Goal: Book appointment/travel/reservation

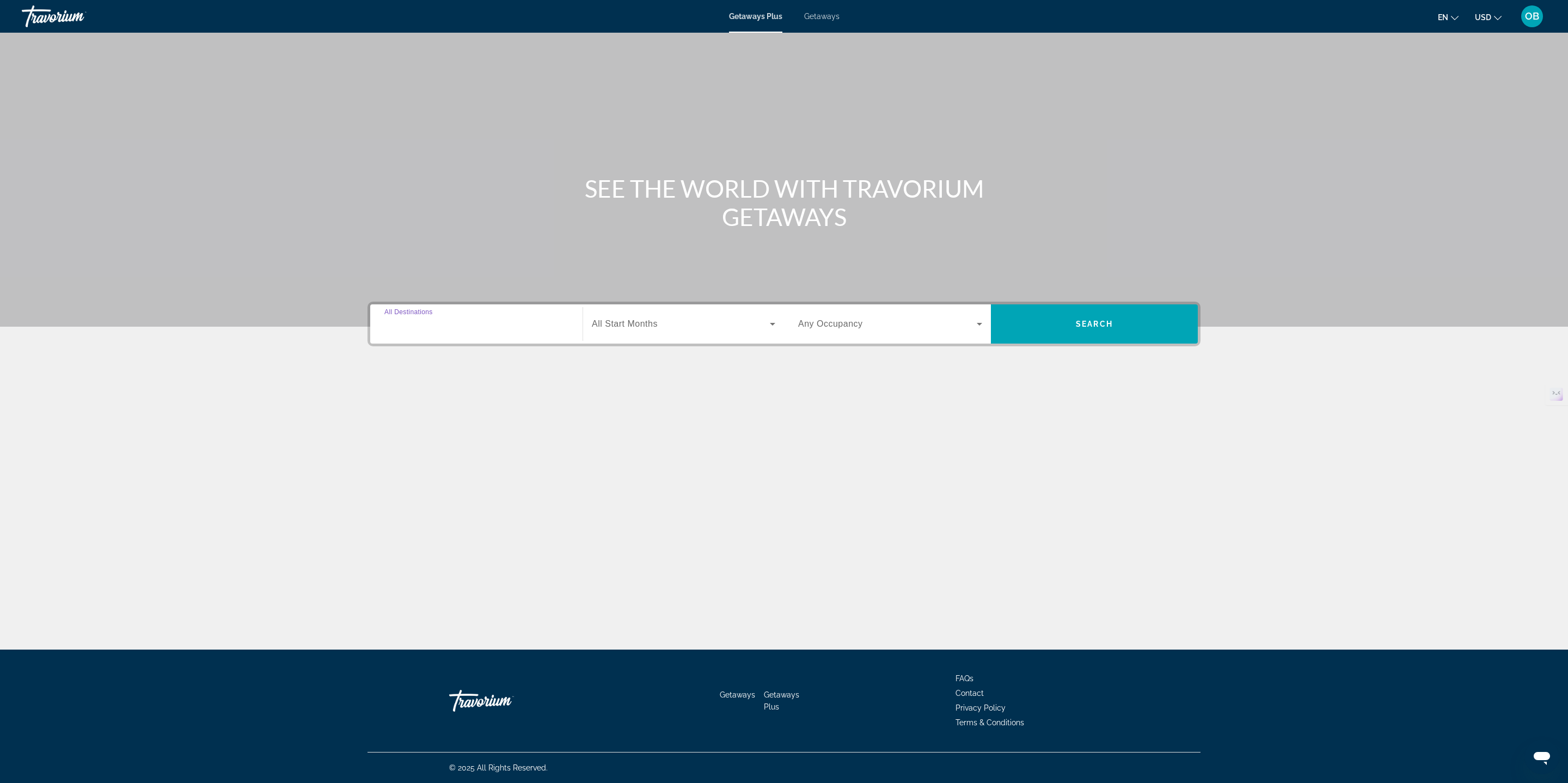
click at [498, 328] on input "Destination All Destinations" at bounding box center [476, 324] width 184 height 13
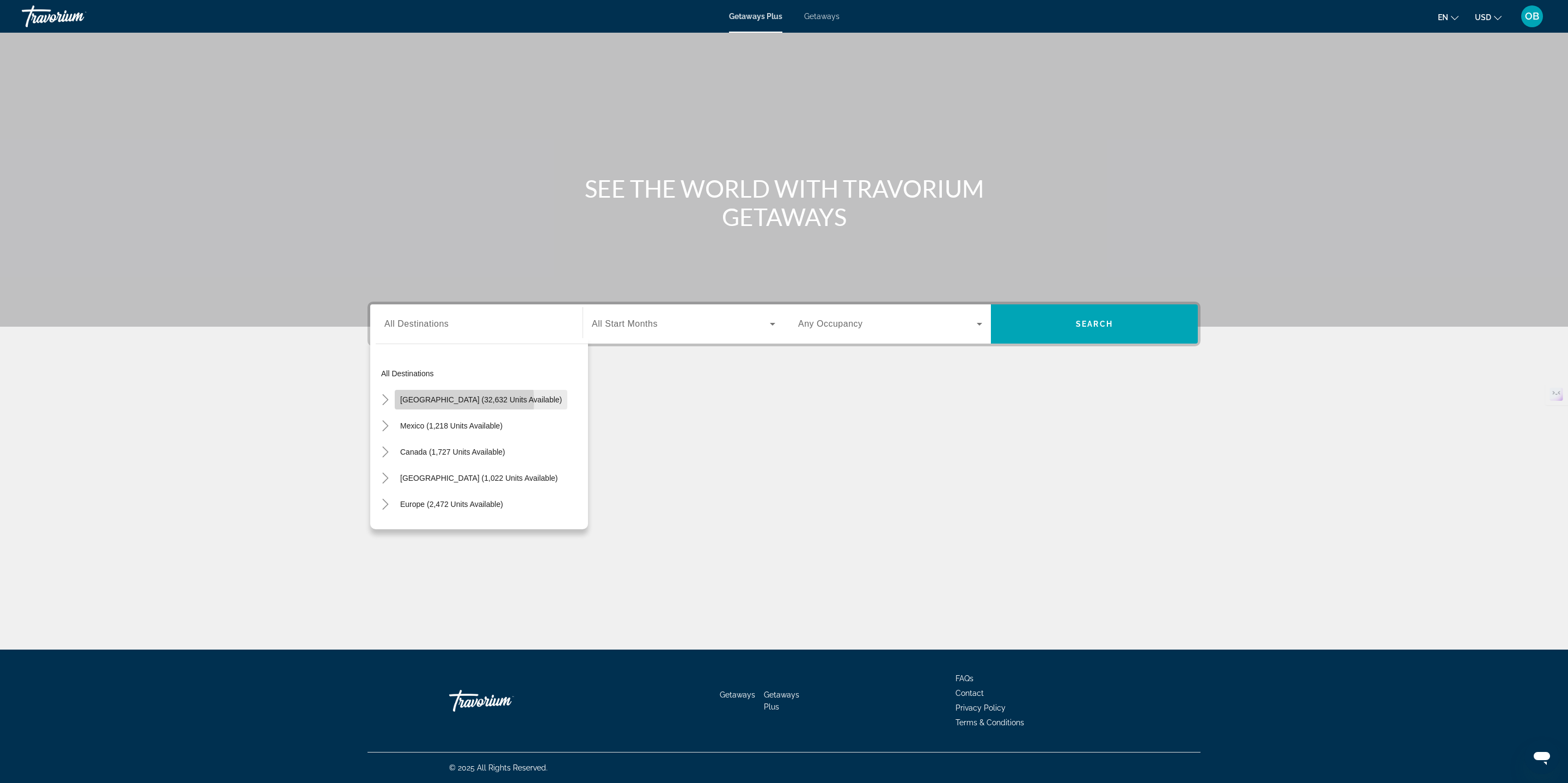
click at [436, 401] on span "[GEOGRAPHIC_DATA] (32,632 units available)" at bounding box center [481, 399] width 162 height 9
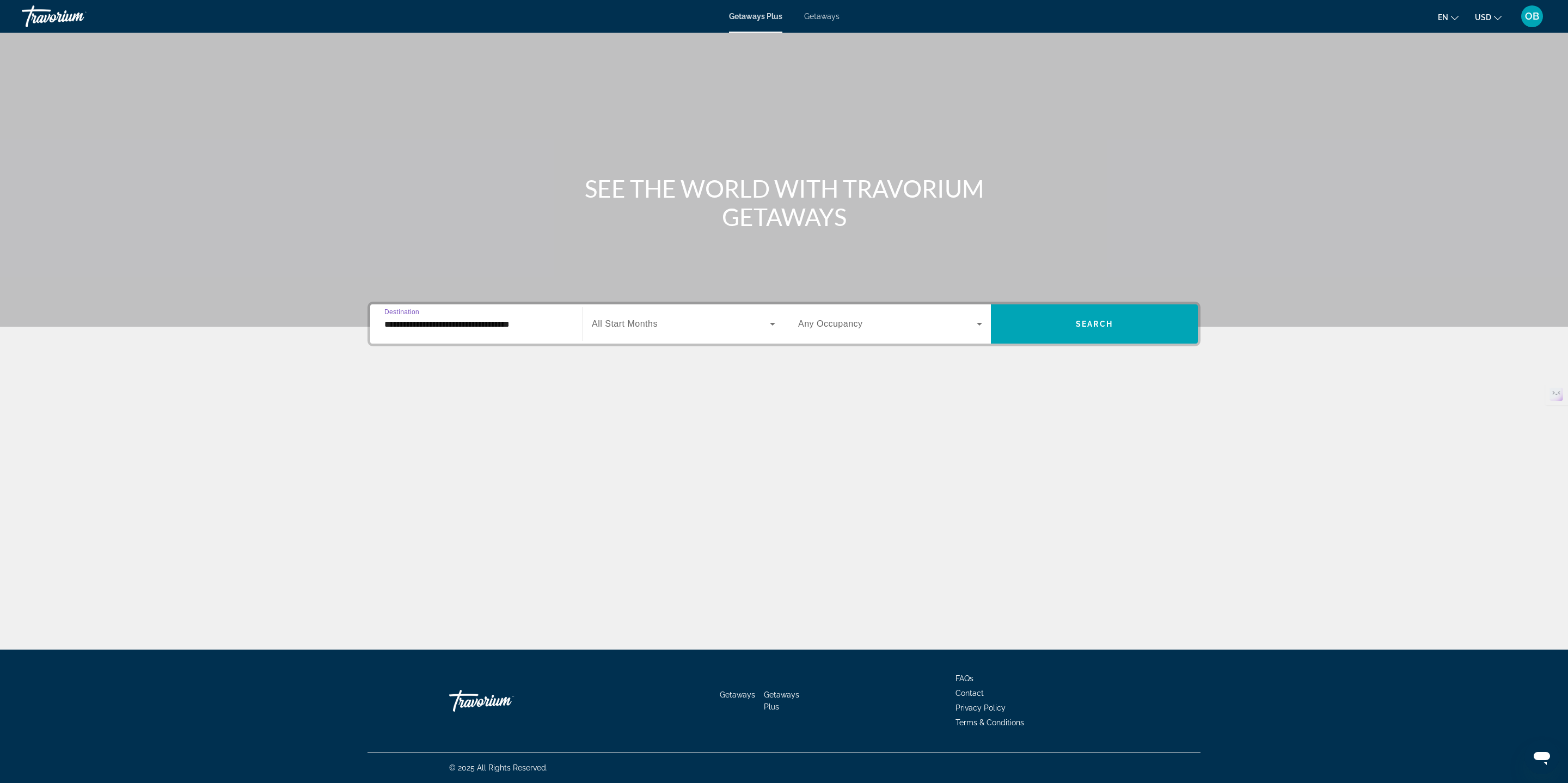
click at [451, 324] on input "**********" at bounding box center [476, 324] width 184 height 13
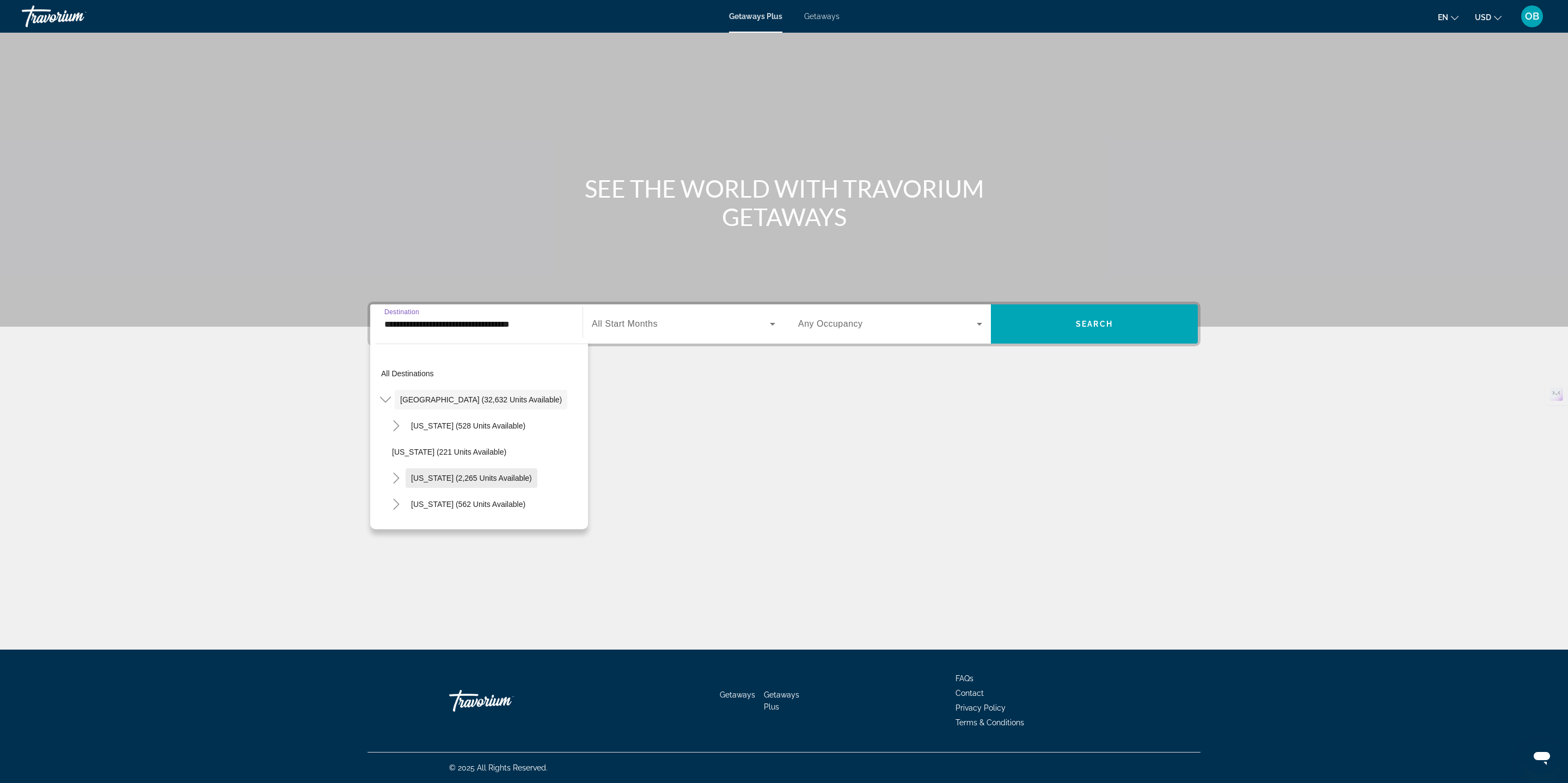
click at [411, 472] on span "Search widget" at bounding box center [471, 478] width 131 height 26
type input "**********"
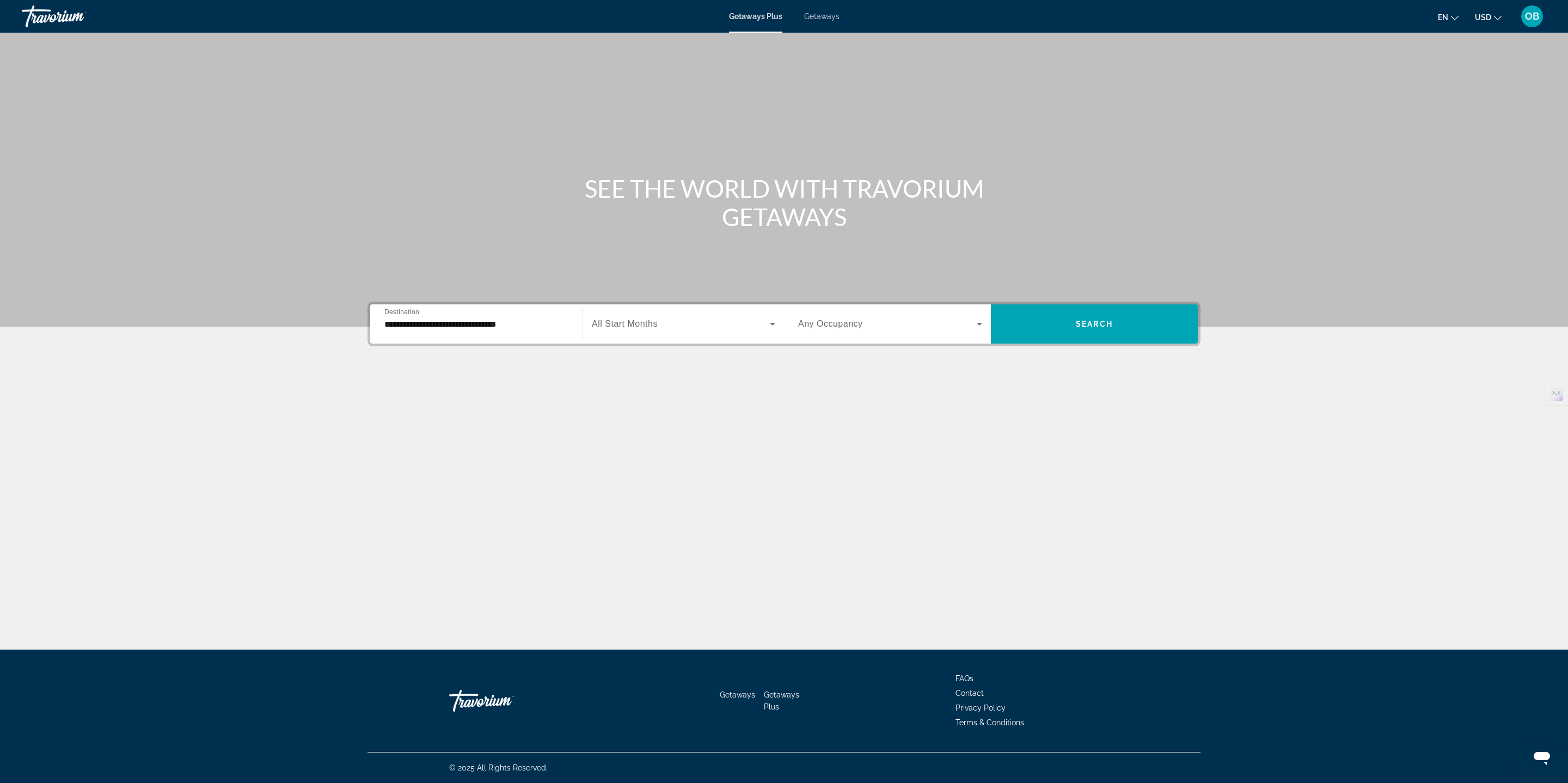
click at [618, 320] on span "All Start Months" at bounding box center [625, 323] width 66 height 9
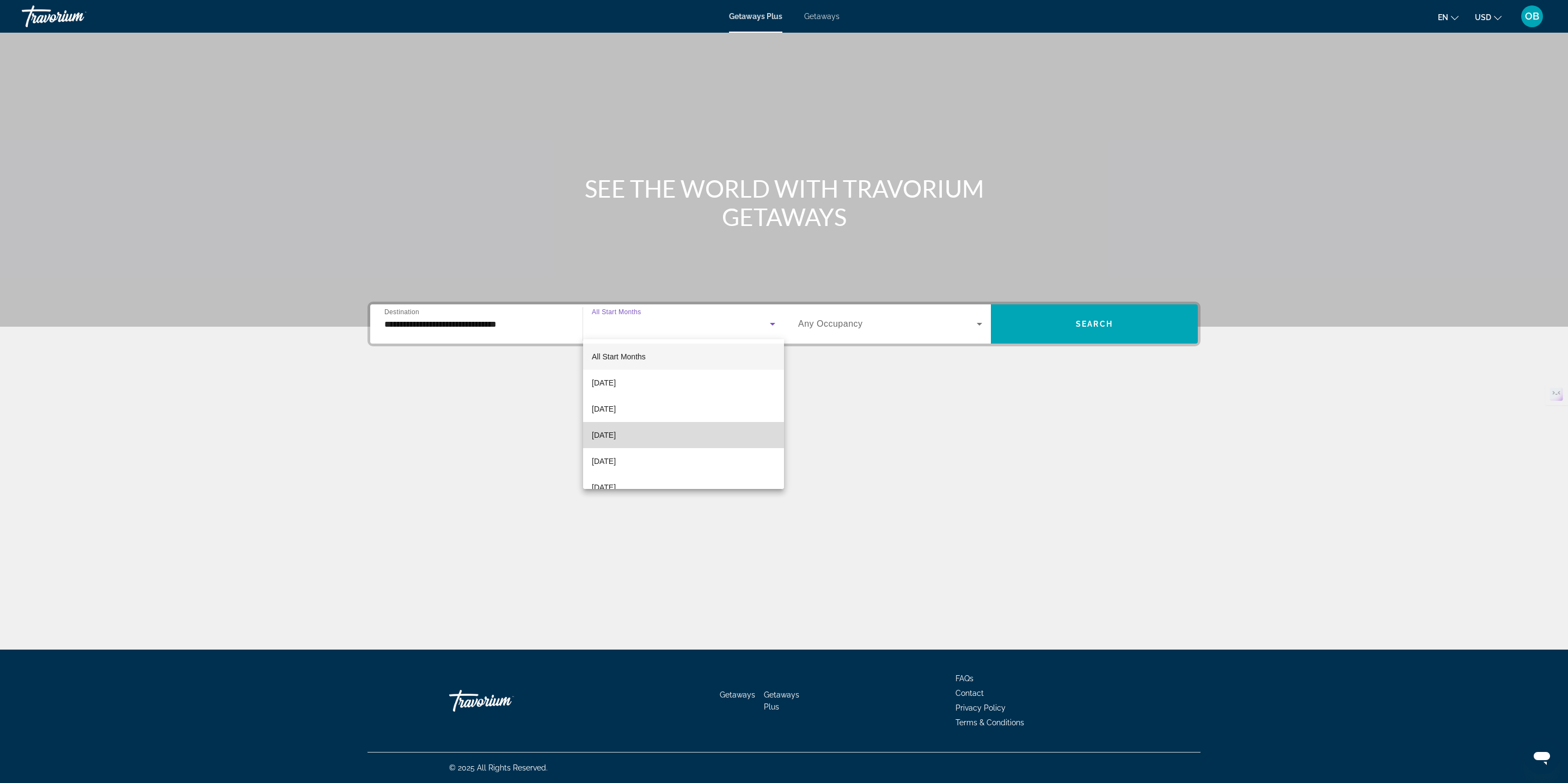
click at [628, 427] on mat-option "[DATE]" at bounding box center [684, 435] width 201 height 26
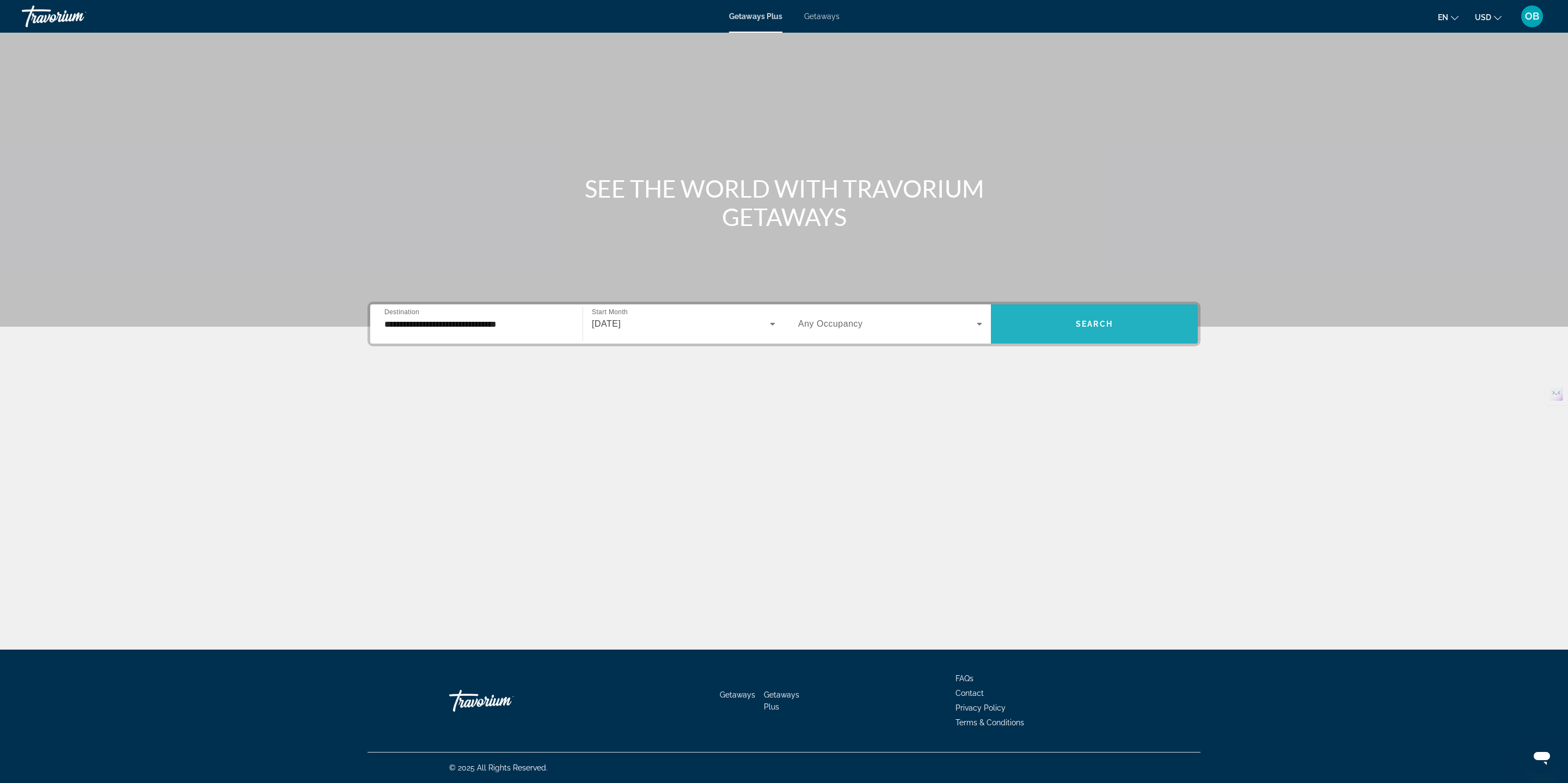
click at [1105, 325] on span "Search" at bounding box center [1094, 324] width 37 height 9
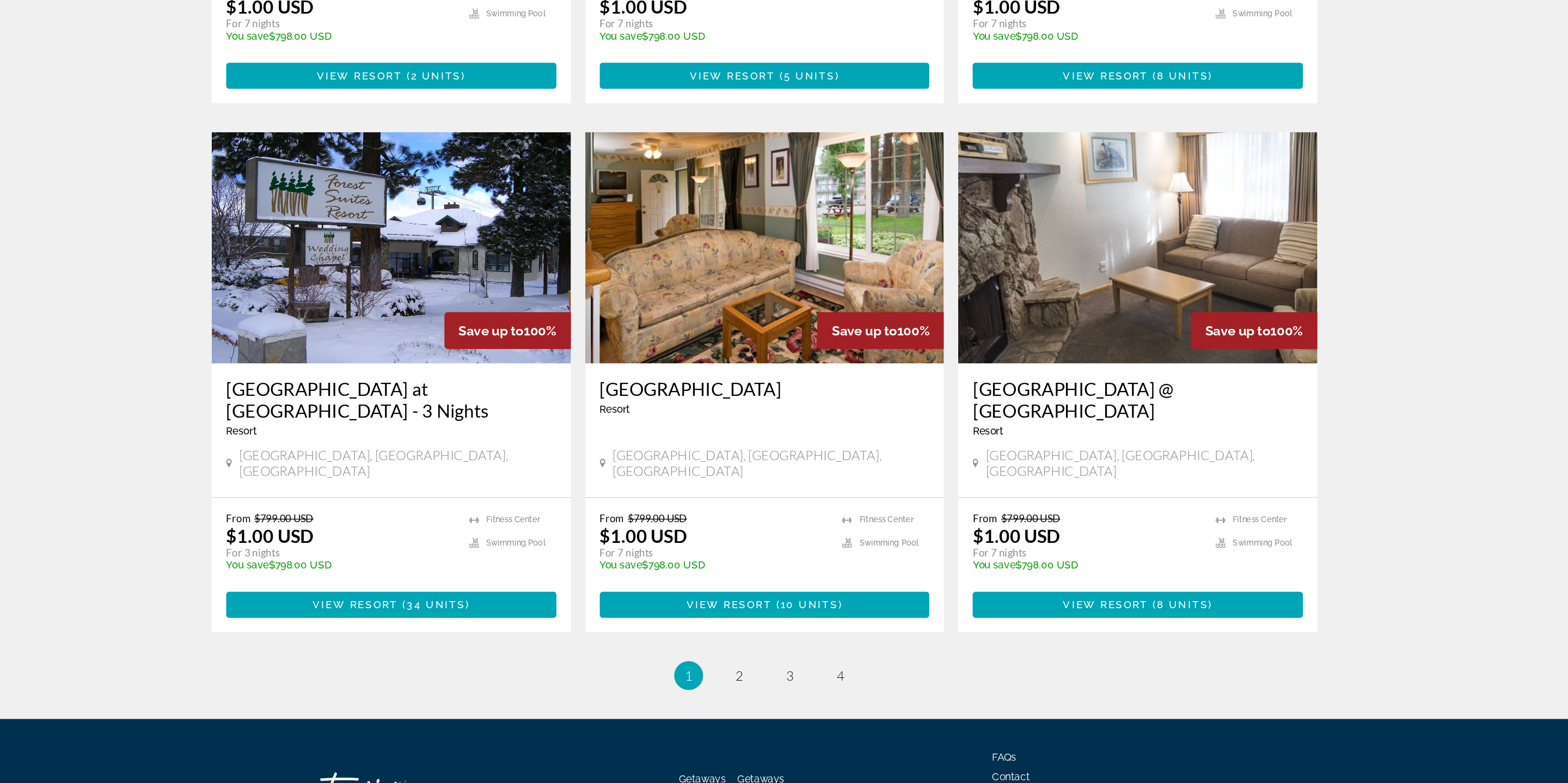
scroll to position [1346, 0]
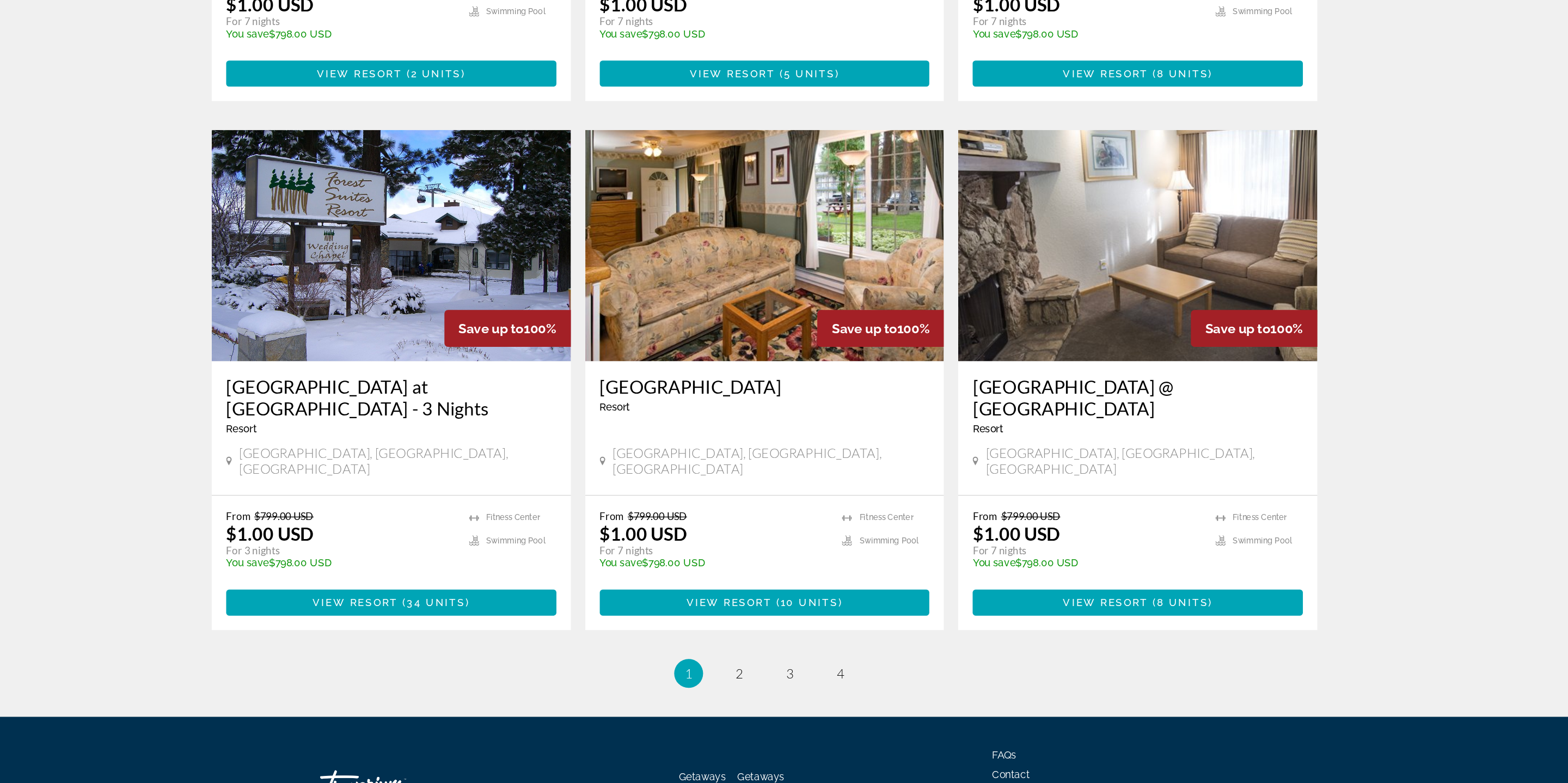
click at [749, 689] on ul "1 / 4 You're on page 1 page 2 page 3 page 4" at bounding box center [784, 700] width 833 height 22
click at [761, 691] on link "page 2" at bounding box center [765, 700] width 19 height 19
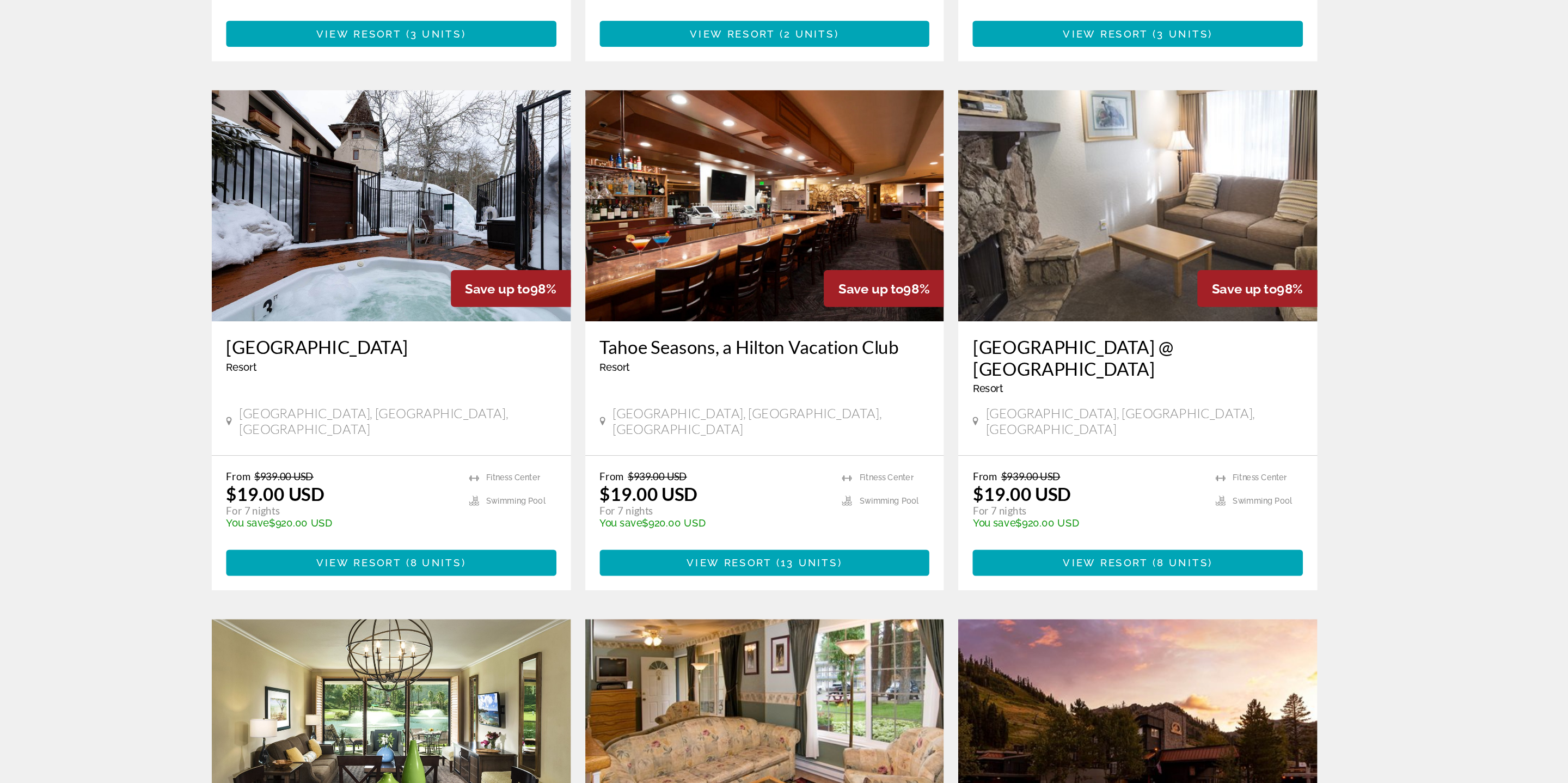
scroll to position [580, 0]
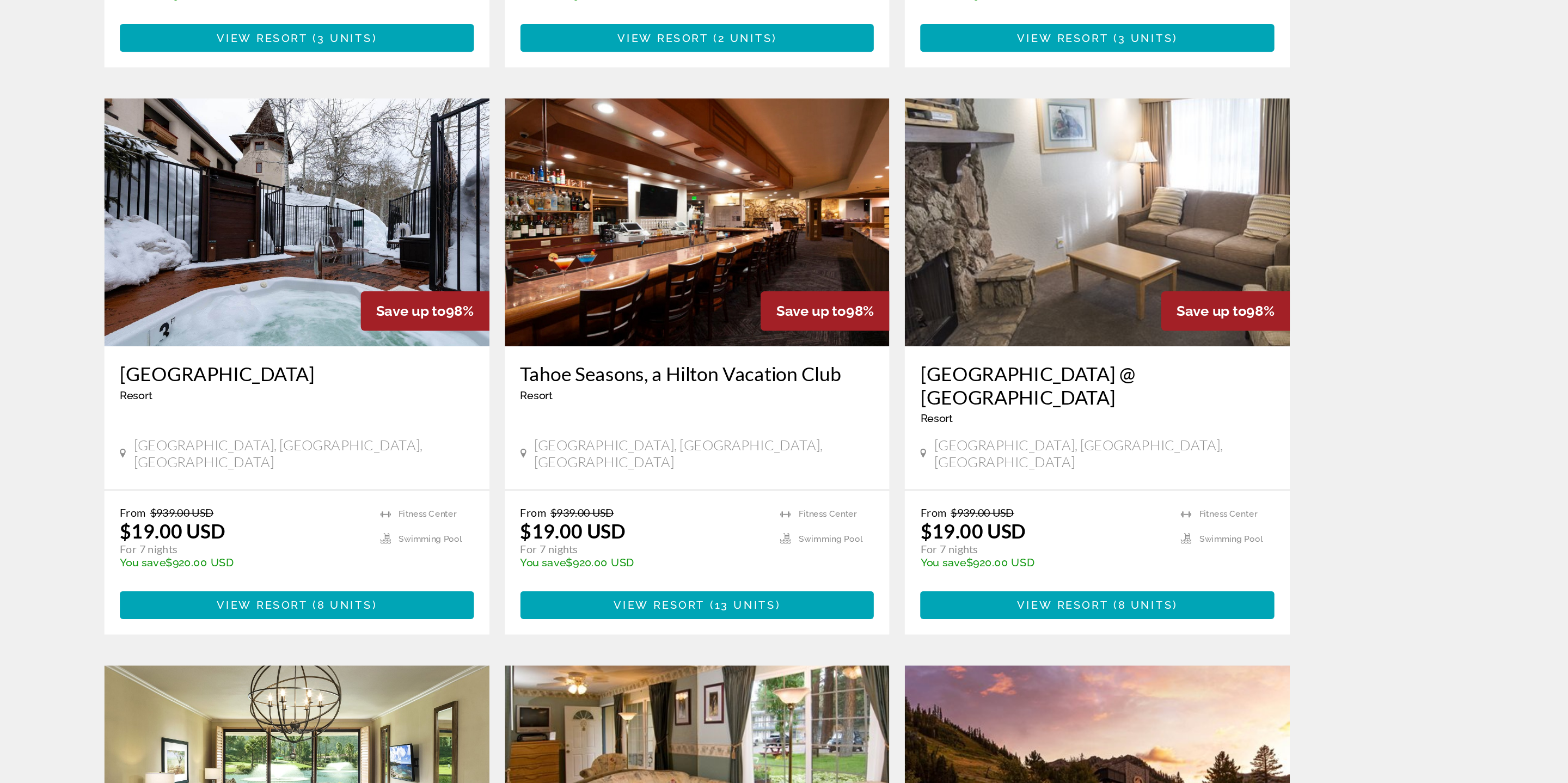
click at [1034, 359] on img "Main content" at bounding box center [1065, 346] width 271 height 174
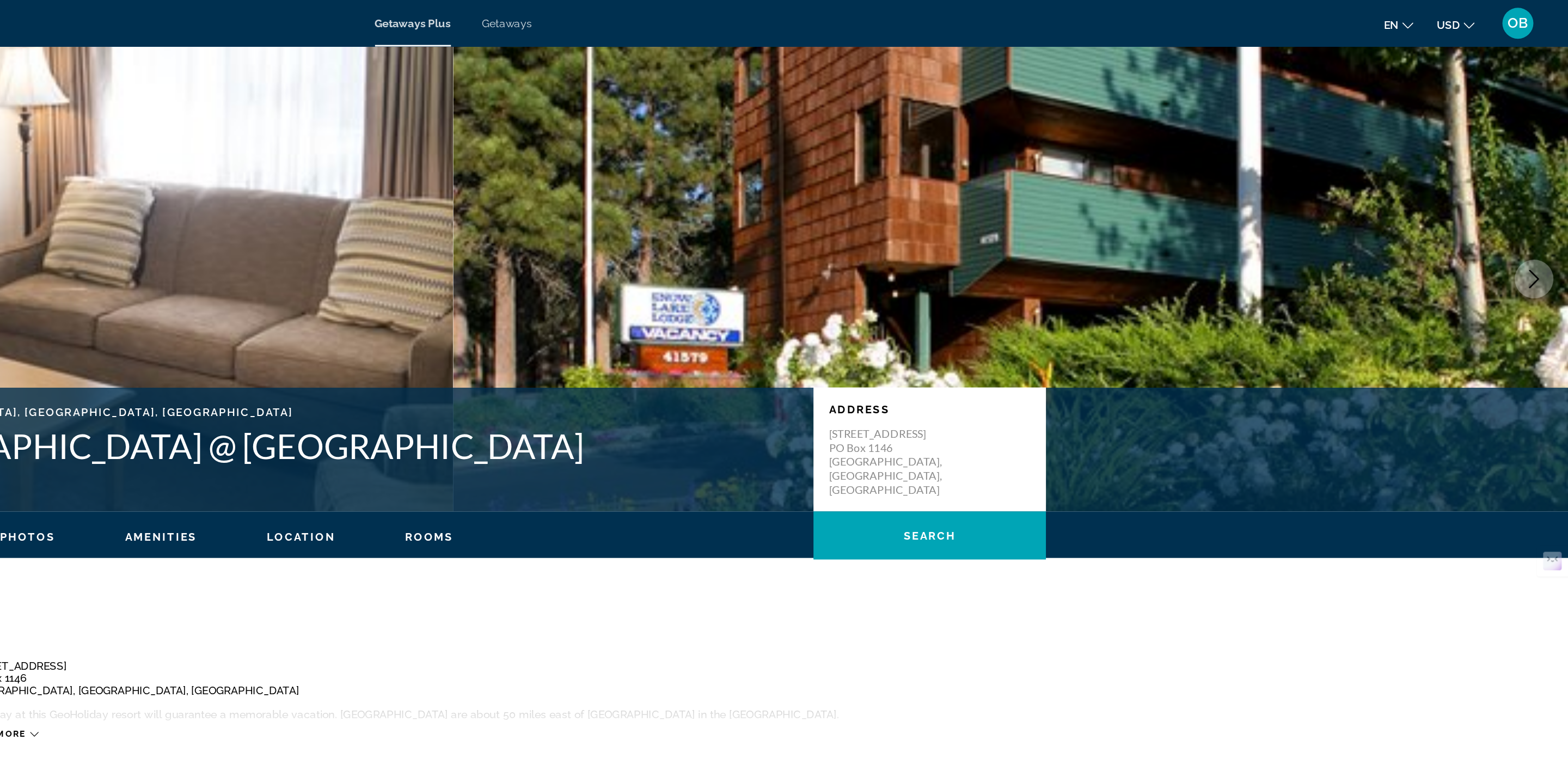
click at [653, 192] on img "Main content" at bounding box center [392, 196] width 784 height 327
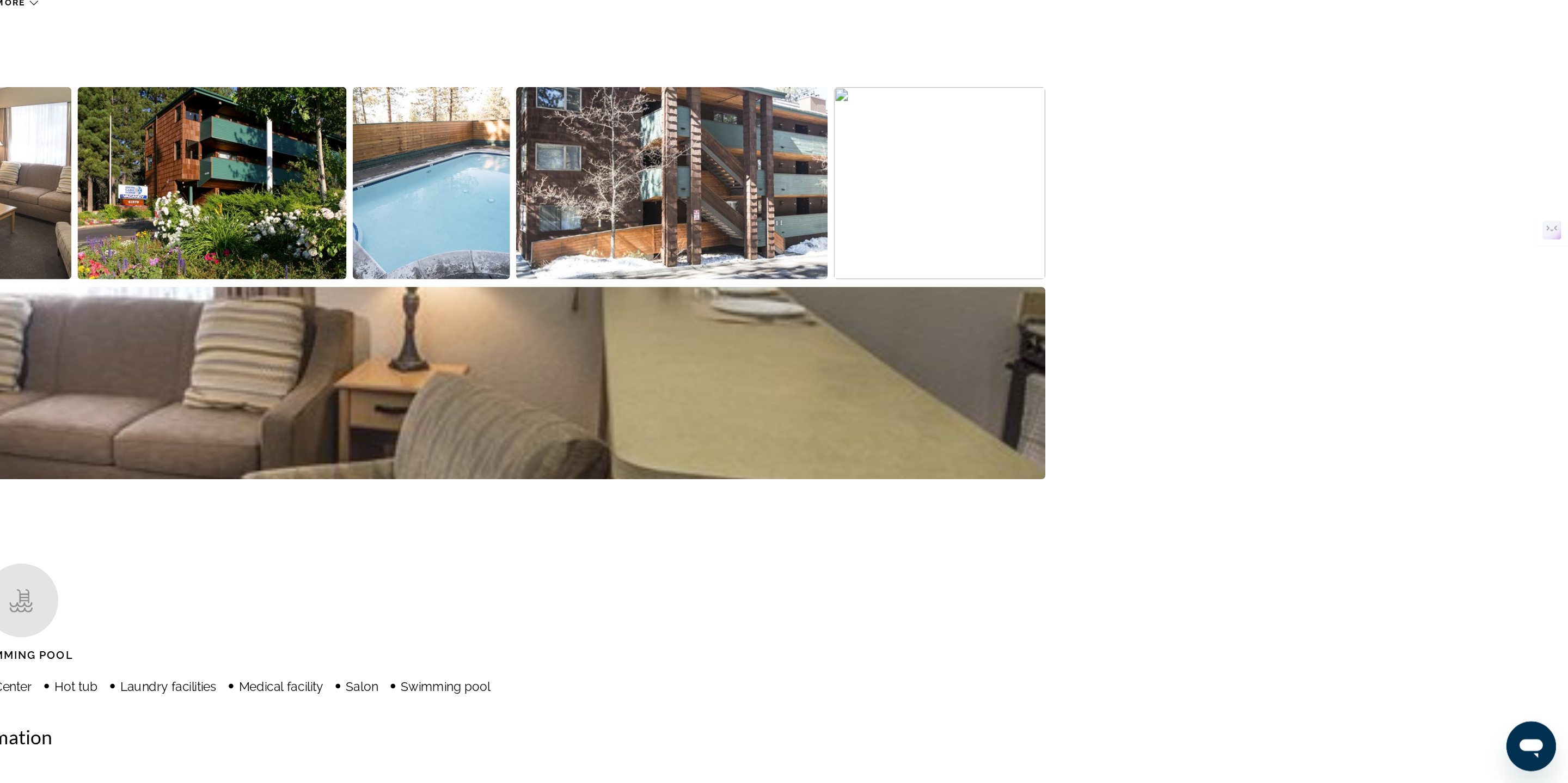
click at [625, 377] on img "Open full-screen image slider" at bounding box center [615, 361] width 189 height 135
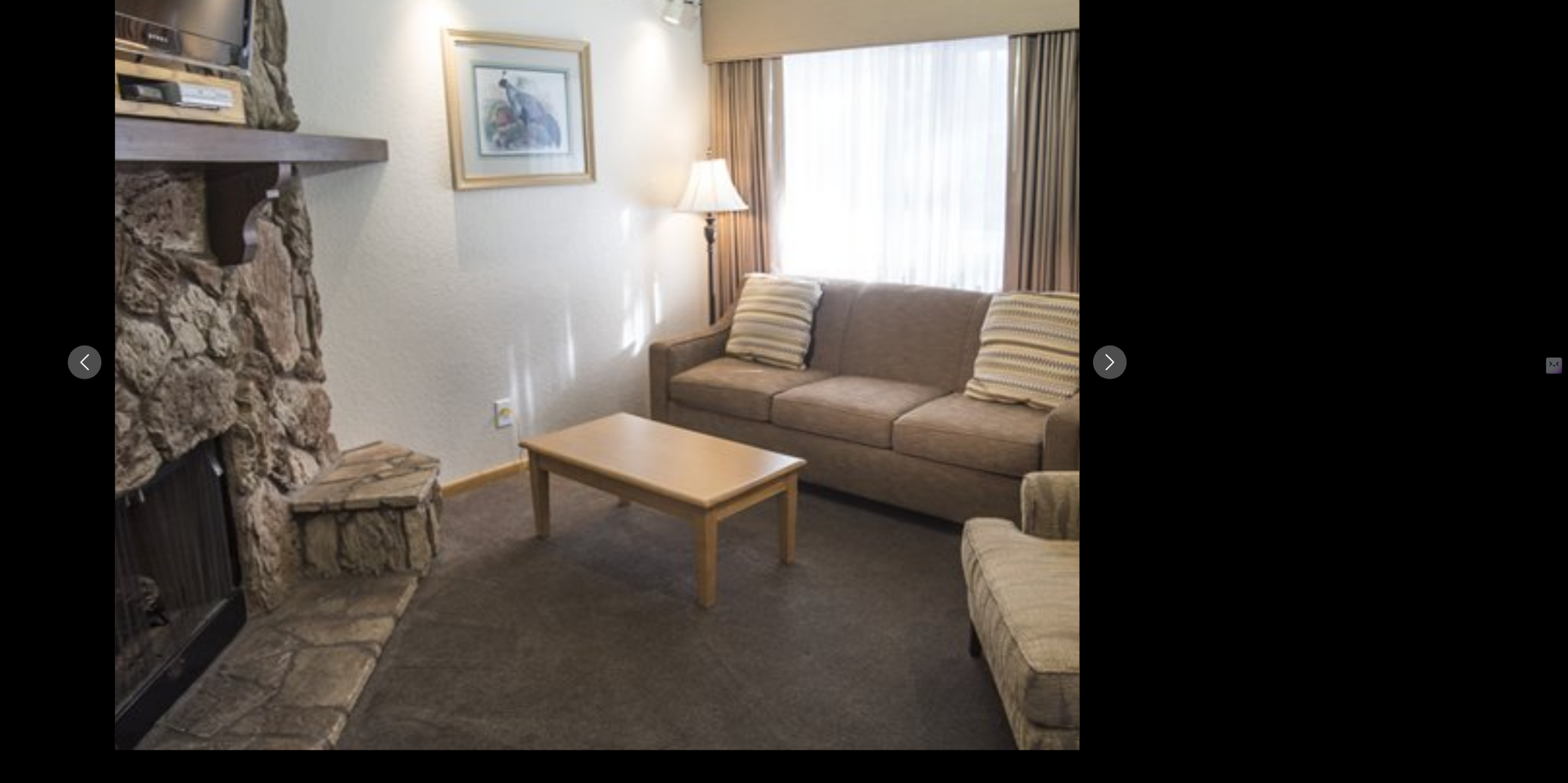
click at [1202, 385] on icon "Next image" at bounding box center [1197, 391] width 13 height 13
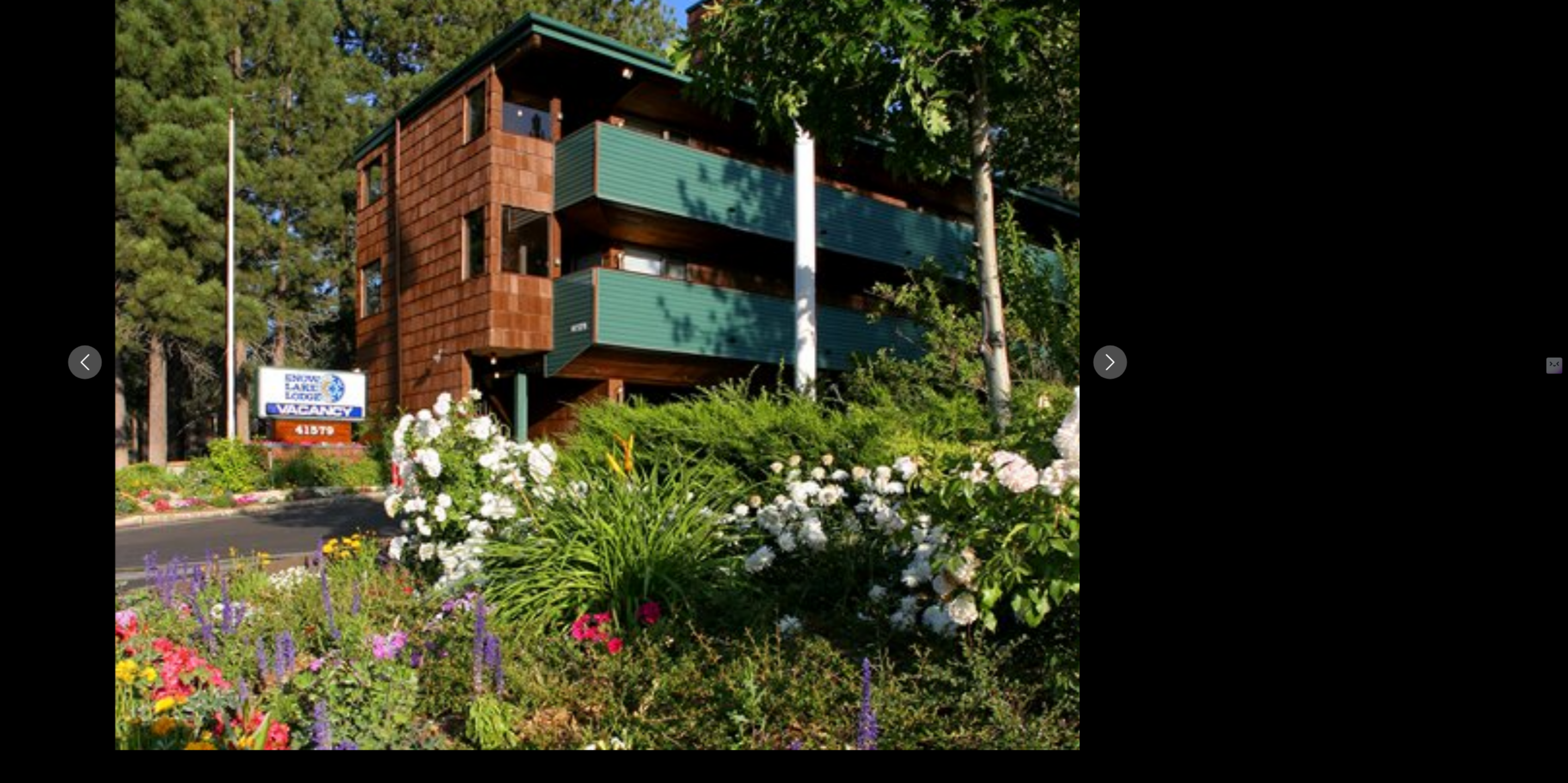
click at [1202, 385] on icon "Next image" at bounding box center [1197, 391] width 13 height 13
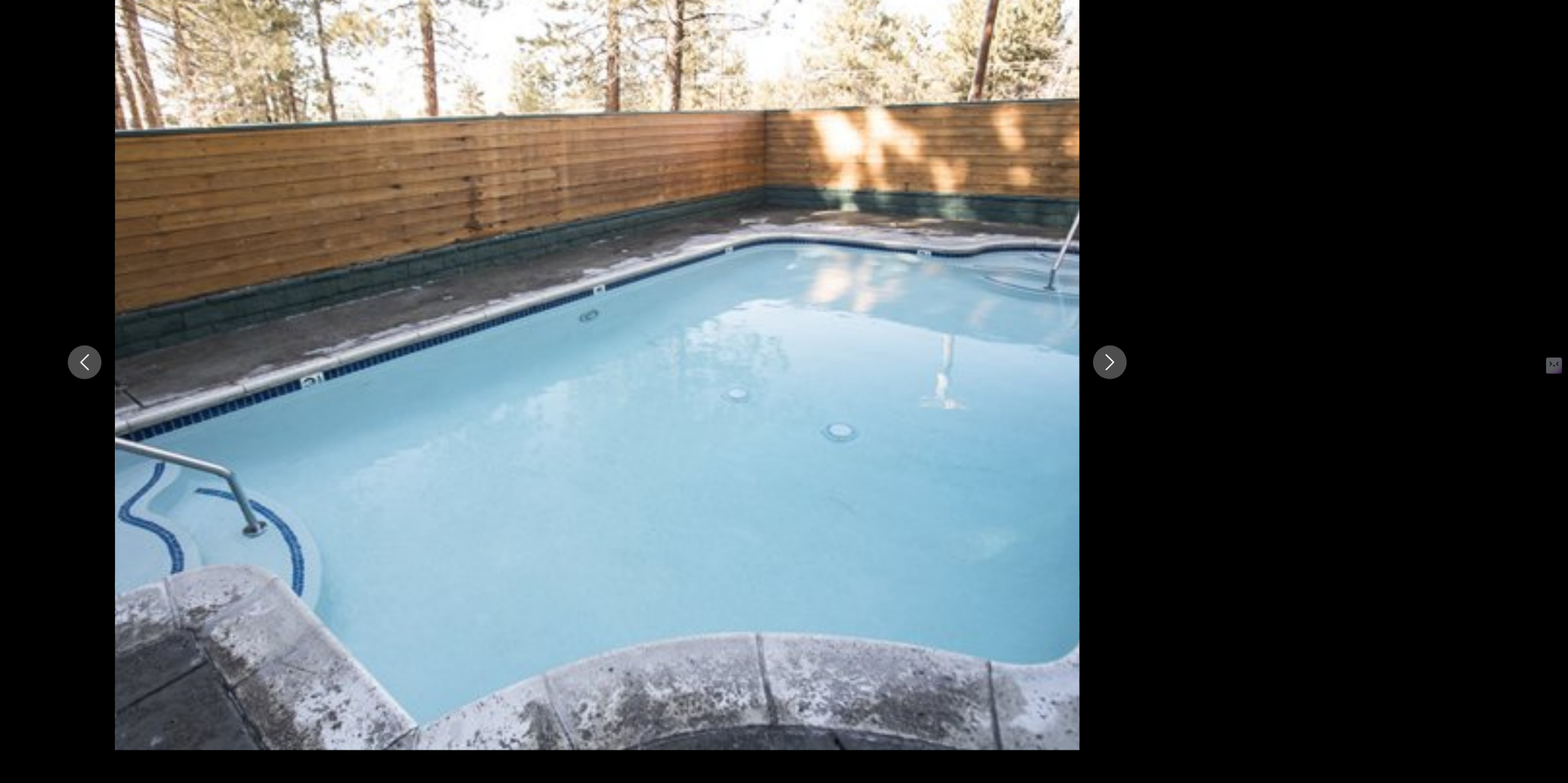
click at [1202, 385] on icon "Next image" at bounding box center [1197, 391] width 13 height 13
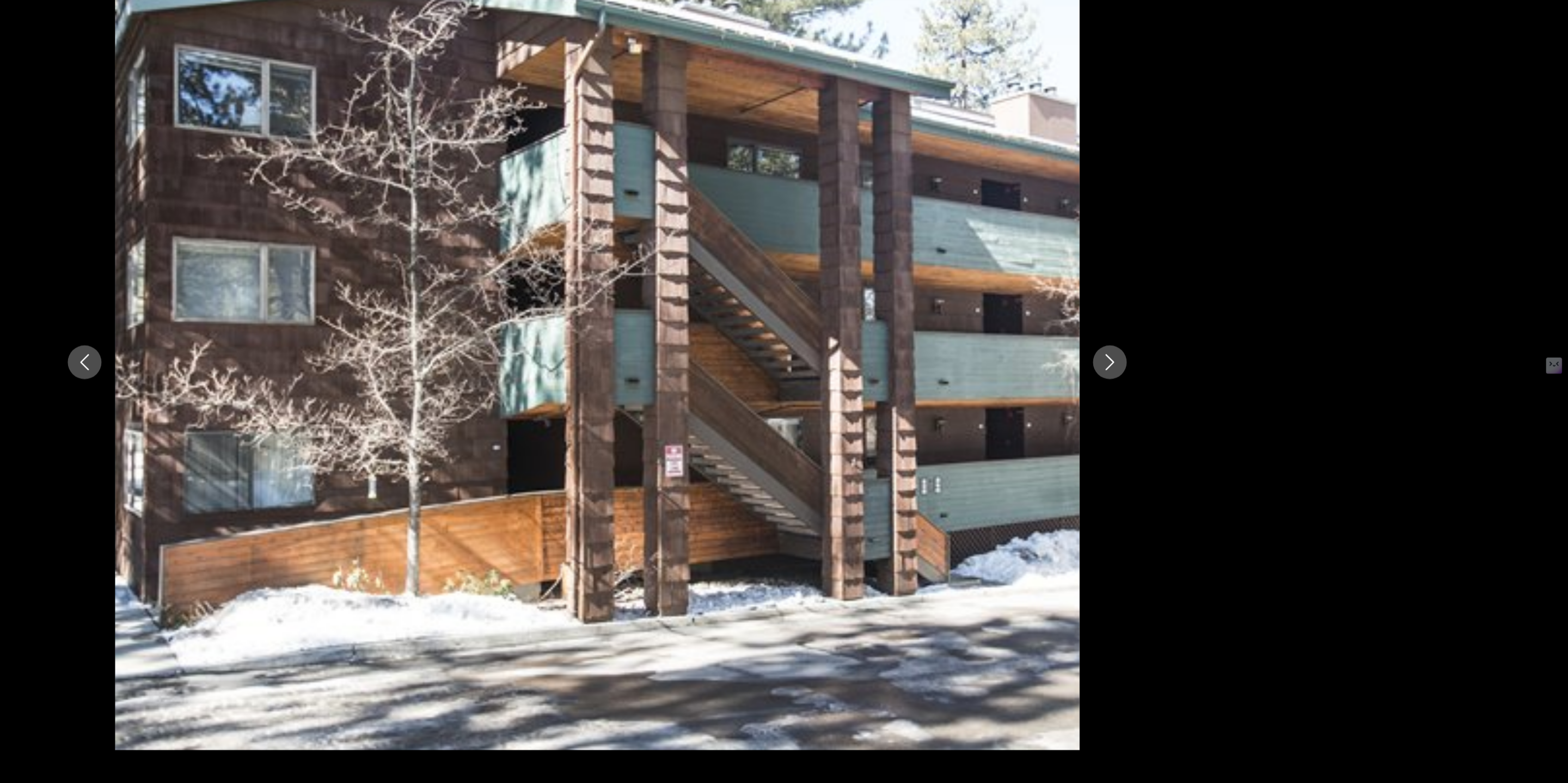
click at [1202, 385] on icon "Next image" at bounding box center [1197, 391] width 13 height 13
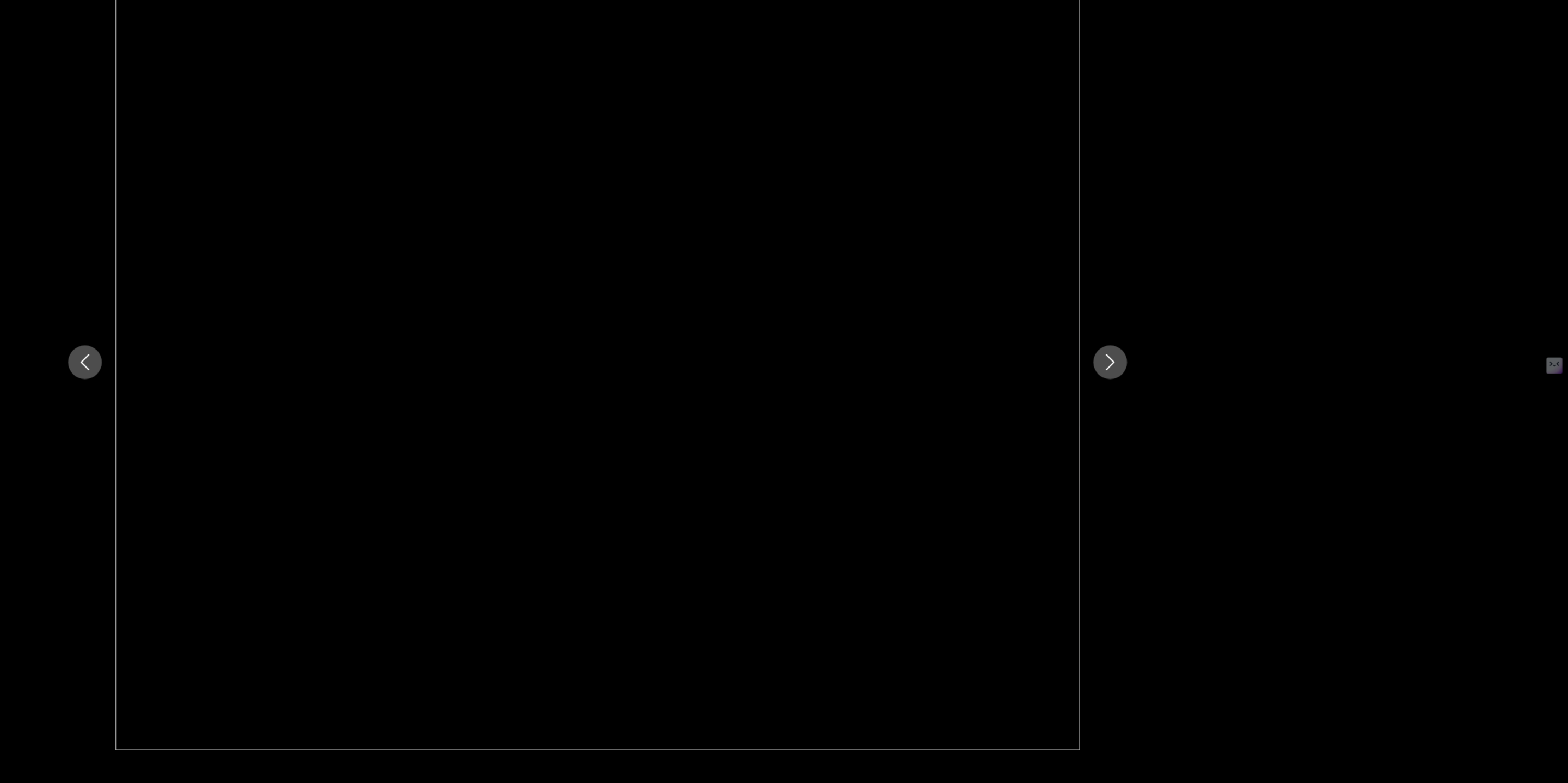
scroll to position [281, 0]
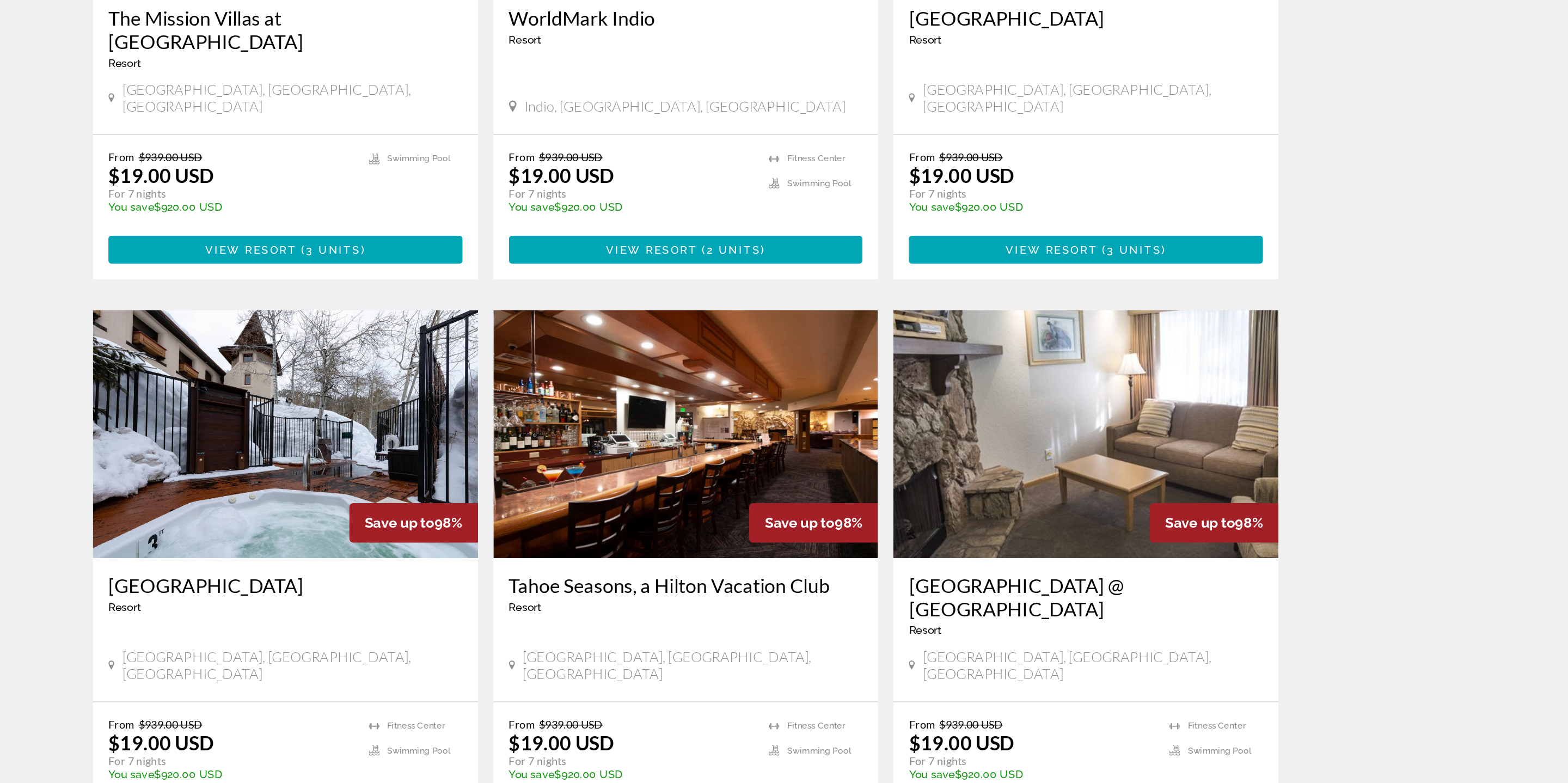
scroll to position [1333, 0]
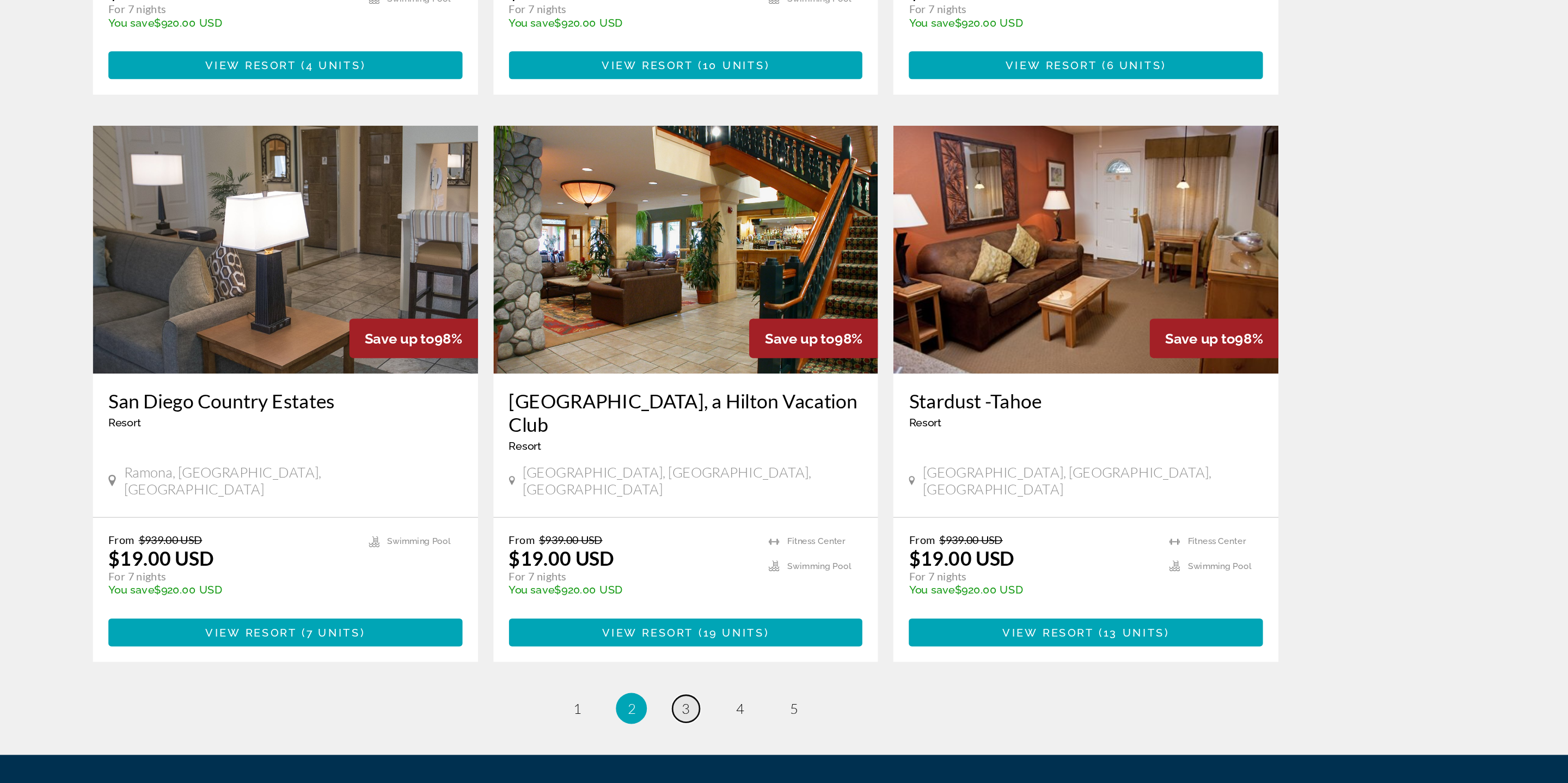
click at [782, 725] on span "3" at bounding box center [784, 731] width 5 height 12
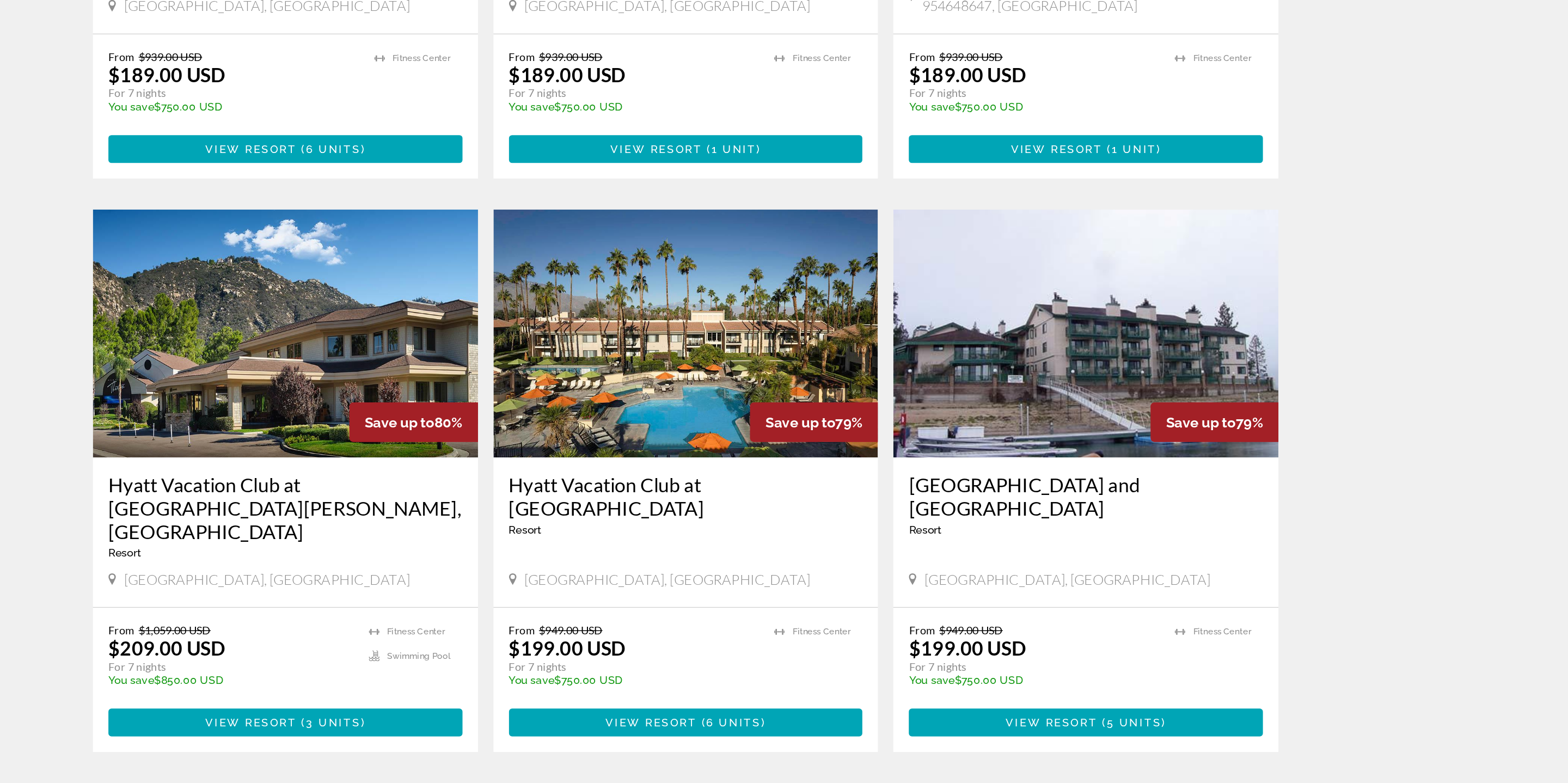
scroll to position [1365, 0]
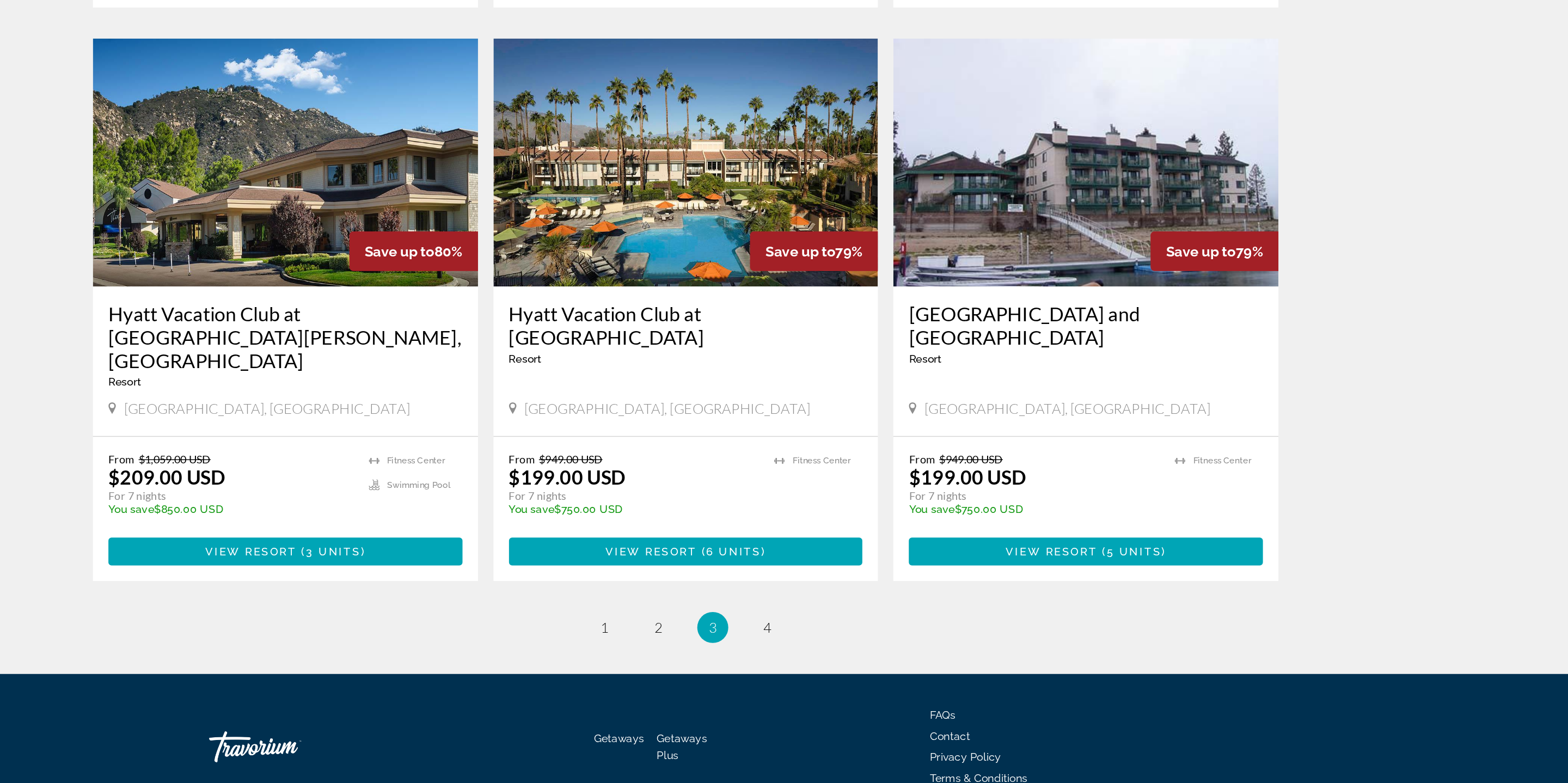
click at [853, 663] on ul "3 / 4 page 1 page 2 You're on page 3 page 4" at bounding box center [784, 674] width 833 height 22
click at [835, 664] on link "page 4" at bounding box center [841, 673] width 19 height 19
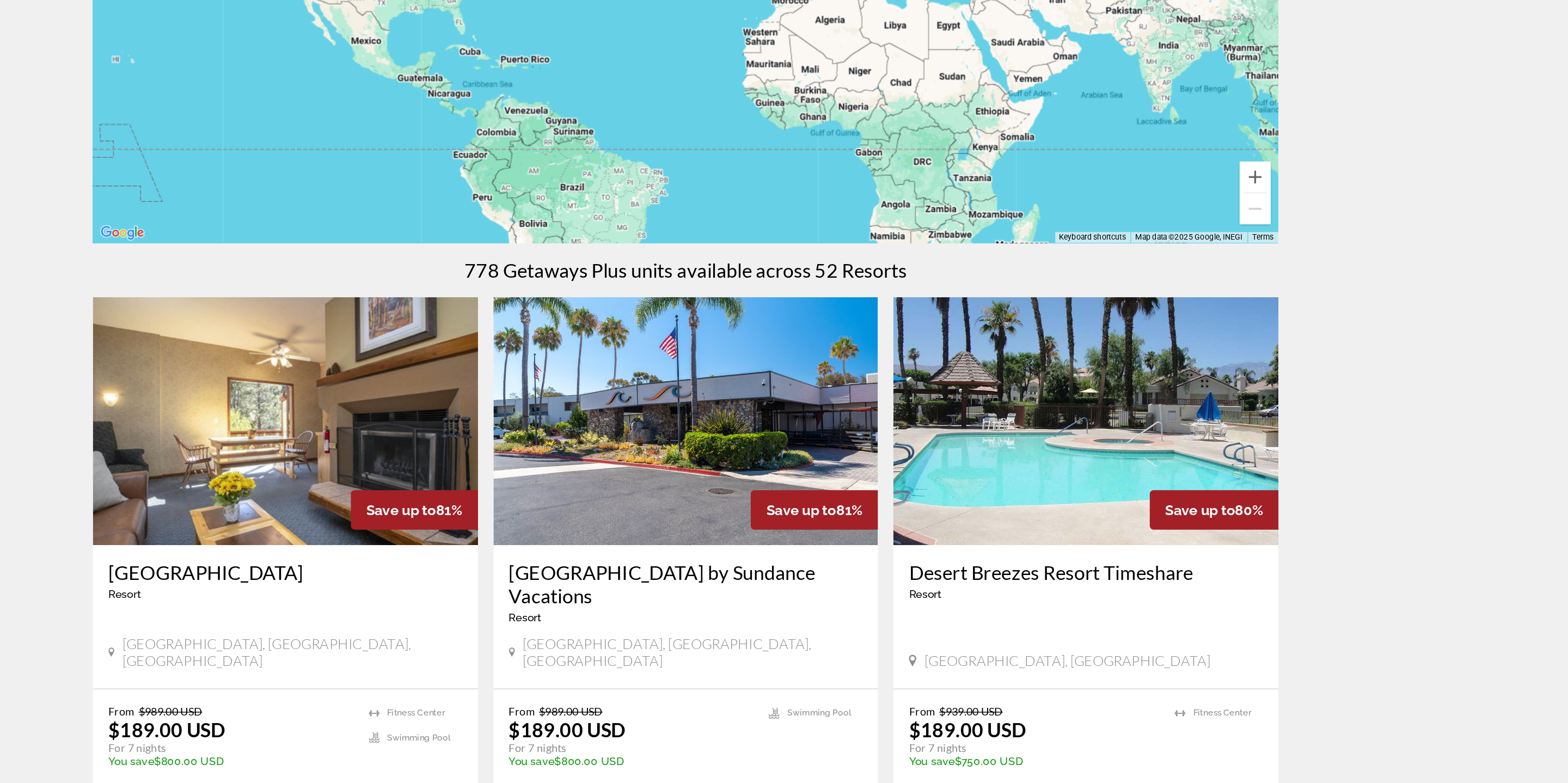
scroll to position [113, 0]
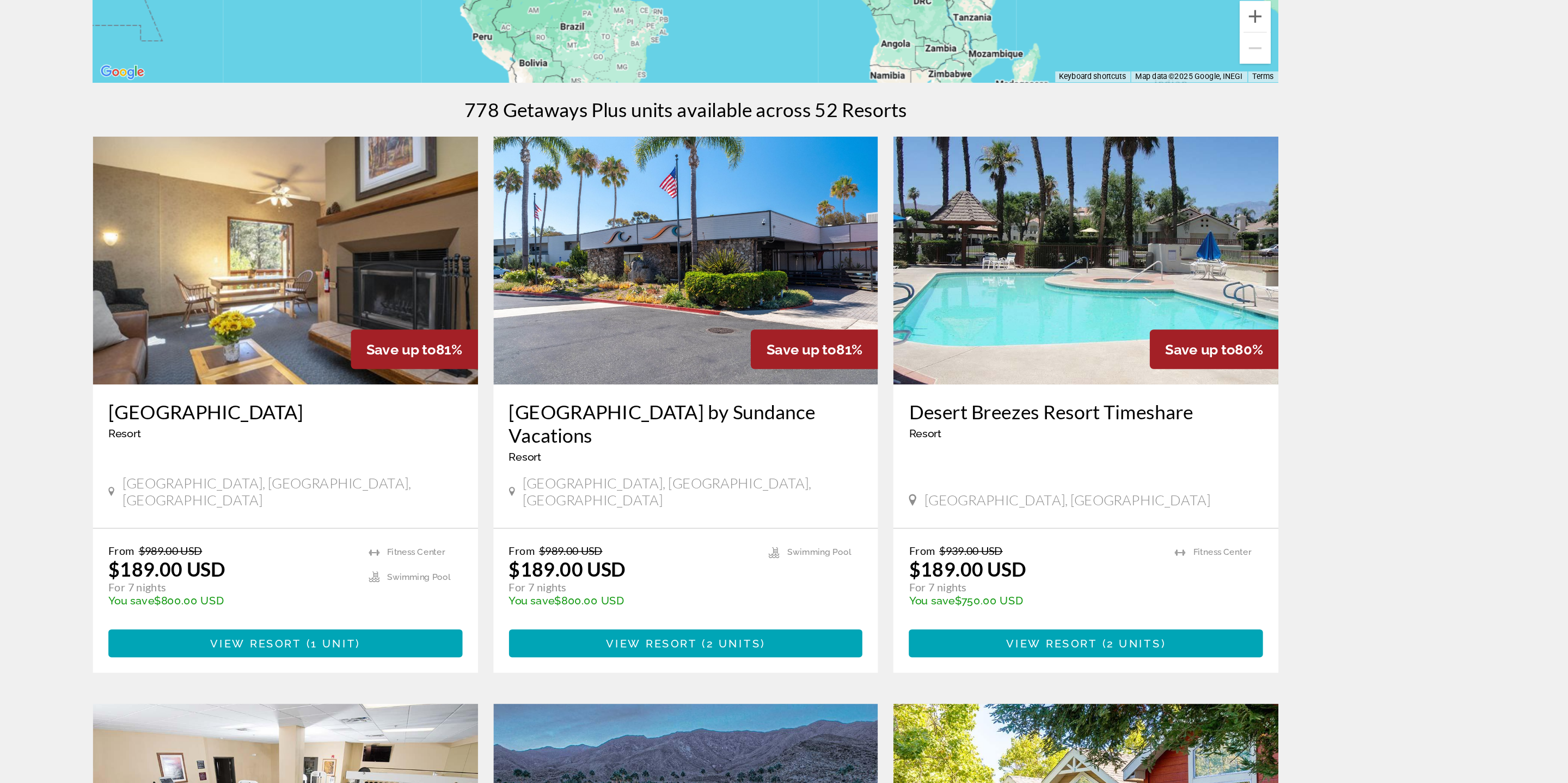
click at [560, 433] on img "Main content" at bounding box center [503, 415] width 271 height 174
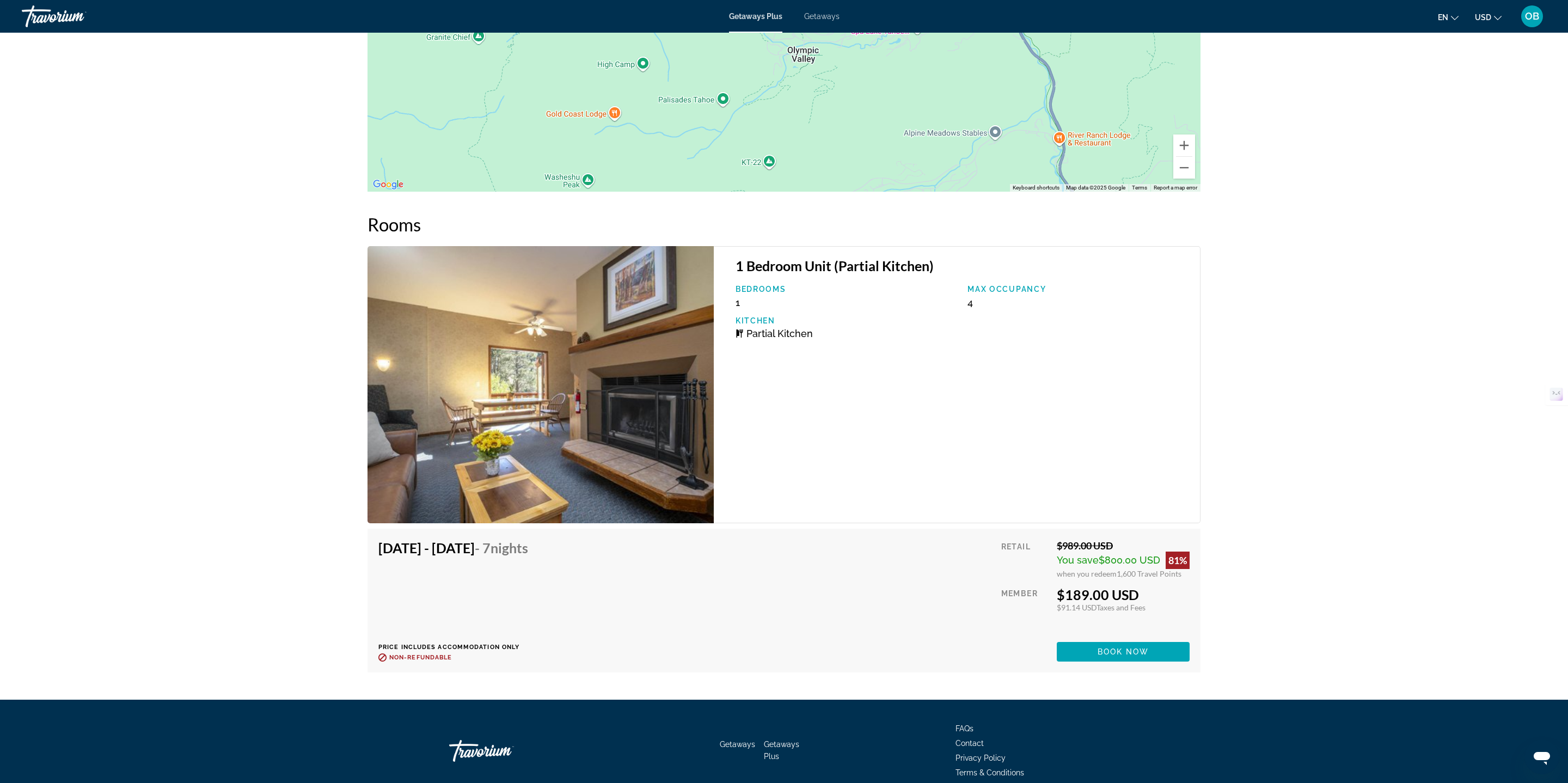
scroll to position [1670, 0]
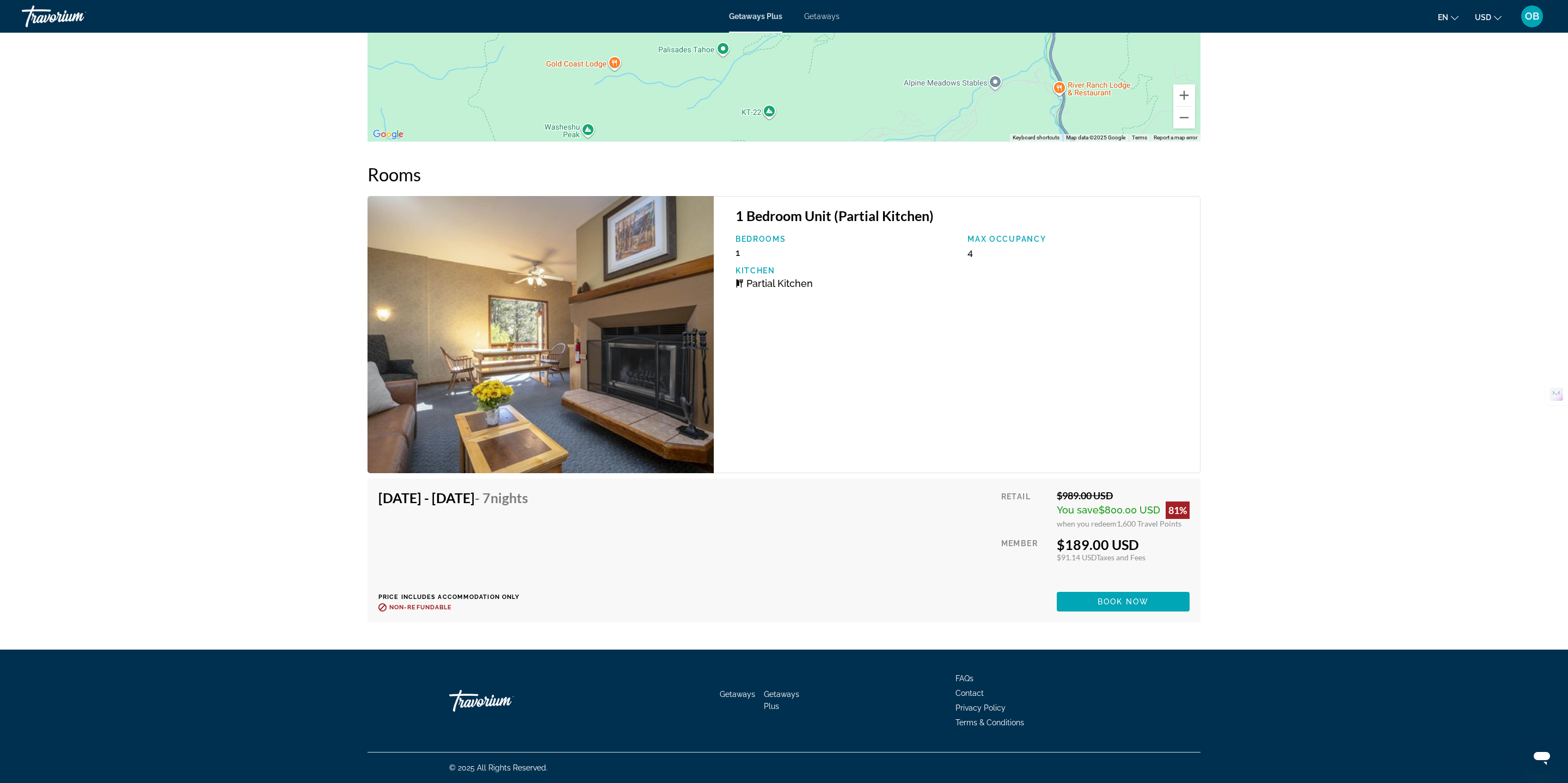
click at [545, 355] on img "Main content" at bounding box center [541, 334] width 346 height 277
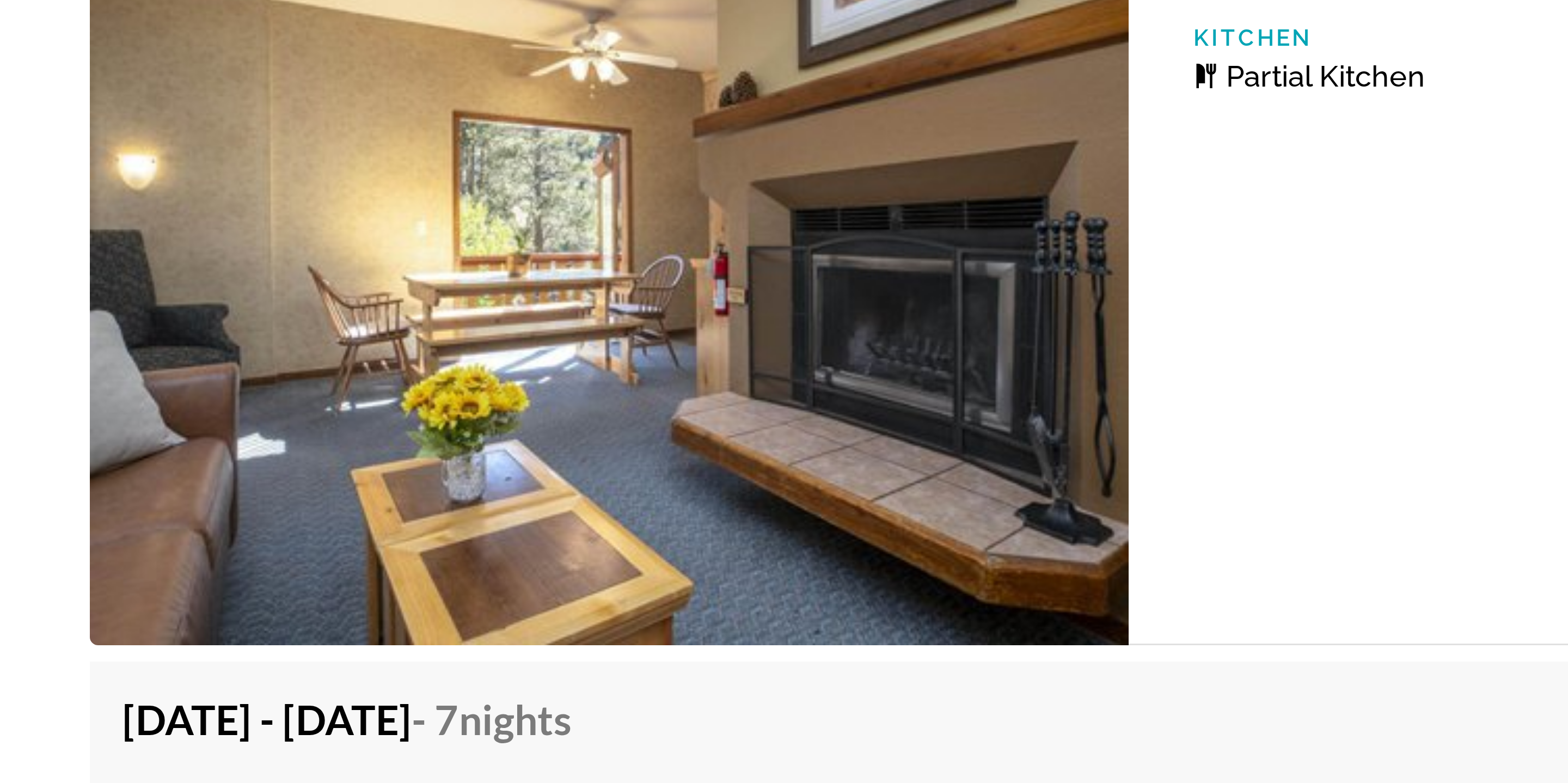
click at [454, 407] on img "Main content" at bounding box center [541, 334] width 346 height 277
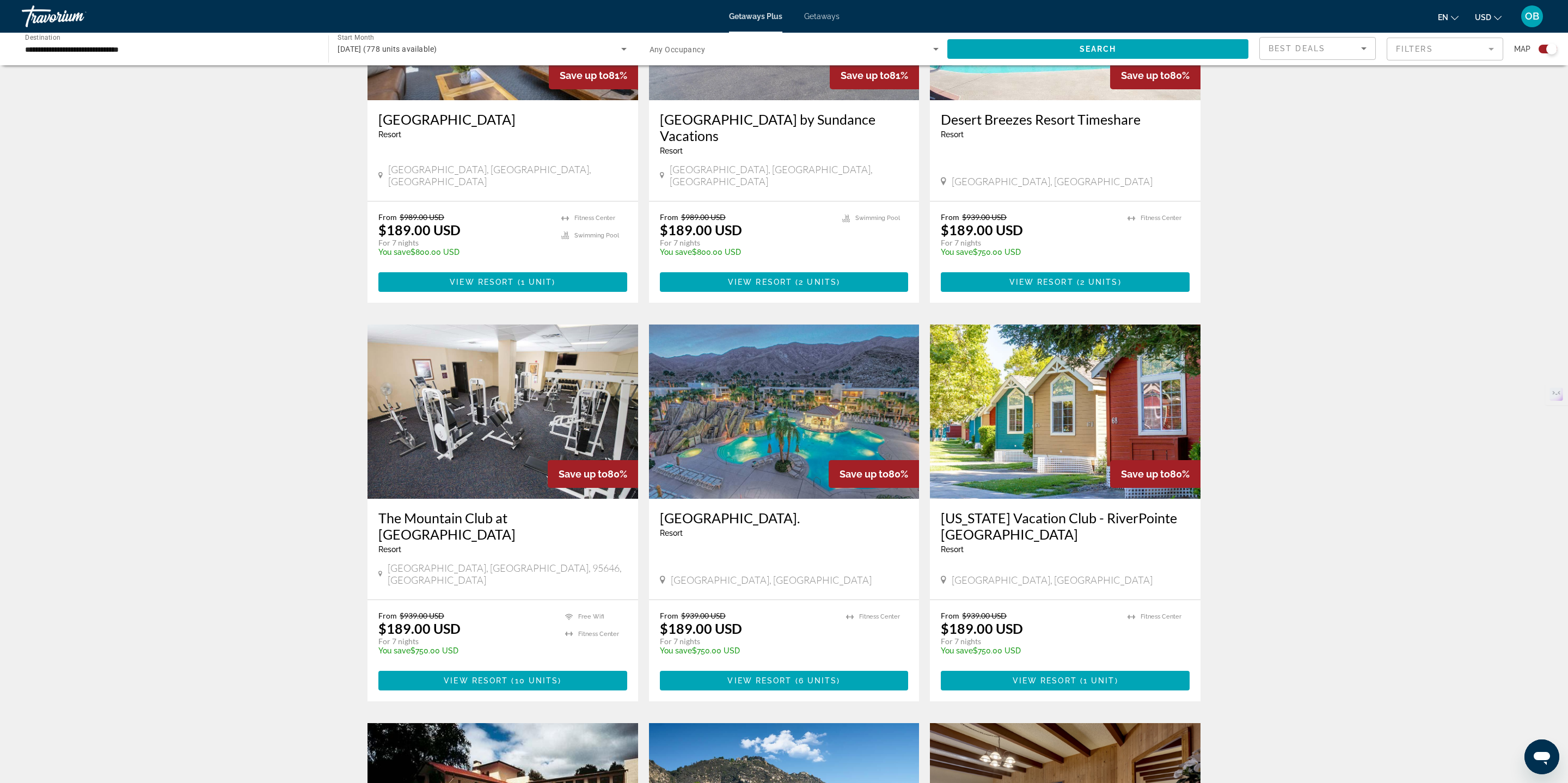
scroll to position [522, 0]
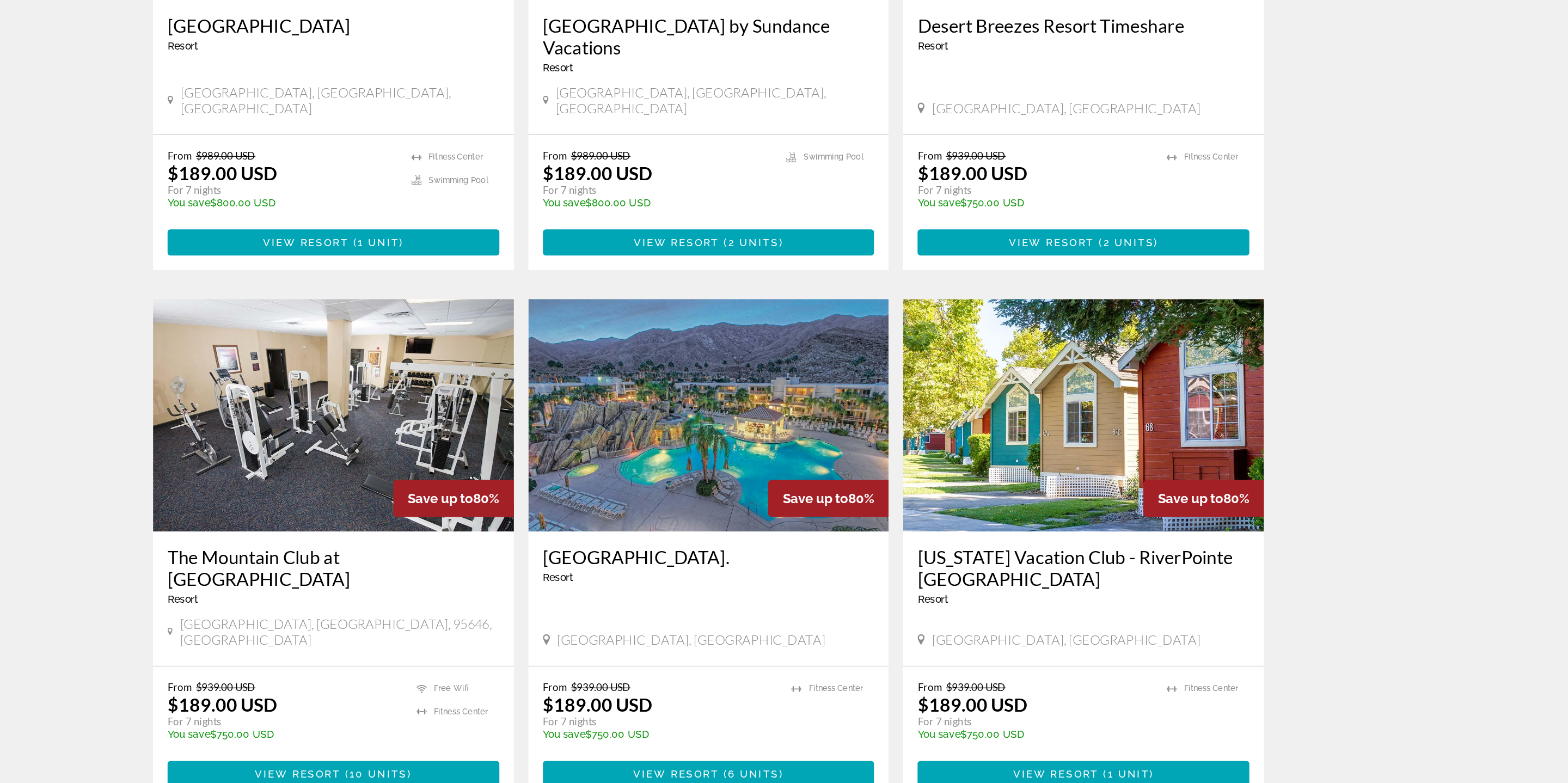
click at [1010, 374] on img "Main content" at bounding box center [1065, 405] width 271 height 174
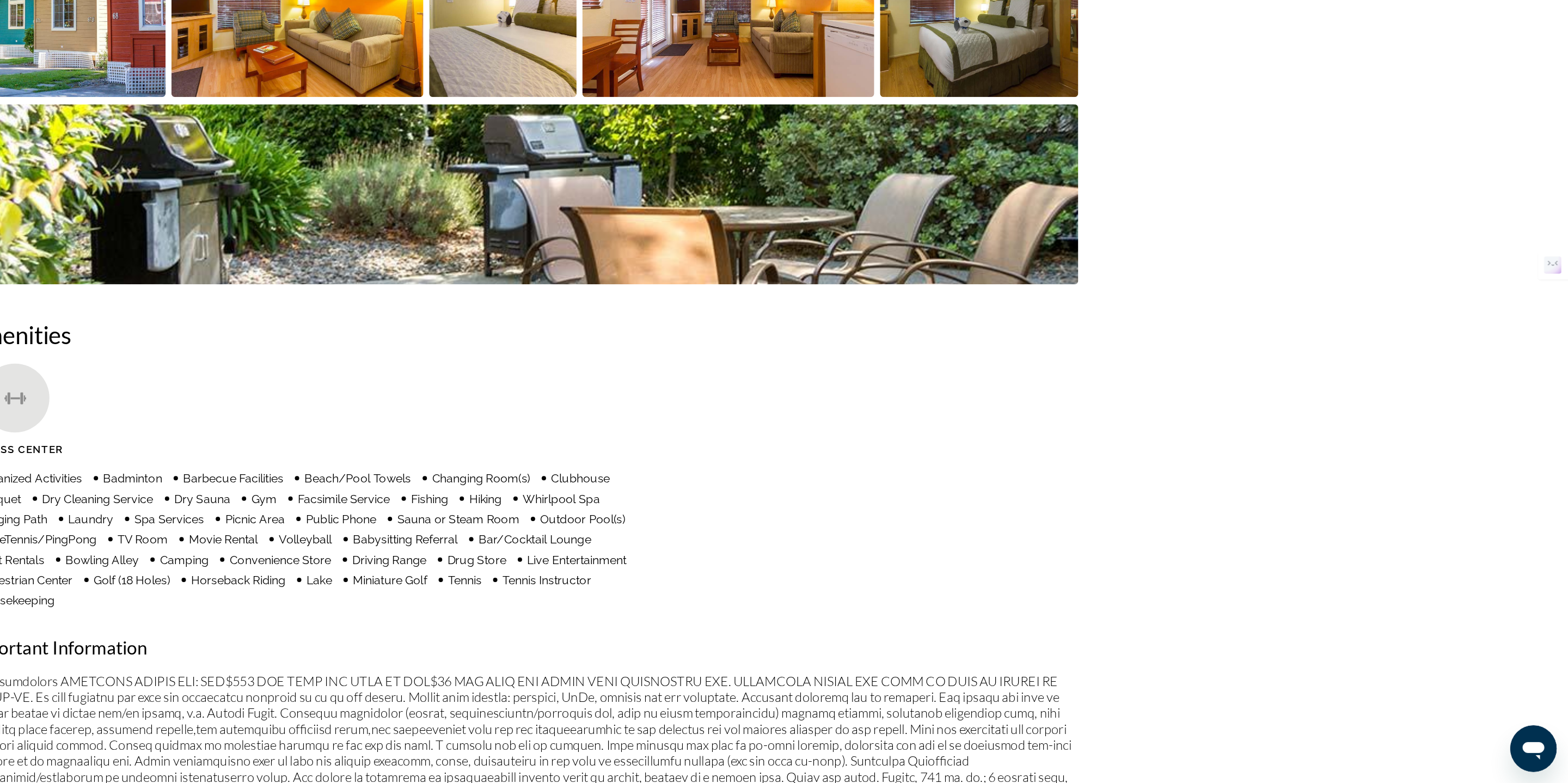
scroll to position [449, 0]
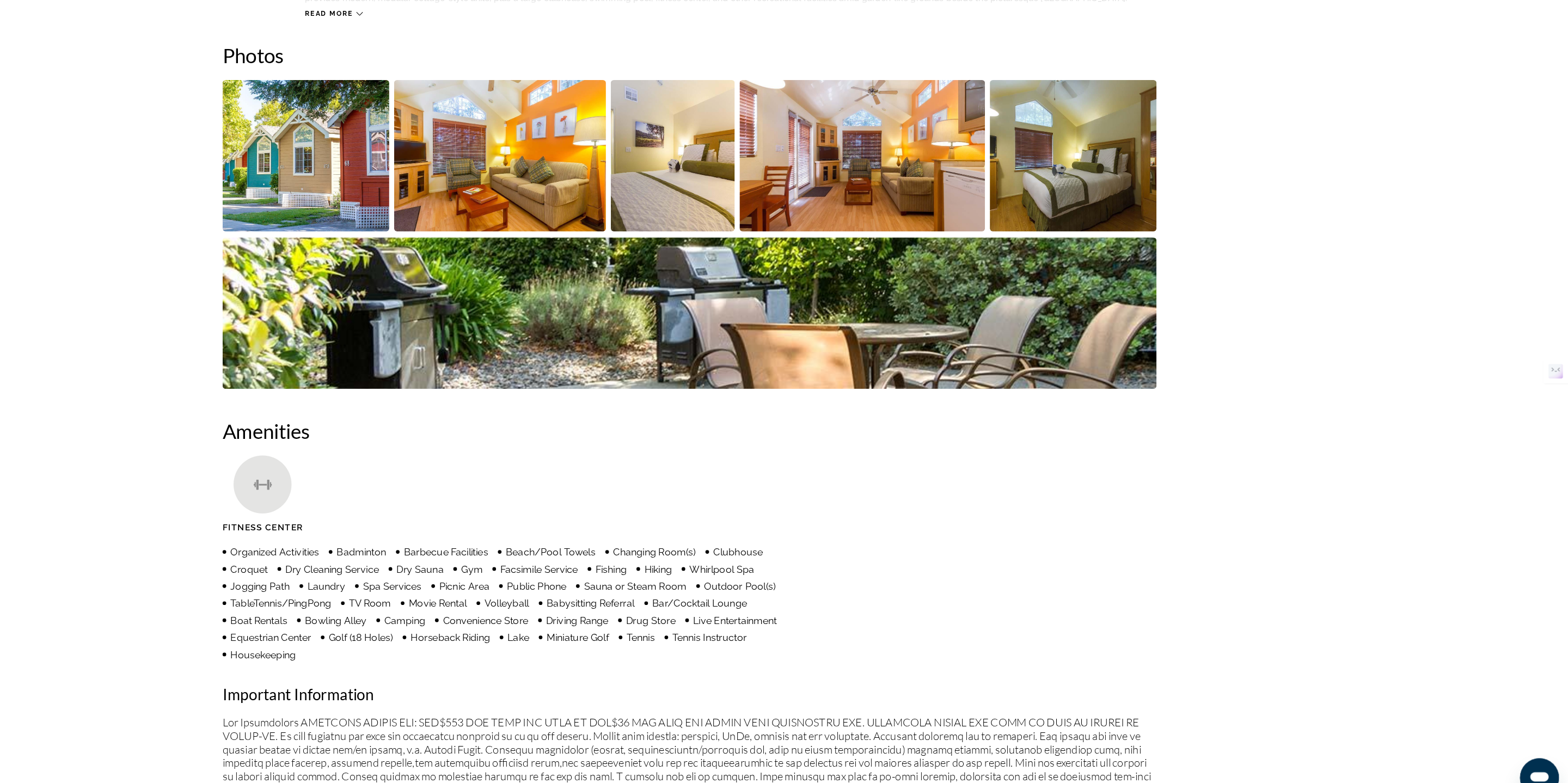
click at [1142, 193] on img "Open full-screen image slider" at bounding box center [1126, 202] width 149 height 135
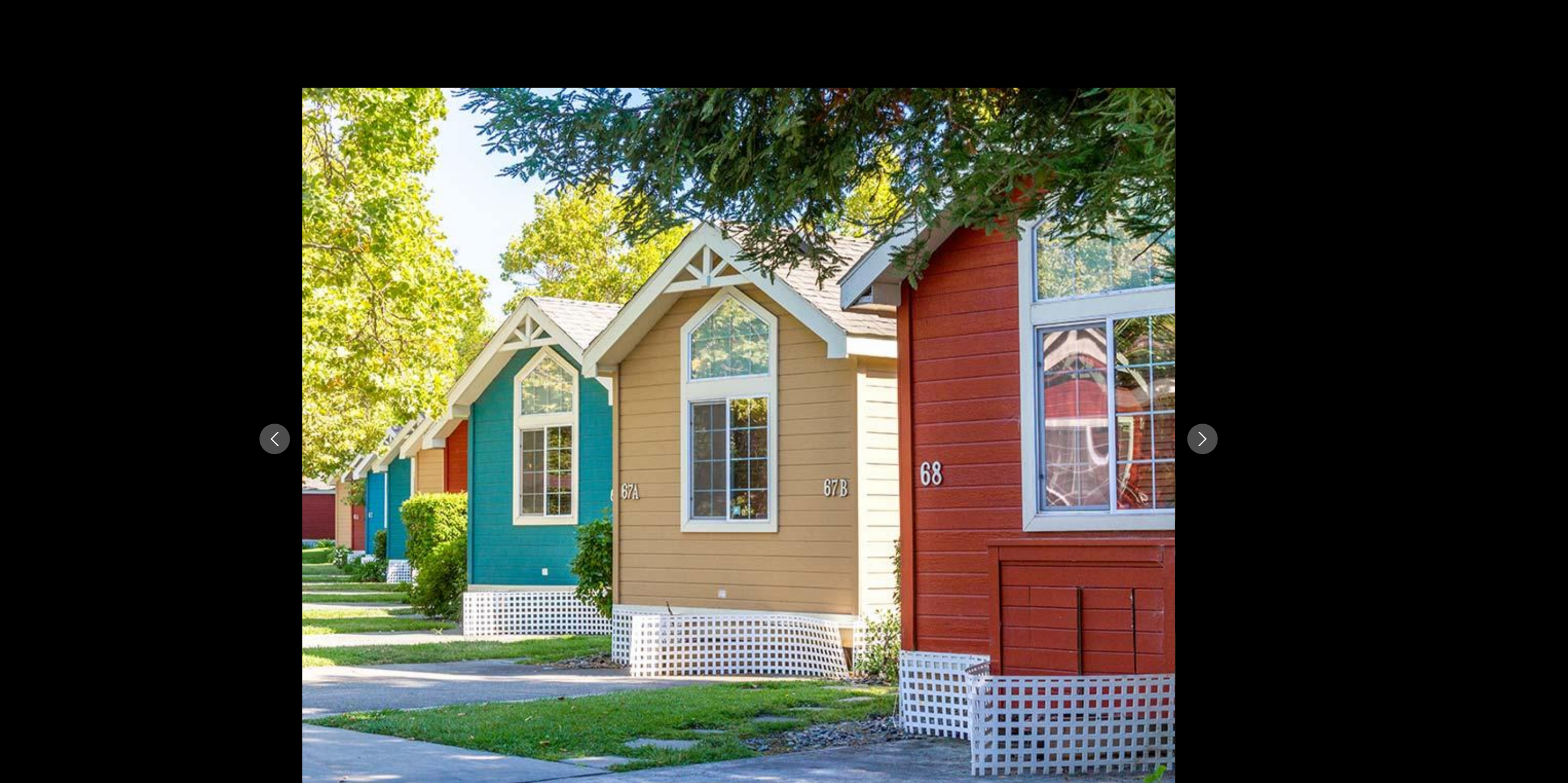
click at [1198, 400] on button "Next image" at bounding box center [1197, 392] width 27 height 27
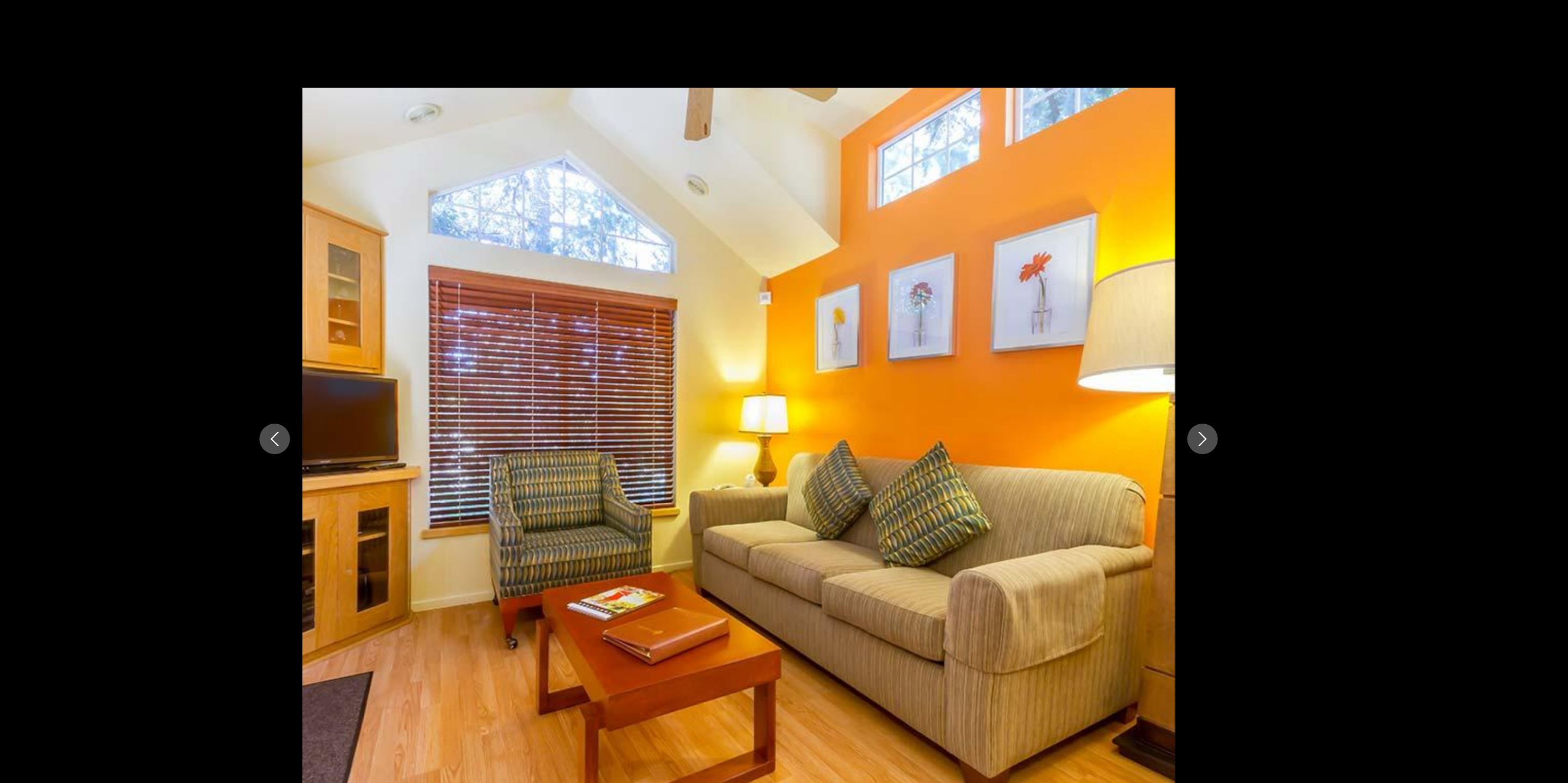
click at [1198, 400] on button "Next image" at bounding box center [1197, 392] width 27 height 27
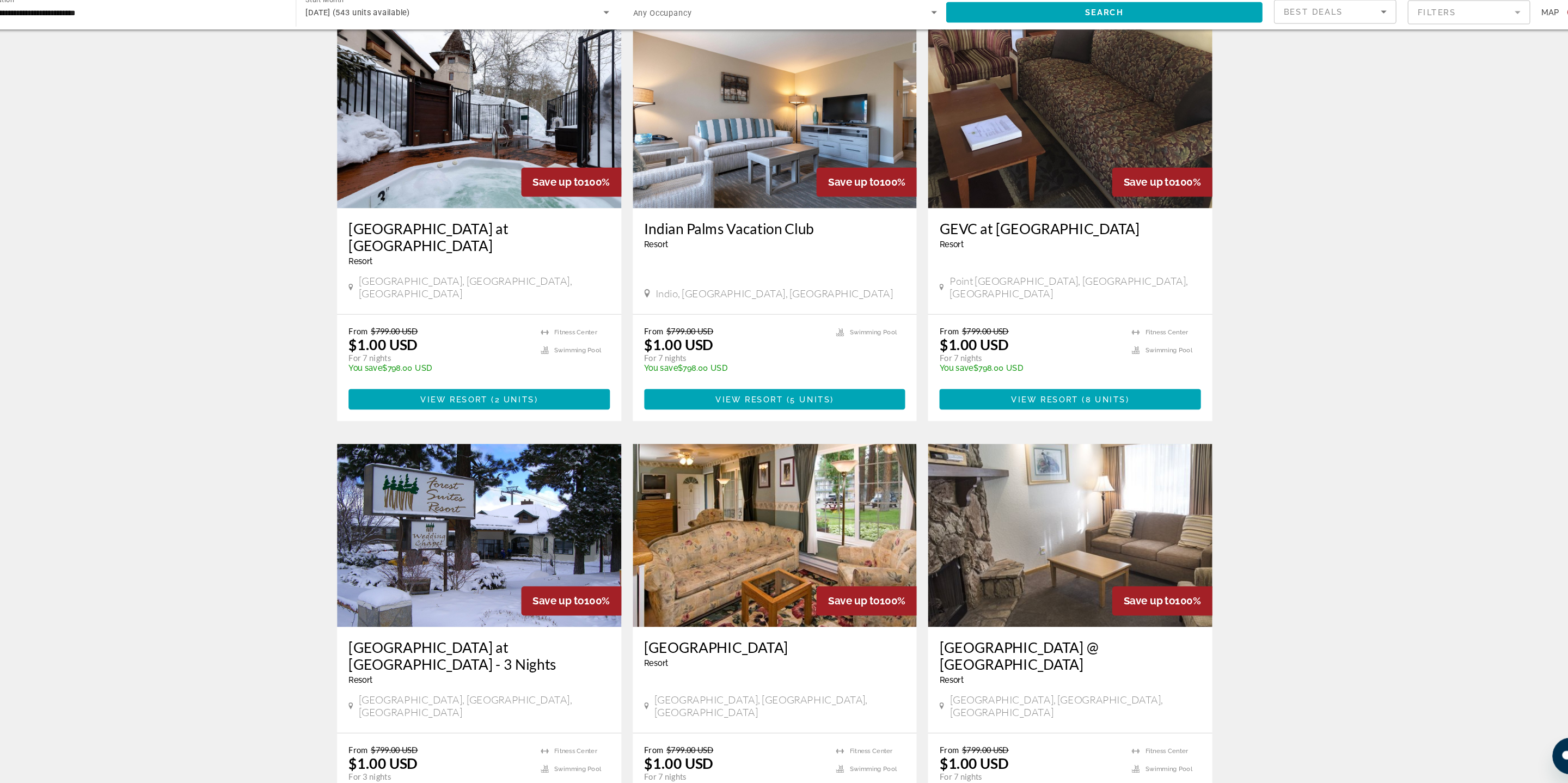
scroll to position [1349, 0]
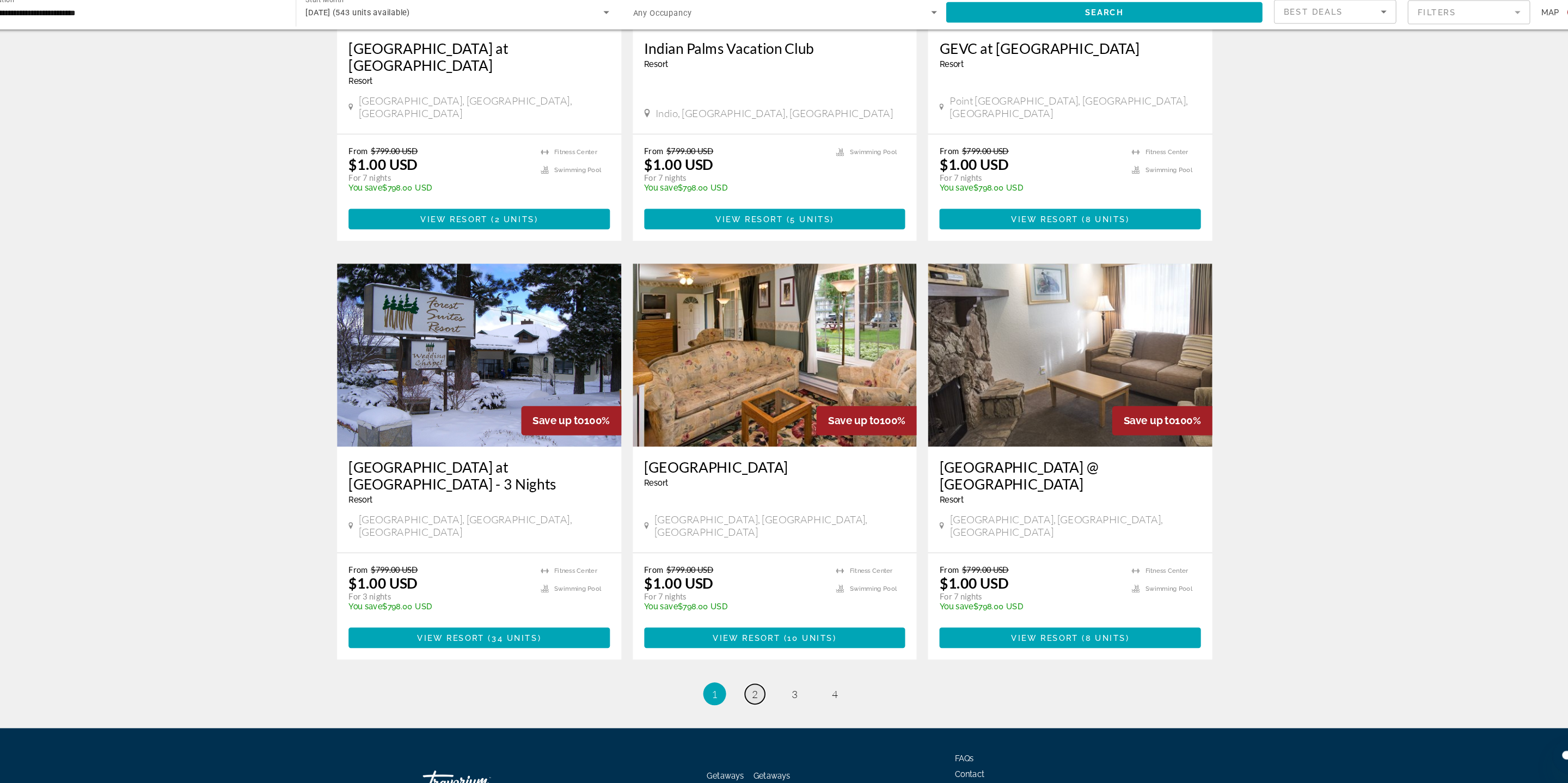
click at [762, 692] on span "2" at bounding box center [765, 698] width 5 height 12
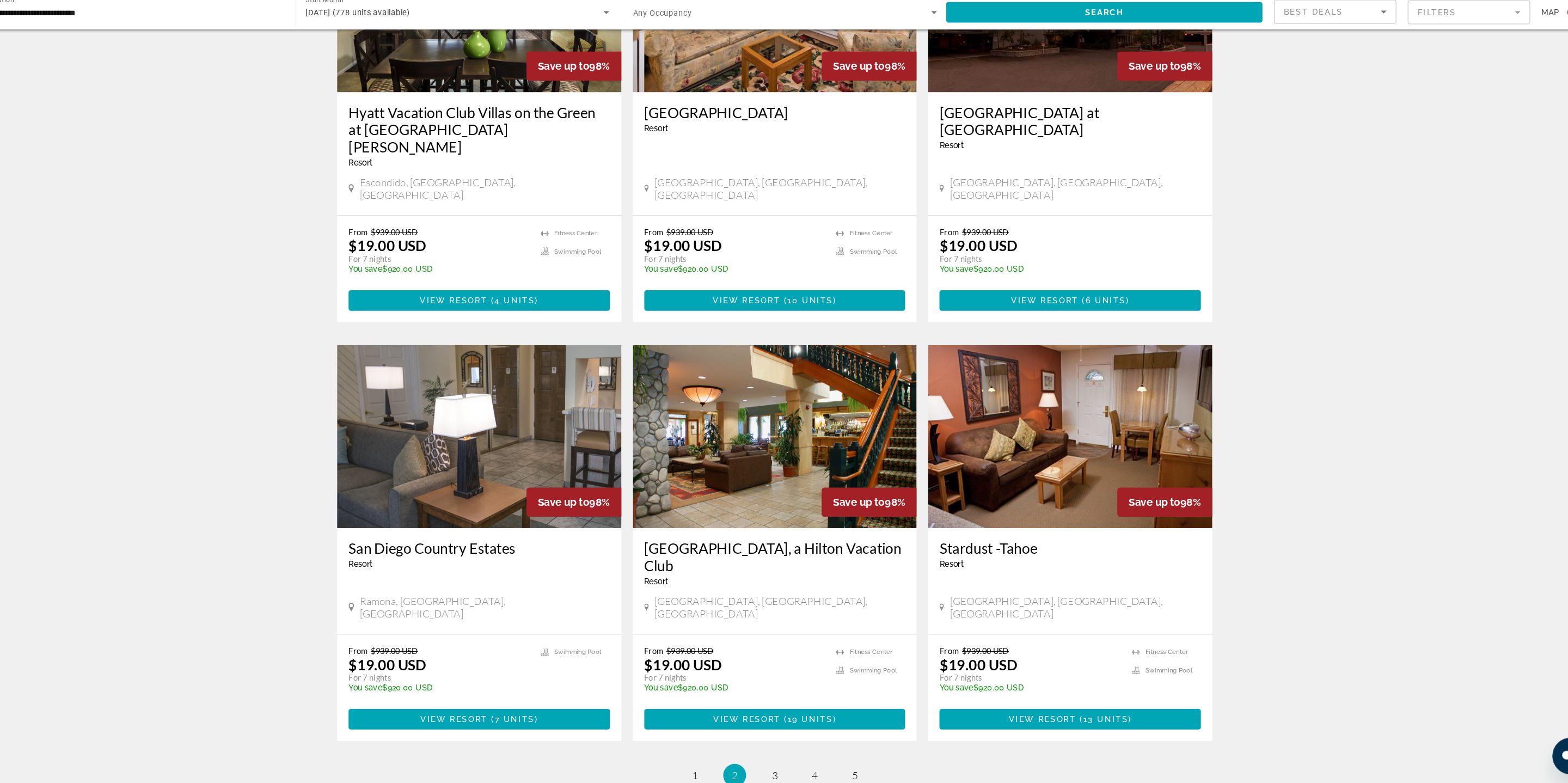
scroll to position [1333, 0]
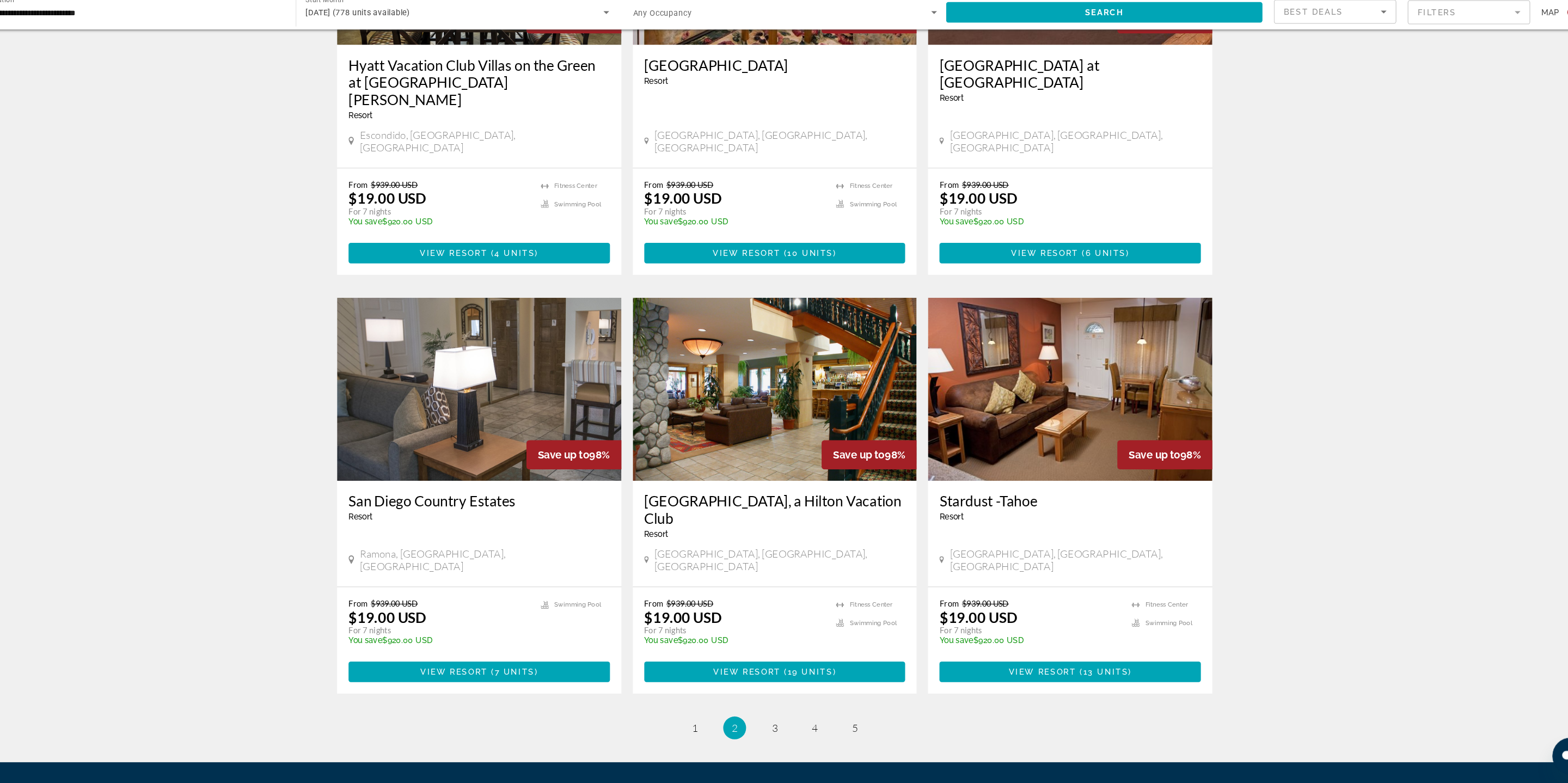
click at [792, 720] on li "page 3" at bounding box center [784, 731] width 22 height 22
click at [777, 721] on link "page 3" at bounding box center [784, 730] width 19 height 19
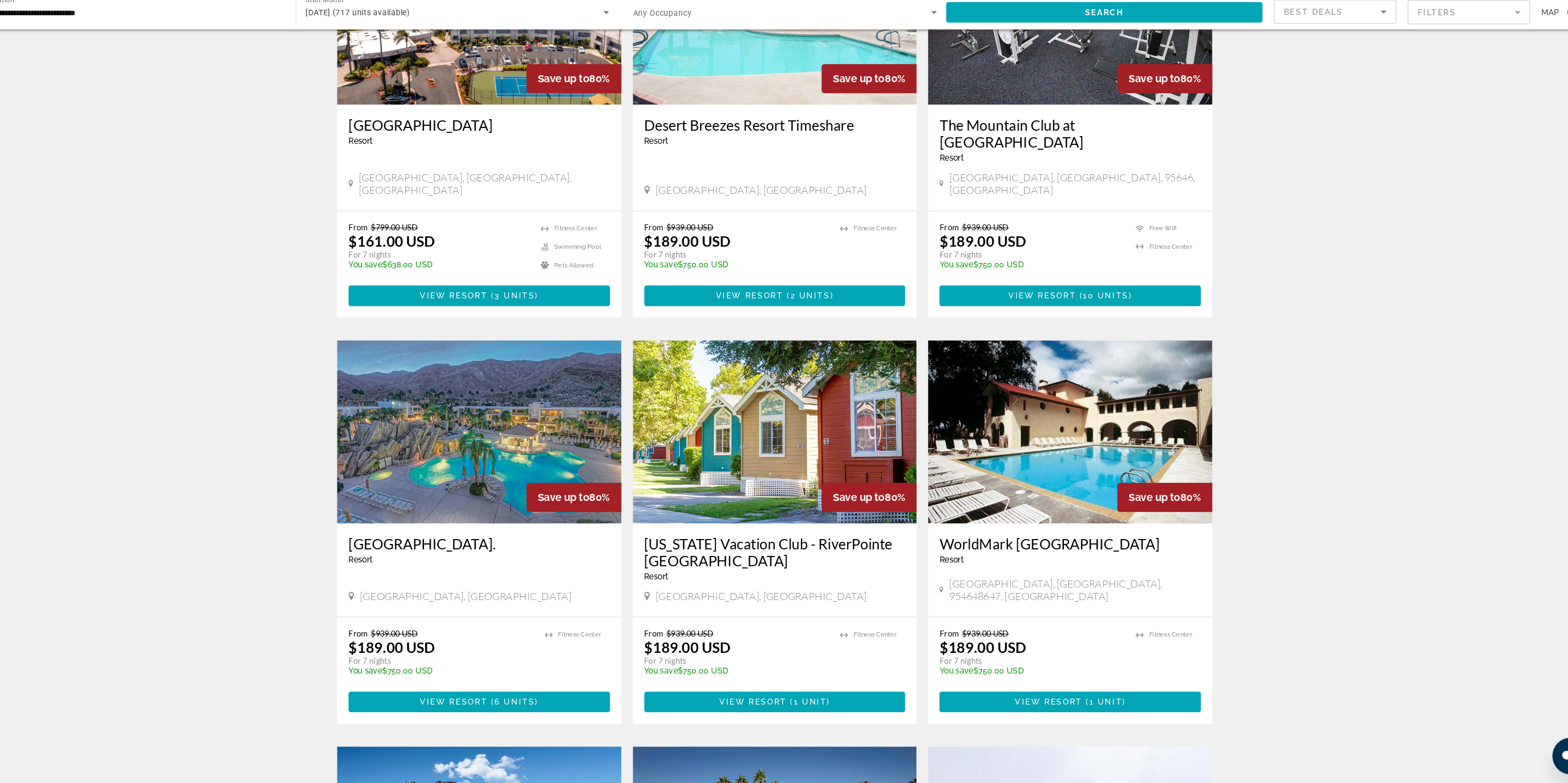
scroll to position [1365, 0]
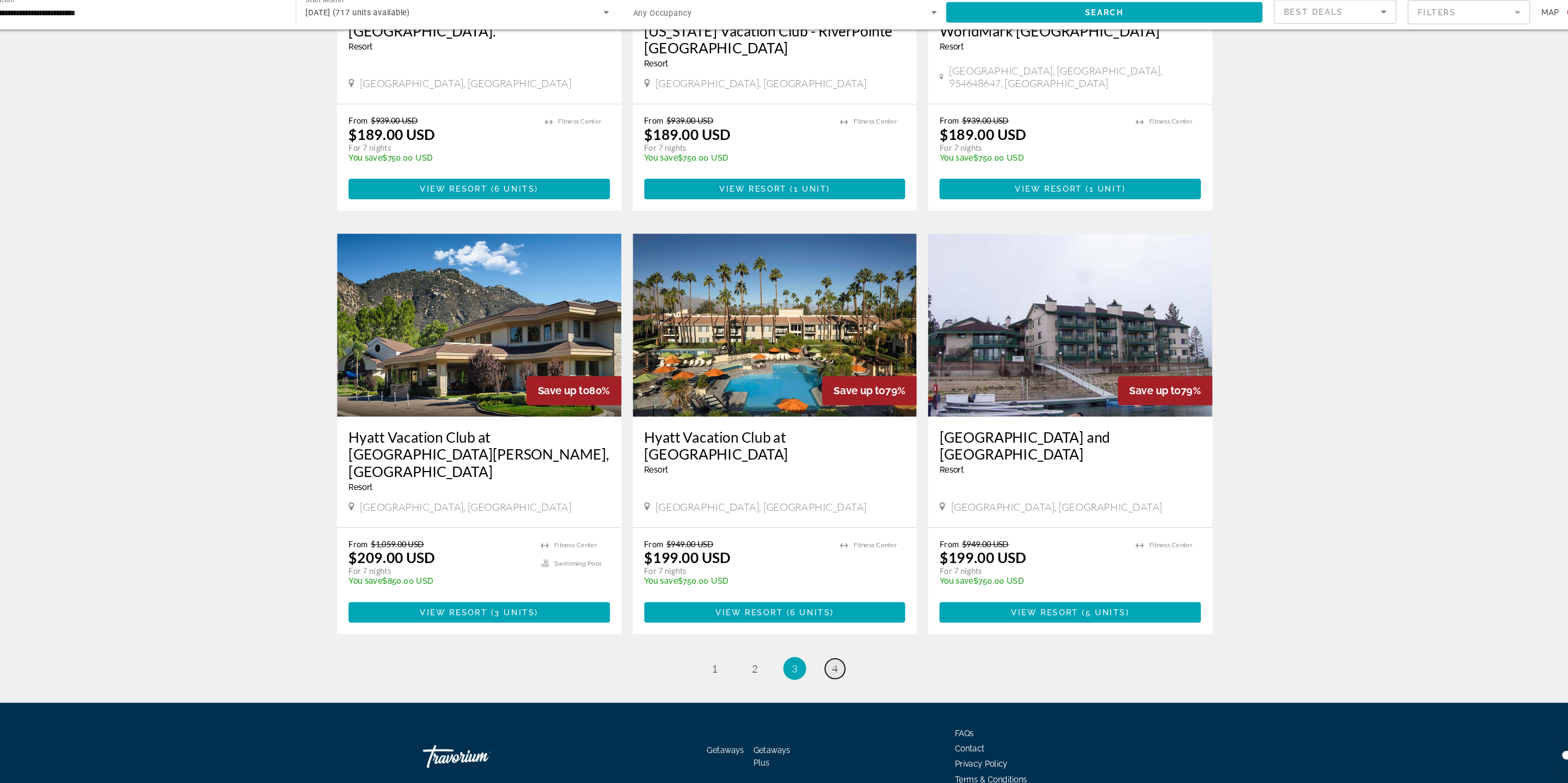
click at [845, 664] on link "page 4" at bounding box center [841, 673] width 19 height 19
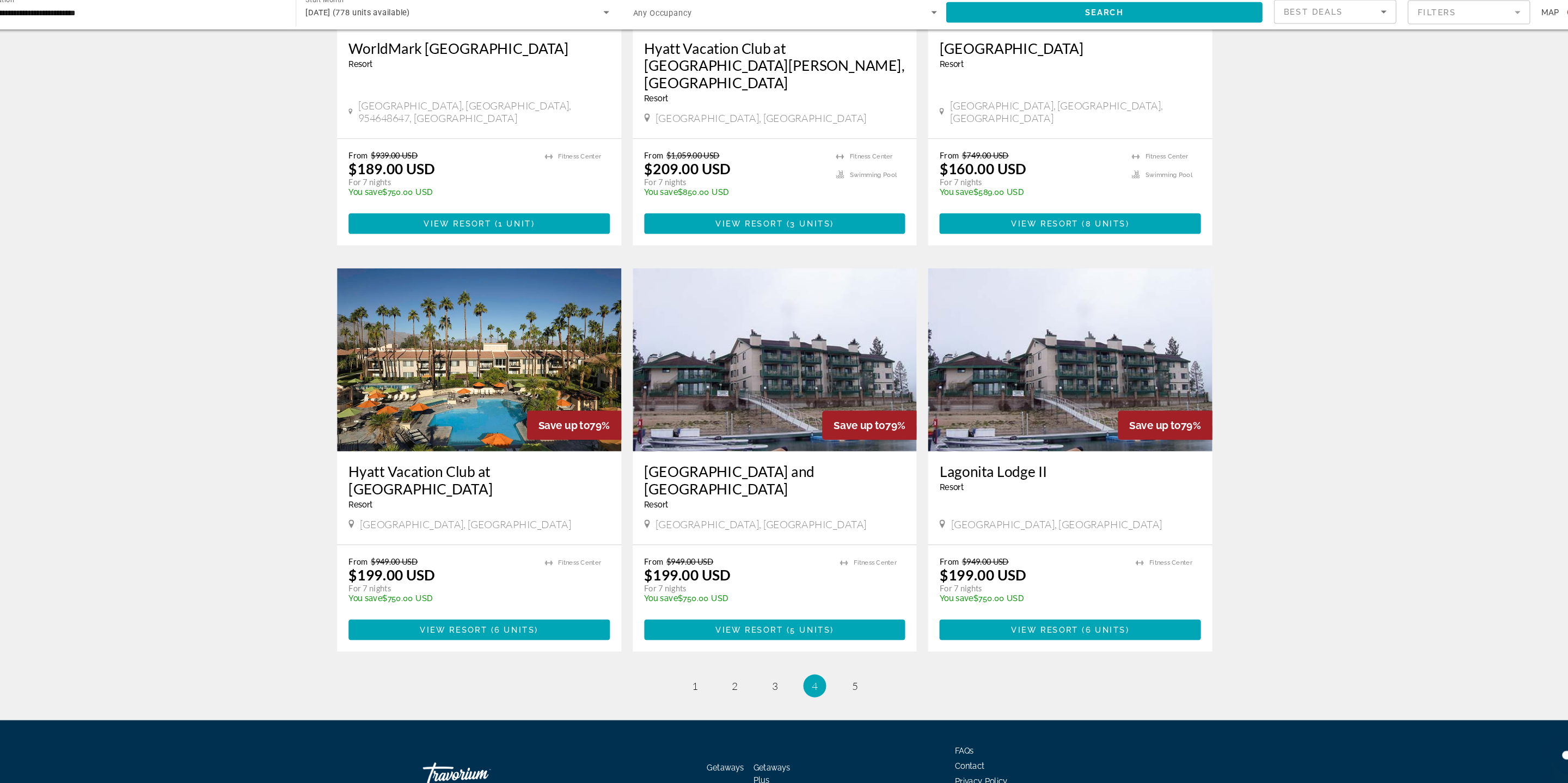
scroll to position [1349, 0]
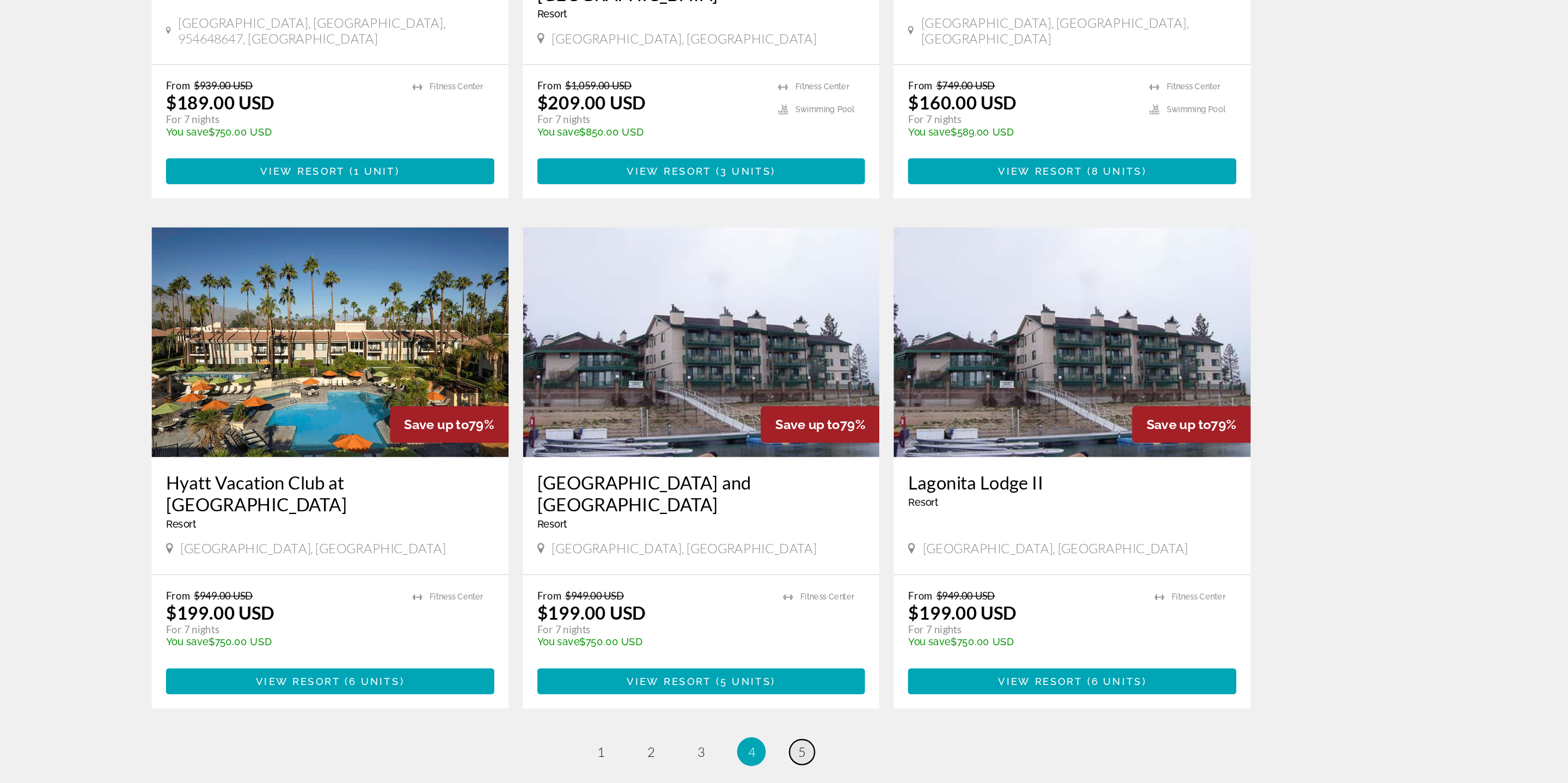
click at [863, 684] on span "5" at bounding box center [860, 690] width 5 height 12
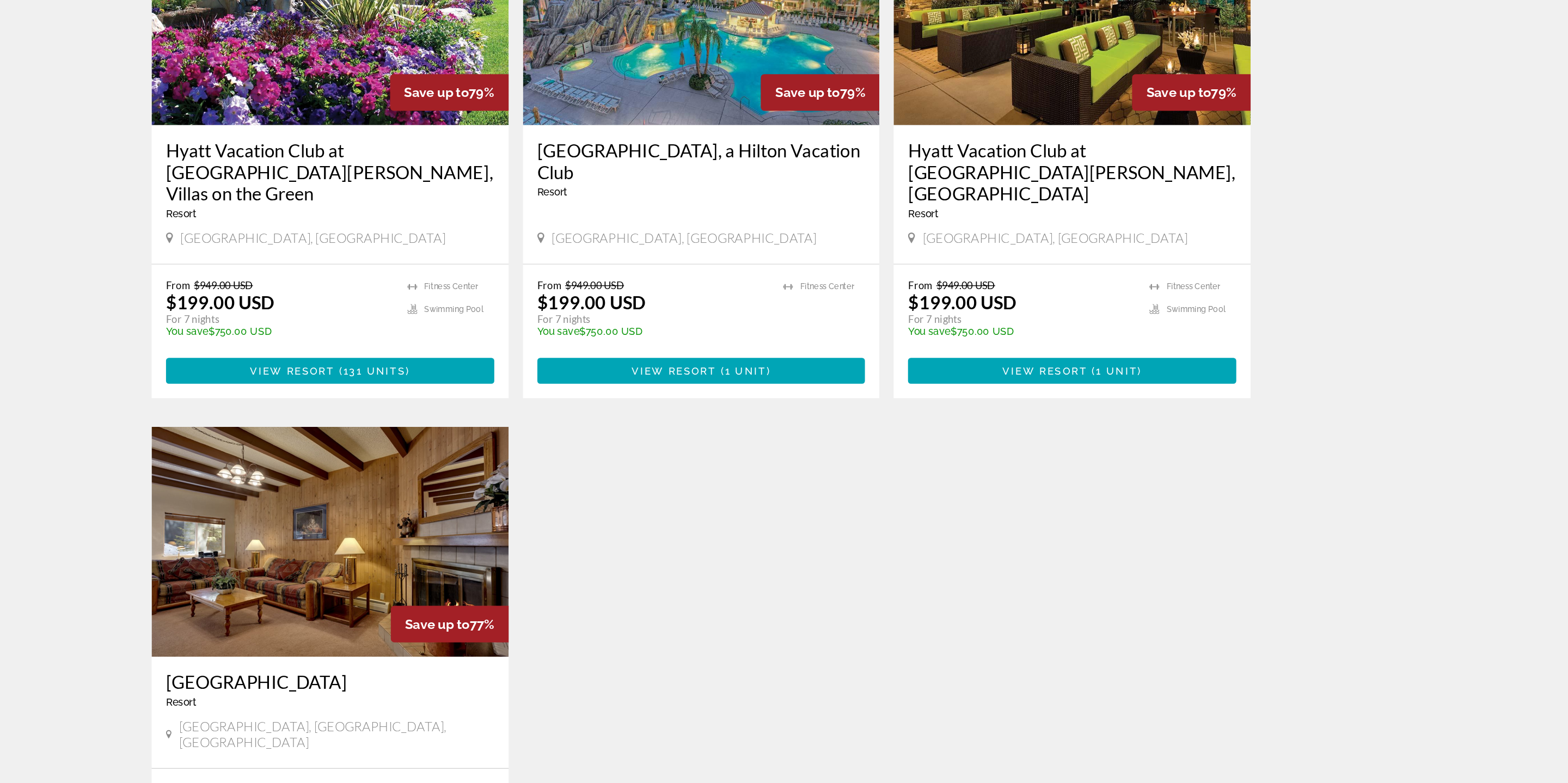
scroll to position [460, 0]
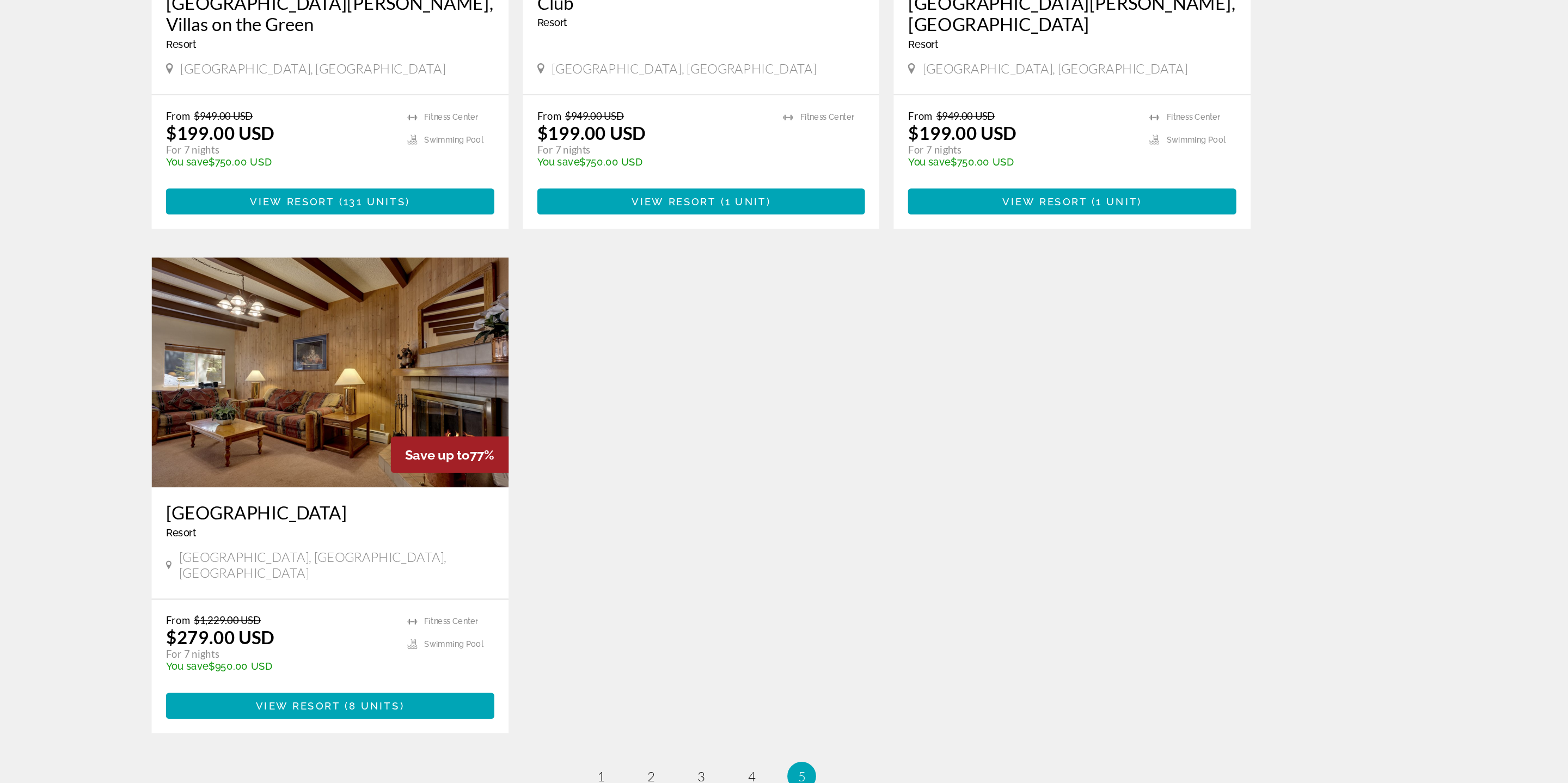
click at [467, 462] on img "Main content" at bounding box center [503, 471] width 271 height 174
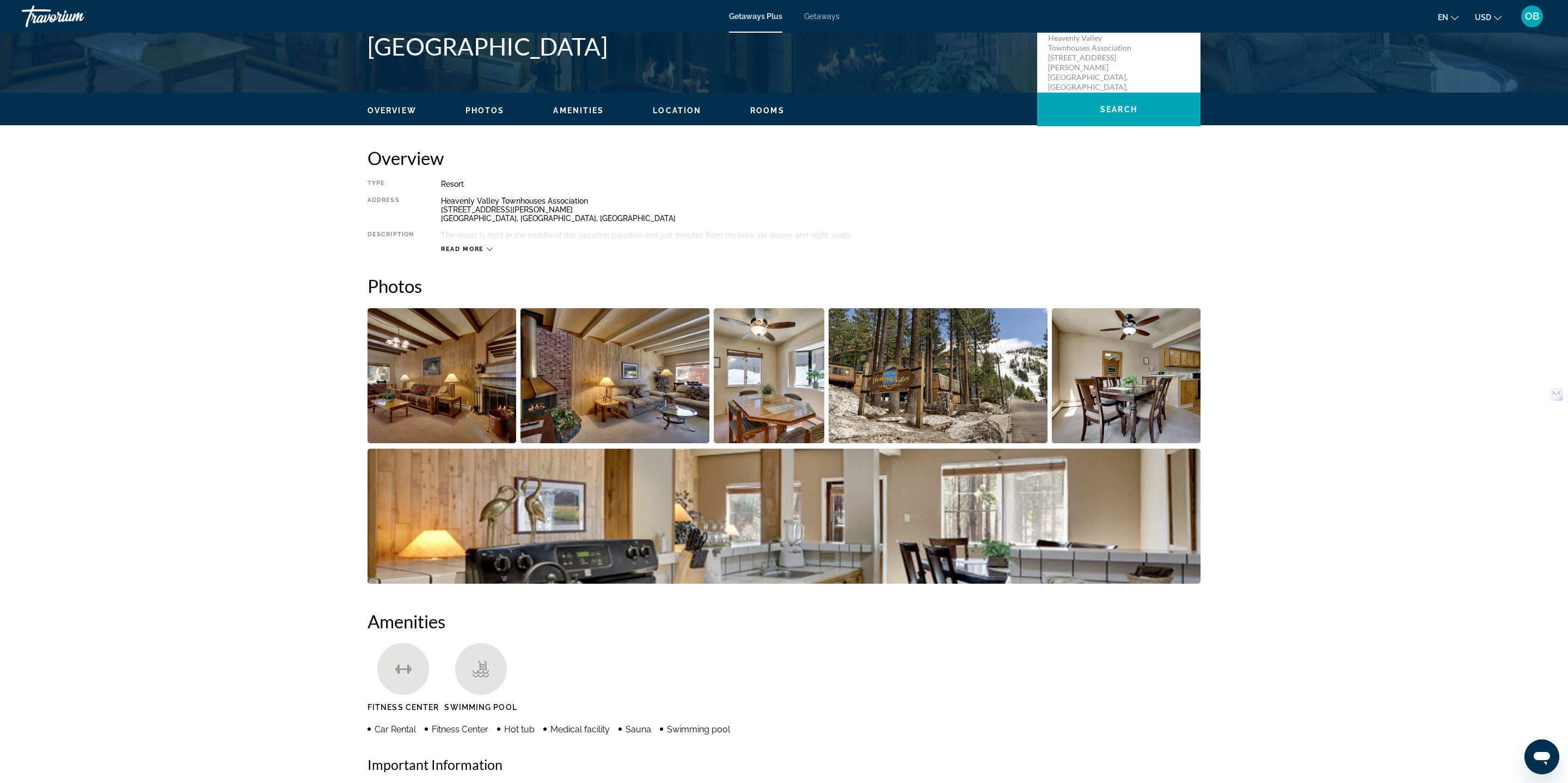
scroll to position [380, 0]
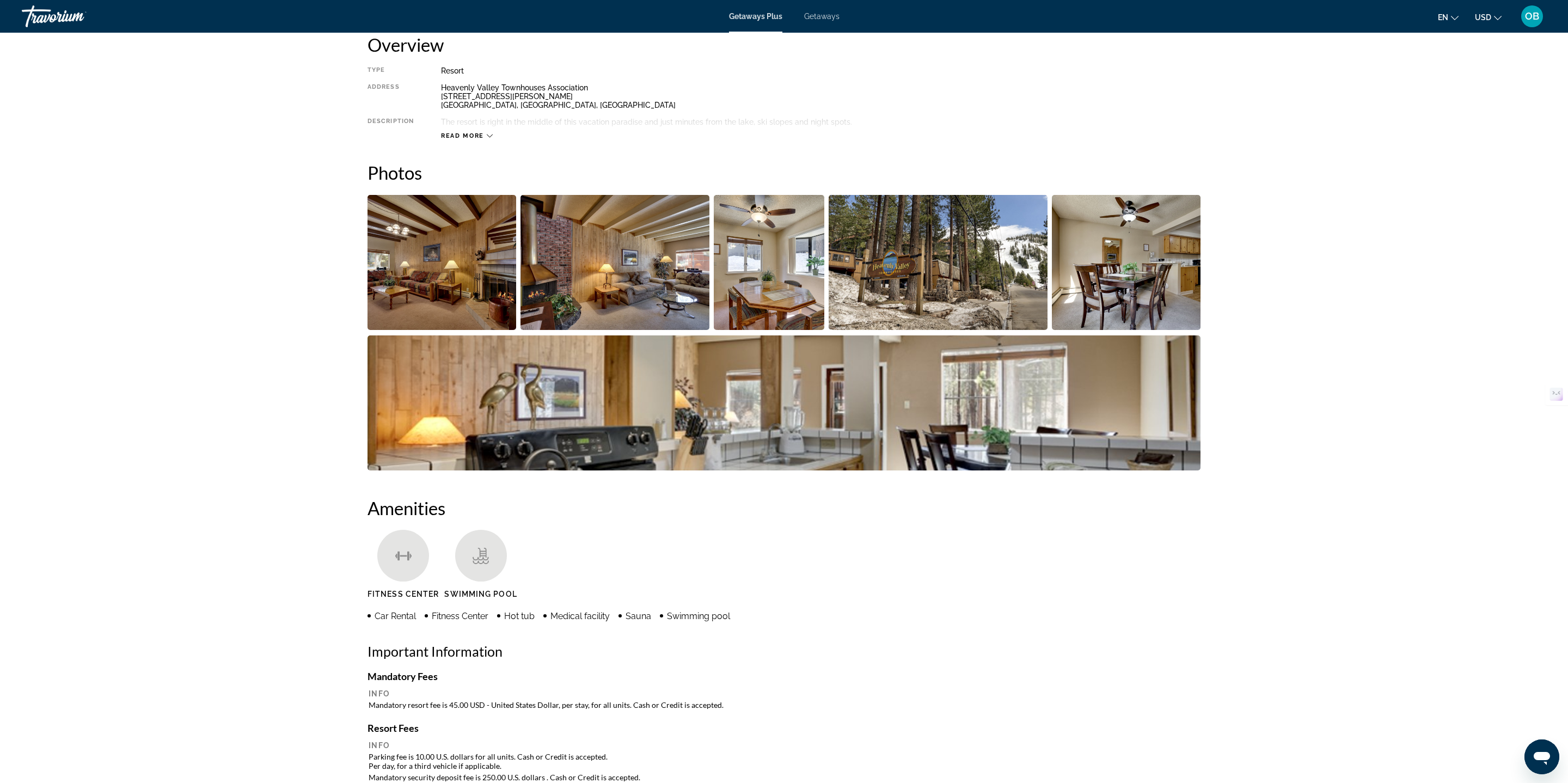
click at [531, 407] on img "Open full-screen image slider" at bounding box center [784, 403] width 833 height 135
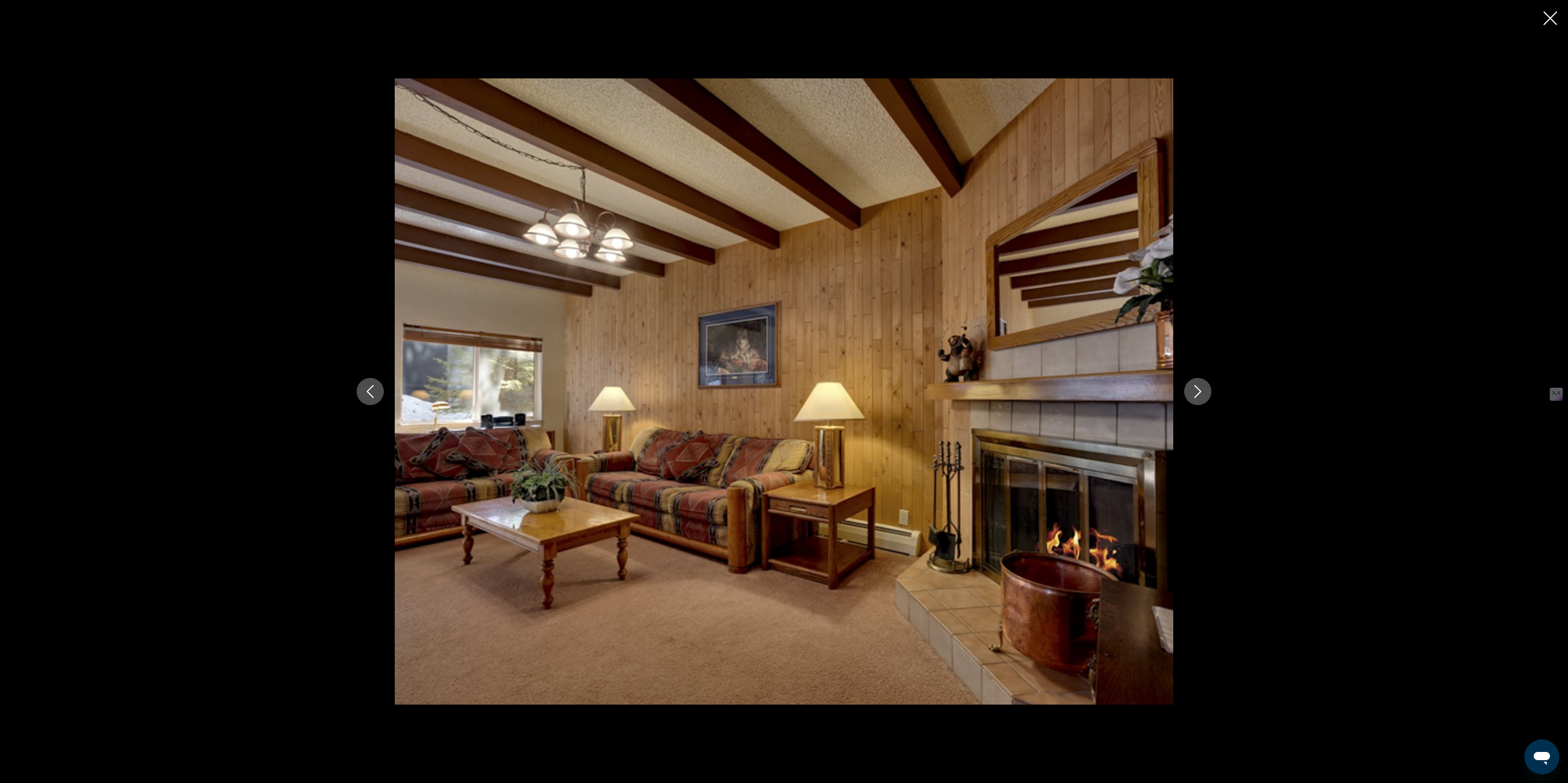
click at [1191, 392] on icon "Next image" at bounding box center [1197, 391] width 13 height 13
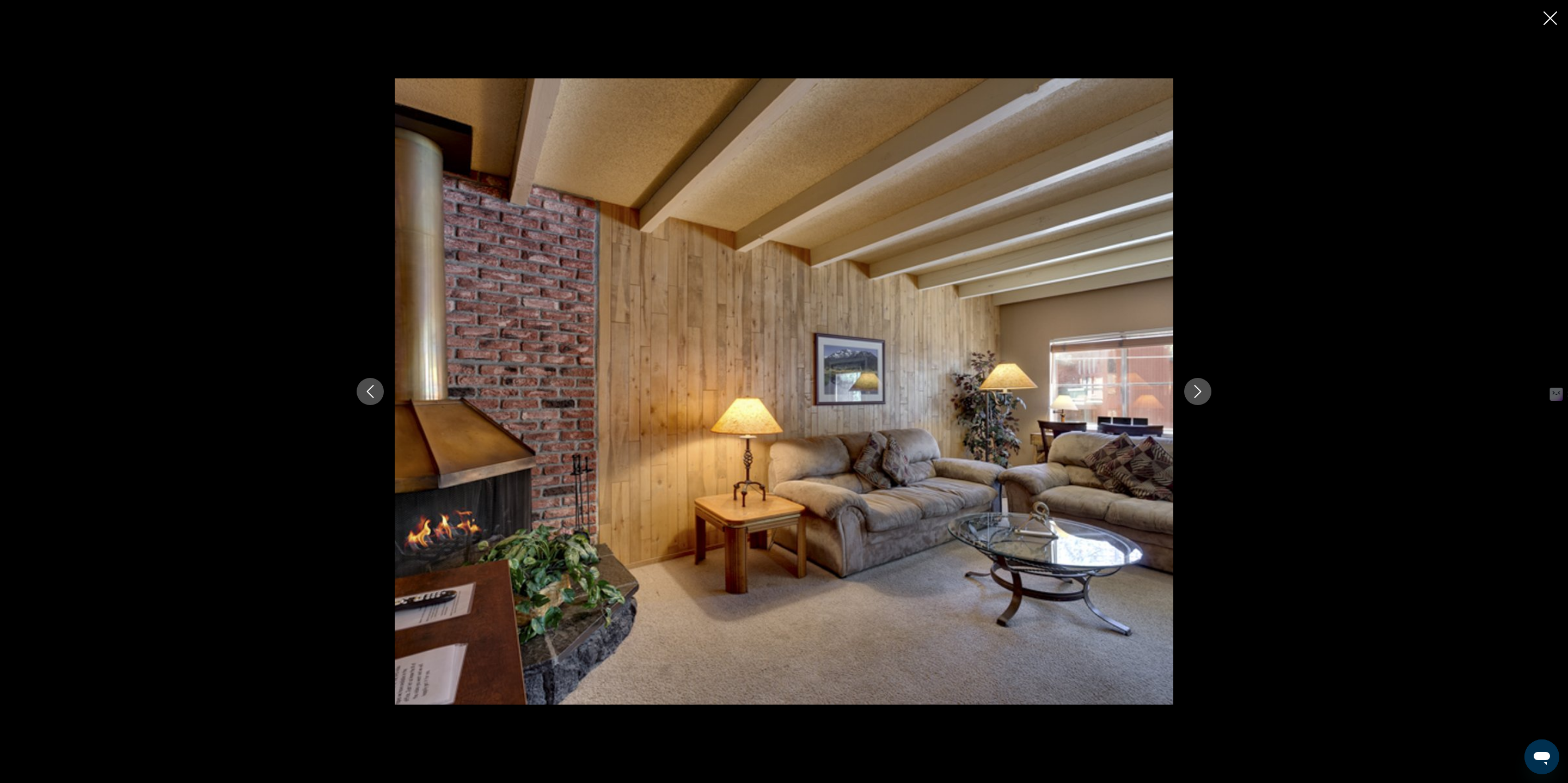
click at [1191, 392] on icon "Next image" at bounding box center [1197, 391] width 13 height 13
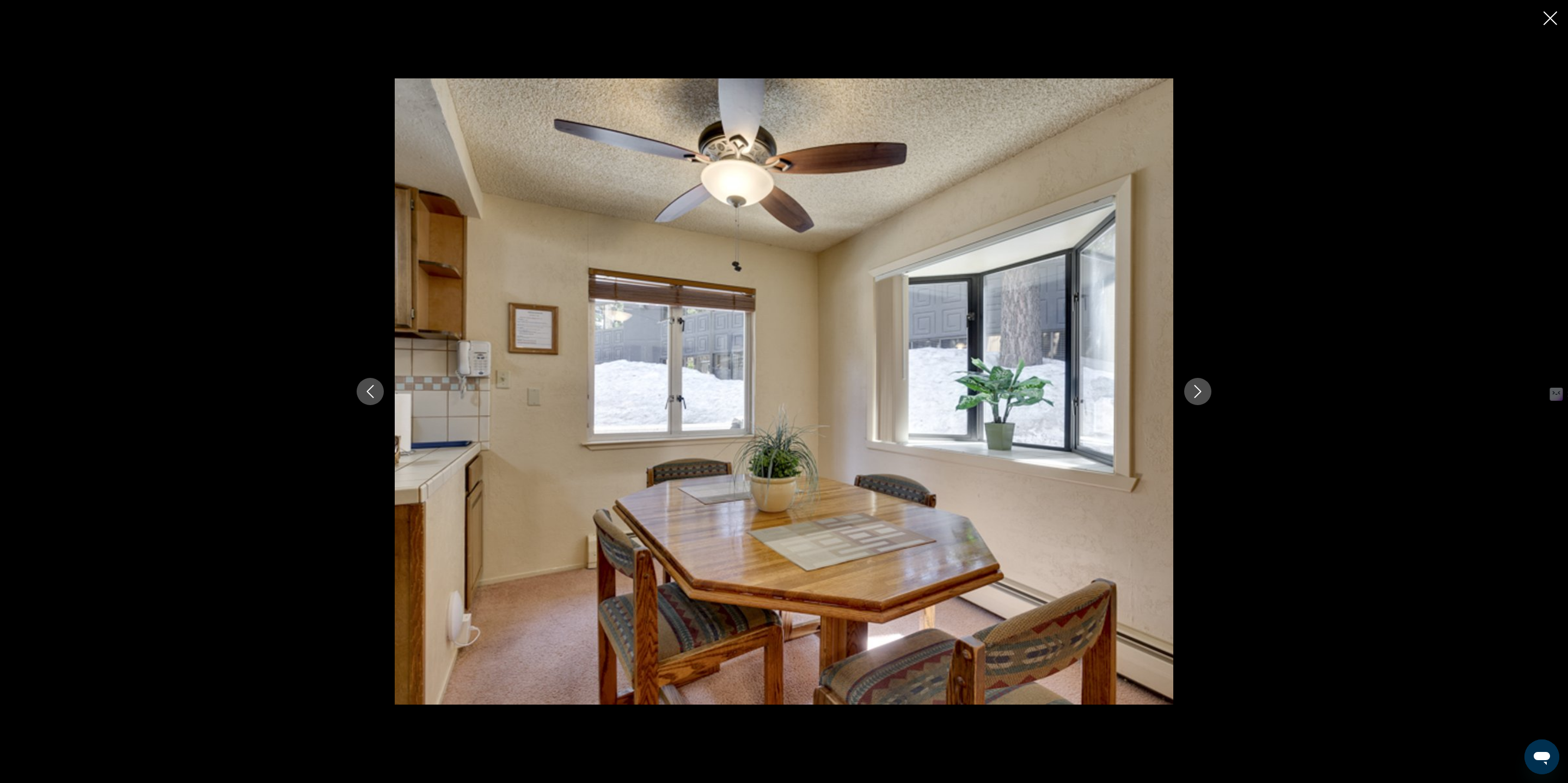
click at [1191, 392] on icon "Next image" at bounding box center [1197, 391] width 13 height 13
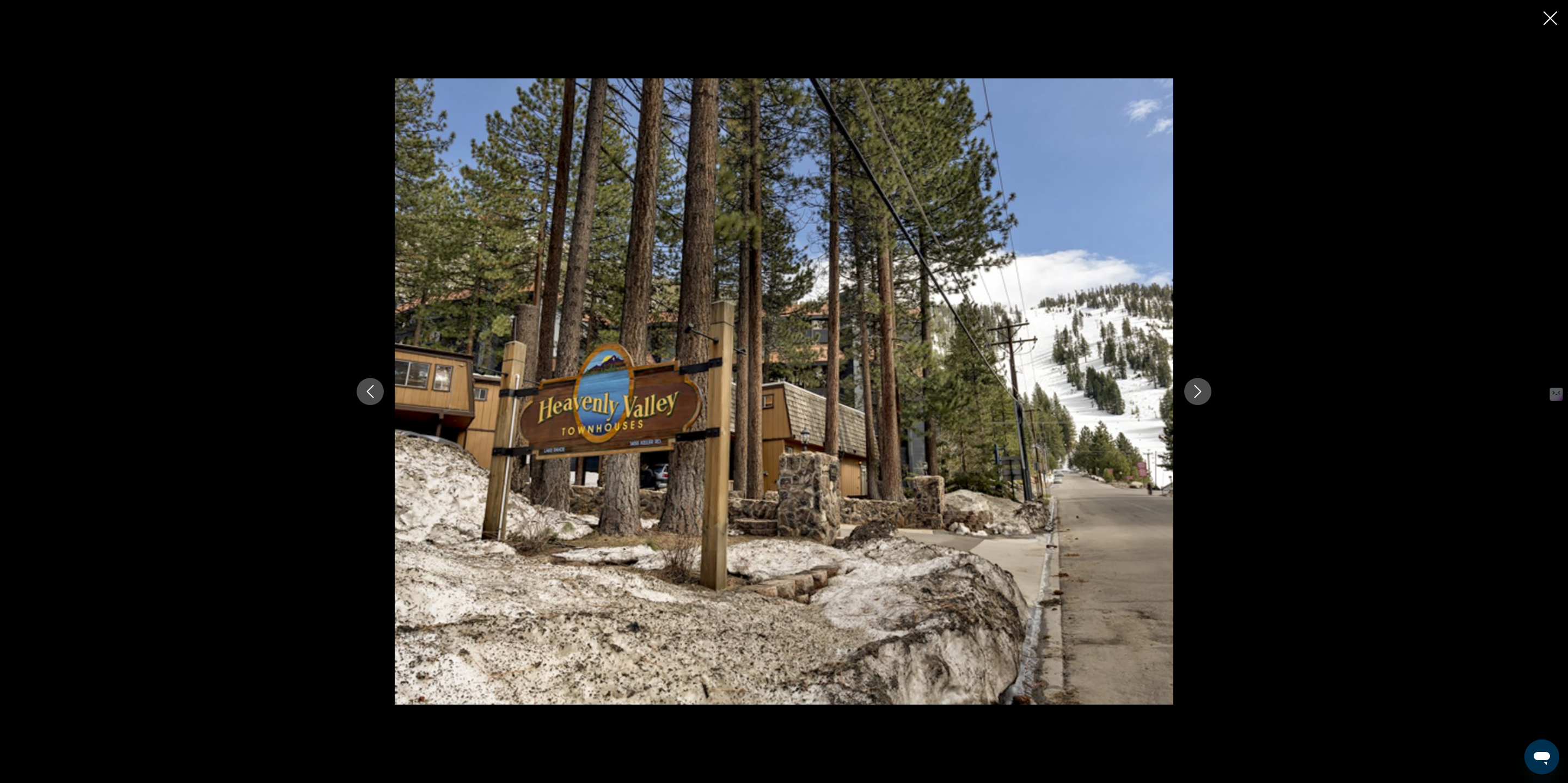
click at [1191, 392] on icon "Next image" at bounding box center [1197, 391] width 13 height 13
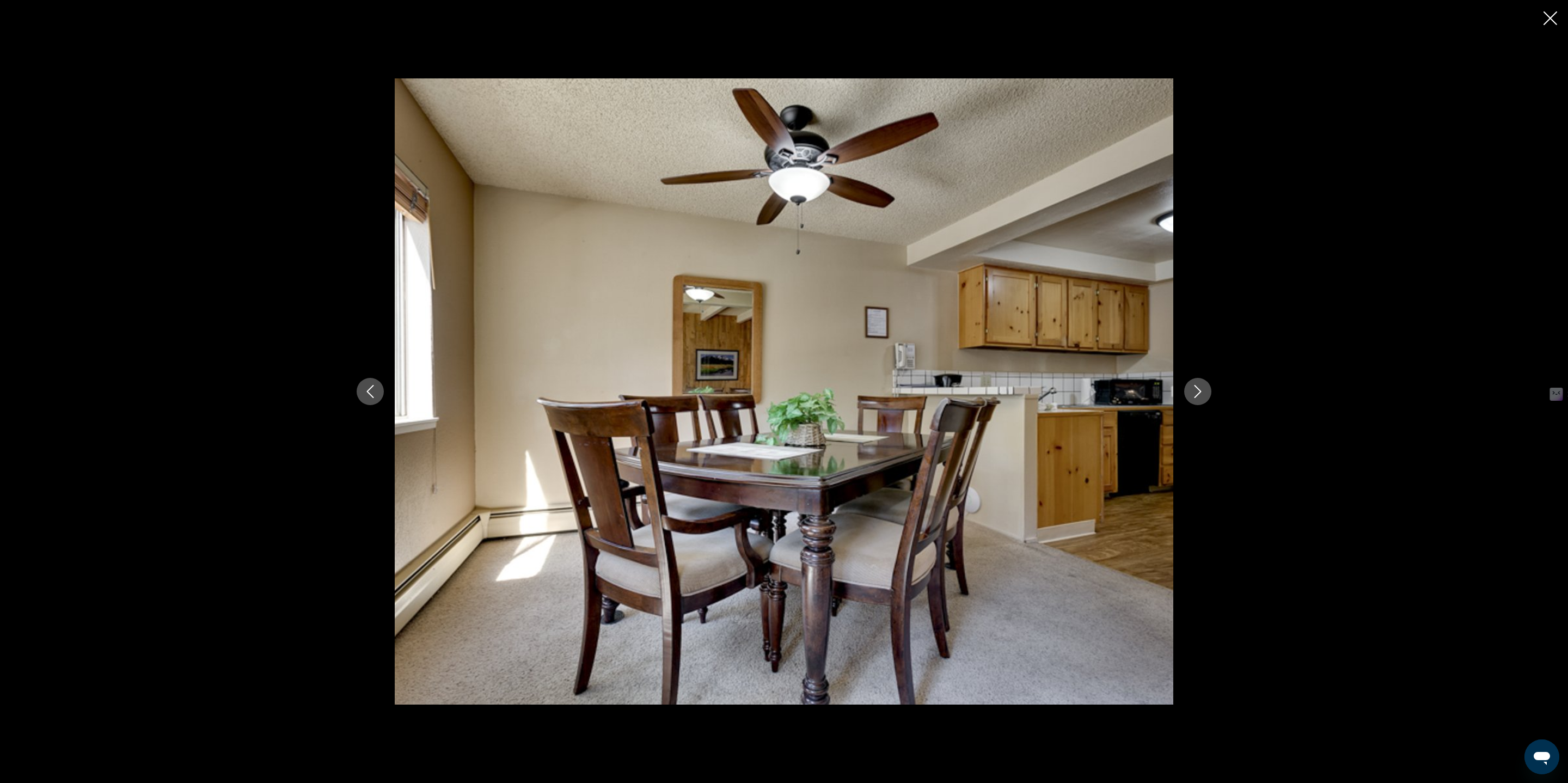
click at [1191, 392] on icon "Next image" at bounding box center [1197, 391] width 13 height 13
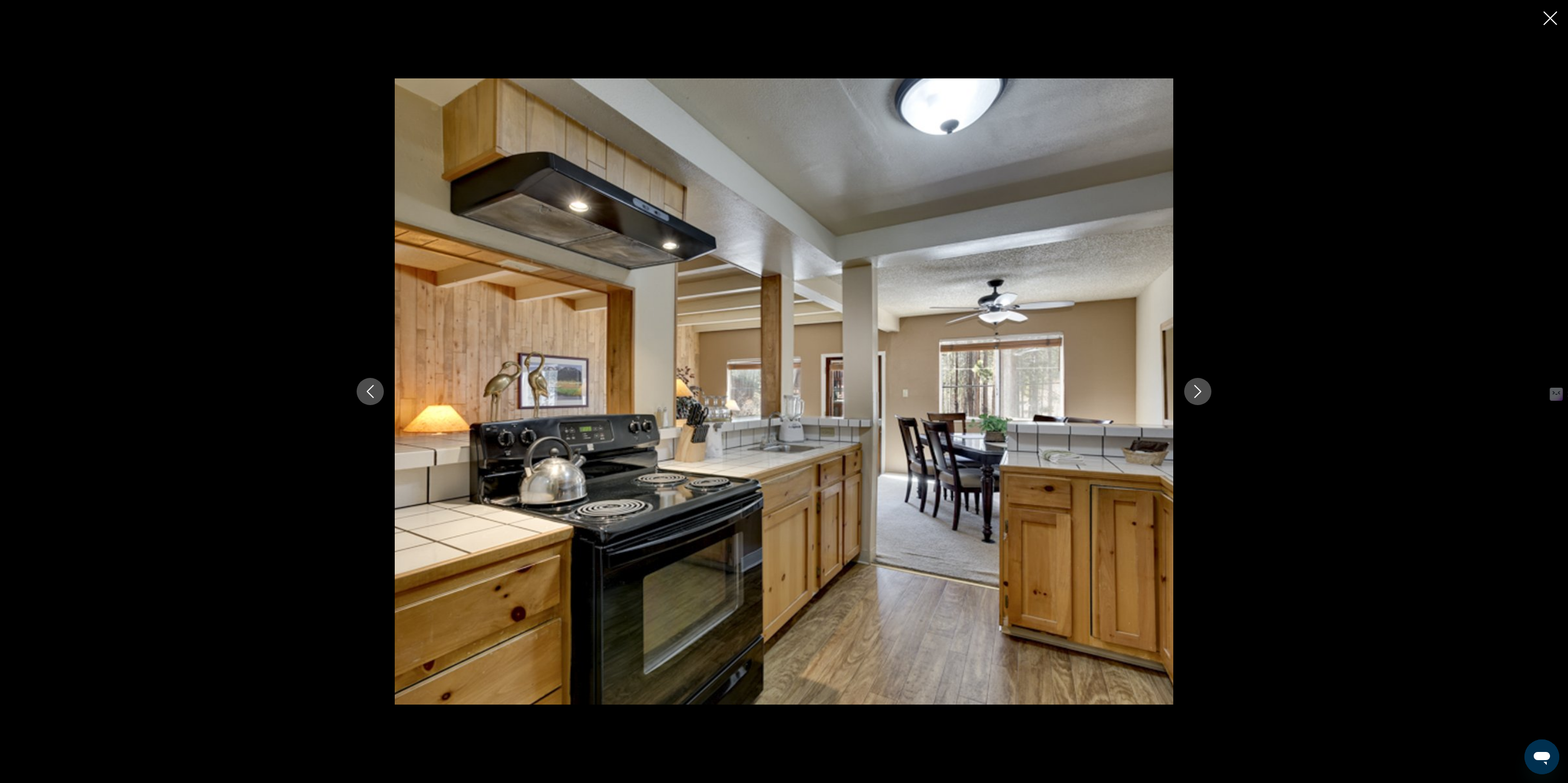
click at [1191, 392] on icon "Next image" at bounding box center [1197, 391] width 13 height 13
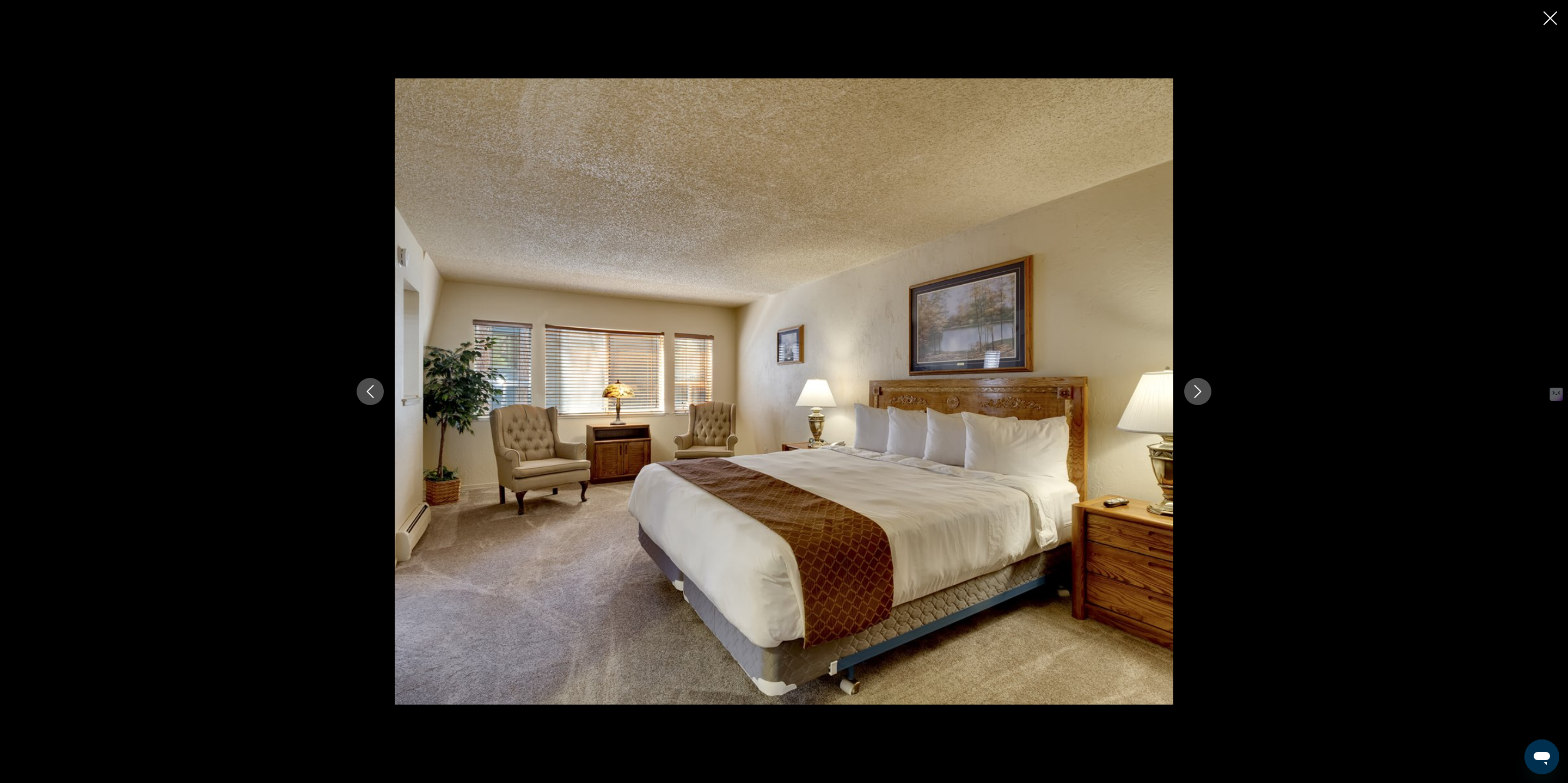
click at [1191, 392] on icon "Next image" at bounding box center [1197, 391] width 13 height 13
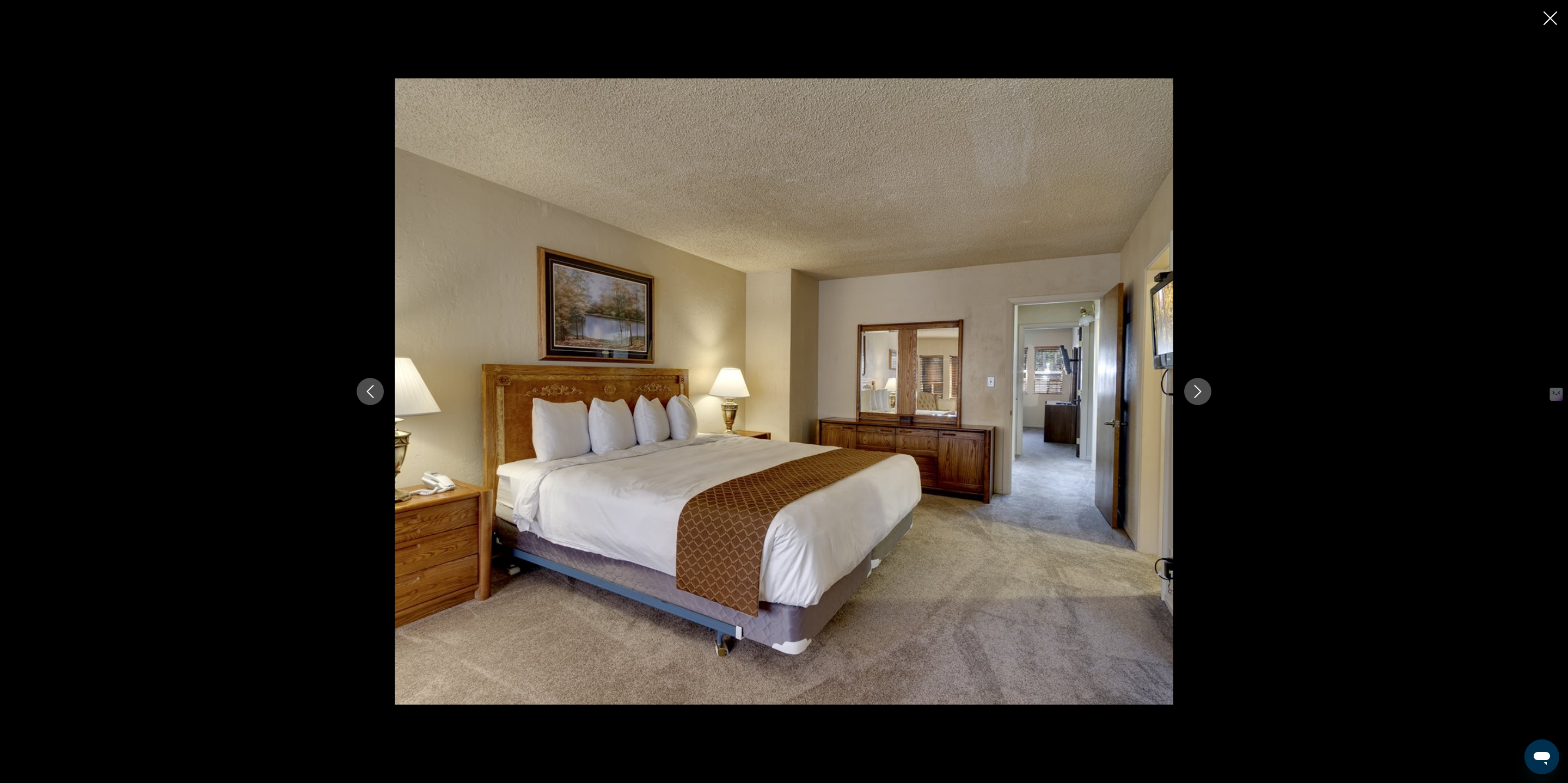
click at [1553, 16] on icon "Close slideshow" at bounding box center [1550, 18] width 13 height 13
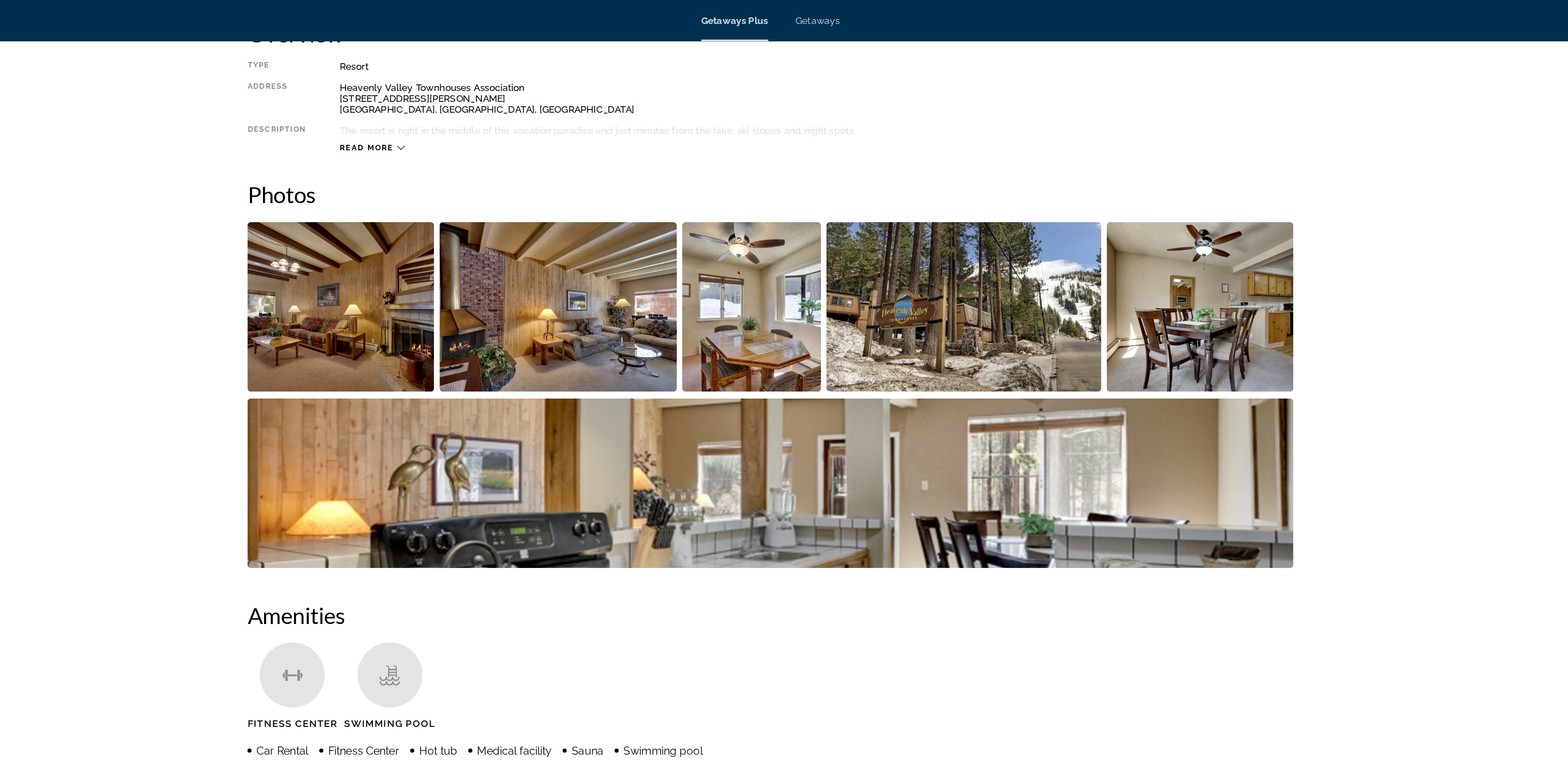
scroll to position [397, 0]
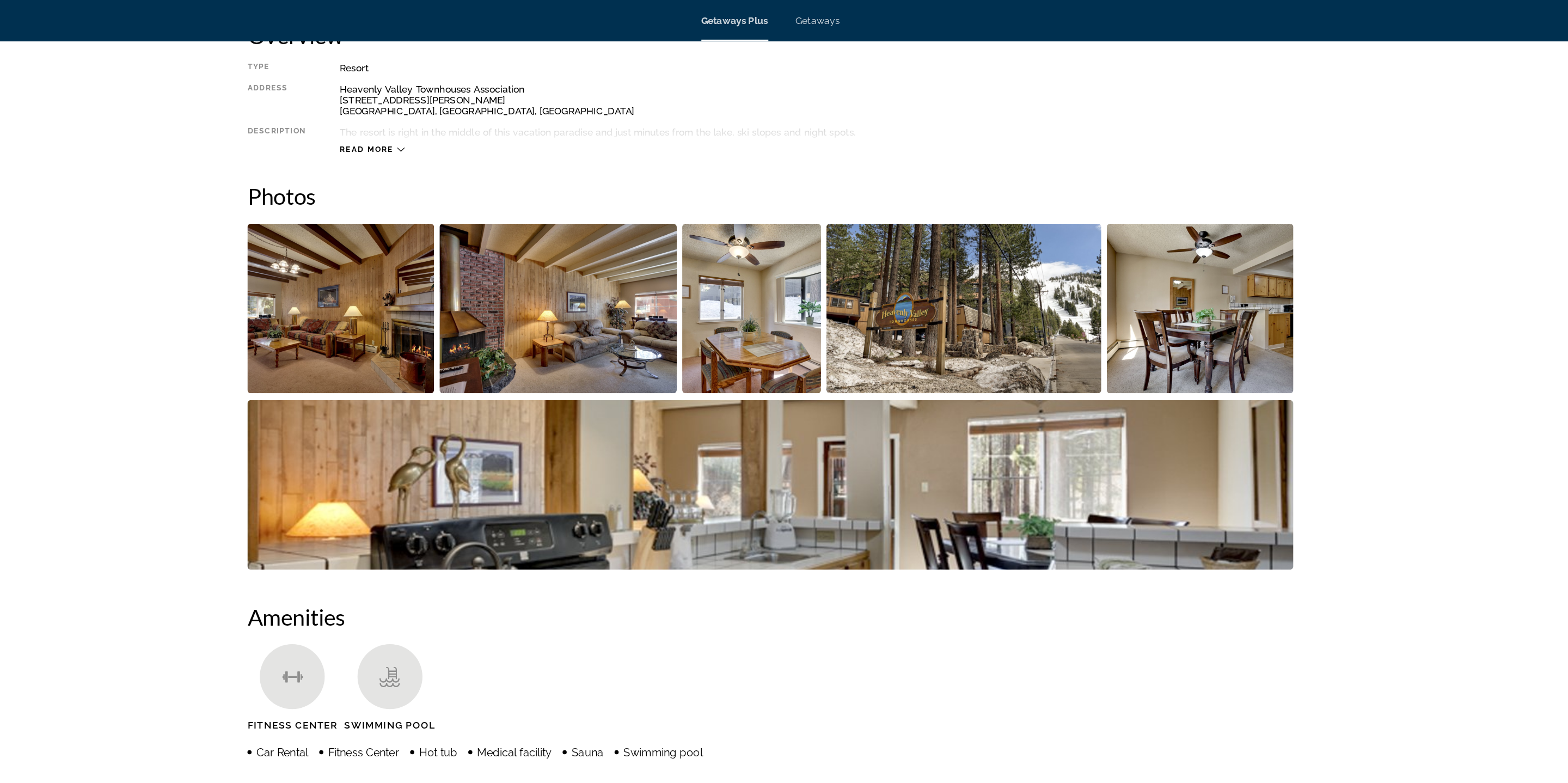
click at [470, 254] on img "Open full-screen image slider" at bounding box center [442, 245] width 149 height 135
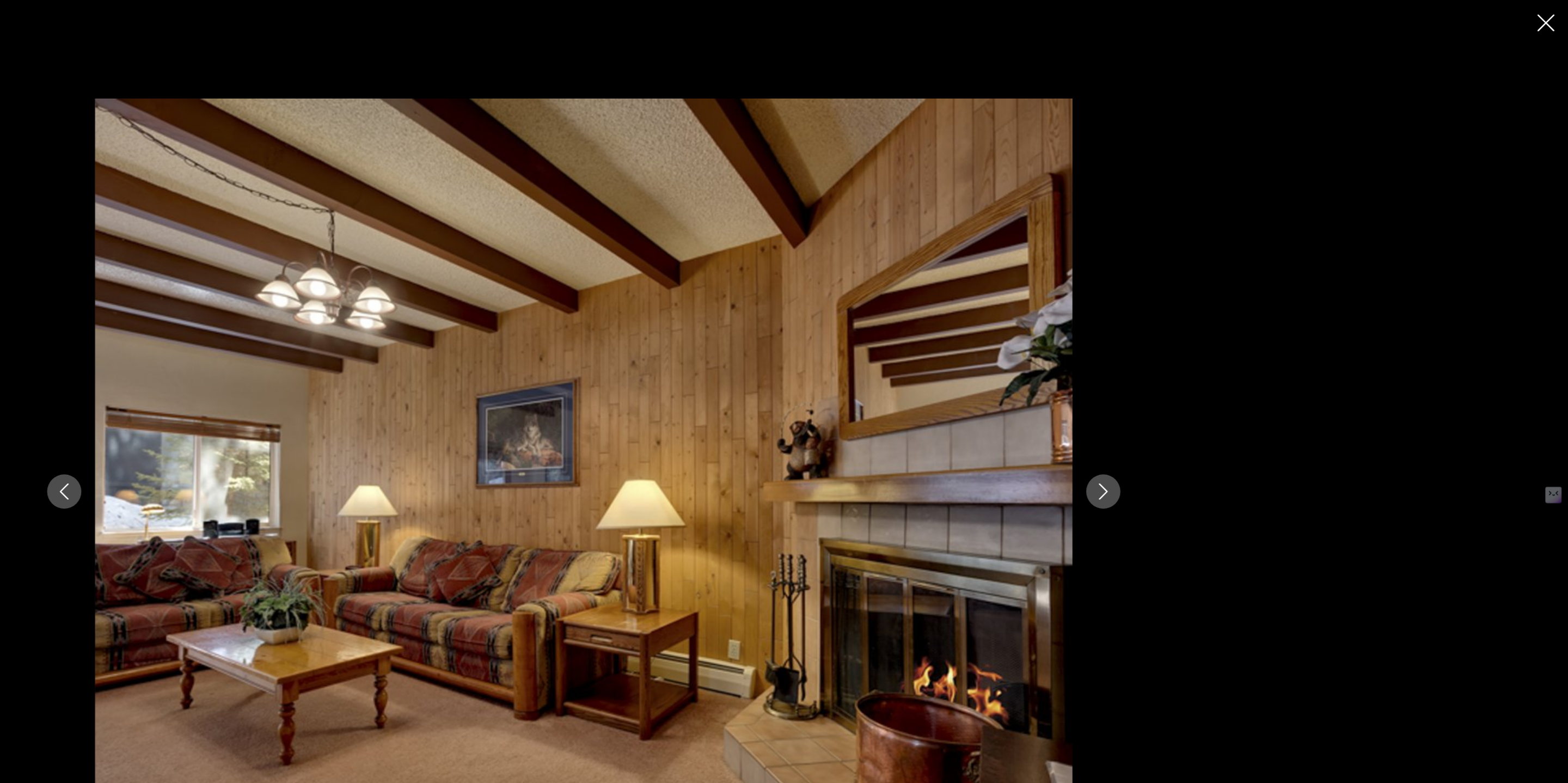
click at [1201, 384] on button "Next image" at bounding box center [1197, 392] width 27 height 27
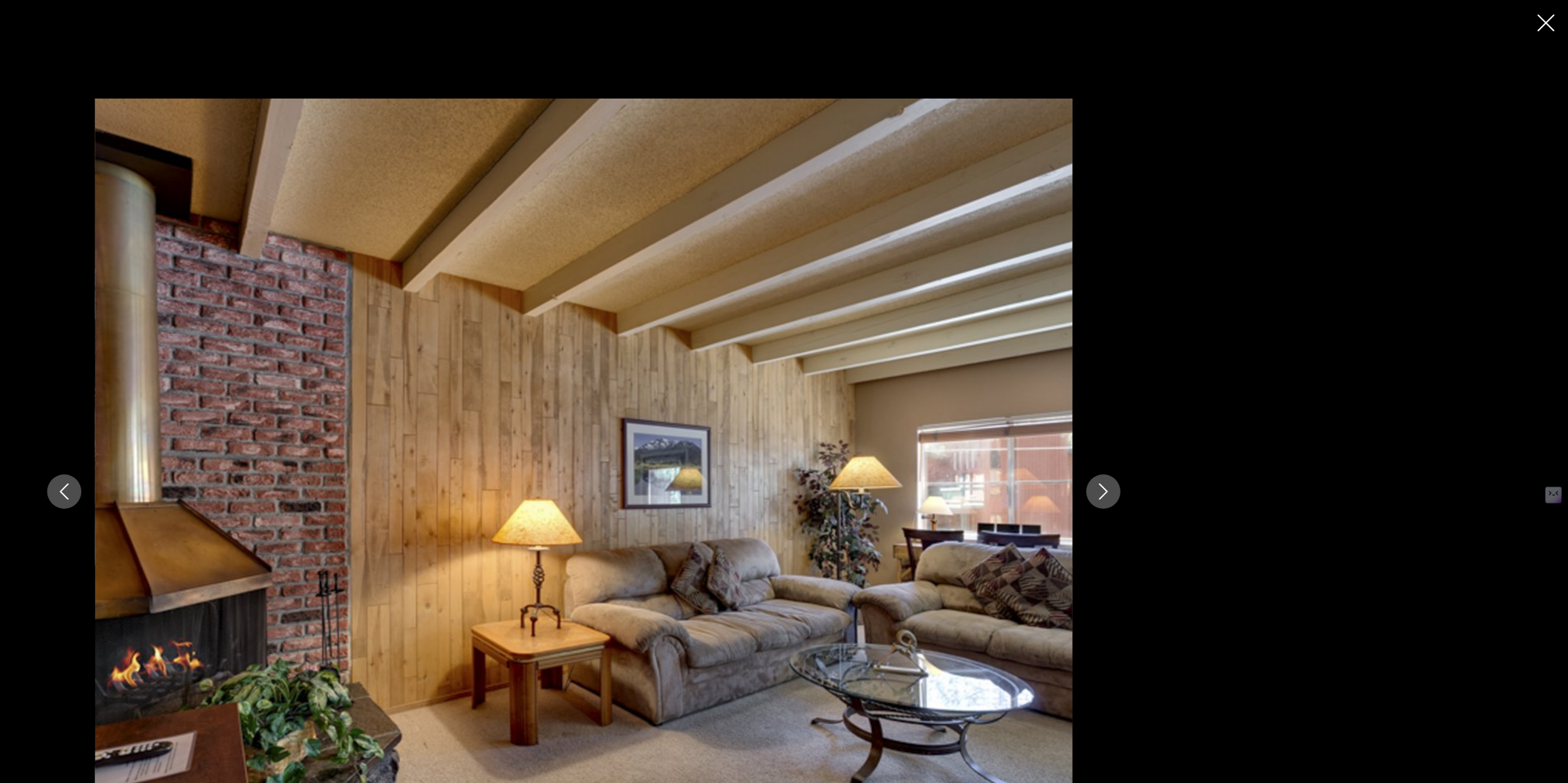
click at [1201, 384] on button "Next image" at bounding box center [1197, 392] width 27 height 27
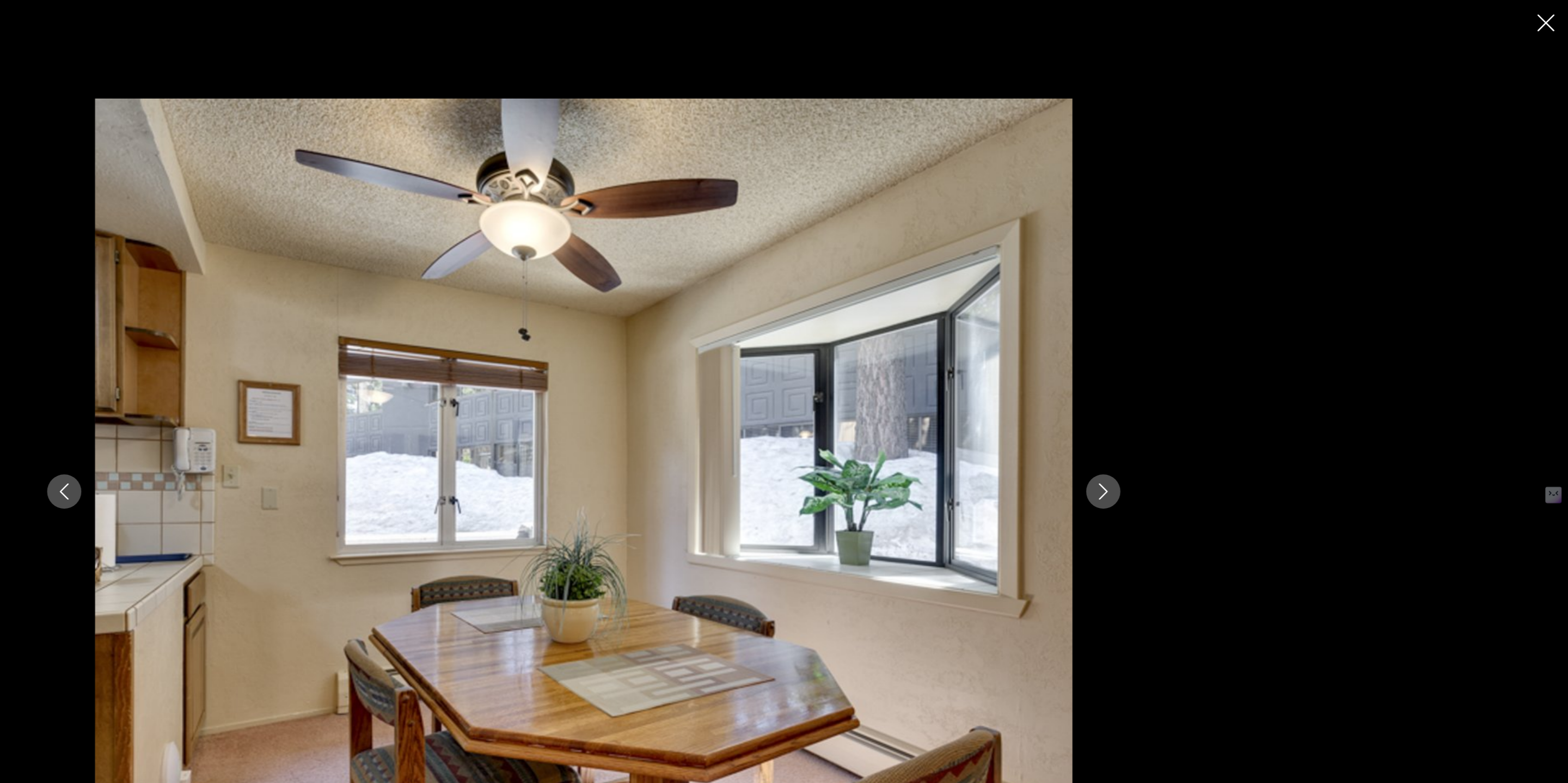
click at [1201, 384] on button "Next image" at bounding box center [1197, 392] width 27 height 27
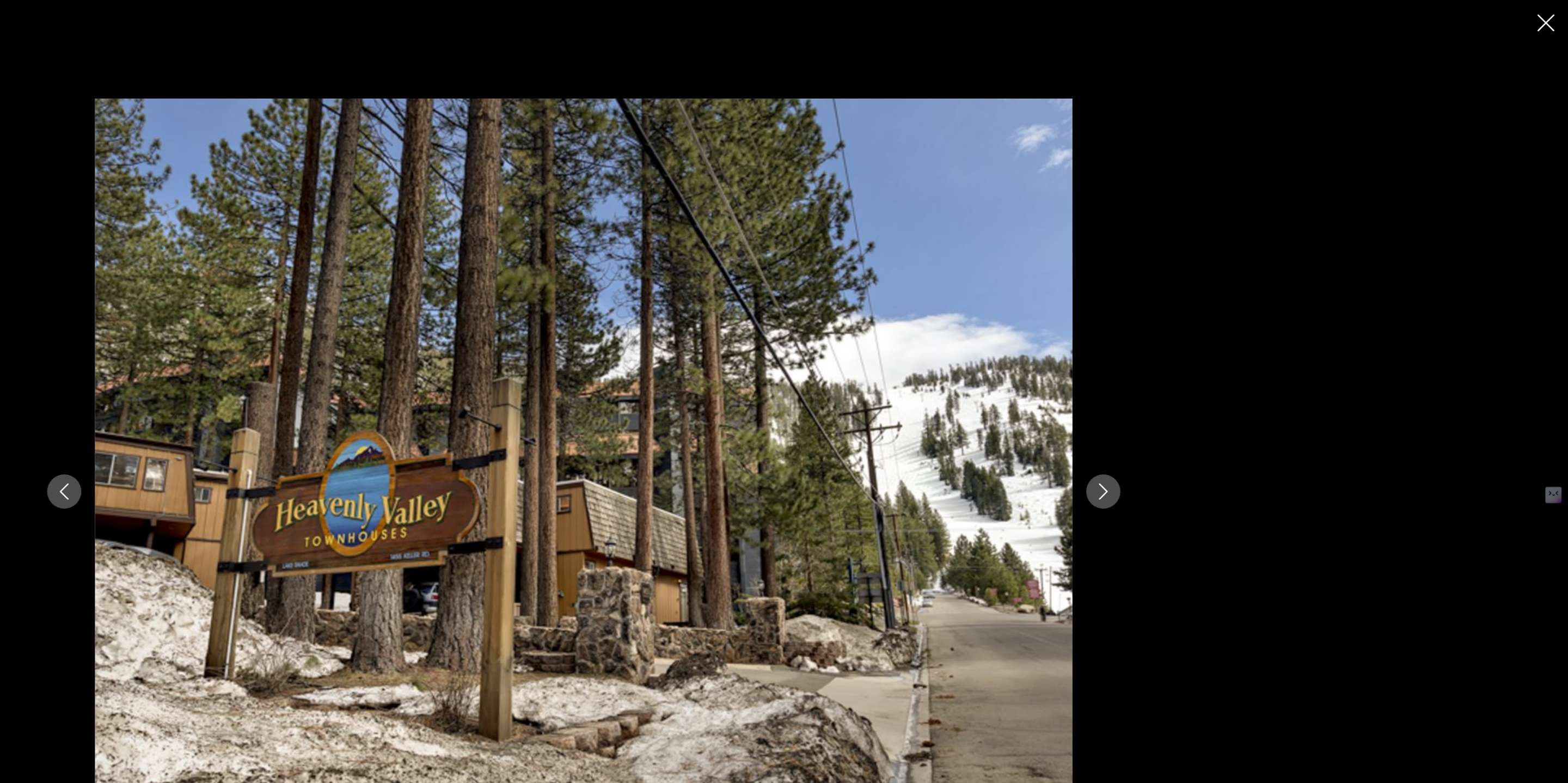
click at [1201, 384] on button "Next image" at bounding box center [1197, 392] width 27 height 27
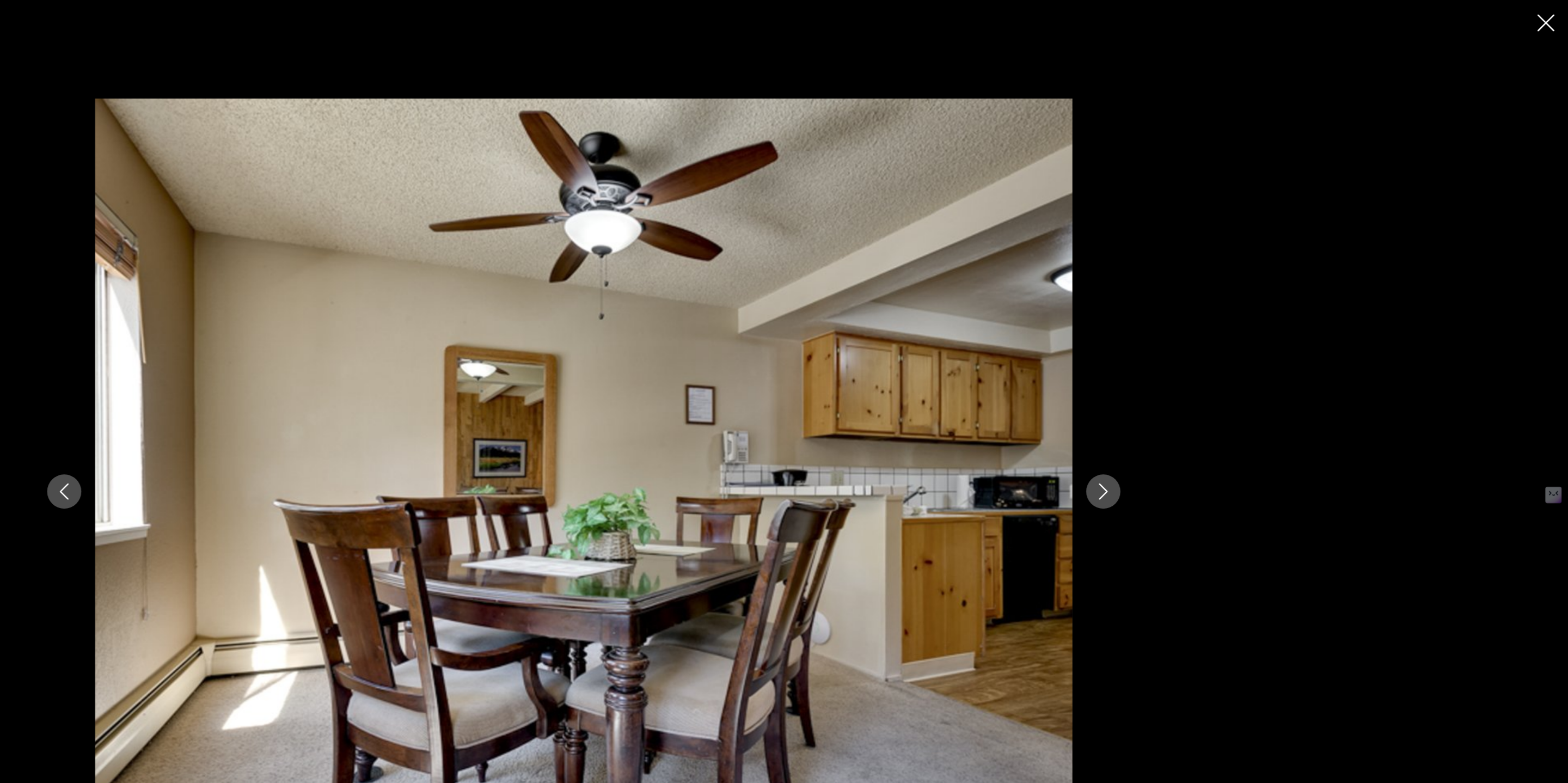
click at [1201, 384] on button "Next image" at bounding box center [1197, 392] width 27 height 27
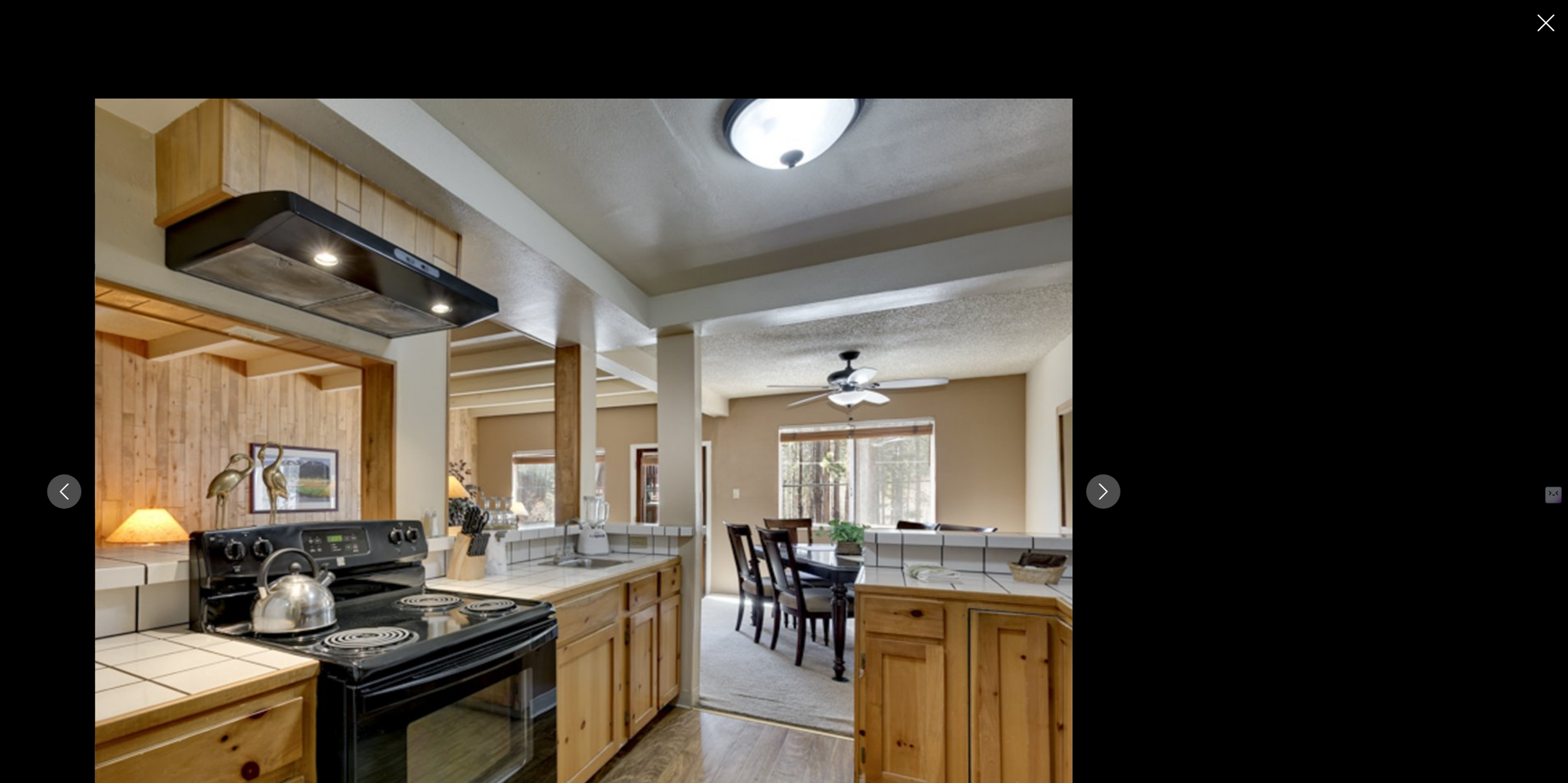
click at [1202, 384] on button "Next image" at bounding box center [1197, 392] width 27 height 27
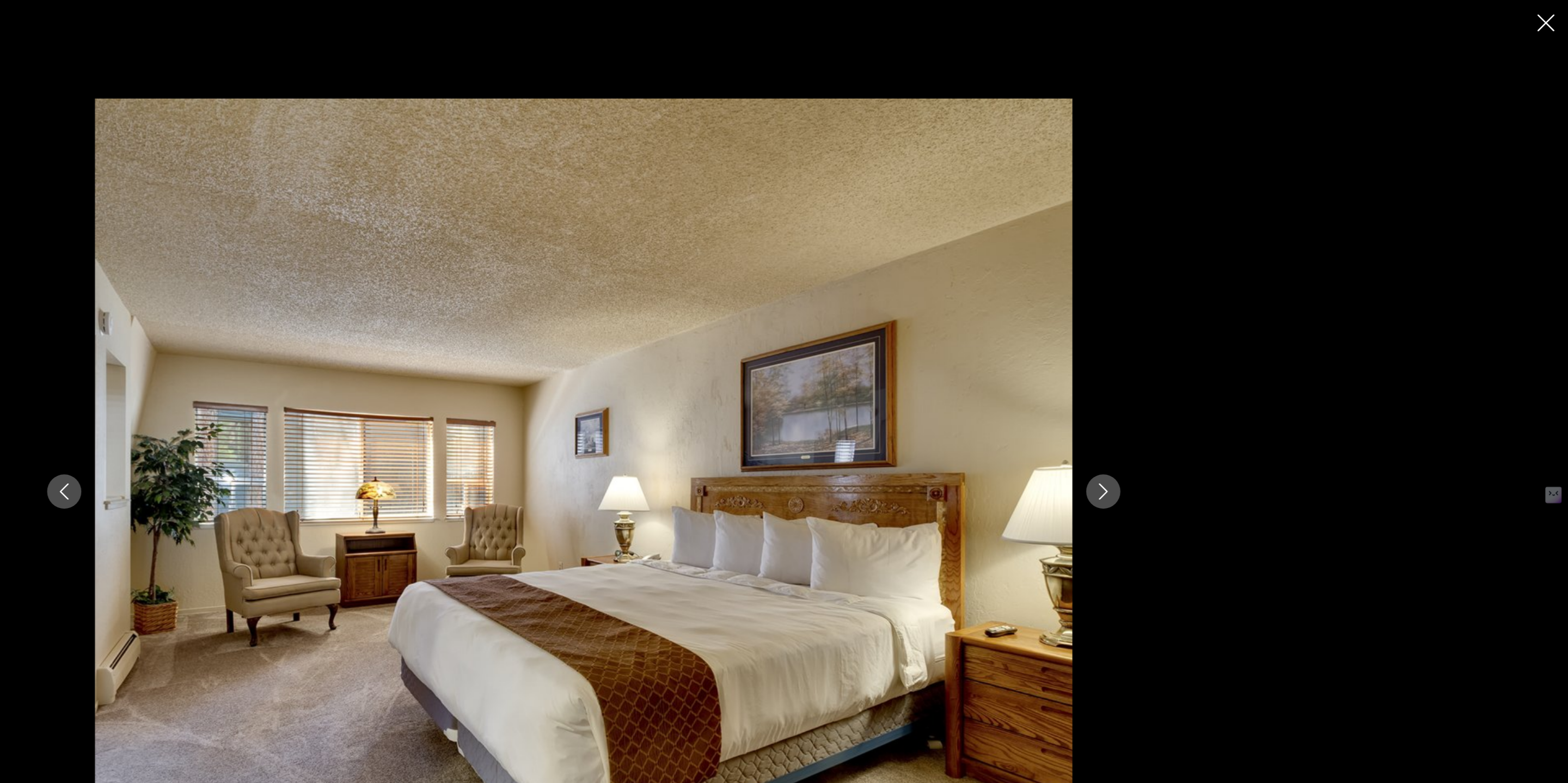
click at [1202, 384] on button "Next image" at bounding box center [1197, 392] width 27 height 27
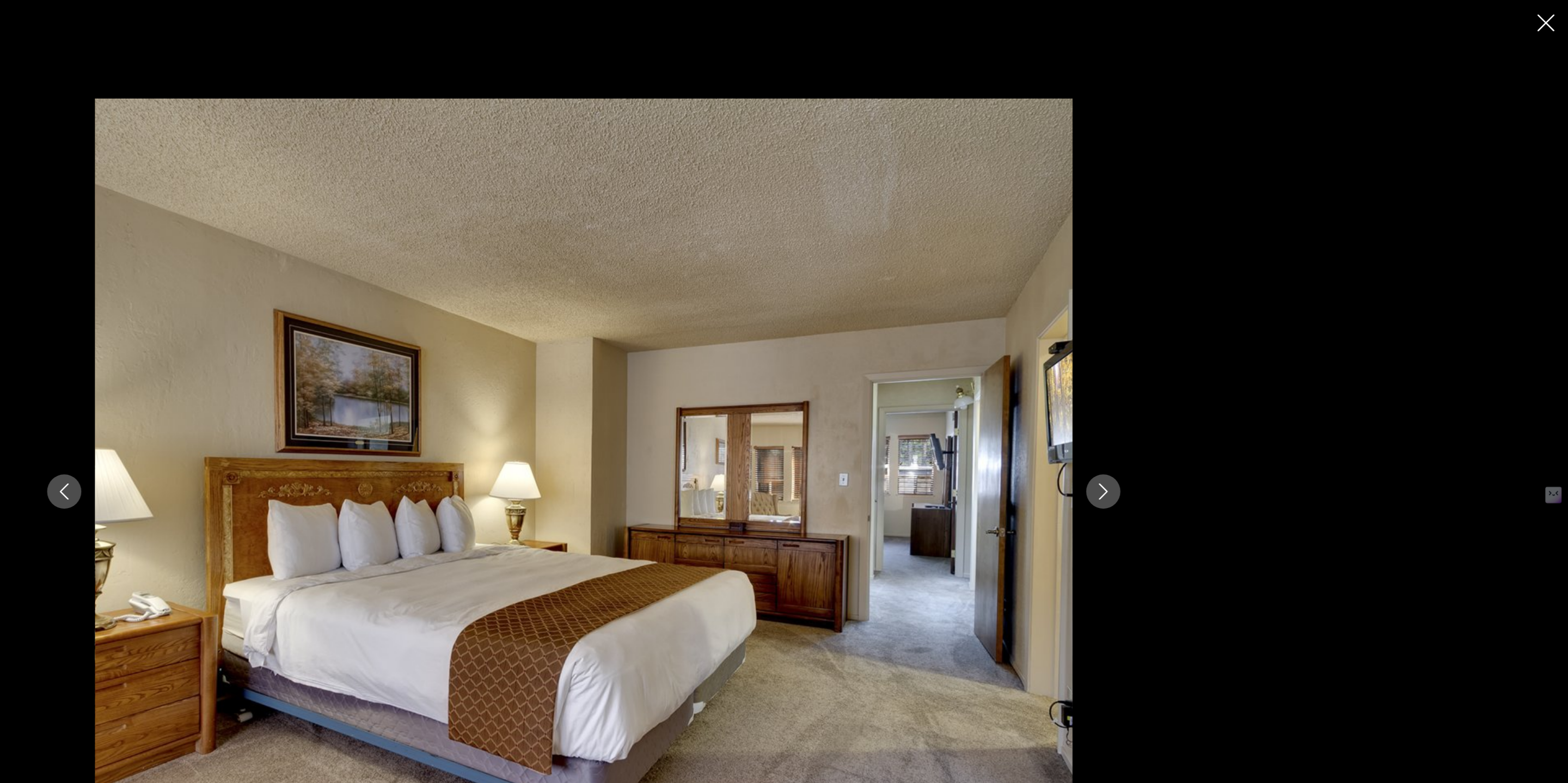
click at [1202, 384] on button "Next image" at bounding box center [1197, 392] width 27 height 27
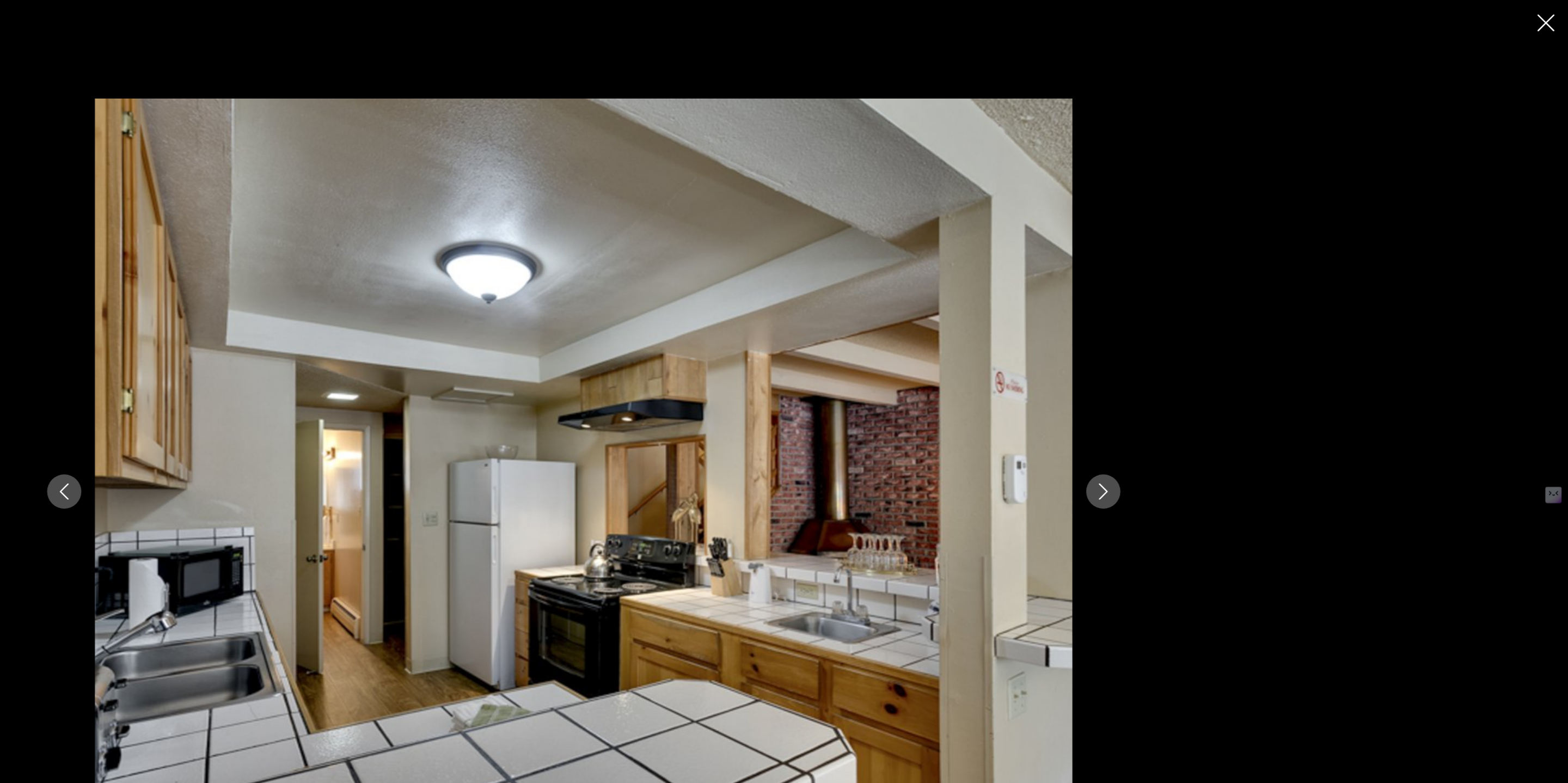
click at [1202, 384] on button "Next image" at bounding box center [1197, 392] width 27 height 27
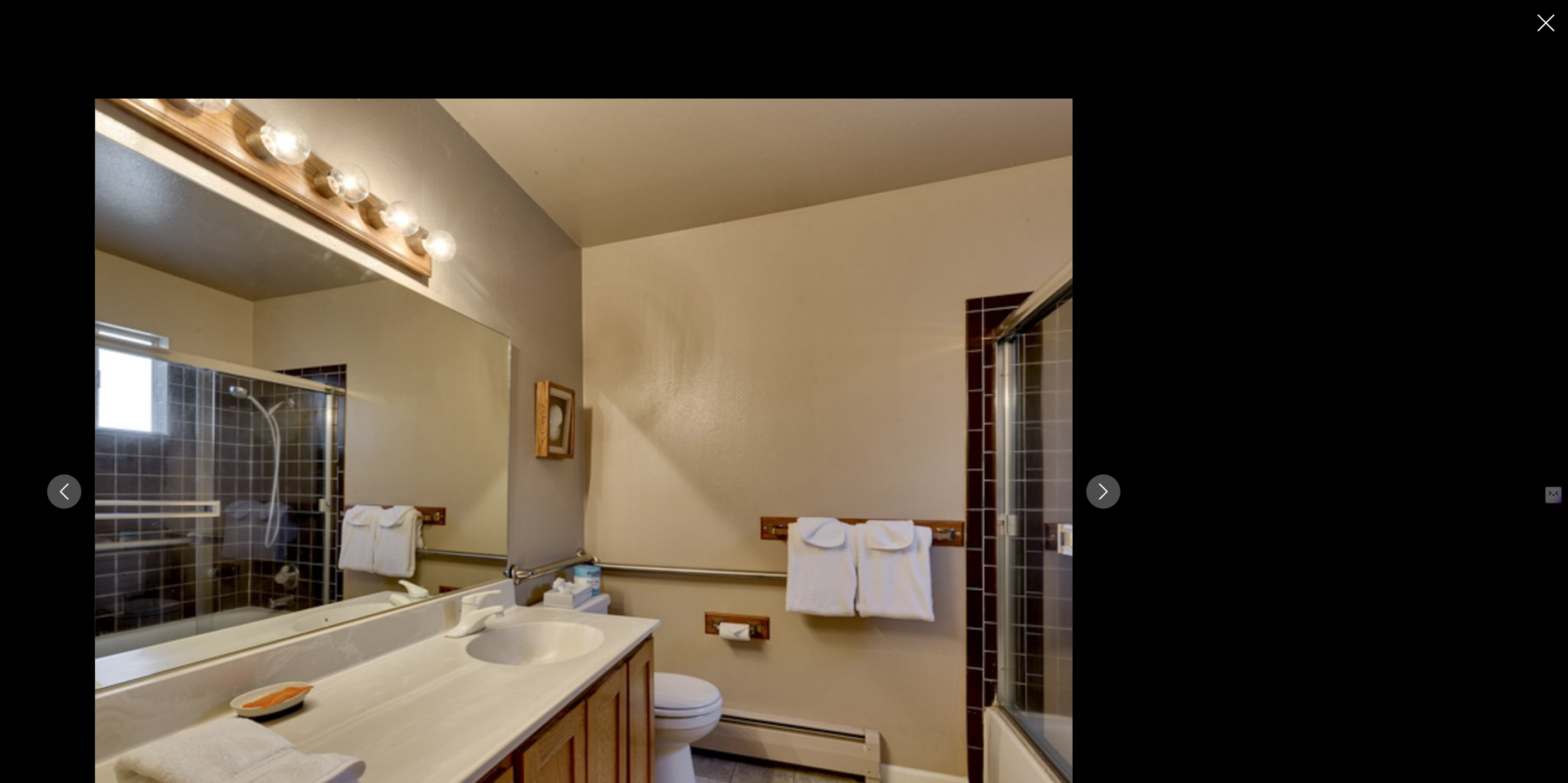
click at [1202, 384] on button "Next image" at bounding box center [1197, 392] width 27 height 27
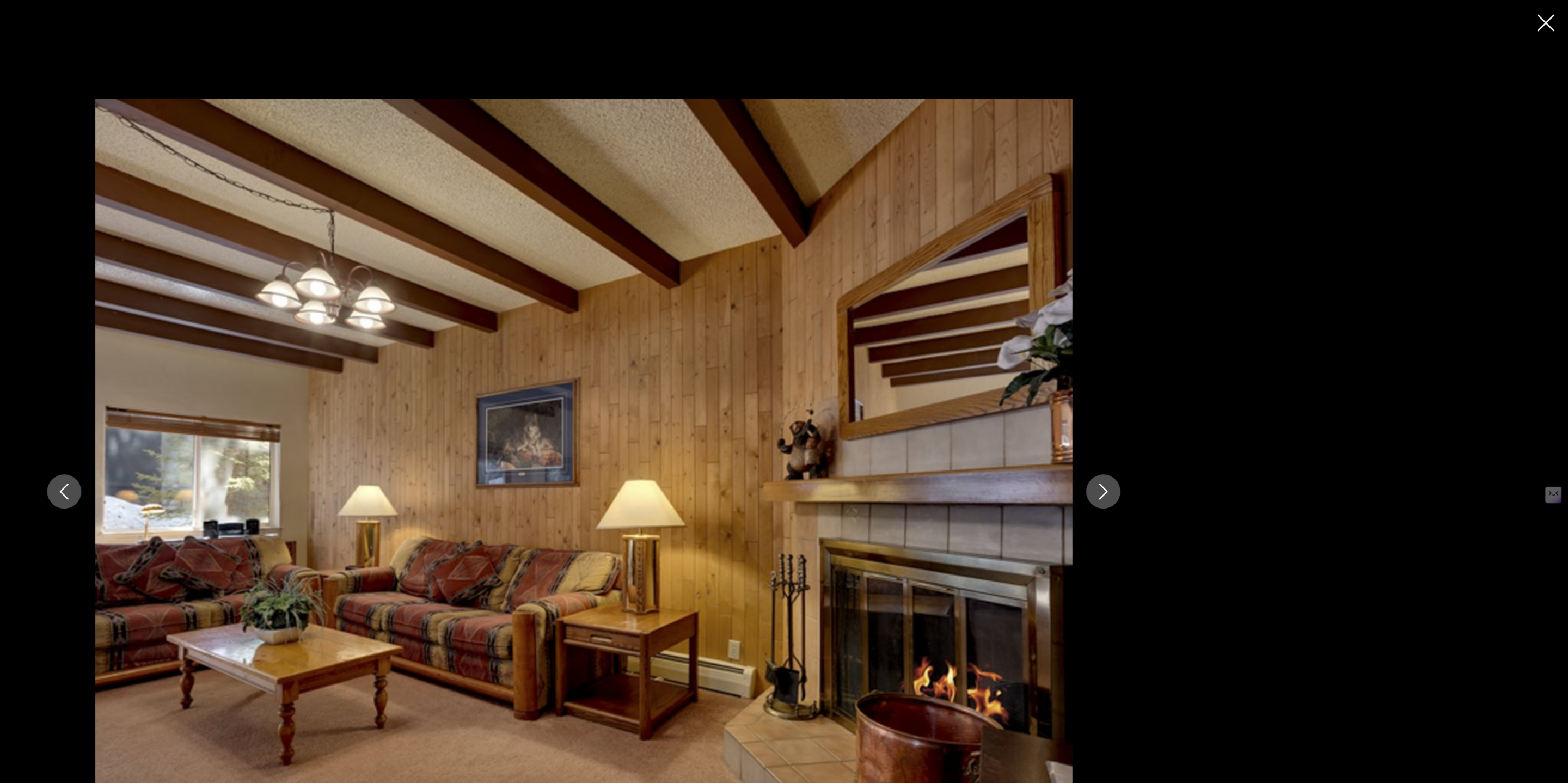
click at [1202, 384] on button "Next image" at bounding box center [1197, 392] width 27 height 27
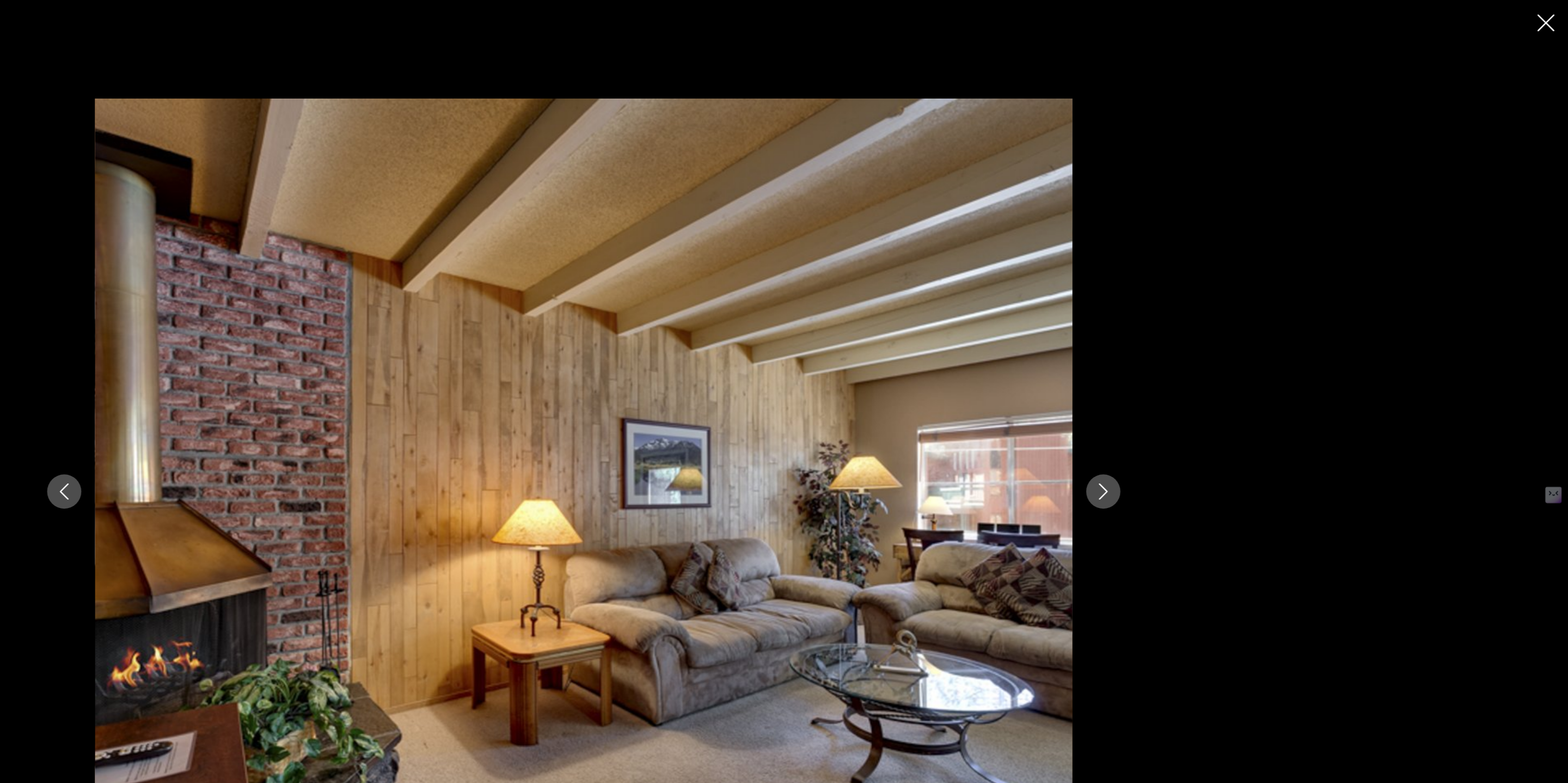
click at [1202, 384] on button "Next image" at bounding box center [1197, 392] width 27 height 27
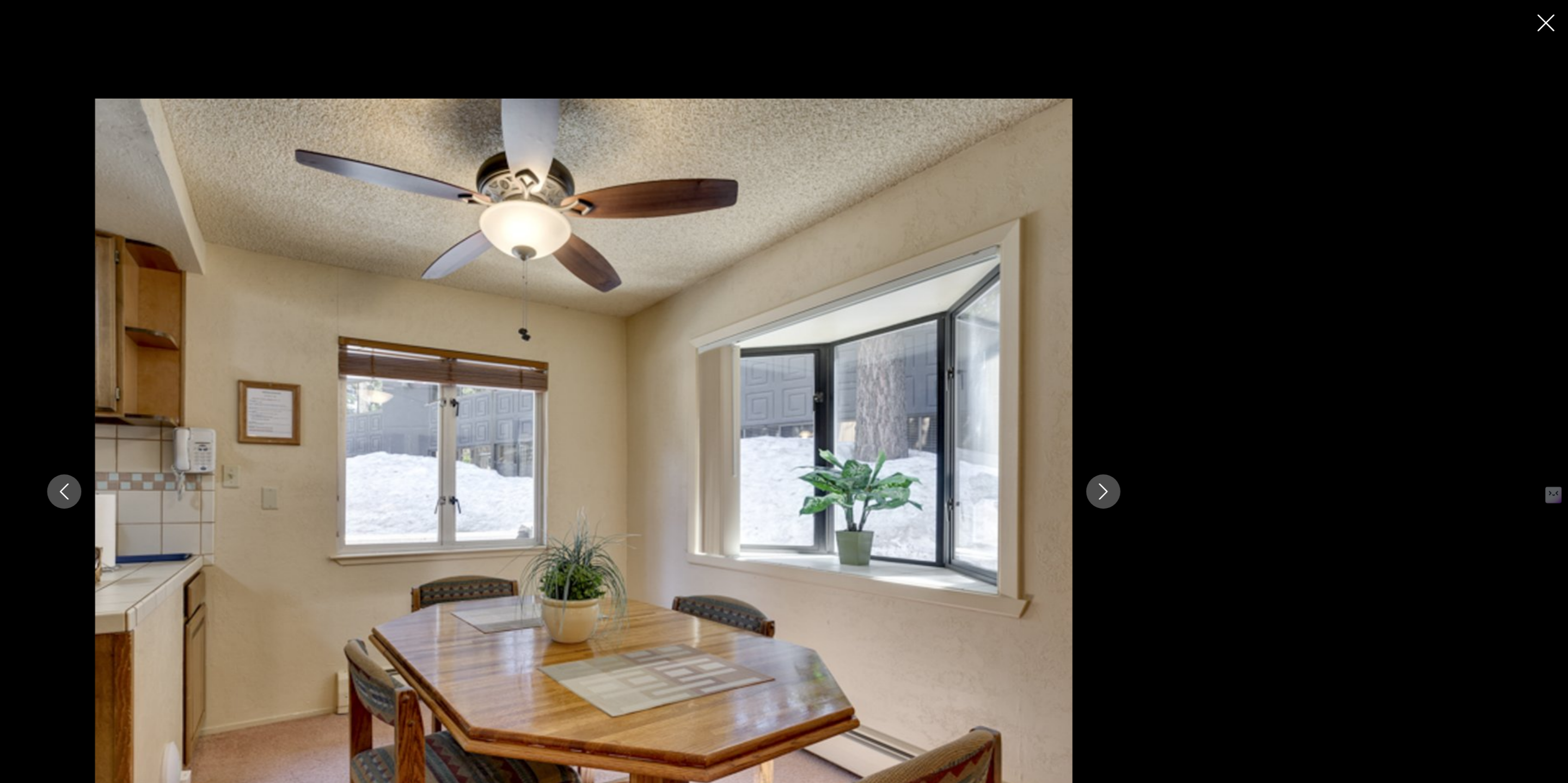
click at [1542, 21] on div "prev next" at bounding box center [784, 392] width 1568 height 783
click at [1547, 23] on icon "Close slideshow" at bounding box center [1550, 18] width 13 height 13
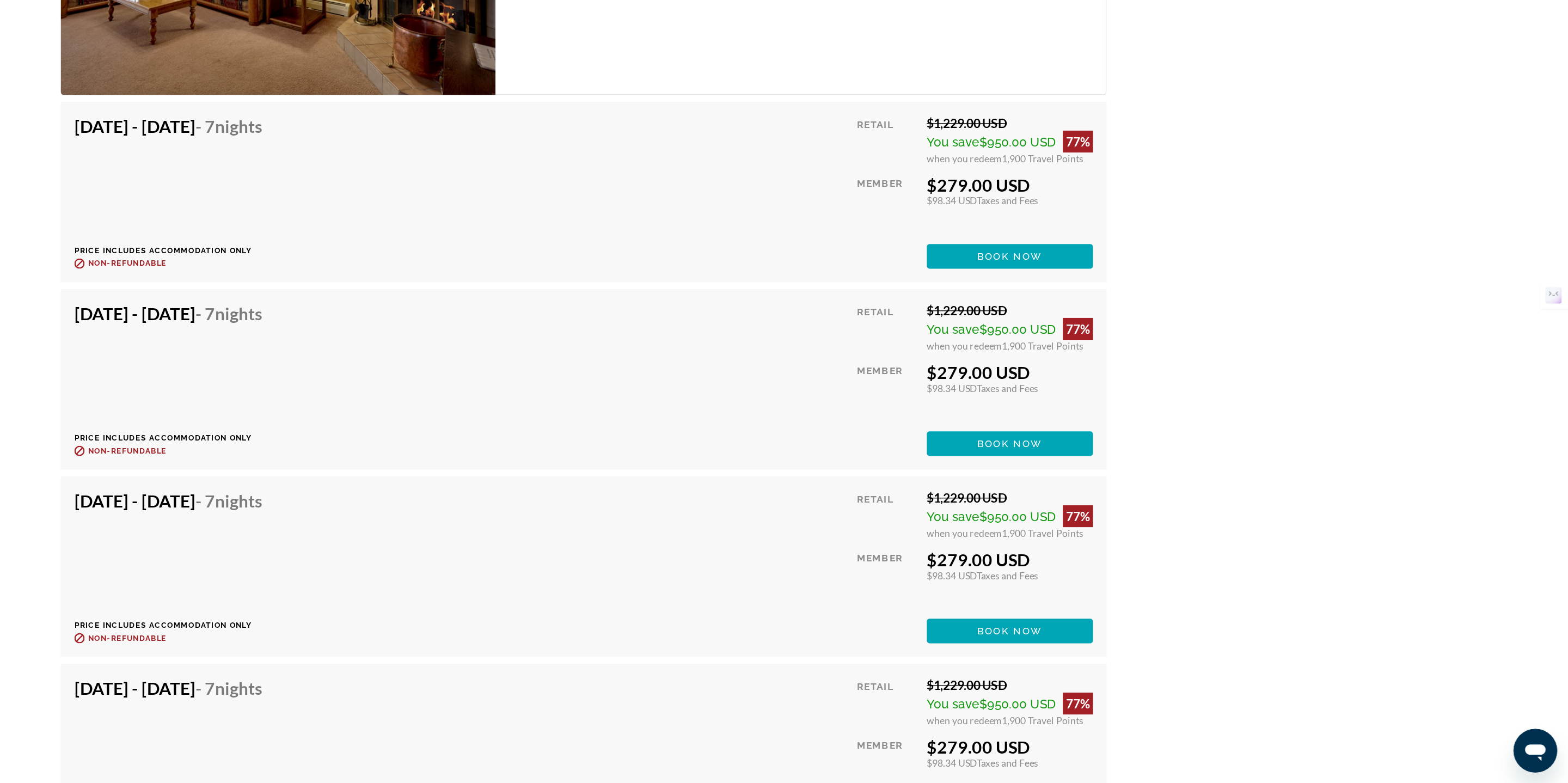
scroll to position [2226, 0]
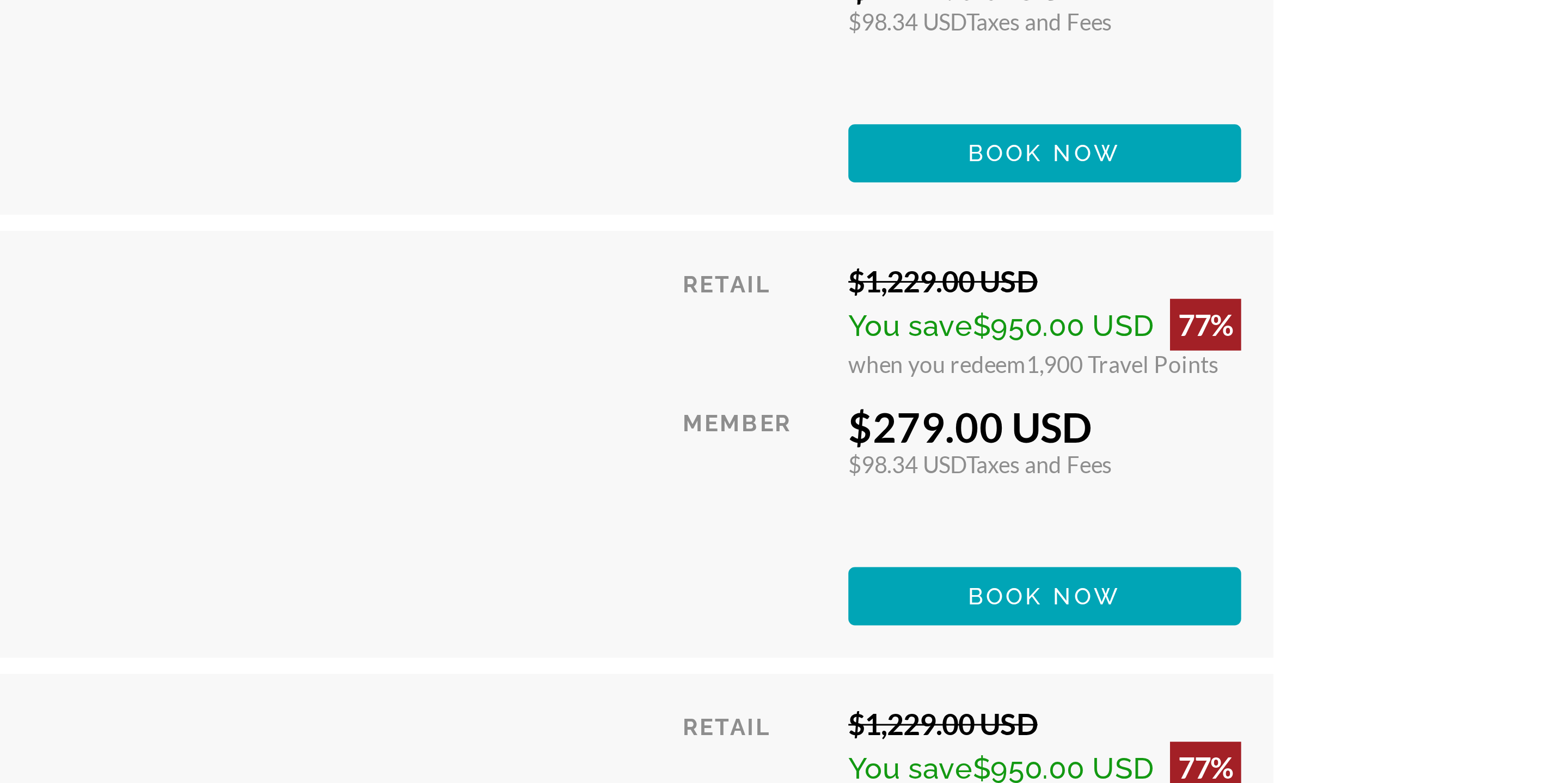
drag, startPoint x: 1059, startPoint y: 384, endPoint x: 1169, endPoint y: 397, distance: 110.8
click at [1169, 405] on div "You save $950.00 USD 77%" at bounding box center [1123, 413] width 132 height 18
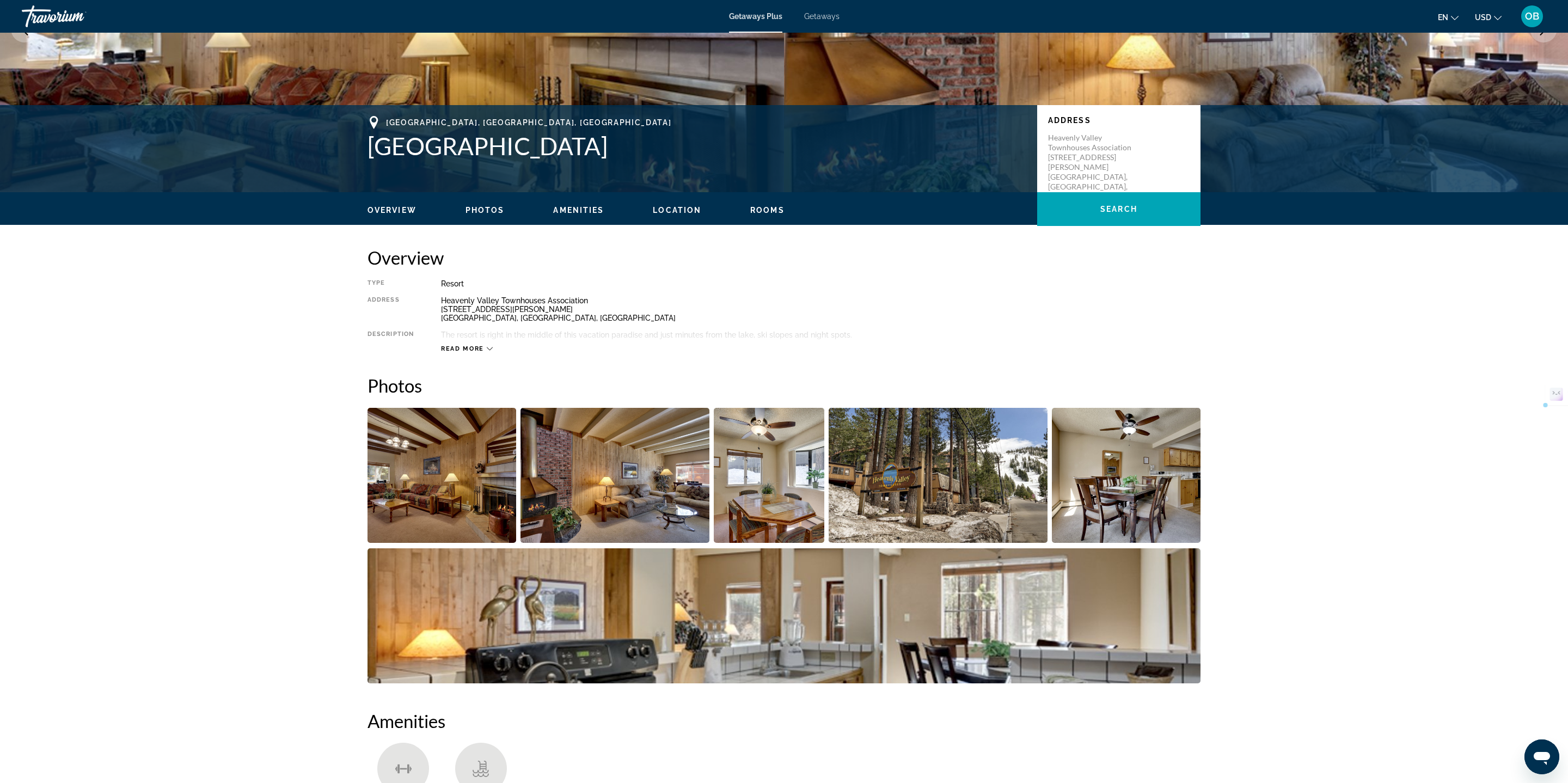
scroll to position [163, 0]
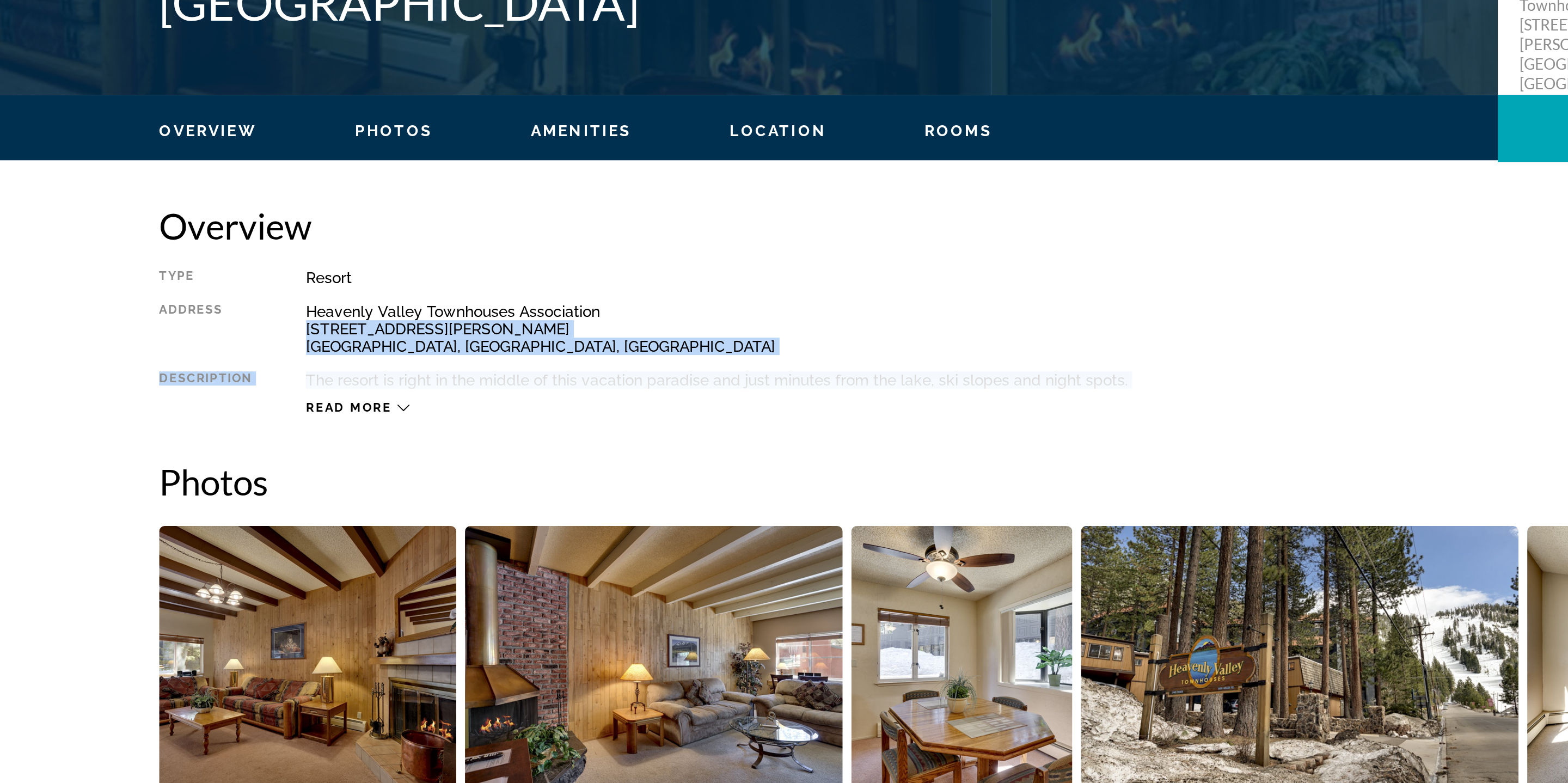
drag, startPoint x: 441, startPoint y: 317, endPoint x: 545, endPoint y: 328, distance: 104.6
click at [545, 328] on div "Type Resort All-Inclusive No All-Inclusive Address Heavenly Valley Townhouses A…" at bounding box center [784, 320] width 833 height 74
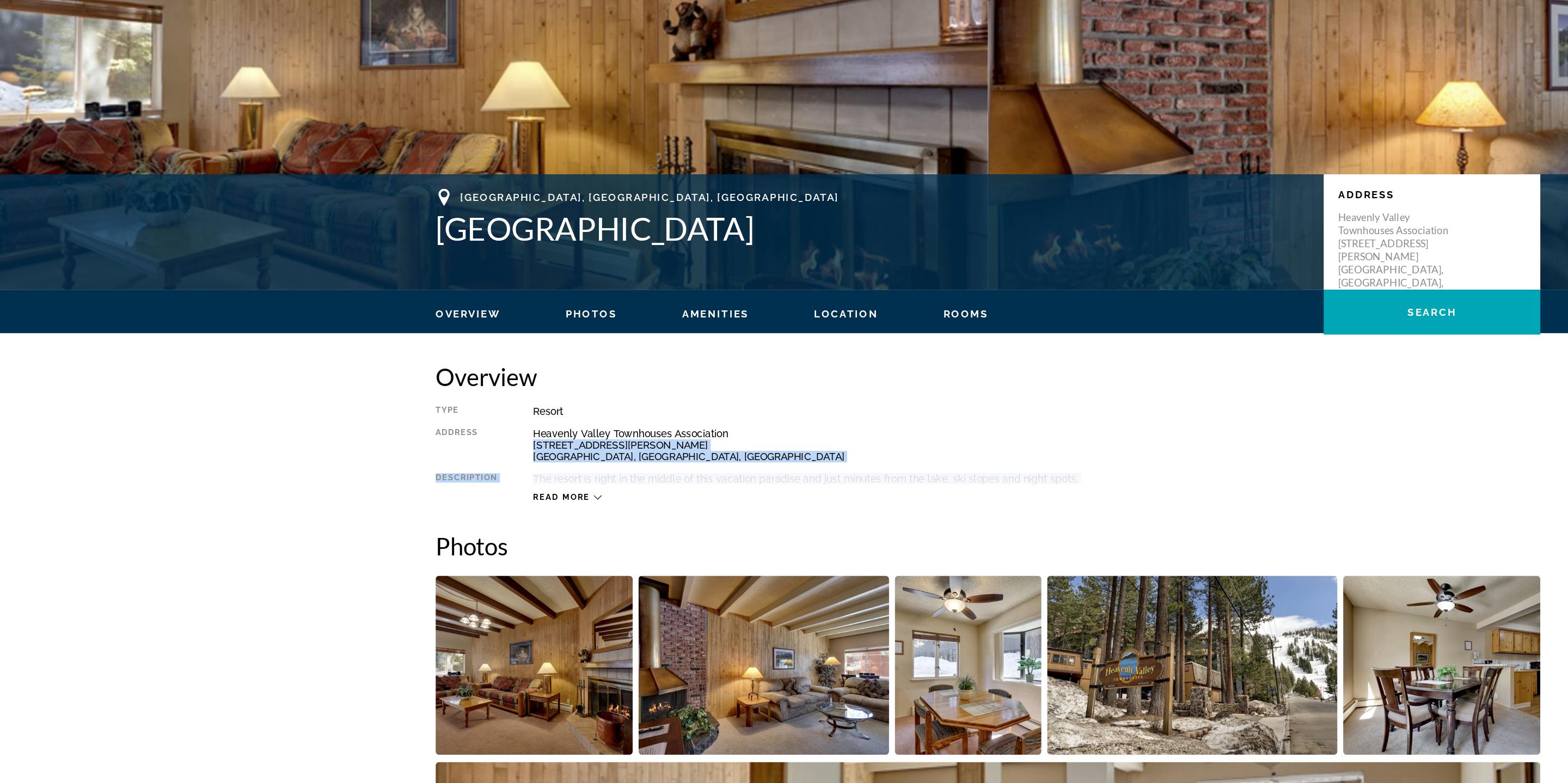
scroll to position [90, 0]
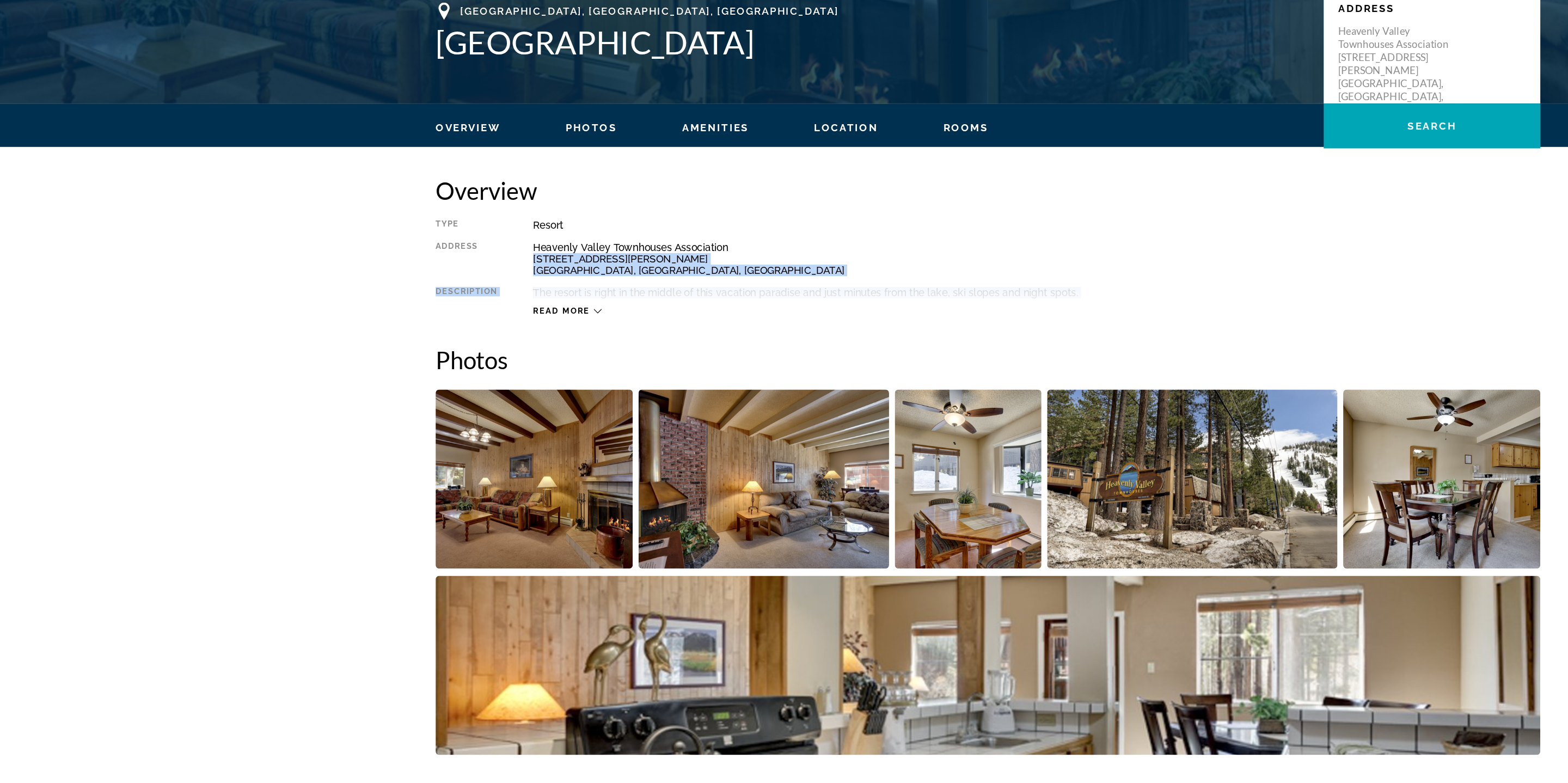
click at [495, 386] on div "Heavenly Valley Townhouses Association 1455 Keller Road South Lake Tahoe, CA, U…" at bounding box center [821, 387] width 760 height 26
drag, startPoint x: 435, startPoint y: 376, endPoint x: 564, endPoint y: 402, distance: 131.6
click at [564, 402] on div "Type Resort All-Inclusive No All-Inclusive Address Heavenly Valley Townhouses A…" at bounding box center [784, 394] width 833 height 74
copy div "Heavenly Valley Townhouses Association 1455 Keller Road South Lake Tahoe, CA, U…"
click at [550, 397] on div "Heavenly Valley Townhouses Association 1455 Keller Road South Lake Tahoe, CA, U…" at bounding box center [821, 387] width 760 height 26
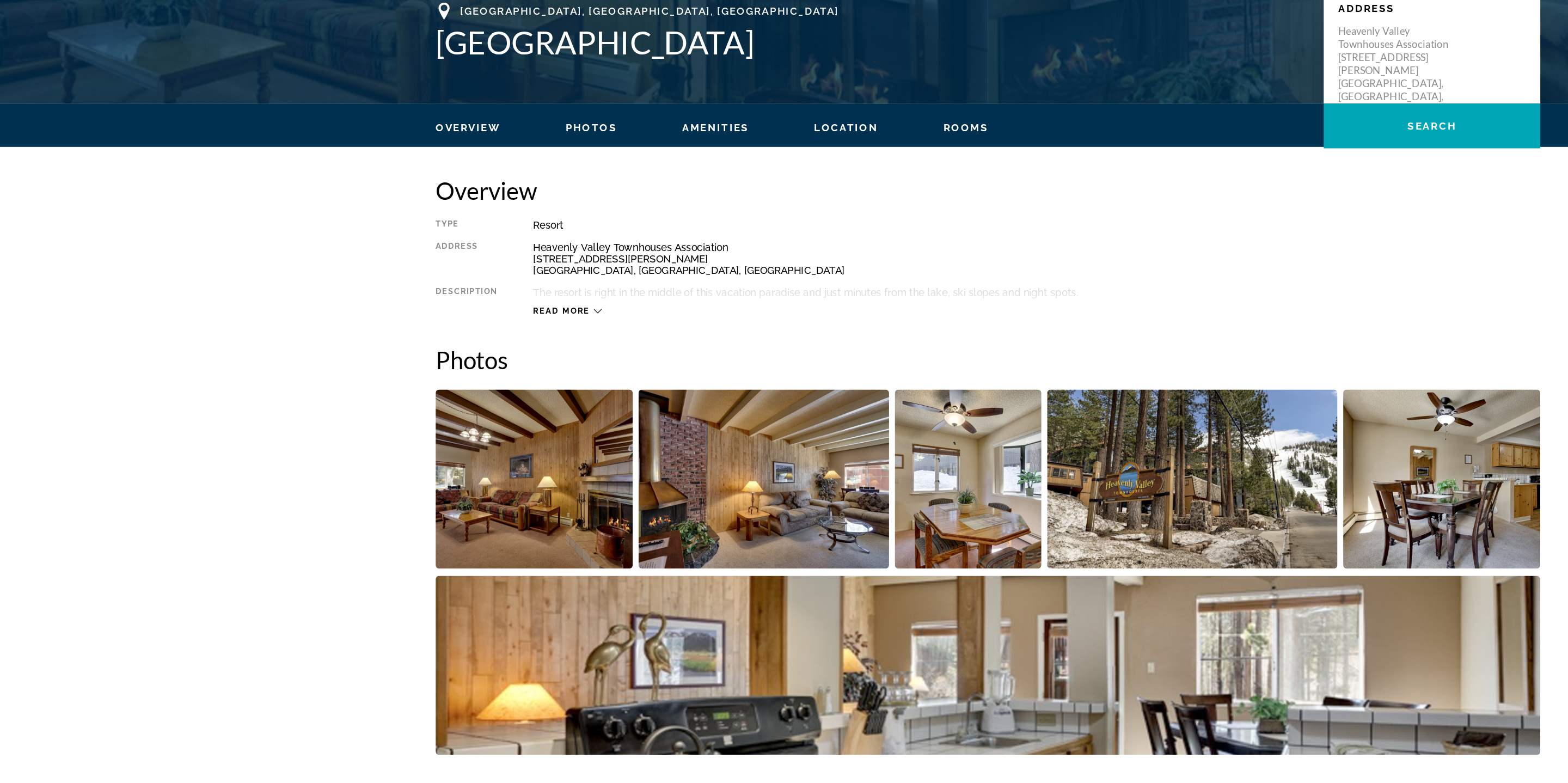
click at [475, 429] on span "Read more" at bounding box center [462, 427] width 43 height 7
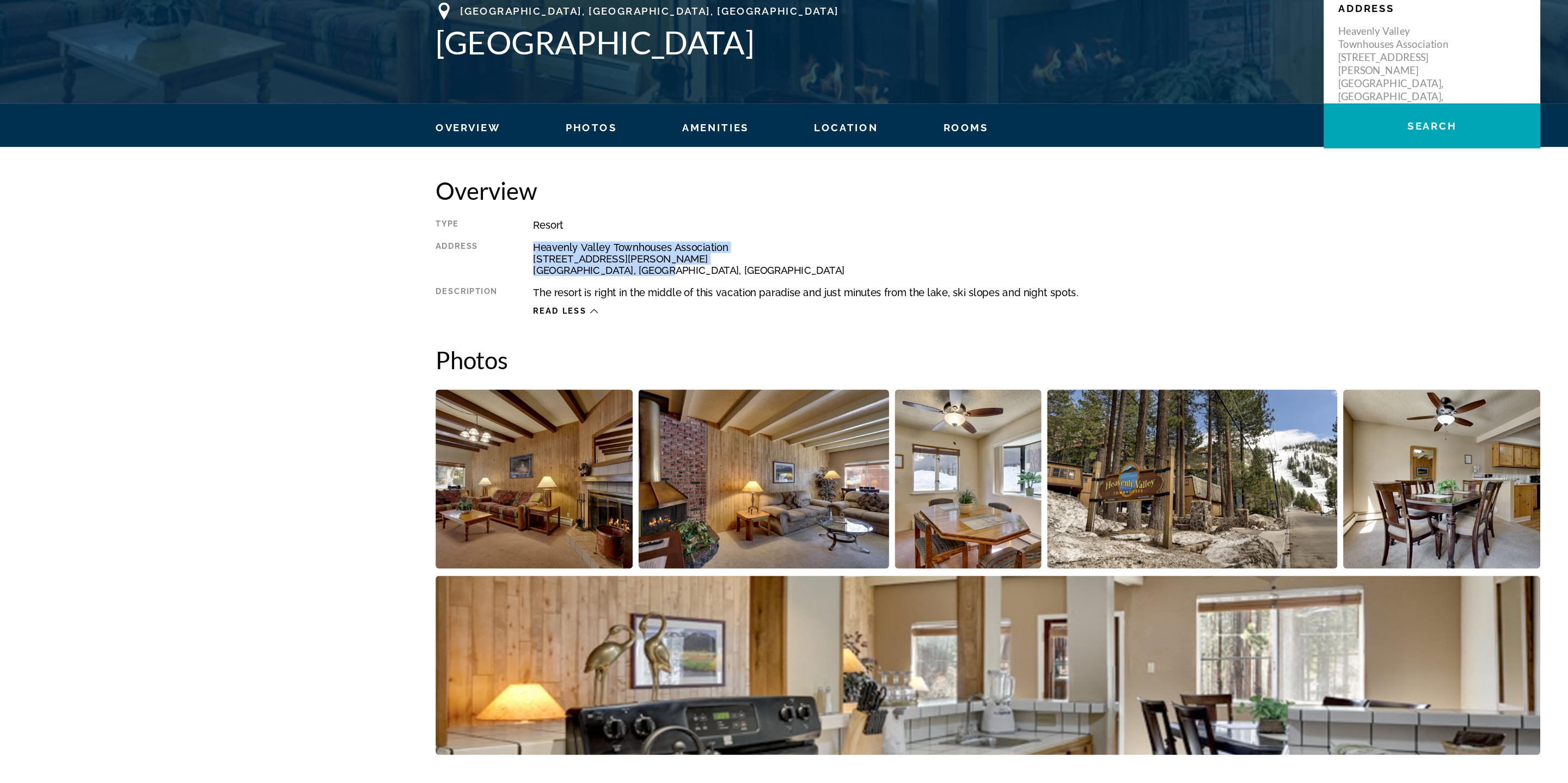
drag, startPoint x: 441, startPoint y: 377, endPoint x: 542, endPoint y: 395, distance: 102.6
click at [544, 395] on div "Heavenly Valley Townhouses Association 1455 Keller Road South Lake Tahoe, CA, U…" at bounding box center [821, 387] width 760 height 26
copy div "Heavenly Valley Townhouses Association 1455 Keller Road South Lake Tahoe, CA, U…"
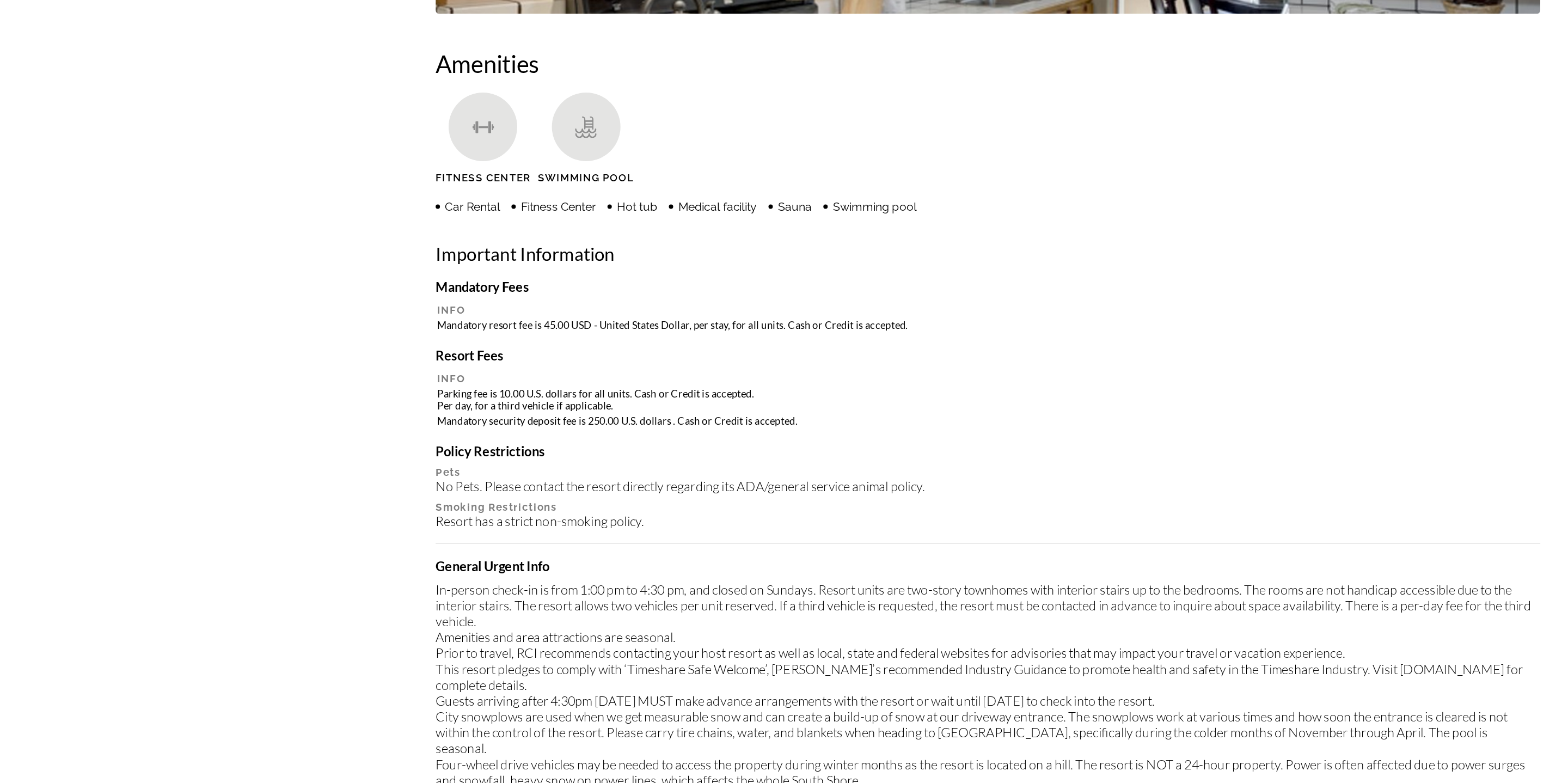
scroll to position [647, 0]
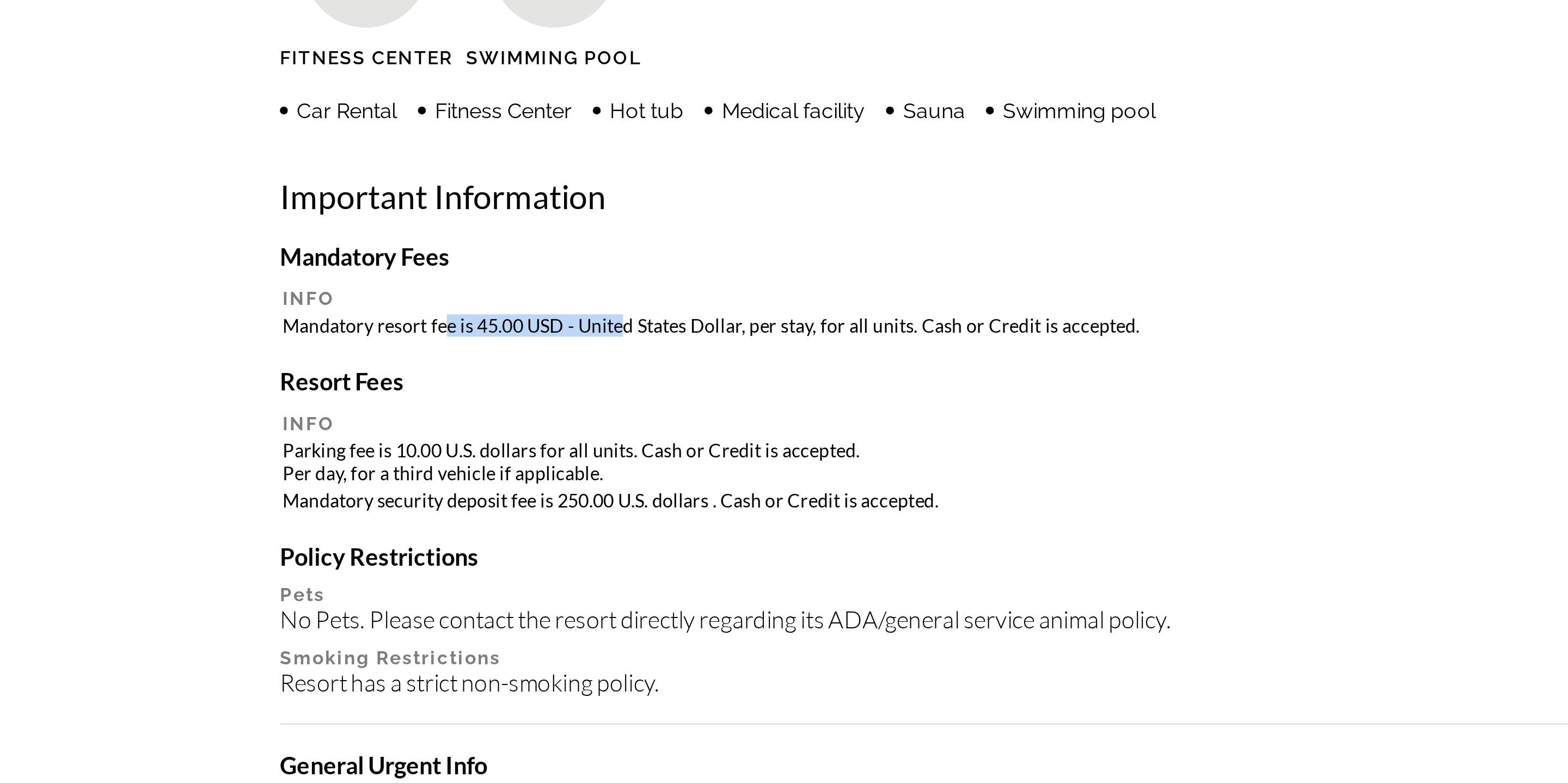
drag, startPoint x: 436, startPoint y: 434, endPoint x: 509, endPoint y: 434, distance: 73.0
click at [509, 435] on td "Mandatory resort fee is 45.00 USD - United States Dollar, per stay, for all uni…" at bounding box center [784, 437] width 831 height 10
click at [509, 434] on td "Mandatory resort fee is 45.00 USD - United States Dollar, per stay, for all uni…" at bounding box center [784, 437] width 831 height 10
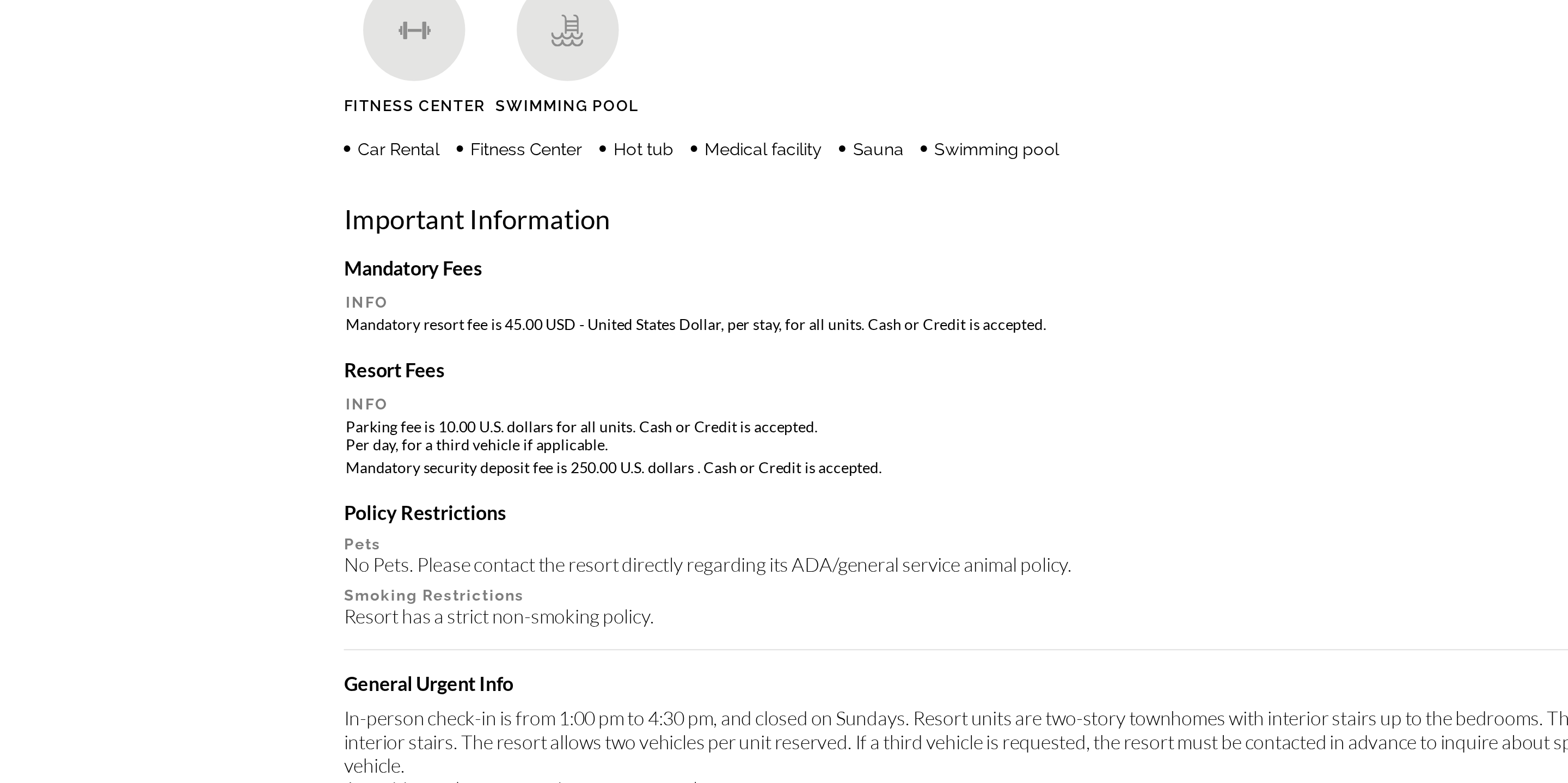
scroll to position [534, 0]
drag, startPoint x: 446, startPoint y: 549, endPoint x: 478, endPoint y: 552, distance: 32.1
click at [478, 552] on td "Mandatory resort fee is 45.00 USD - United States Dollar, per stay, for all uni…" at bounding box center [784, 550] width 831 height 10
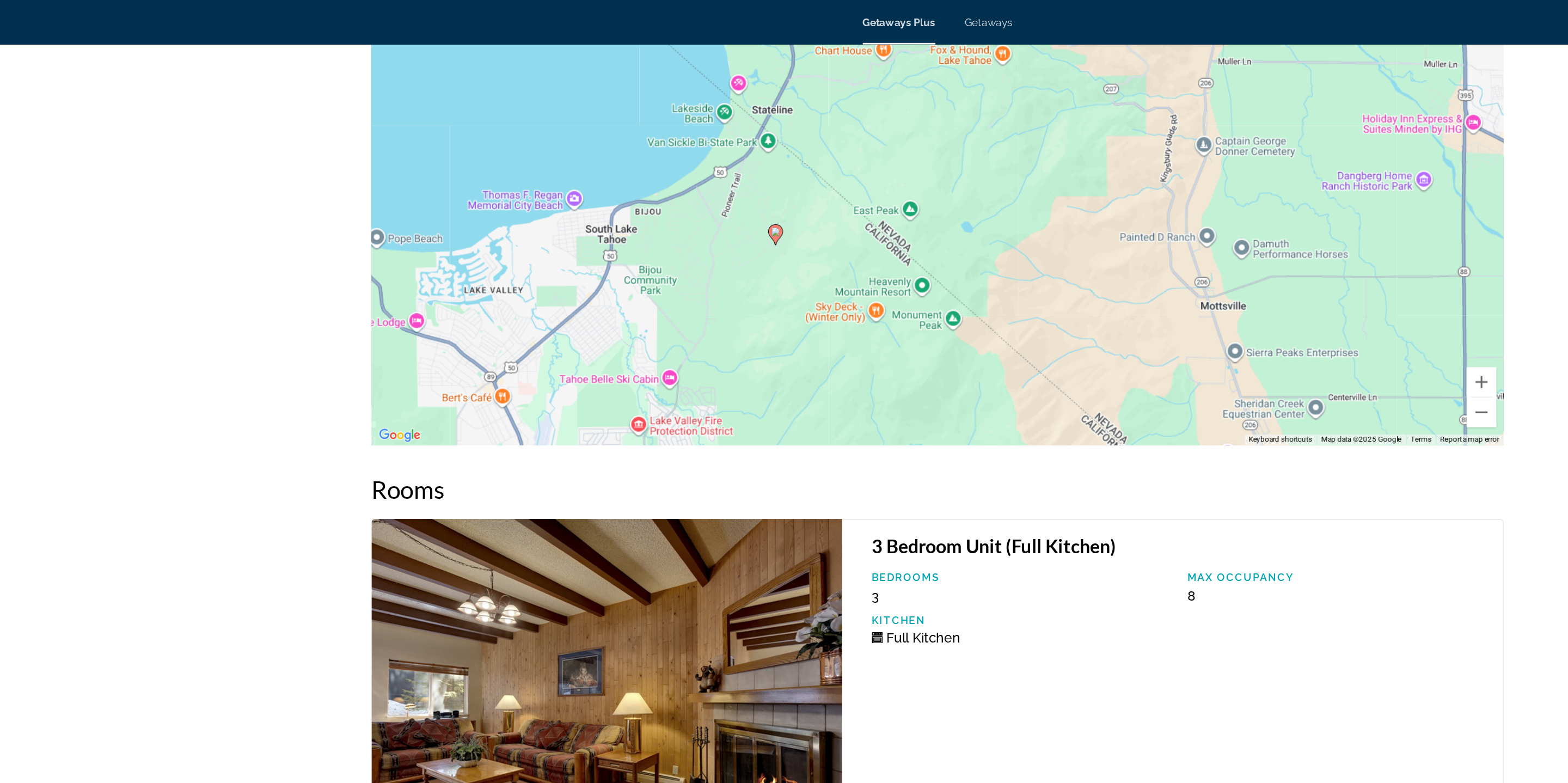
scroll to position [1621, 0]
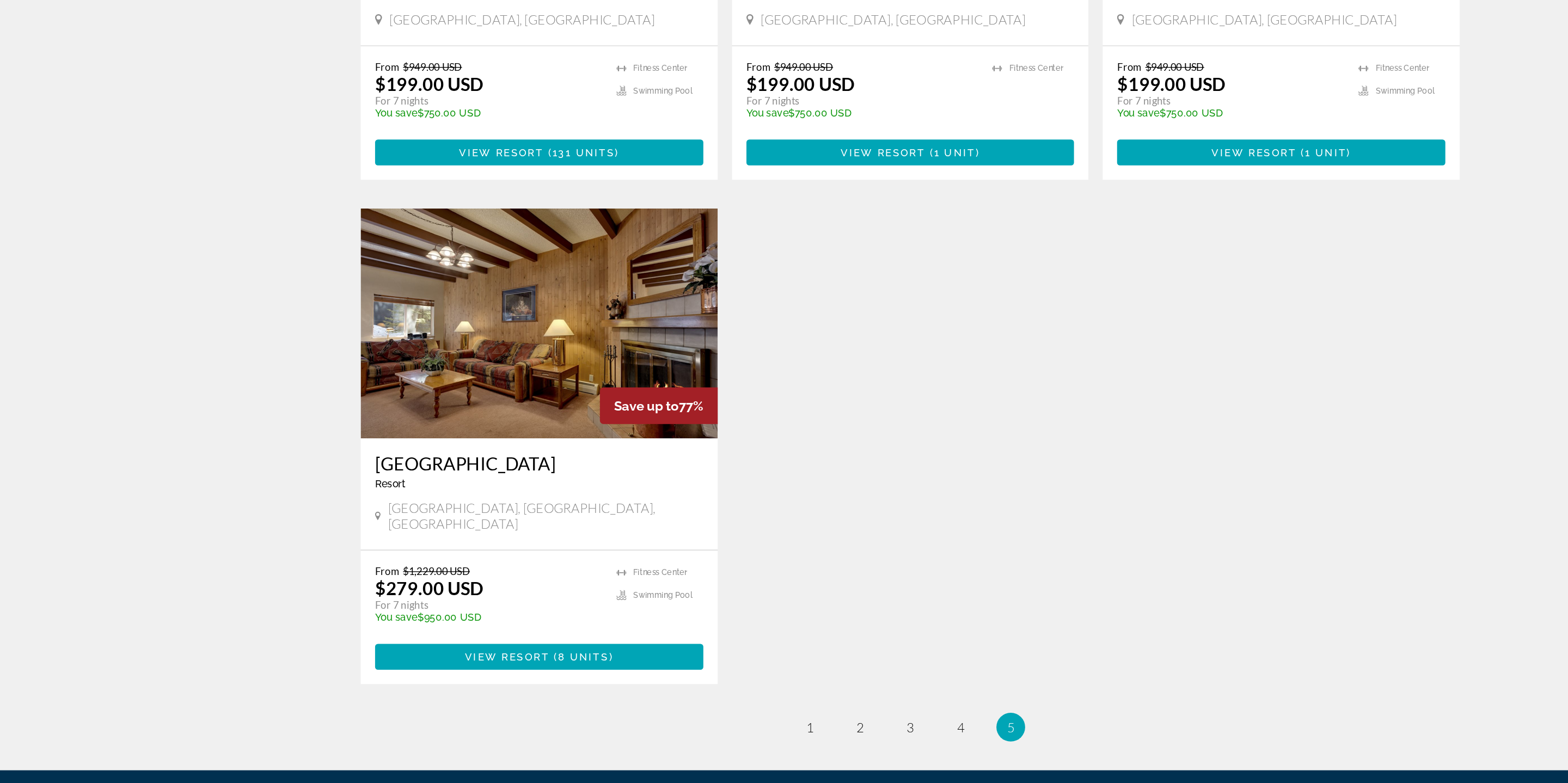
scroll to position [516, 0]
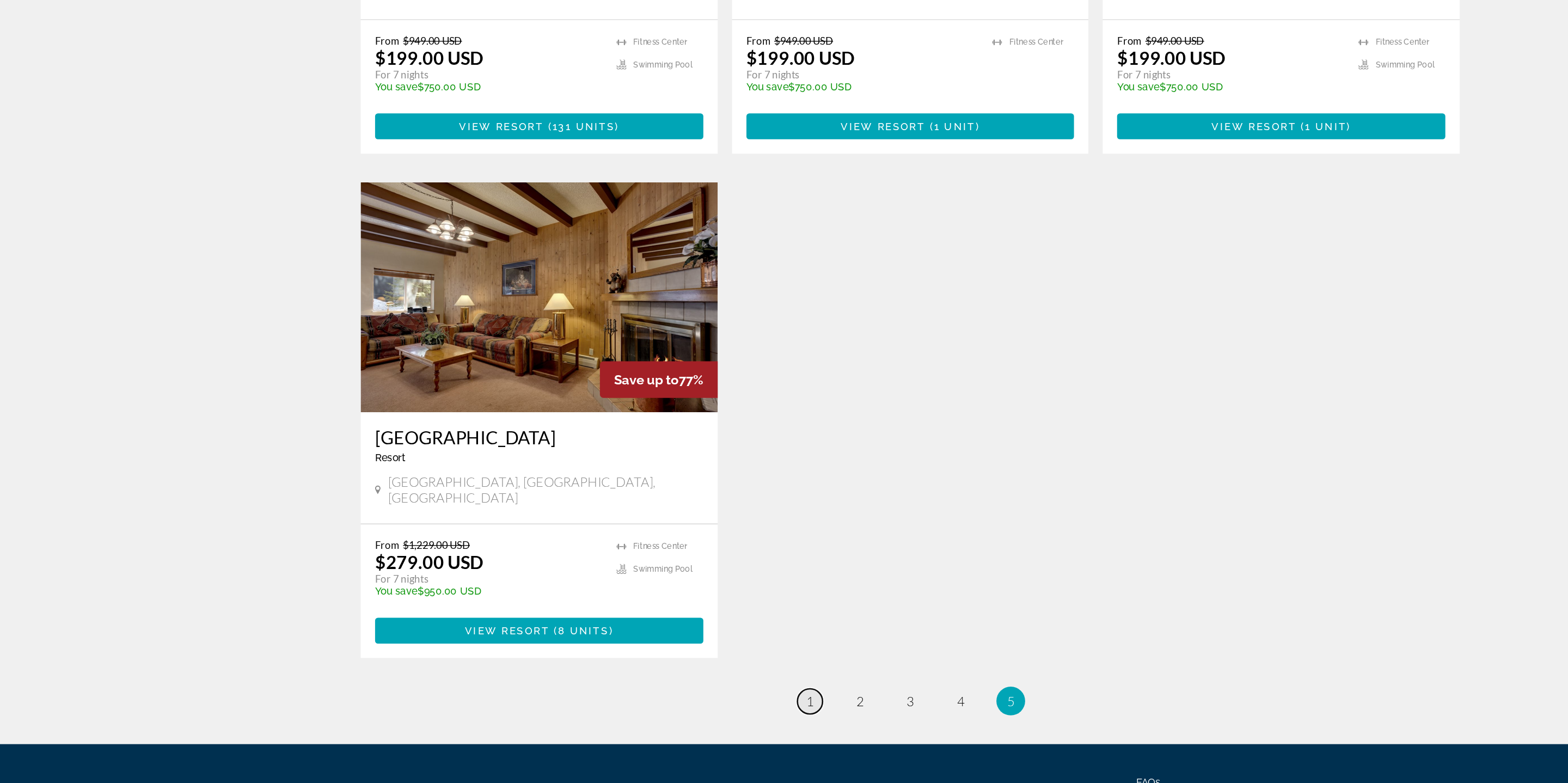
click at [704, 712] on link "page 1" at bounding box center [708, 721] width 19 height 19
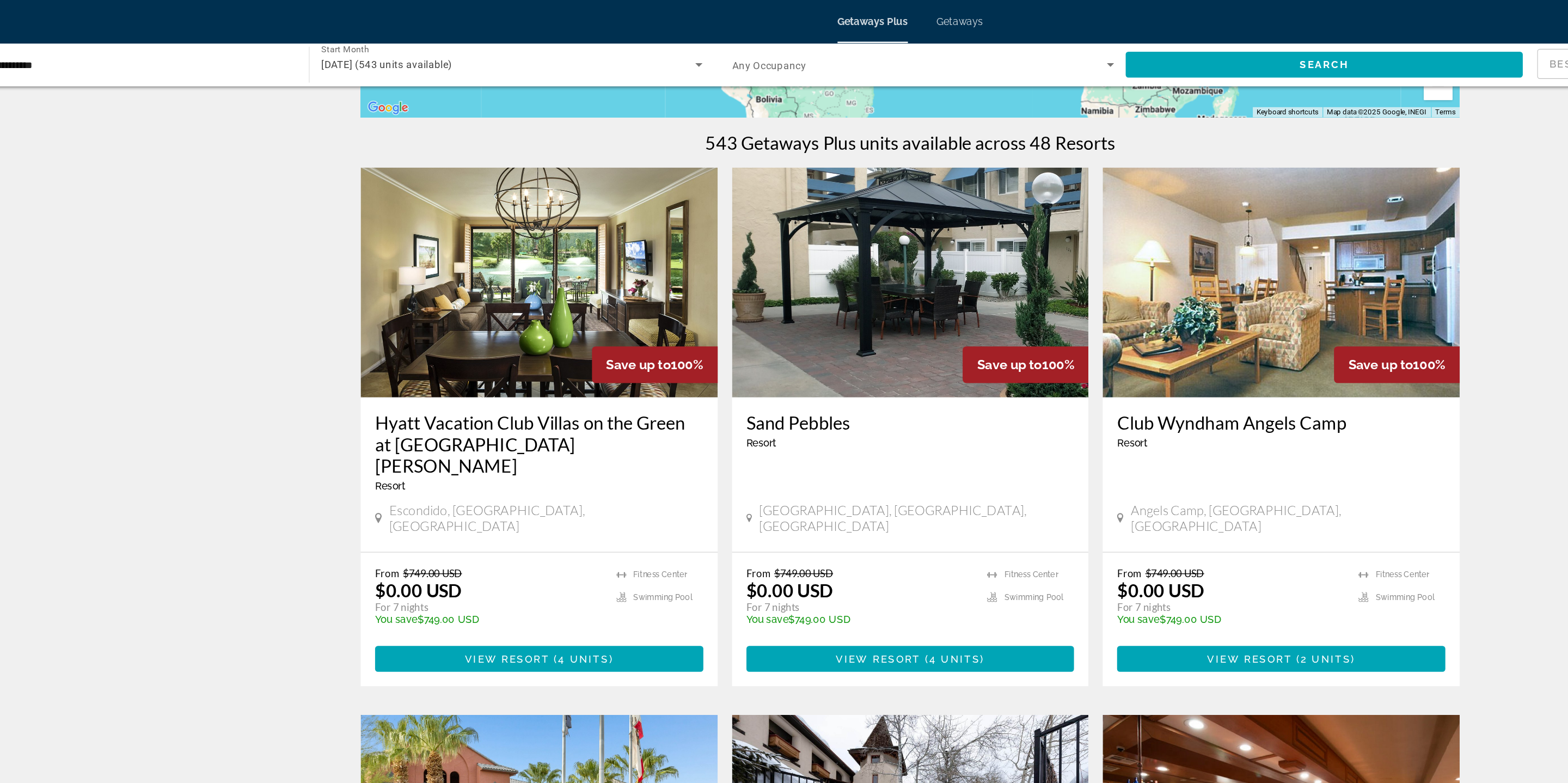
scroll to position [309, 0]
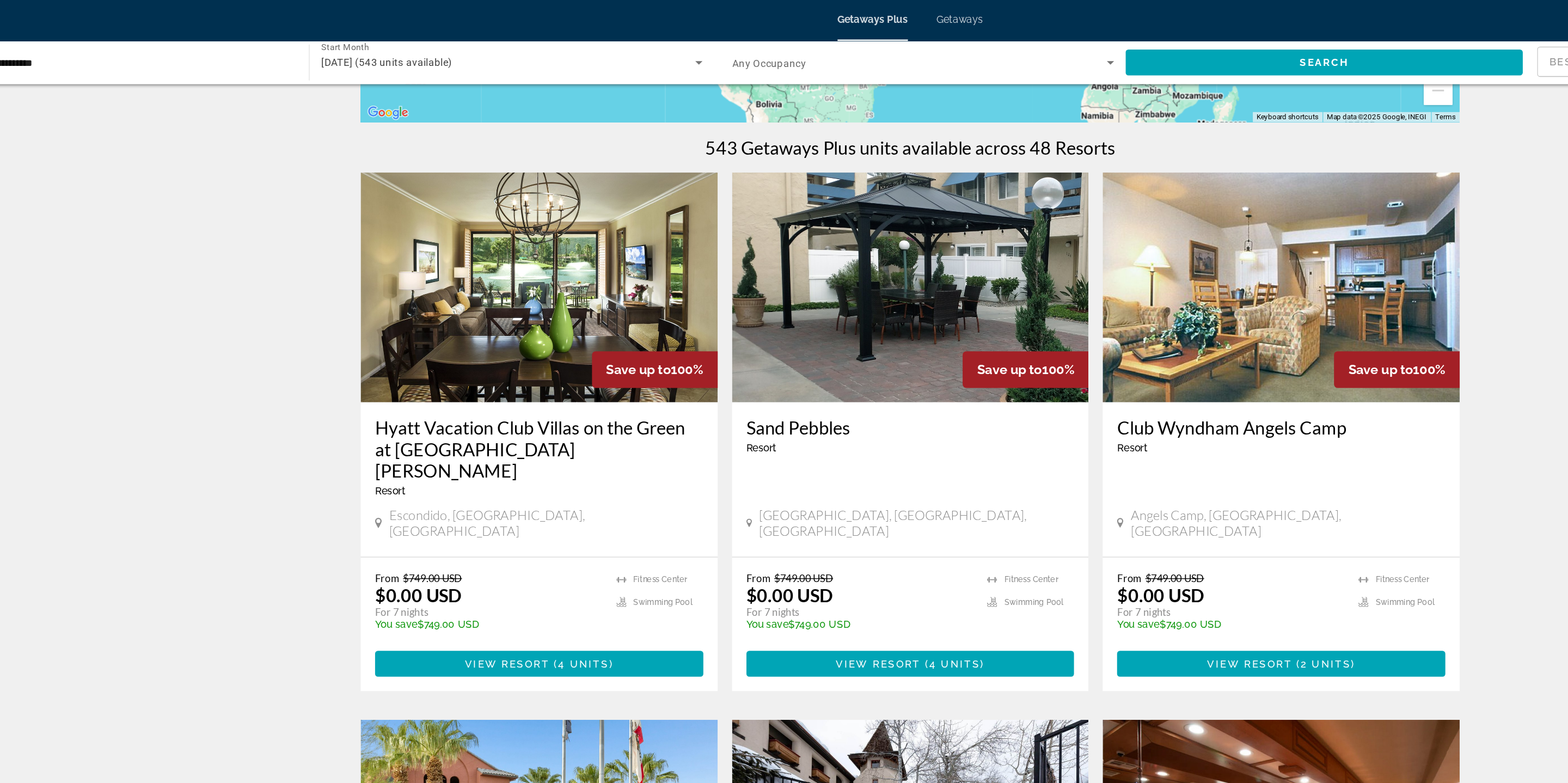
click at [727, 231] on img "Main content" at bounding box center [784, 219] width 271 height 174
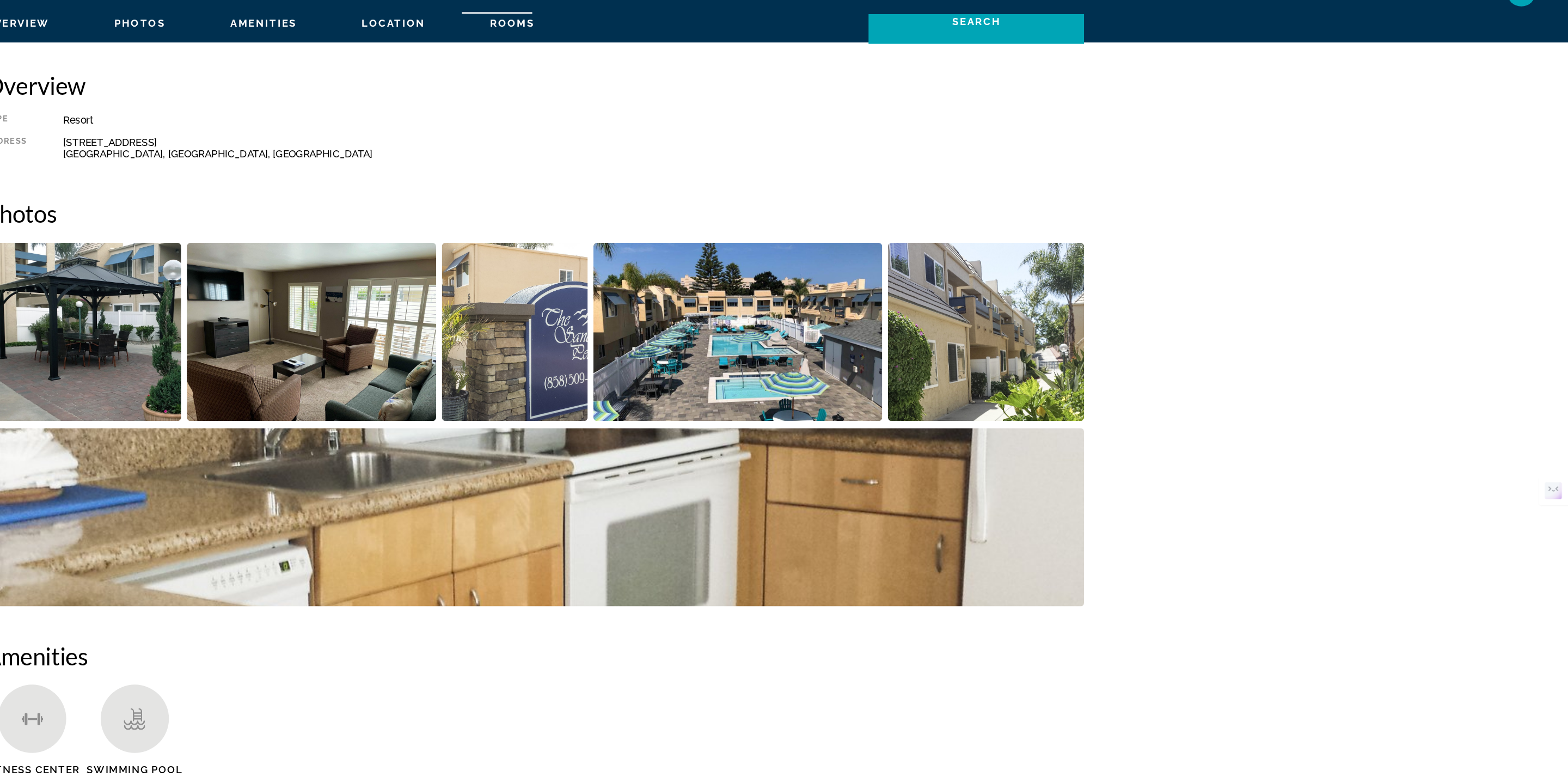
scroll to position [338, 0]
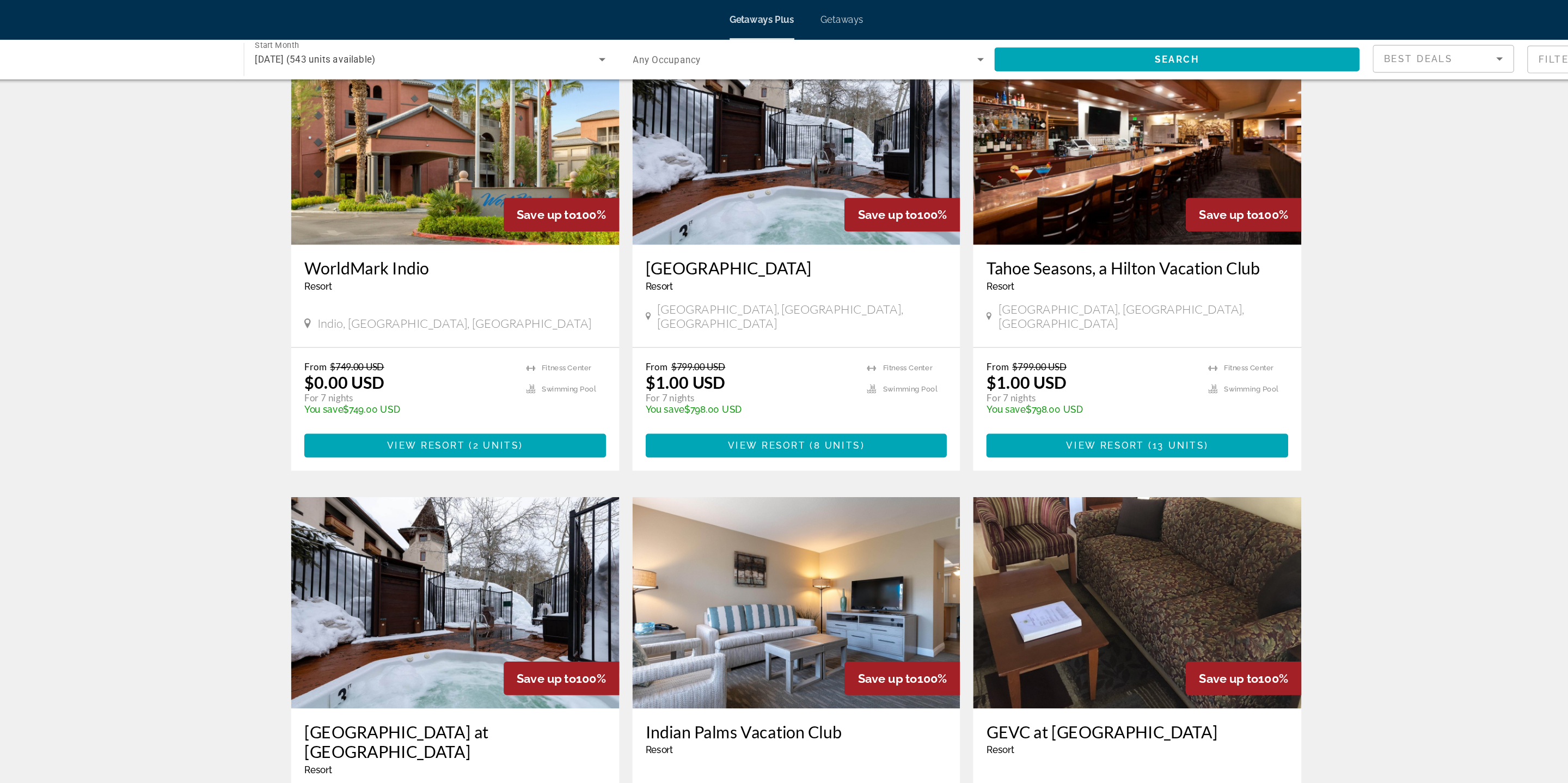
scroll to position [807, 0]
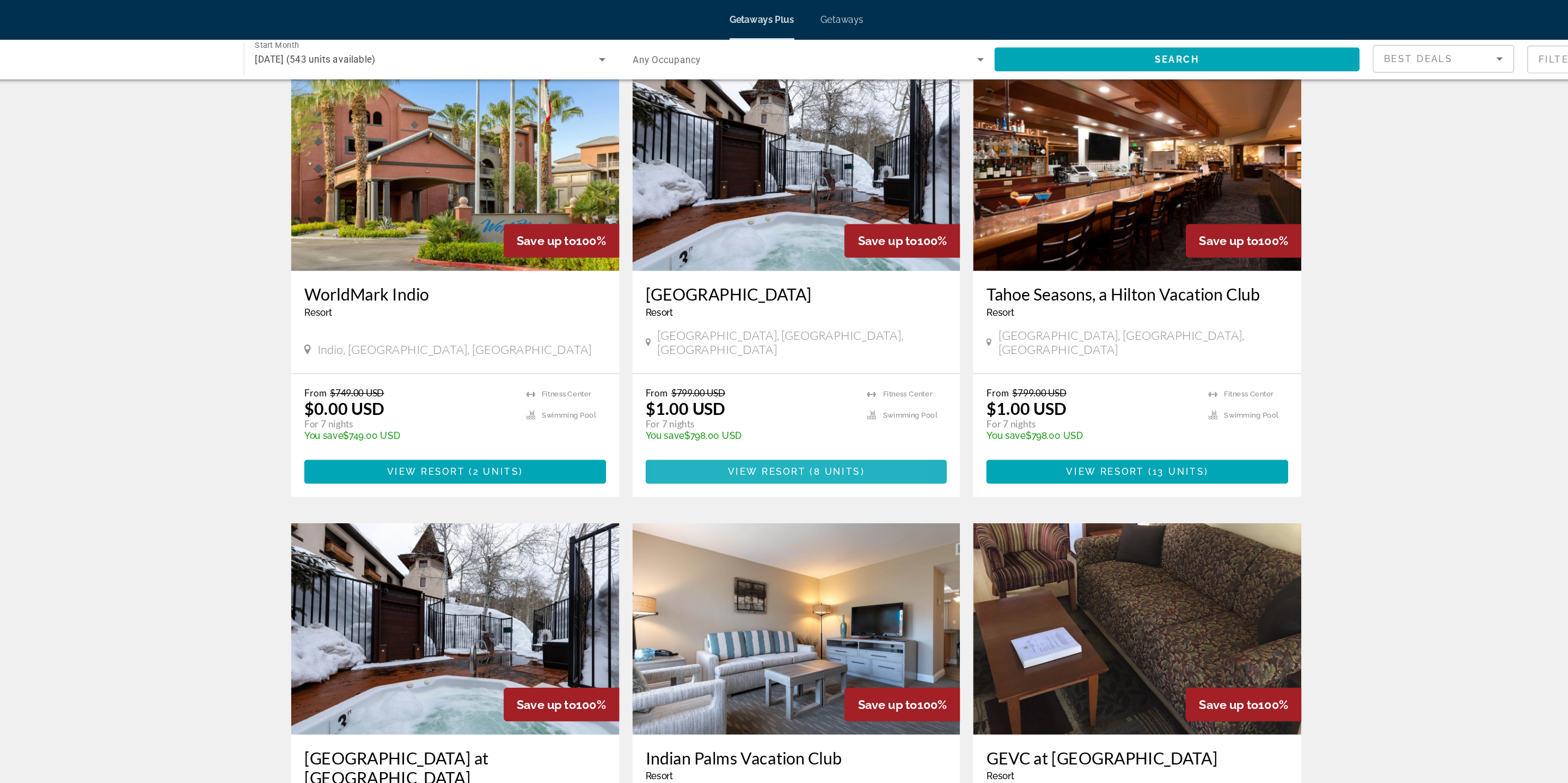
click at [730, 376] on span "Main content" at bounding box center [784, 388] width 249 height 26
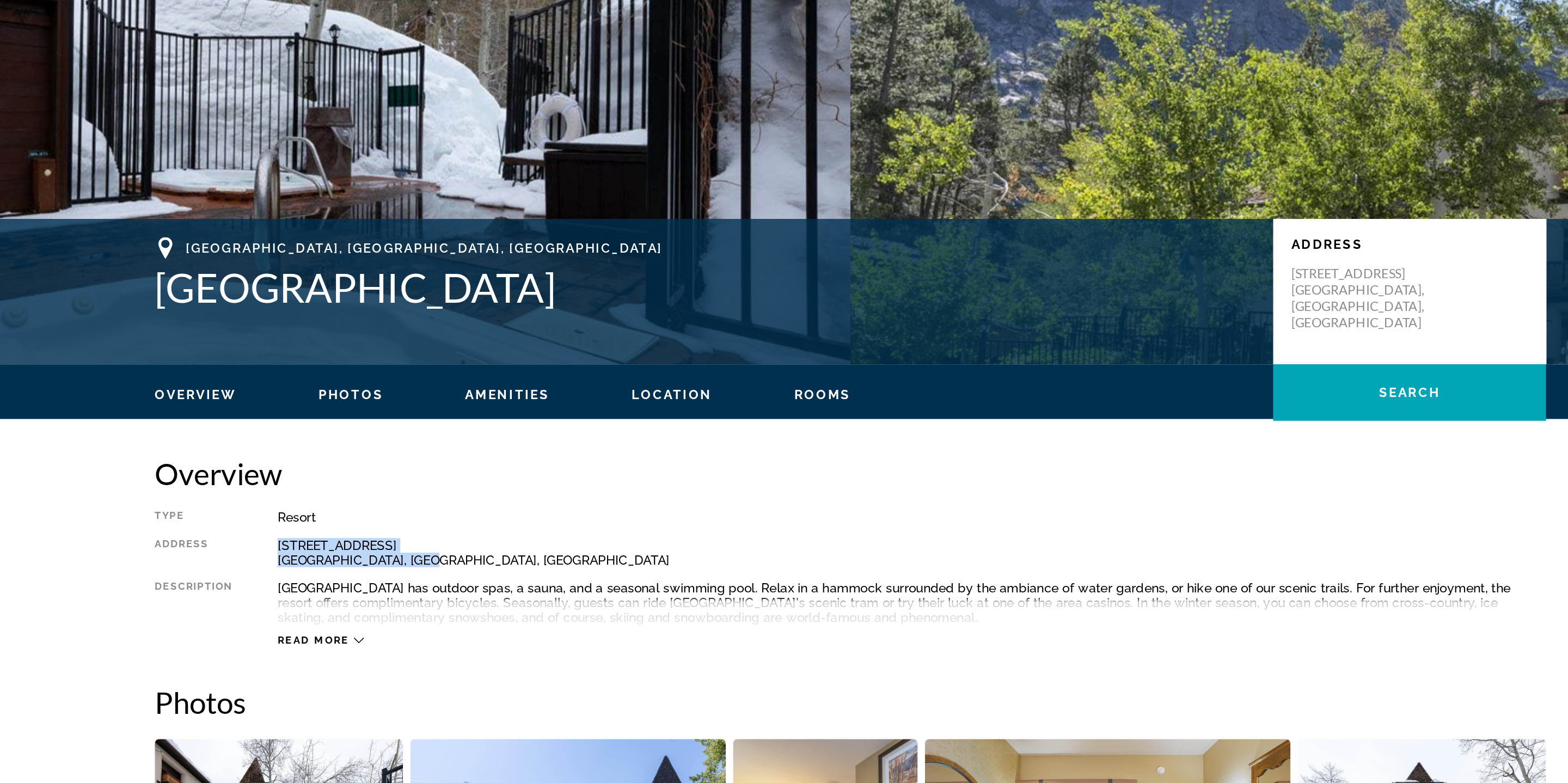
drag, startPoint x: 440, startPoint y: 465, endPoint x: 542, endPoint y: 483, distance: 103.6
click at [543, 483] on div "Type Resort All-Inclusive No All-Inclusive Address 1909 Chamonix Place, PO Box …" at bounding box center [784, 487] width 833 height 82
copy div "1909 Chamonix Place, PO Box 2395 Olympic Valley, CA, USA"
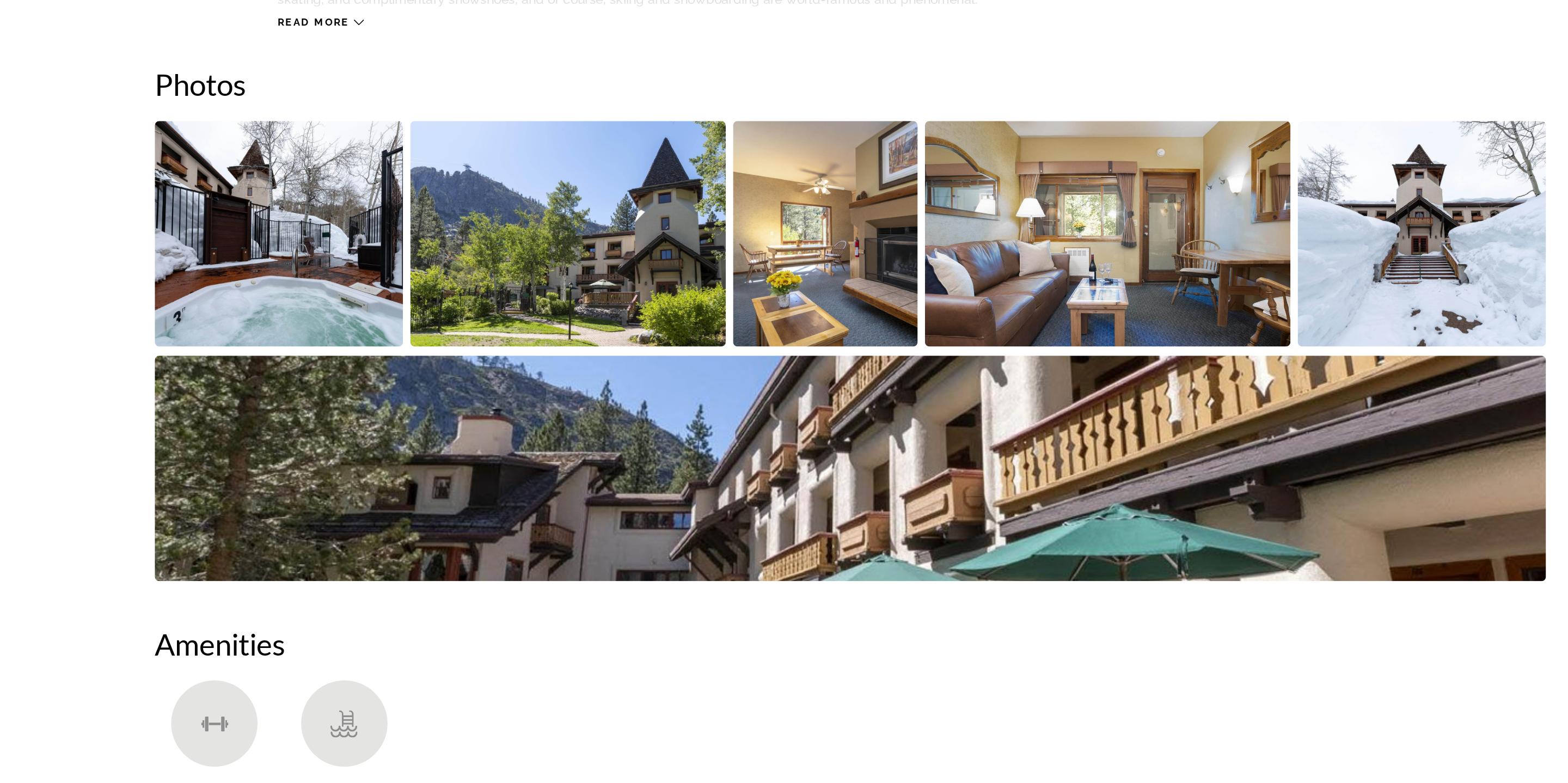
click at [394, 454] on img "Open full-screen image slider" at bounding box center [442, 454] width 149 height 135
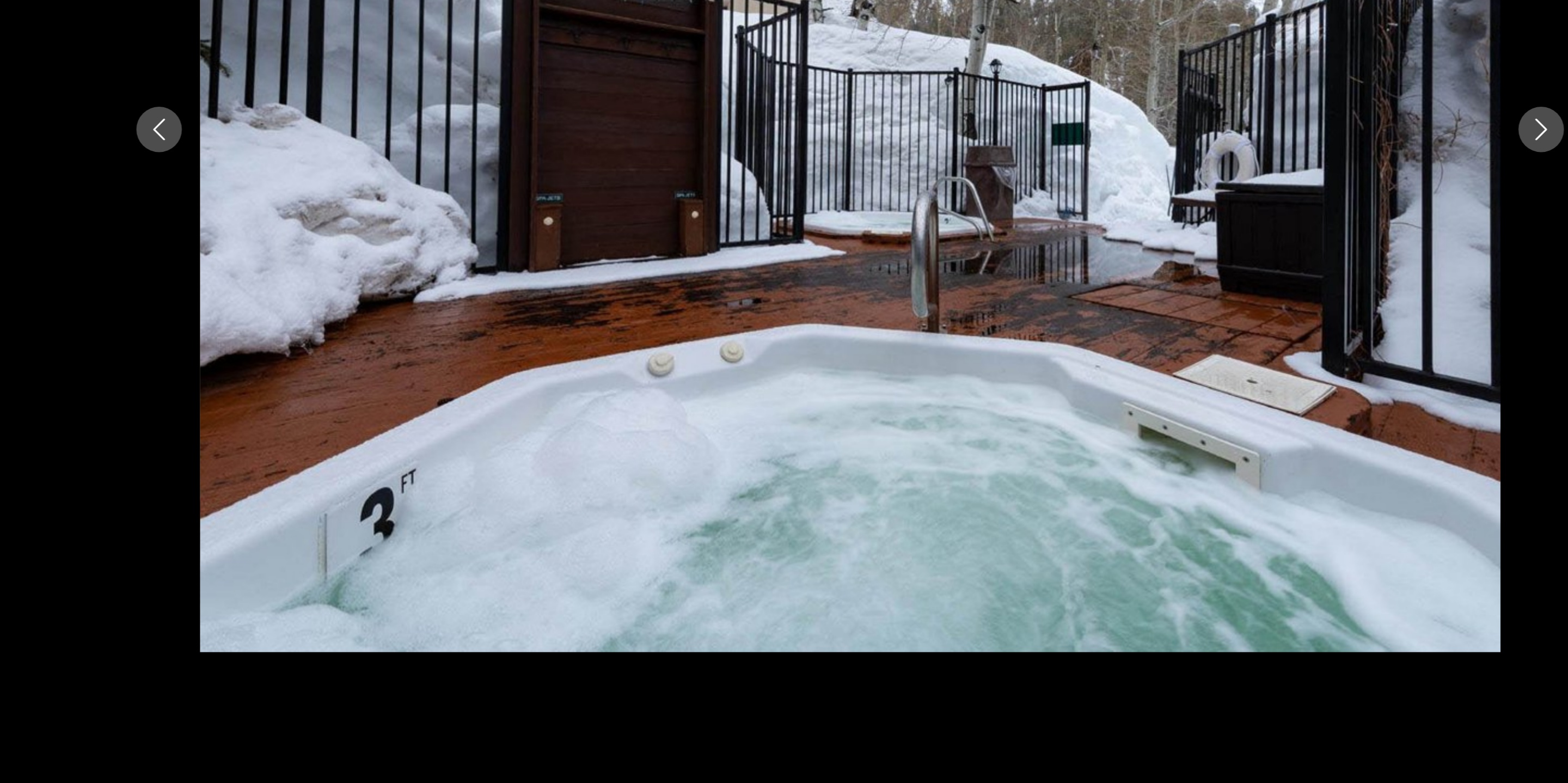
scroll to position [197, 0]
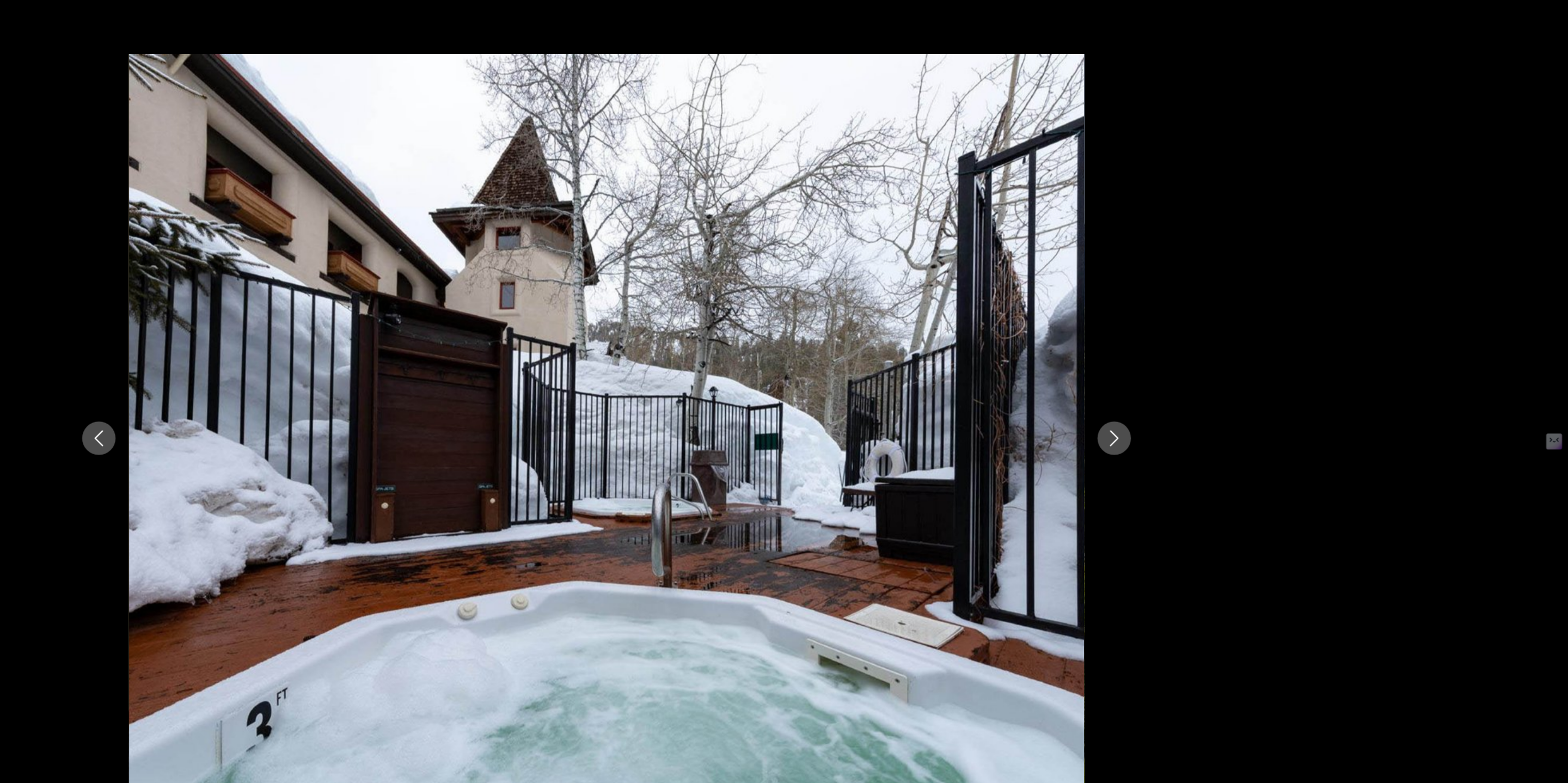
click at [1191, 398] on icon "Next image" at bounding box center [1197, 391] width 13 height 13
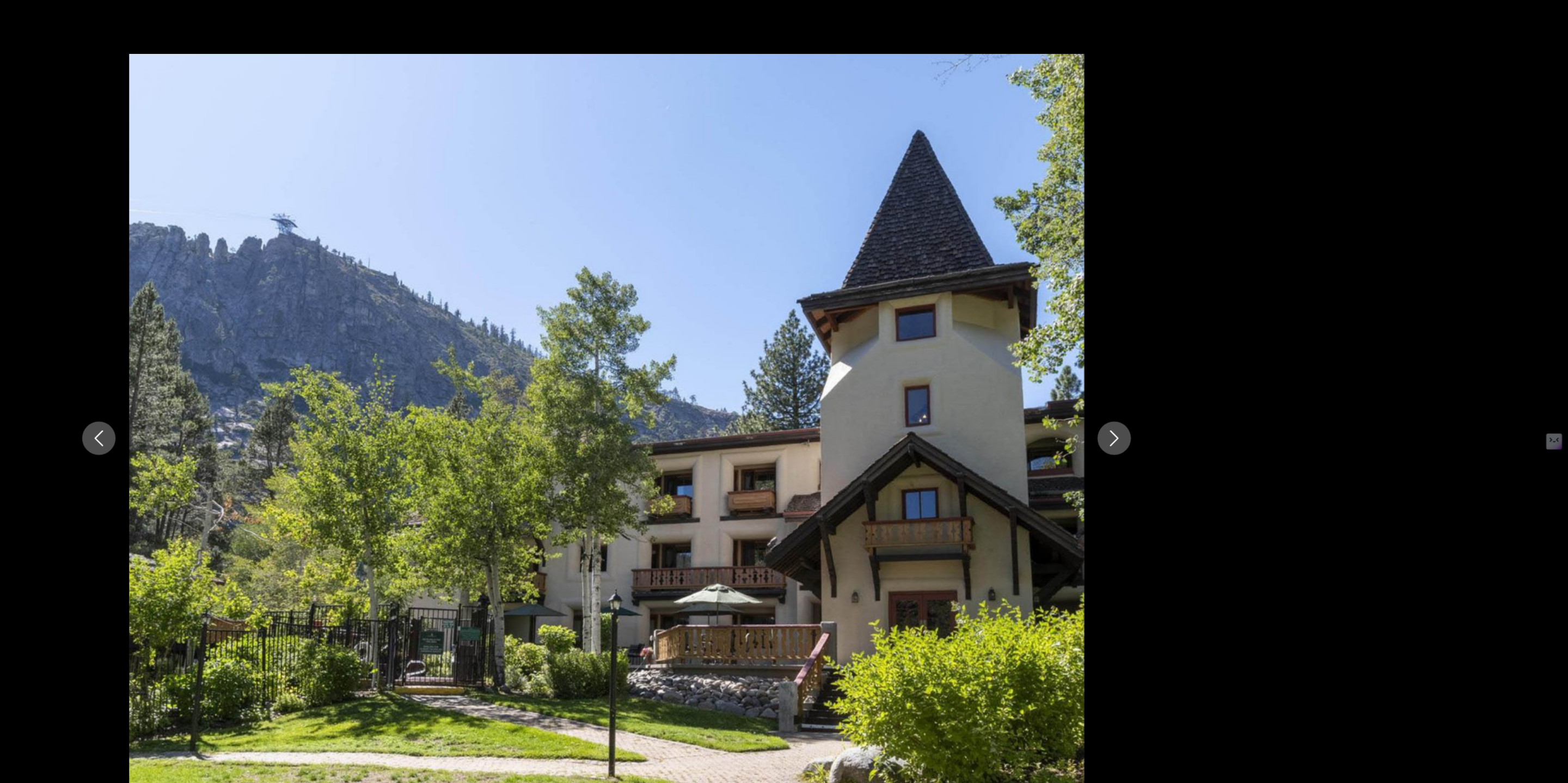
click at [1191, 398] on icon "Next image" at bounding box center [1197, 391] width 13 height 13
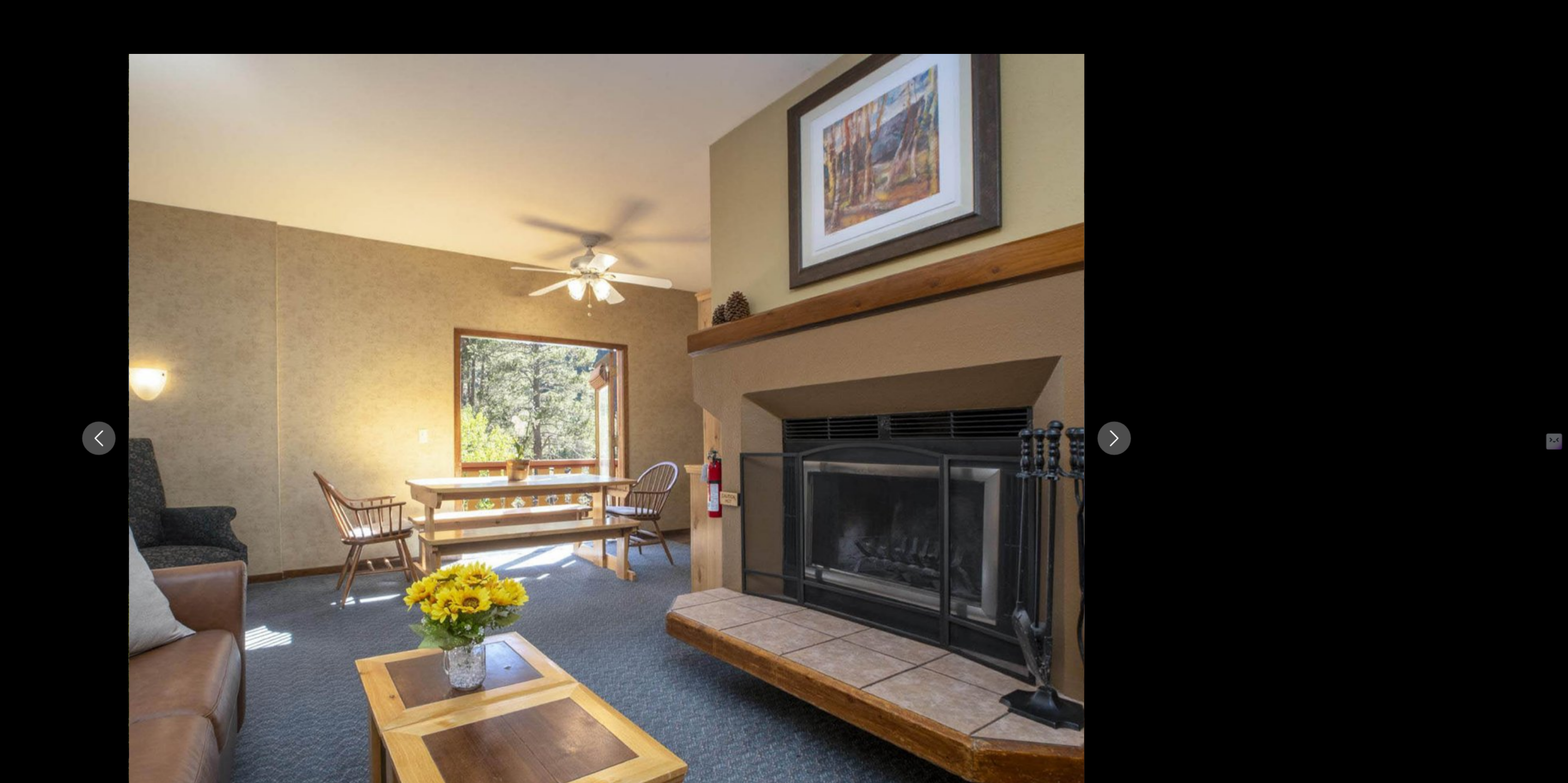
click at [1191, 398] on icon "Next image" at bounding box center [1197, 391] width 13 height 13
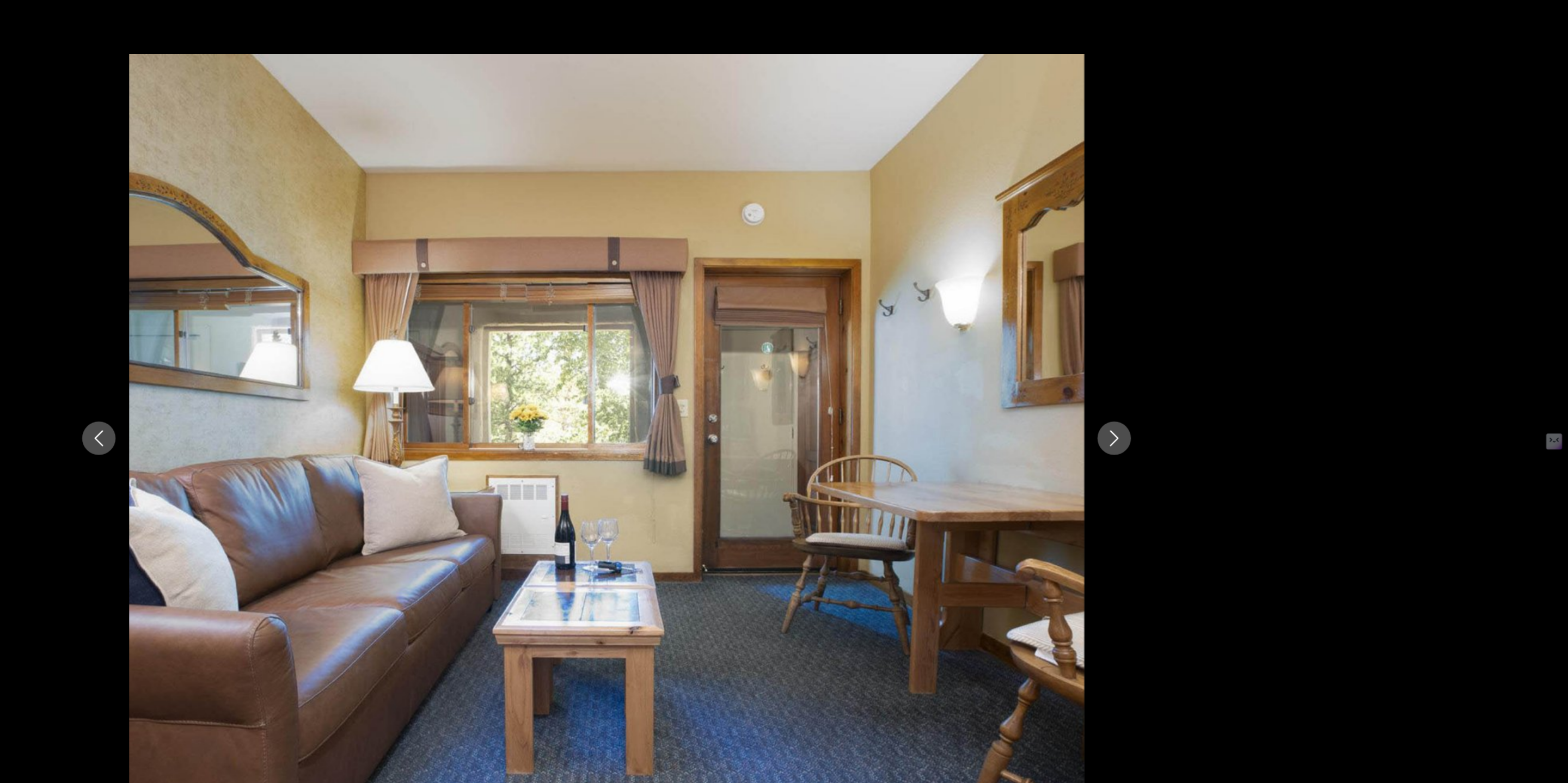
click at [1191, 398] on icon "Next image" at bounding box center [1197, 391] width 13 height 13
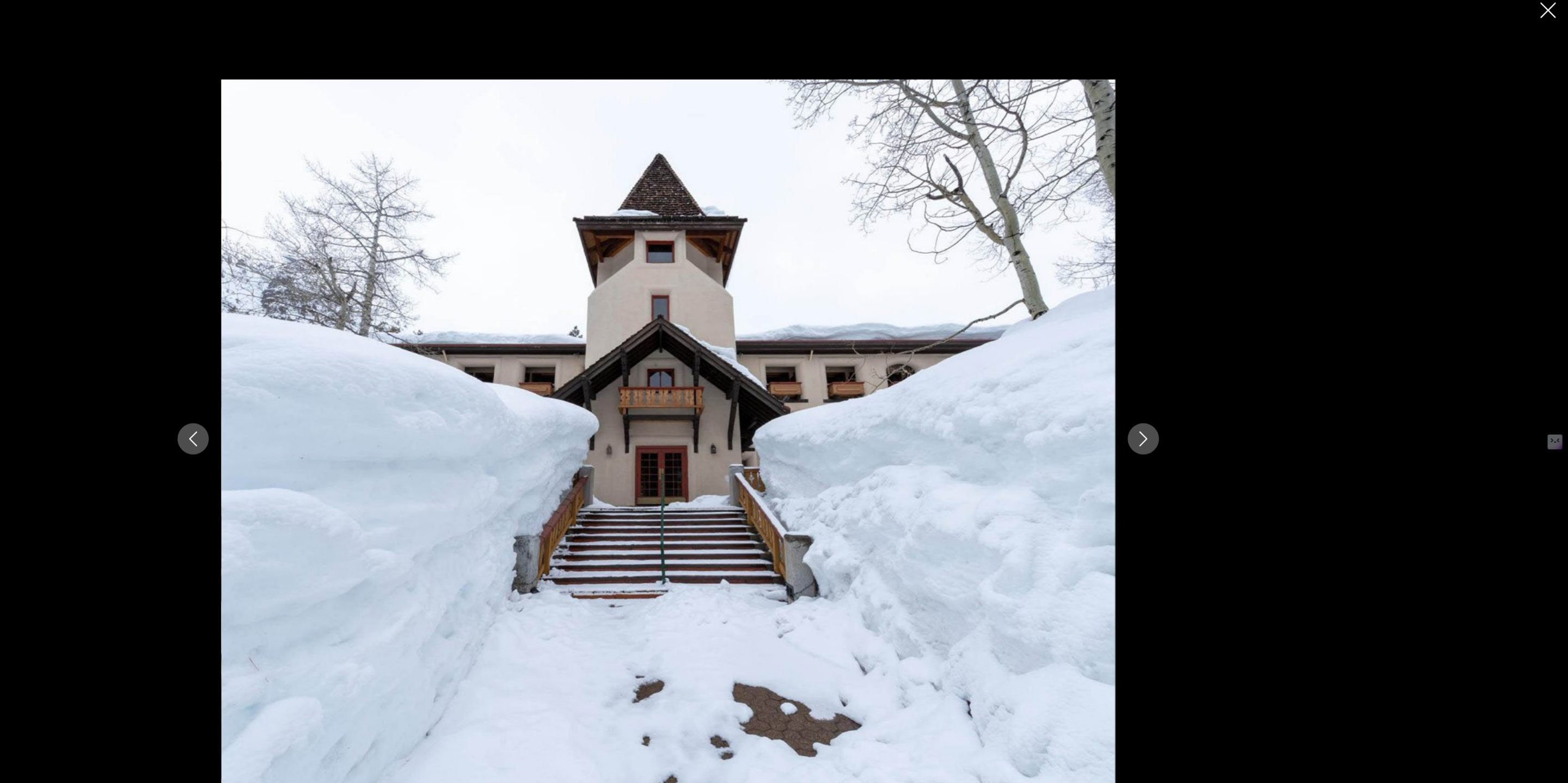
click at [1184, 391] on button "Next image" at bounding box center [1197, 392] width 27 height 27
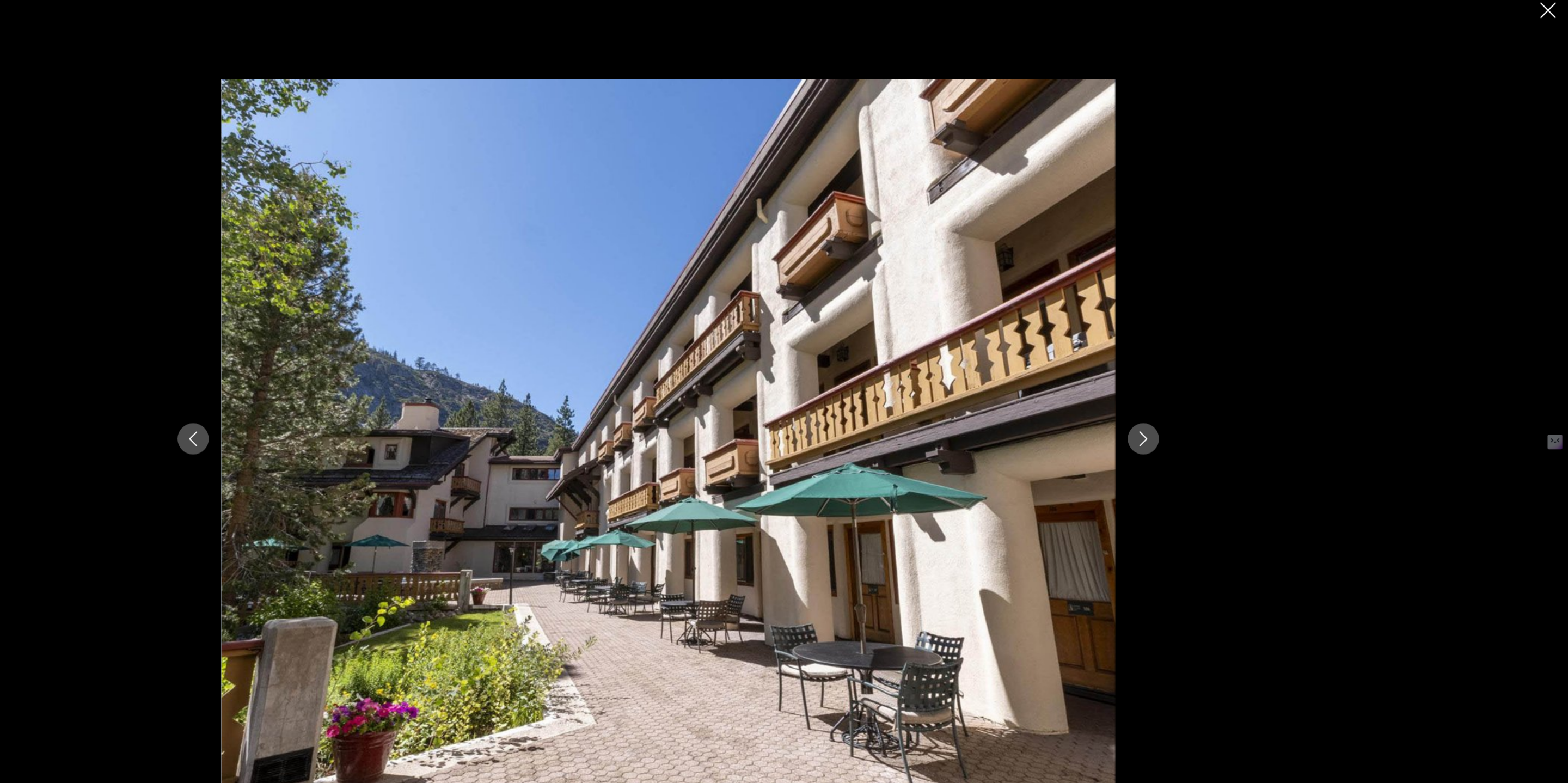
click at [1184, 391] on button "Next image" at bounding box center [1197, 392] width 27 height 27
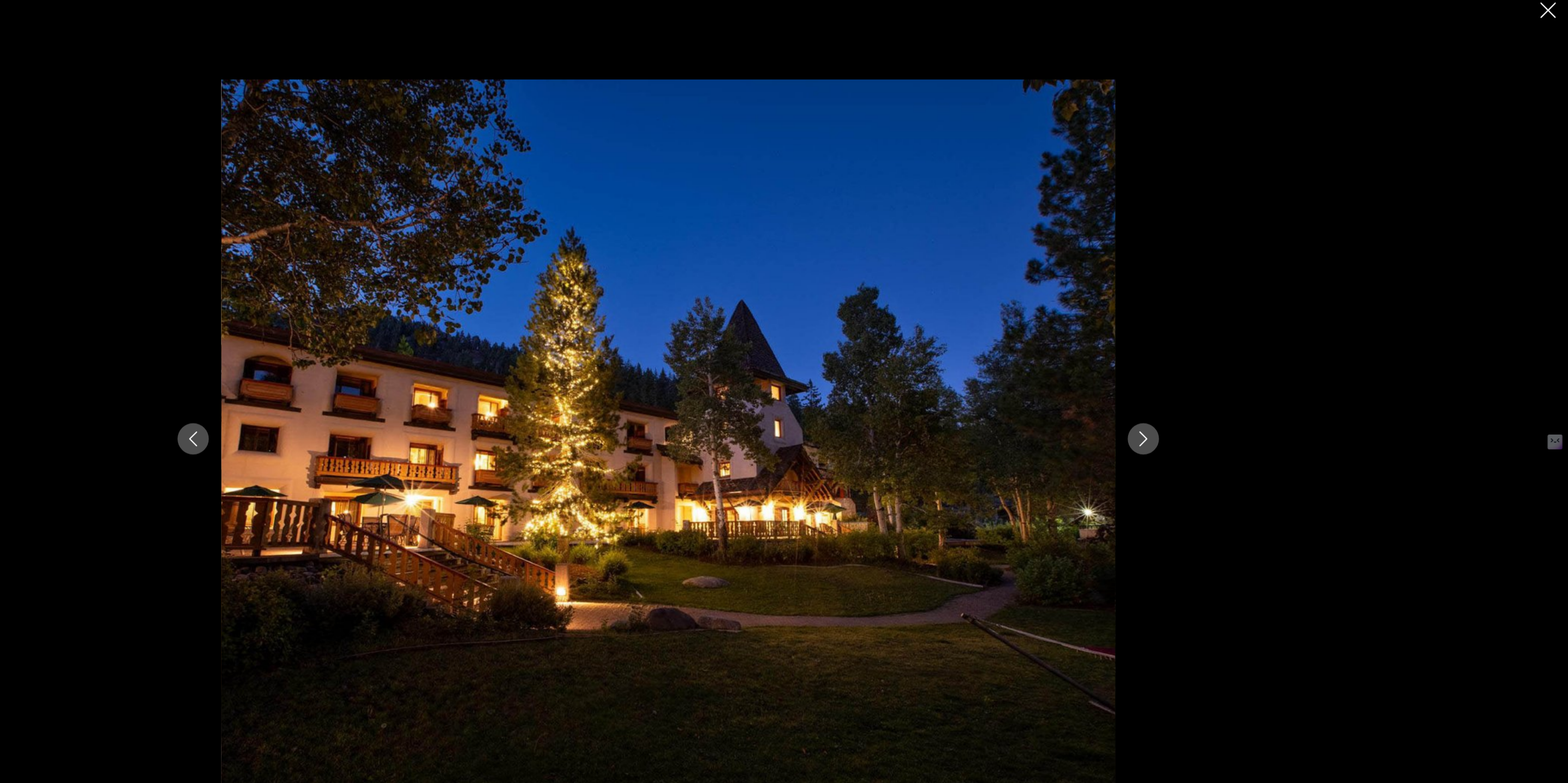
click at [1184, 391] on button "Next image" at bounding box center [1197, 392] width 27 height 27
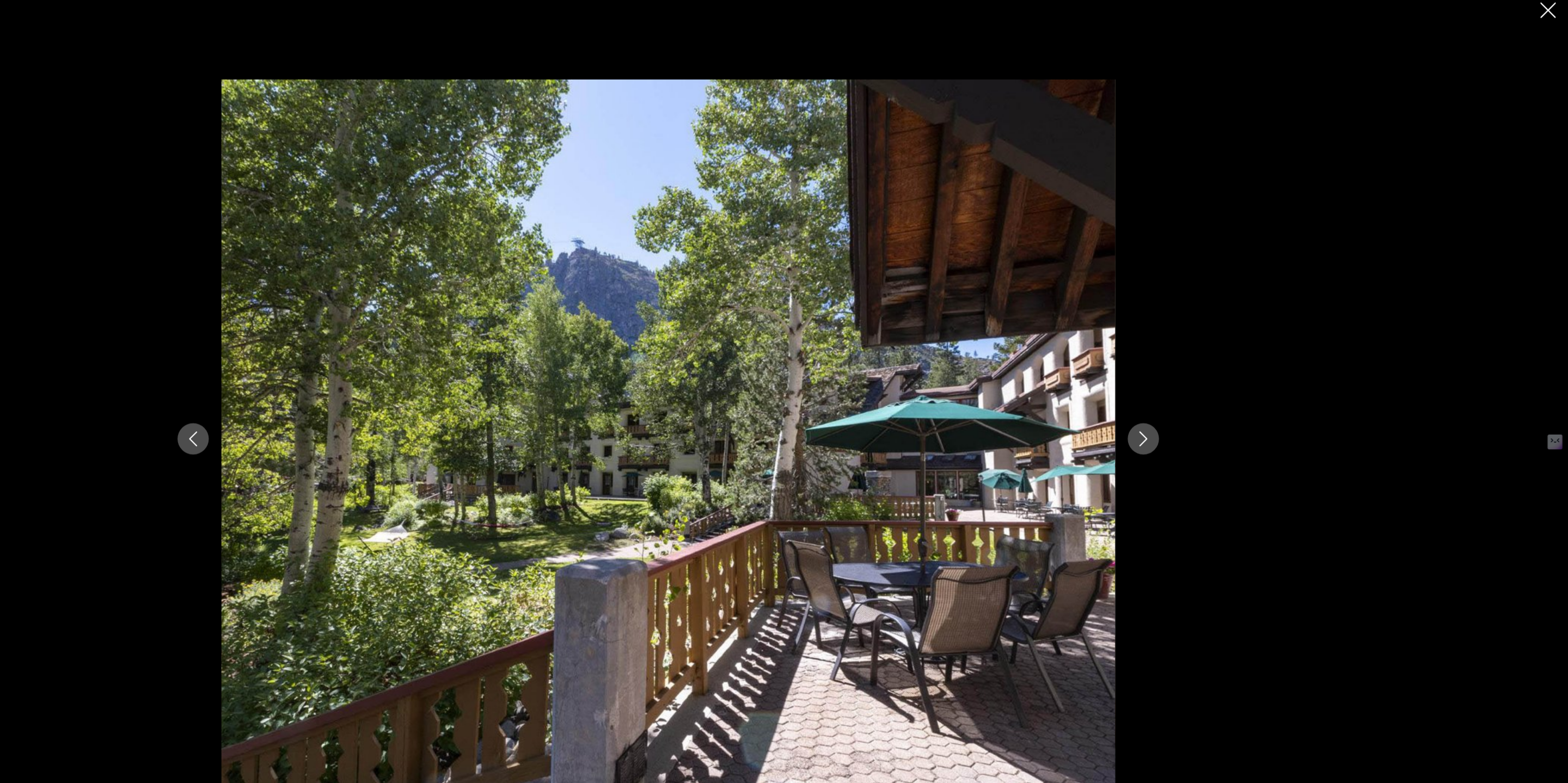
click at [1184, 391] on button "Next image" at bounding box center [1197, 392] width 27 height 27
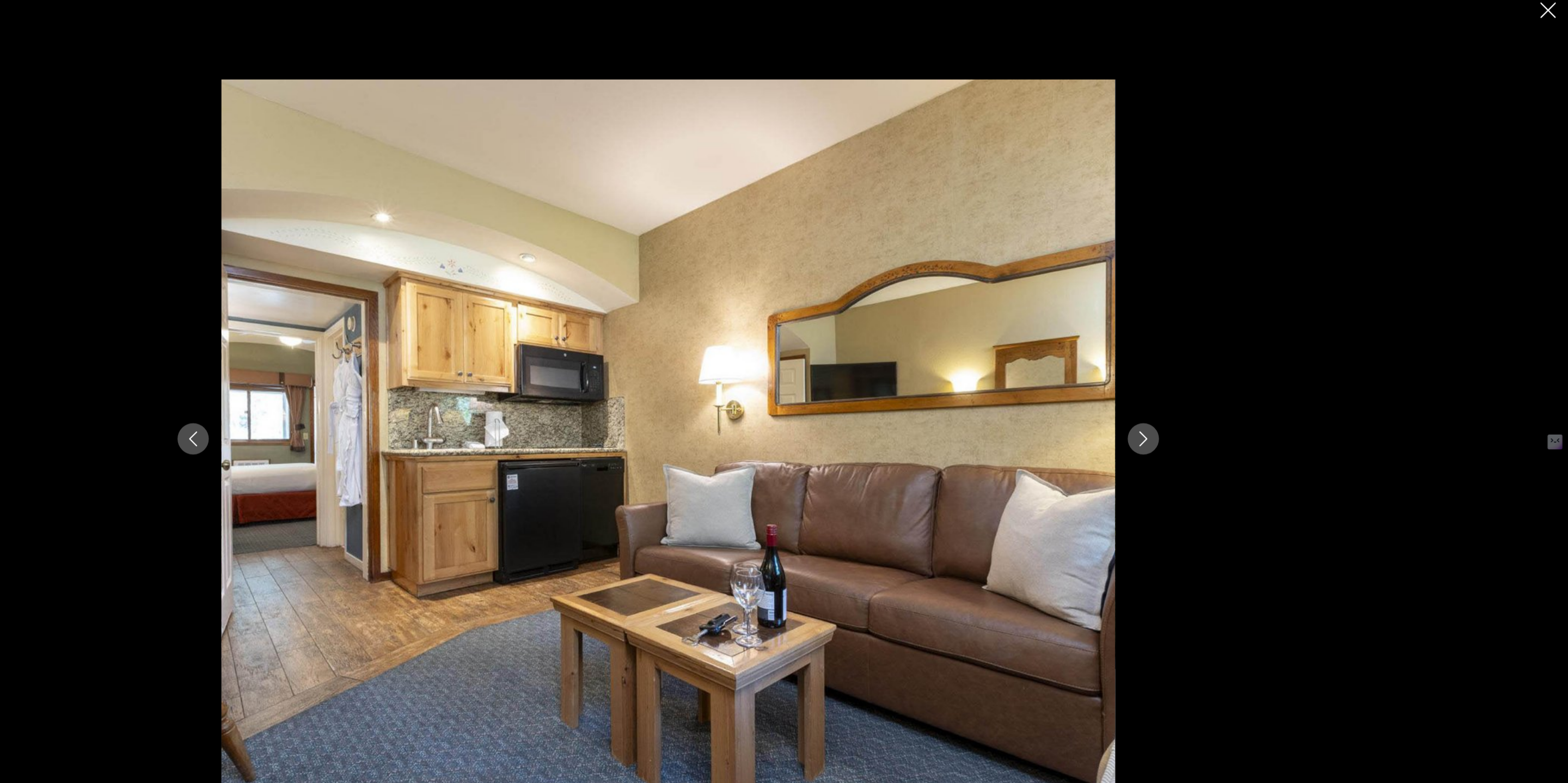
click at [1184, 391] on button "Next image" at bounding box center [1197, 392] width 27 height 27
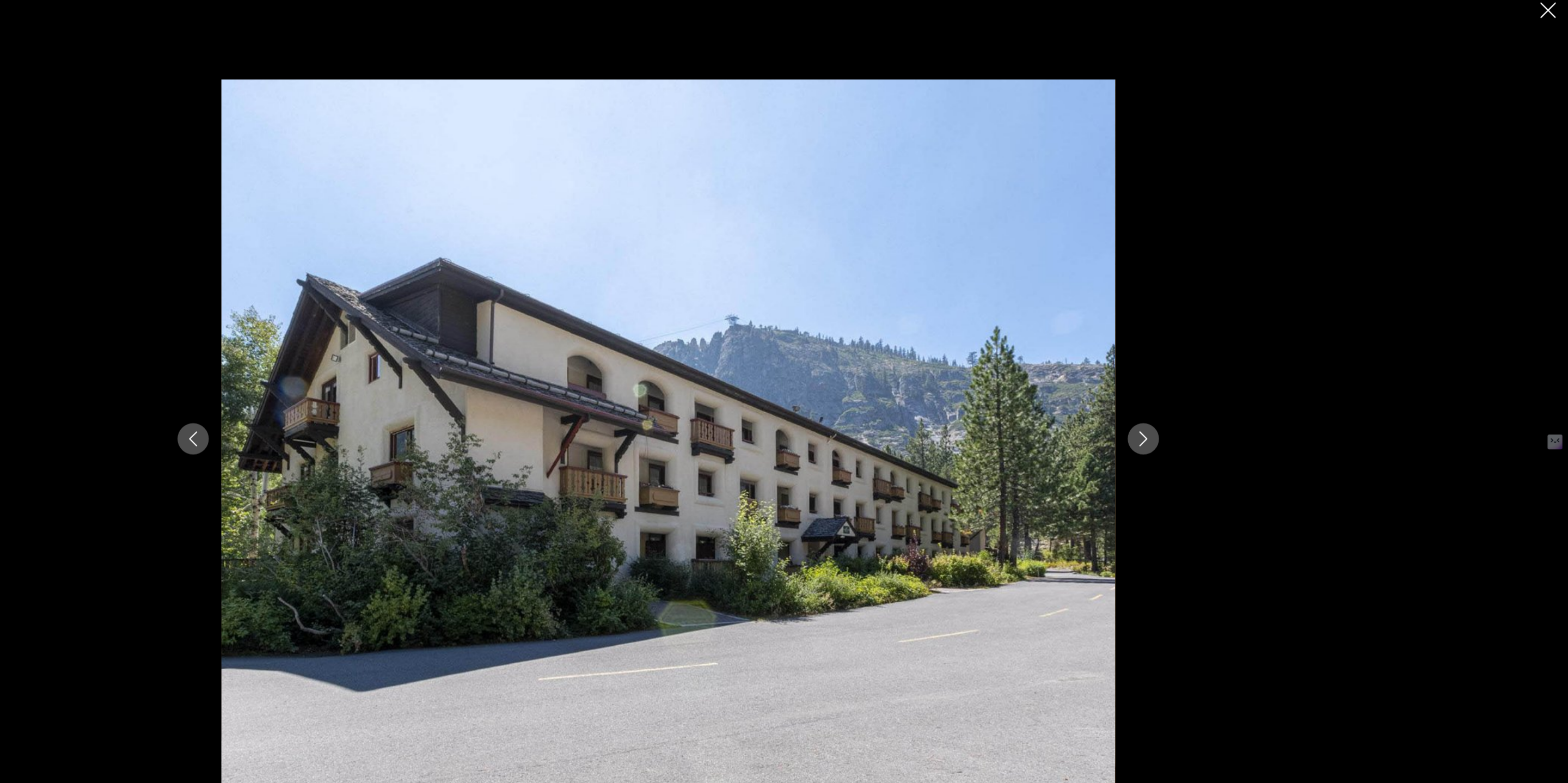
click at [1544, 21] on icon "Close slideshow" at bounding box center [1550, 18] width 13 height 13
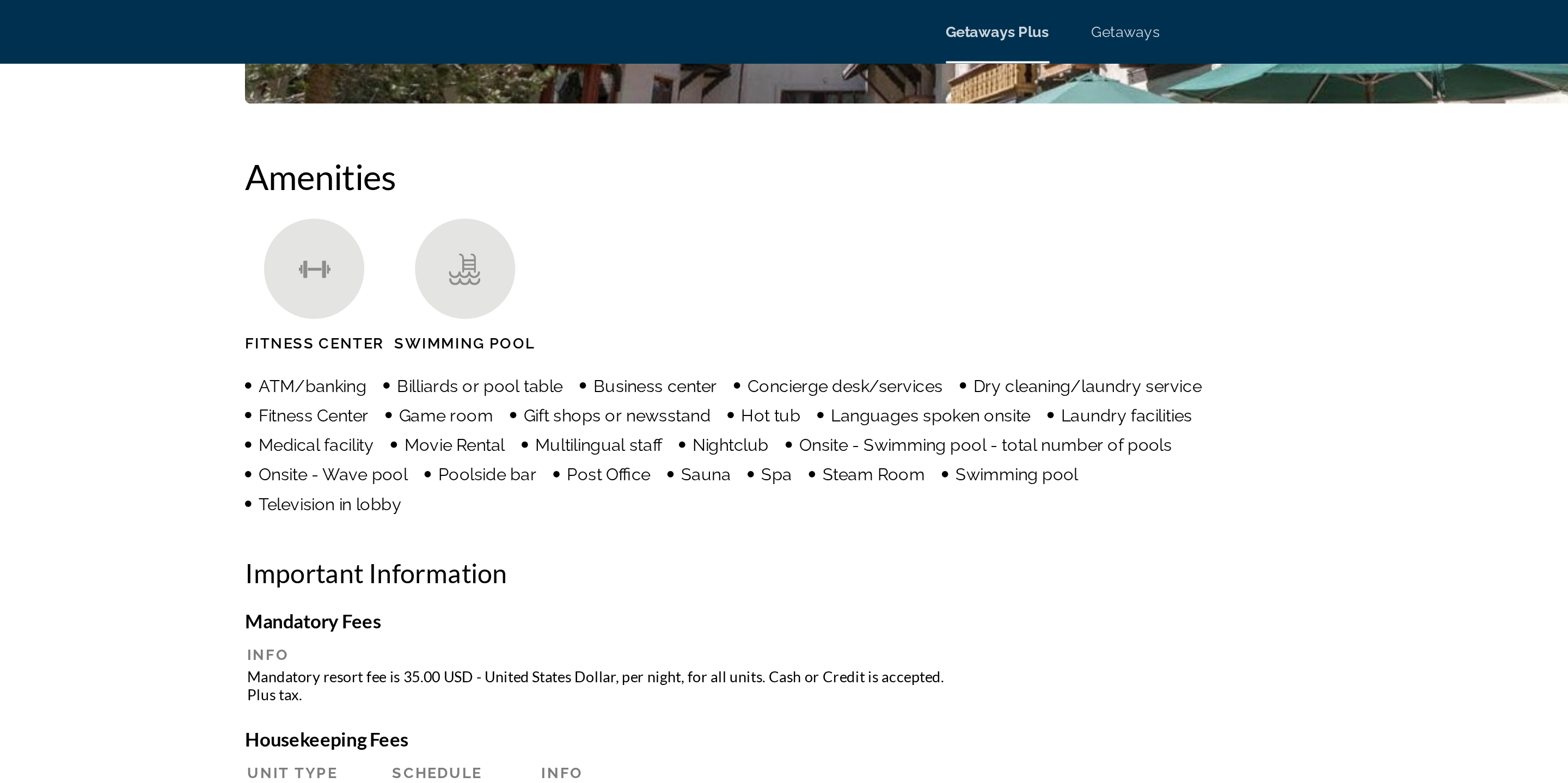
scroll to position [806, 0]
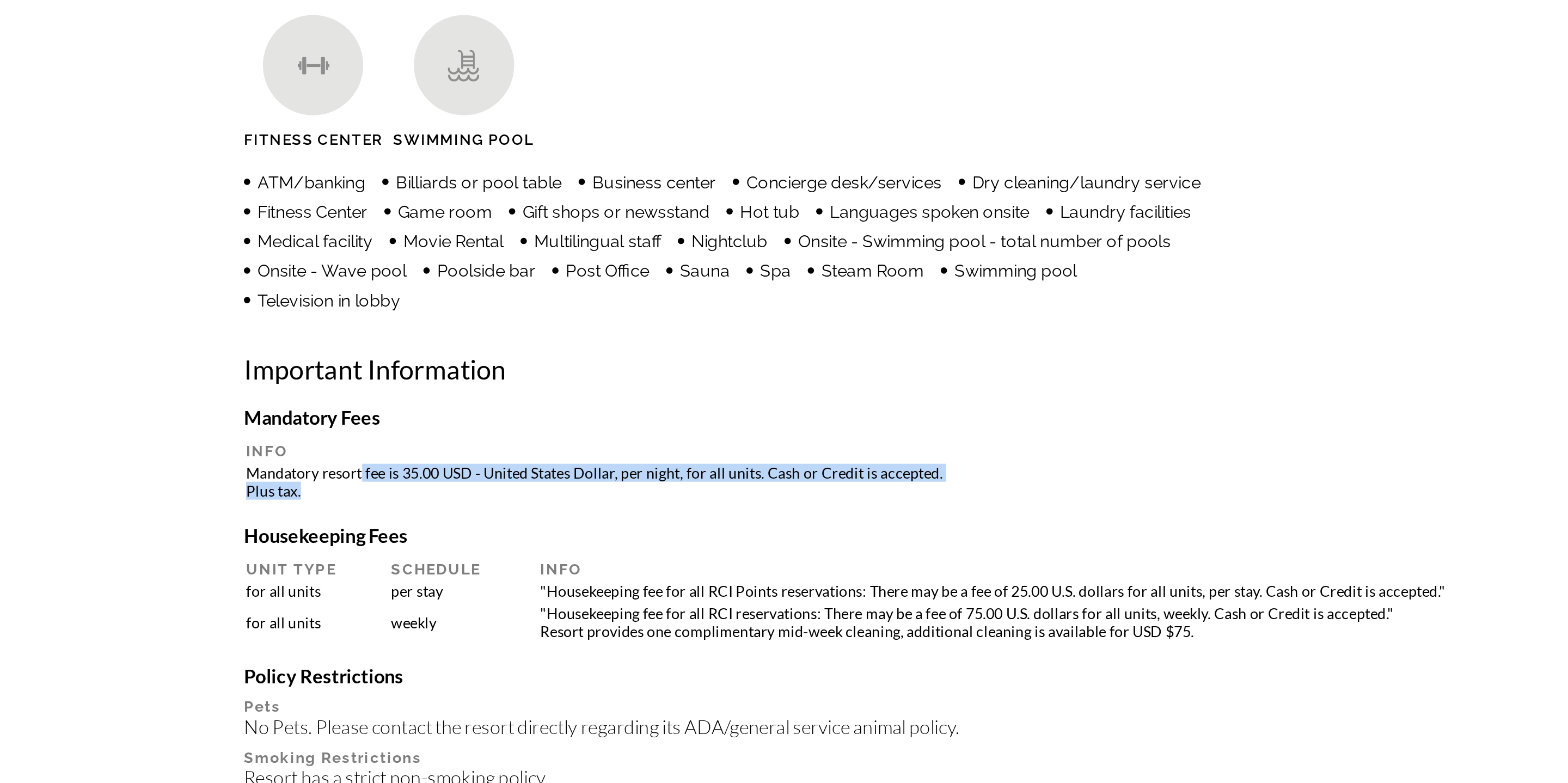
drag, startPoint x: 427, startPoint y: 348, endPoint x: 452, endPoint y: 355, distance: 26.0
click at [452, 355] on td "Mandatory resort fee is 35.00 USD - United States Dollar, per night, for all un…" at bounding box center [784, 354] width 831 height 19
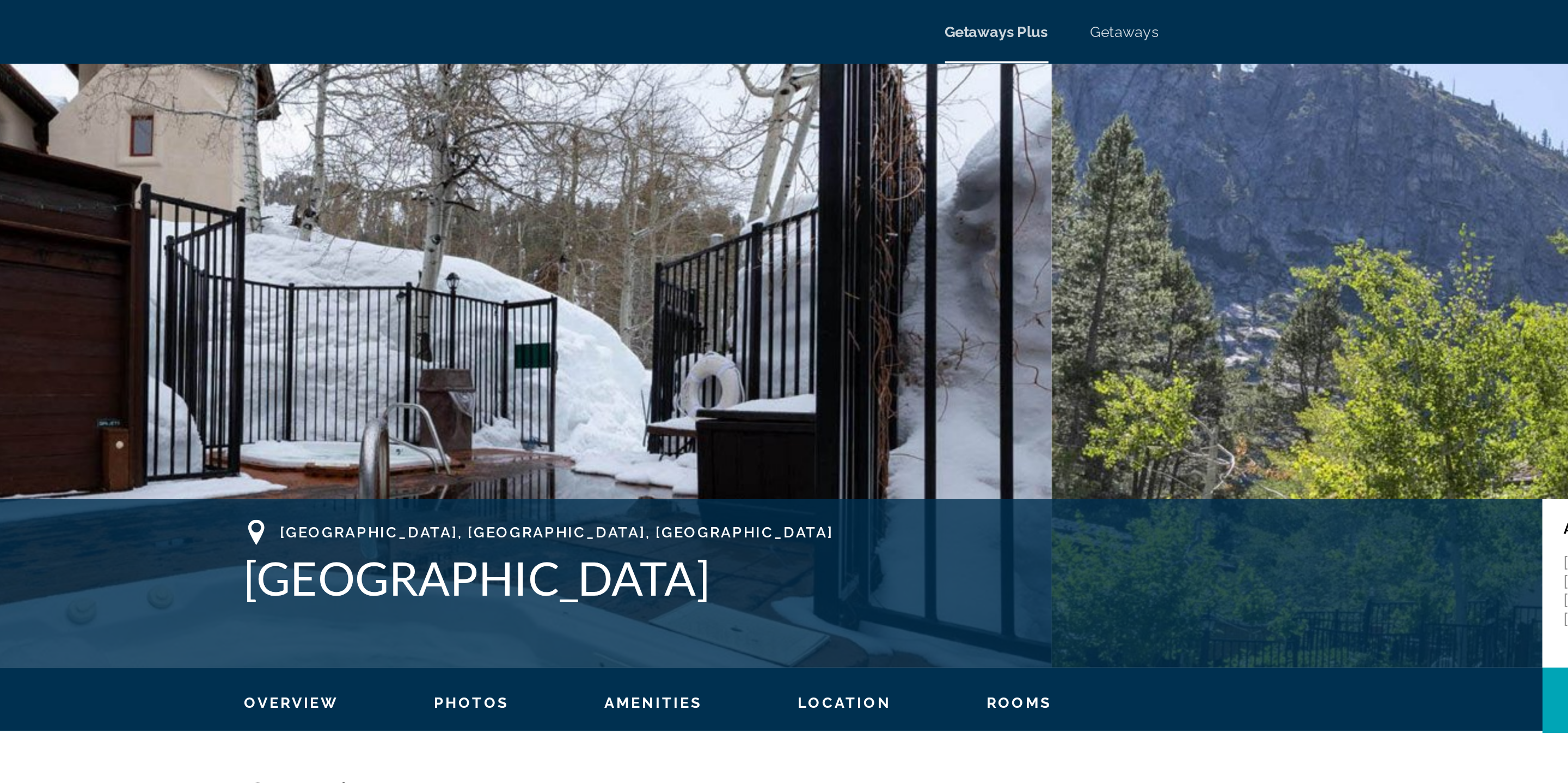
scroll to position [14, 0]
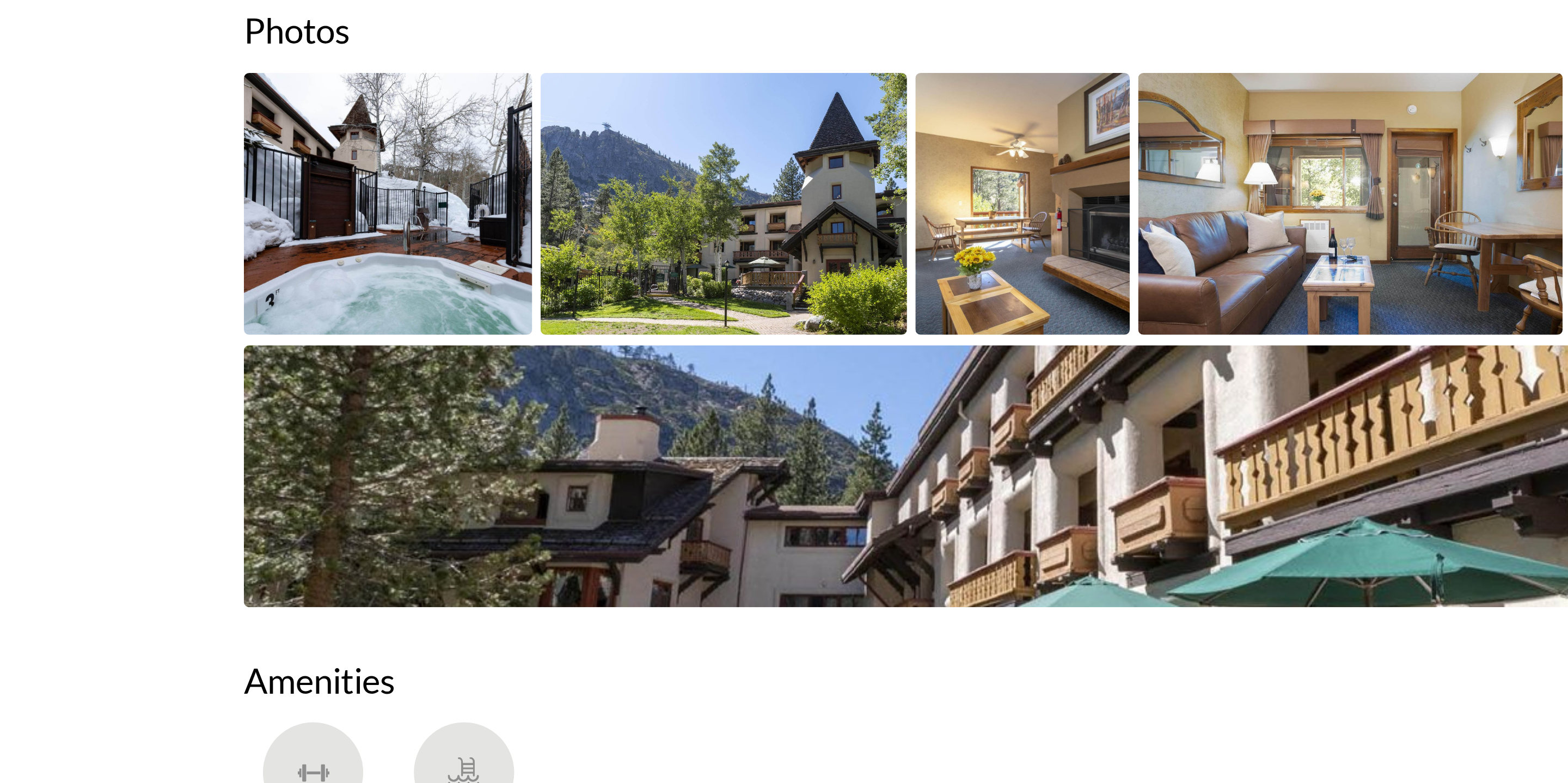
click at [438, 519] on img "Open full-screen image slider" at bounding box center [442, 484] width 149 height 135
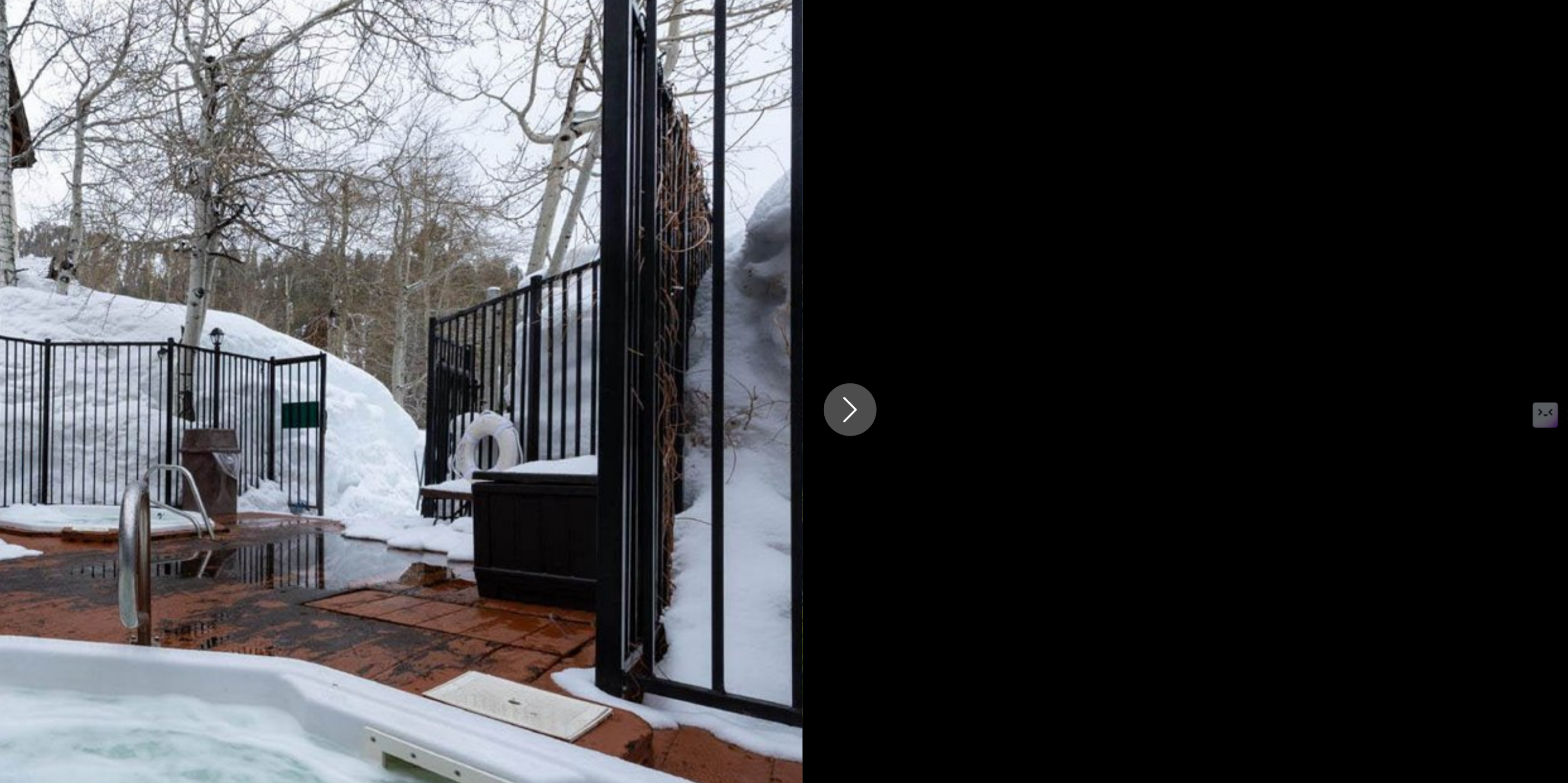
scroll to position [167, 0]
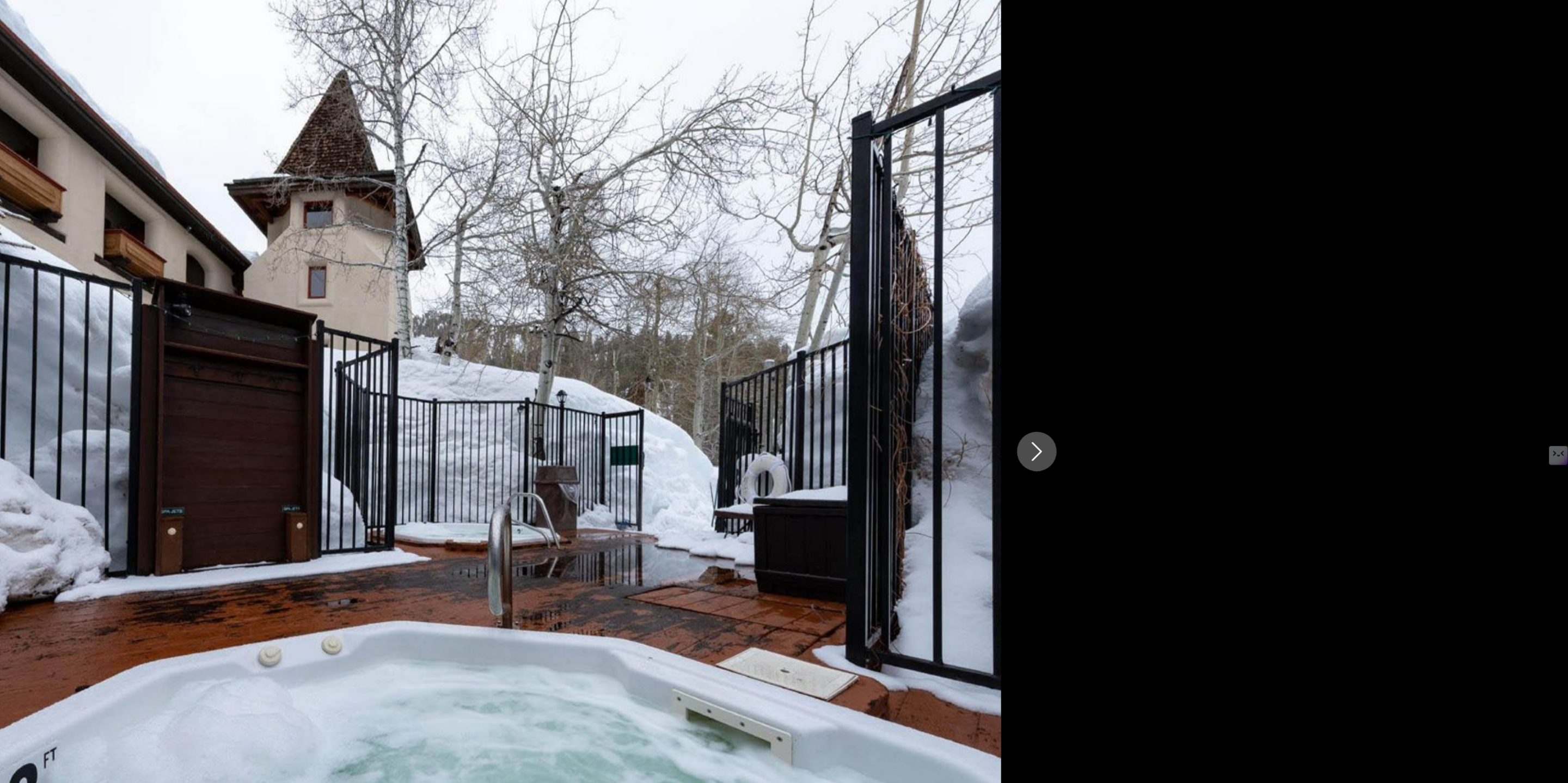
click at [1197, 385] on icon "Next image" at bounding box center [1197, 391] width 13 height 13
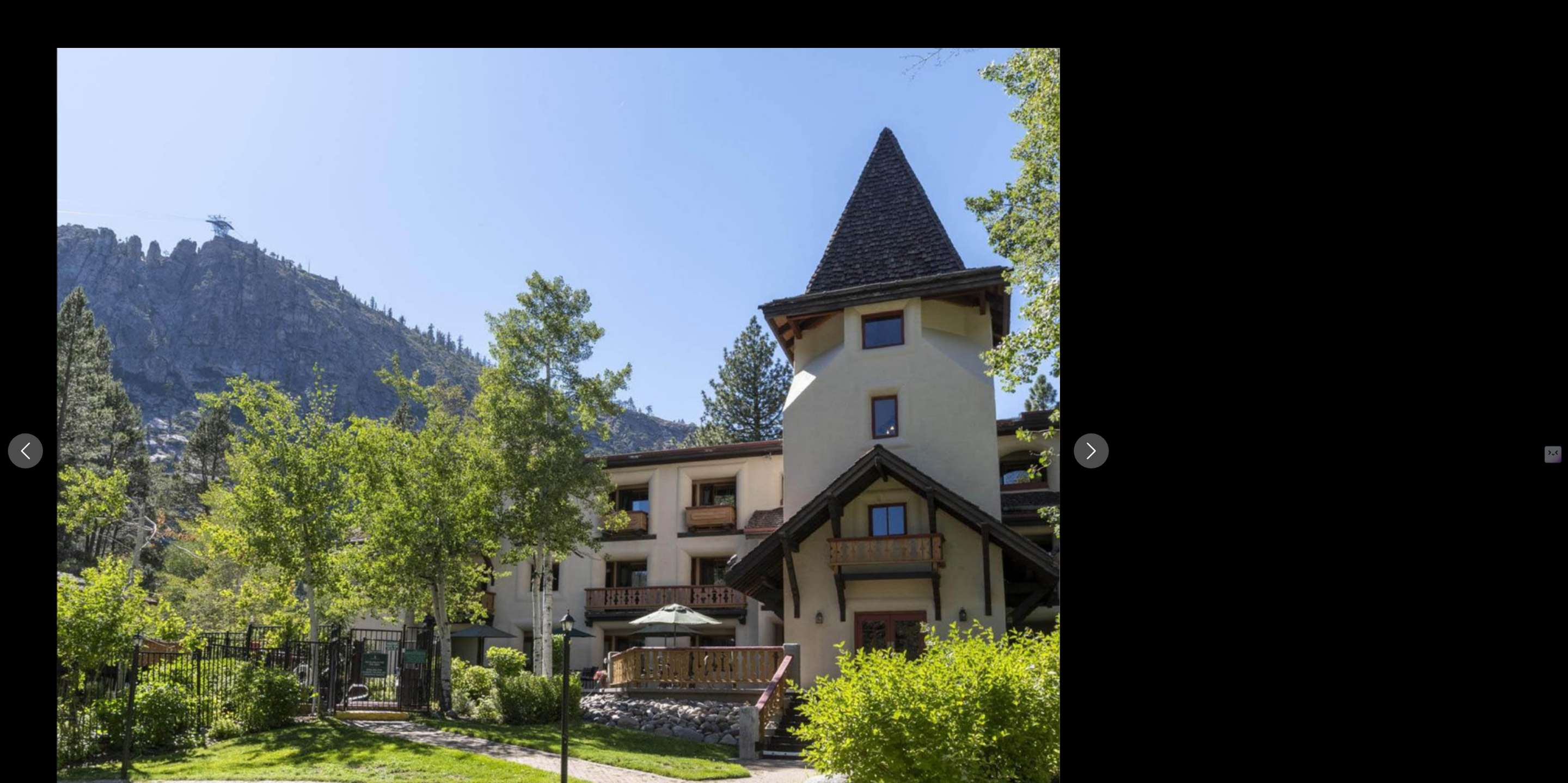
click at [1194, 388] on icon "Next image" at bounding box center [1197, 391] width 13 height 13
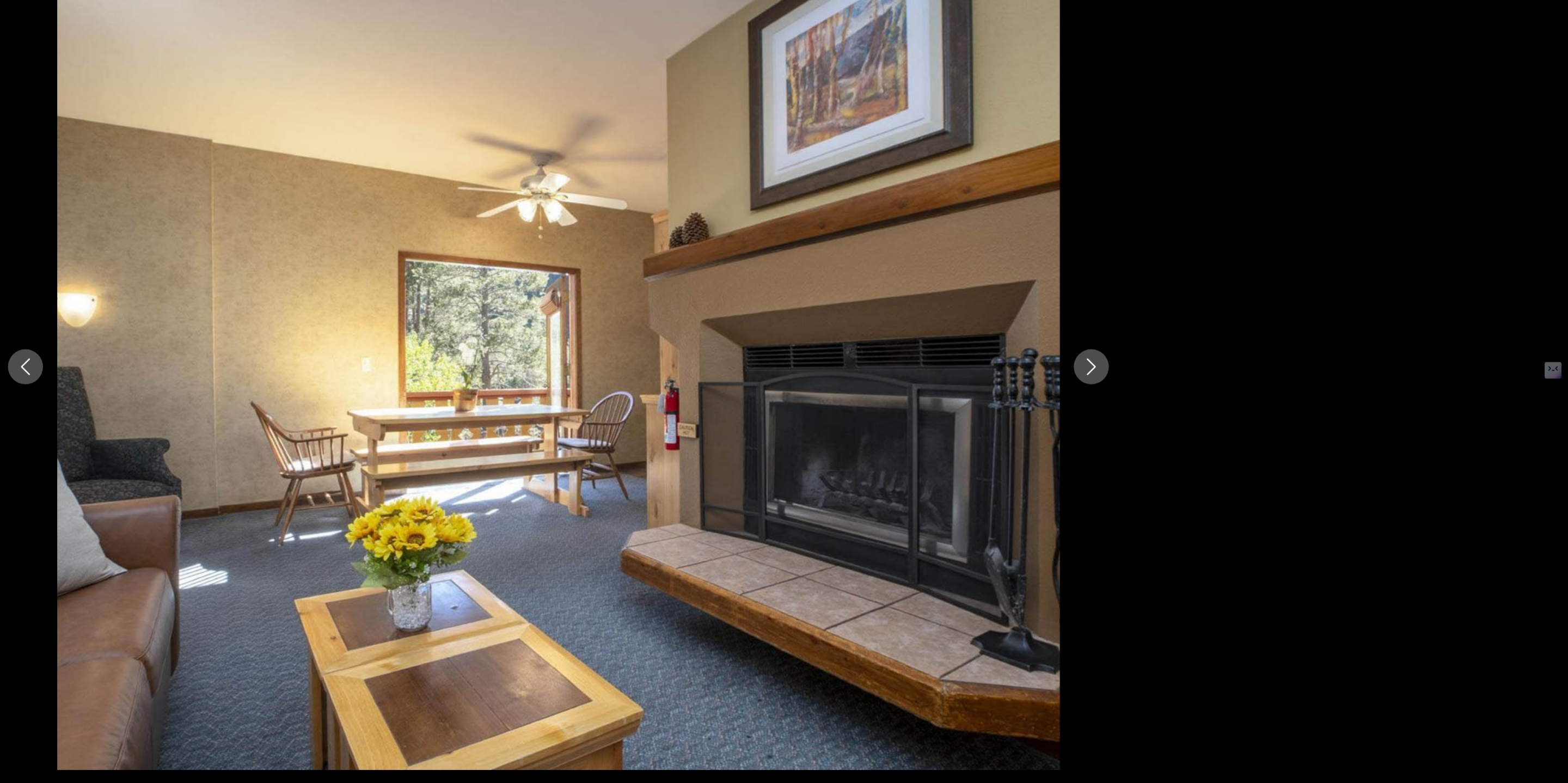
click at [1199, 393] on icon "Next image" at bounding box center [1198, 391] width 7 height 13
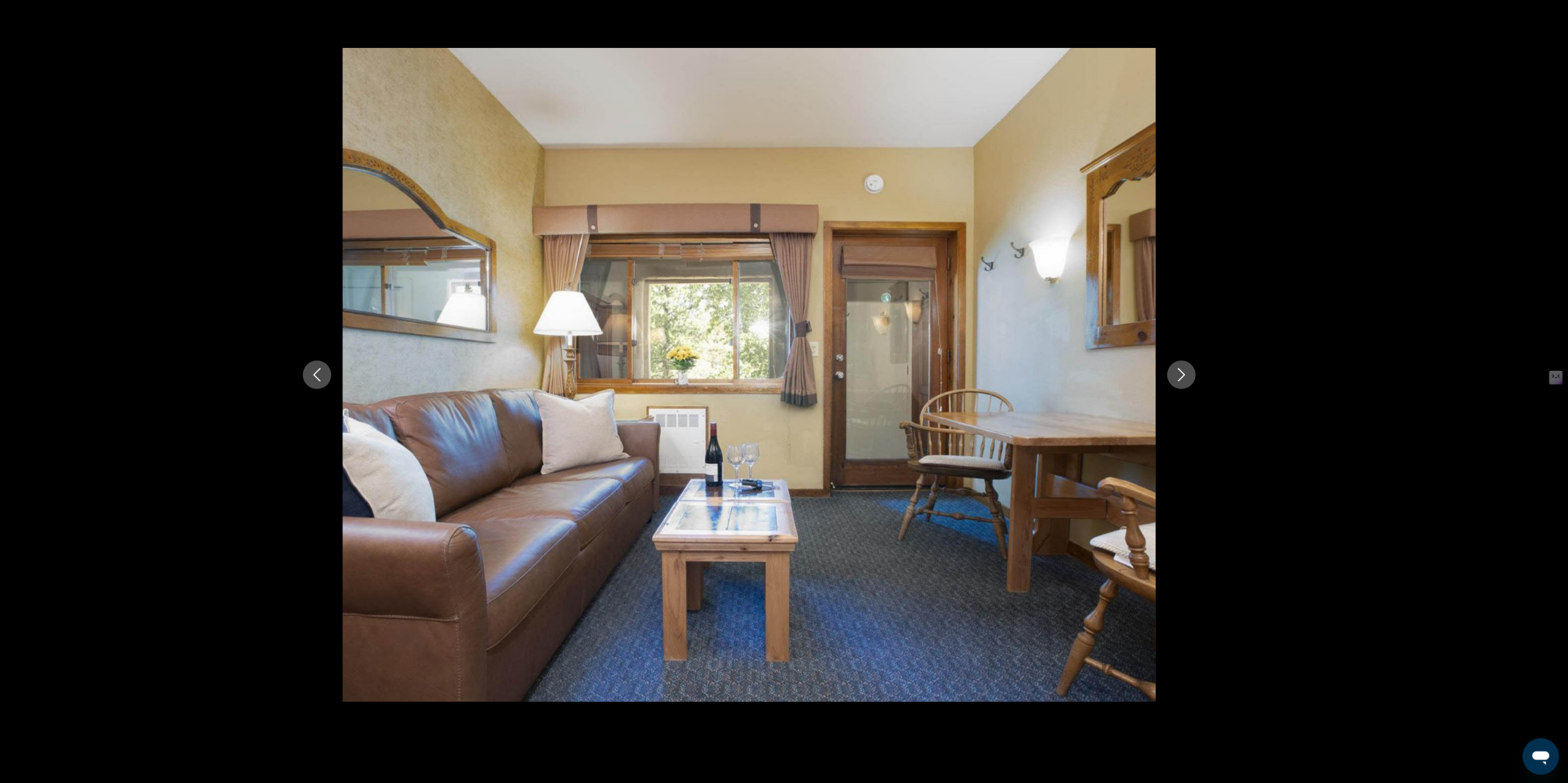
scroll to position [184, 0]
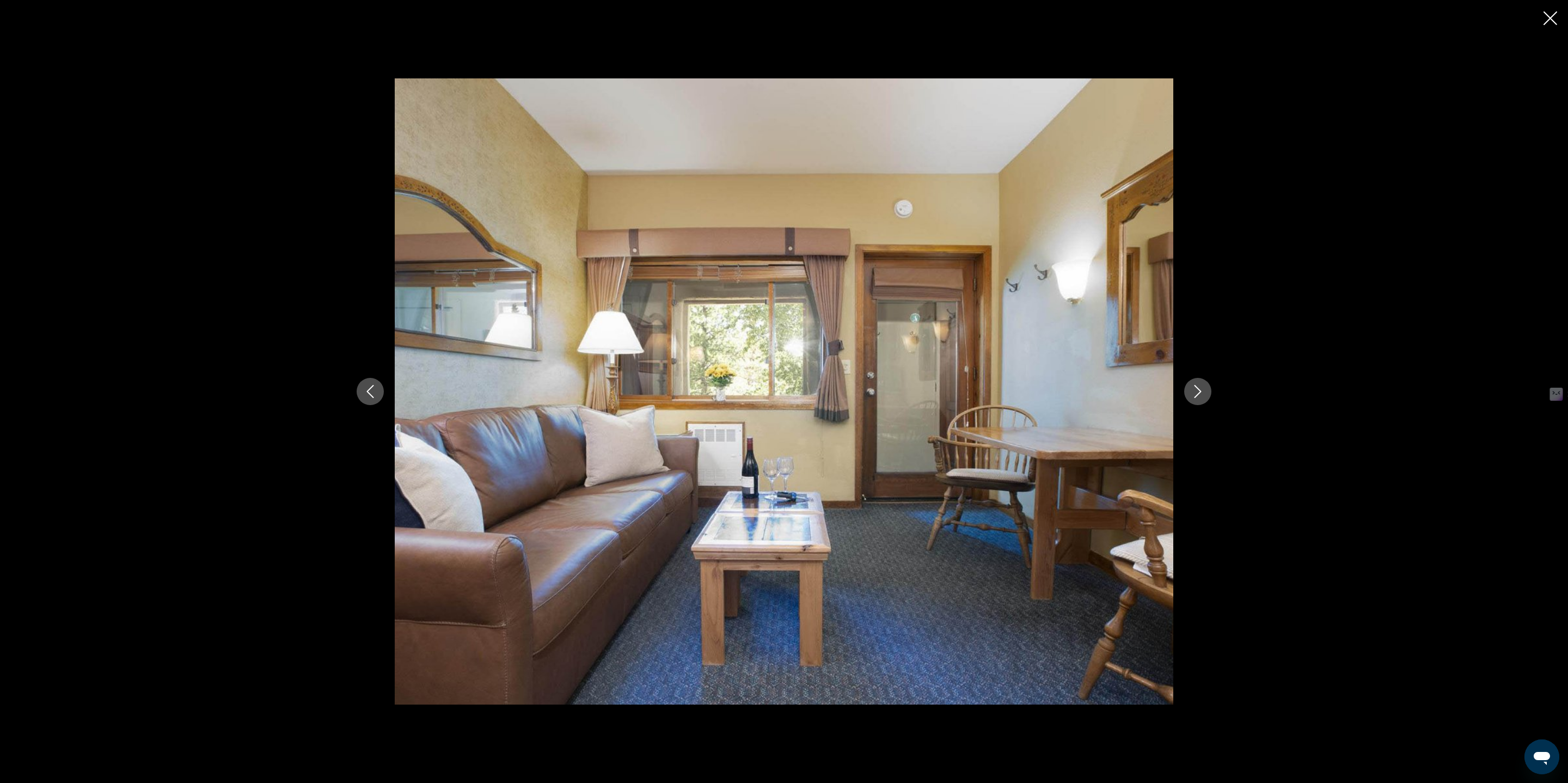
click at [1189, 398] on button "Next image" at bounding box center [1197, 392] width 27 height 27
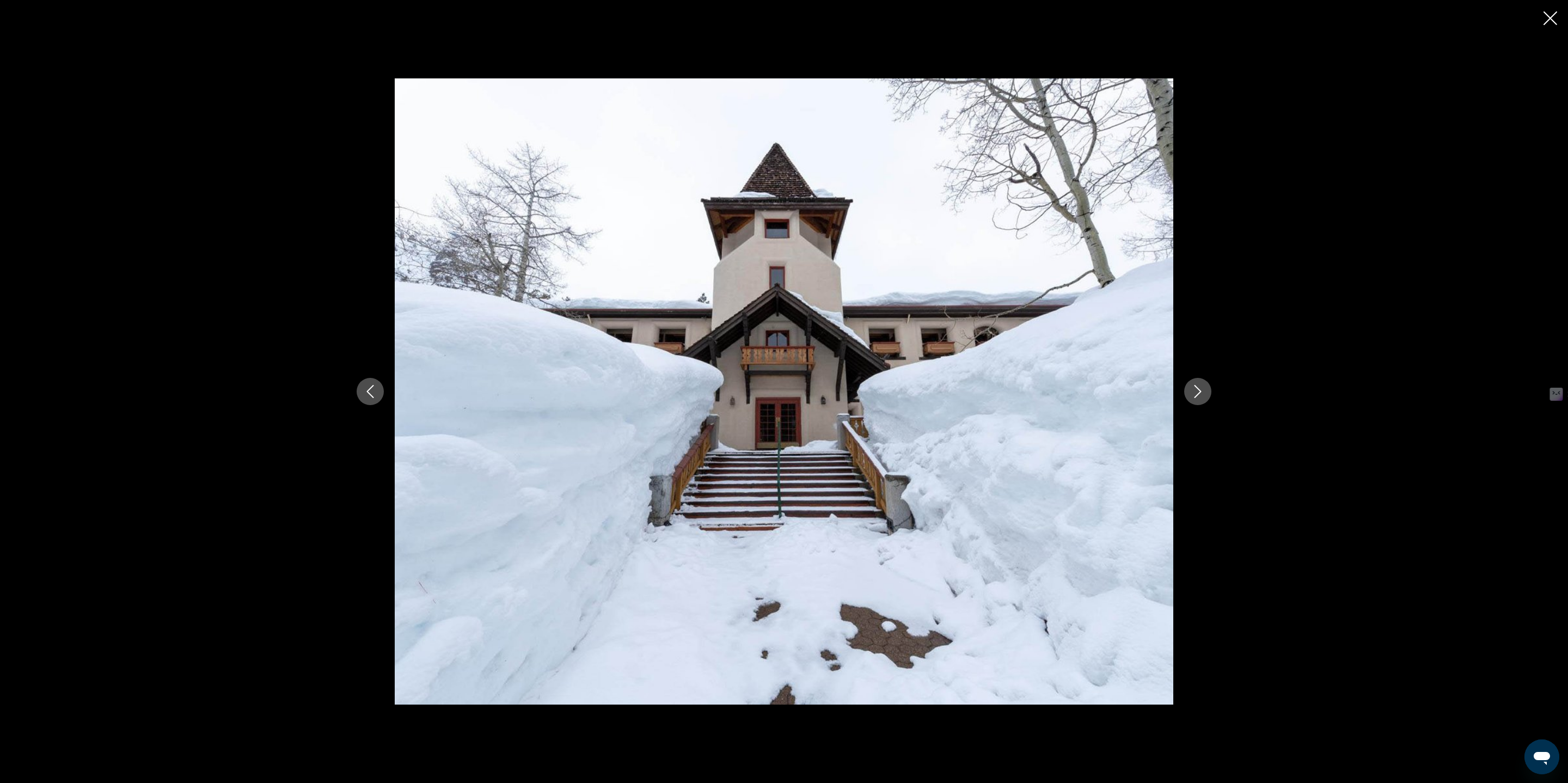
click at [1189, 399] on button "Next image" at bounding box center [1197, 392] width 27 height 27
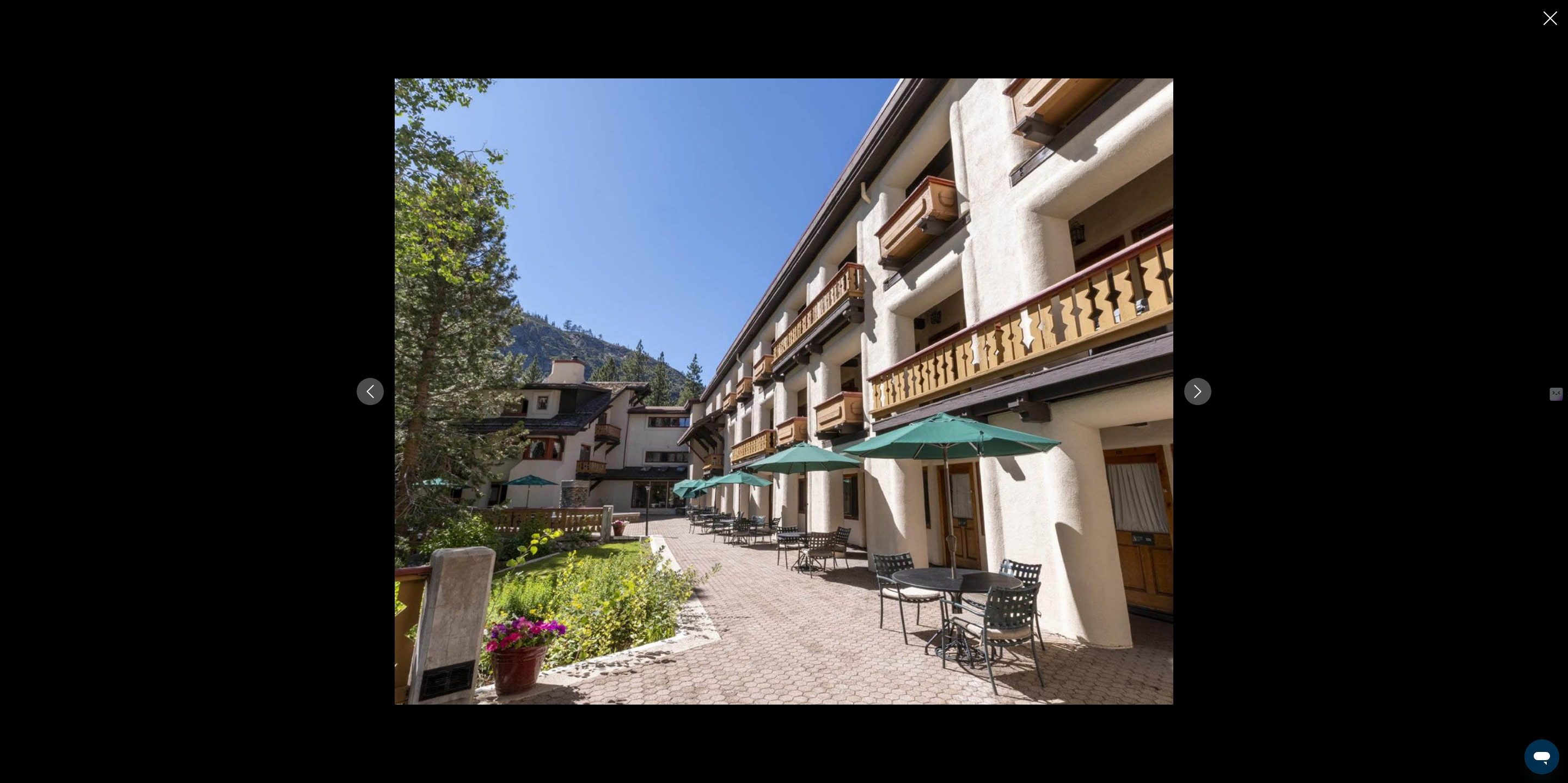
click at [1189, 399] on button "Next image" at bounding box center [1197, 392] width 27 height 27
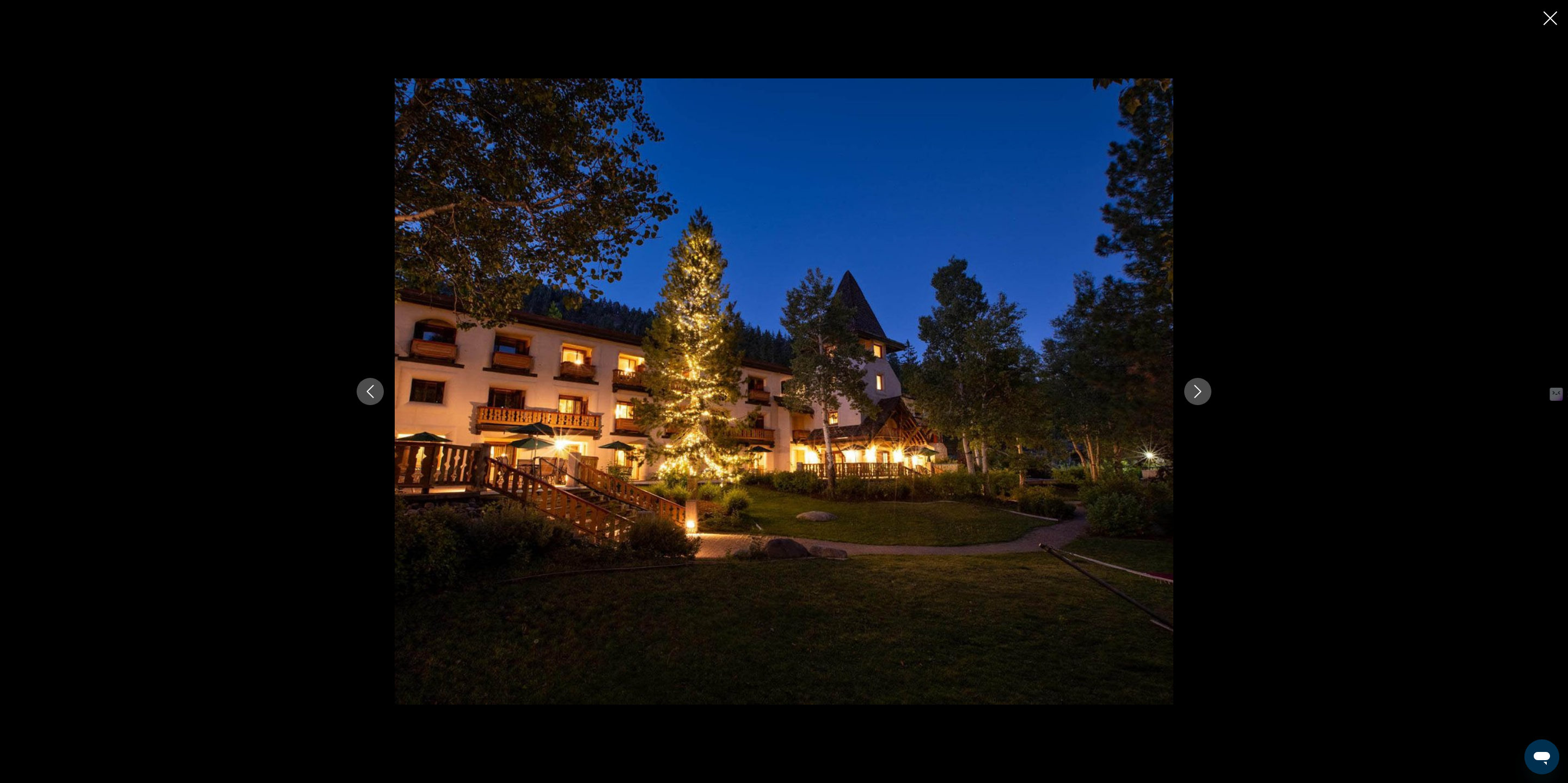
click at [1189, 399] on button "Next image" at bounding box center [1197, 392] width 27 height 27
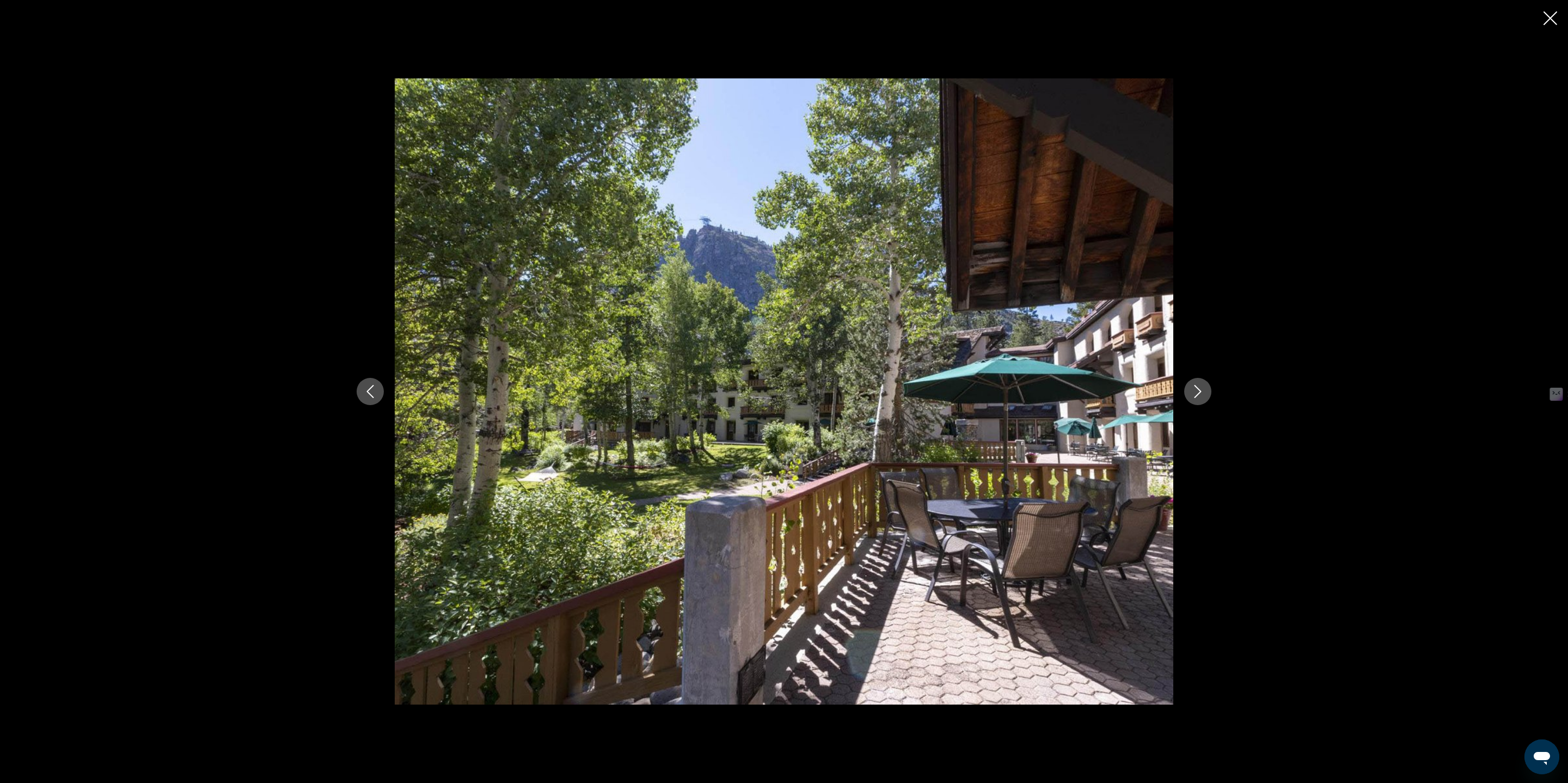
click at [1189, 399] on button "Next image" at bounding box center [1197, 392] width 27 height 27
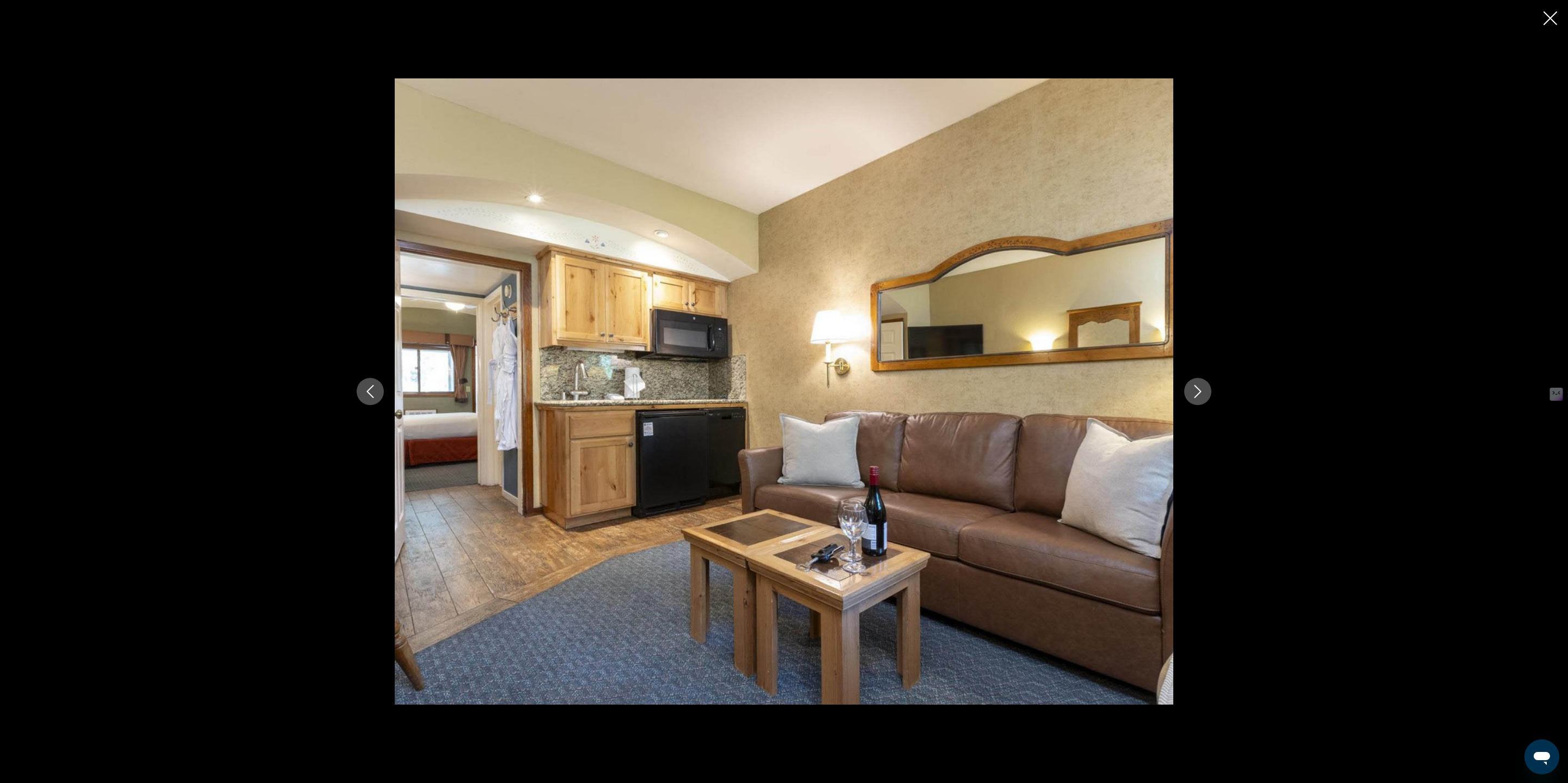
click at [1538, 23] on div "prev next" at bounding box center [784, 392] width 1568 height 783
click at [1555, 11] on button "Close slideshow" at bounding box center [1550, 19] width 13 height 17
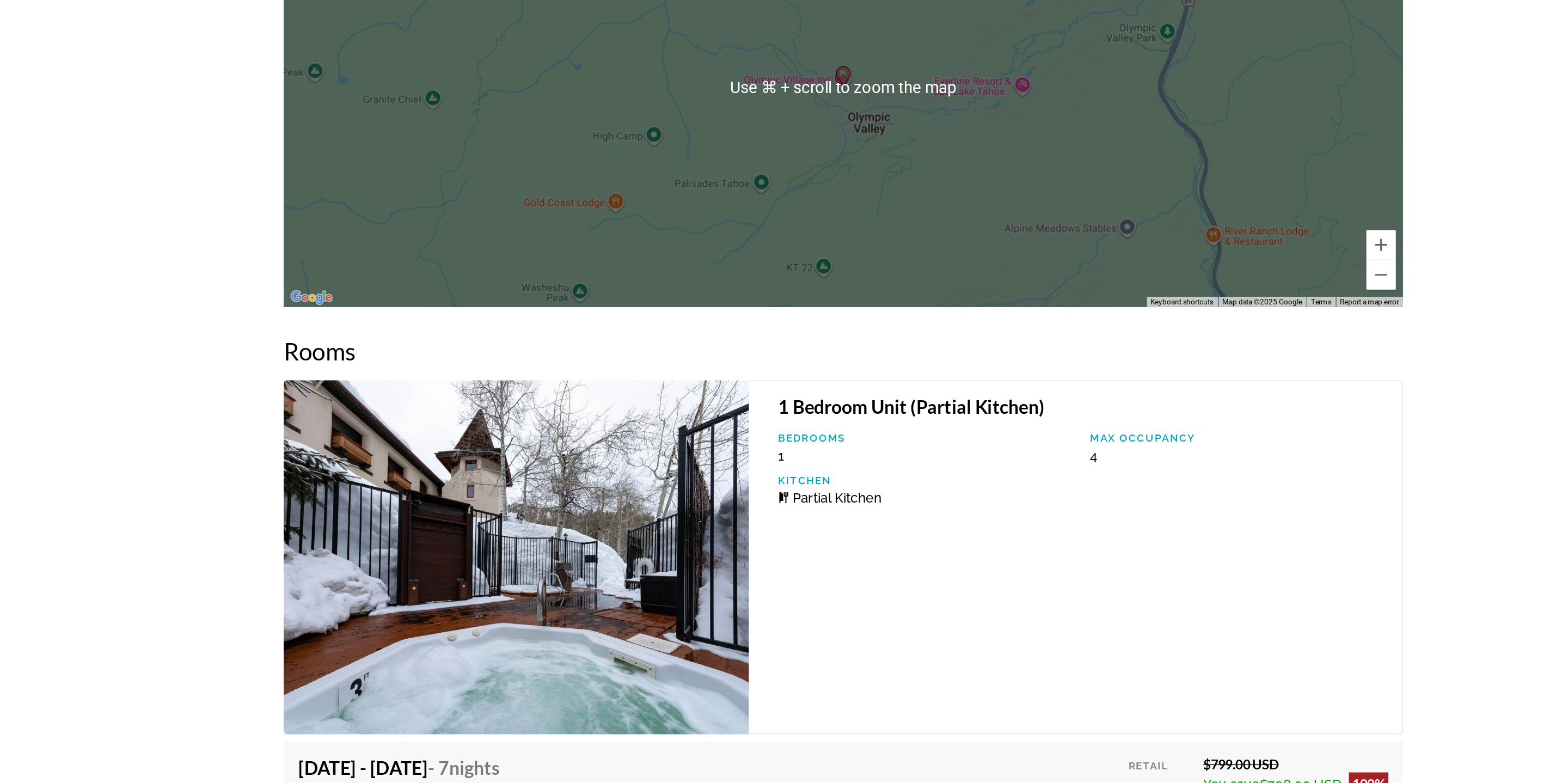
scroll to position [1663, 0]
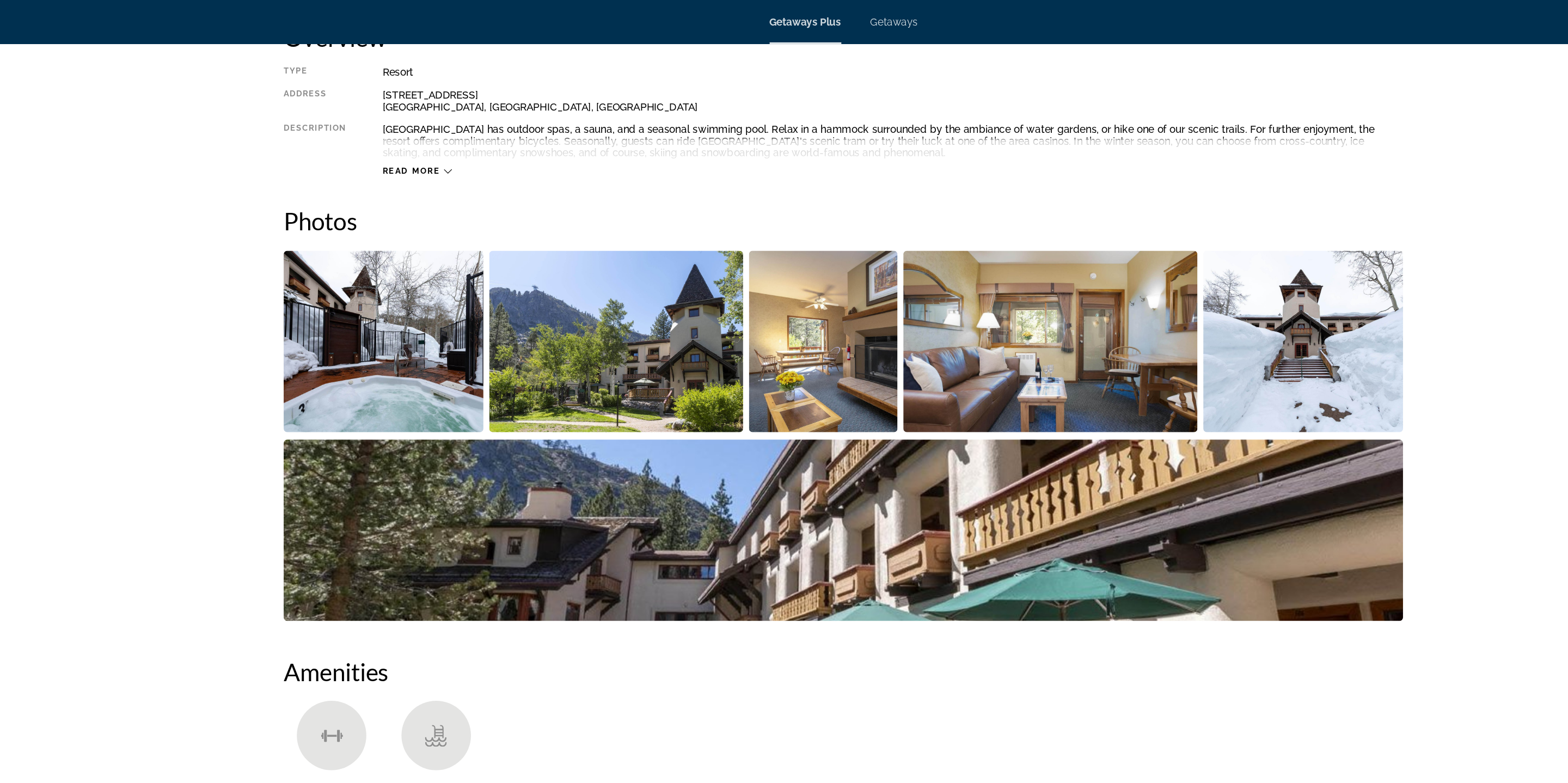
click at [456, 236] on img "Open full-screen image slider" at bounding box center [442, 255] width 149 height 135
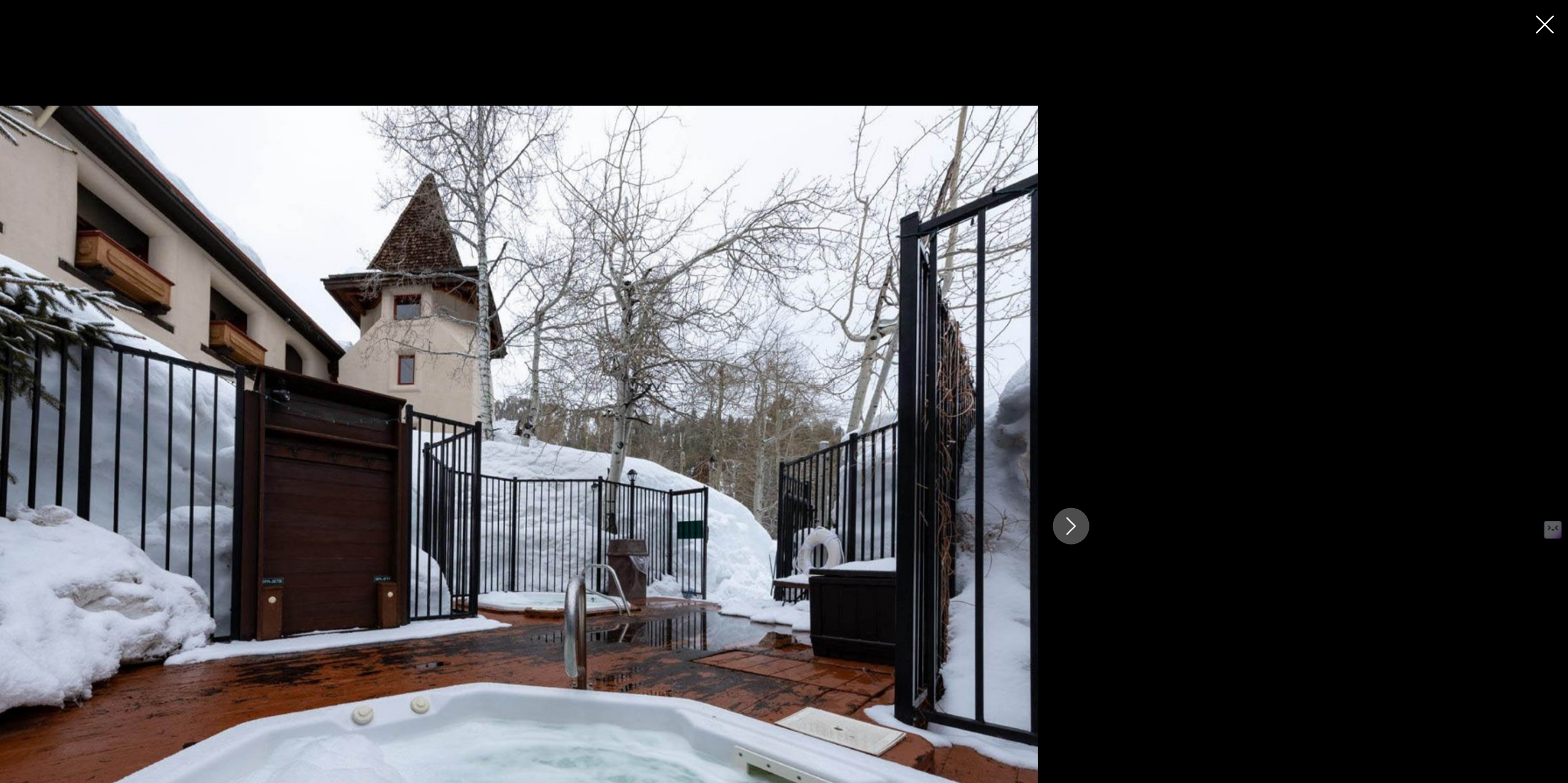
click at [1186, 404] on div "prev next" at bounding box center [784, 392] width 877 height 627
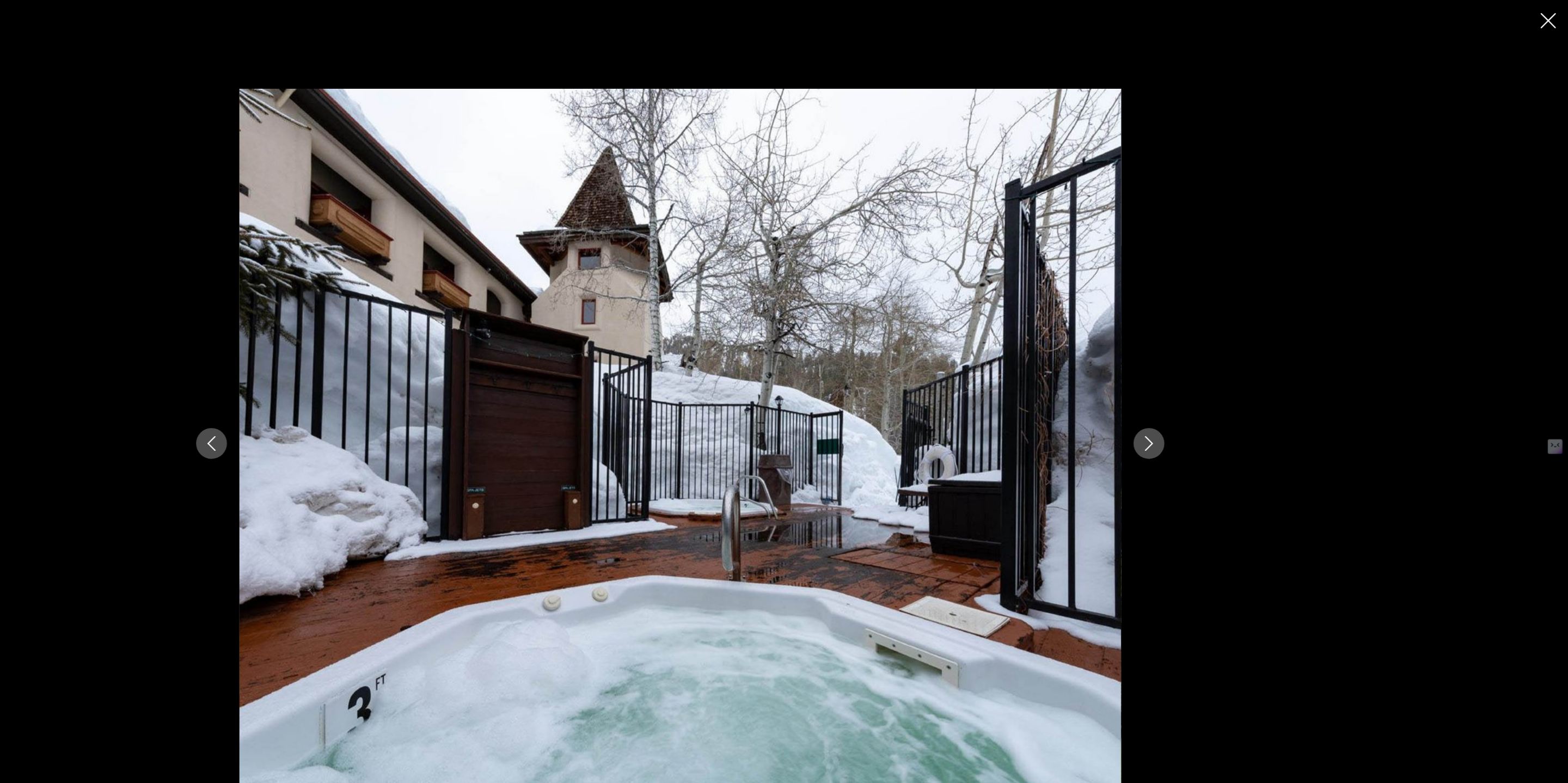
click at [1192, 392] on icon "Next image" at bounding box center [1197, 391] width 13 height 13
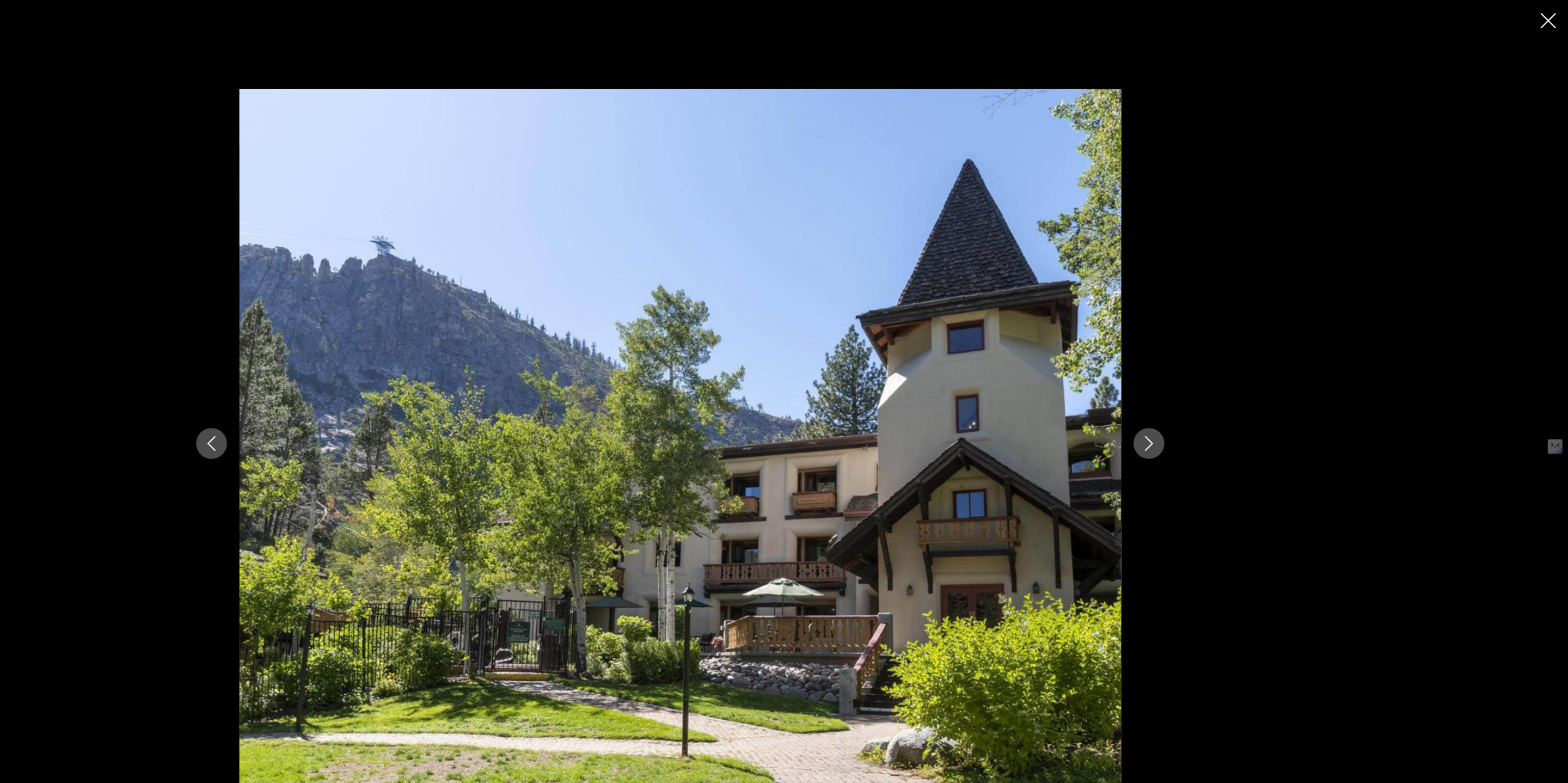
click at [1192, 392] on icon "Next image" at bounding box center [1197, 391] width 13 height 13
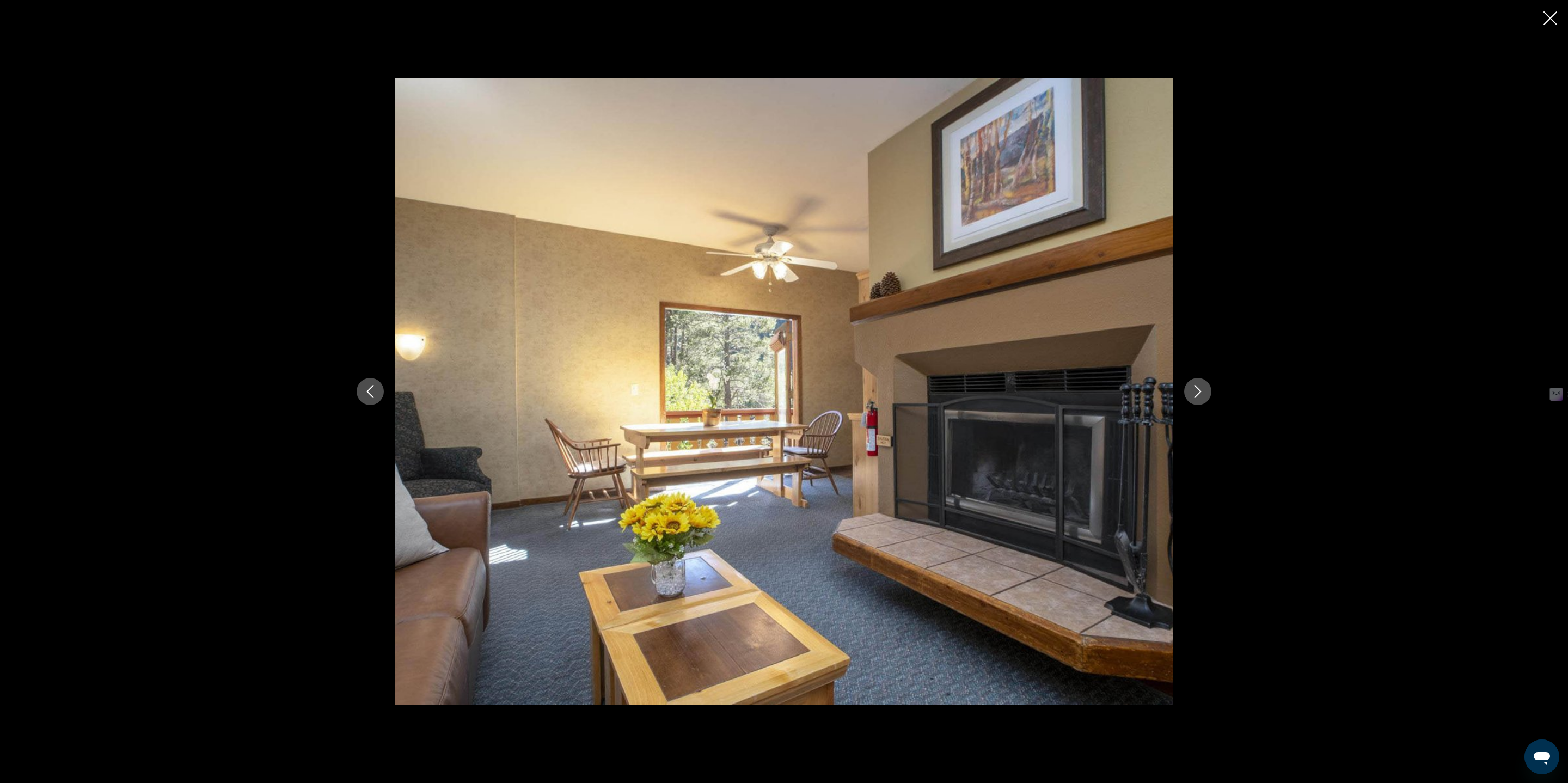
click at [1191, 390] on icon "Next image" at bounding box center [1197, 391] width 13 height 13
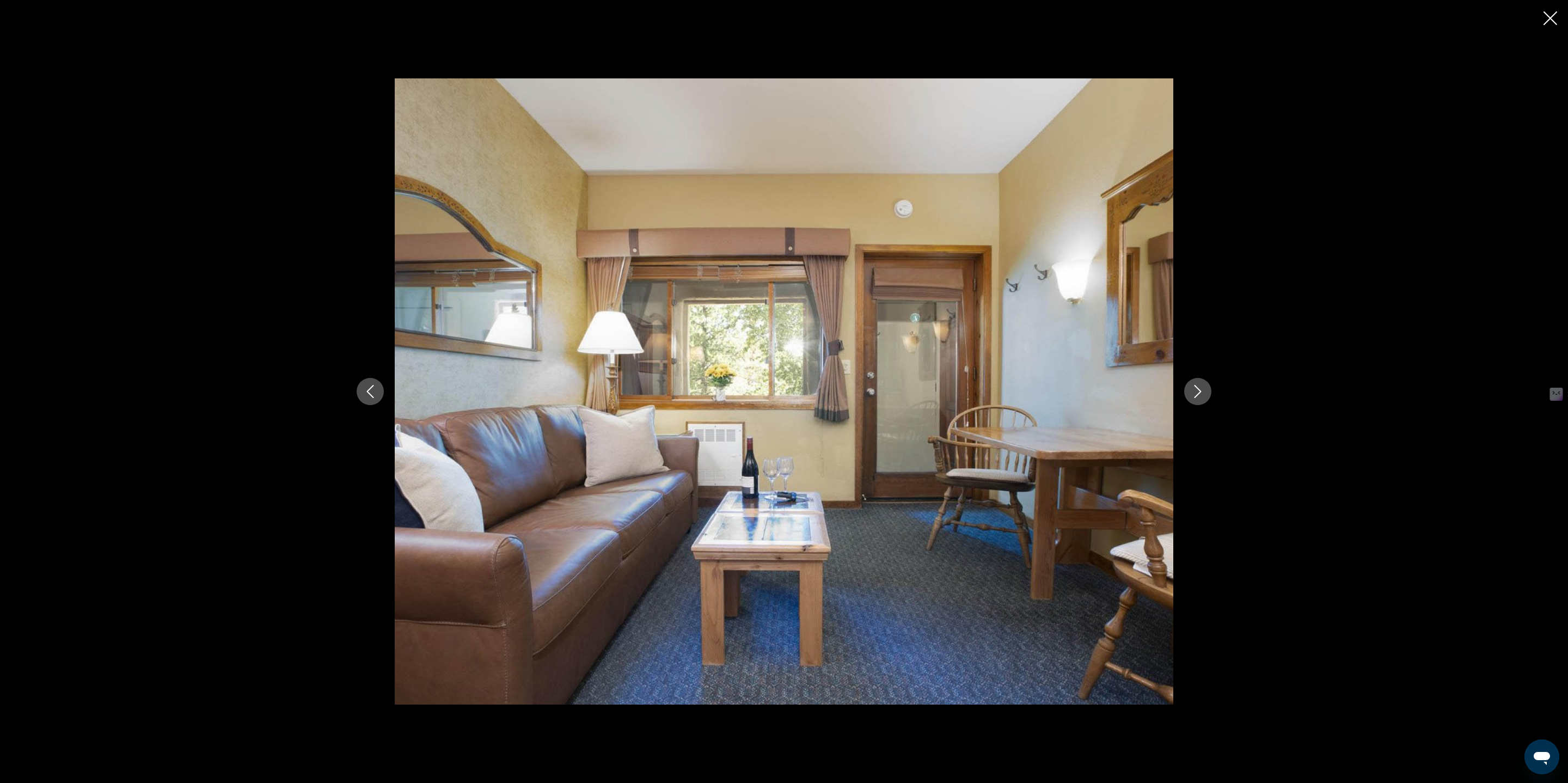
click at [1191, 390] on icon "Next image" at bounding box center [1197, 391] width 13 height 13
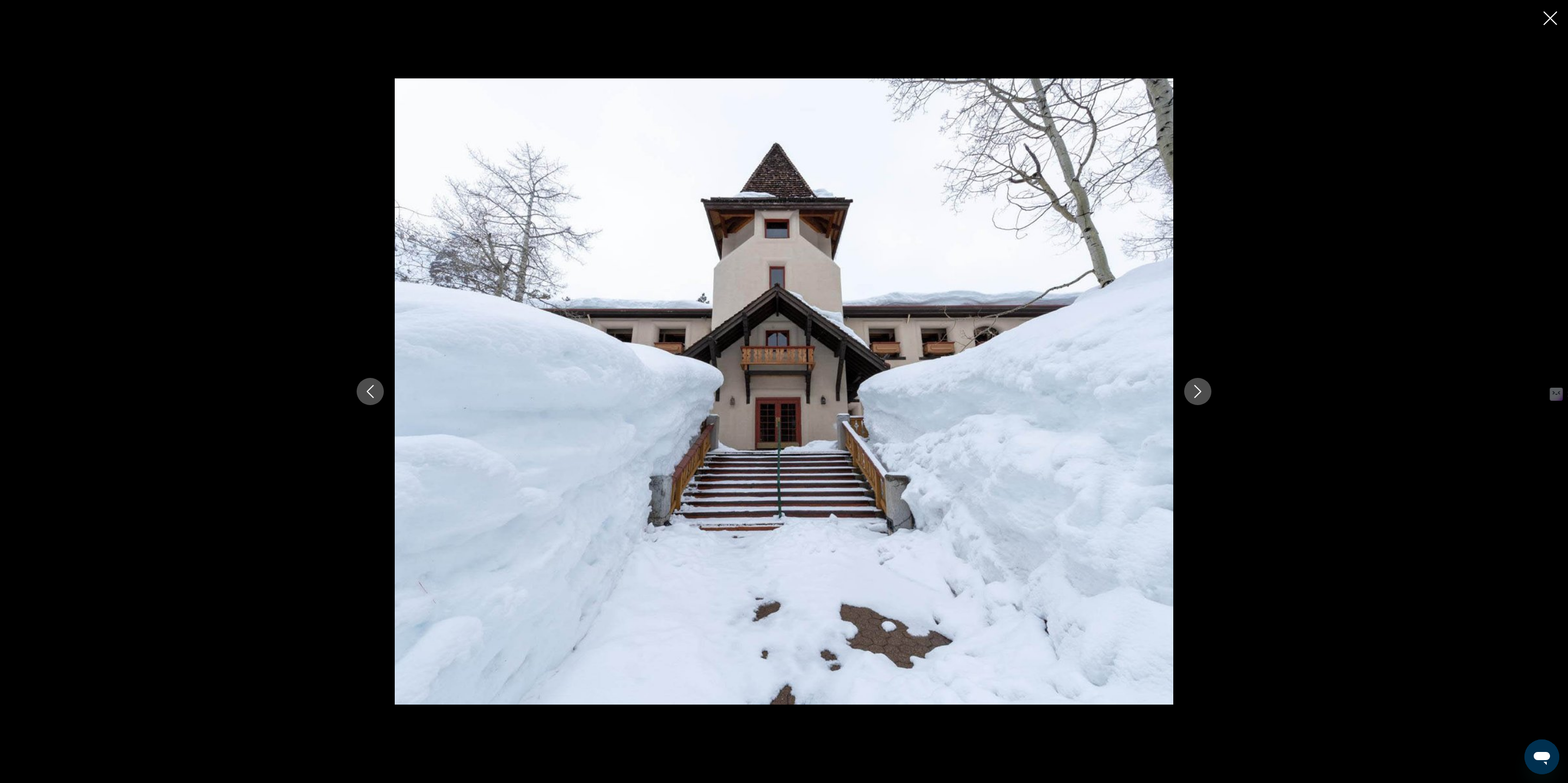
click at [1191, 390] on icon "Next image" at bounding box center [1197, 391] width 13 height 13
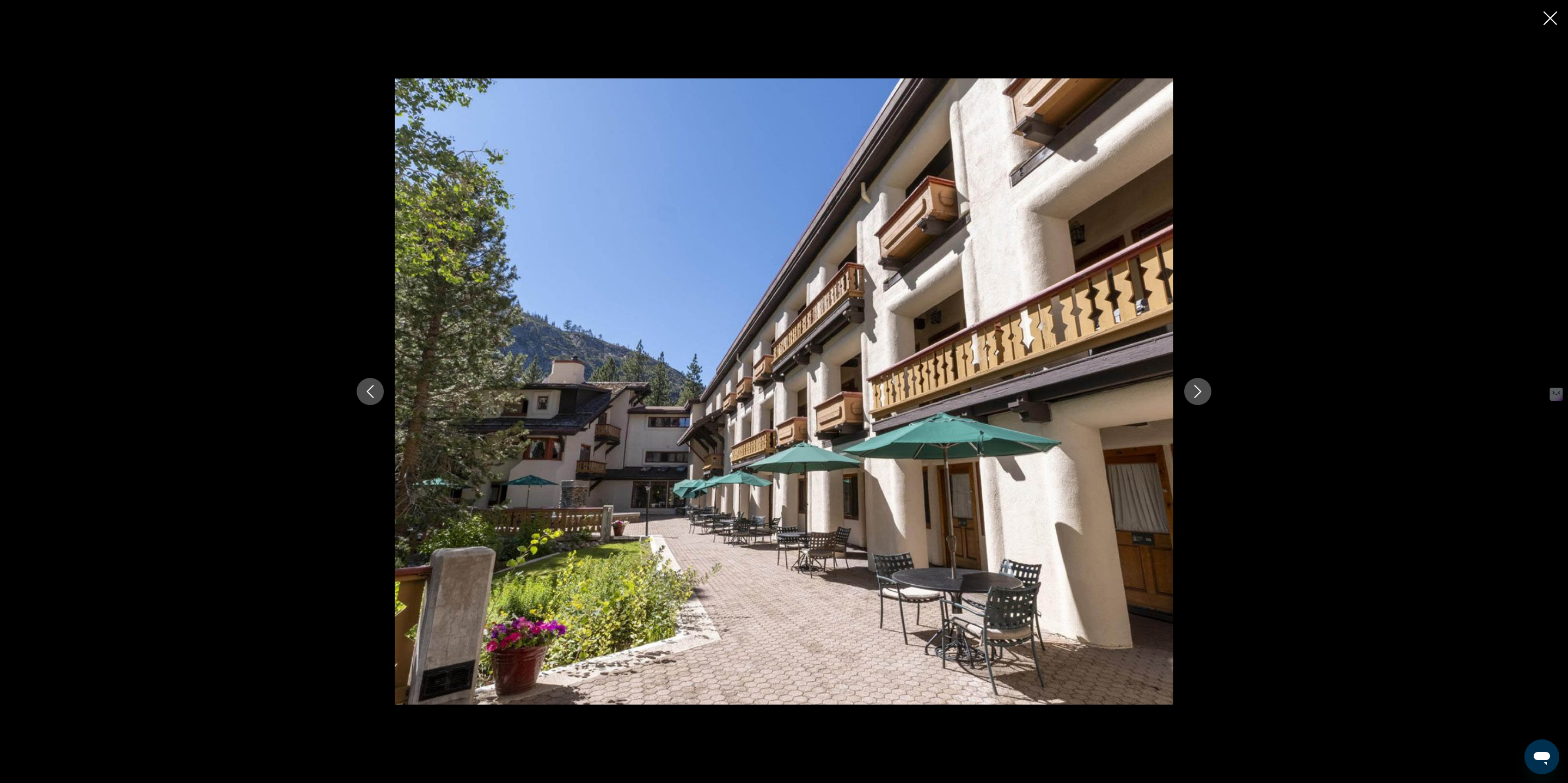
click at [1191, 390] on icon "Next image" at bounding box center [1197, 391] width 13 height 13
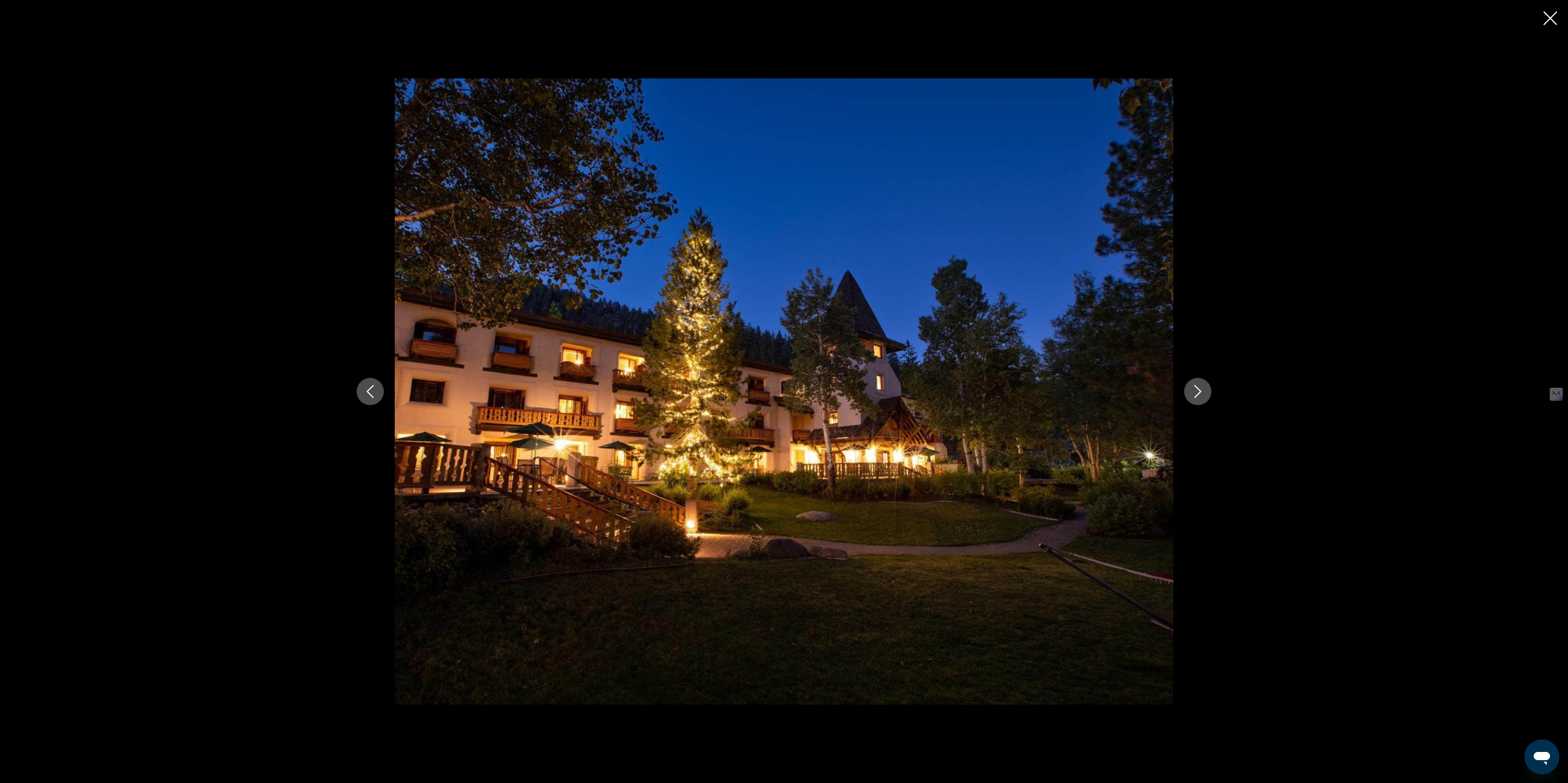
click at [1191, 390] on icon "Next image" at bounding box center [1197, 391] width 13 height 13
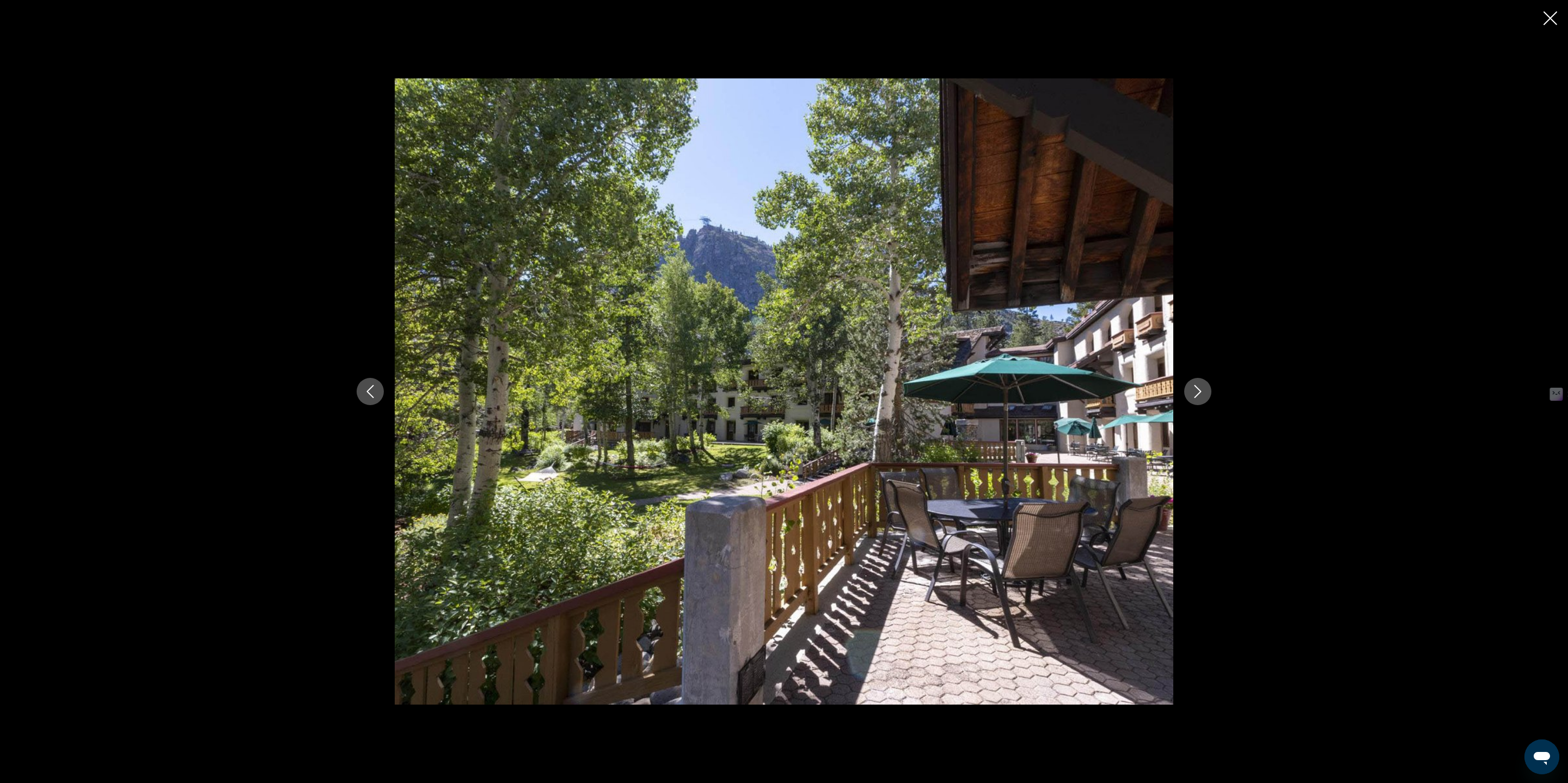
click at [1191, 390] on icon "Next image" at bounding box center [1197, 391] width 13 height 13
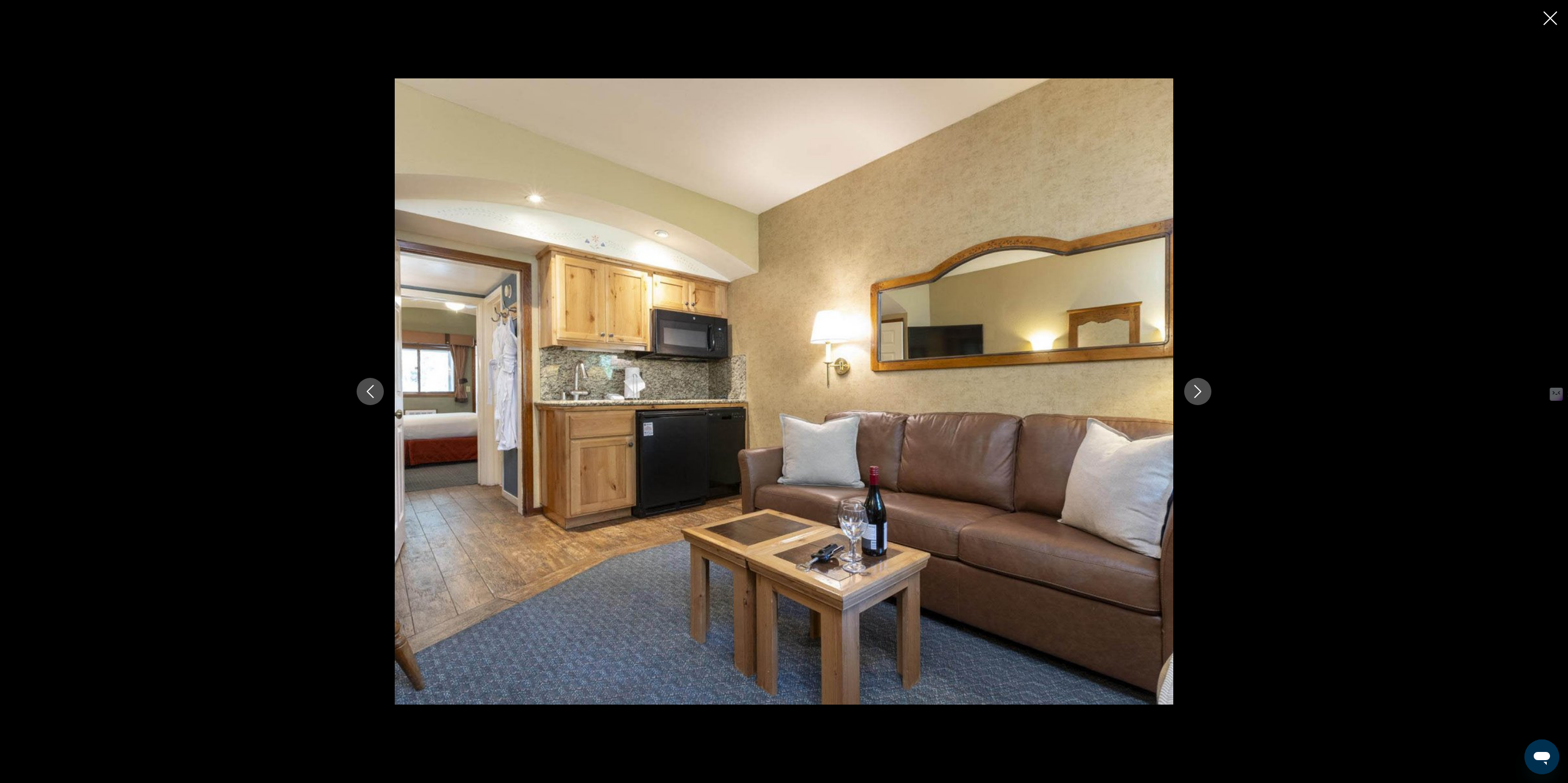
click at [1191, 390] on icon "Next image" at bounding box center [1197, 391] width 13 height 13
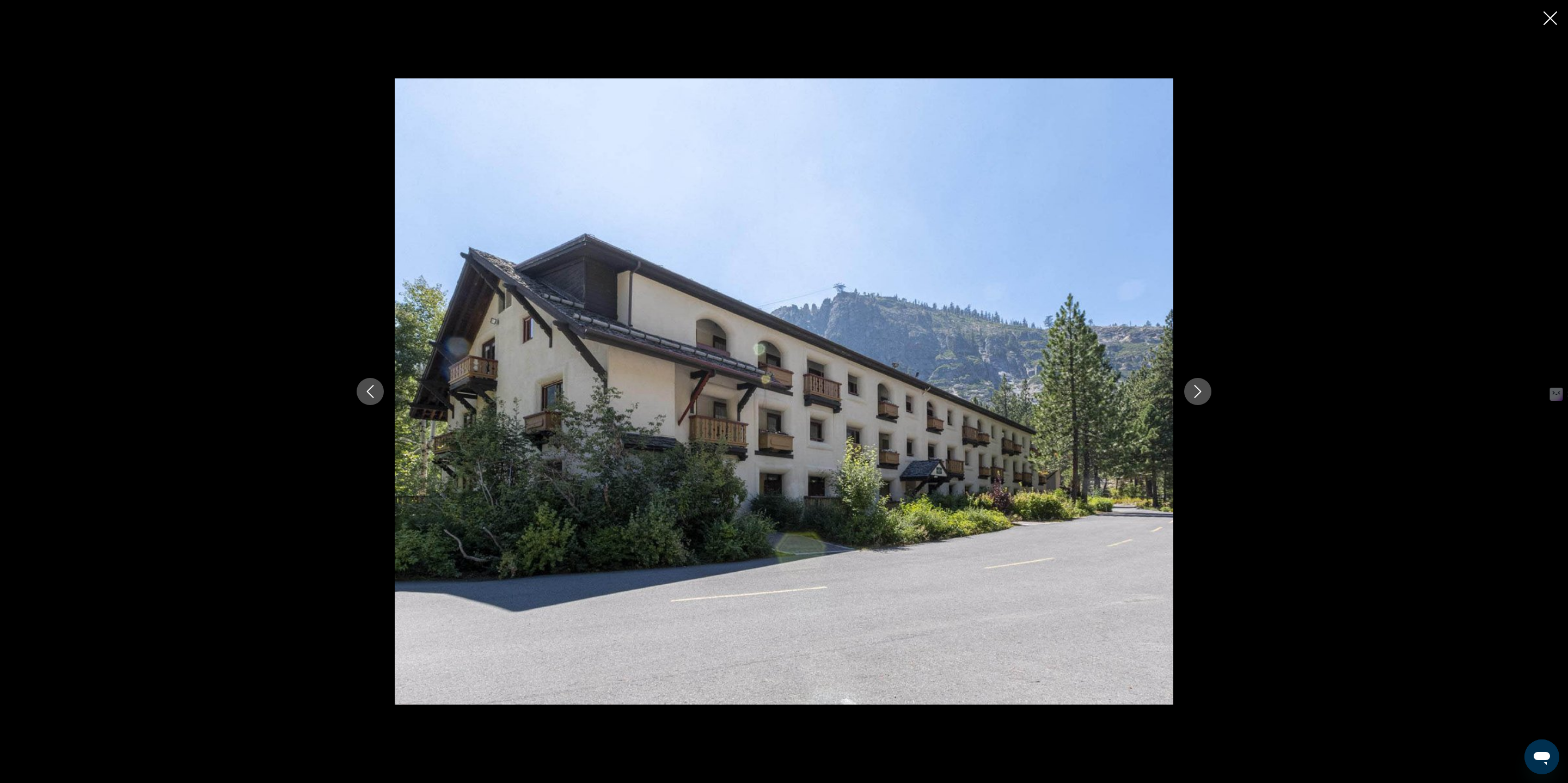
click at [1191, 390] on icon "Next image" at bounding box center [1197, 391] width 13 height 13
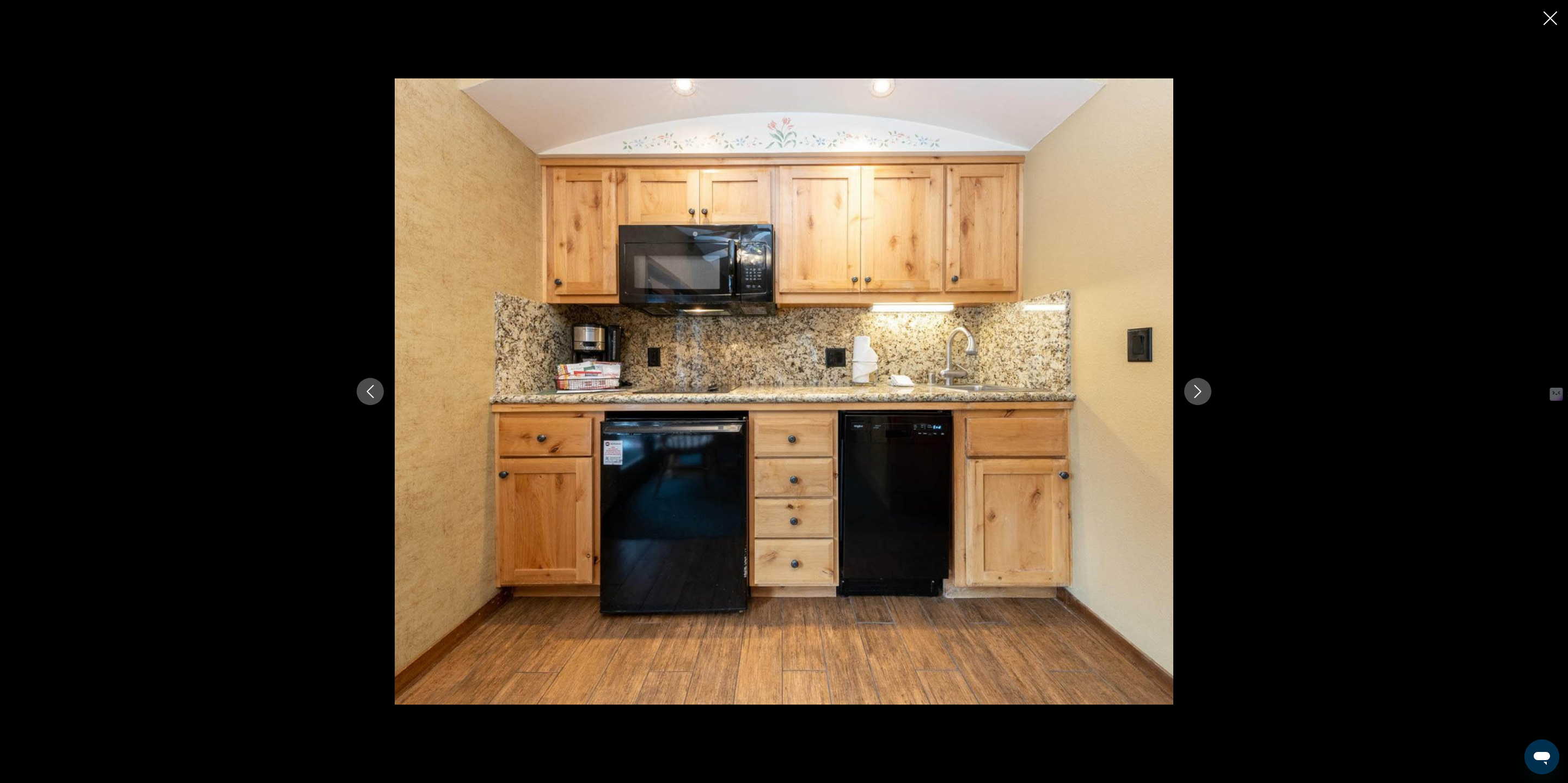
click at [1191, 390] on icon "Next image" at bounding box center [1197, 391] width 13 height 13
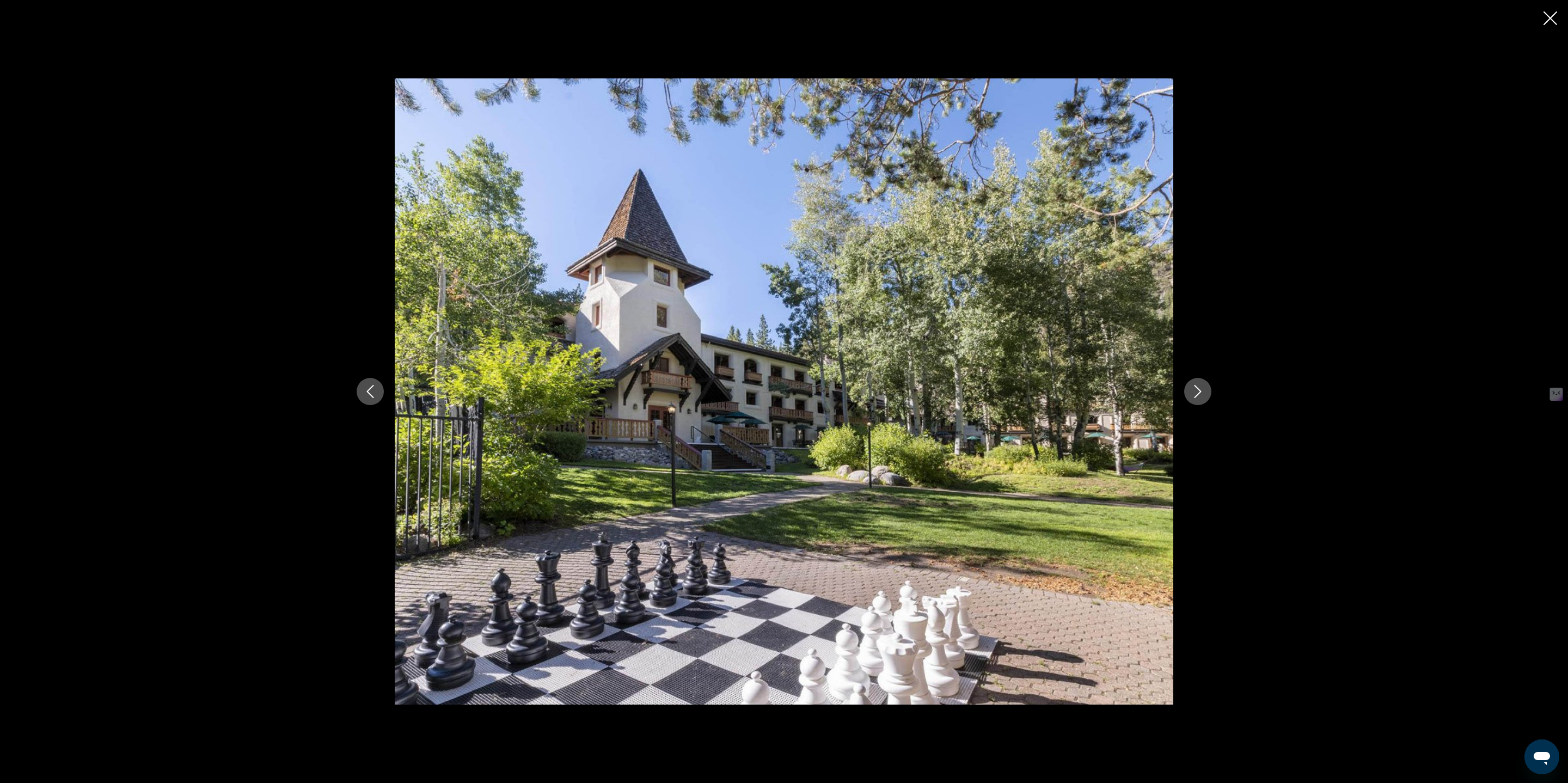
click at [1191, 390] on icon "Next image" at bounding box center [1197, 391] width 13 height 13
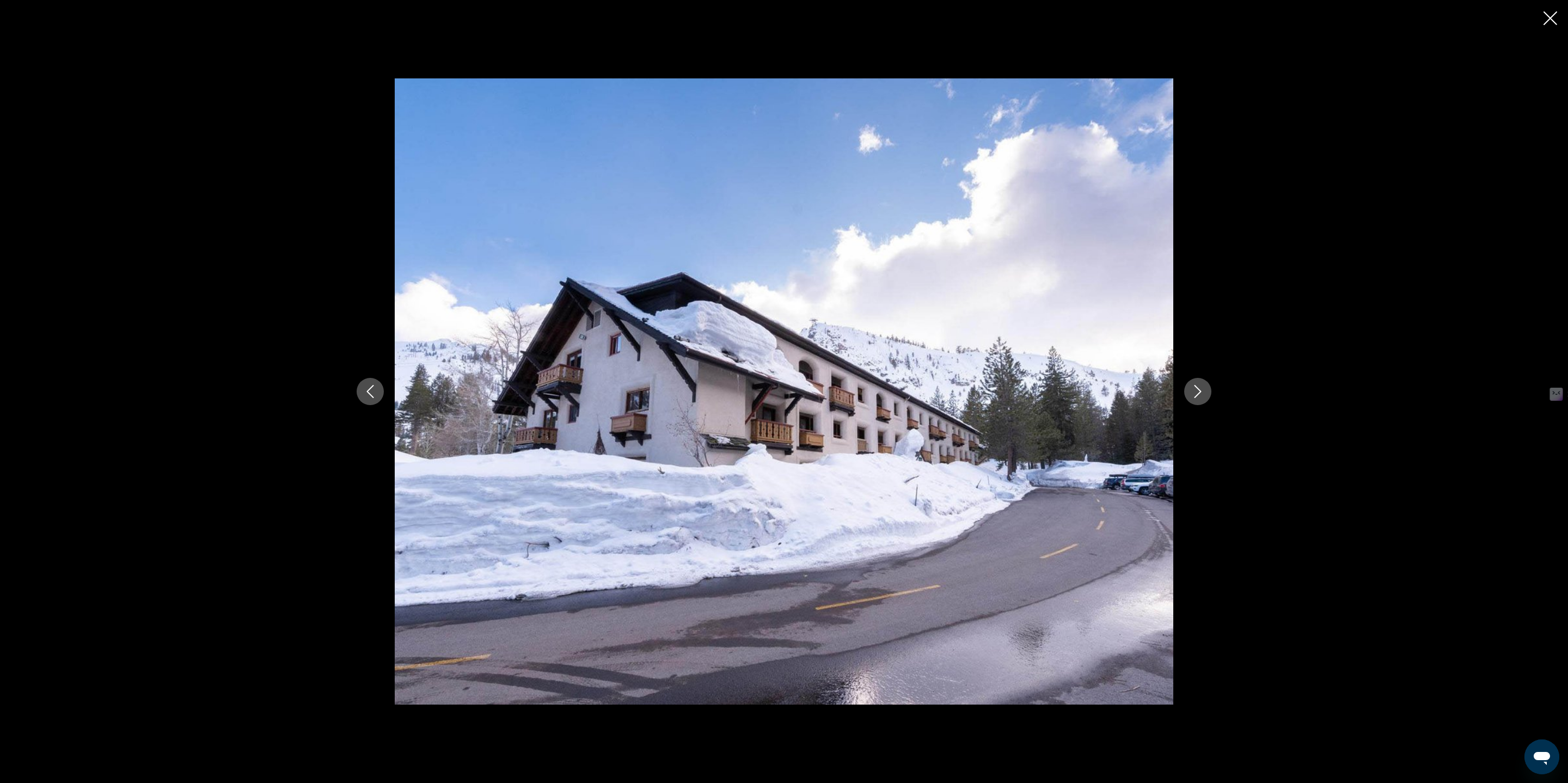
click at [1550, 21] on icon "Close slideshow" at bounding box center [1550, 18] width 13 height 13
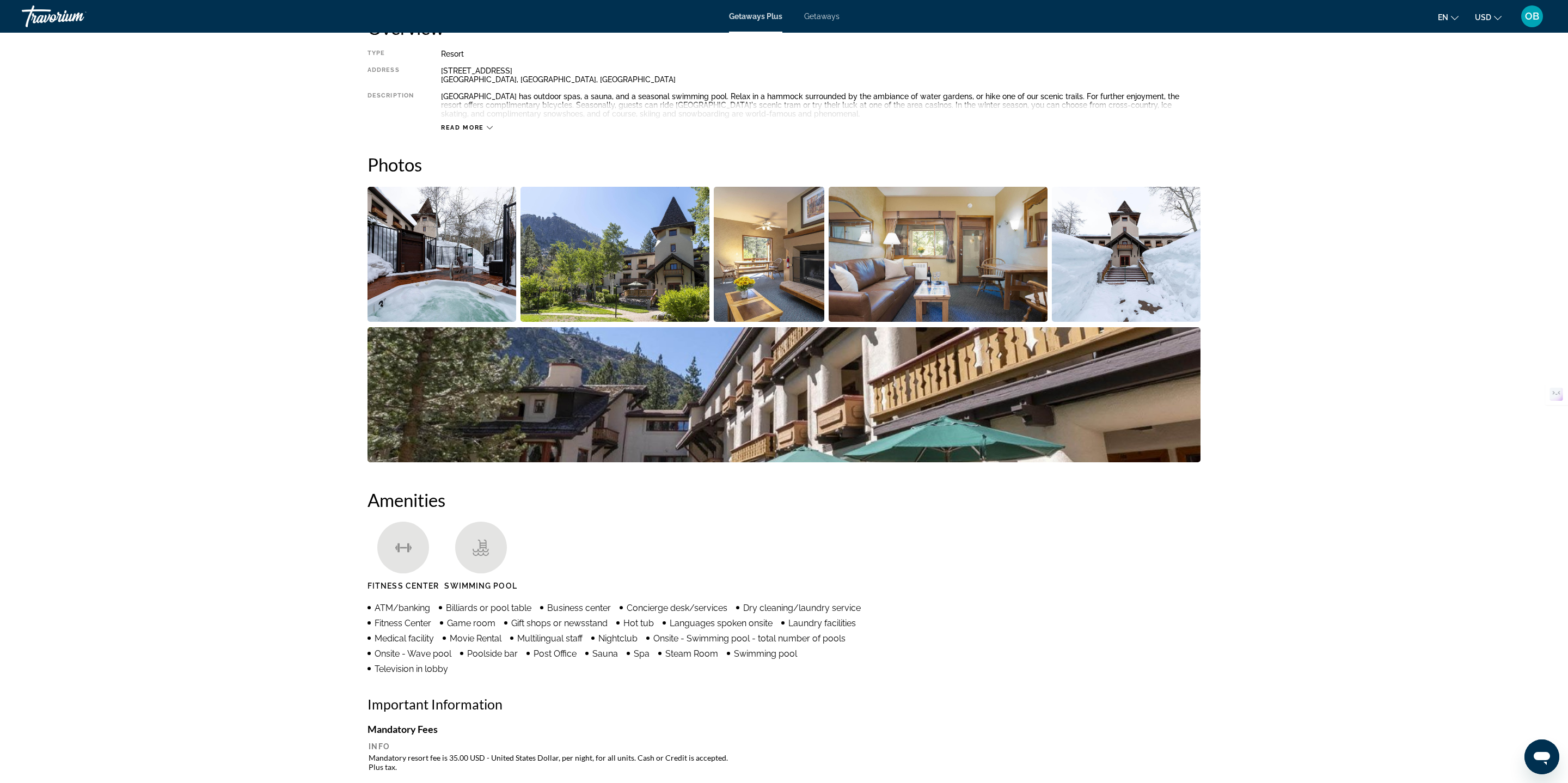
scroll to position [0, 0]
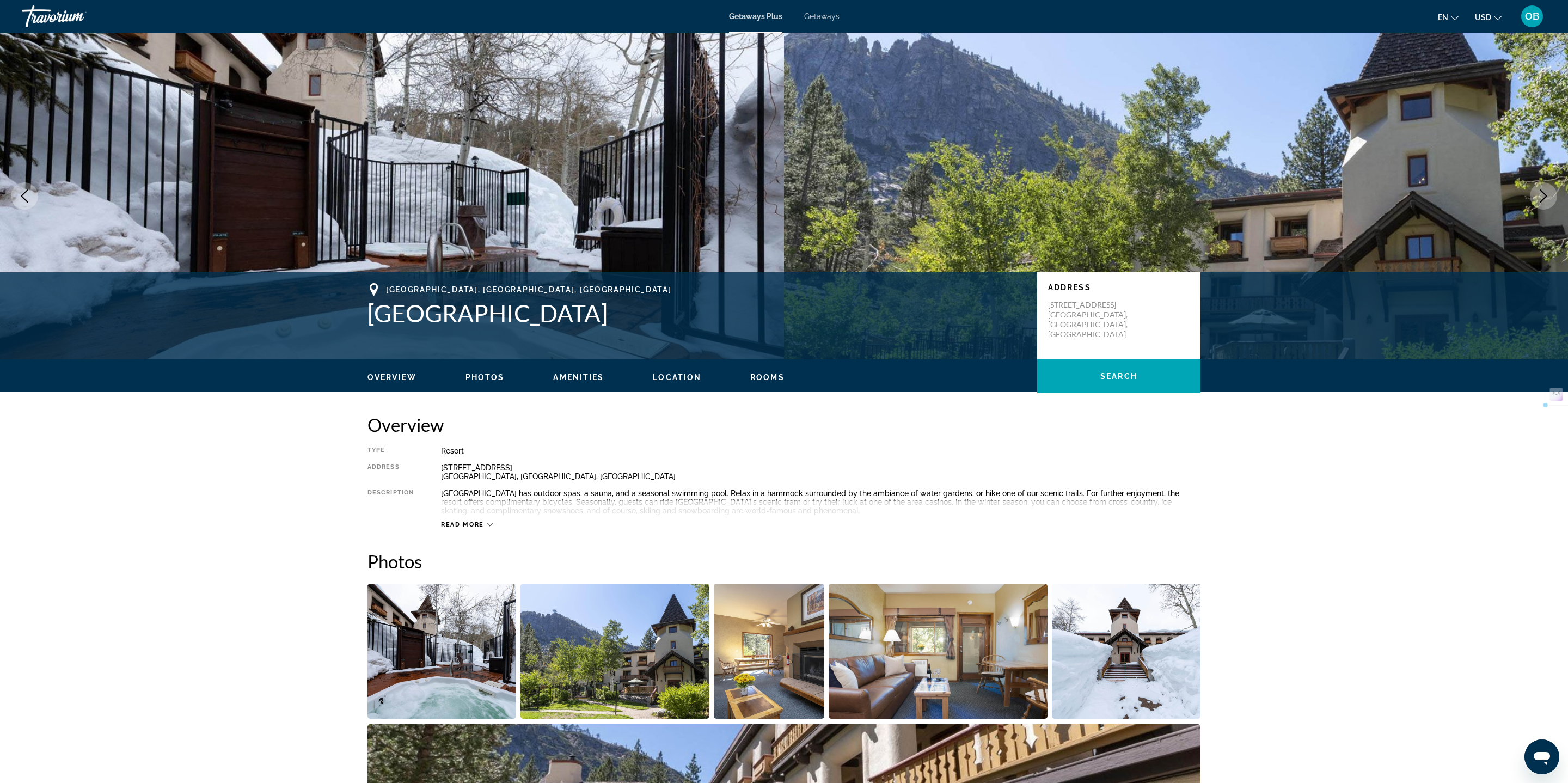
drag, startPoint x: 356, startPoint y: 315, endPoint x: 608, endPoint y: 317, distance: 252.0
click at [608, 317] on div "Olympic Valley, CA, USA Olympic Village Inn Address 1909 Chamonix Place, PO Box…" at bounding box center [784, 315] width 877 height 65
copy h1 "[GEOGRAPHIC_DATA]"
drag, startPoint x: 436, startPoint y: 469, endPoint x: 539, endPoint y: 480, distance: 103.6
click at [539, 480] on div "Type Resort All-Inclusive No All-Inclusive Address 1909 Chamonix Place, PO Box …" at bounding box center [784, 487] width 833 height 82
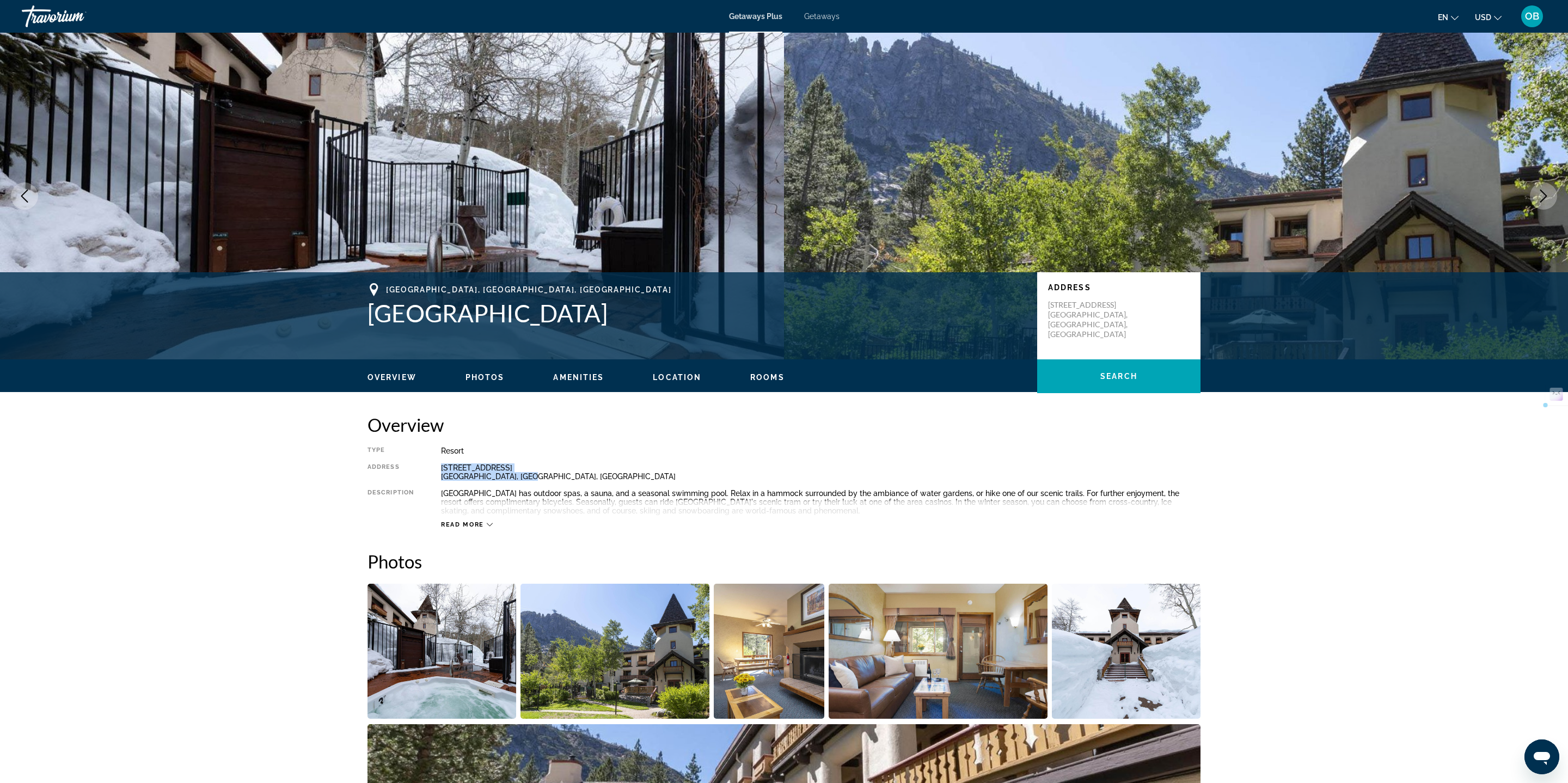
copy div "1909 Chamonix Place, PO Box 2395 Olympic Valley, CA, USA"
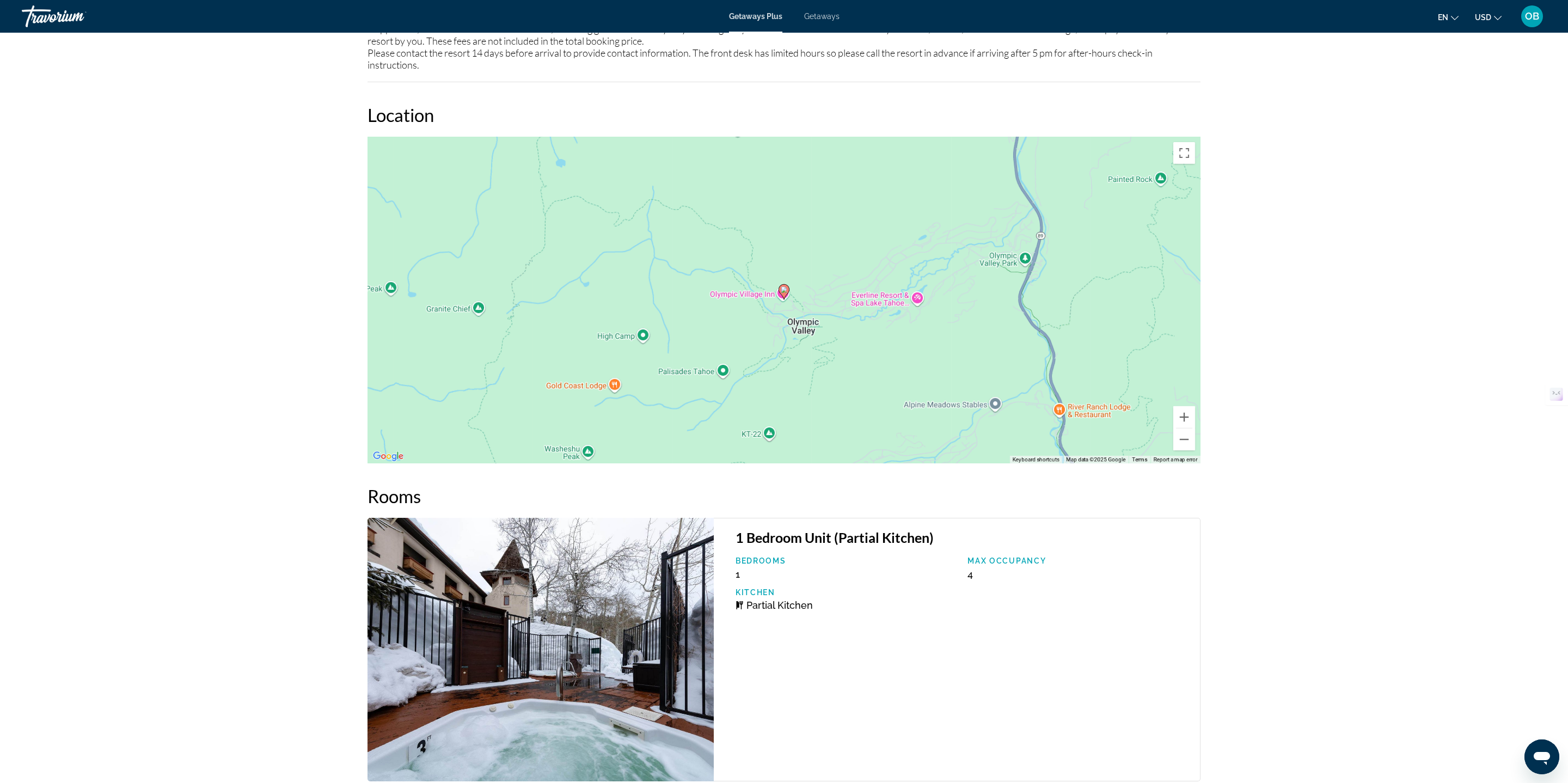
scroll to position [1986, 0]
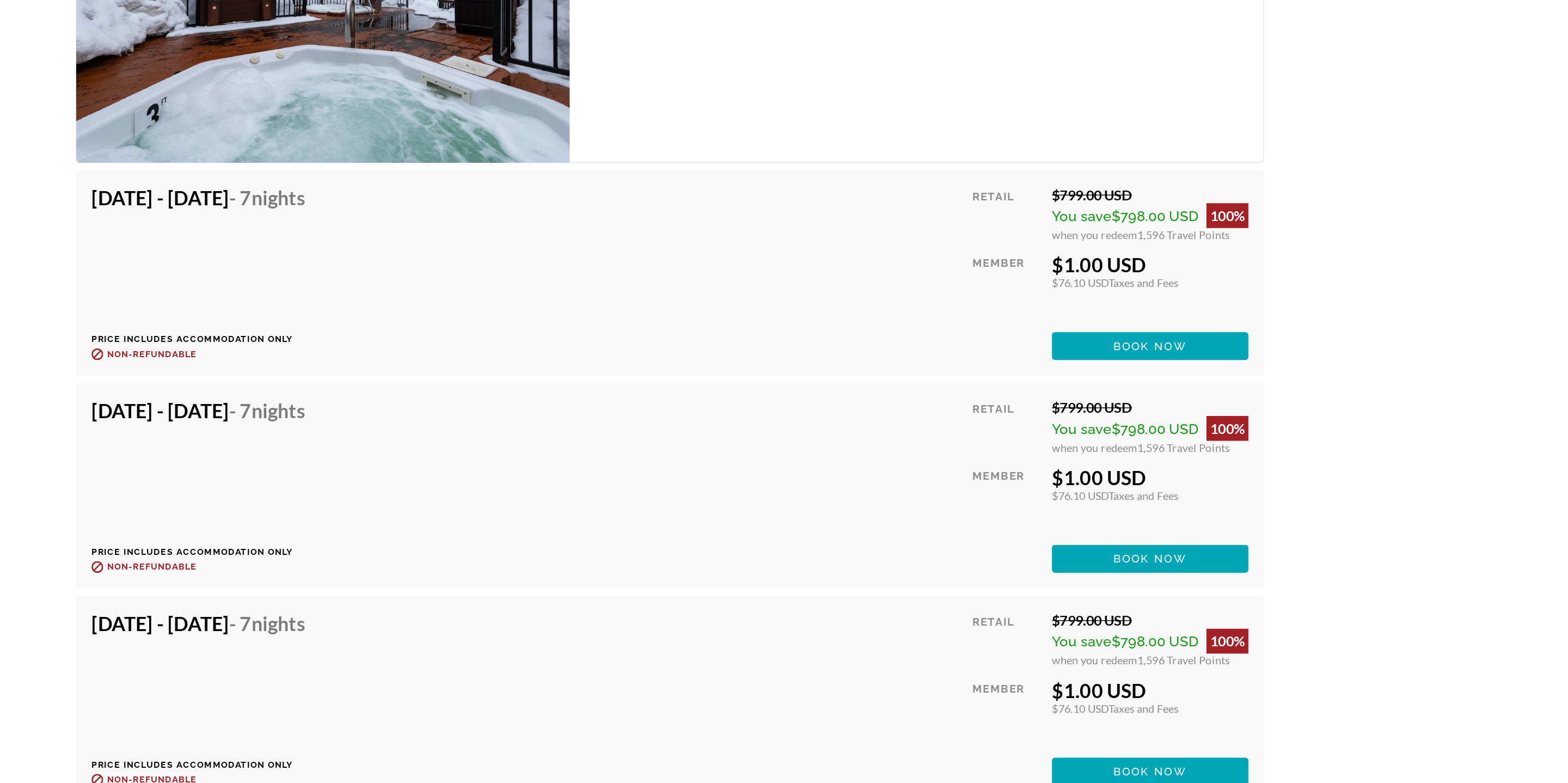
drag, startPoint x: 1052, startPoint y: 250, endPoint x: 1158, endPoint y: 306, distance: 119.9
click at [1158, 306] on div "Retail $799.00 USD You save $798.00 USD 100% when you redeem 1,596 Travel Point…" at bounding box center [1093, 304] width 194 height 122
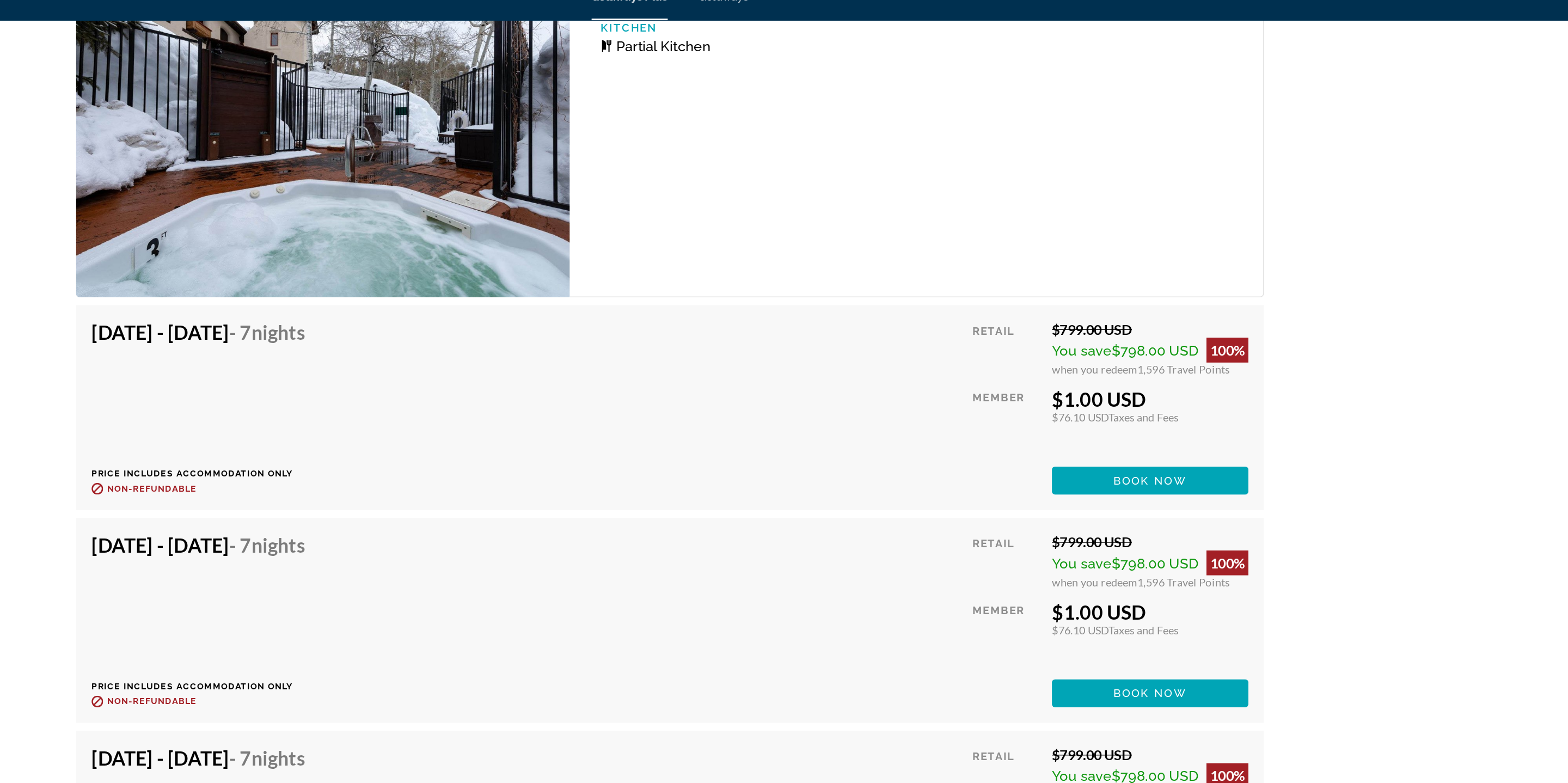
click at [1162, 174] on div "1 Bedroom Unit (Partial Kitchen) Bedrooms 1 Max Occupancy 4 Kitchen Partial Kit…" at bounding box center [957, 95] width 487 height 264
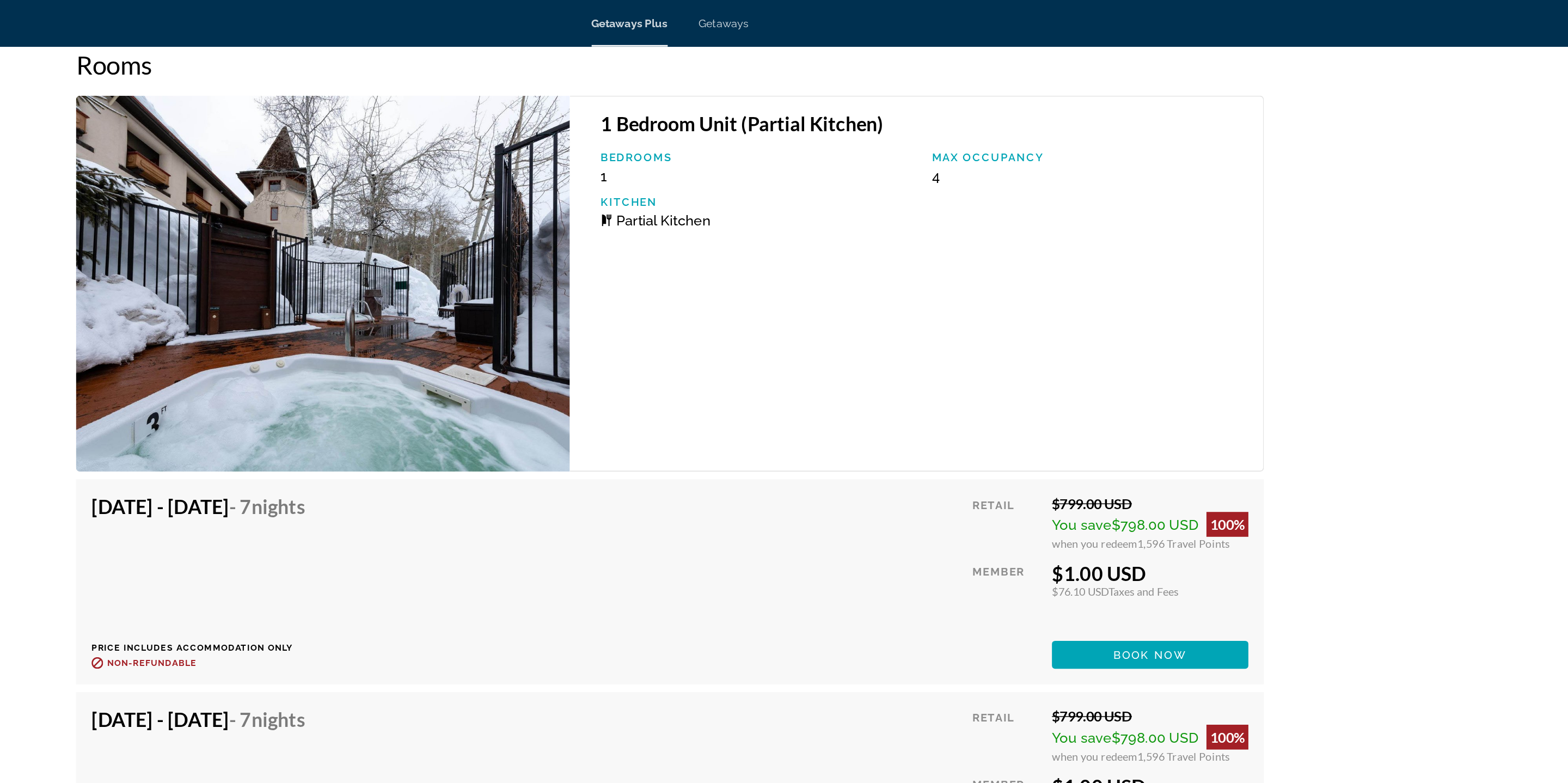
scroll to position [1880, 0]
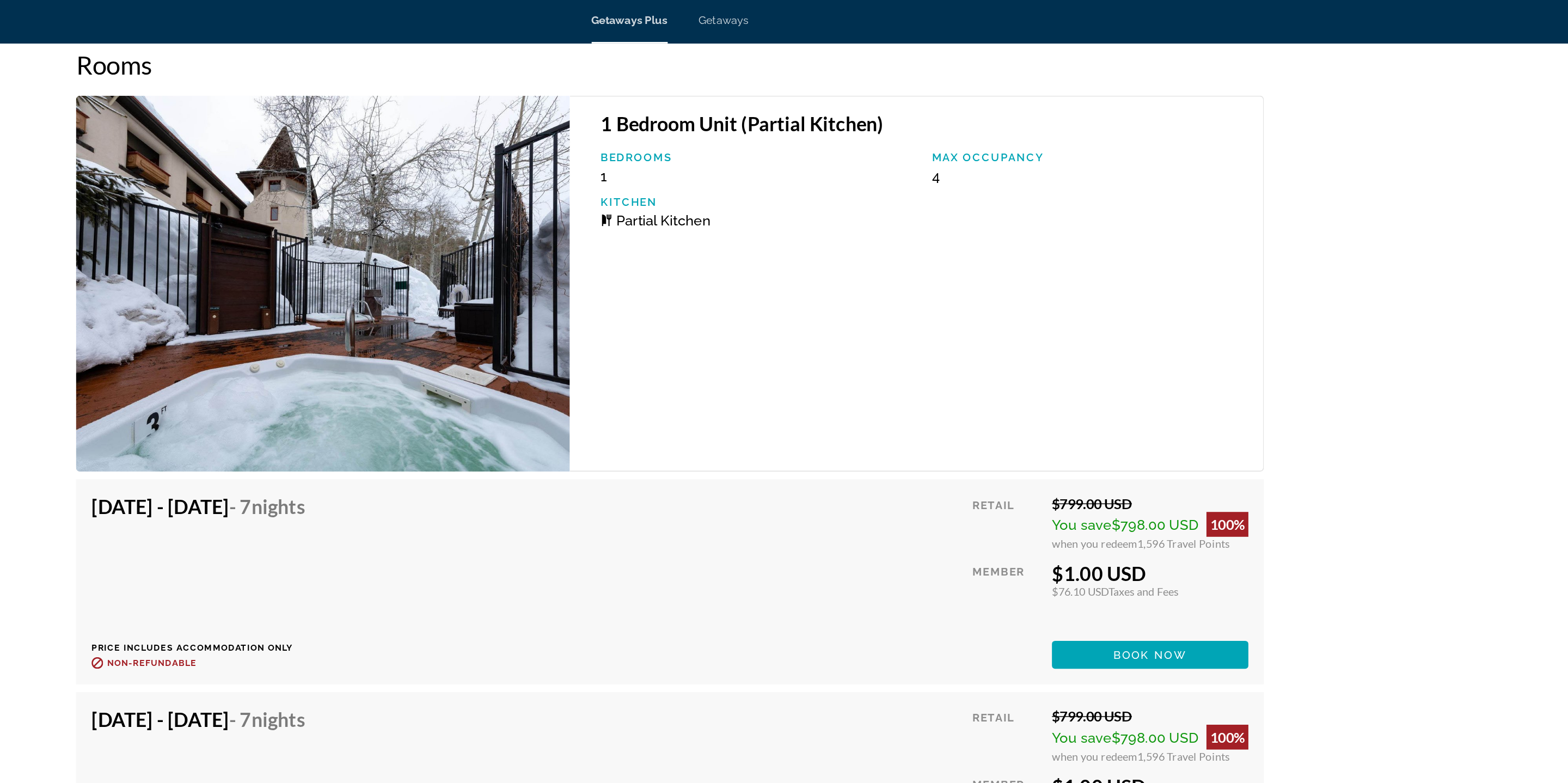
drag, startPoint x: 359, startPoint y: 365, endPoint x: 646, endPoint y: 370, distance: 287.0
drag, startPoint x: 643, startPoint y: 369, endPoint x: 363, endPoint y: 351, distance: 280.6
click at [373, 353] on div "Nov 9, 2025 - Nov 16, 2025 - 7 Nights Price includes accommodation only Refunda…" at bounding box center [784, 410] width 833 height 144
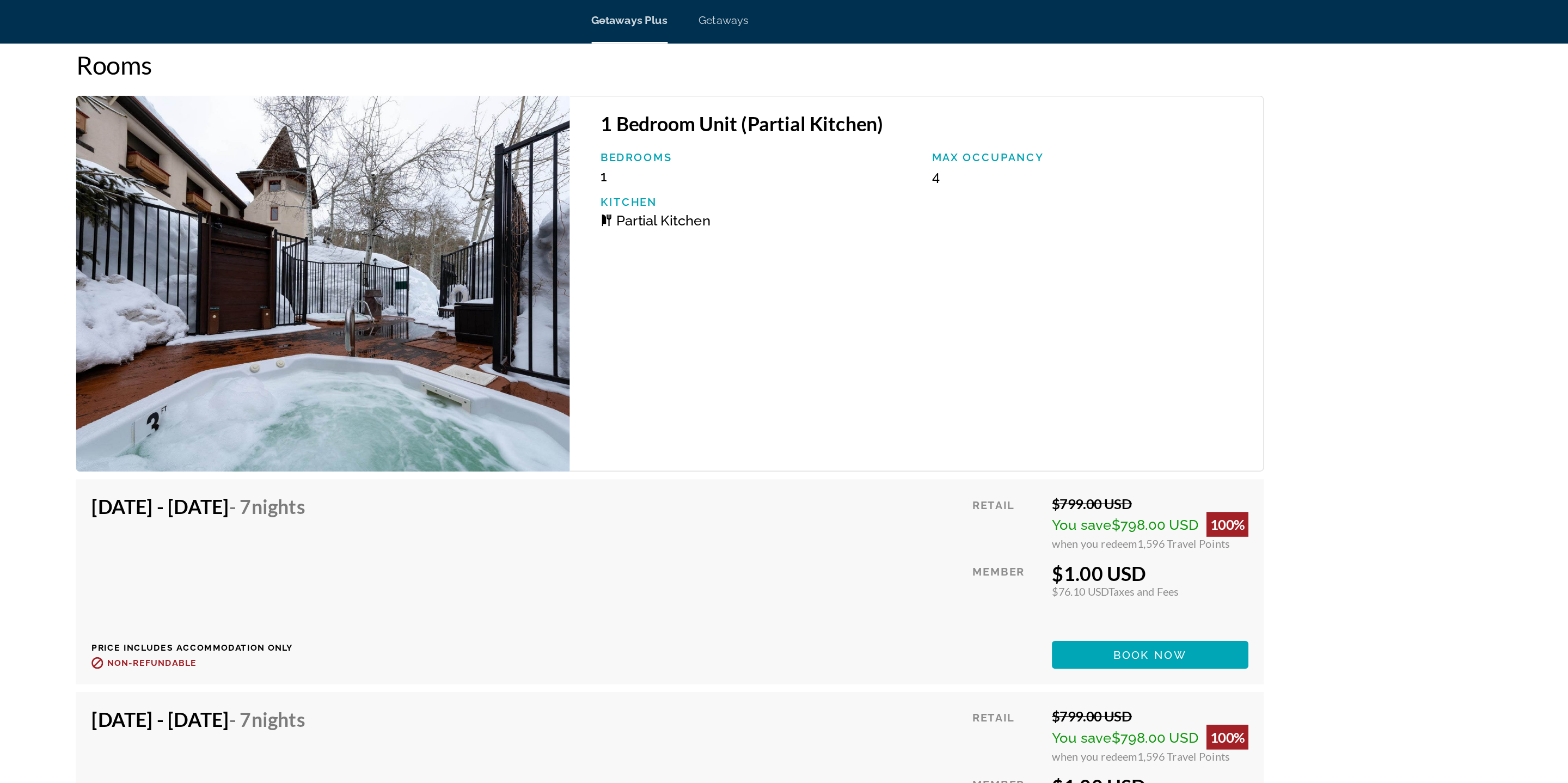
drag, startPoint x: 372, startPoint y: 350, endPoint x: 479, endPoint y: 349, distance: 107.0
click at [478, 350] on div "Nov 9, 2025 - Nov 16, 2025 - 7 Nights Price includes accommodation only Refunda…" at bounding box center [784, 410] width 833 height 144
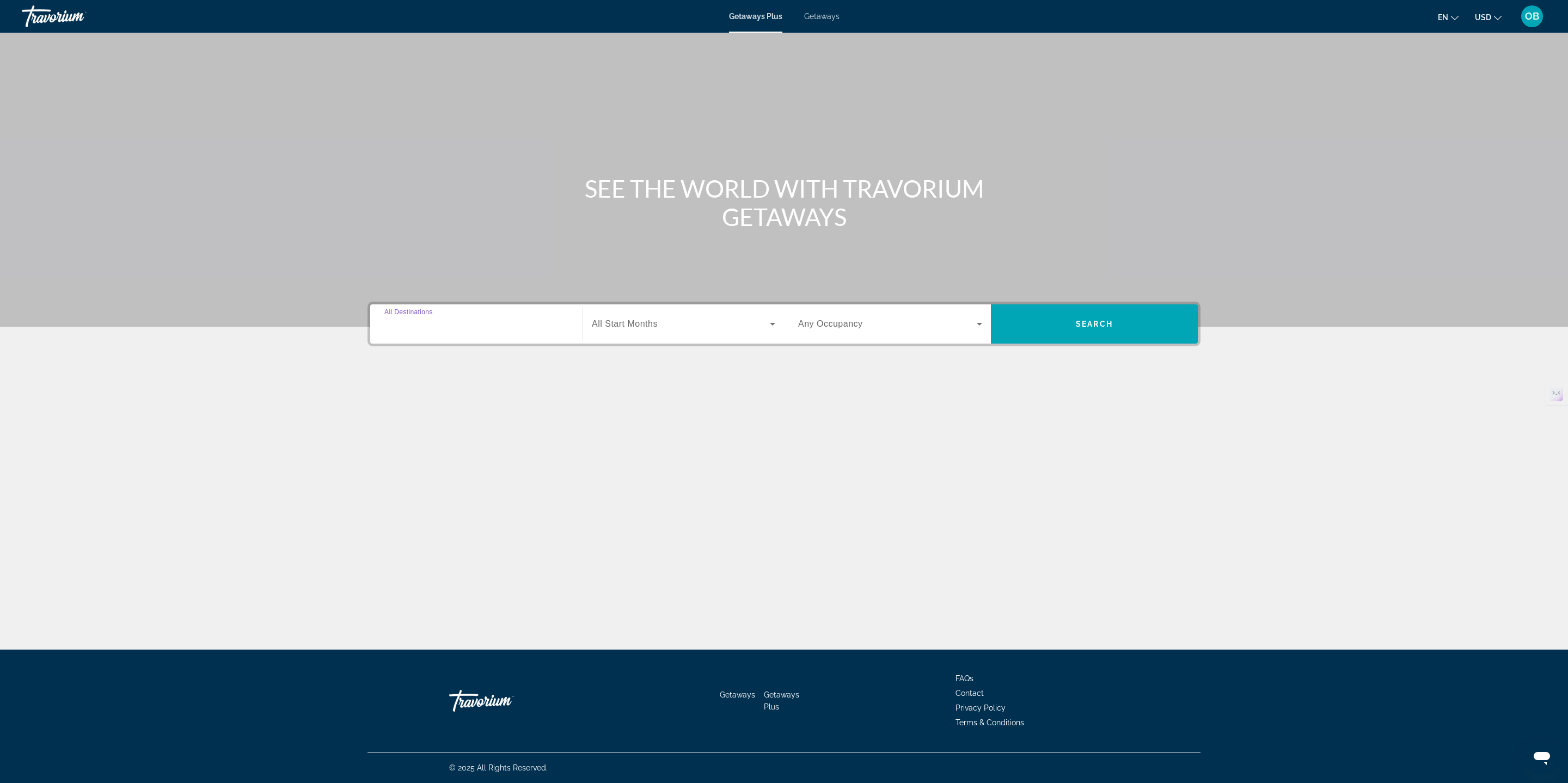
click at [492, 321] on input "Destination All Destinations" at bounding box center [476, 324] width 184 height 13
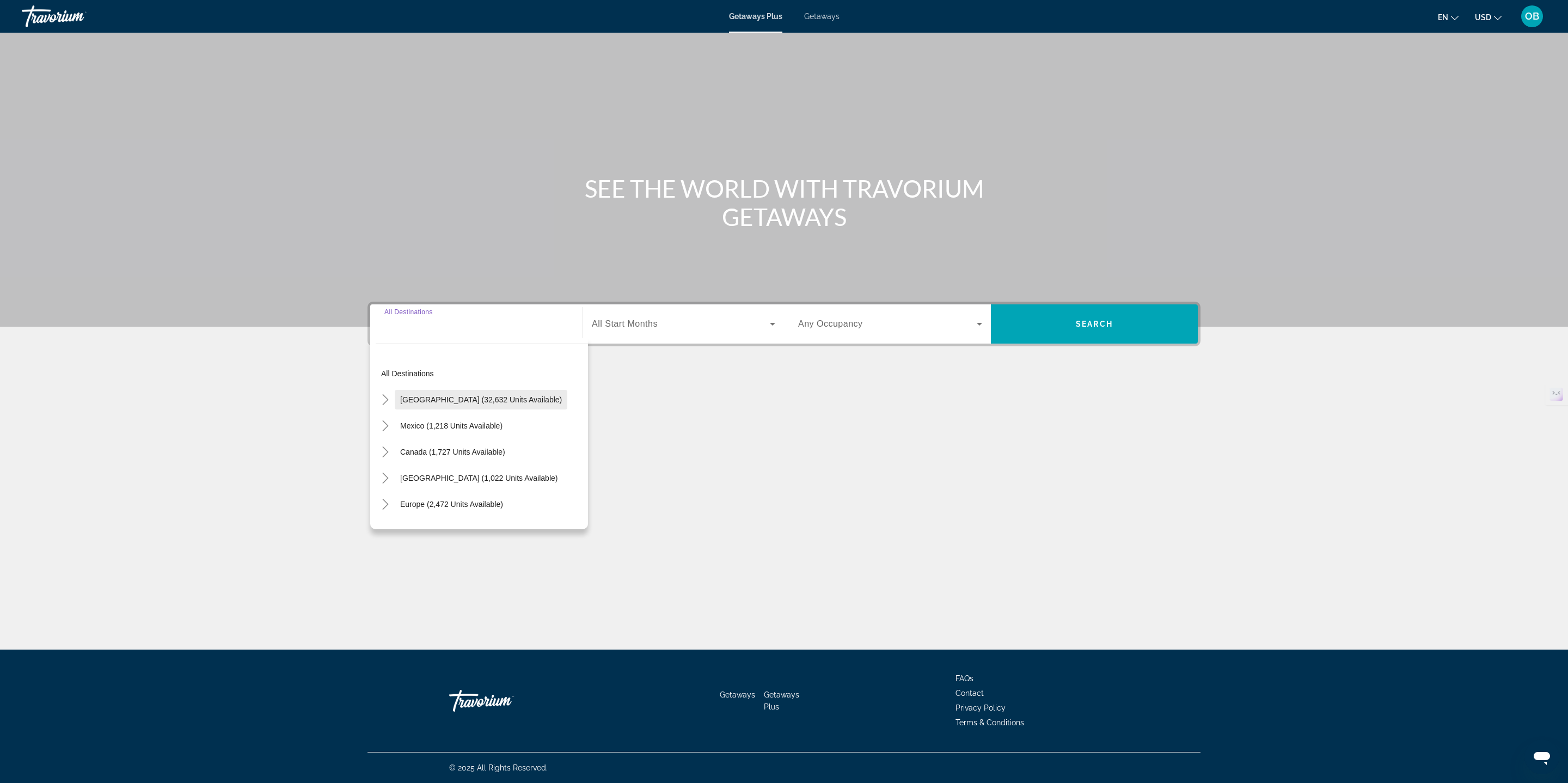
click at [432, 403] on span "[GEOGRAPHIC_DATA] (32,632 units available)" at bounding box center [481, 399] width 162 height 9
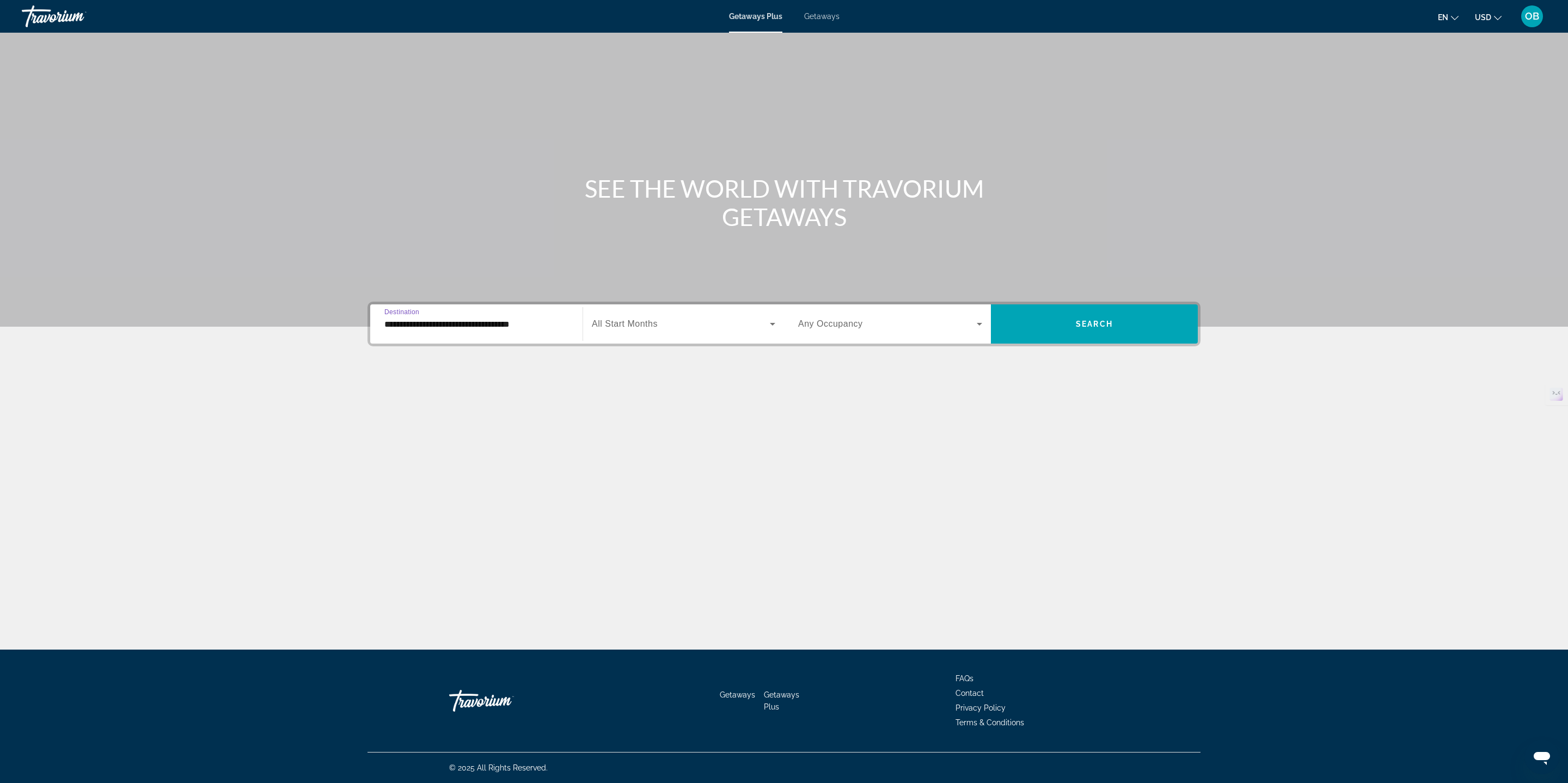
click at [511, 322] on input "**********" at bounding box center [476, 324] width 184 height 13
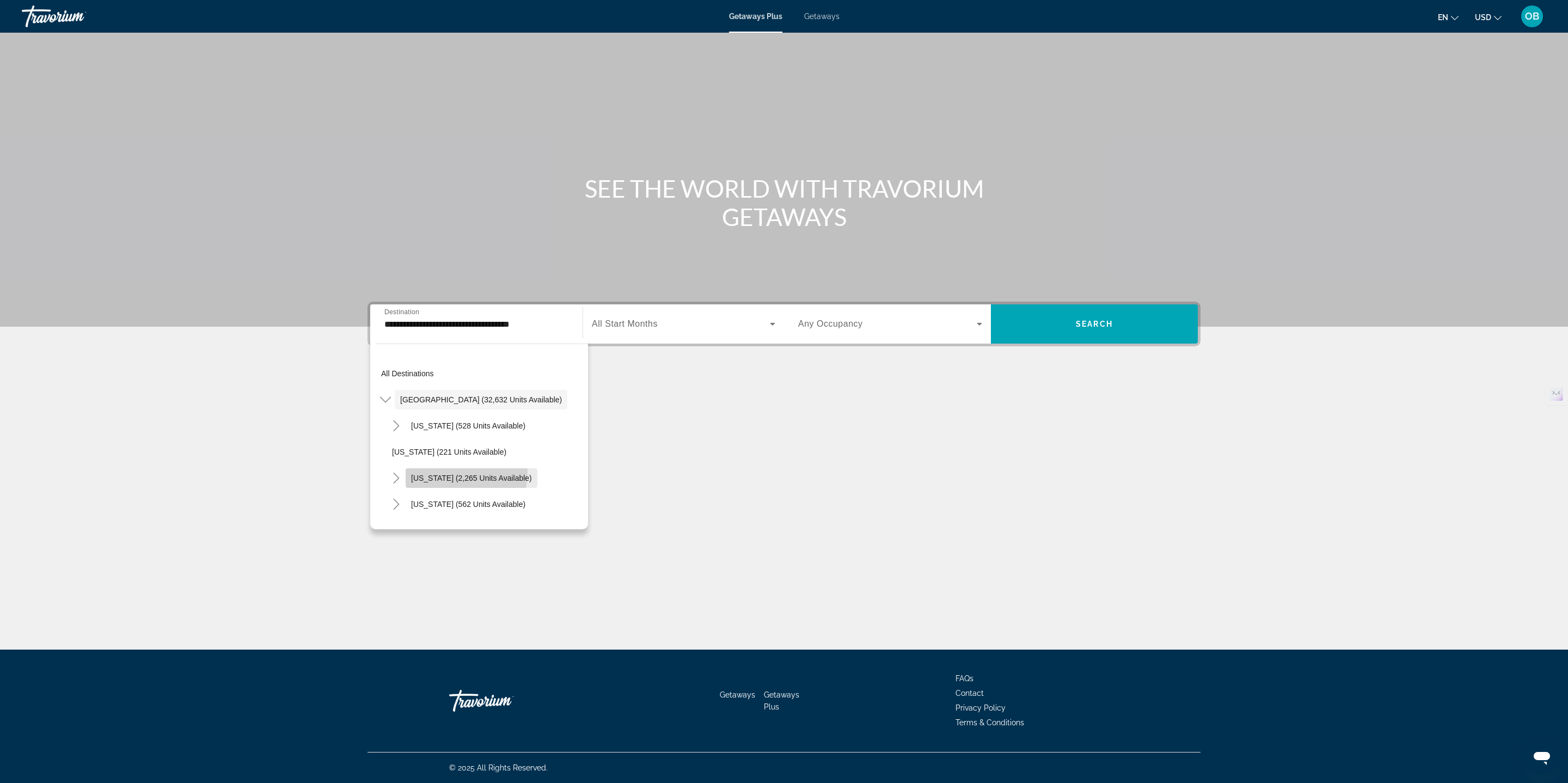
click at [434, 472] on span "Search widget" at bounding box center [471, 478] width 131 height 26
type input "**********"
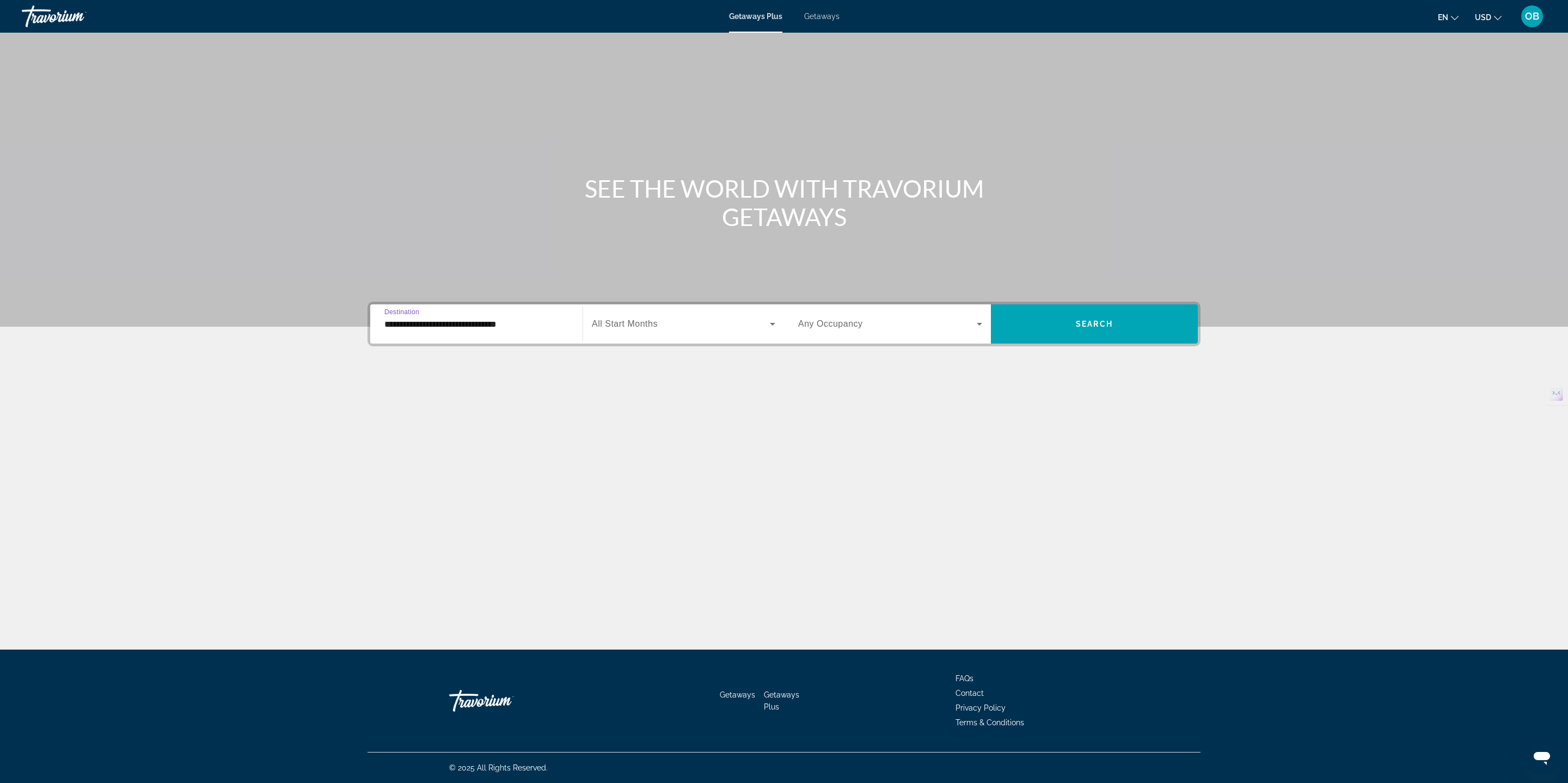
click at [674, 314] on div "Search widget" at bounding box center [683, 324] width 183 height 30
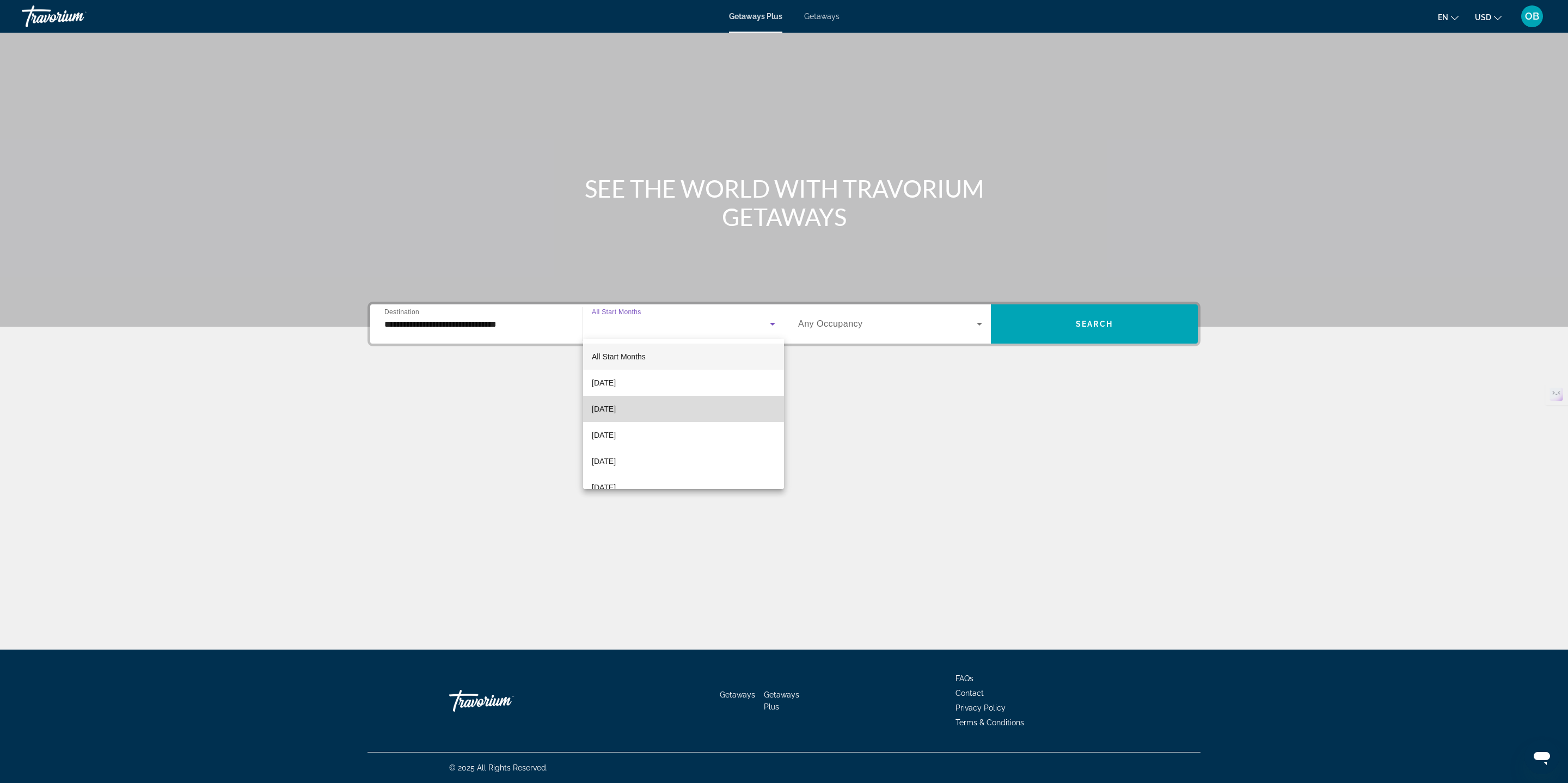
click at [648, 400] on mat-option "[DATE]" at bounding box center [684, 409] width 201 height 26
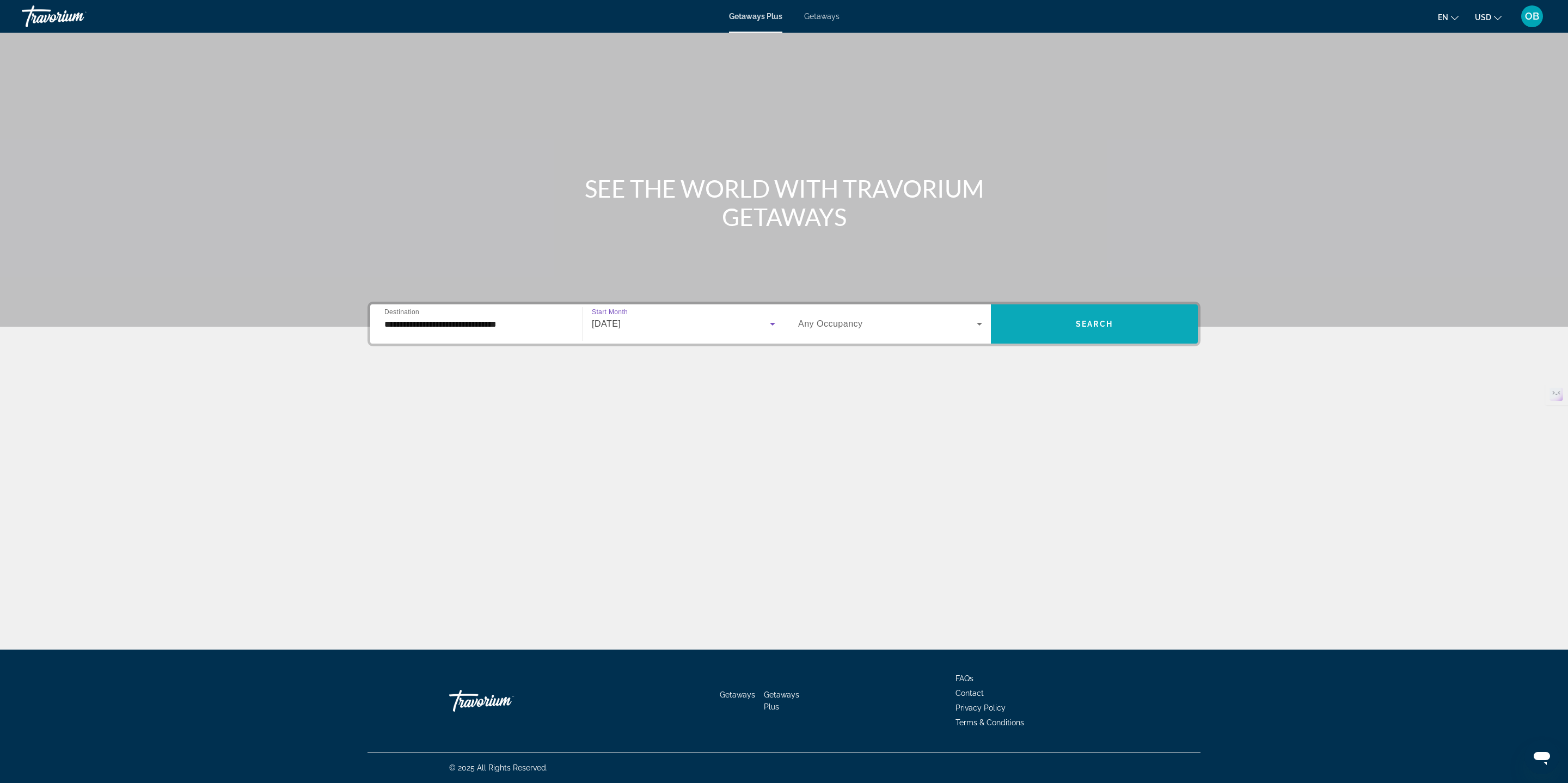
click at [1119, 315] on span "Search widget" at bounding box center [1094, 324] width 207 height 26
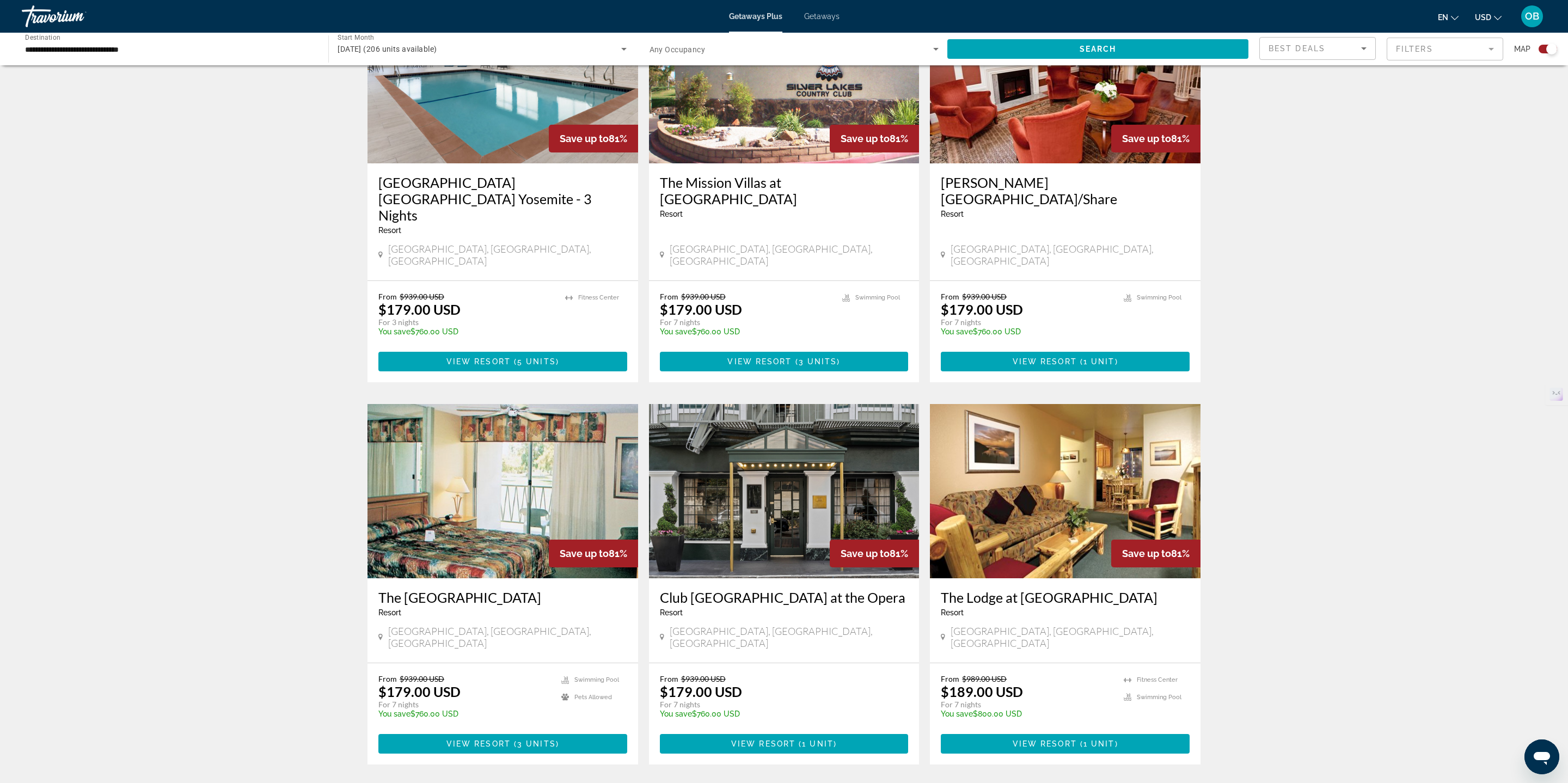
scroll to position [1349, 0]
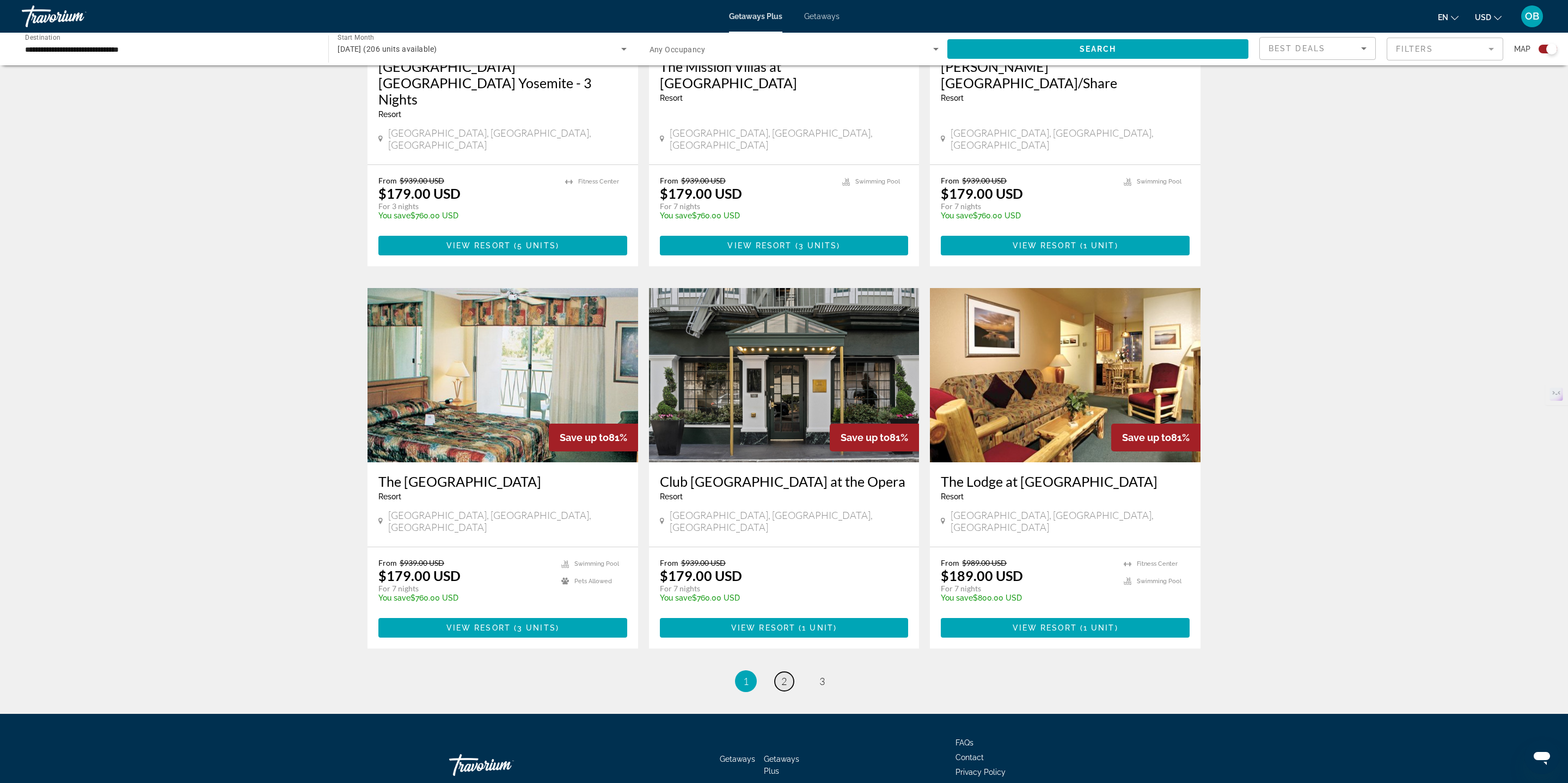
click at [788, 672] on link "page 2" at bounding box center [784, 681] width 19 height 19
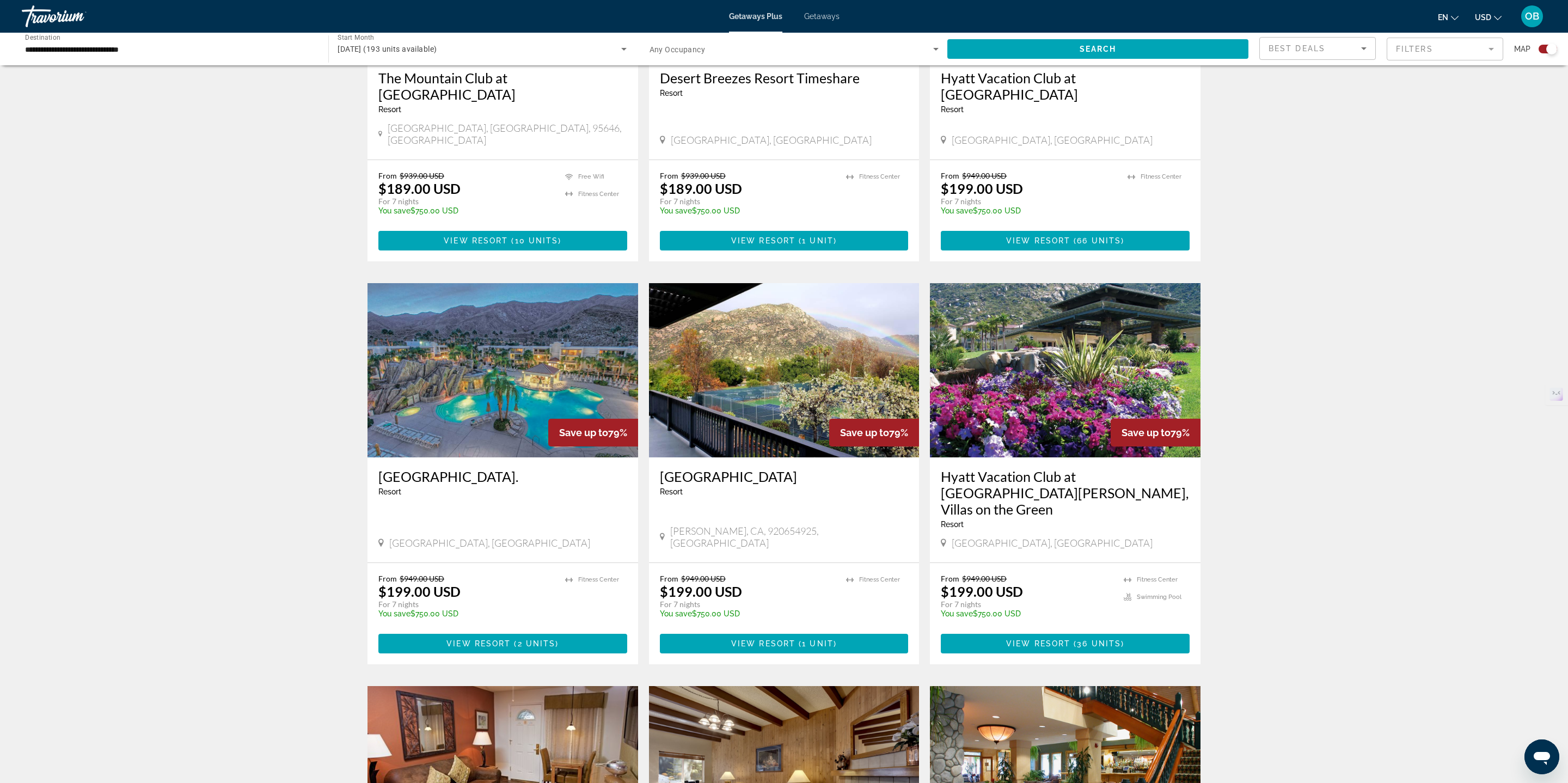
scroll to position [1333, 0]
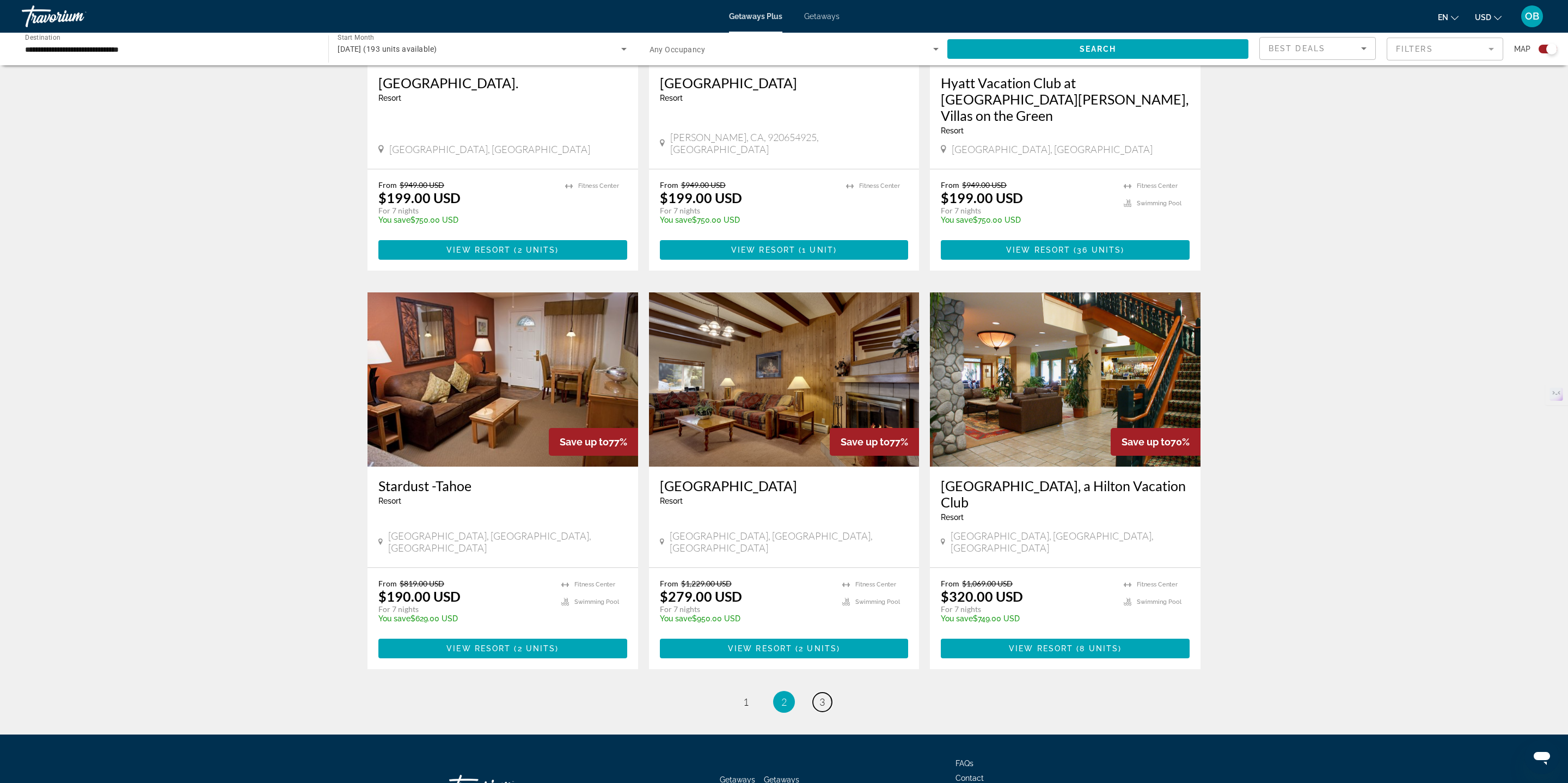
click at [815, 693] on link "page 3" at bounding box center [822, 702] width 19 height 19
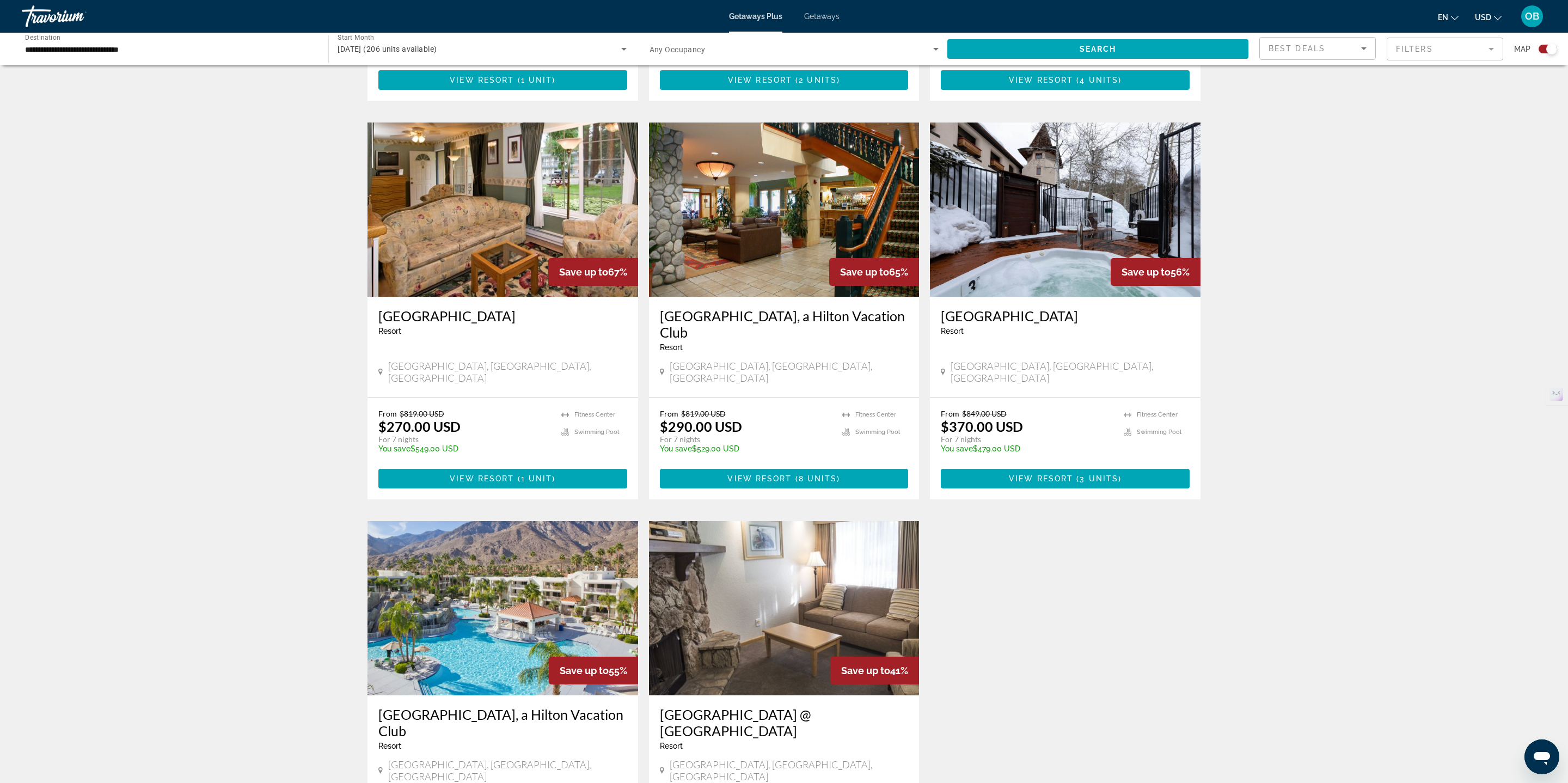
scroll to position [691, 0]
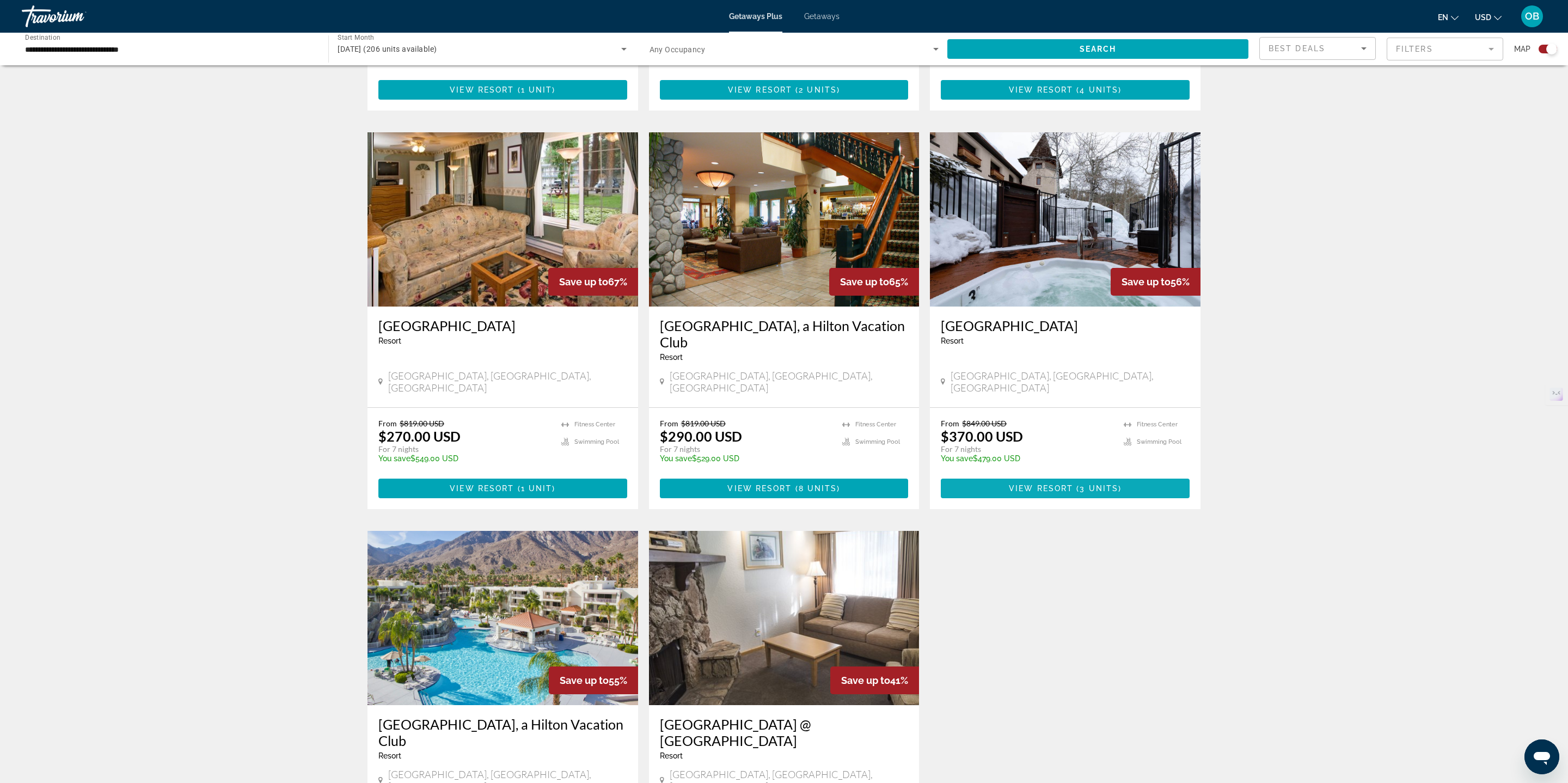
click at [1013, 484] on span "View Resort" at bounding box center [1041, 488] width 65 height 9
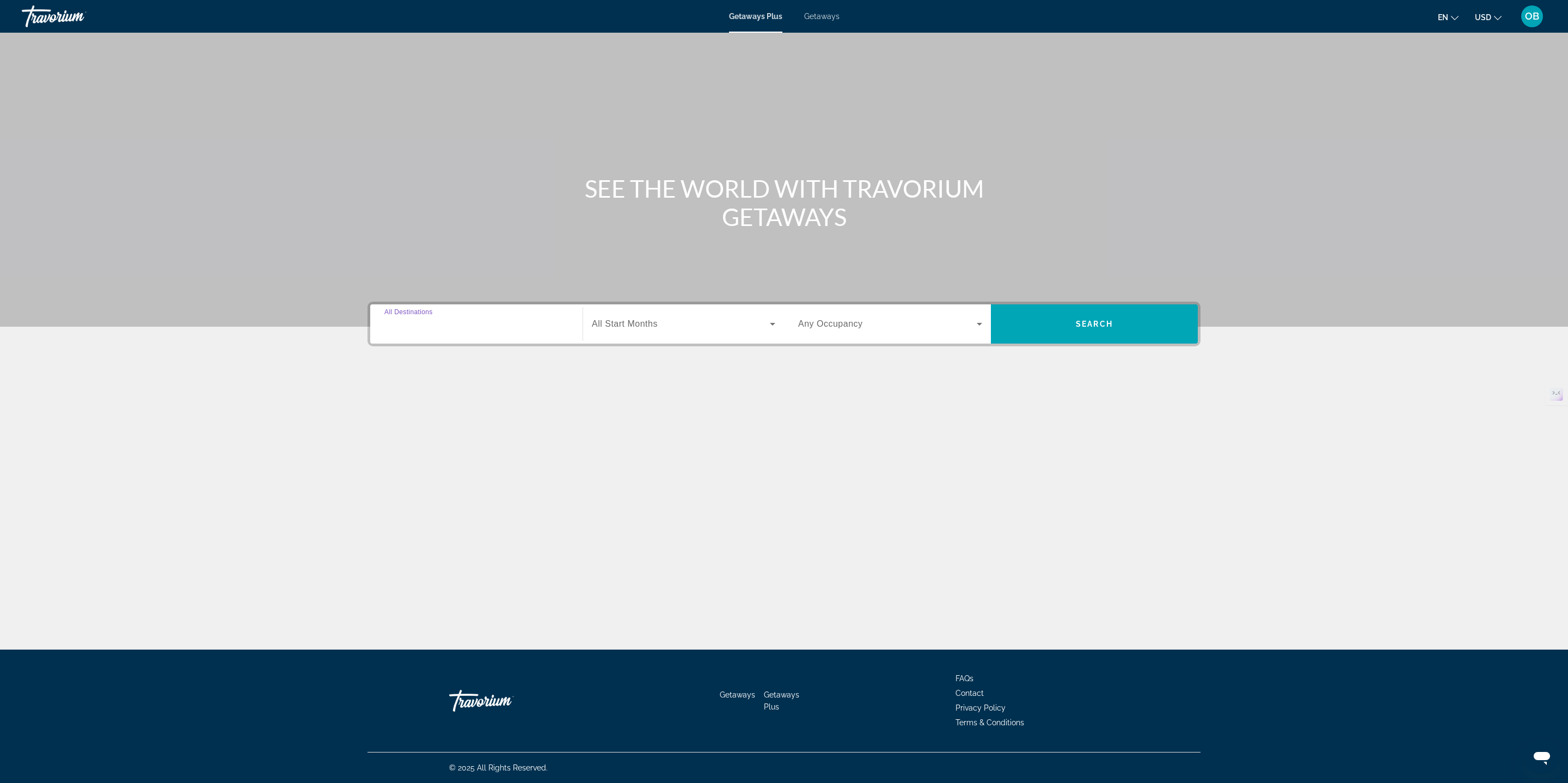
click at [498, 320] on input "Destination All Destinations" at bounding box center [476, 324] width 184 height 13
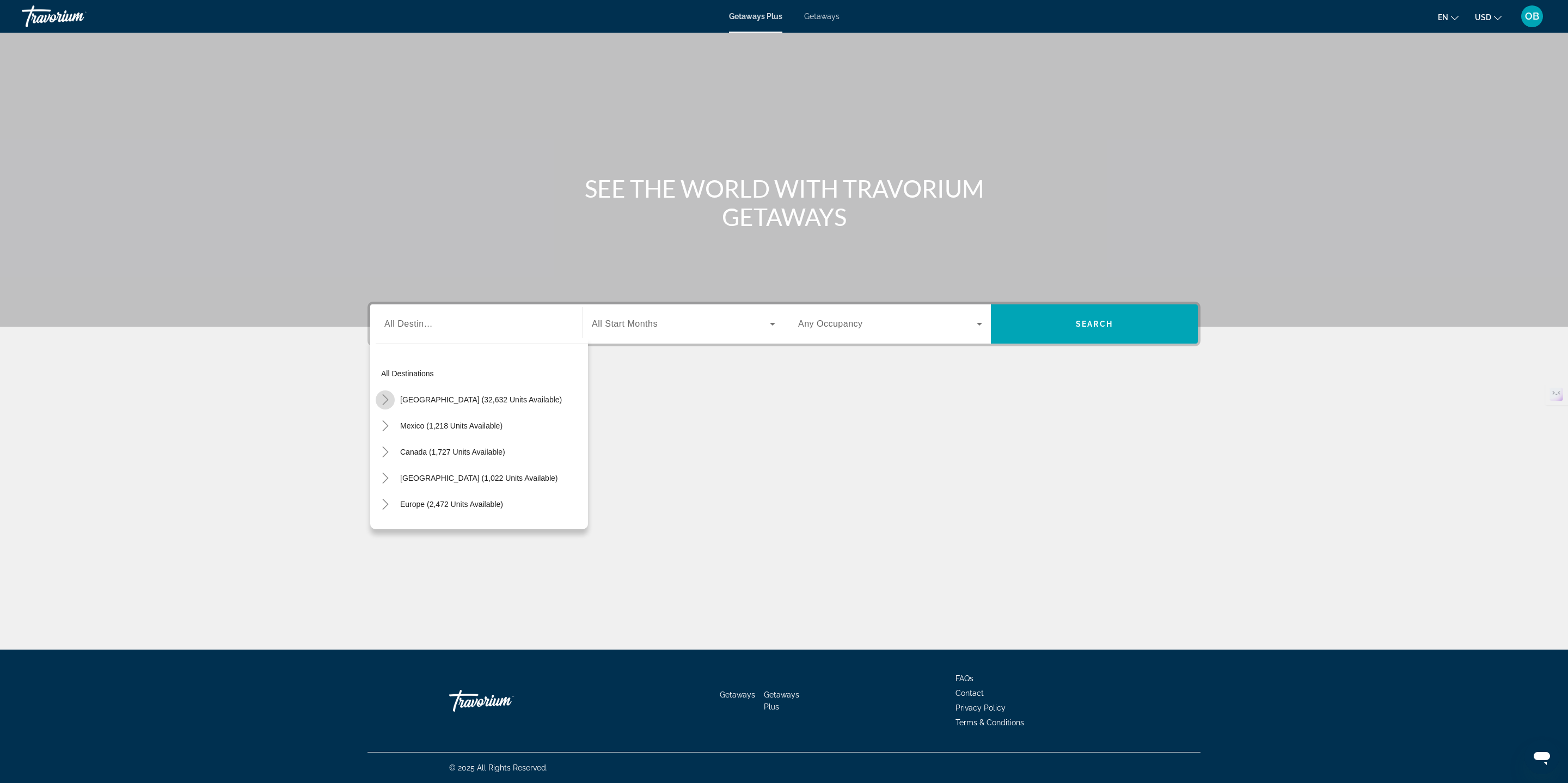
click at [383, 395] on icon "Toggle United States (32,632 units available)" at bounding box center [385, 400] width 6 height 11
click at [449, 432] on span "Search widget" at bounding box center [466, 438] width 121 height 26
type input "**********"
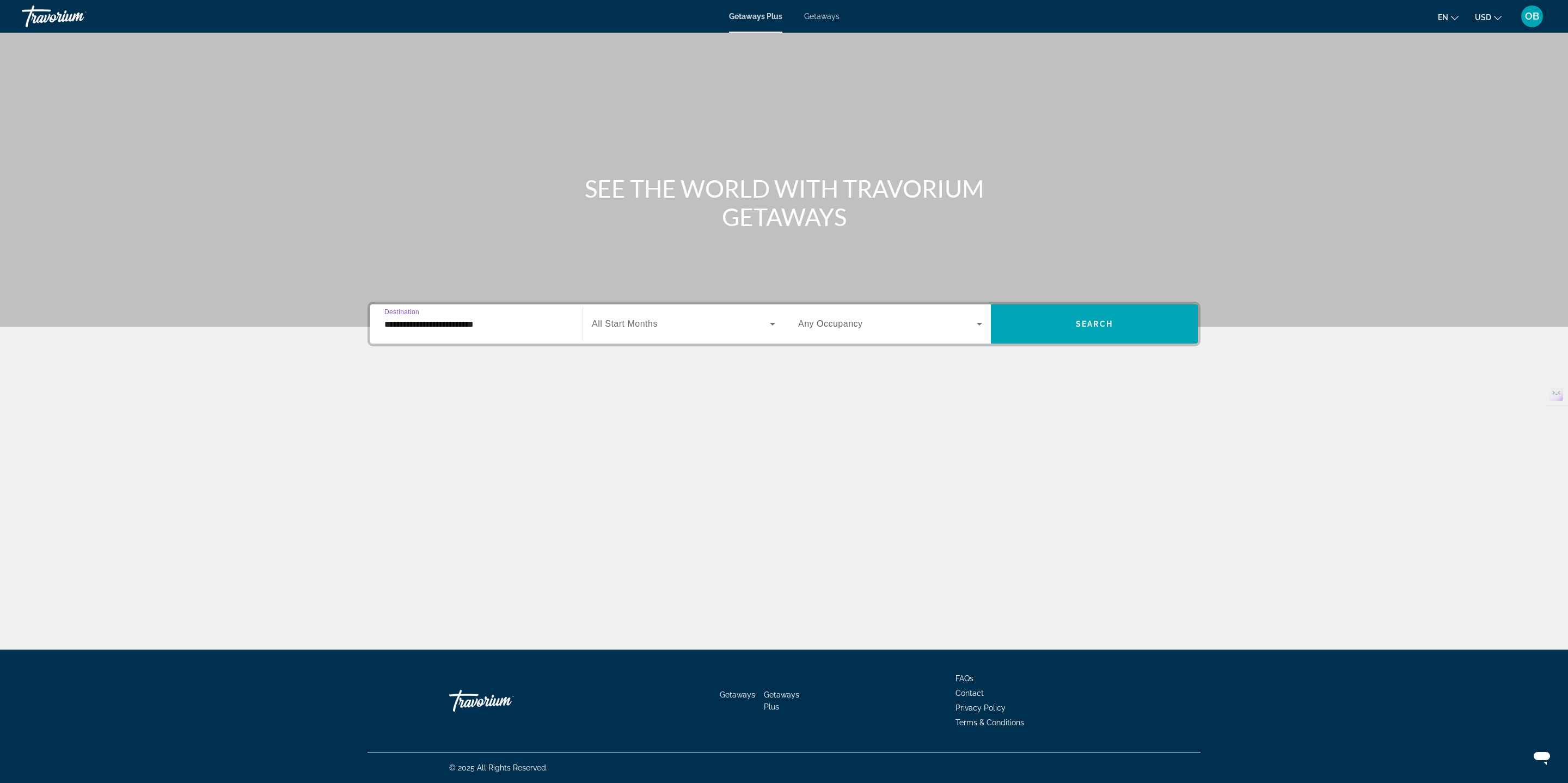
click at [663, 321] on span "Search widget" at bounding box center [681, 323] width 178 height 13
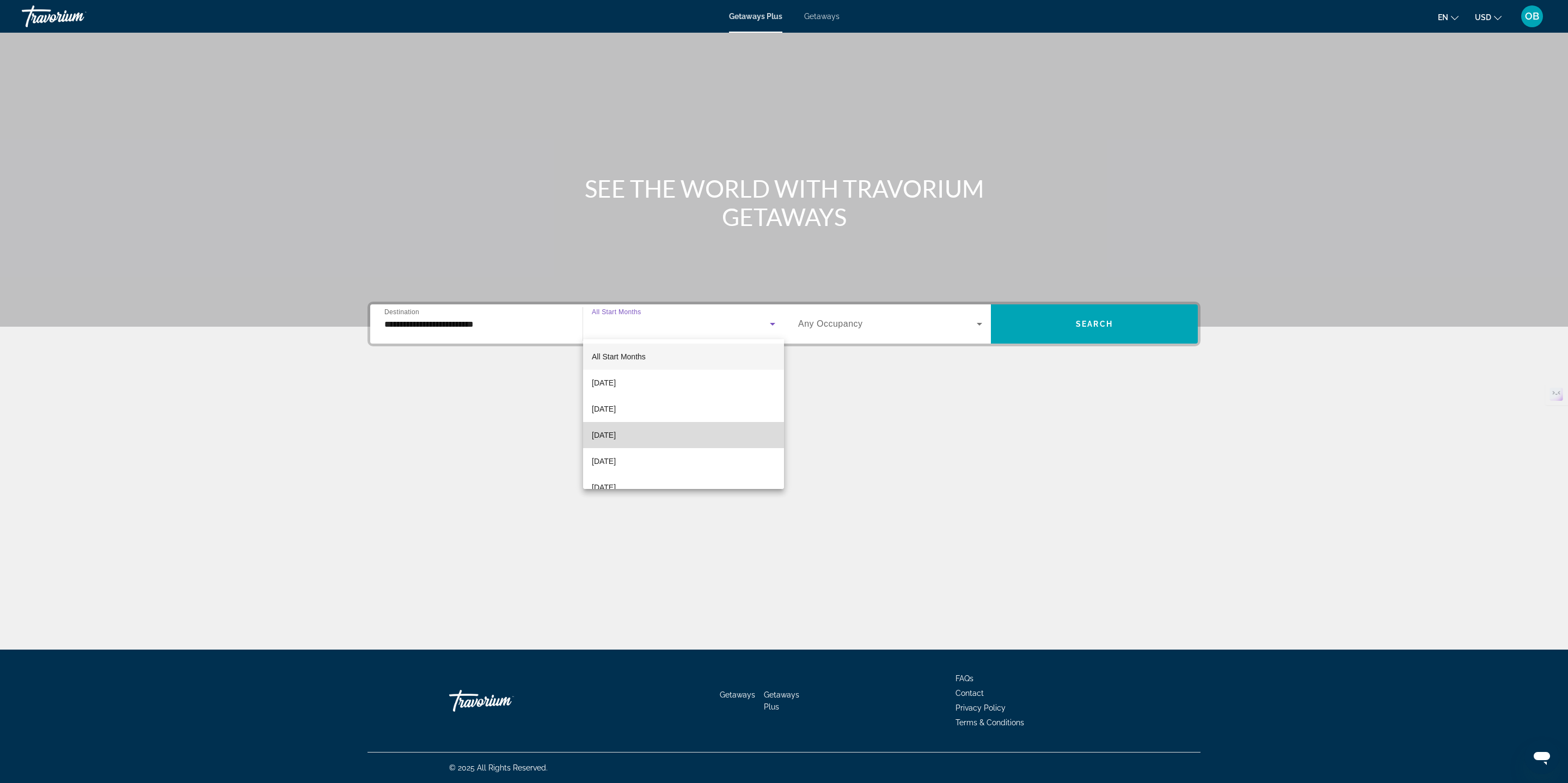
click at [642, 424] on mat-option "[DATE]" at bounding box center [684, 435] width 201 height 26
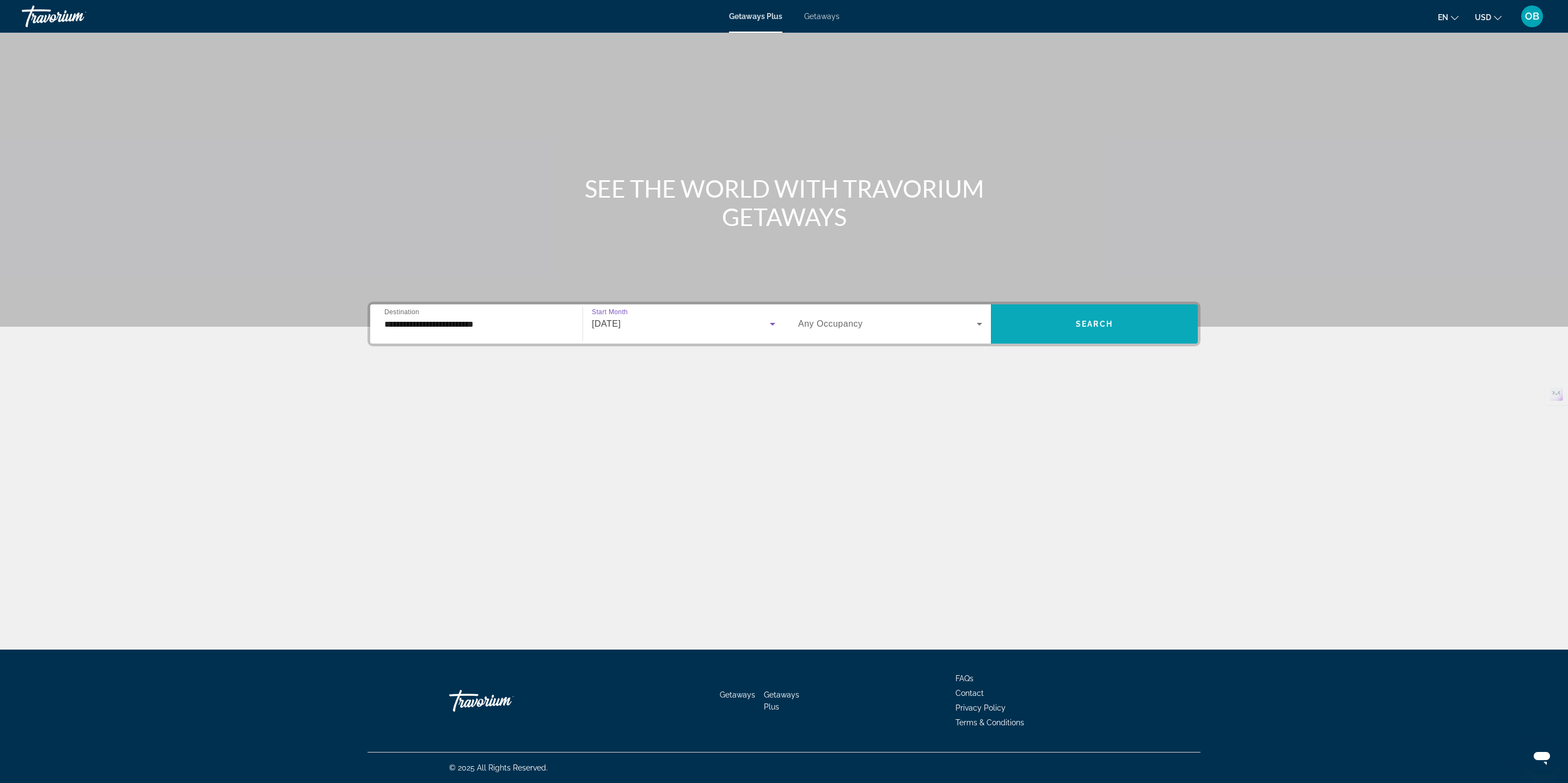
click at [1057, 322] on span "Search widget" at bounding box center [1094, 324] width 207 height 26
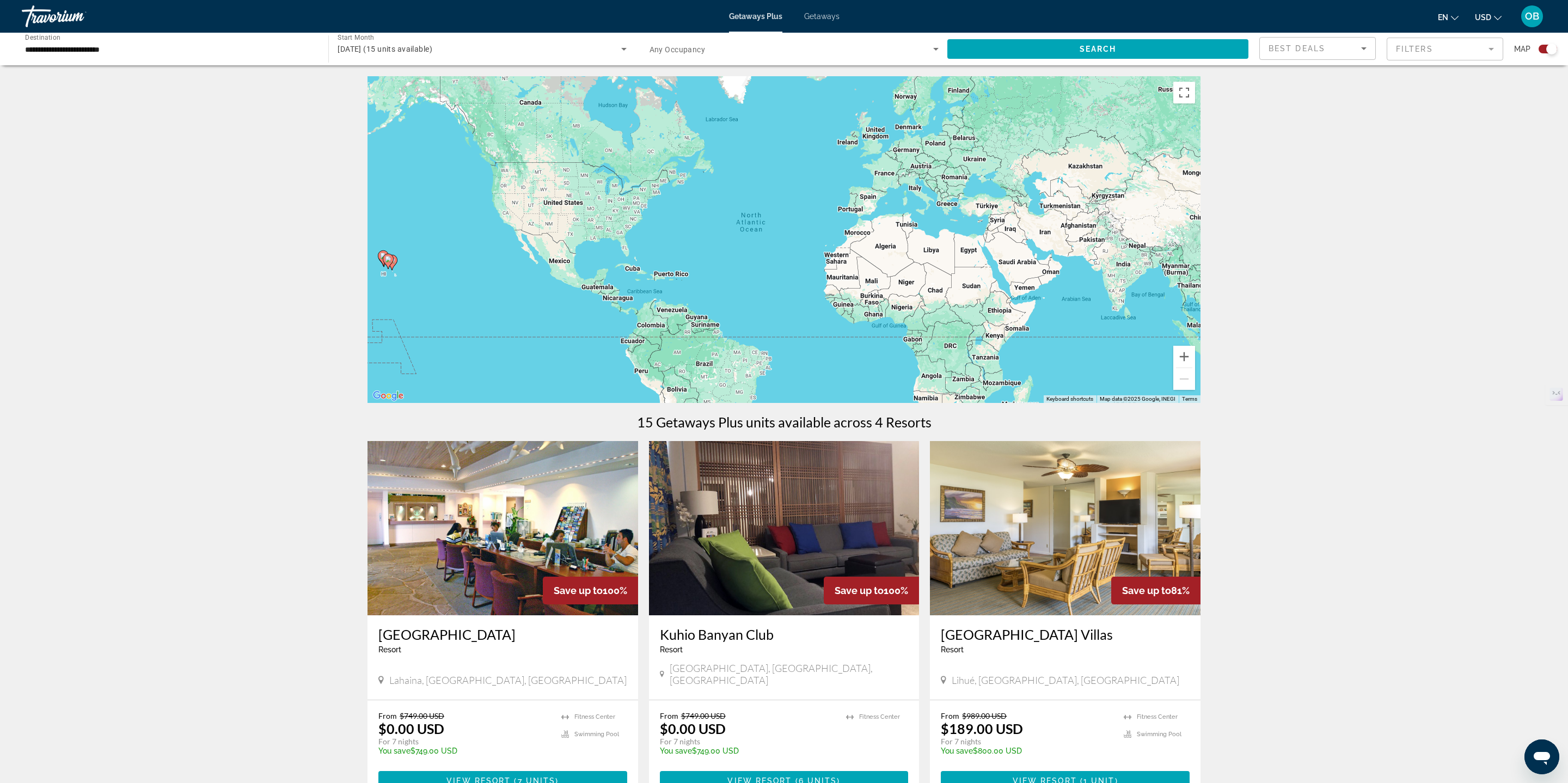
click at [438, 550] on img "Main content" at bounding box center [503, 528] width 271 height 174
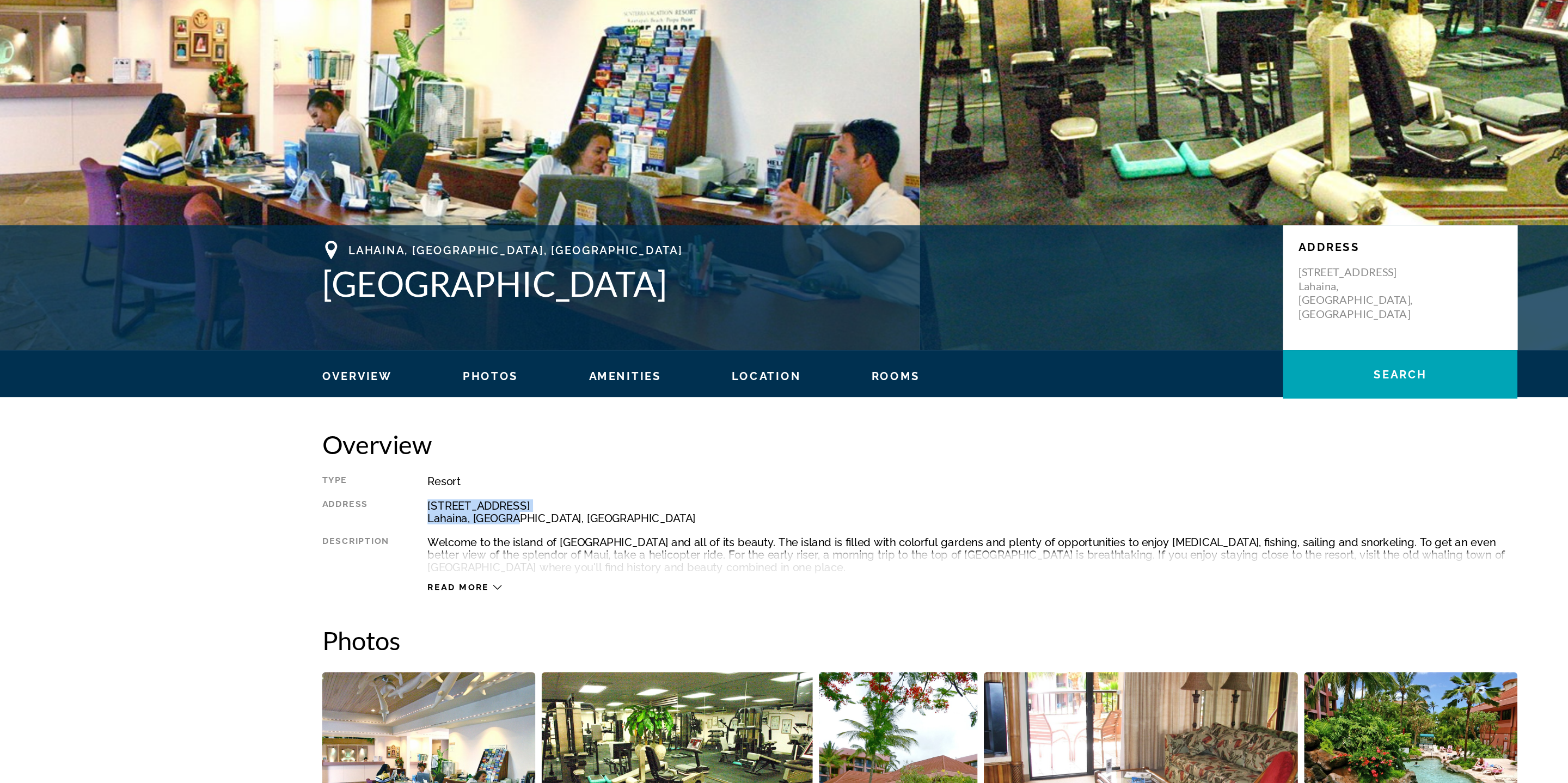
drag, startPoint x: 437, startPoint y: 468, endPoint x: 533, endPoint y: 474, distance: 96.2
click at [533, 474] on div "Type Resort All-Inclusive No All-Inclusive Address 4260 Lower Honoapiilani Rd L…" at bounding box center [784, 487] width 833 height 82
copy div "4260 Lower Honoapiilani Rd Lahaina, HI, USA"
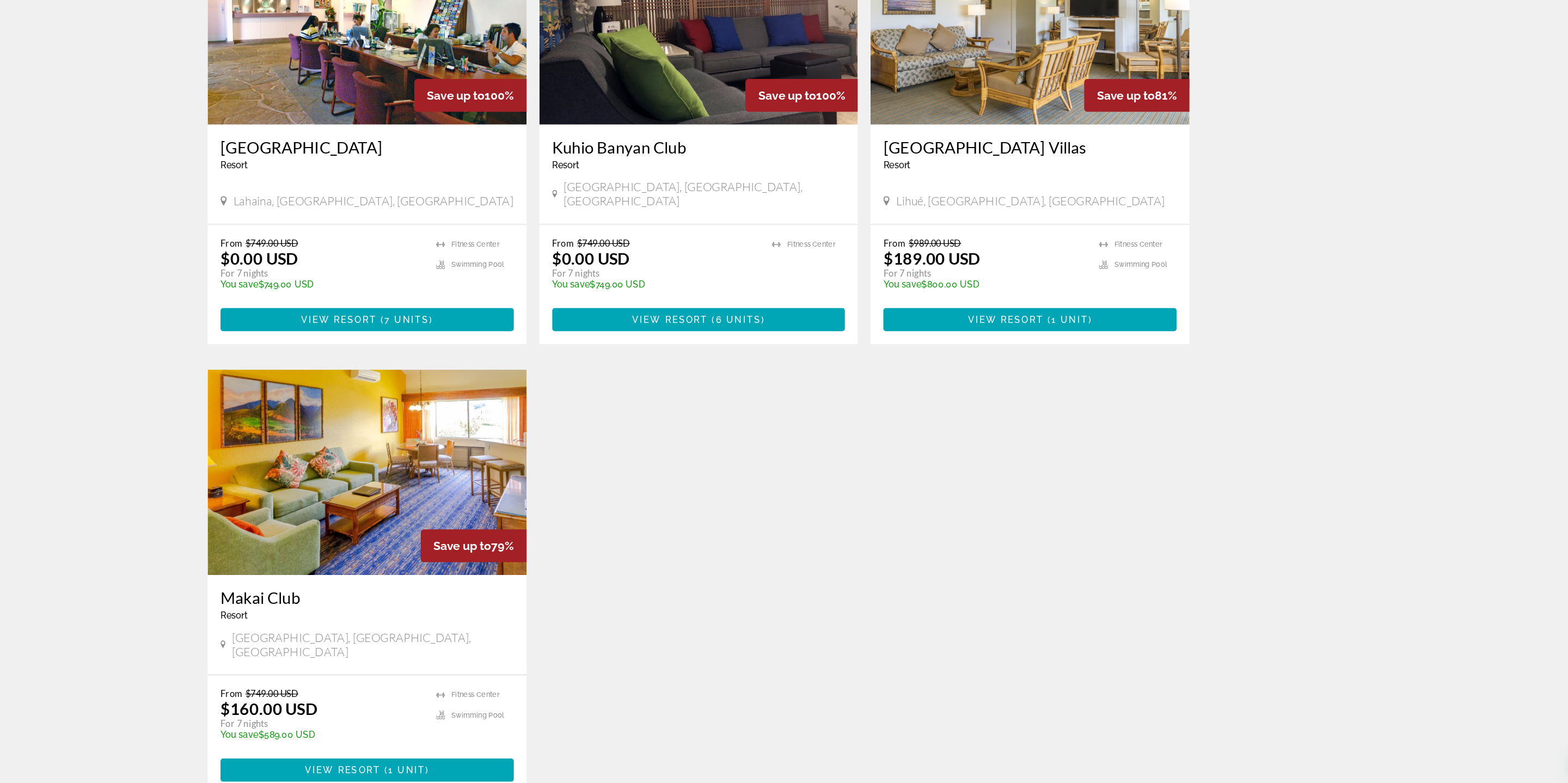
scroll to position [392, 0]
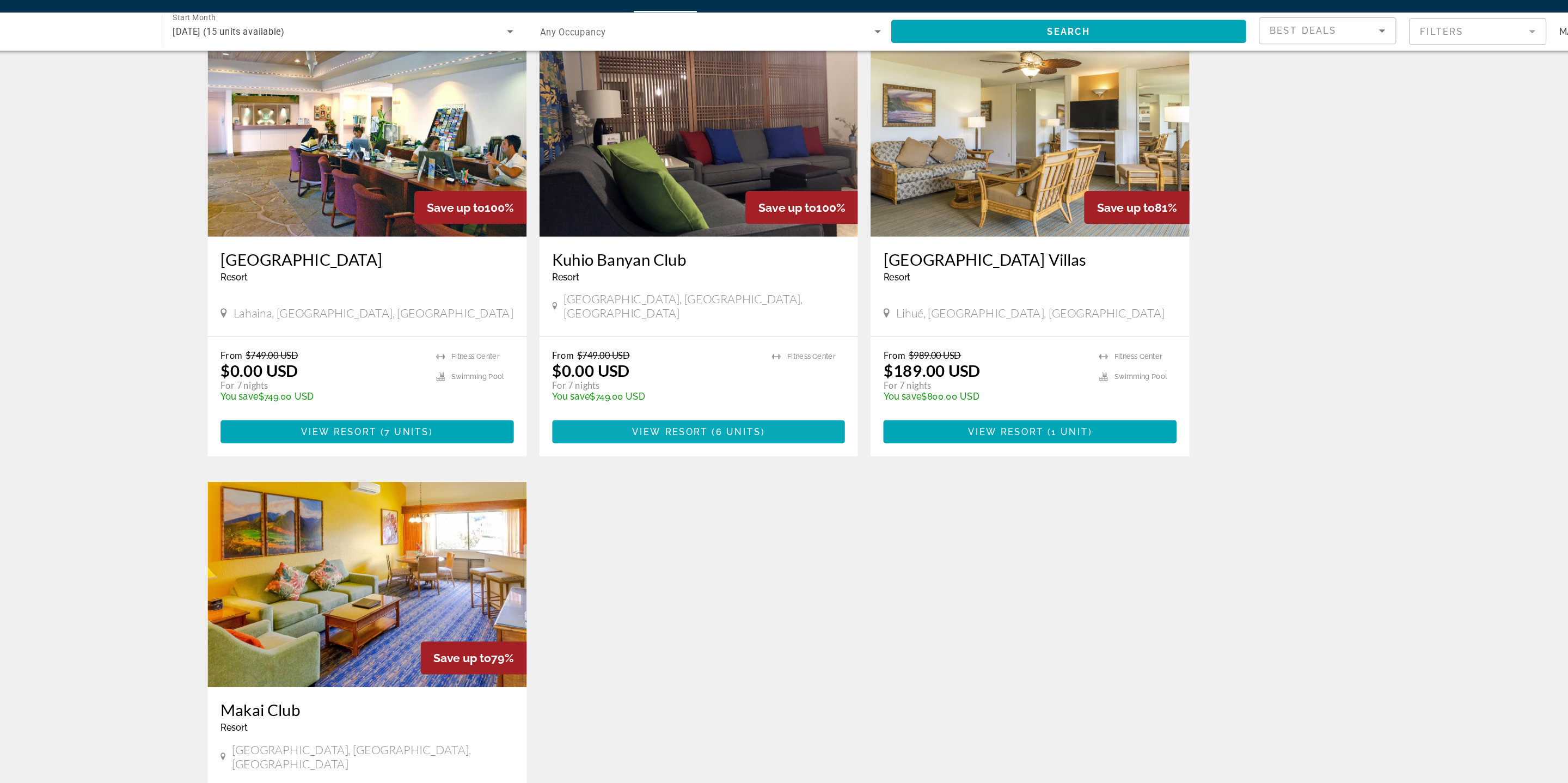
click at [774, 384] on span "View Resort" at bounding box center [760, 388] width 65 height 9
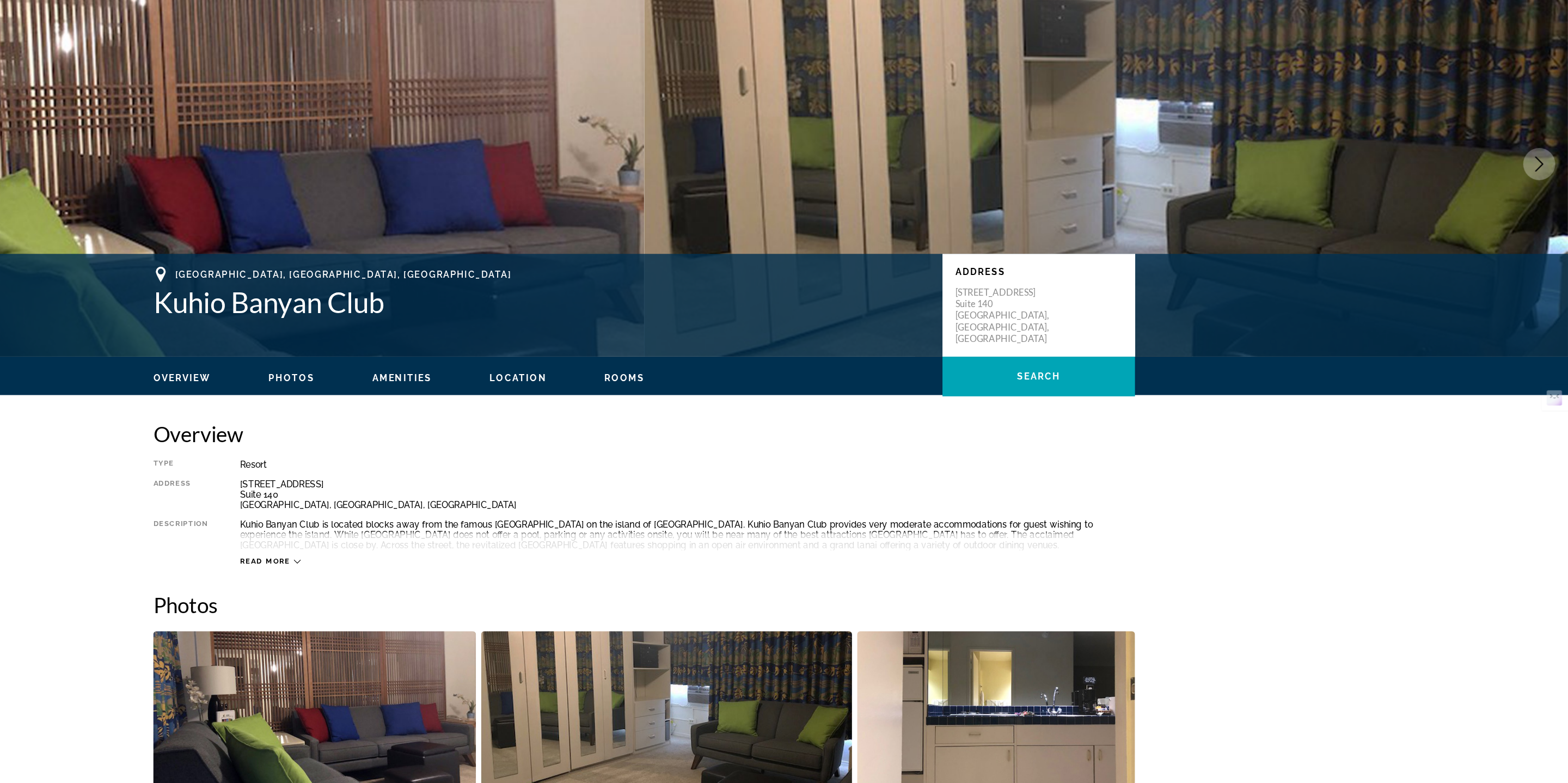
scroll to position [137, 0]
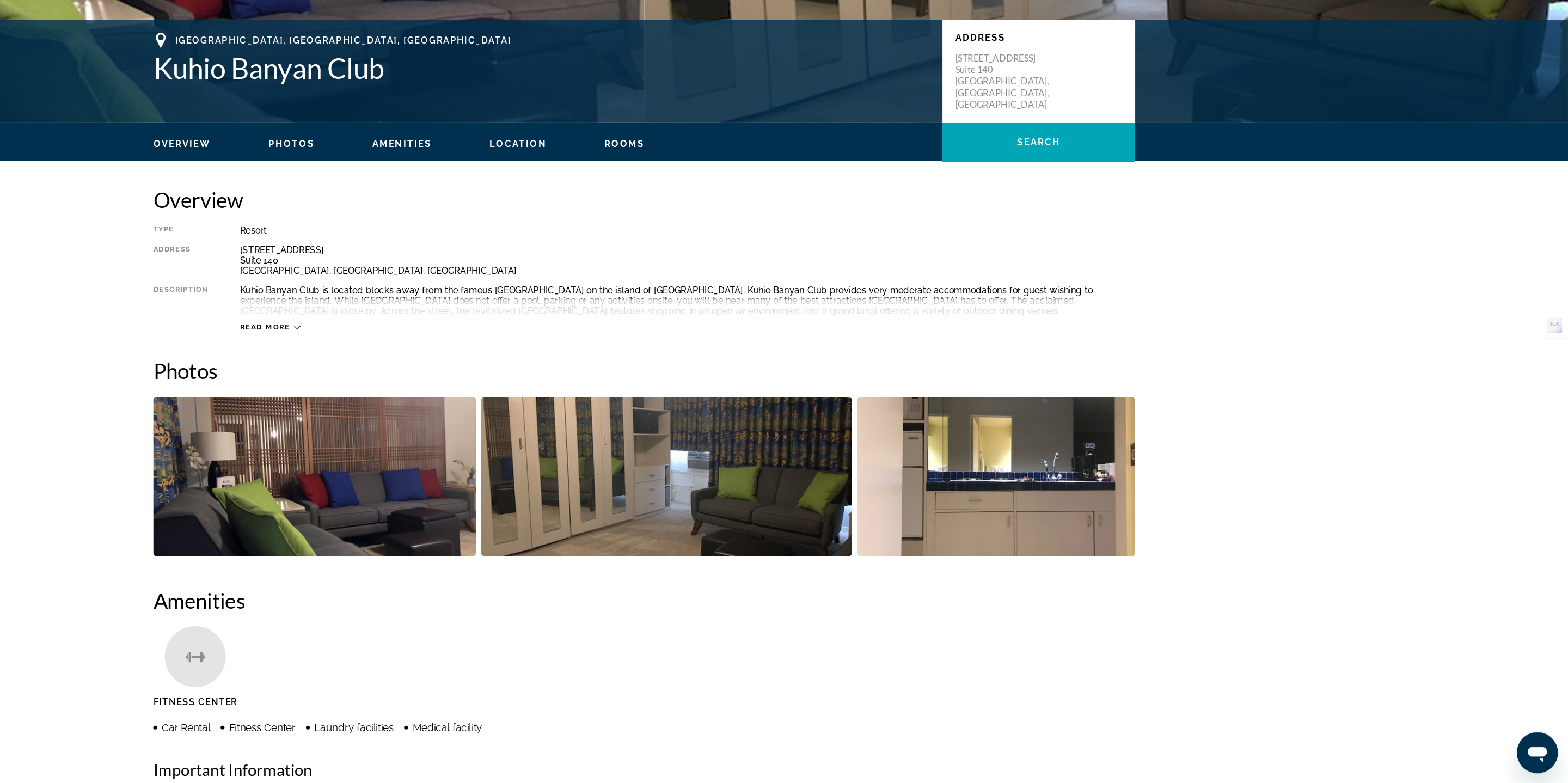
click at [545, 532] on img "Open full-screen image slider" at bounding box center [505, 523] width 274 height 135
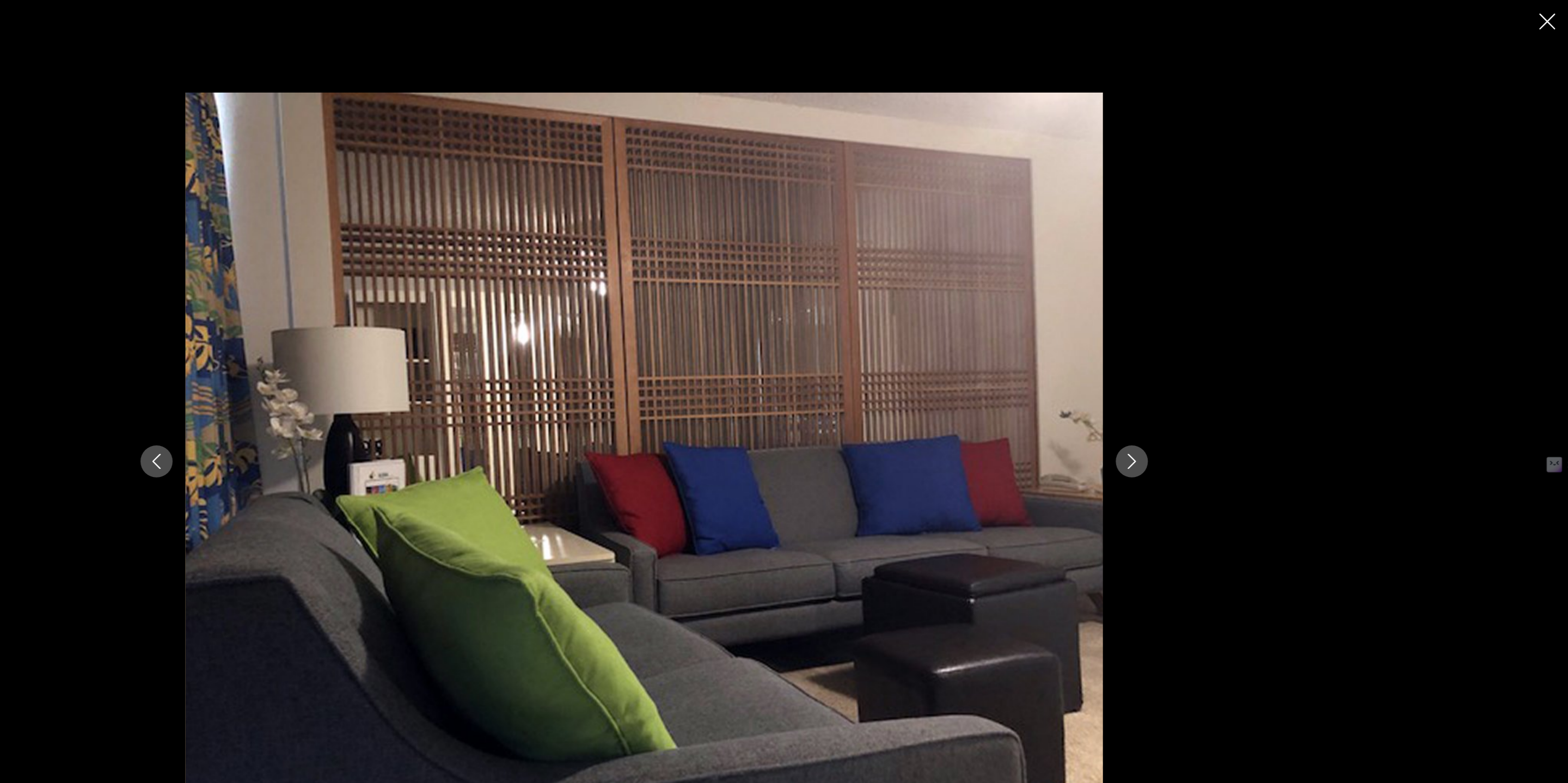
click at [1206, 392] on button "Next image" at bounding box center [1197, 392] width 27 height 27
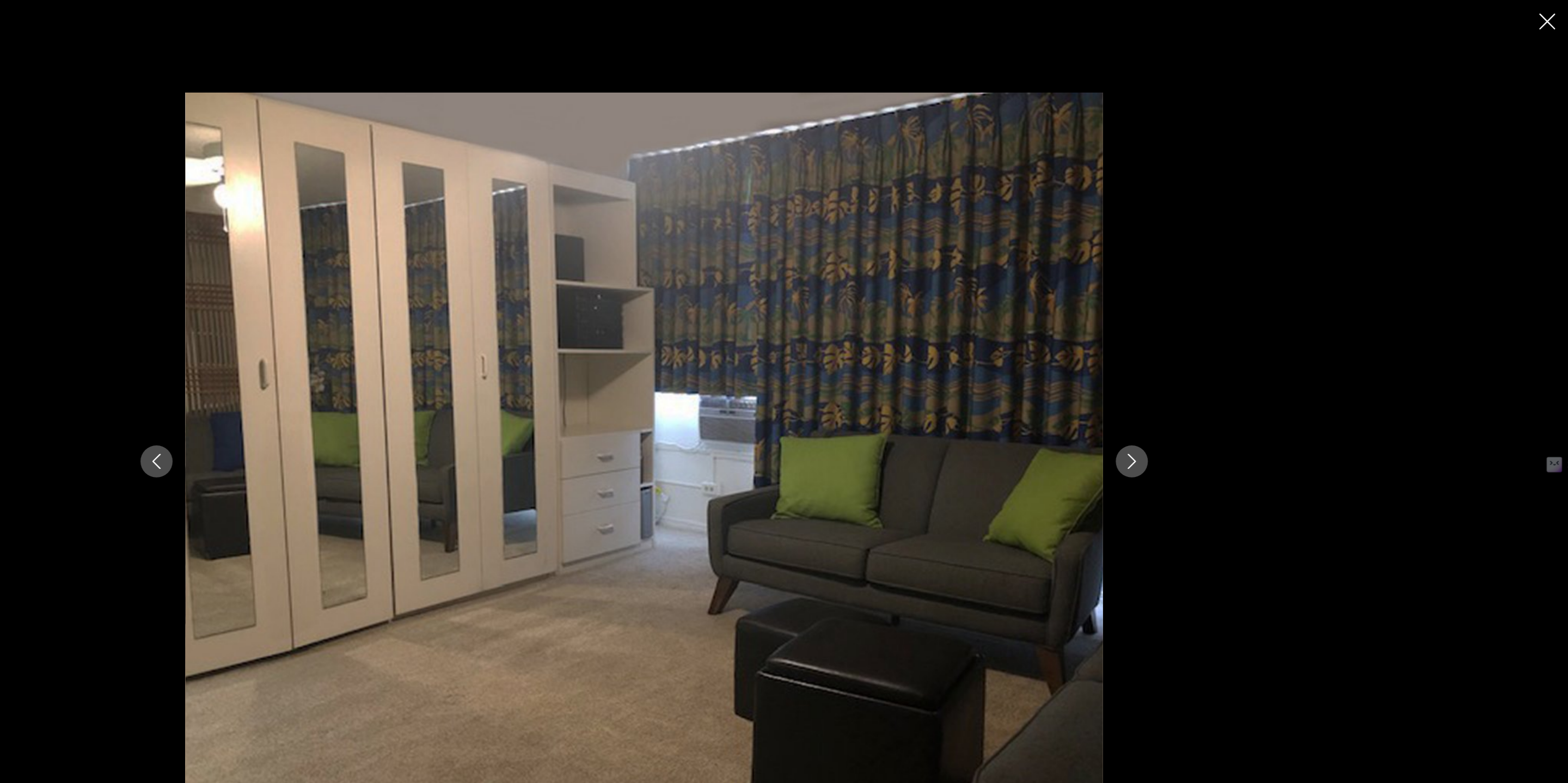
click at [1206, 392] on button "Next image" at bounding box center [1197, 392] width 27 height 27
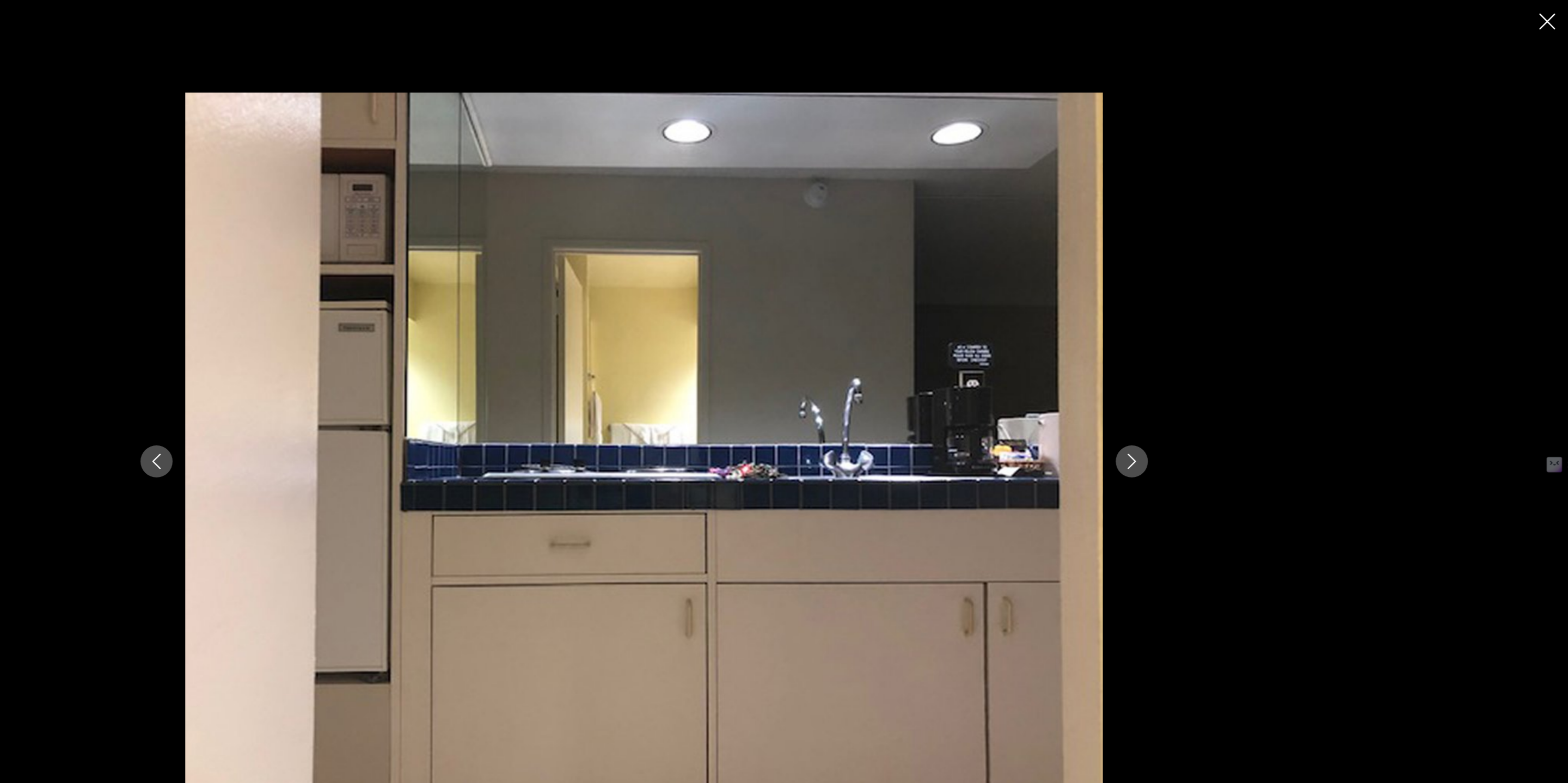
click at [1206, 392] on button "Next image" at bounding box center [1197, 392] width 27 height 27
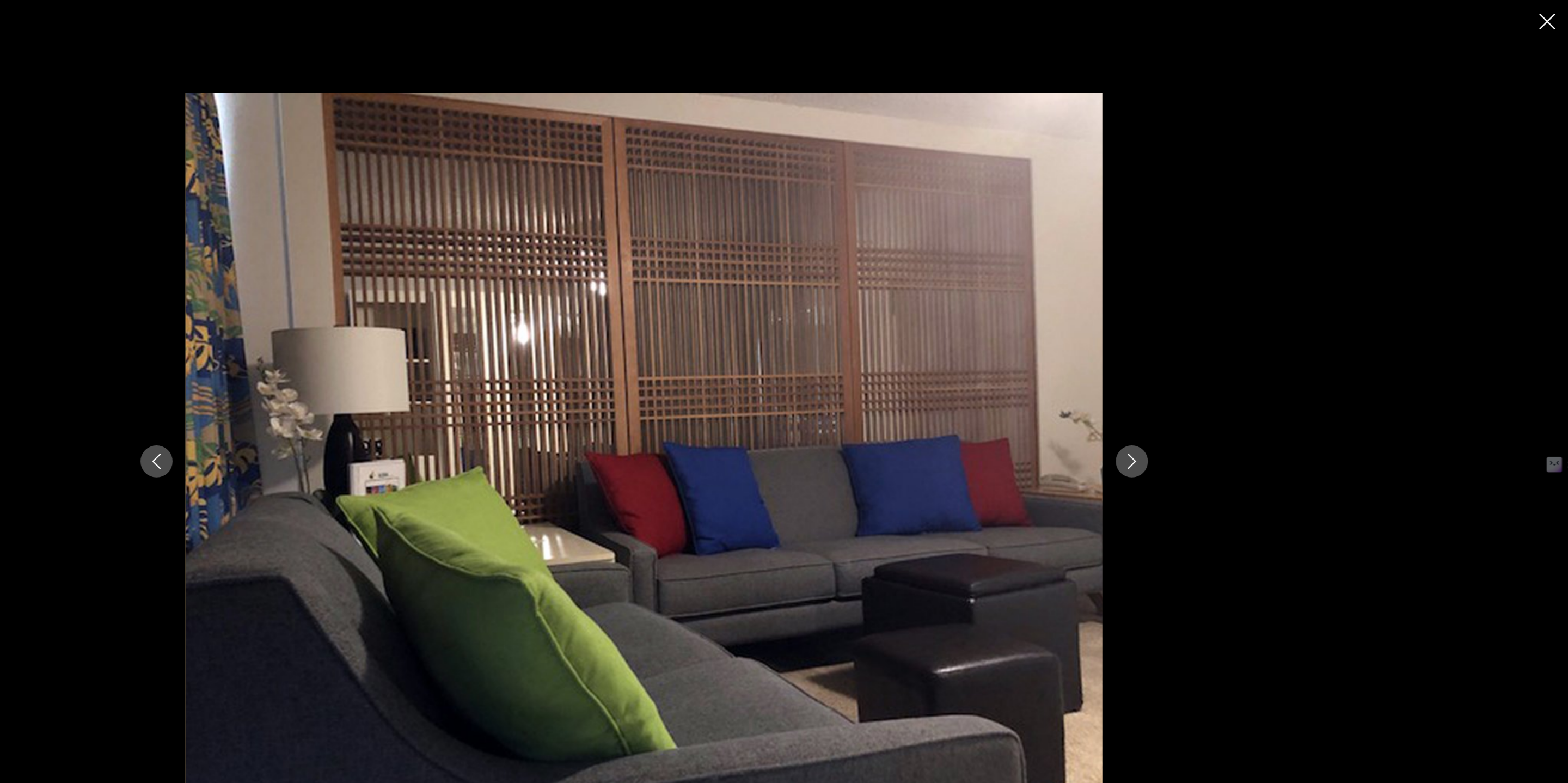
click at [1206, 392] on button "Next image" at bounding box center [1197, 392] width 27 height 27
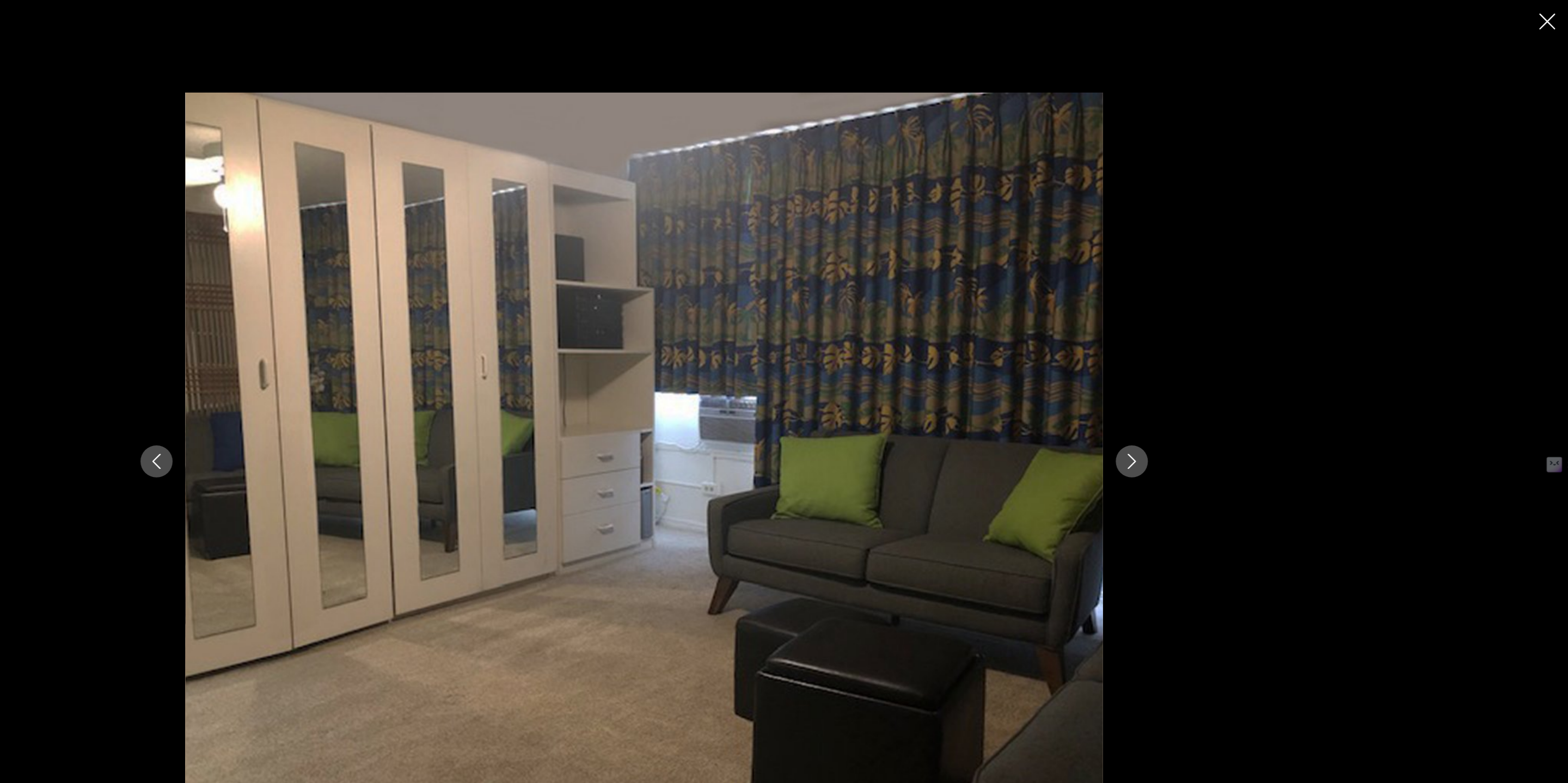
click at [1550, 18] on icon "Close slideshow" at bounding box center [1550, 18] width 13 height 13
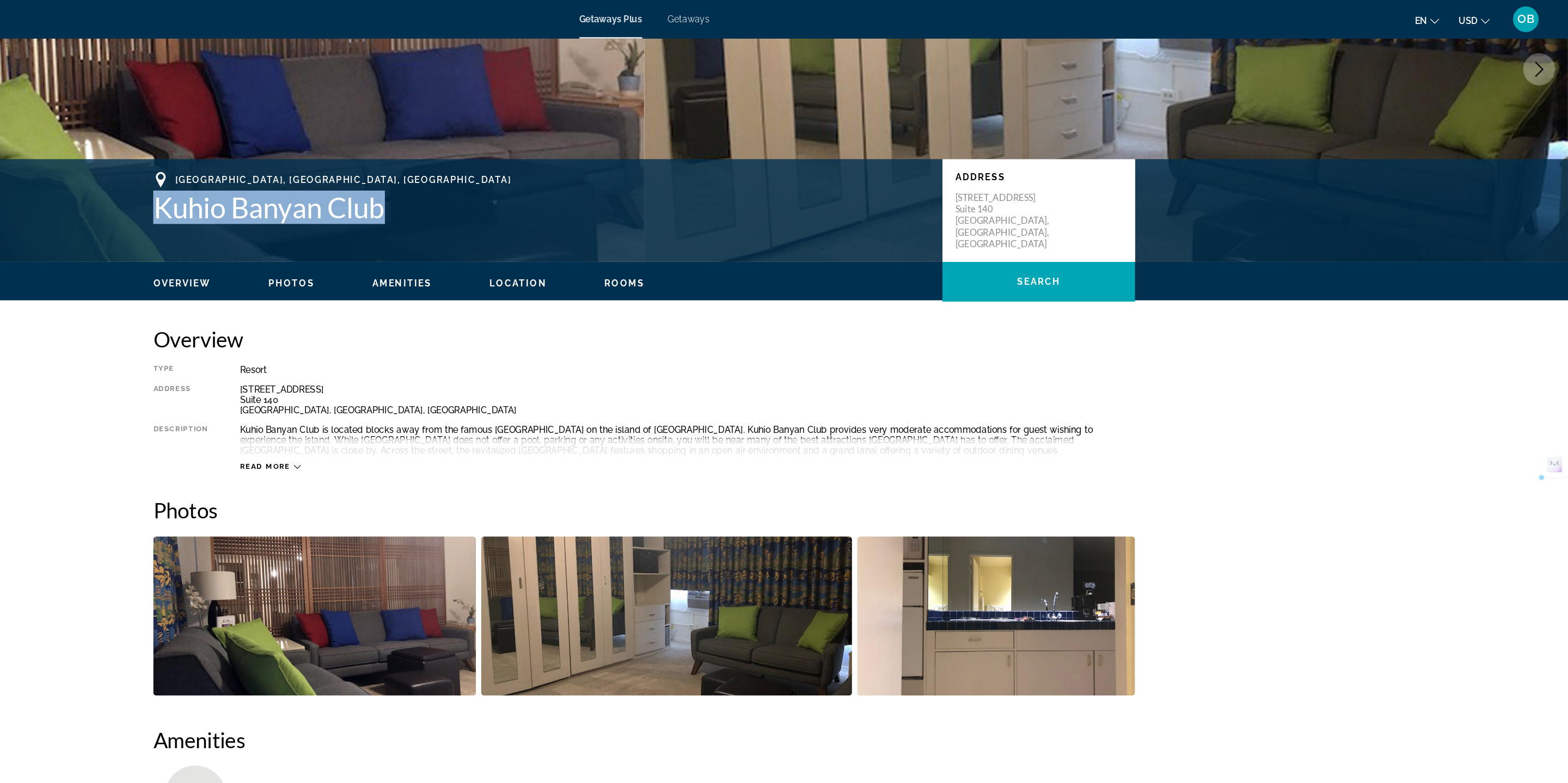
drag, startPoint x: 657, startPoint y: 192, endPoint x: 348, endPoint y: 178, distance: 309.3
click at [348, 178] on div "Honolulu, HI, USA Kuhio Banyan Club Address 2310 Kuhio Avenue Suite 140 Honolul…" at bounding box center [784, 178] width 877 height 65
copy h1 "Kuhio Banyan Club"
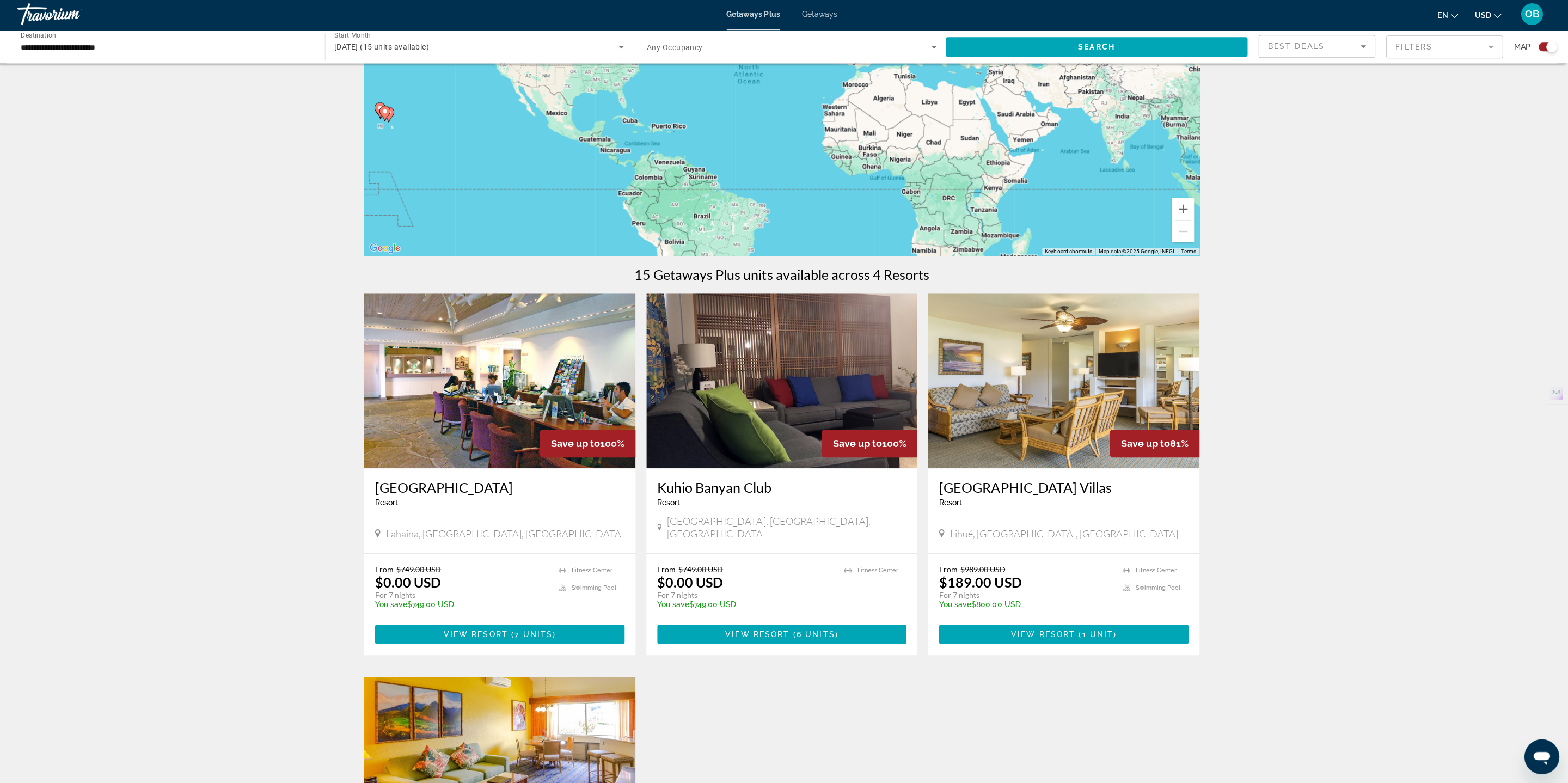
scroll to position [147, 0]
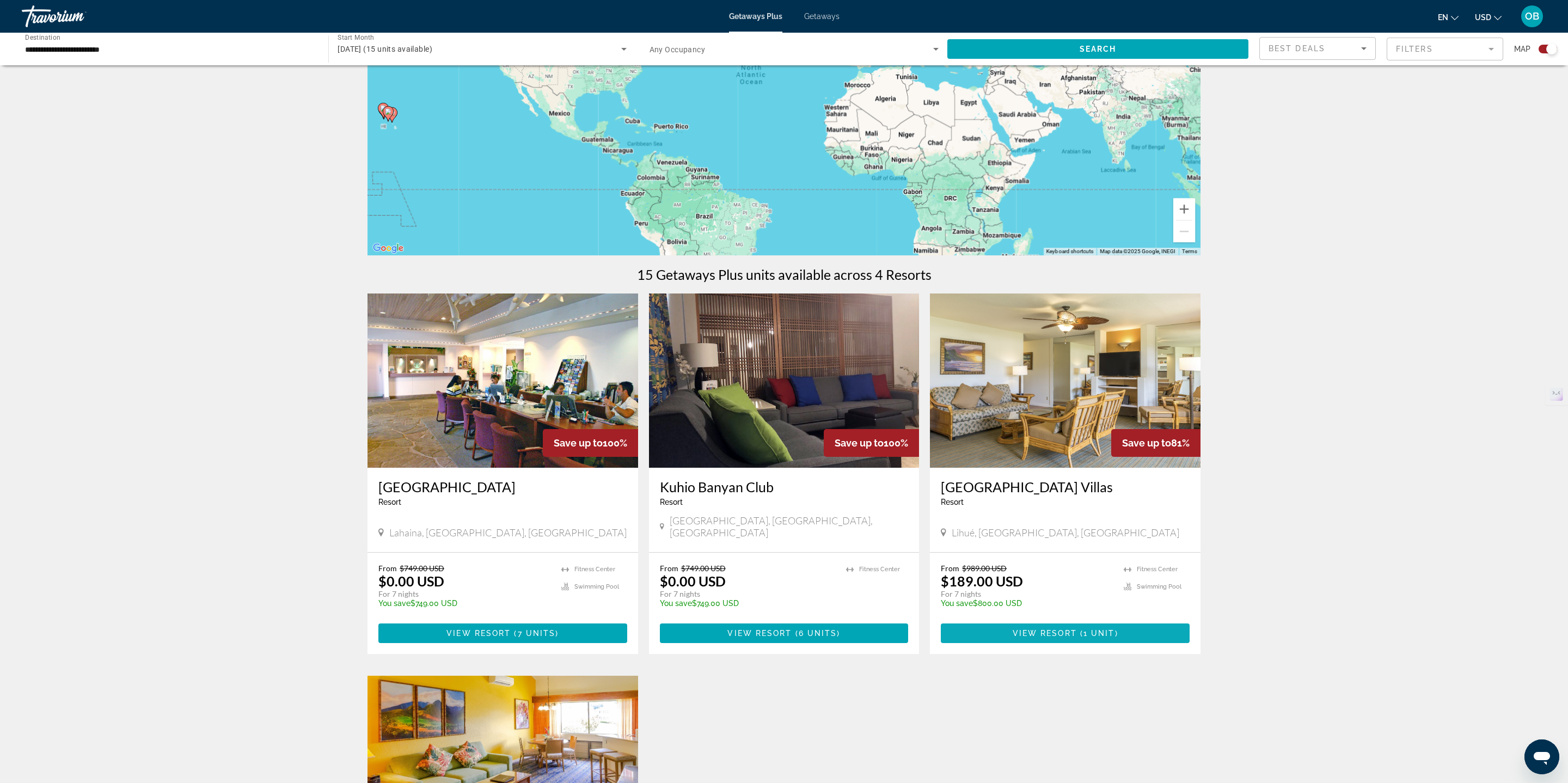
click at [1000, 620] on span "Main content" at bounding box center [1065, 633] width 249 height 26
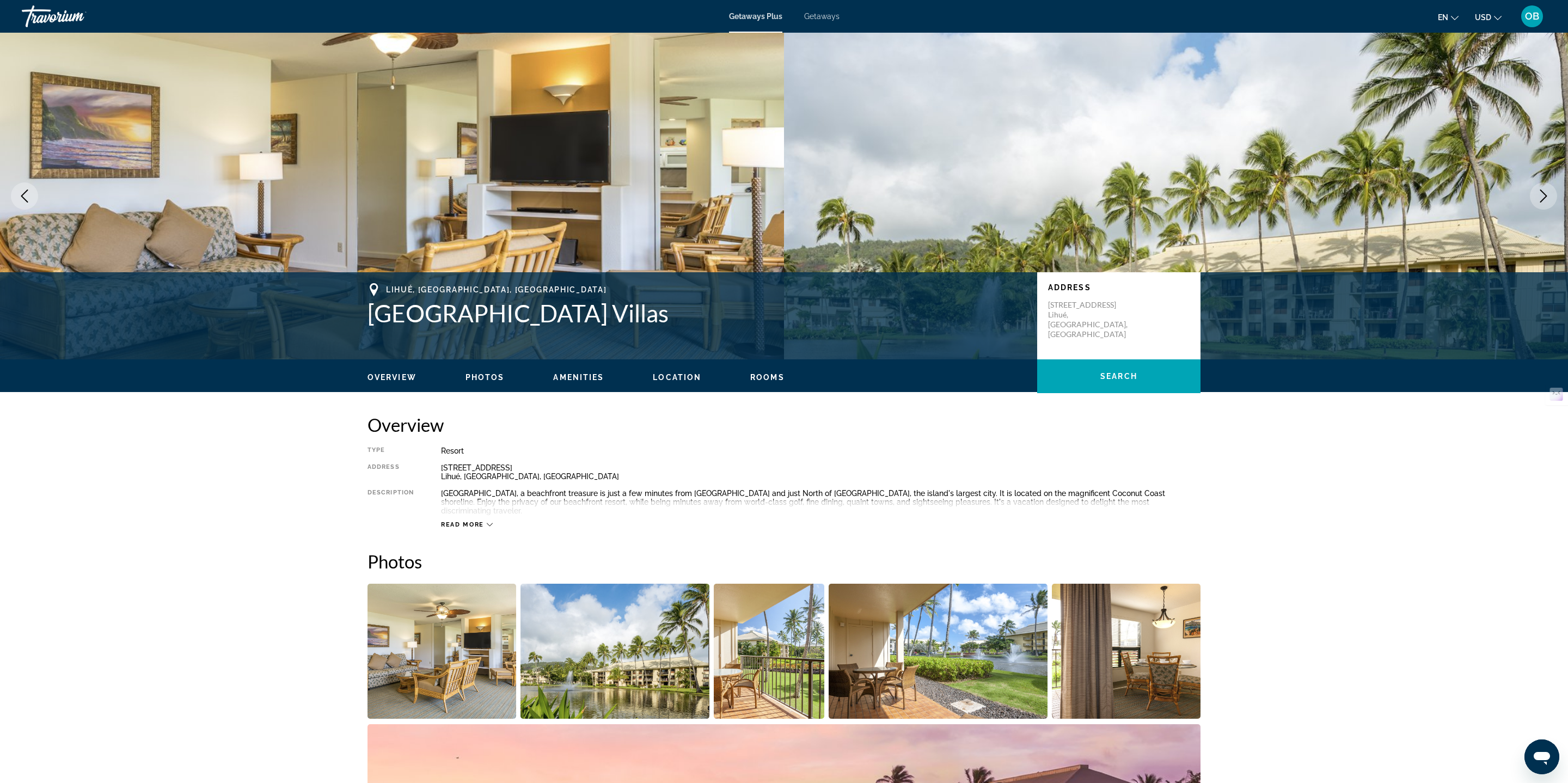
click at [466, 521] on span "Read more" at bounding box center [462, 525] width 43 height 7
drag, startPoint x: 514, startPoint y: 477, endPoint x: 416, endPoint y: 472, distance: 98.1
click at [416, 472] on div "Type Resort All-Inclusive No All-Inclusive Address 4330 Kauaí Beach Drive Lihué…" at bounding box center [784, 487] width 833 height 82
copy div "4330 Kauaí Beach Drive Lihué, HI, USA"
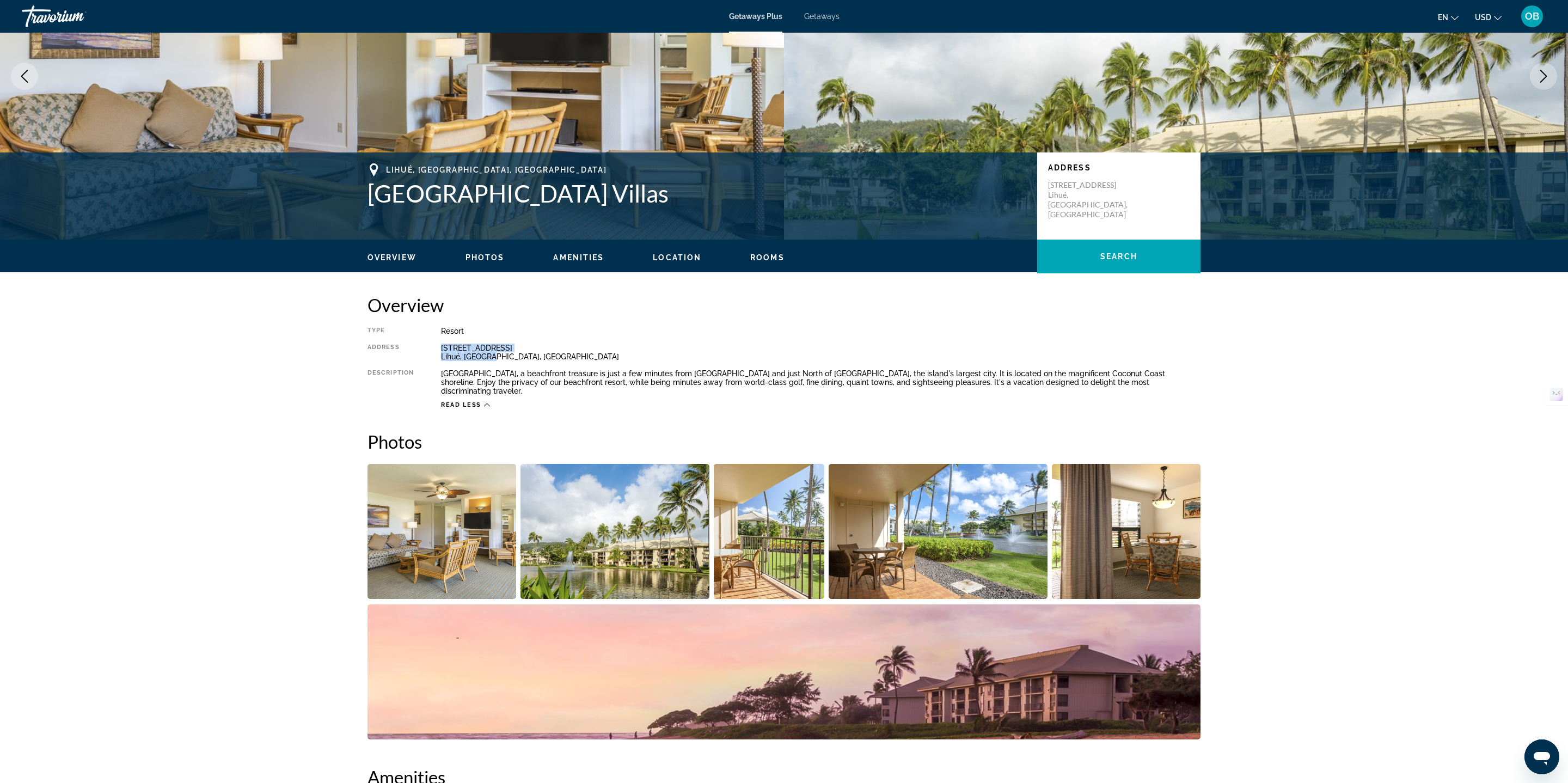
scroll to position [233, 0]
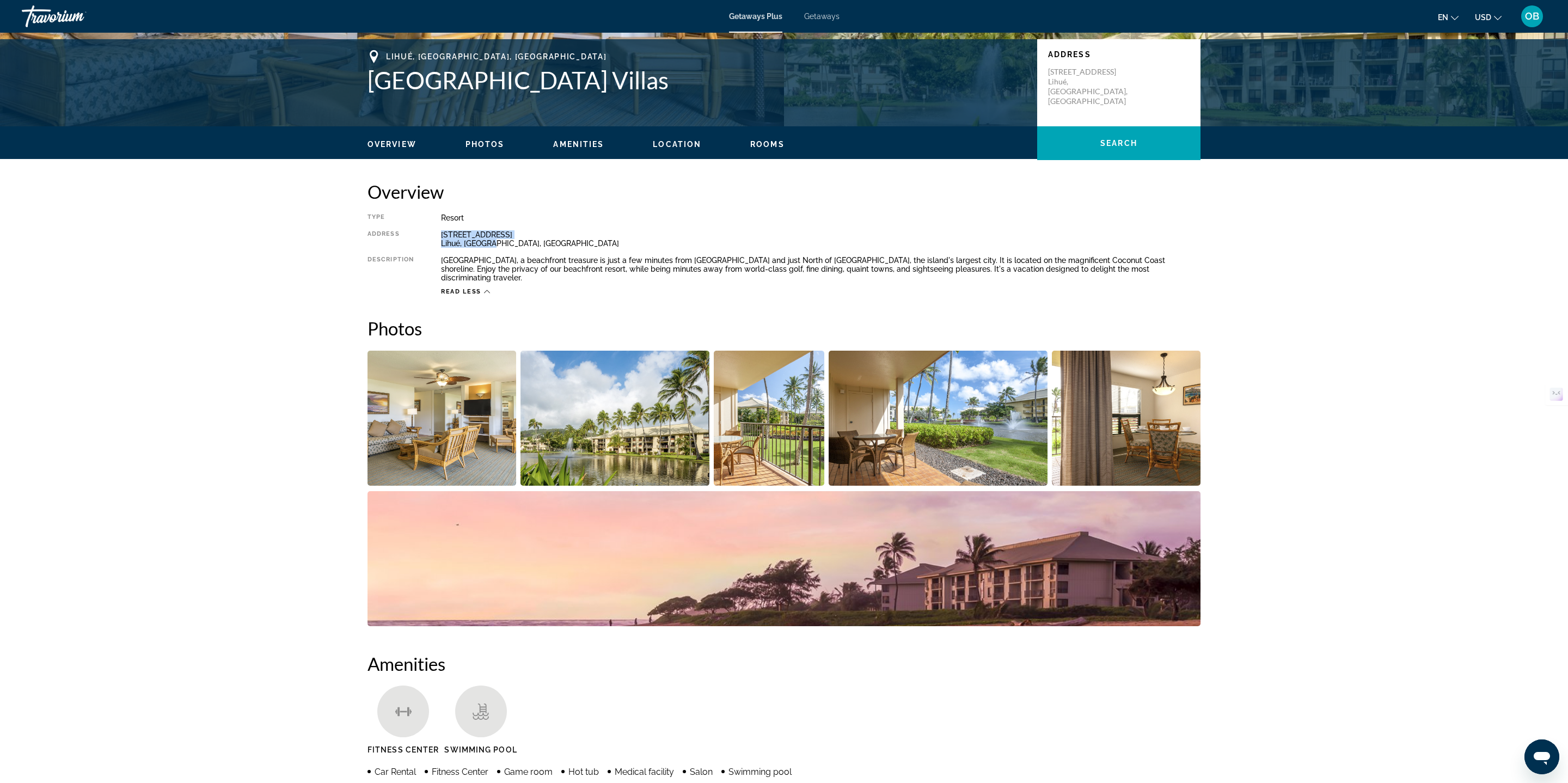
click at [427, 397] on img "Open full-screen image slider" at bounding box center [442, 418] width 149 height 135
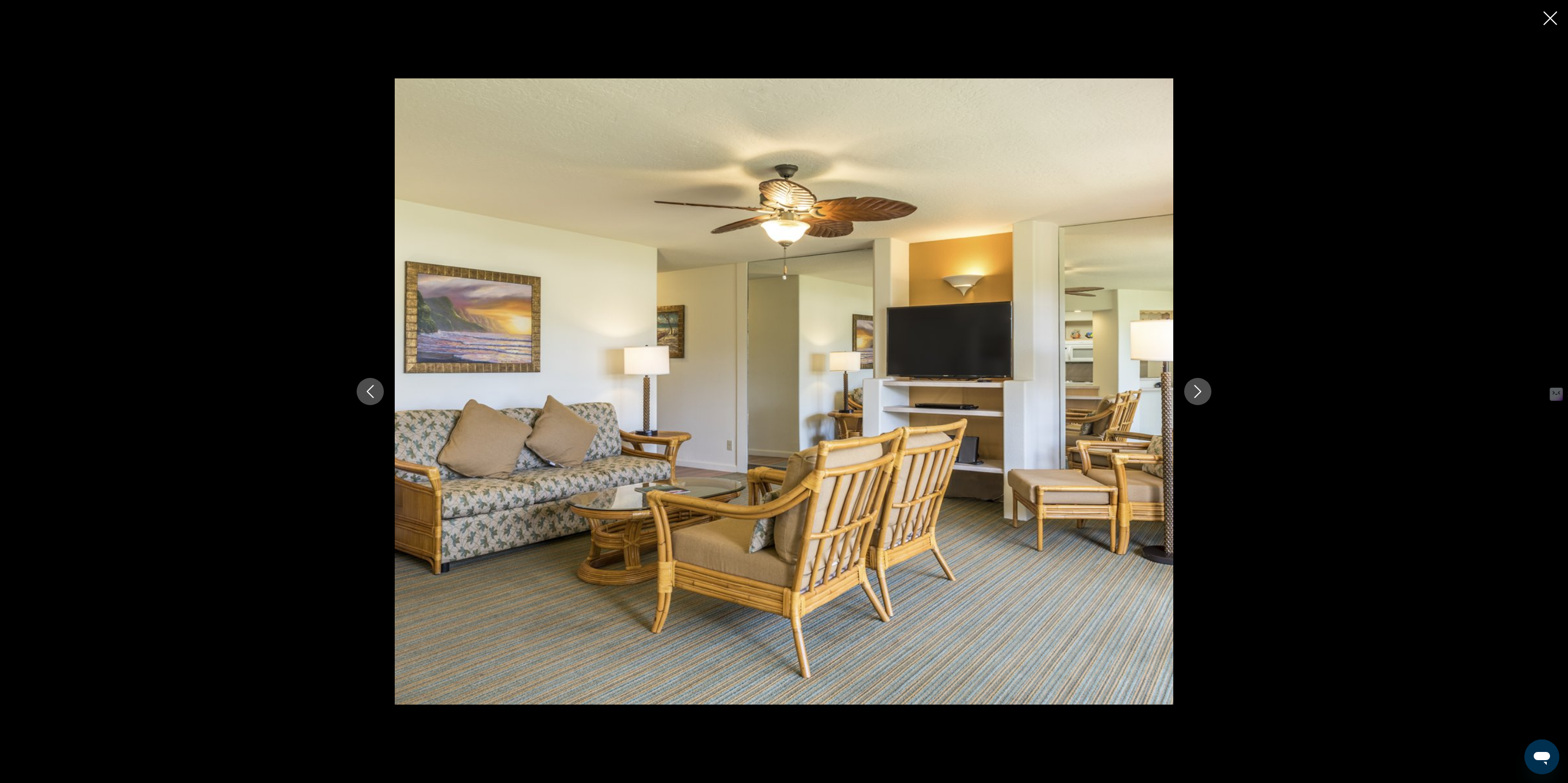
click at [1195, 388] on icon "Next image" at bounding box center [1197, 391] width 13 height 13
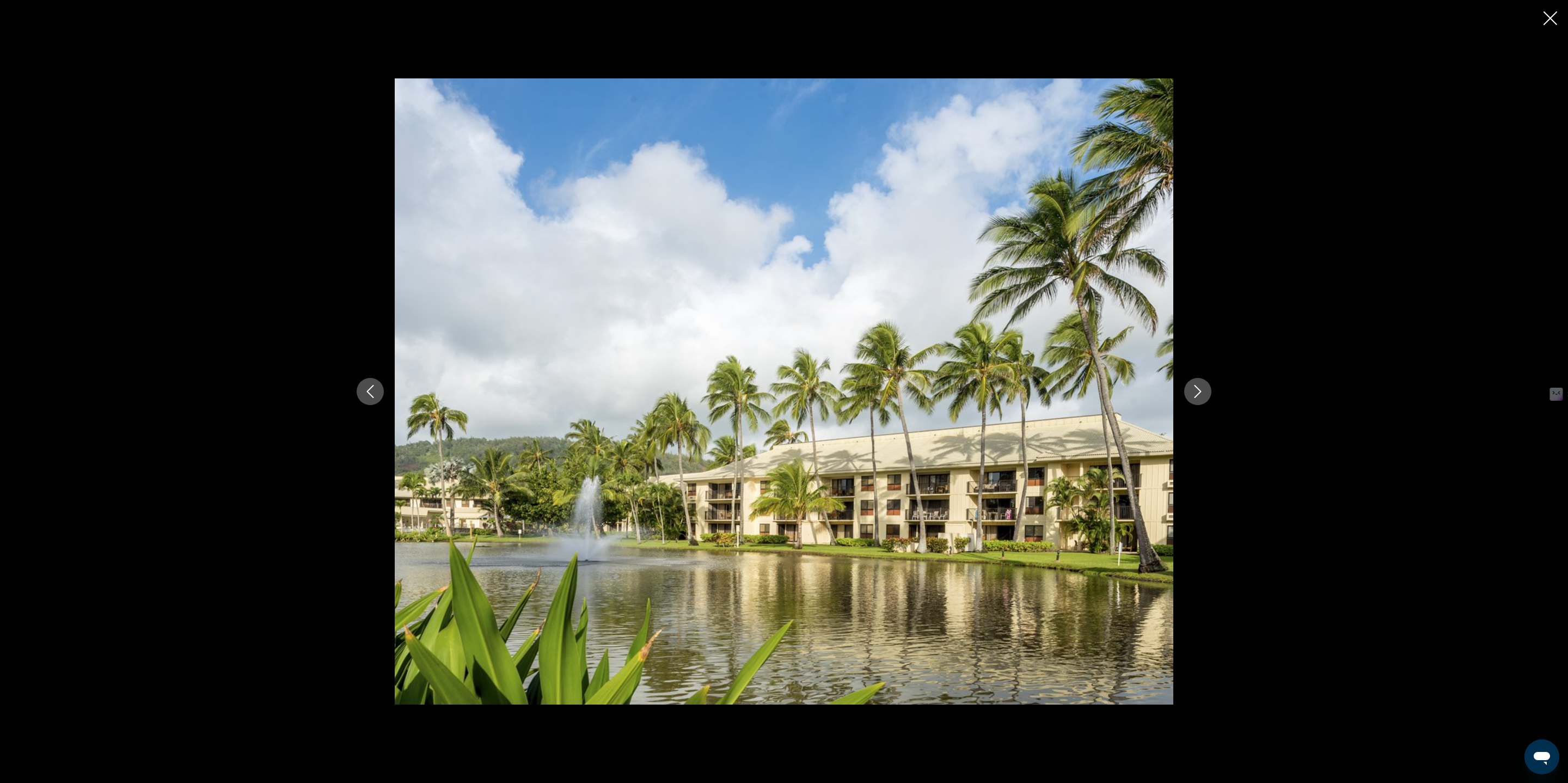
click at [1195, 387] on icon "Next image" at bounding box center [1197, 391] width 13 height 13
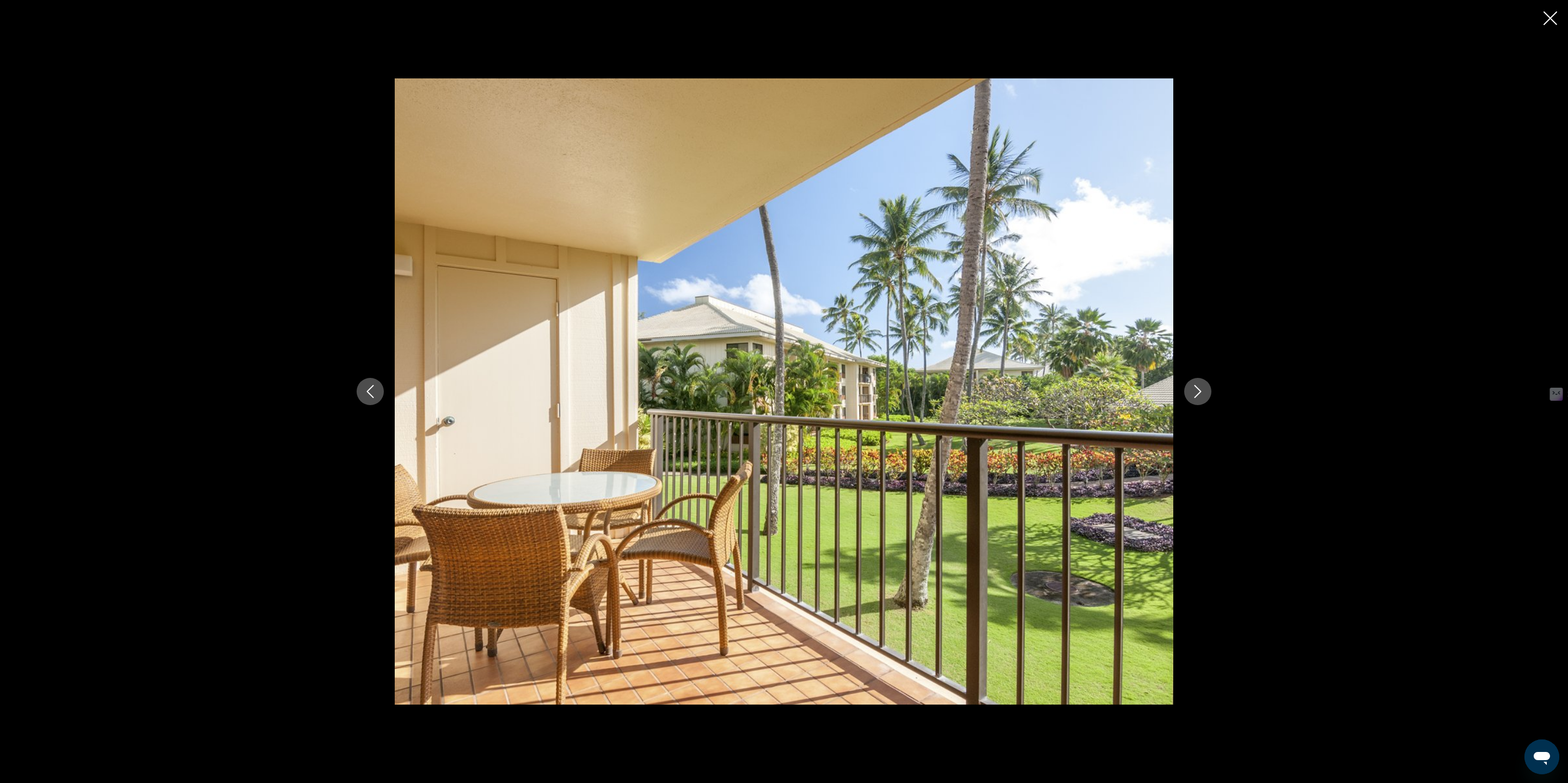
click at [1195, 387] on icon "Next image" at bounding box center [1197, 391] width 13 height 13
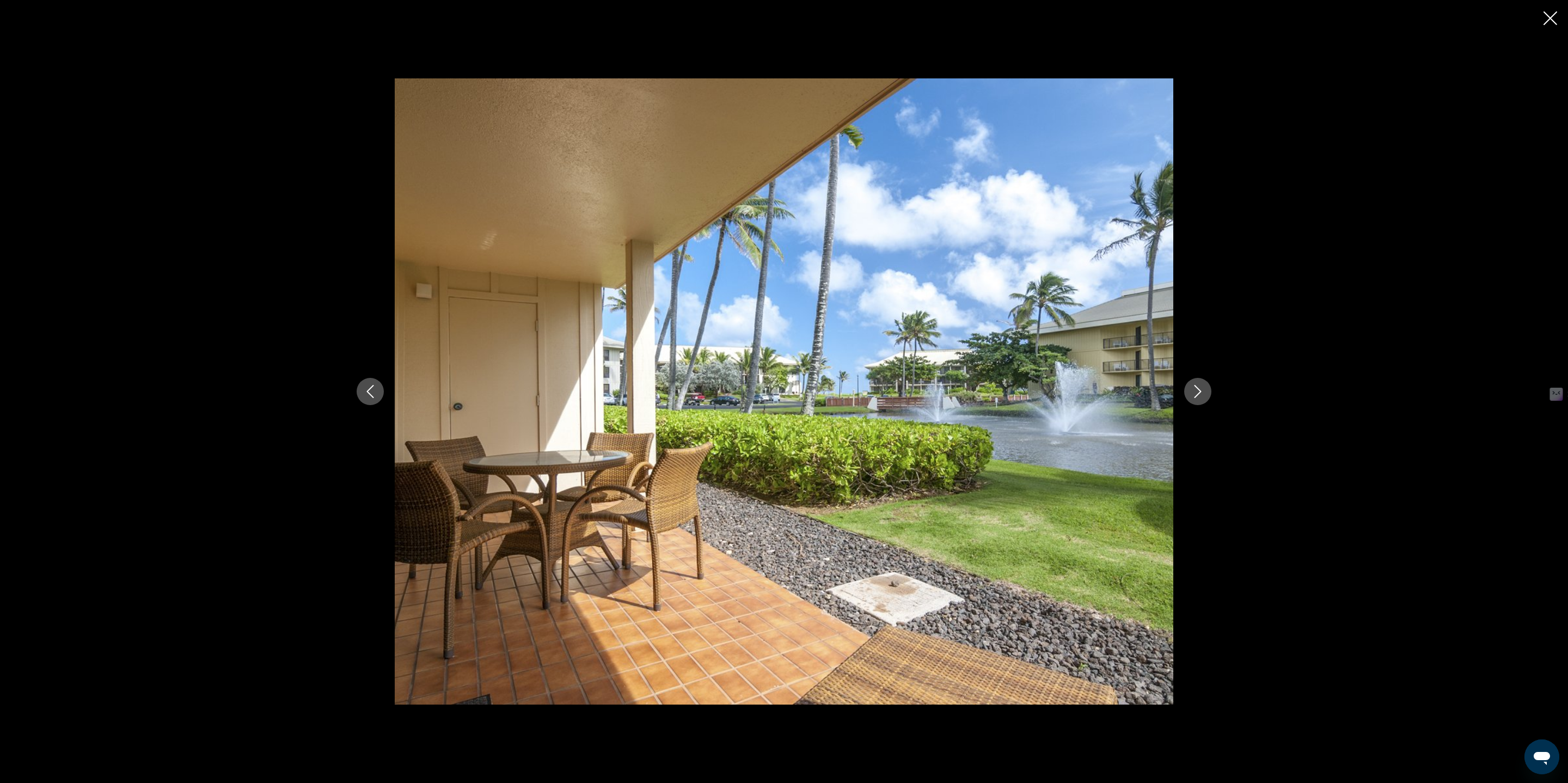
click at [1195, 387] on icon "Next image" at bounding box center [1197, 391] width 13 height 13
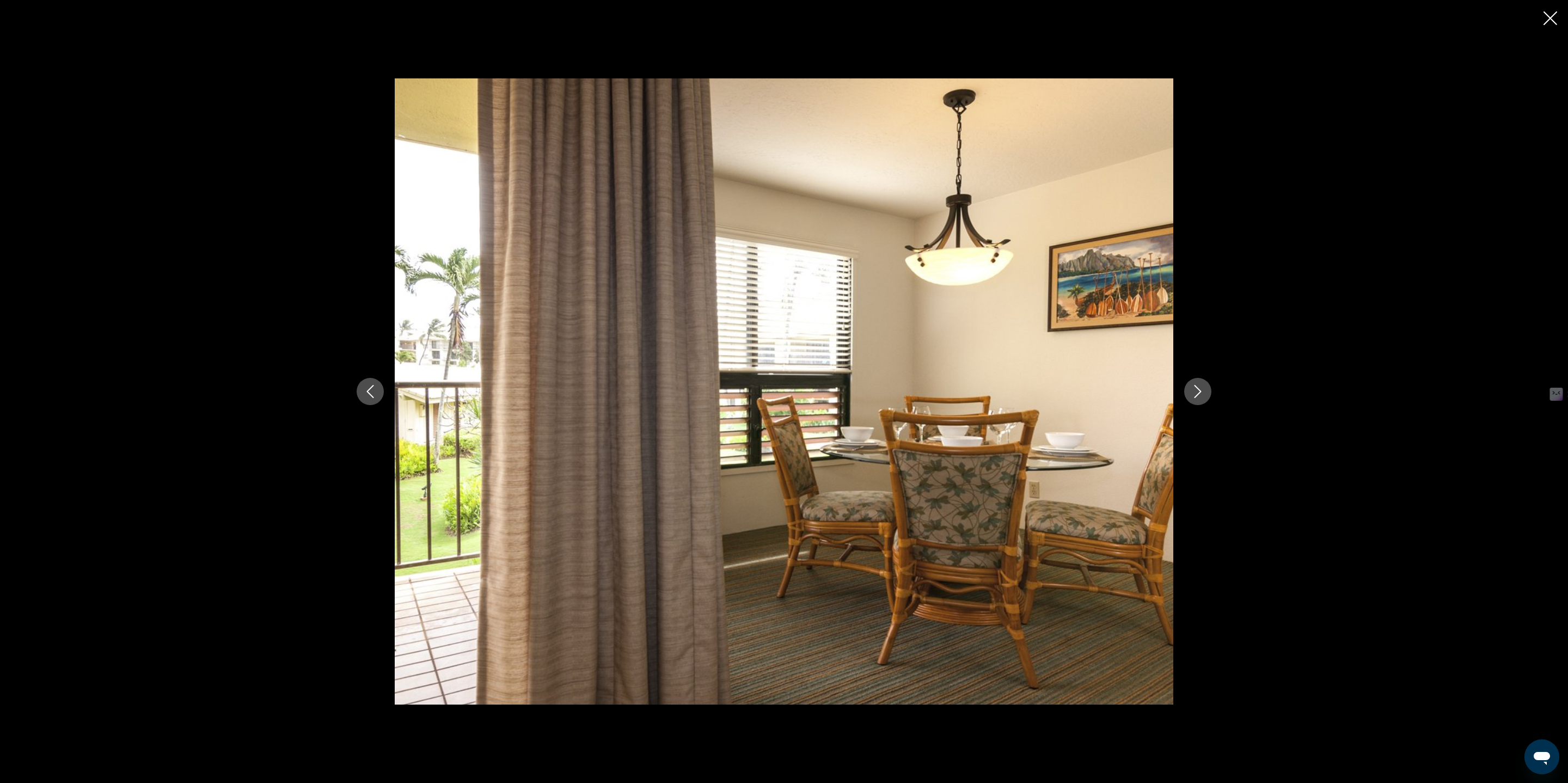
click at [1195, 387] on icon "Next image" at bounding box center [1197, 391] width 13 height 13
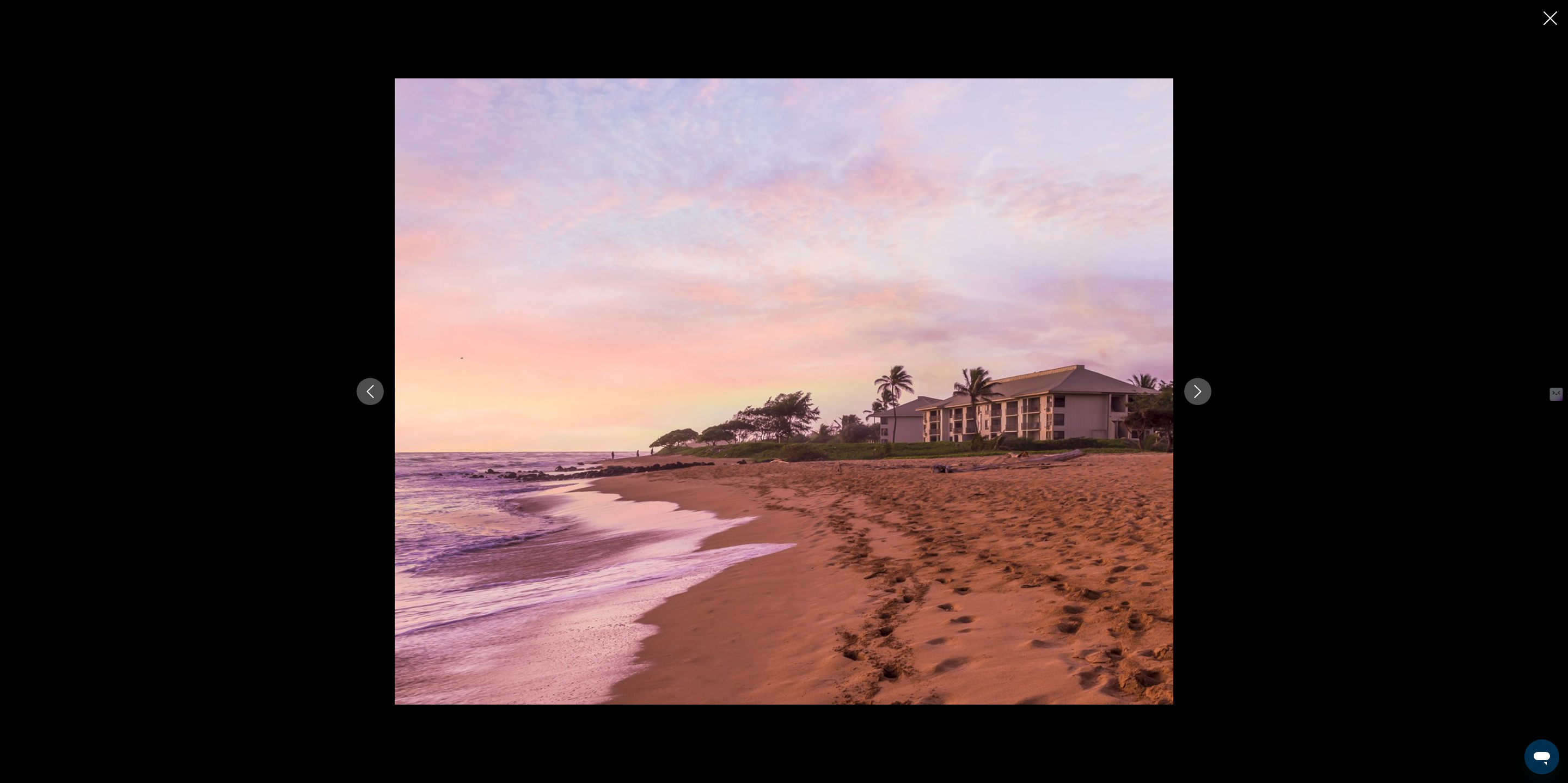
click at [1195, 387] on icon "Next image" at bounding box center [1197, 391] width 13 height 13
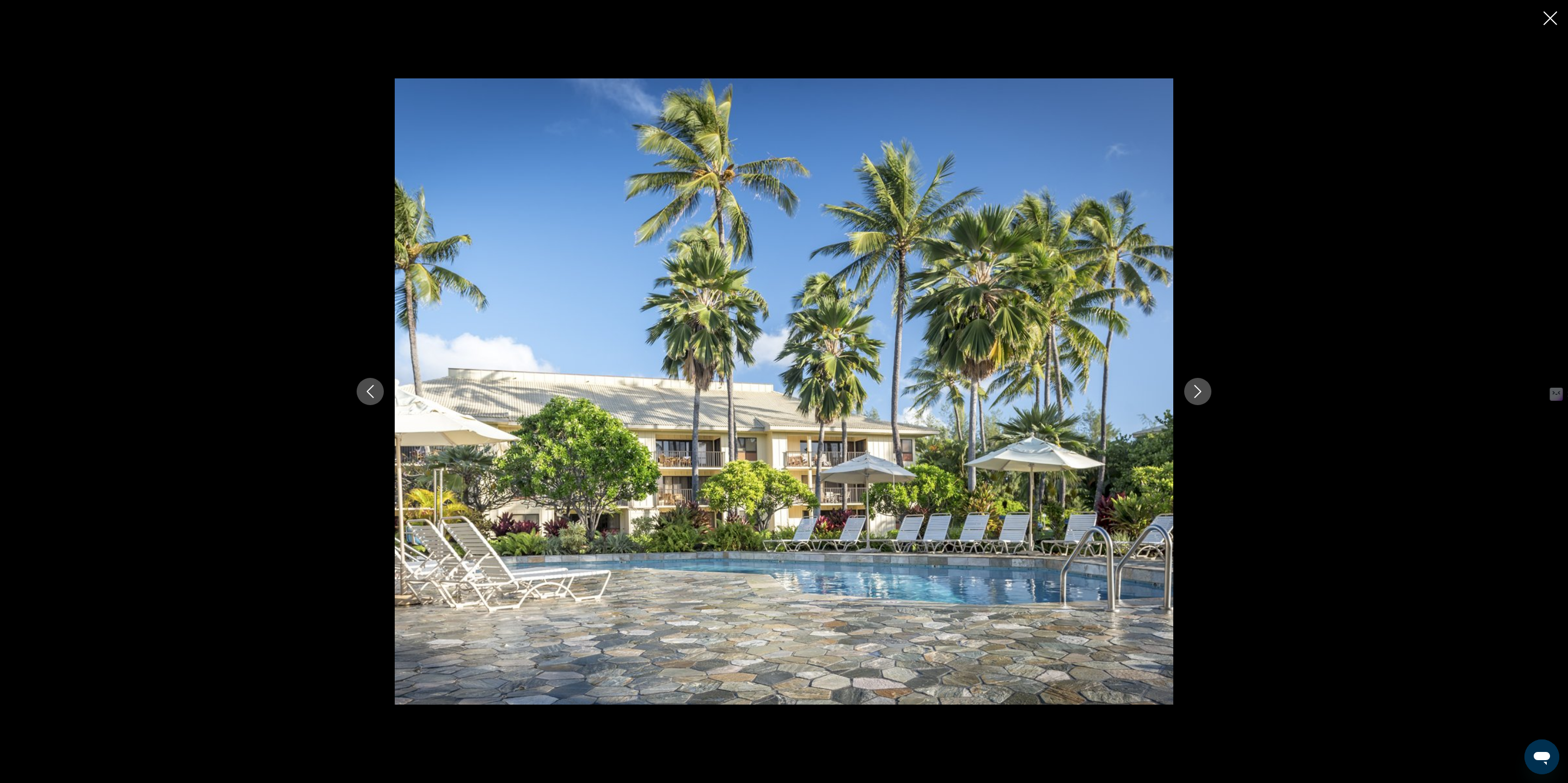
click at [1195, 387] on icon "Next image" at bounding box center [1197, 391] width 13 height 13
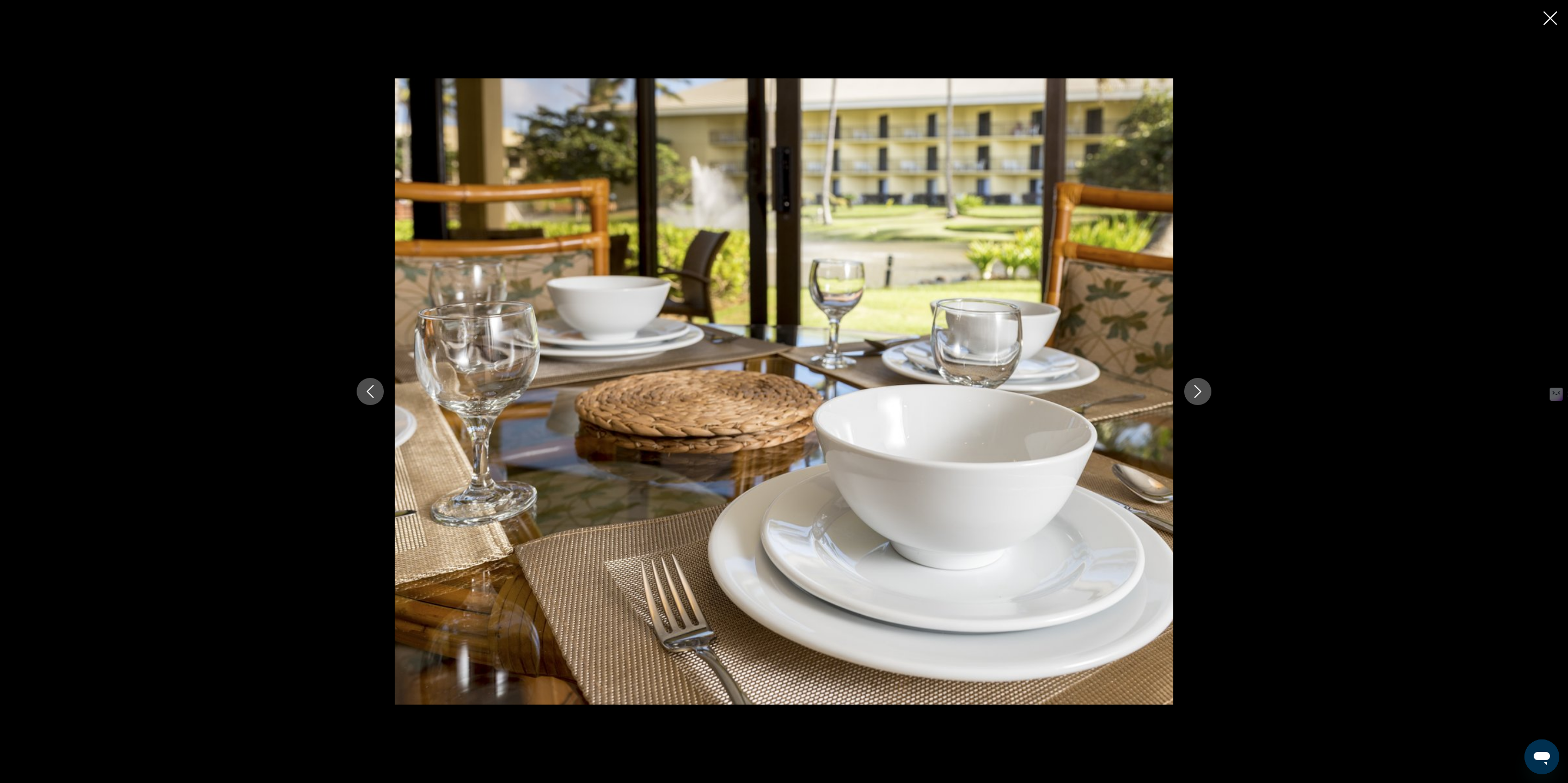
click at [1195, 387] on icon "Next image" at bounding box center [1197, 391] width 13 height 13
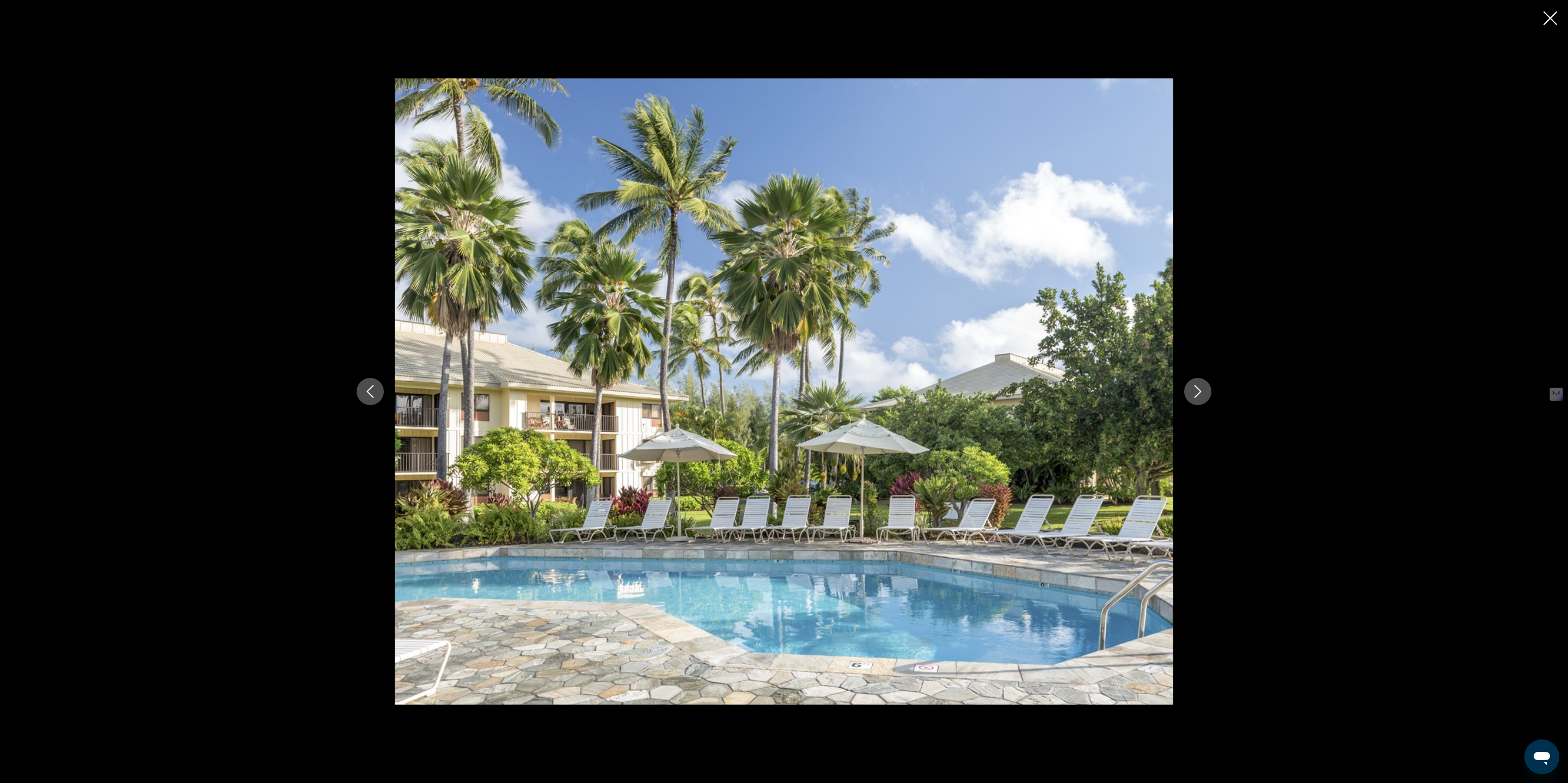
click at [1547, 13] on icon "Close slideshow" at bounding box center [1550, 18] width 13 height 13
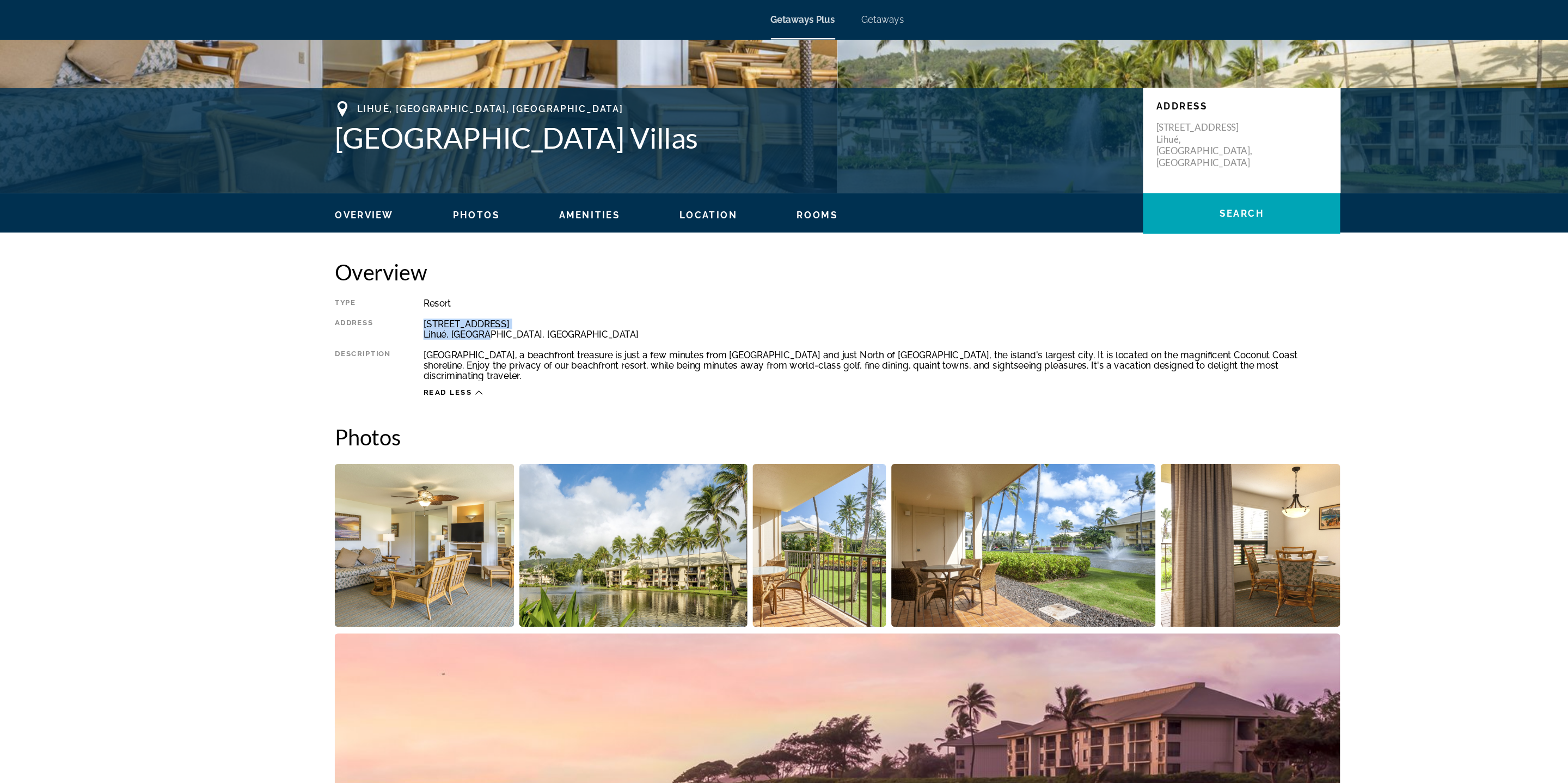
scroll to position [0, 0]
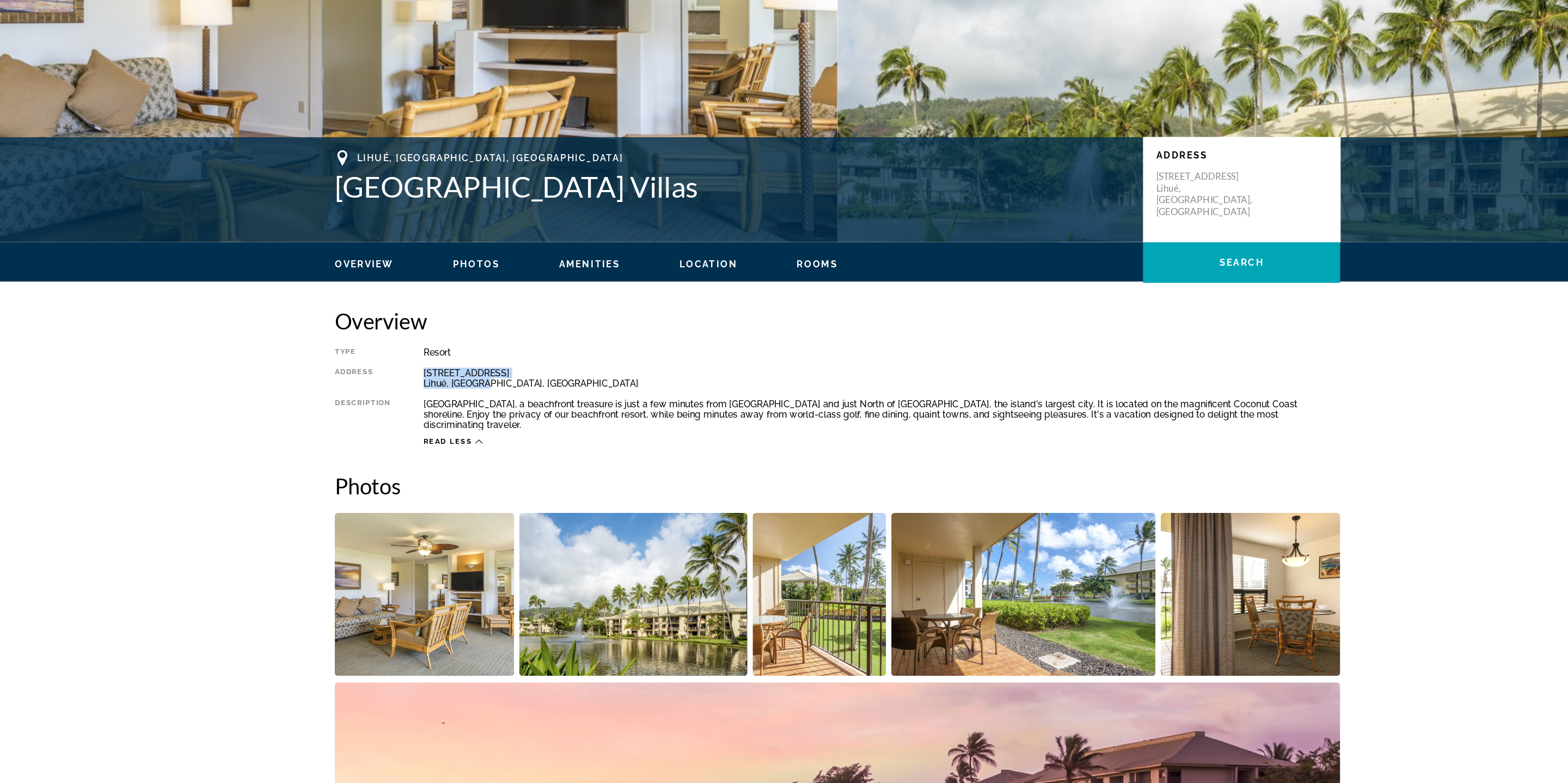
click at [477, 600] on img "Open full-screen image slider" at bounding box center [442, 627] width 149 height 135
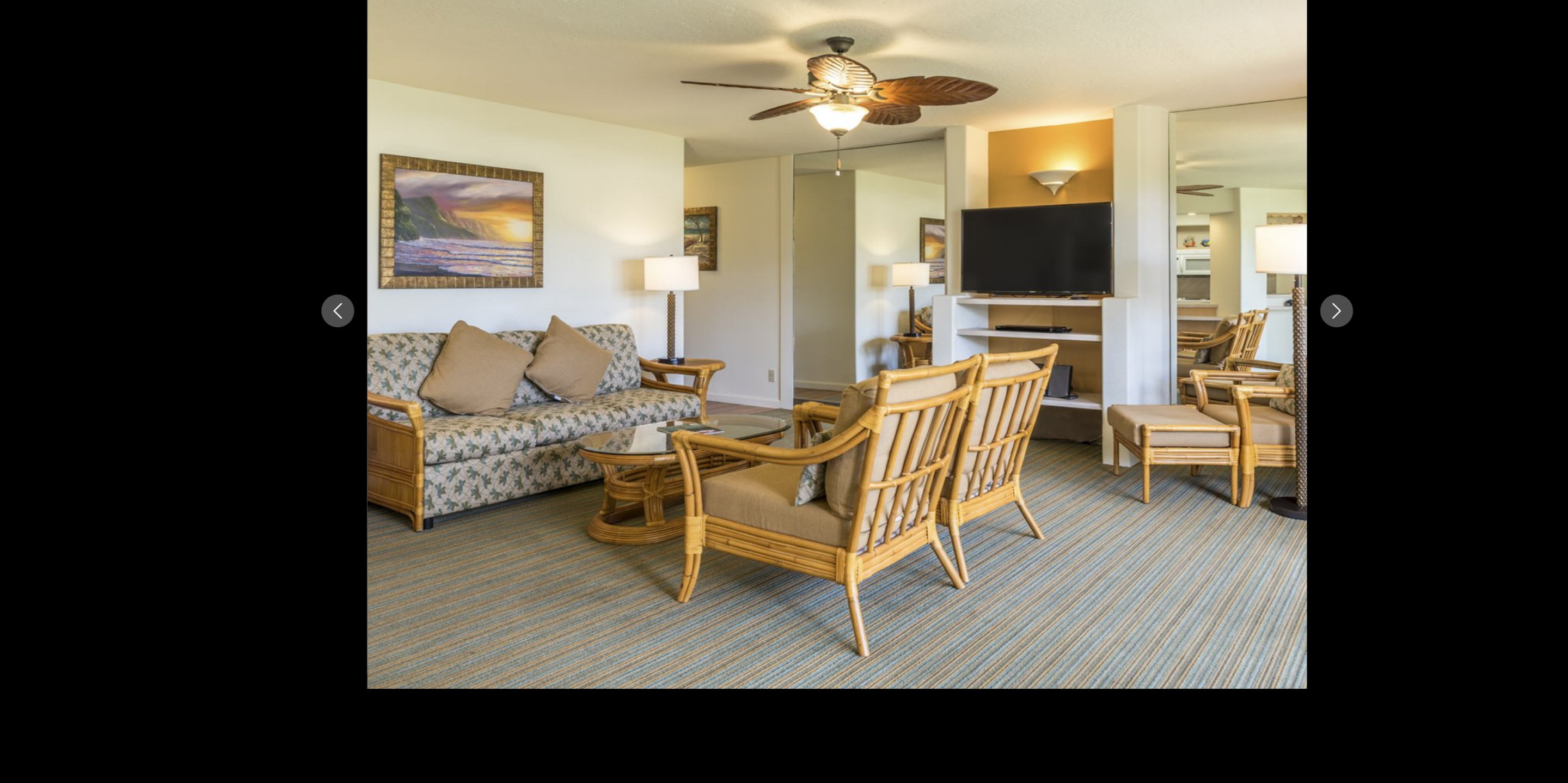
scroll to position [25, 0]
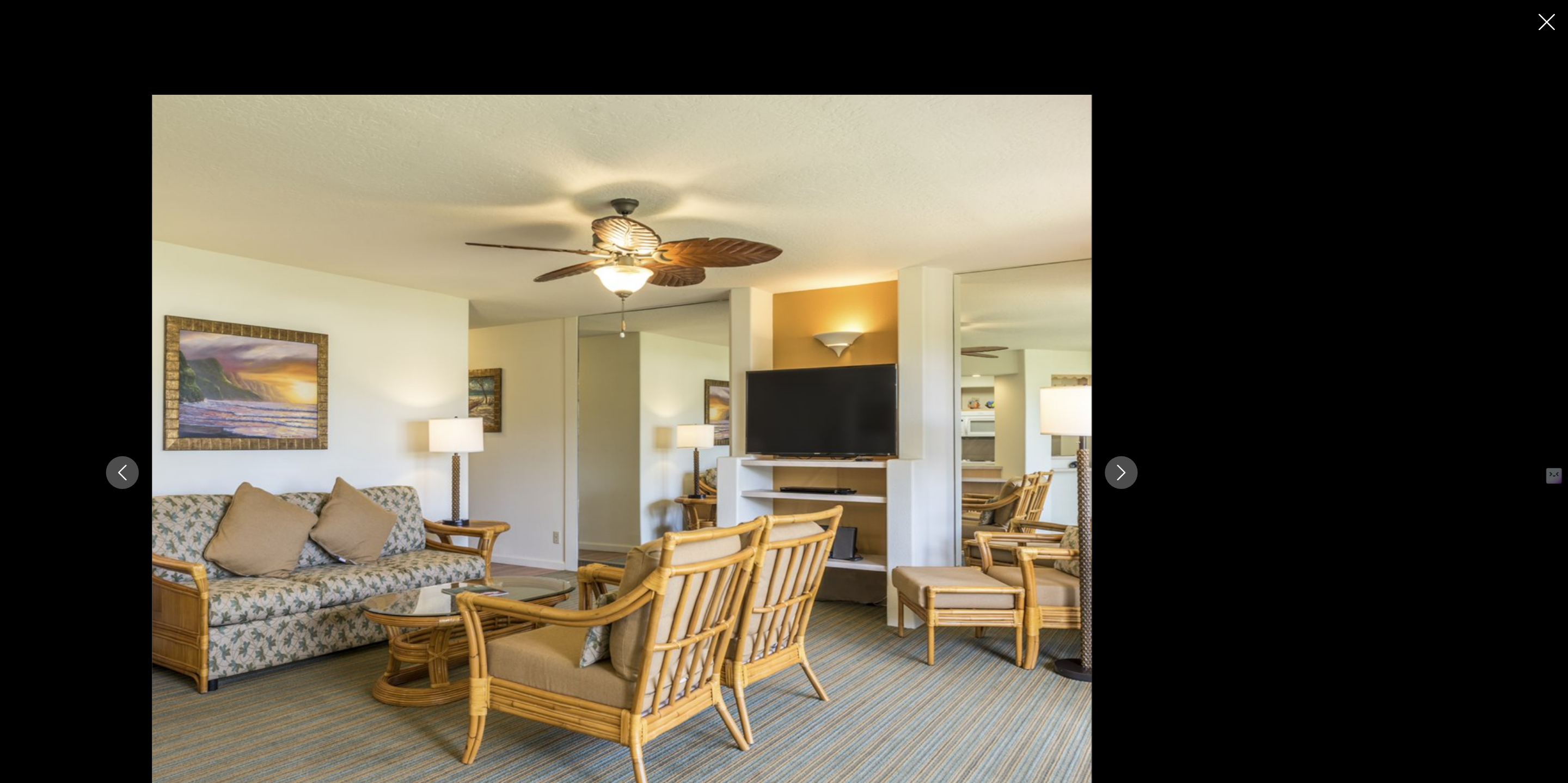
click at [1196, 392] on icon "Next image" at bounding box center [1197, 391] width 13 height 13
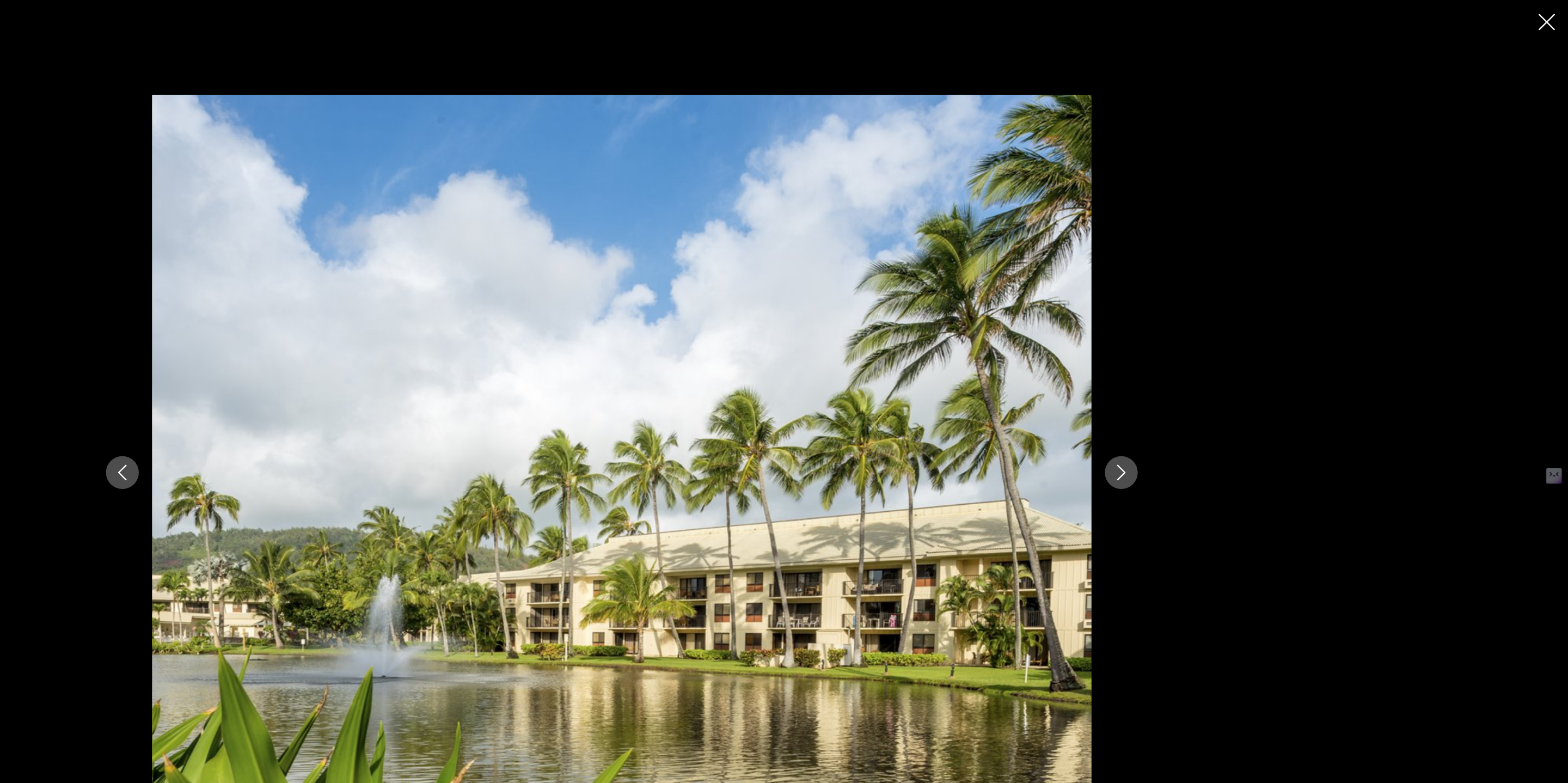
click at [374, 392] on icon "Previous image" at bounding box center [369, 391] width 13 height 13
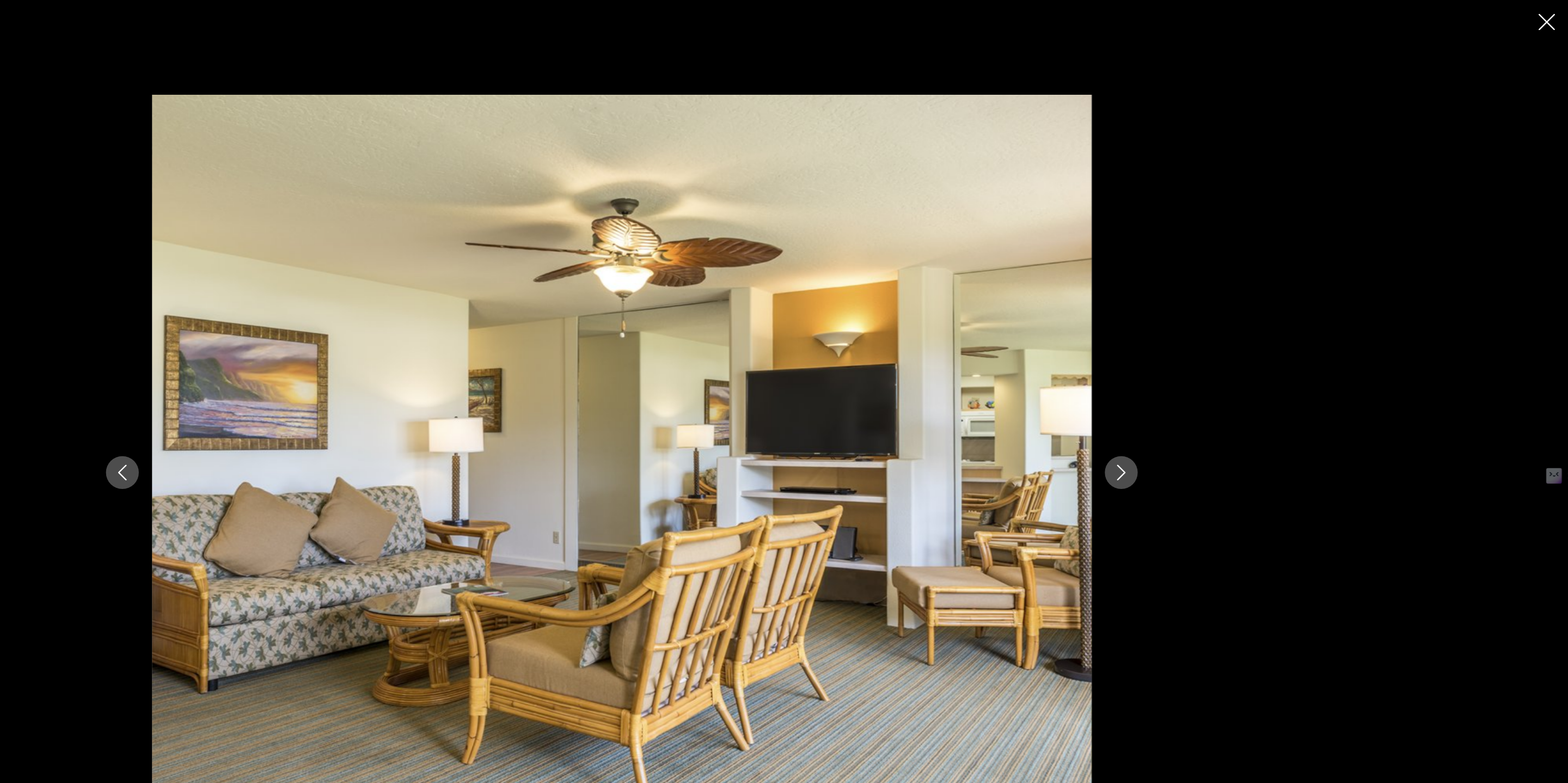
click at [1200, 390] on icon "Next image" at bounding box center [1197, 391] width 13 height 13
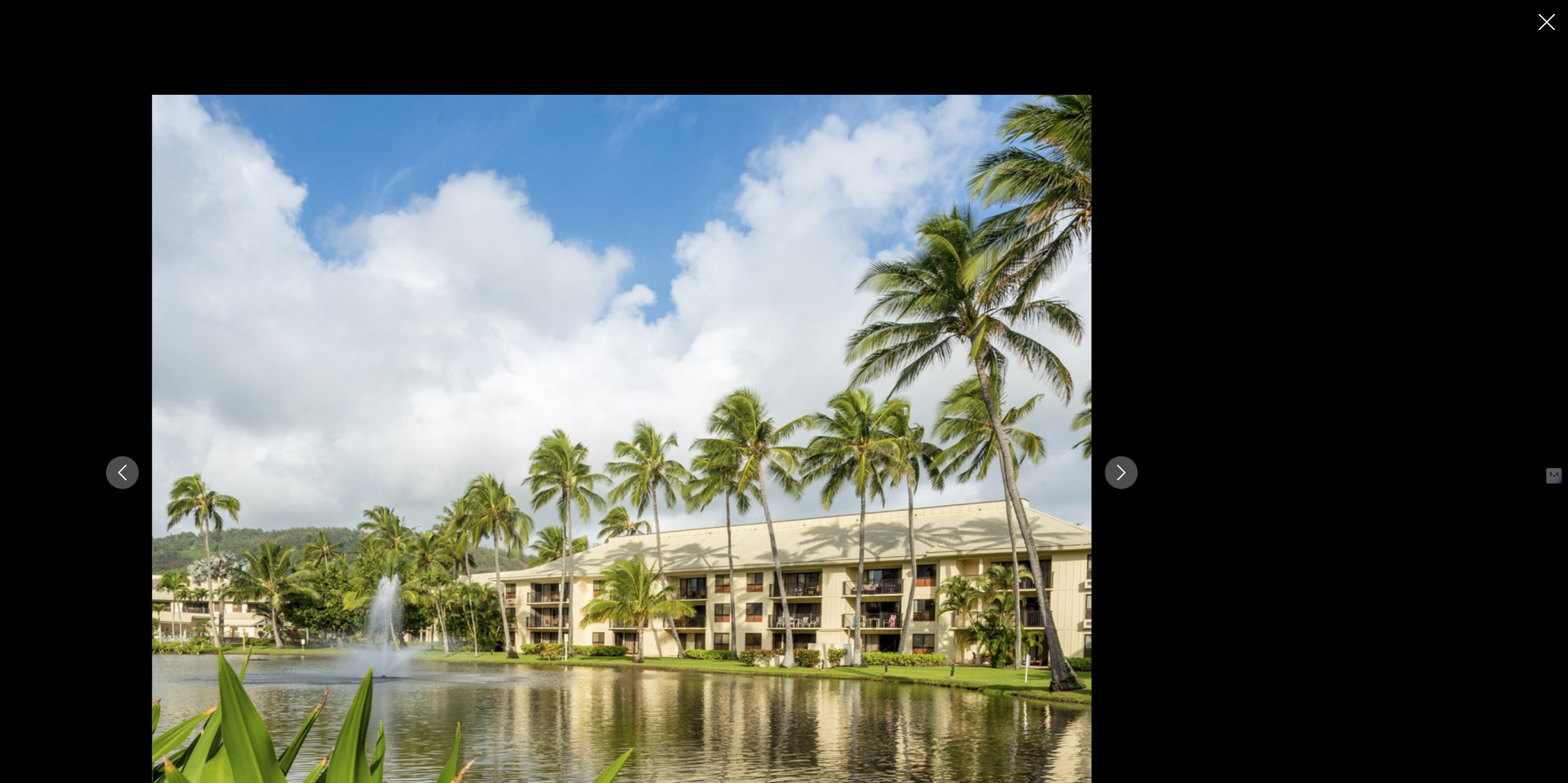
click at [1200, 390] on icon "Next image" at bounding box center [1197, 391] width 13 height 13
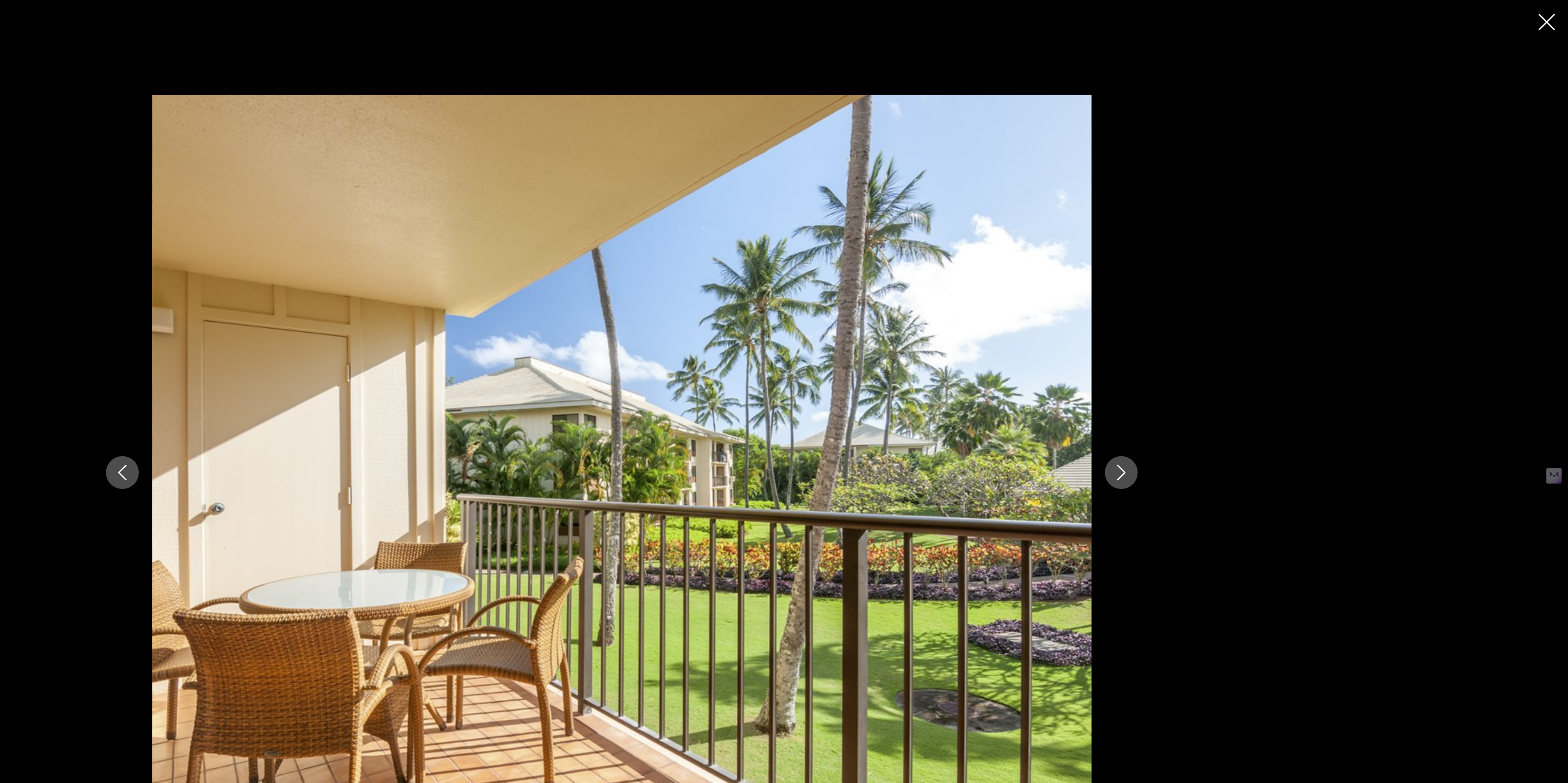
click at [1200, 390] on icon "Next image" at bounding box center [1197, 391] width 13 height 13
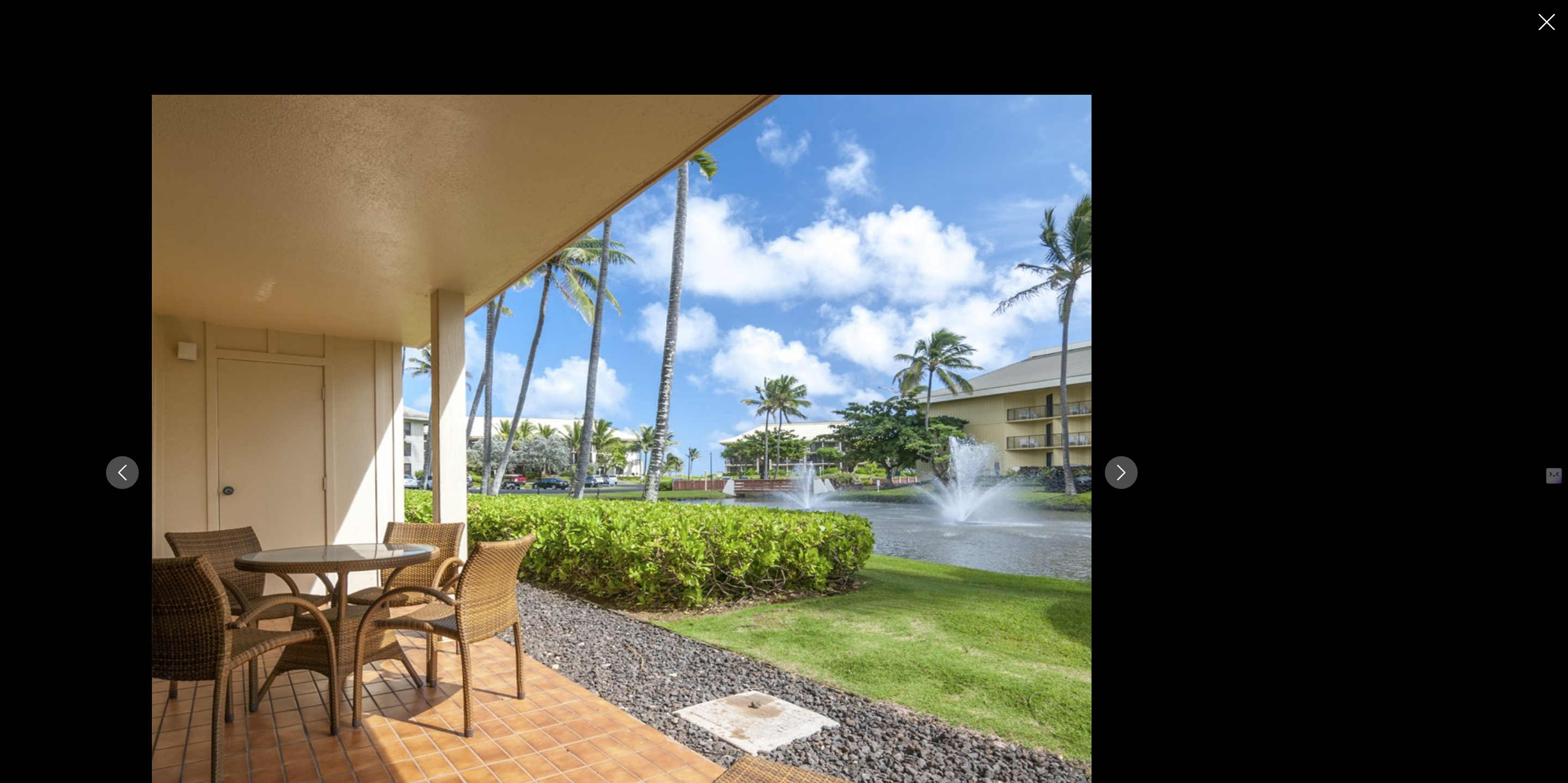
click at [1200, 390] on icon "Next image" at bounding box center [1197, 391] width 13 height 13
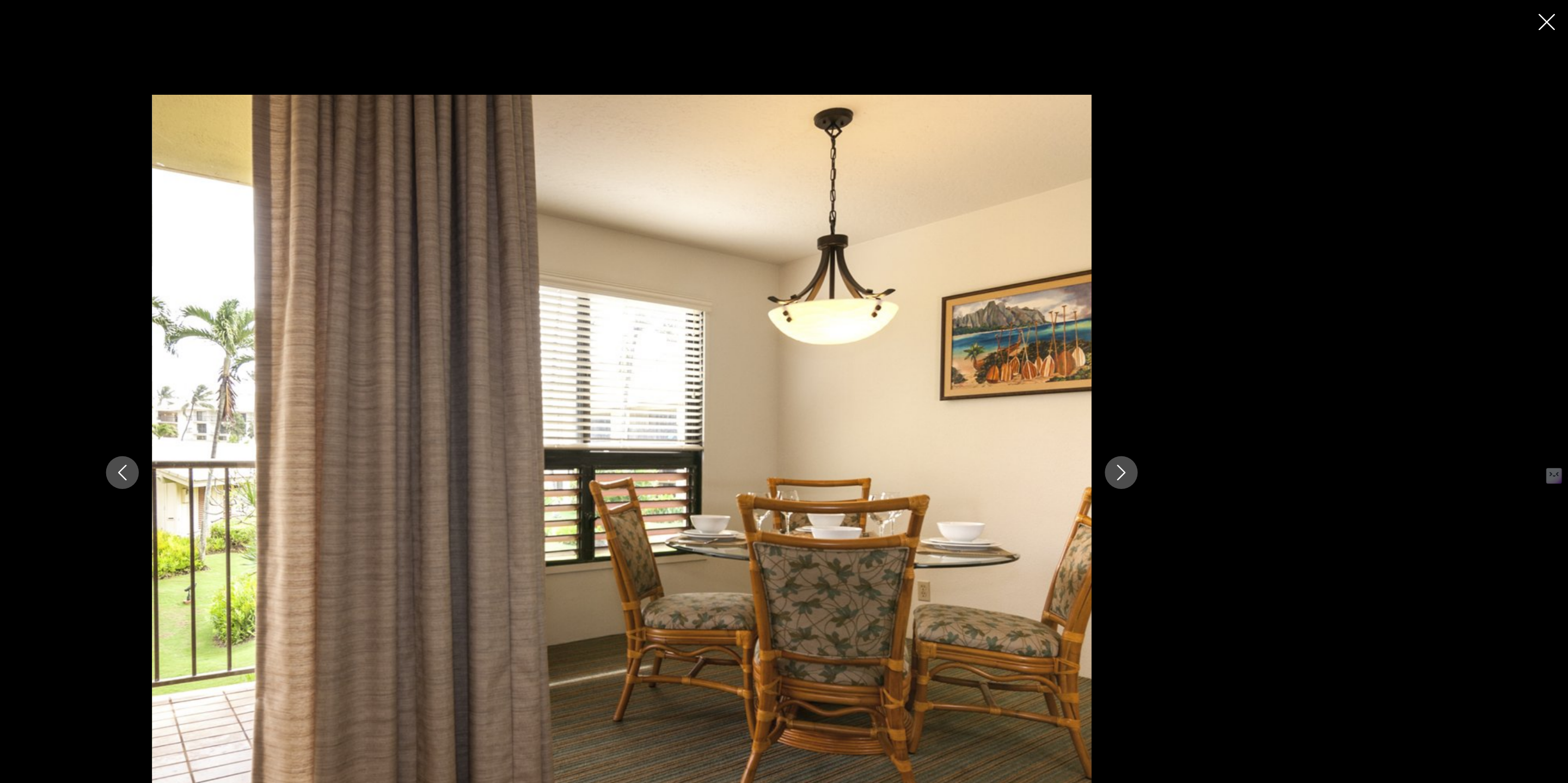
click at [1200, 390] on icon "Next image" at bounding box center [1197, 391] width 13 height 13
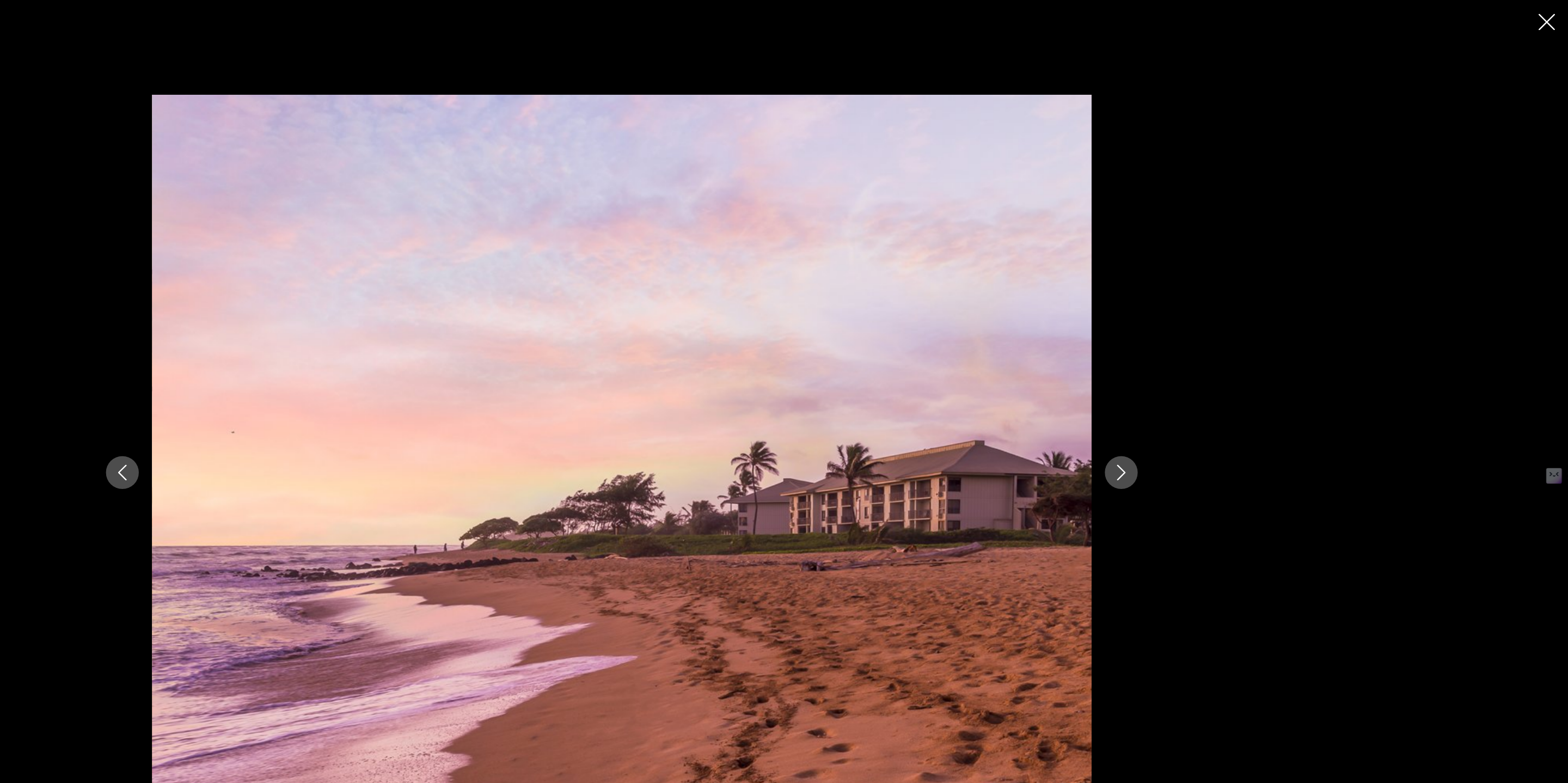
click at [1200, 390] on icon "Next image" at bounding box center [1197, 391] width 13 height 13
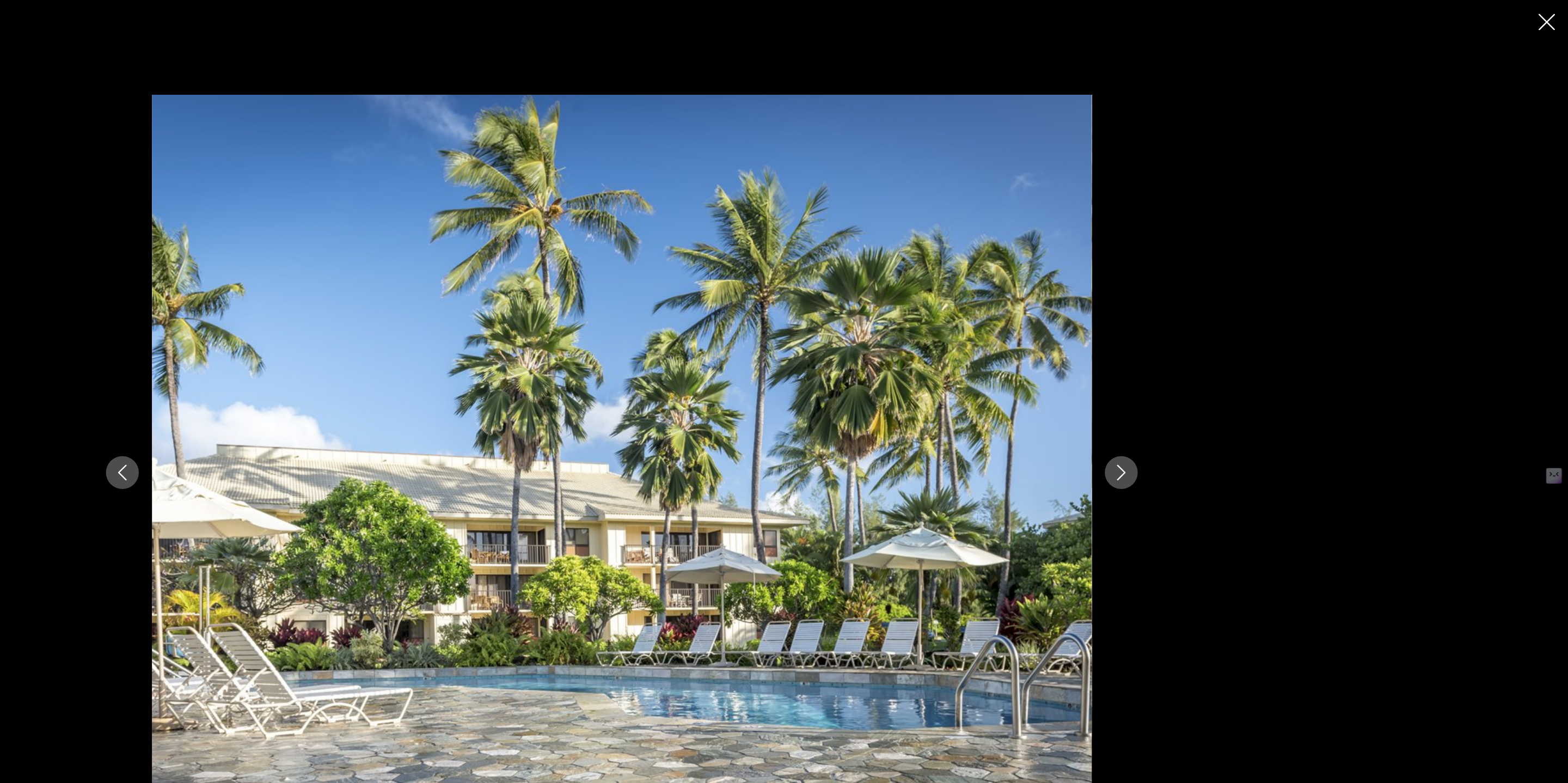
click at [1200, 390] on icon "Next image" at bounding box center [1197, 391] width 13 height 13
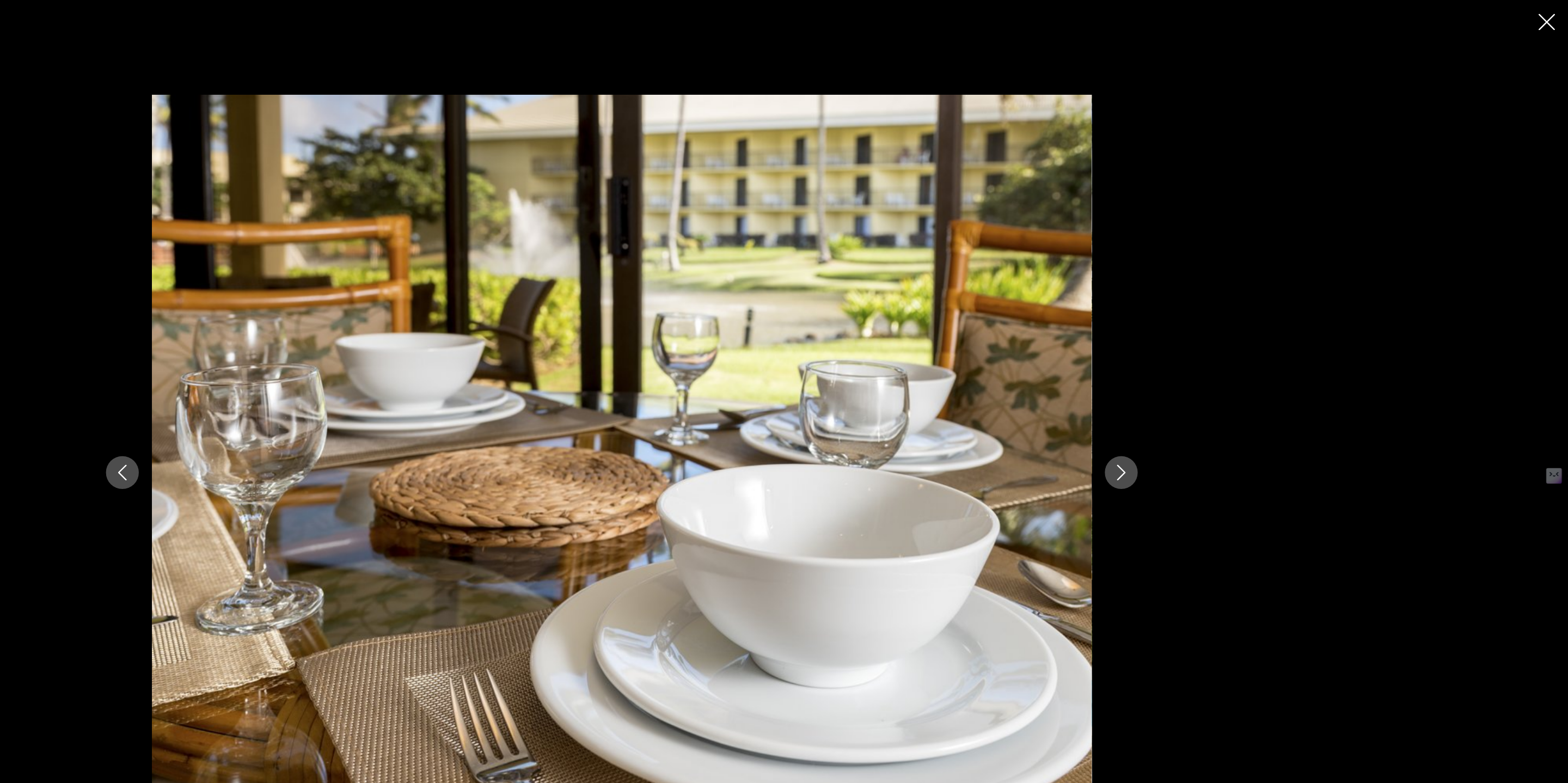
click at [1200, 390] on icon "Next image" at bounding box center [1197, 391] width 13 height 13
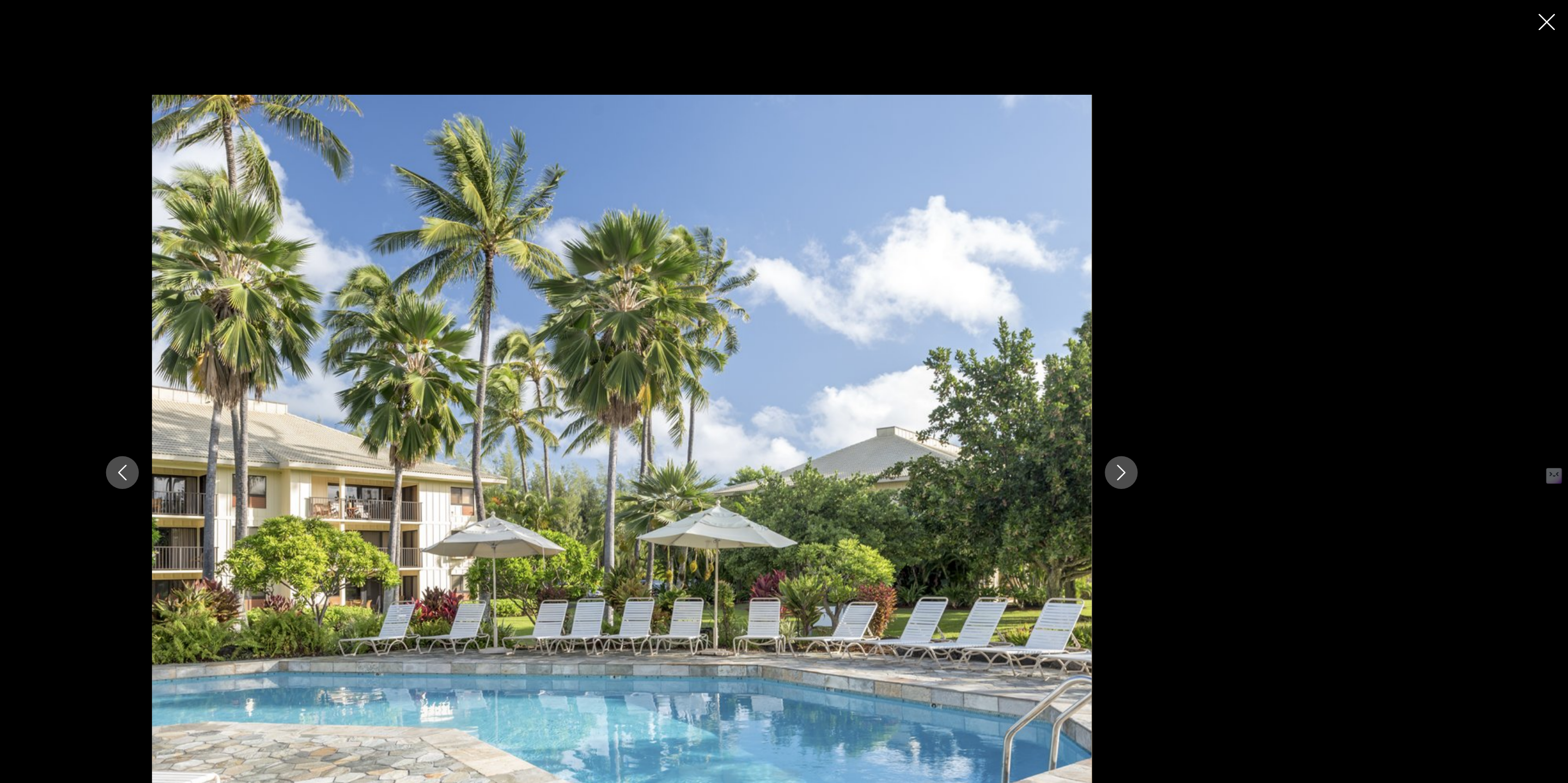
click at [1200, 390] on icon "Next image" at bounding box center [1197, 391] width 13 height 13
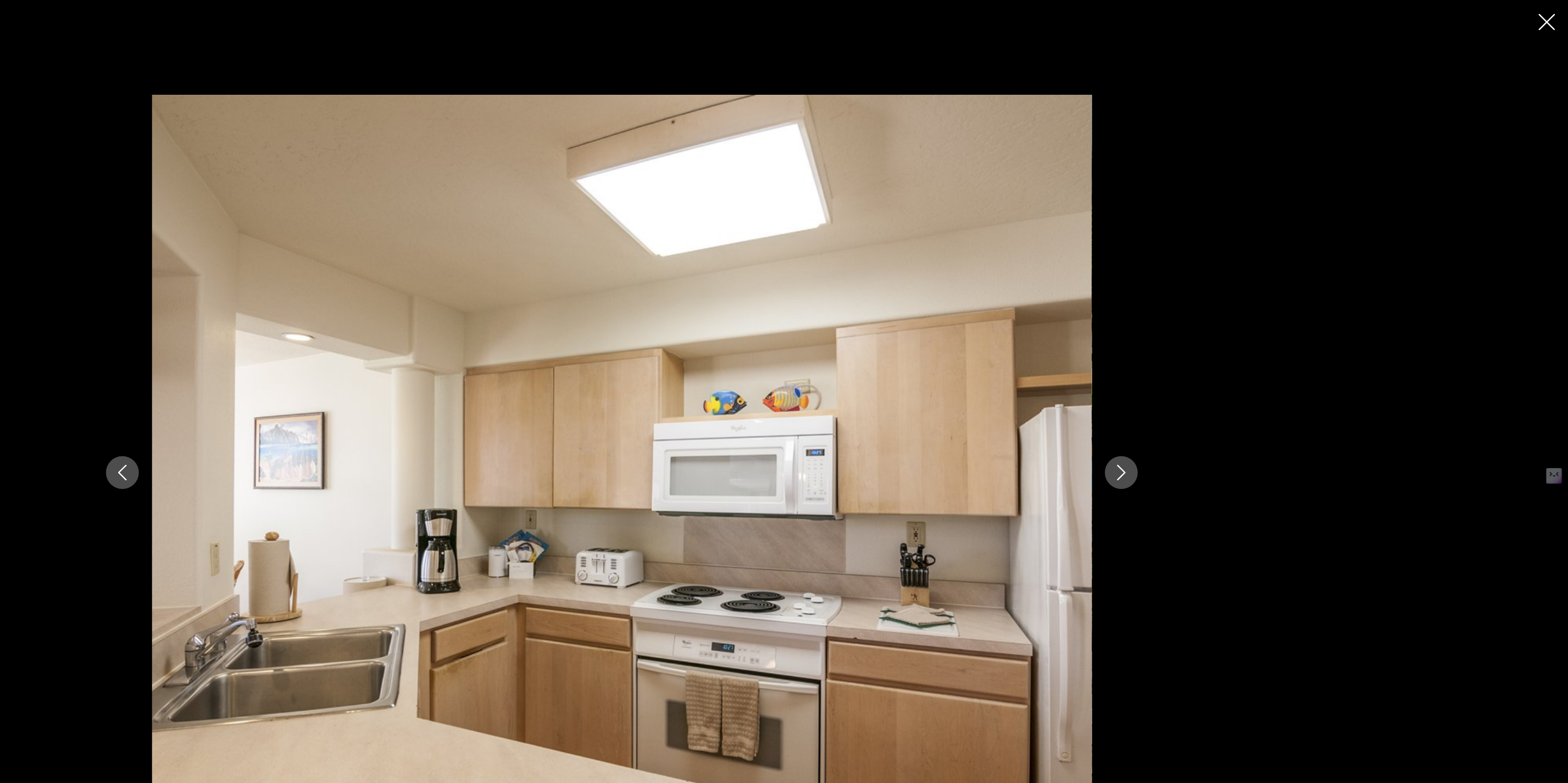
click at [1200, 390] on icon "Next image" at bounding box center [1197, 391] width 13 height 13
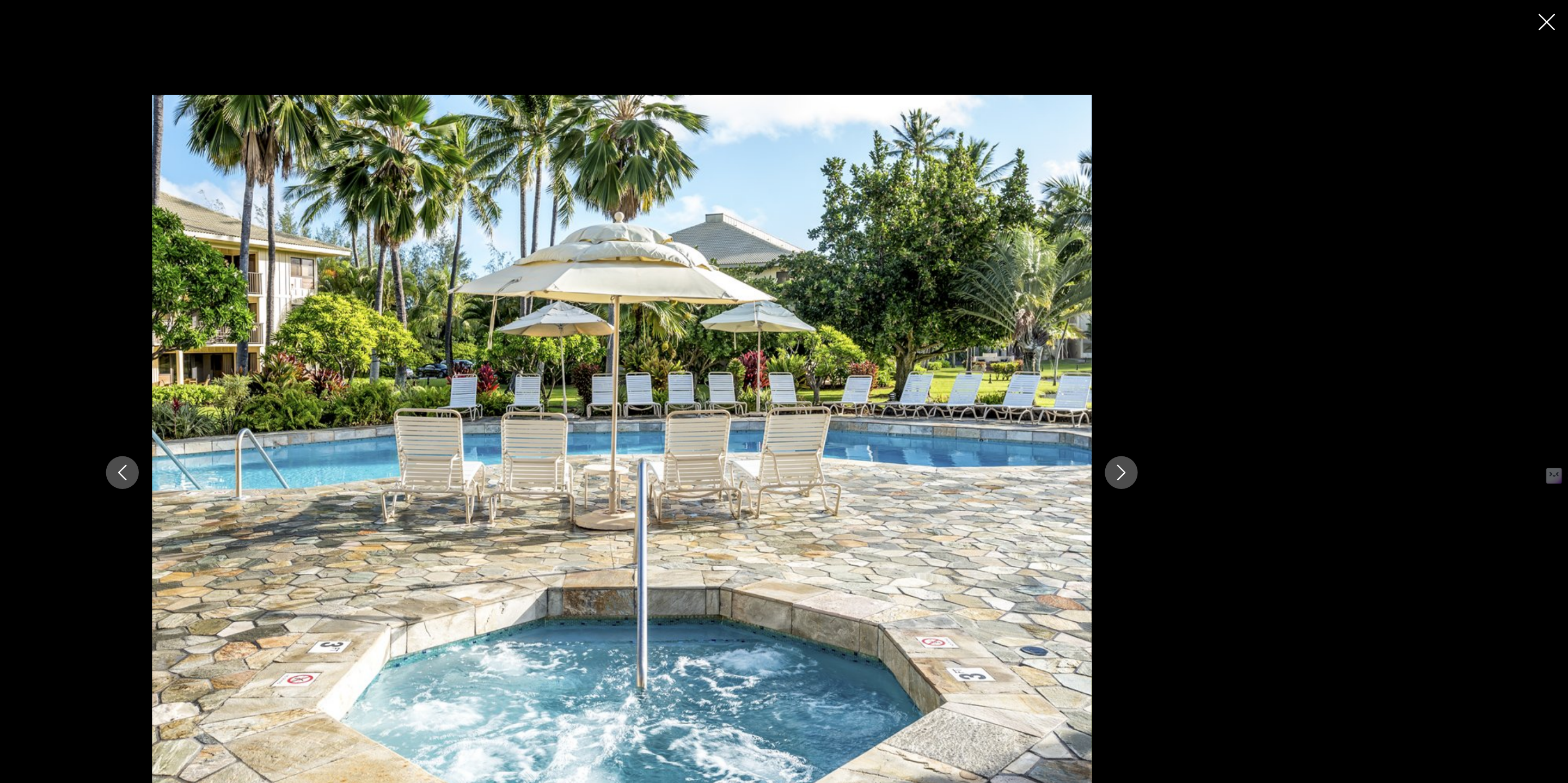
click at [1200, 390] on icon "Next image" at bounding box center [1197, 391] width 13 height 13
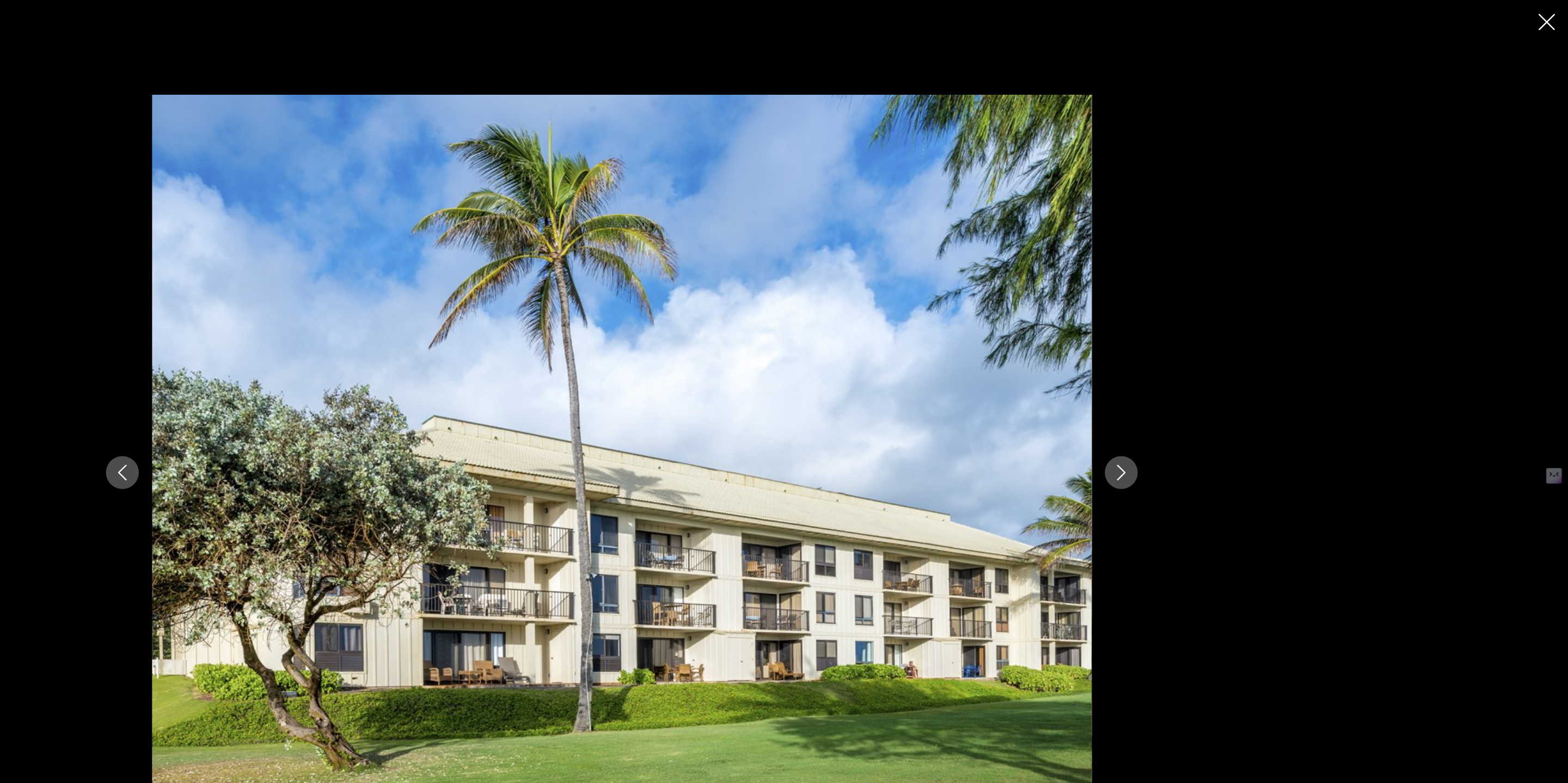
click at [1200, 390] on icon "Next image" at bounding box center [1197, 391] width 13 height 13
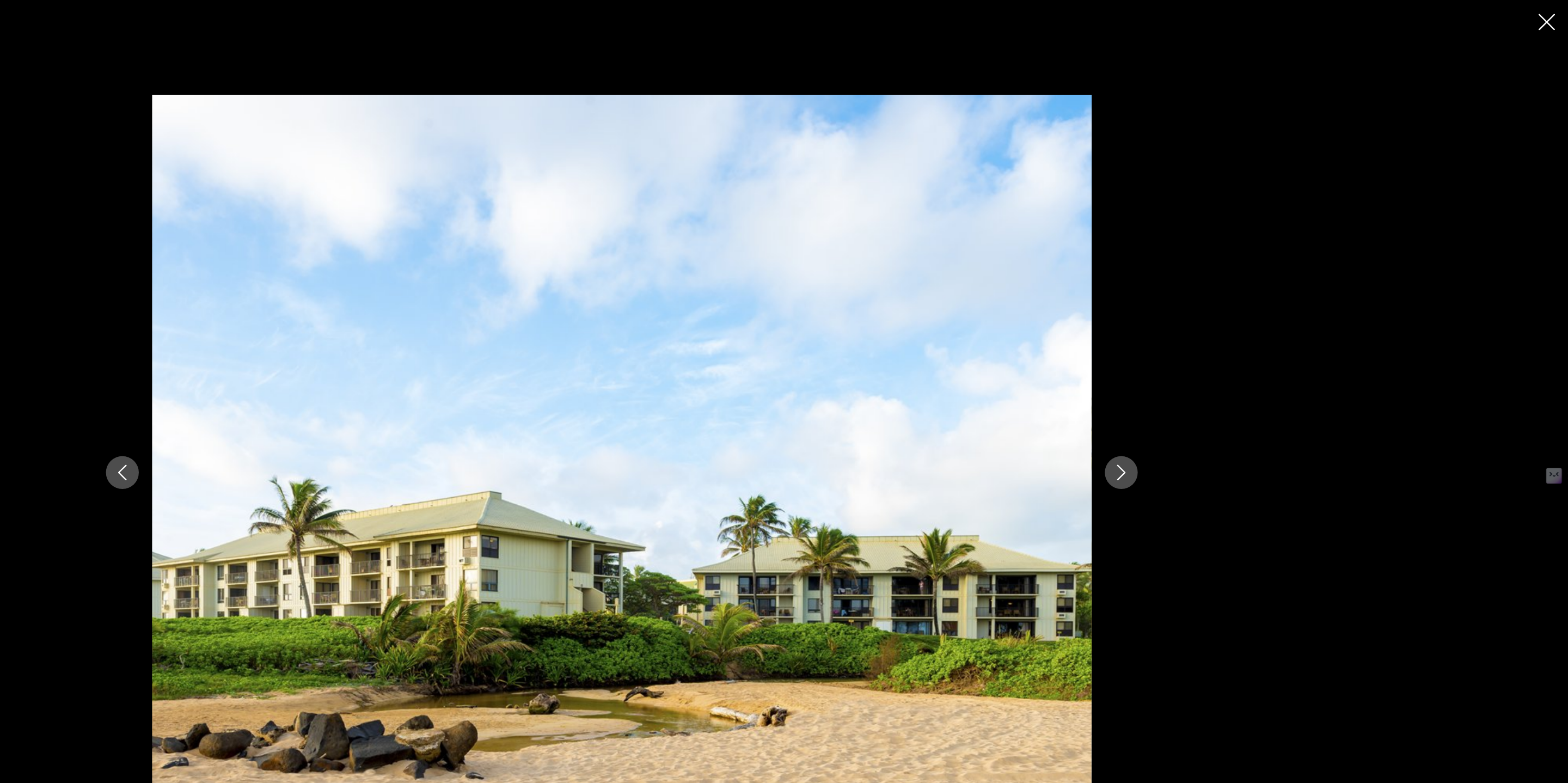
click at [1200, 390] on icon "Next image" at bounding box center [1197, 391] width 13 height 13
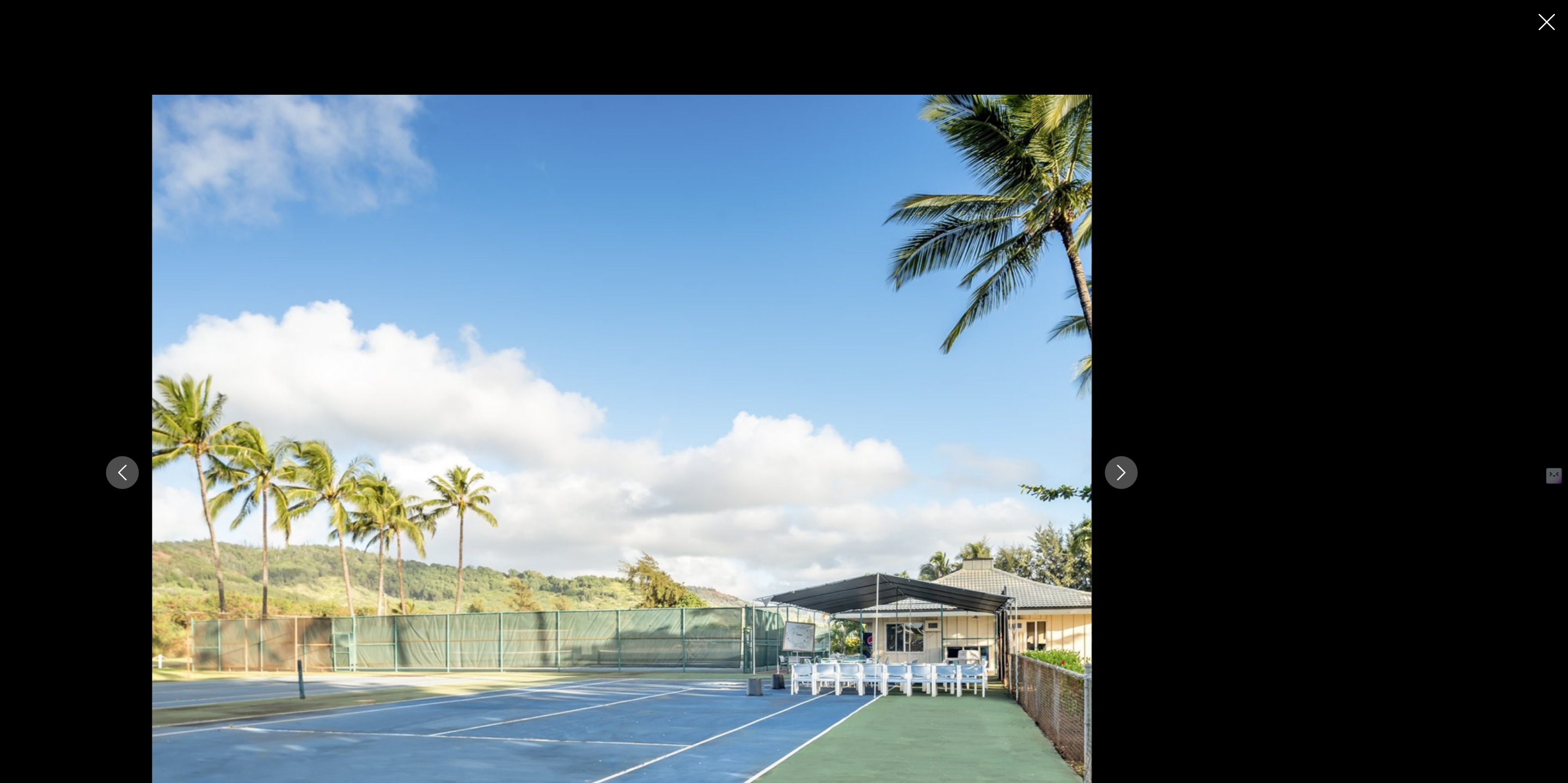
click at [1200, 390] on icon "Next image" at bounding box center [1197, 391] width 13 height 13
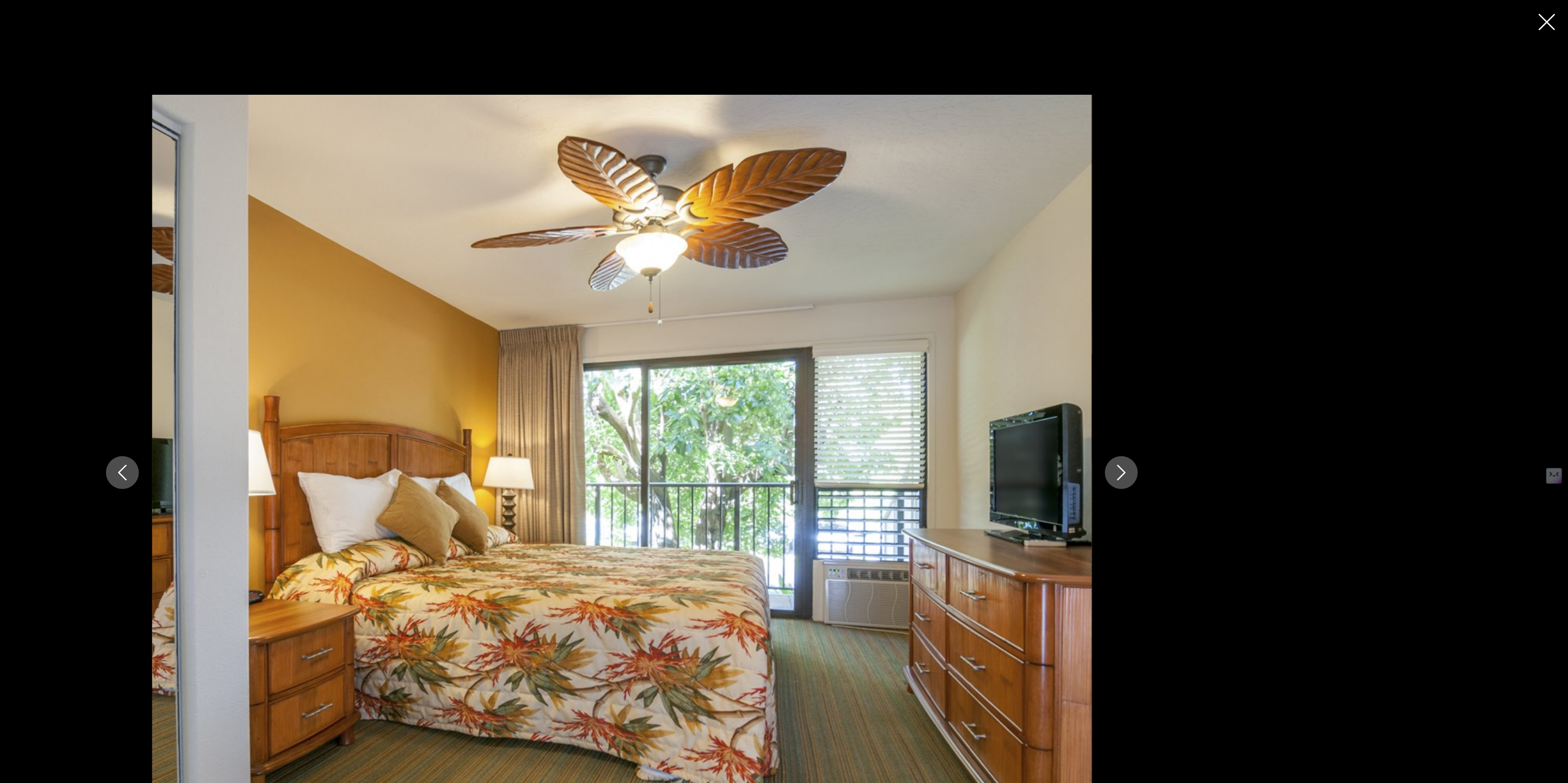
click at [1200, 390] on icon "Next image" at bounding box center [1197, 391] width 13 height 13
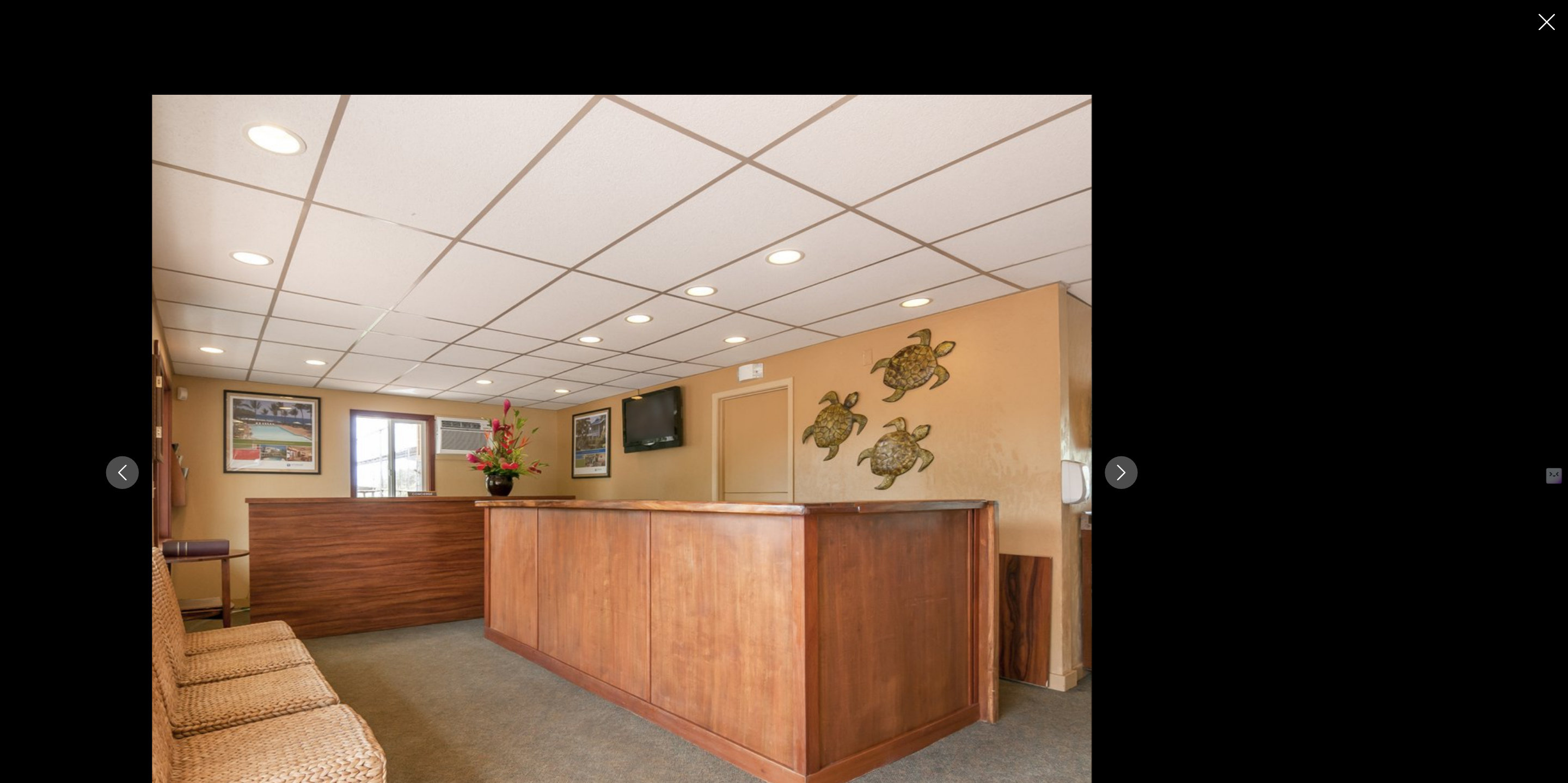
click at [1200, 390] on icon "Next image" at bounding box center [1197, 391] width 13 height 13
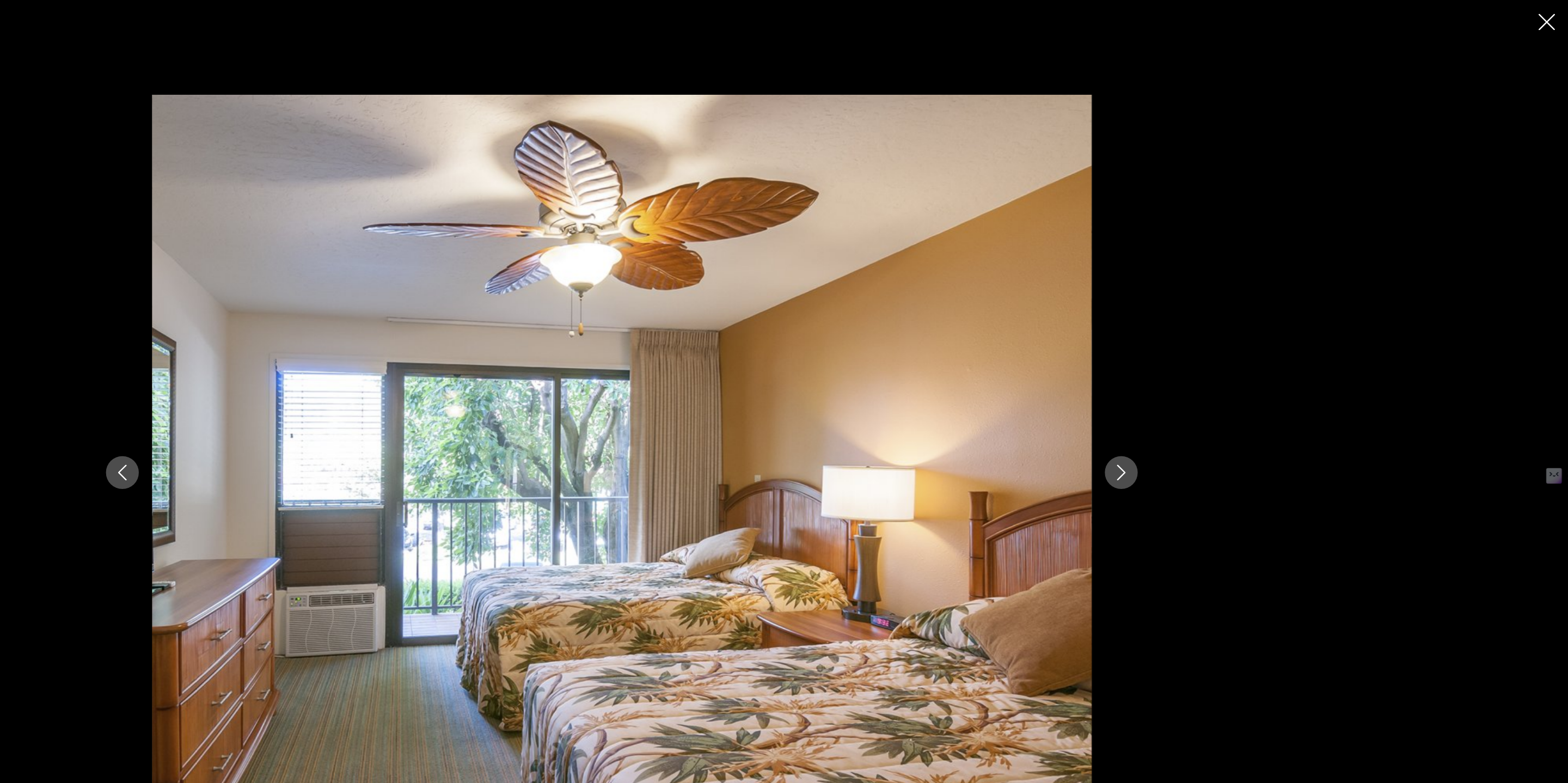
click at [1200, 390] on icon "Next image" at bounding box center [1197, 391] width 13 height 13
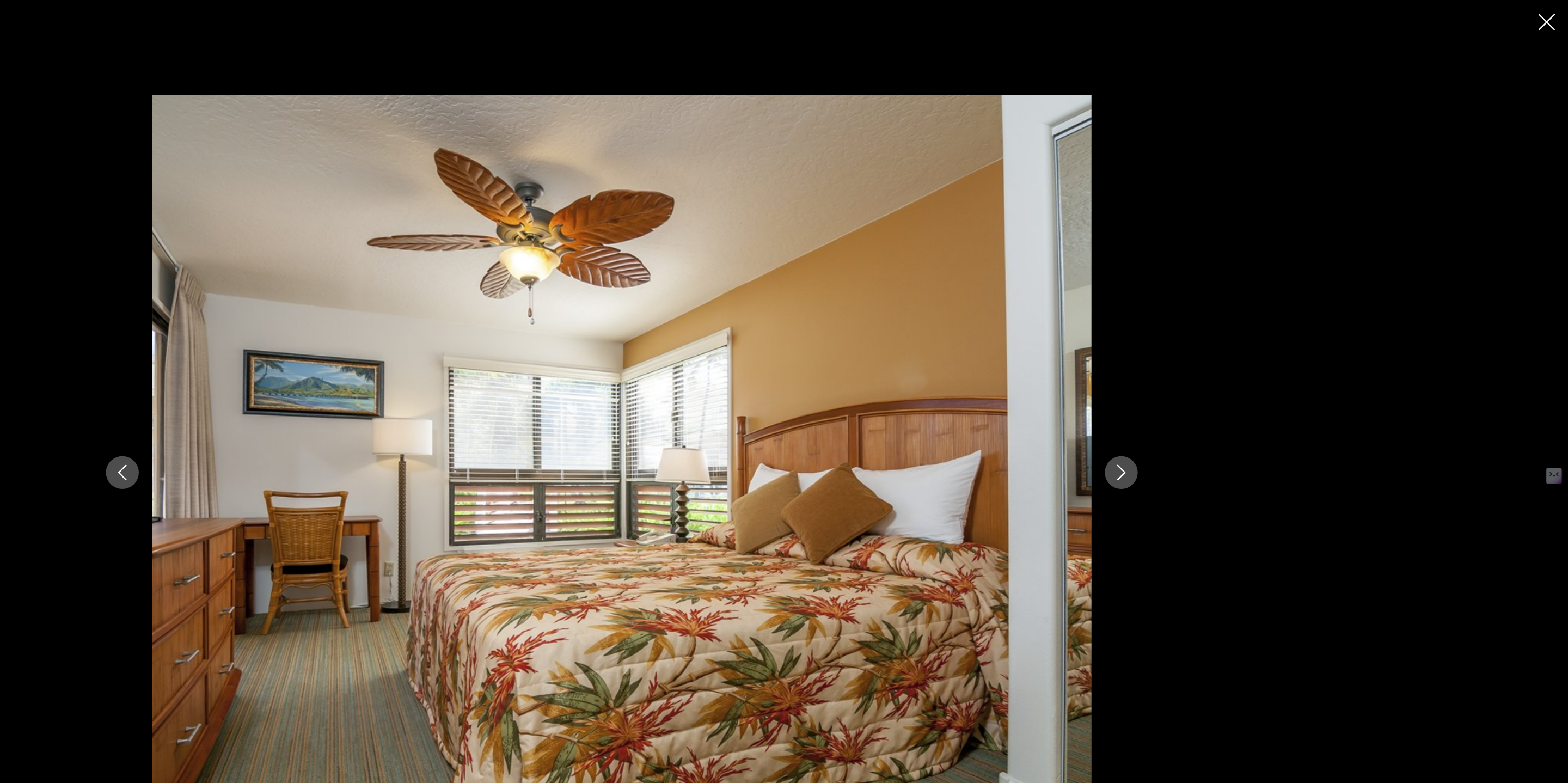
click at [1549, 19] on icon "Close slideshow" at bounding box center [1550, 18] width 13 height 13
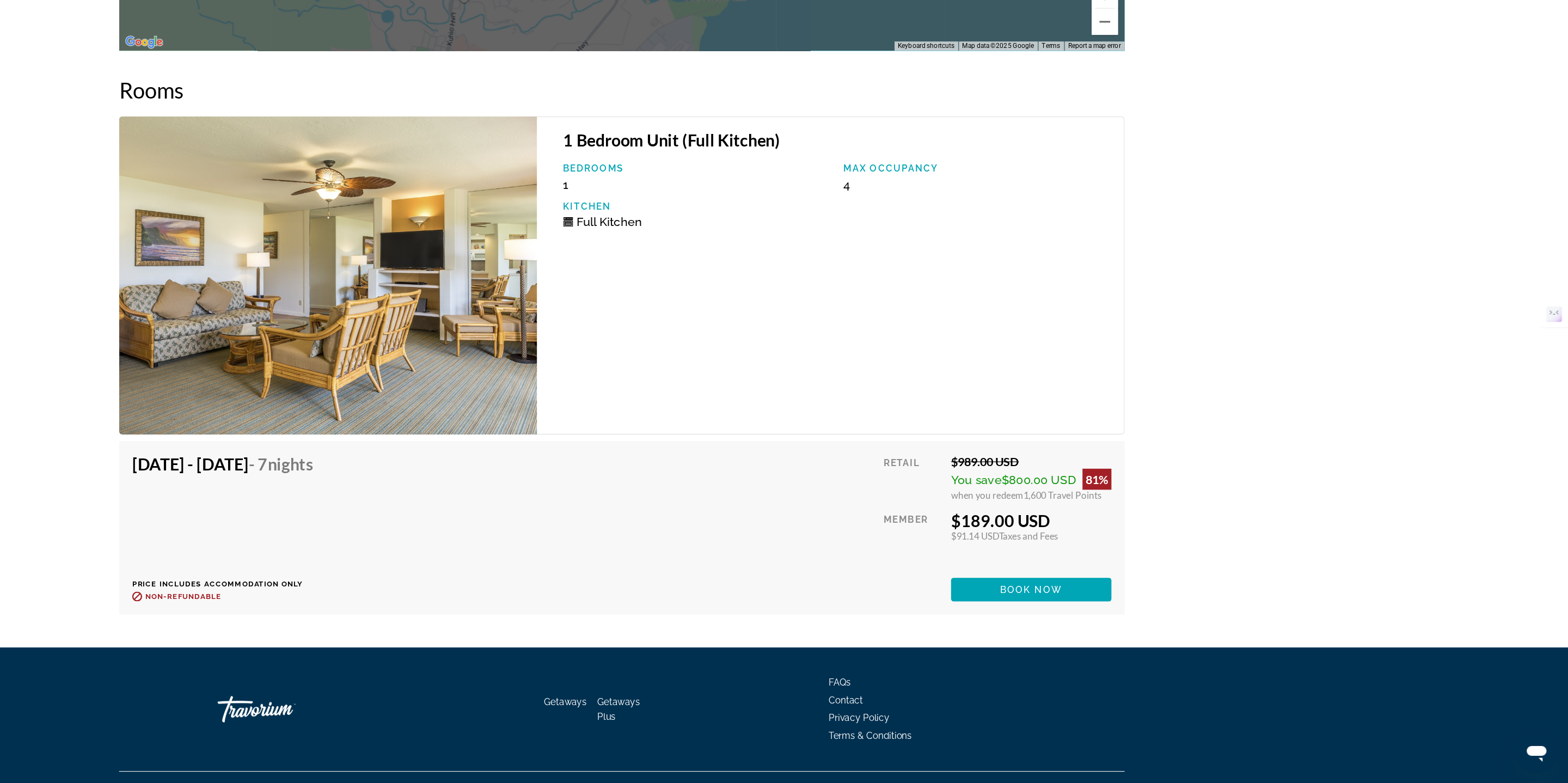
scroll to position [1953, 0]
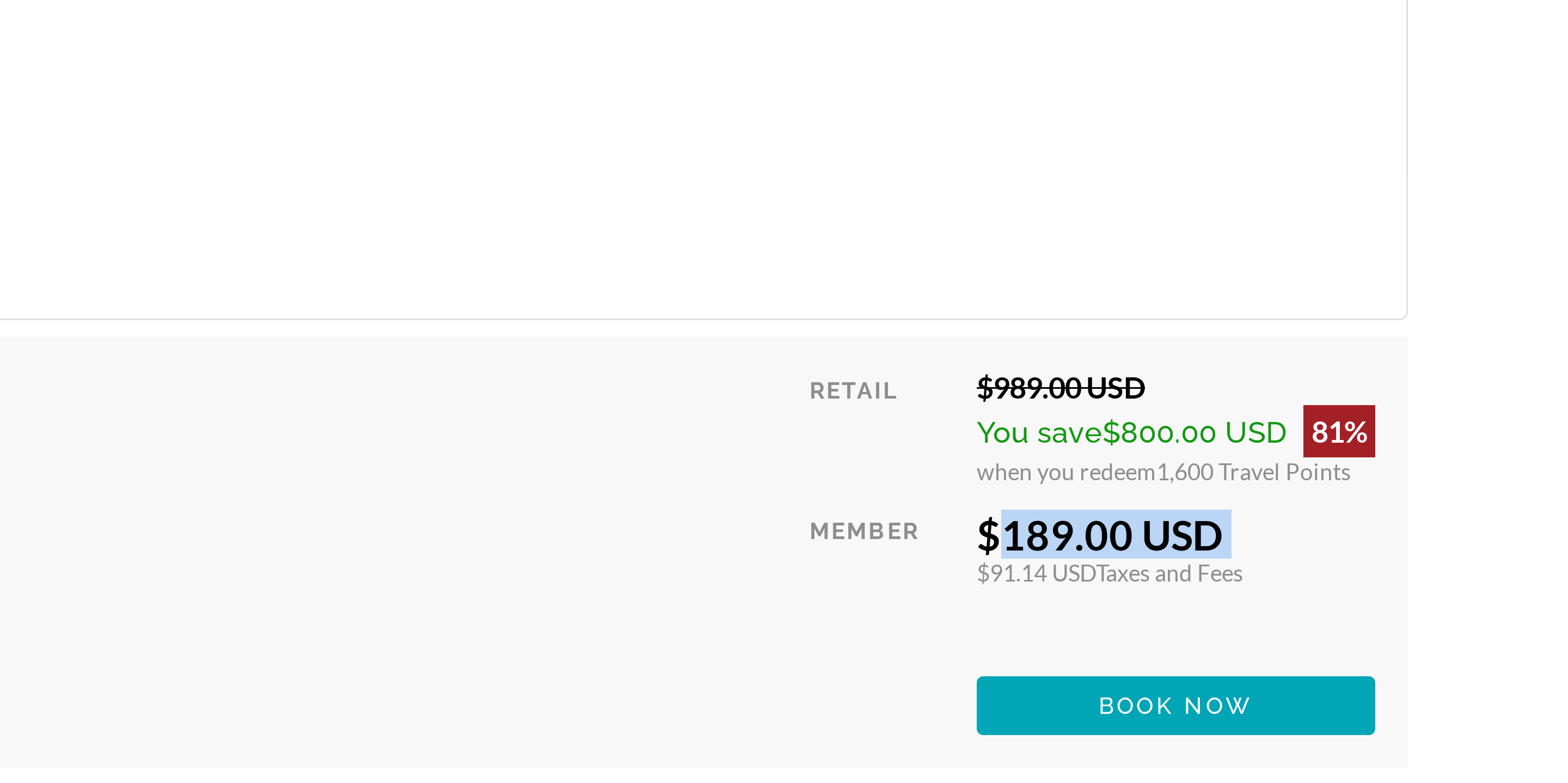
drag, startPoint x: 1055, startPoint y: 549, endPoint x: 1134, endPoint y: 552, distance: 79.1
click at [1136, 557] on div "$189.00 USD $91.14 USD Taxes and Fees You earn 0 Travel Points" at bounding box center [1123, 570] width 133 height 26
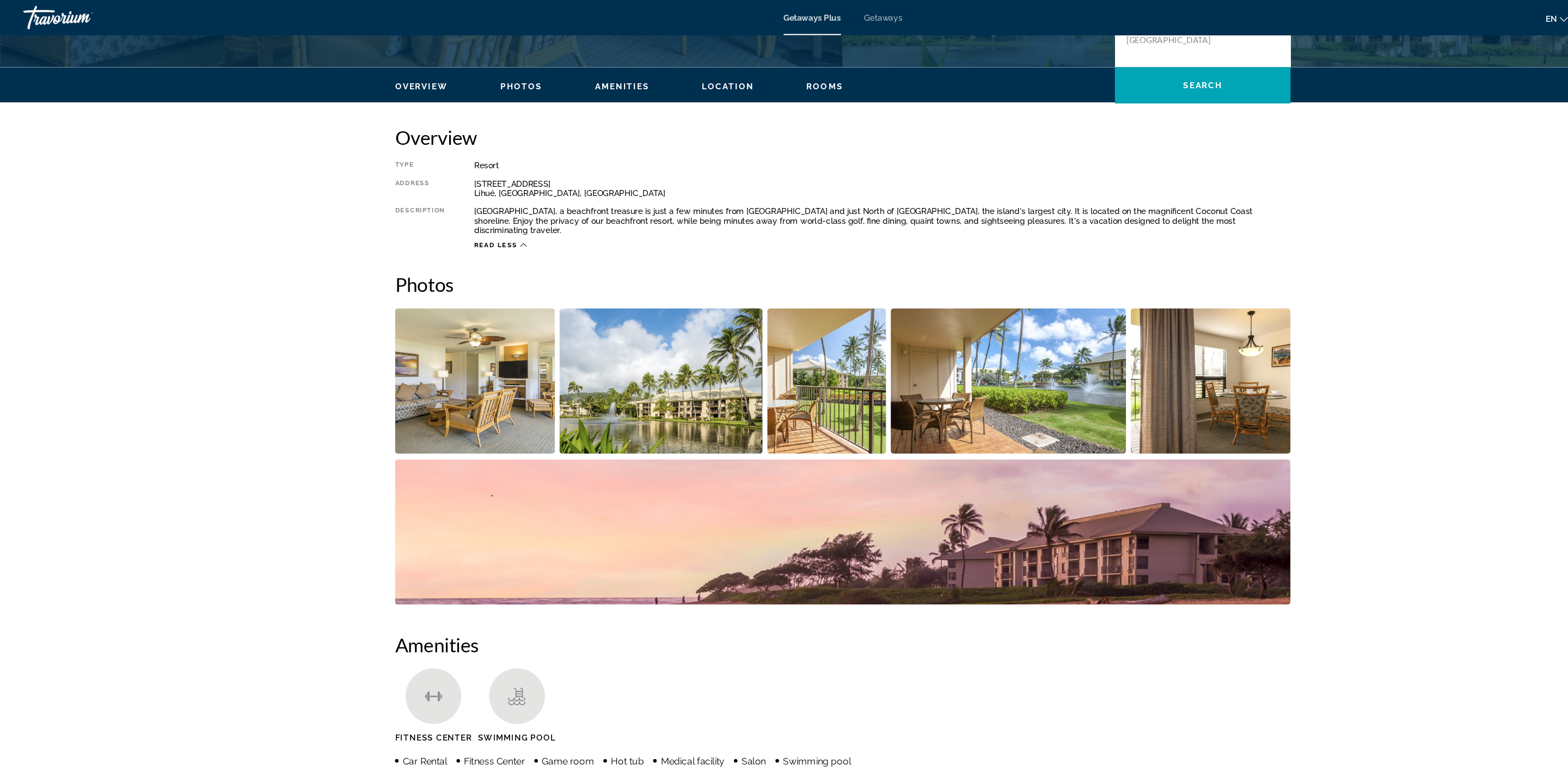
scroll to position [0, 0]
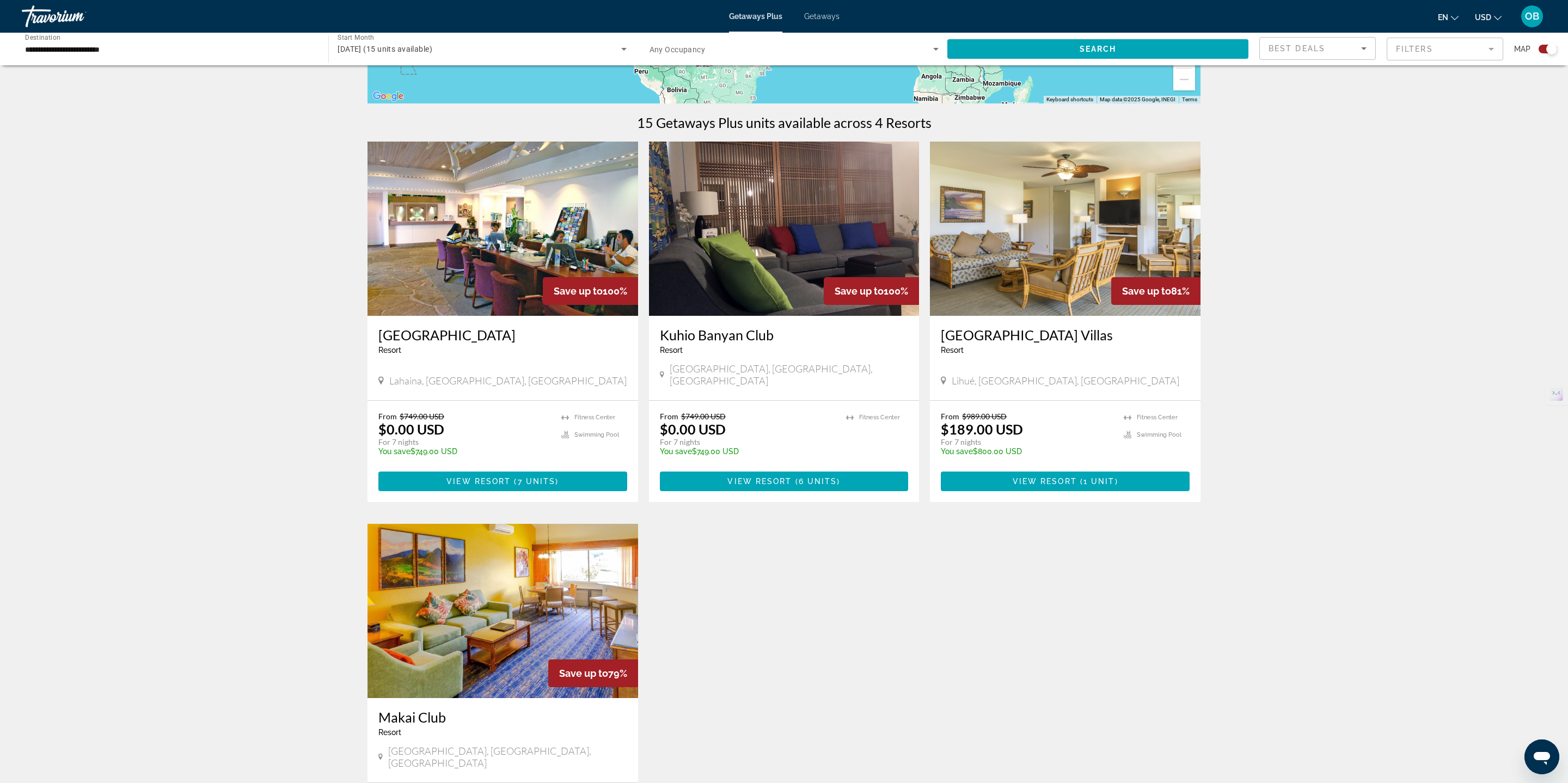
scroll to position [428, 0]
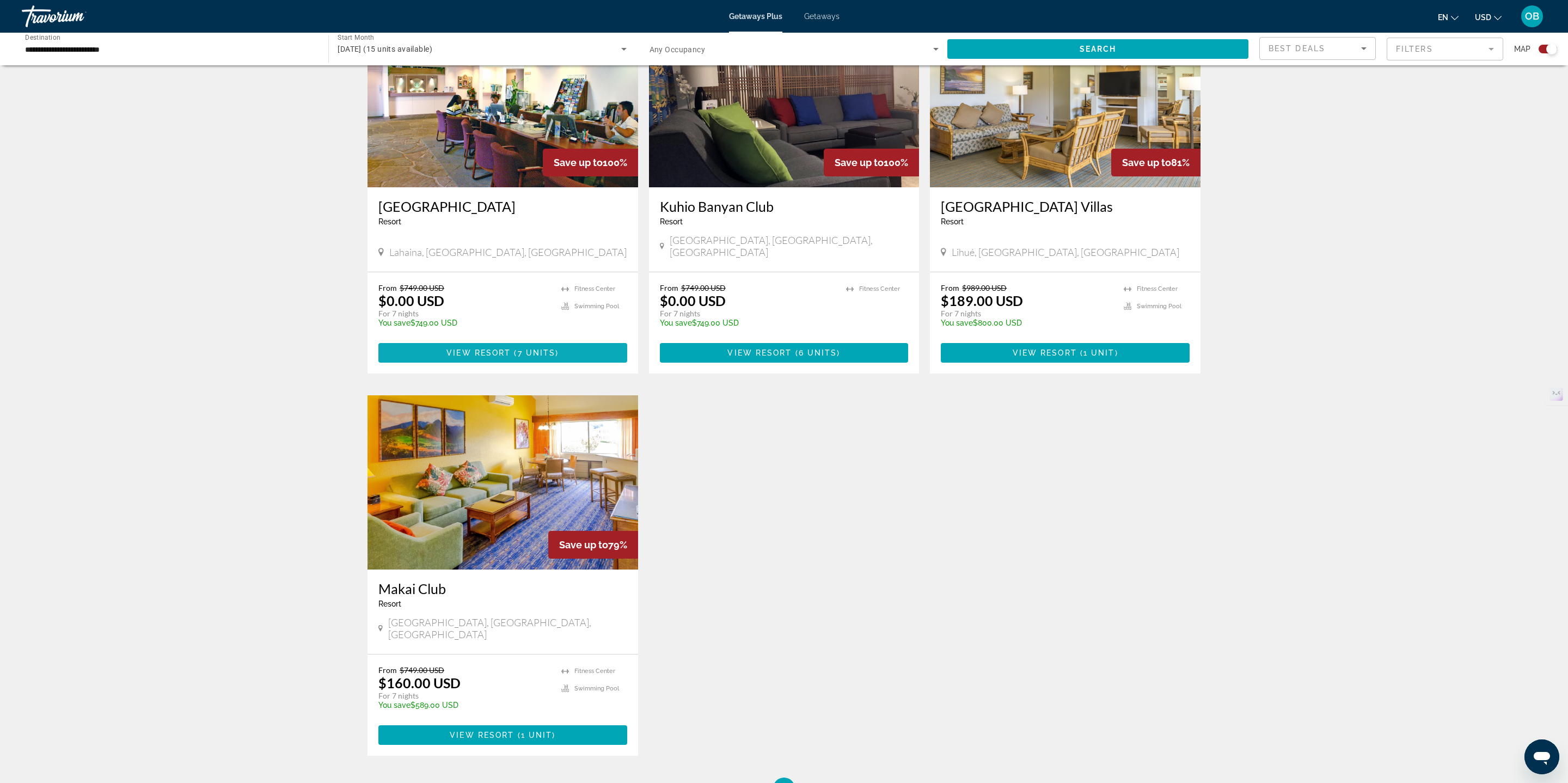
click at [482, 340] on span "Main content" at bounding box center [503, 353] width 249 height 26
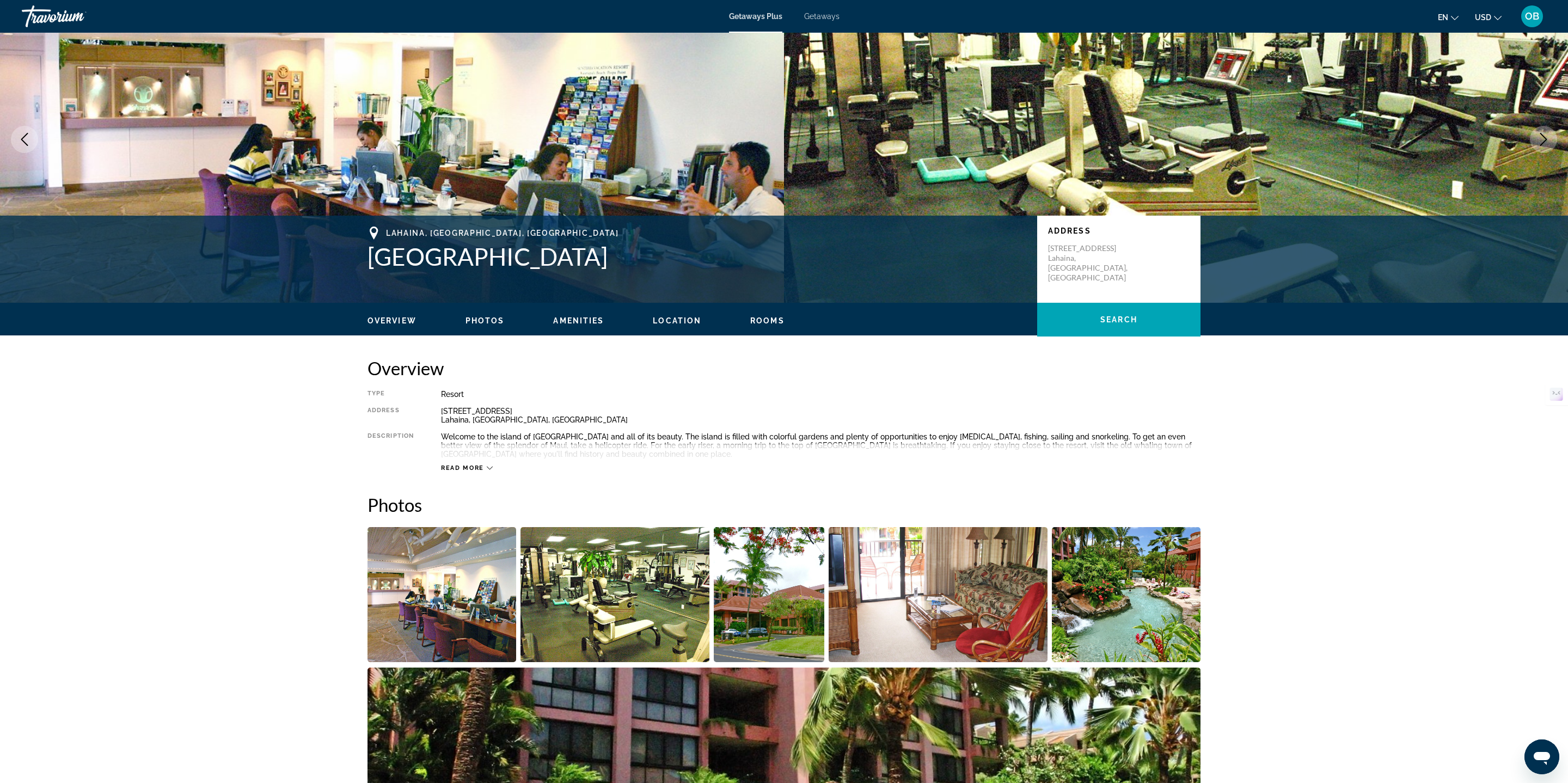
scroll to position [48, 0]
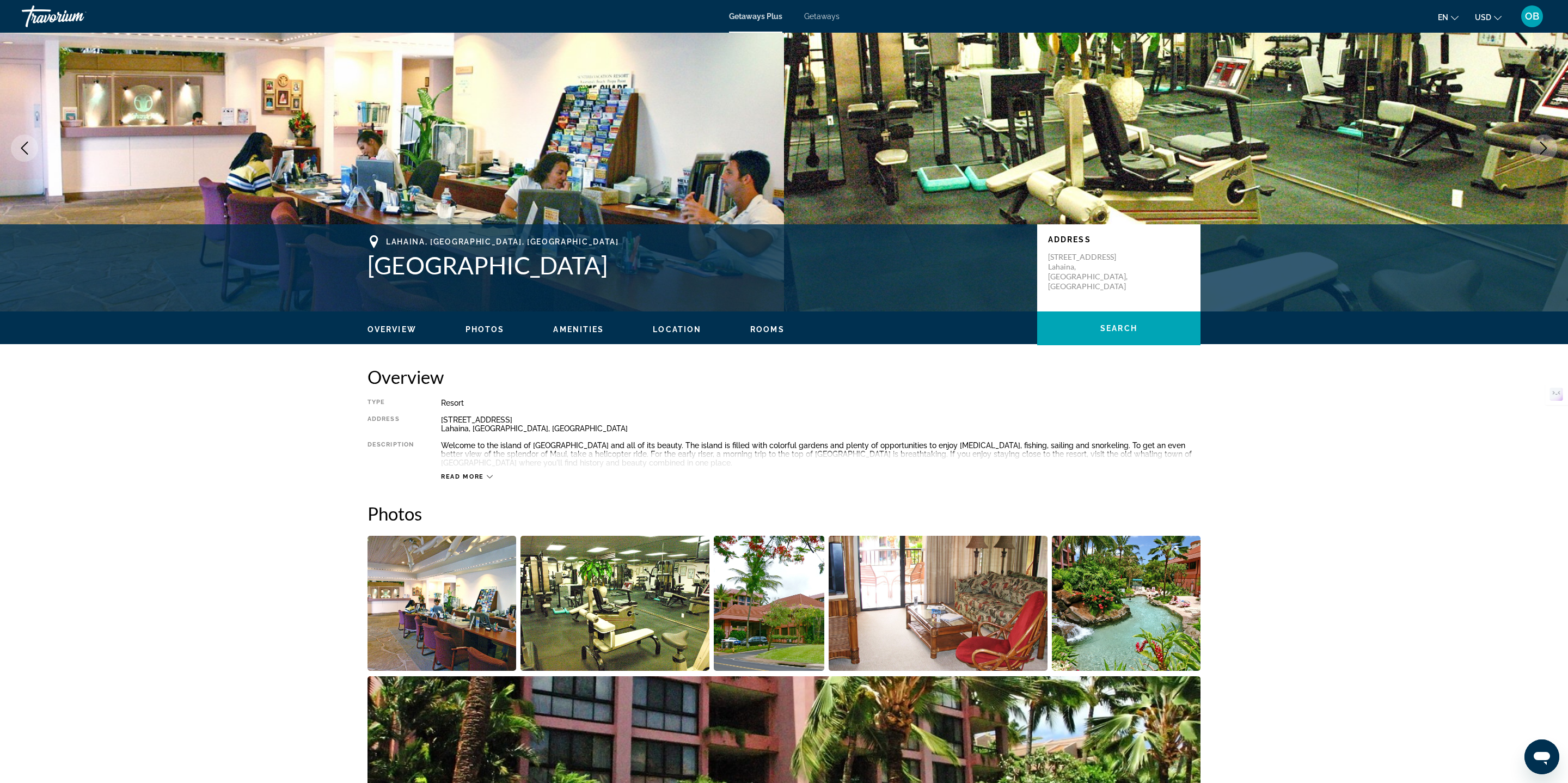
click at [457, 554] on img "Open full-screen image slider" at bounding box center [442, 603] width 149 height 135
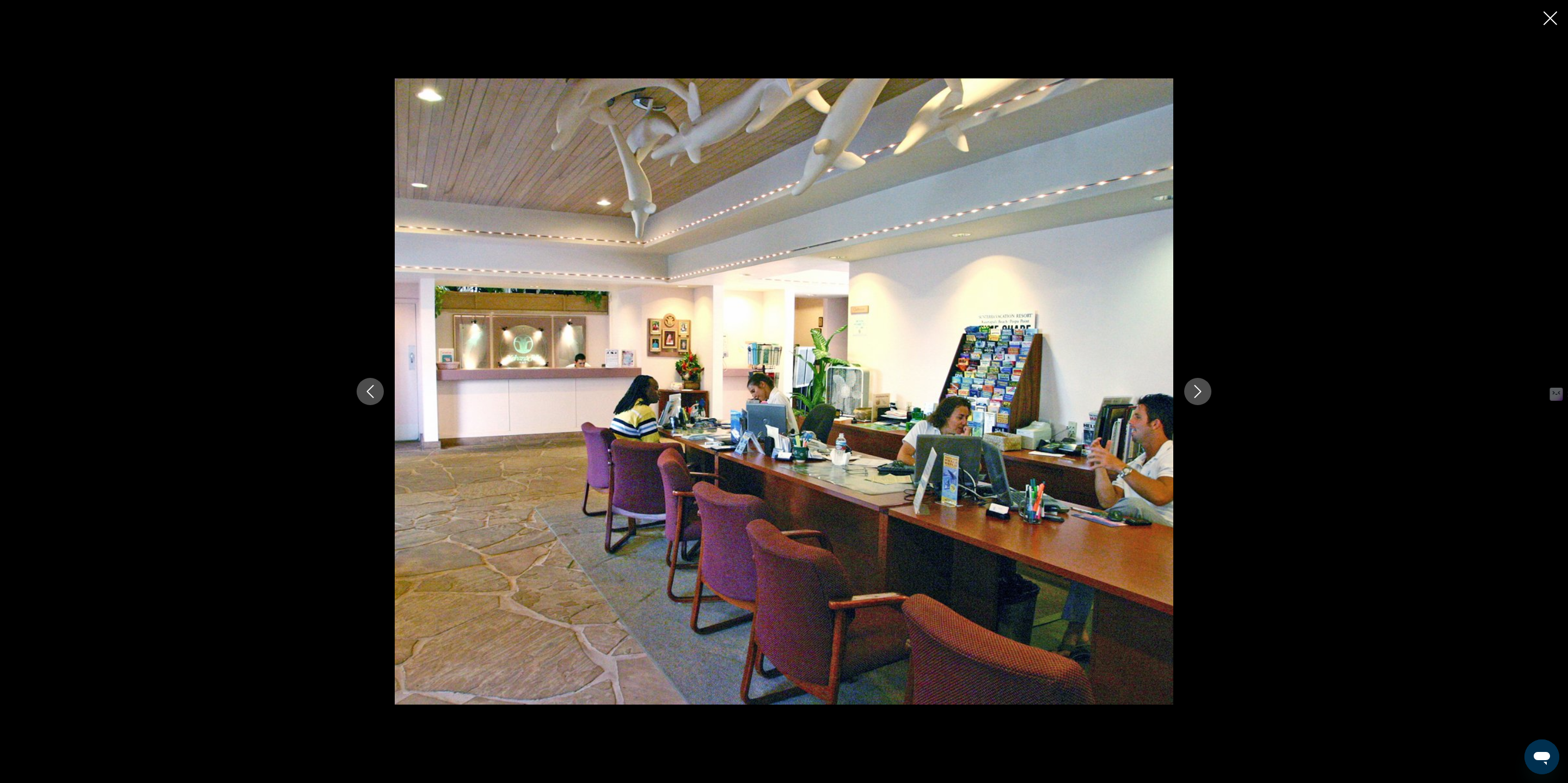
click at [1194, 388] on icon "Next image" at bounding box center [1197, 391] width 13 height 13
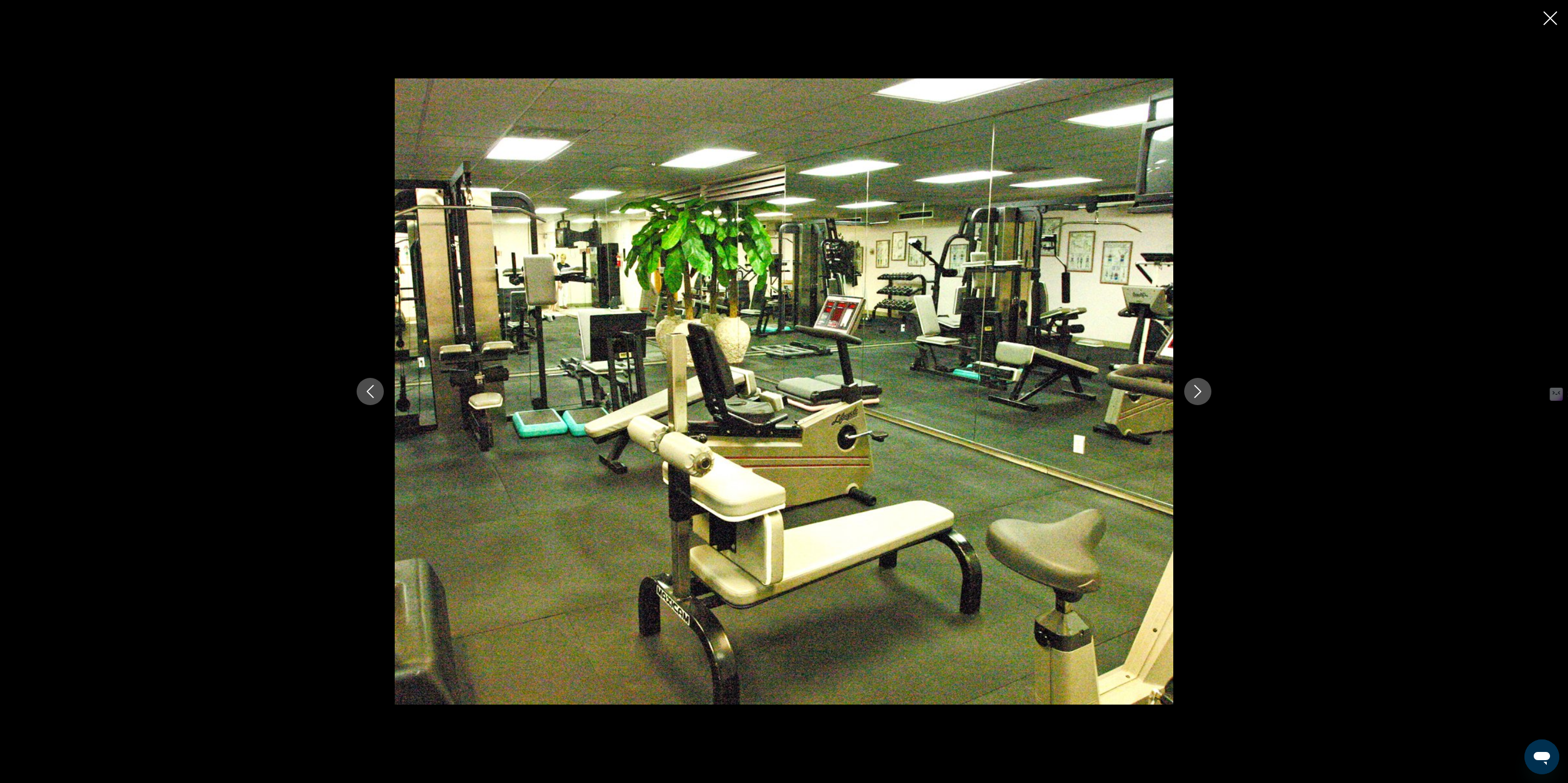
click at [1194, 388] on icon "Next image" at bounding box center [1197, 391] width 13 height 13
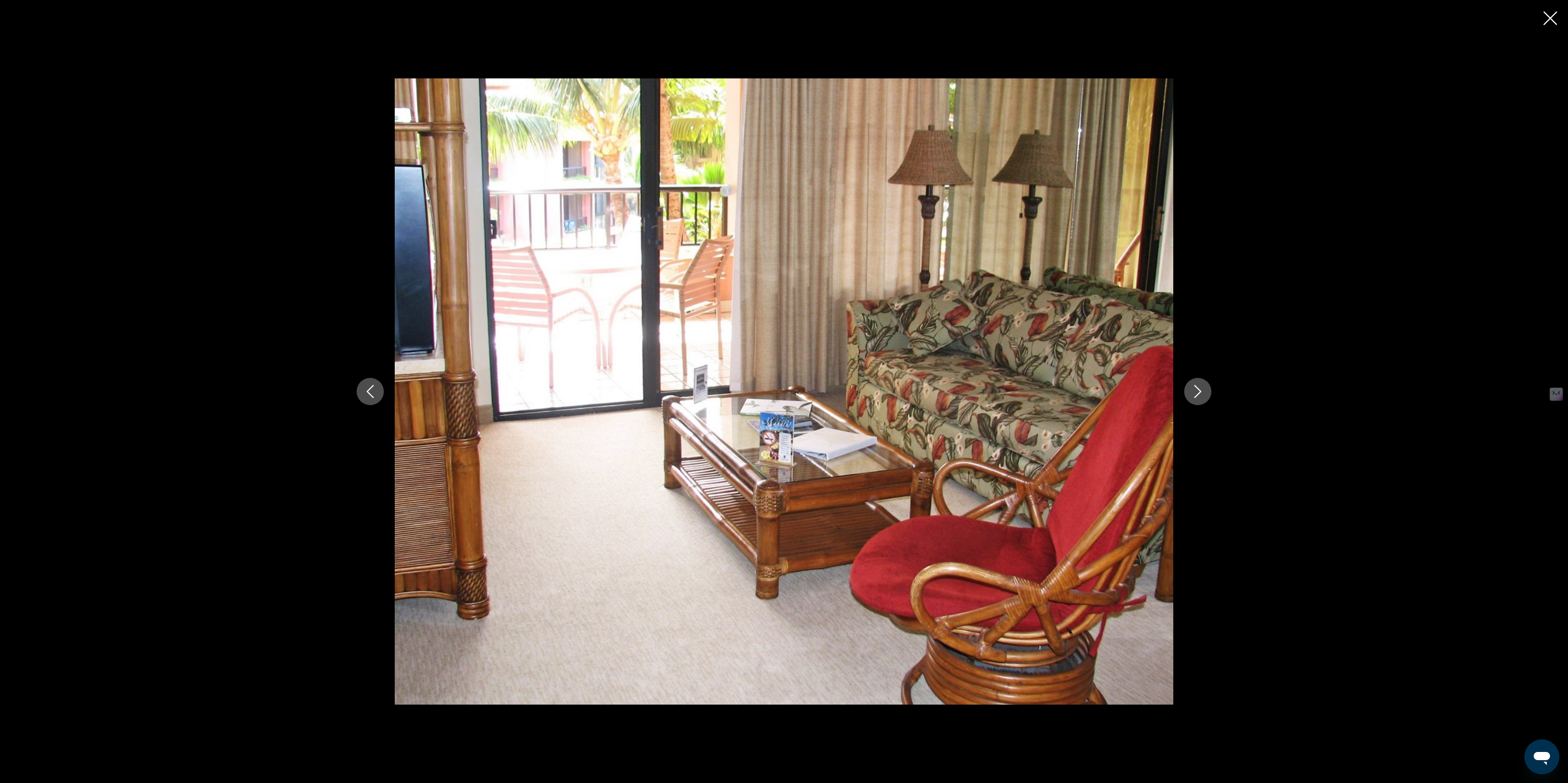
click at [1194, 388] on icon "Next image" at bounding box center [1197, 391] width 13 height 13
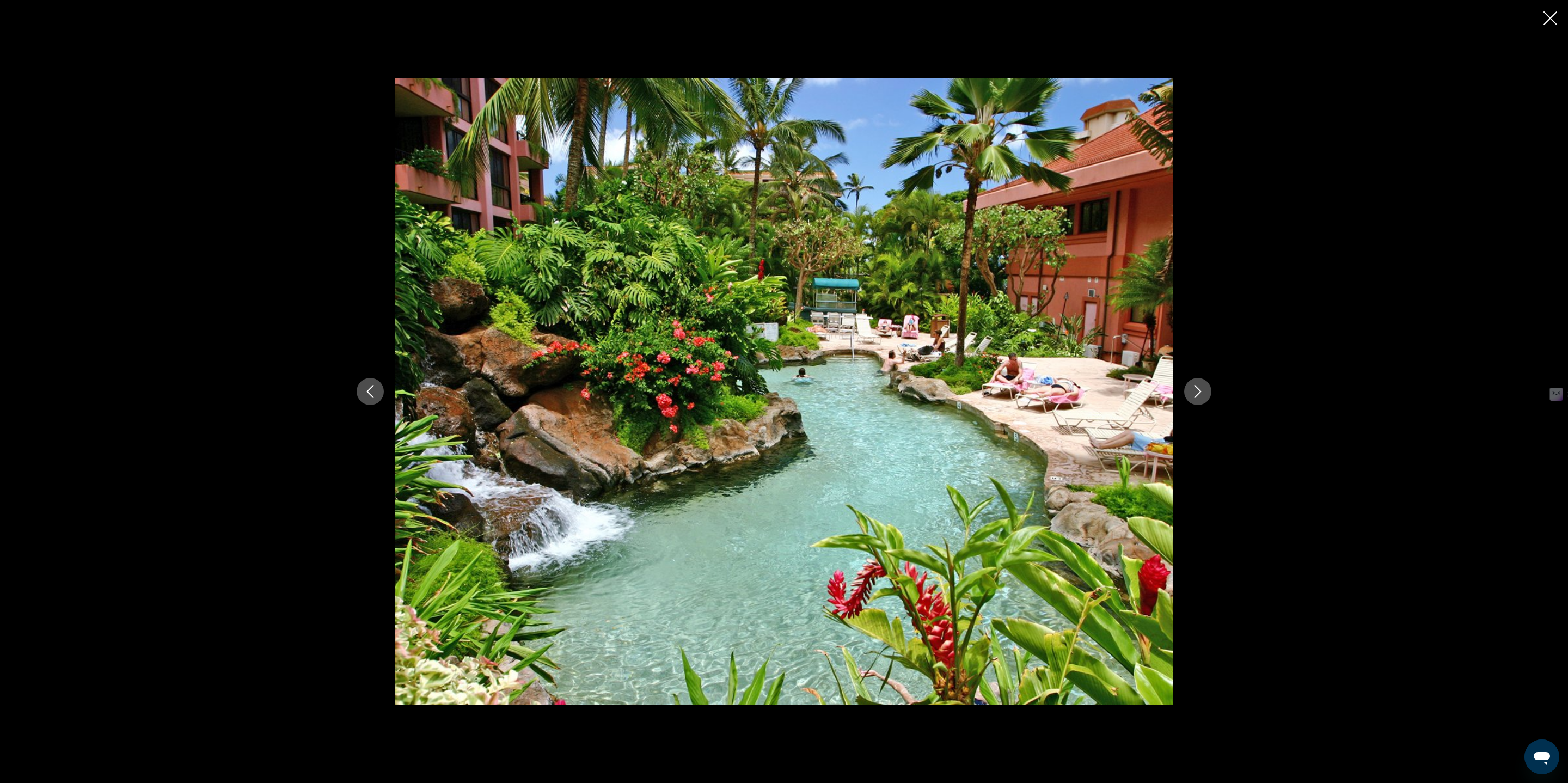
click at [1194, 388] on icon "Next image" at bounding box center [1197, 391] width 13 height 13
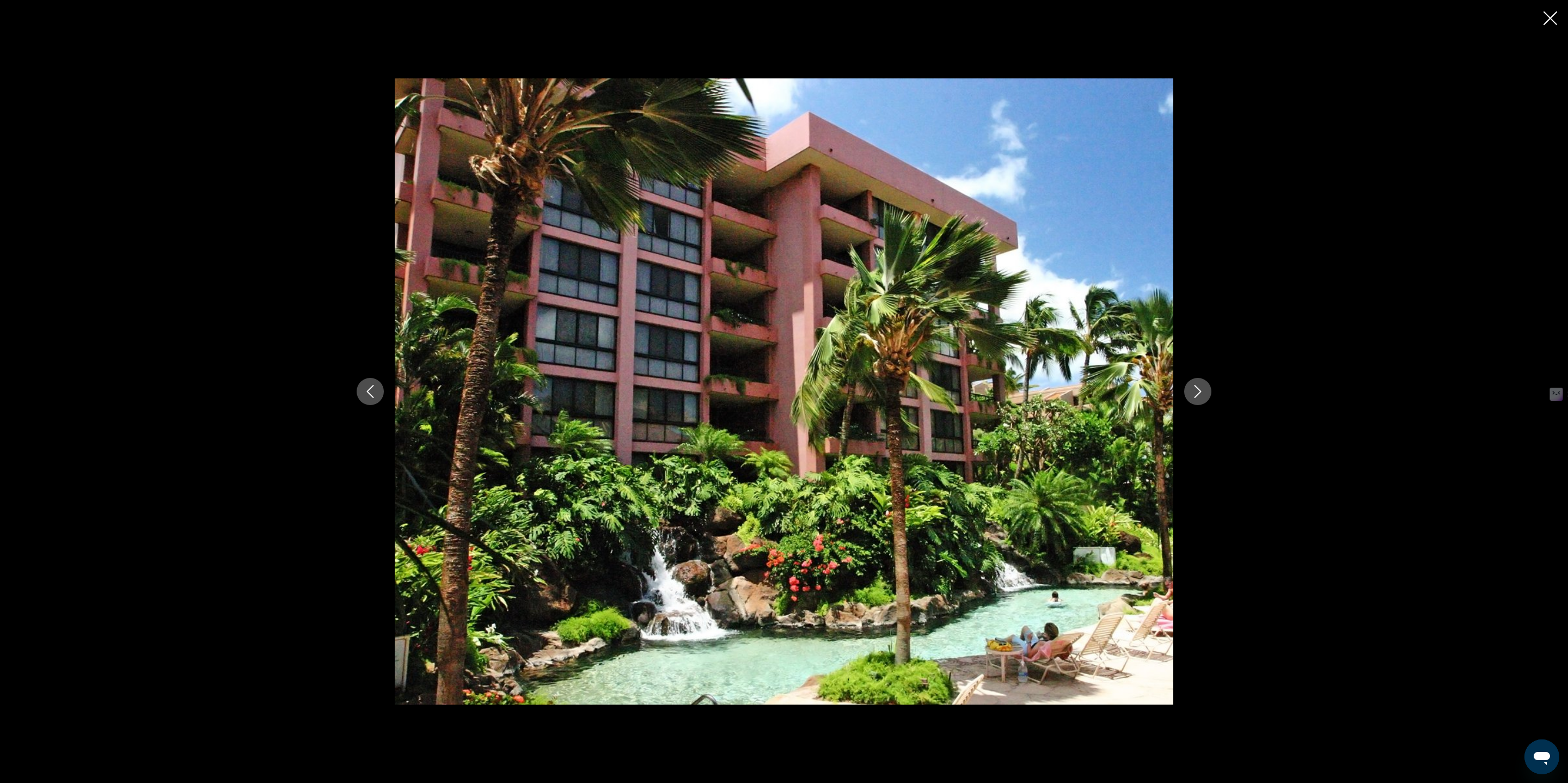
click at [1542, 24] on div "prev next" at bounding box center [784, 392] width 1568 height 783
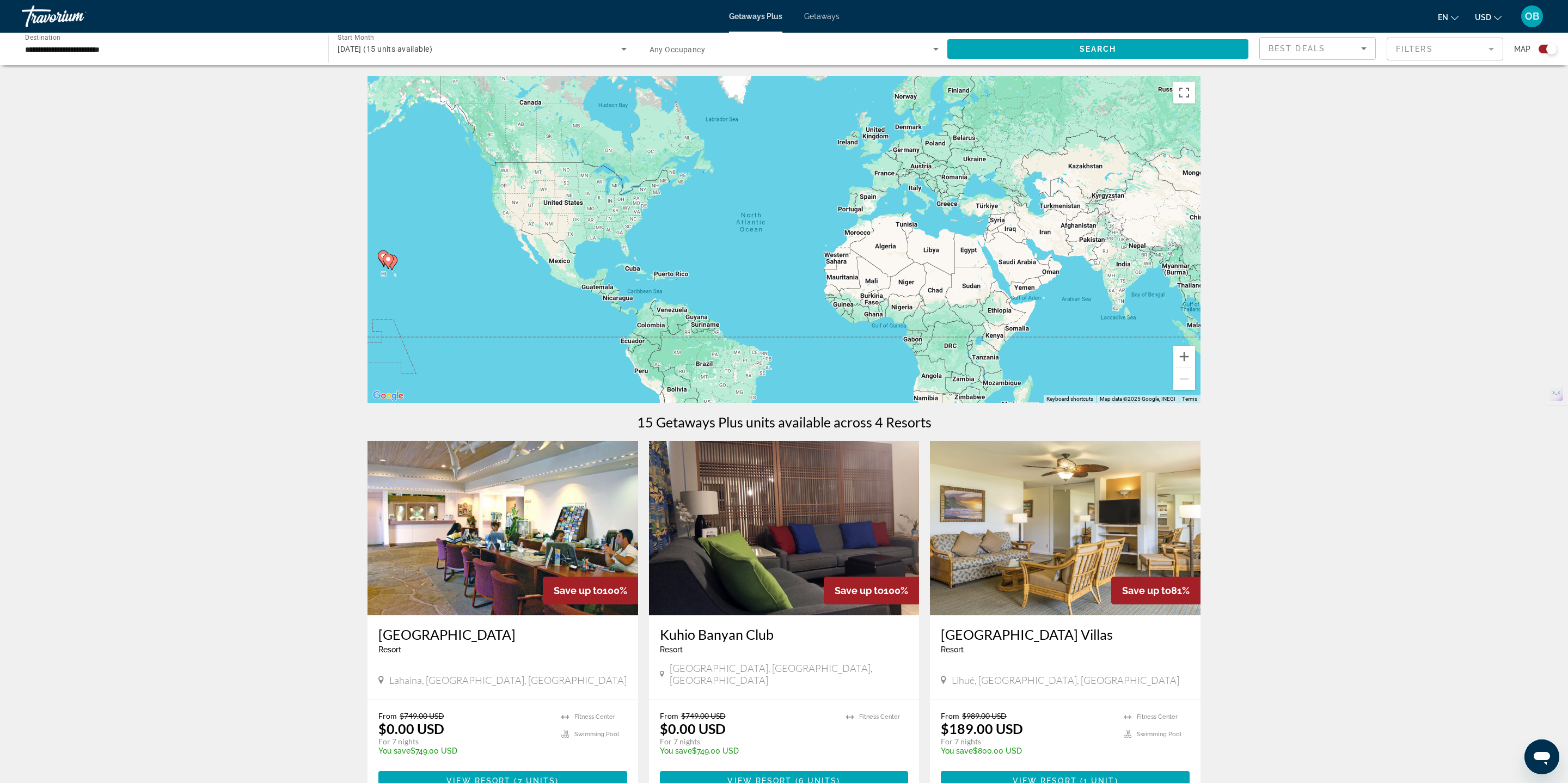
scroll to position [525, 0]
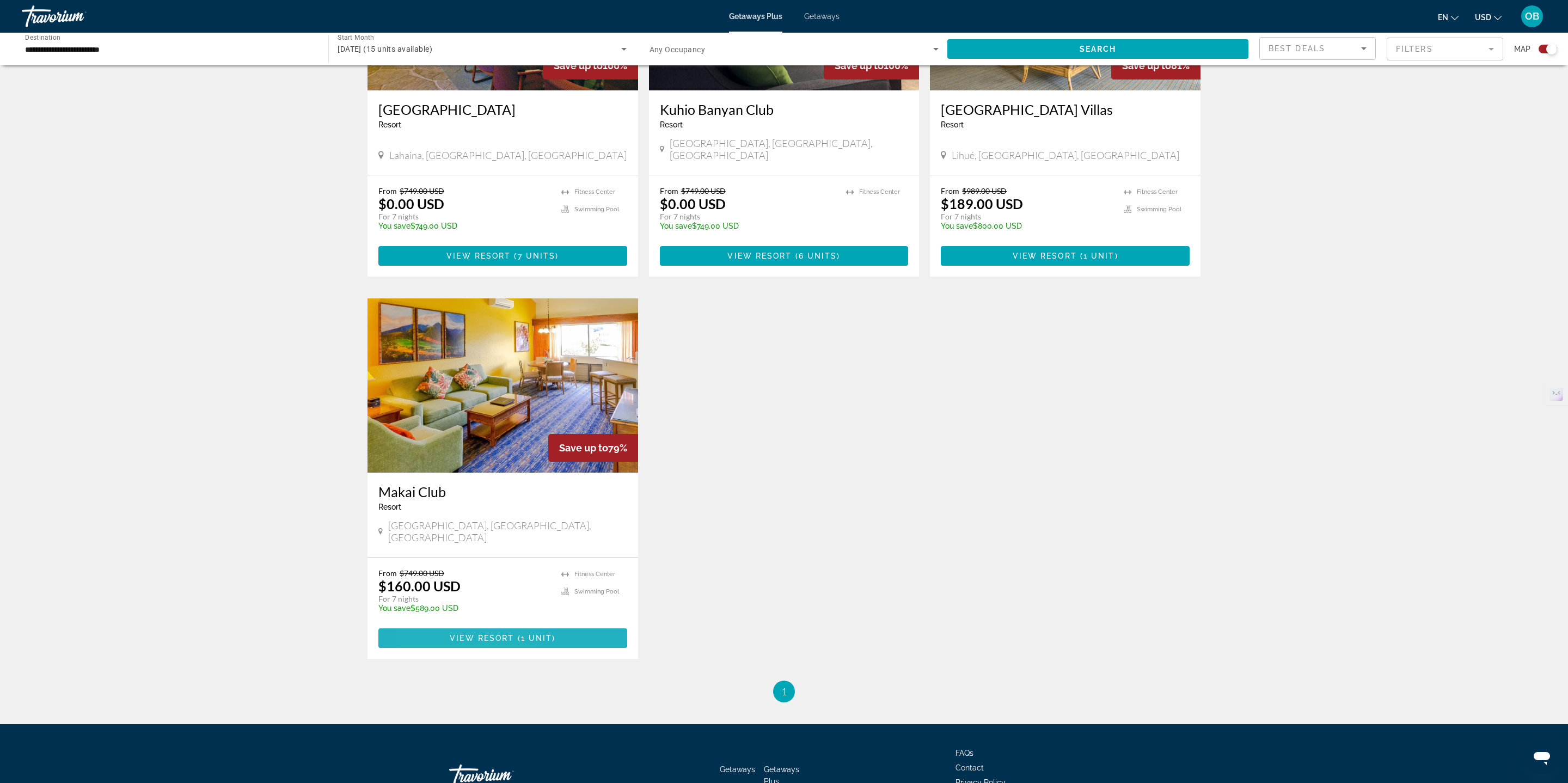
click at [444, 625] on span "Main content" at bounding box center [503, 638] width 249 height 26
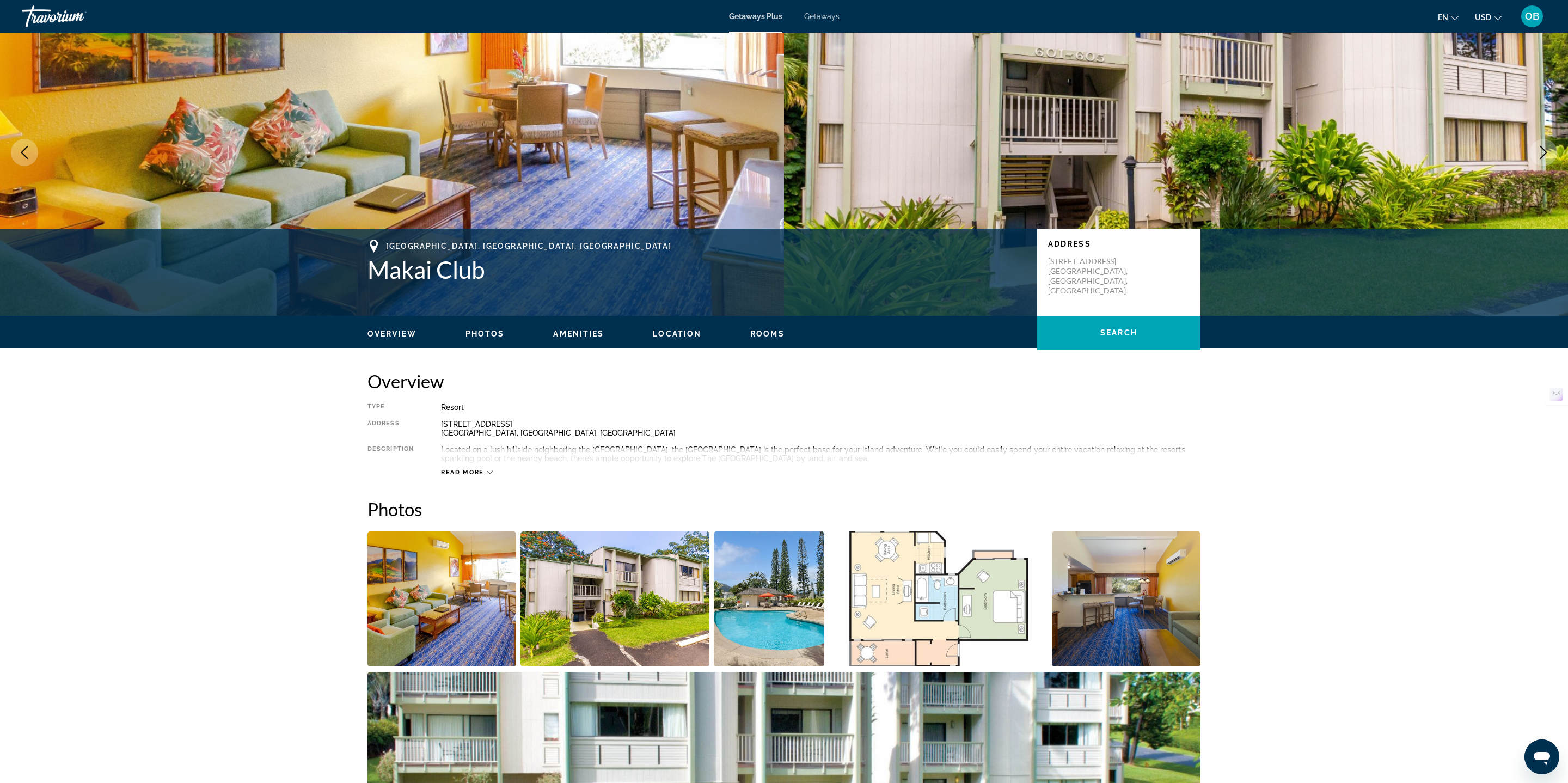
scroll to position [87, 0]
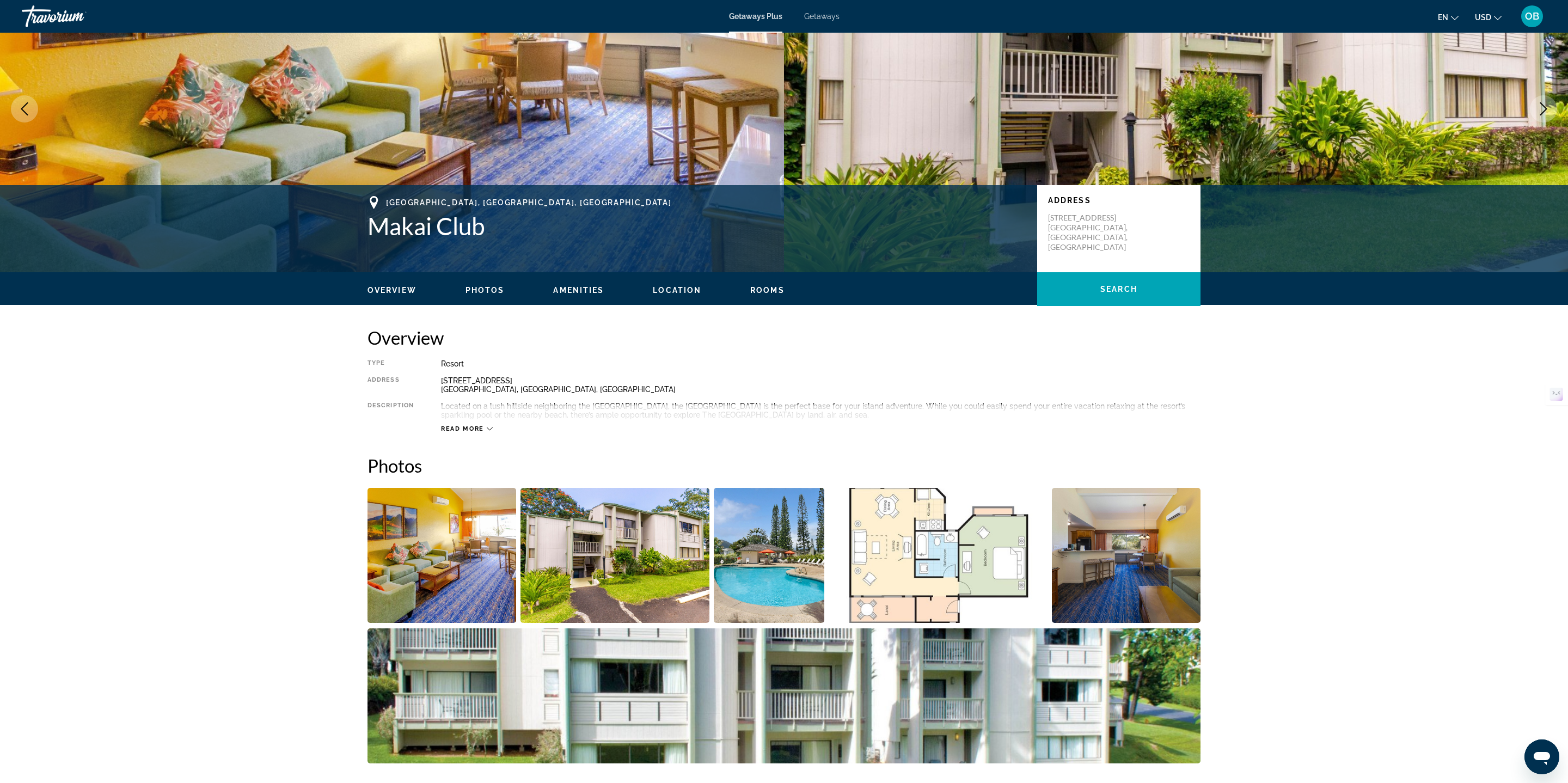
click at [425, 538] on img "Open full-screen image slider" at bounding box center [442, 555] width 149 height 135
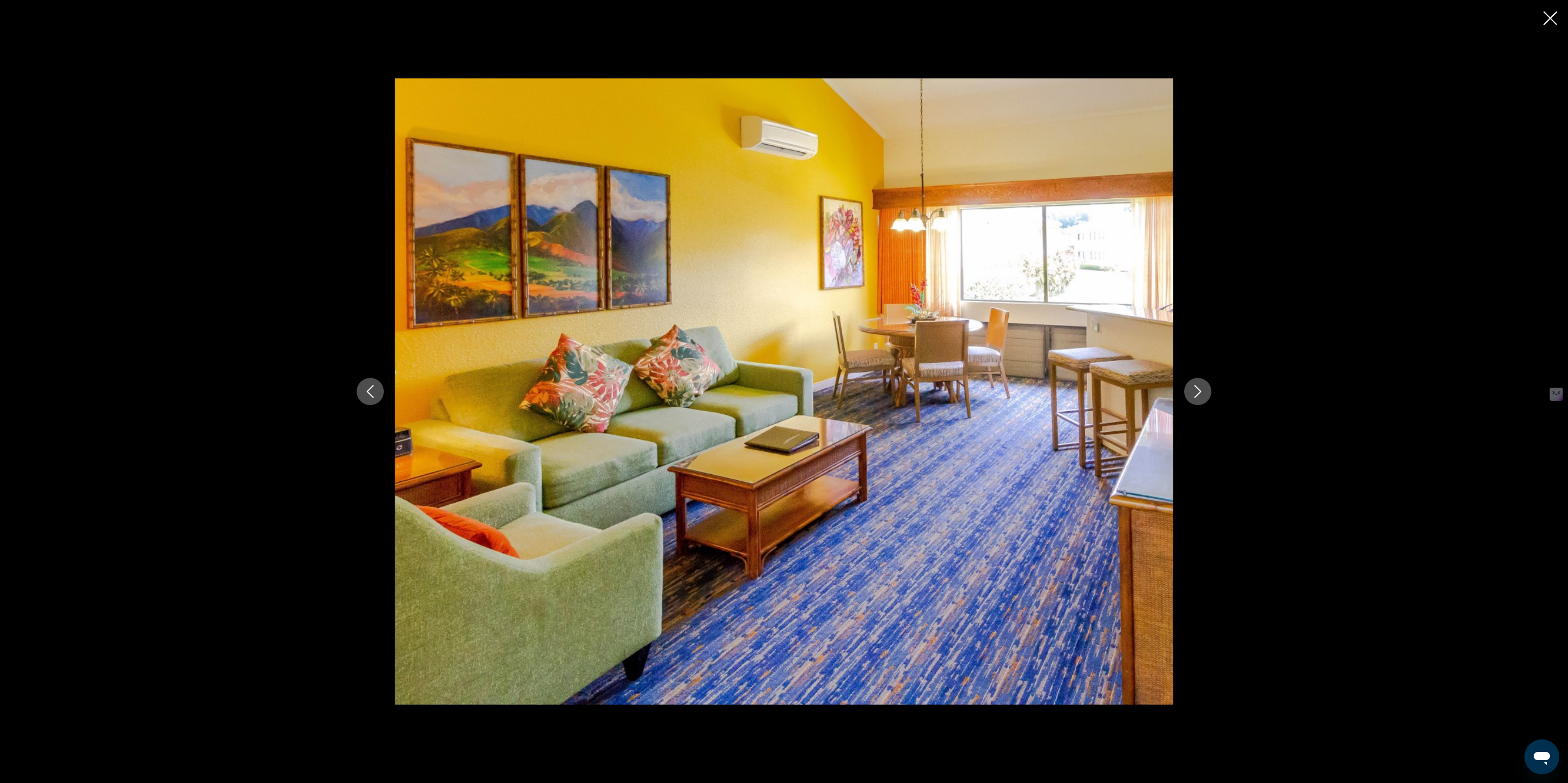
click at [1192, 384] on button "Next image" at bounding box center [1197, 392] width 27 height 27
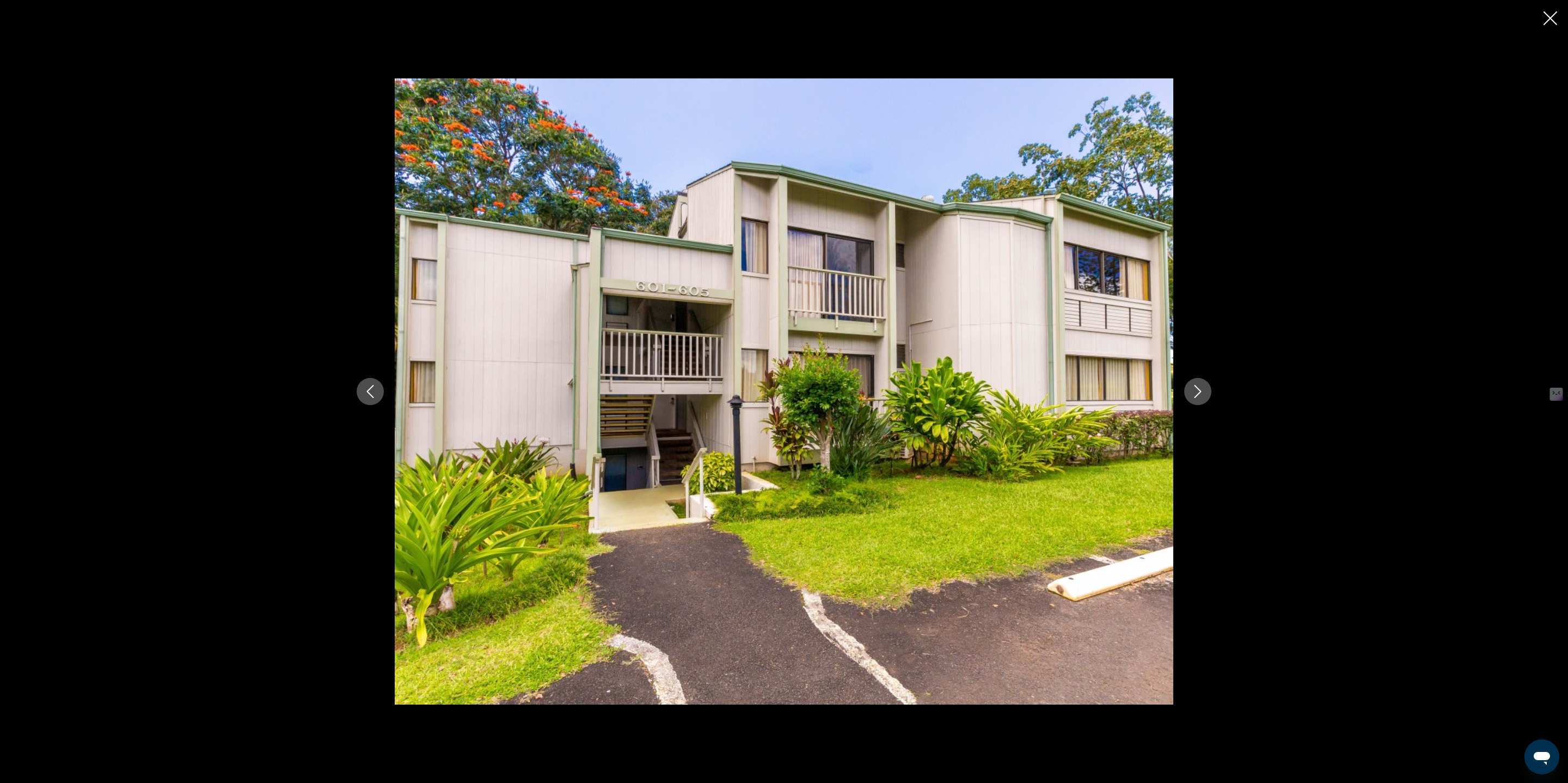
click at [1192, 384] on button "Next image" at bounding box center [1197, 392] width 27 height 27
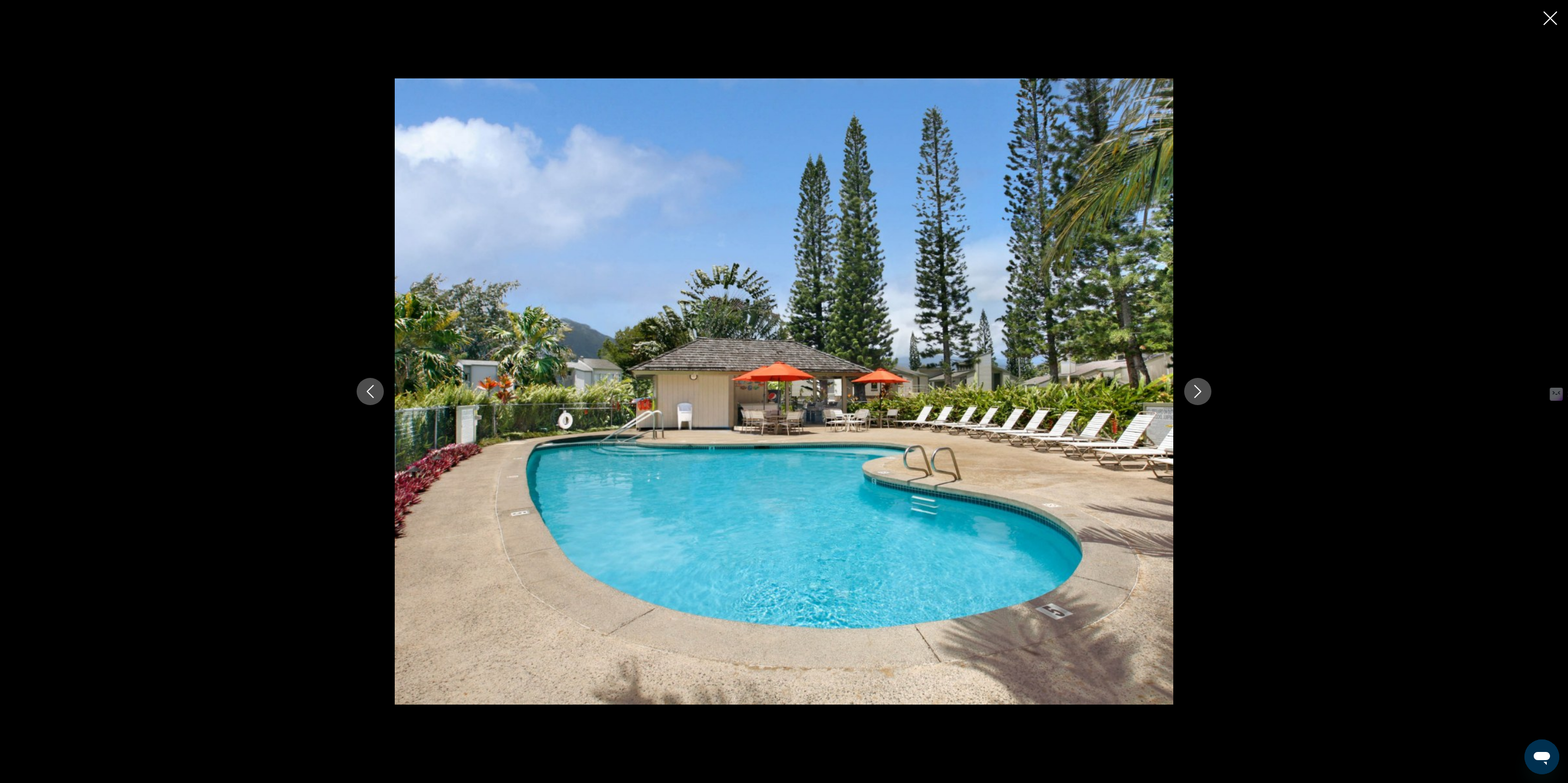
click at [1192, 384] on button "Next image" at bounding box center [1197, 392] width 27 height 27
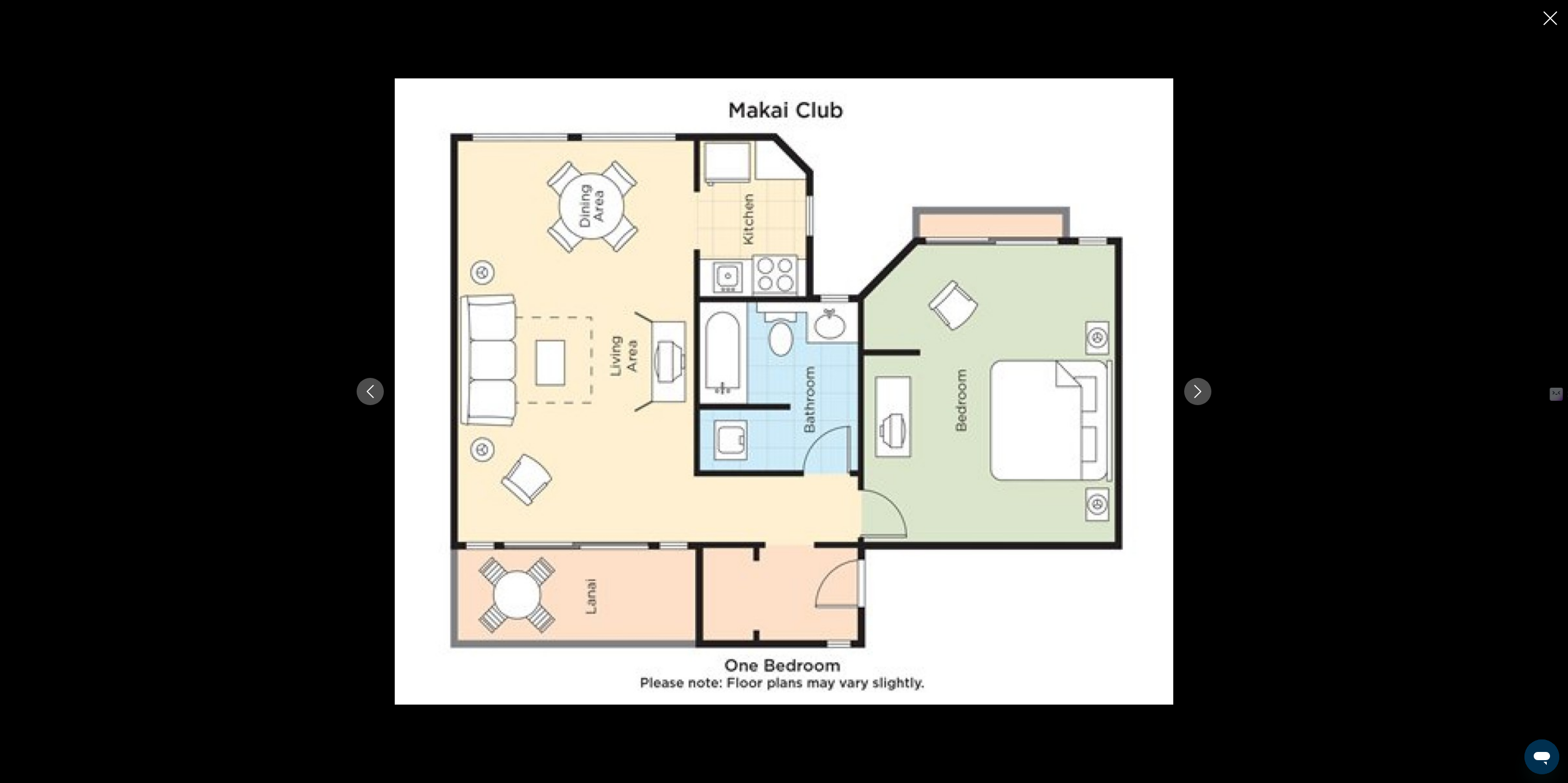
click at [1192, 384] on button "Next image" at bounding box center [1197, 392] width 27 height 27
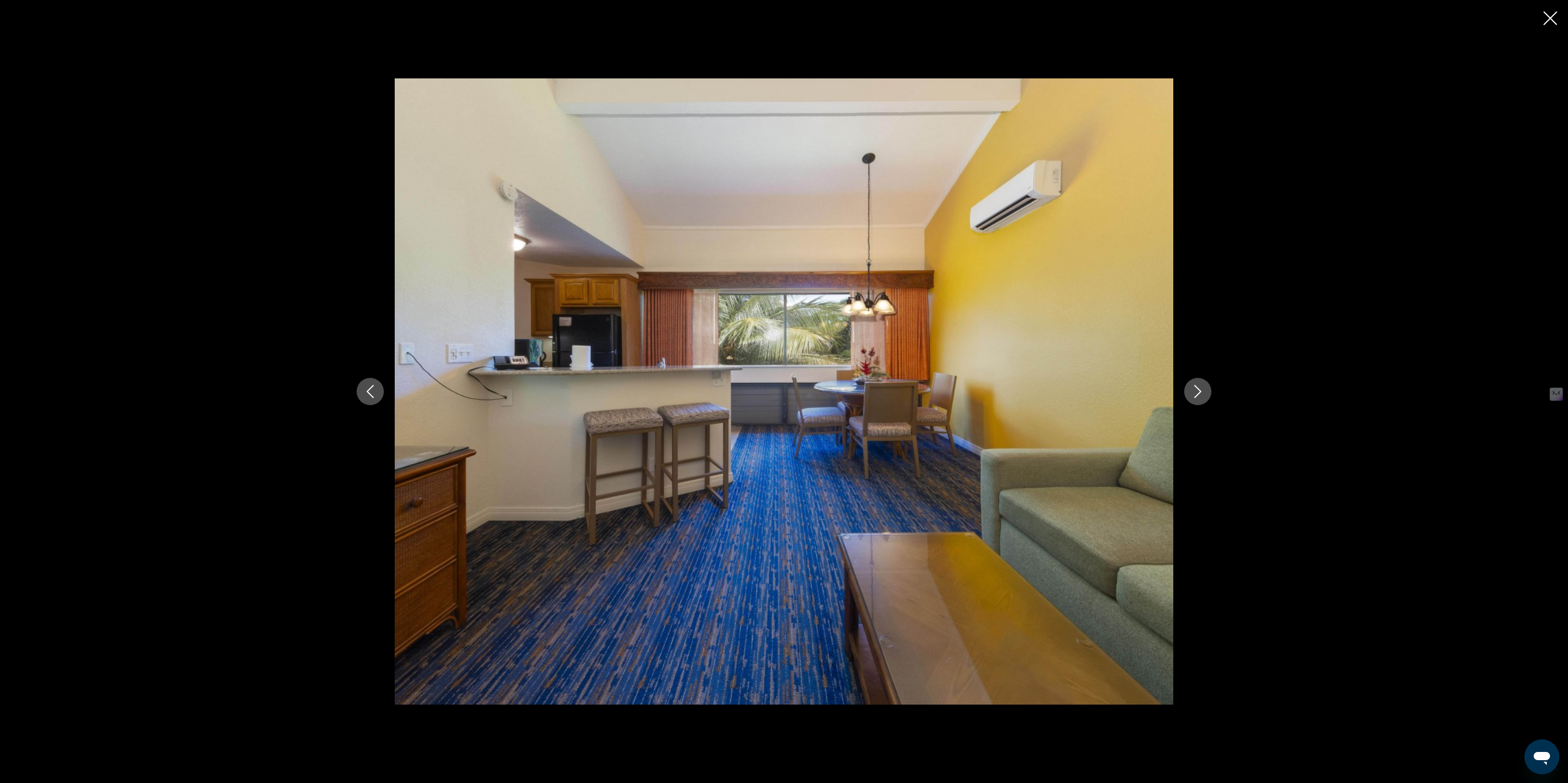
click at [1204, 384] on button "Next image" at bounding box center [1197, 392] width 27 height 27
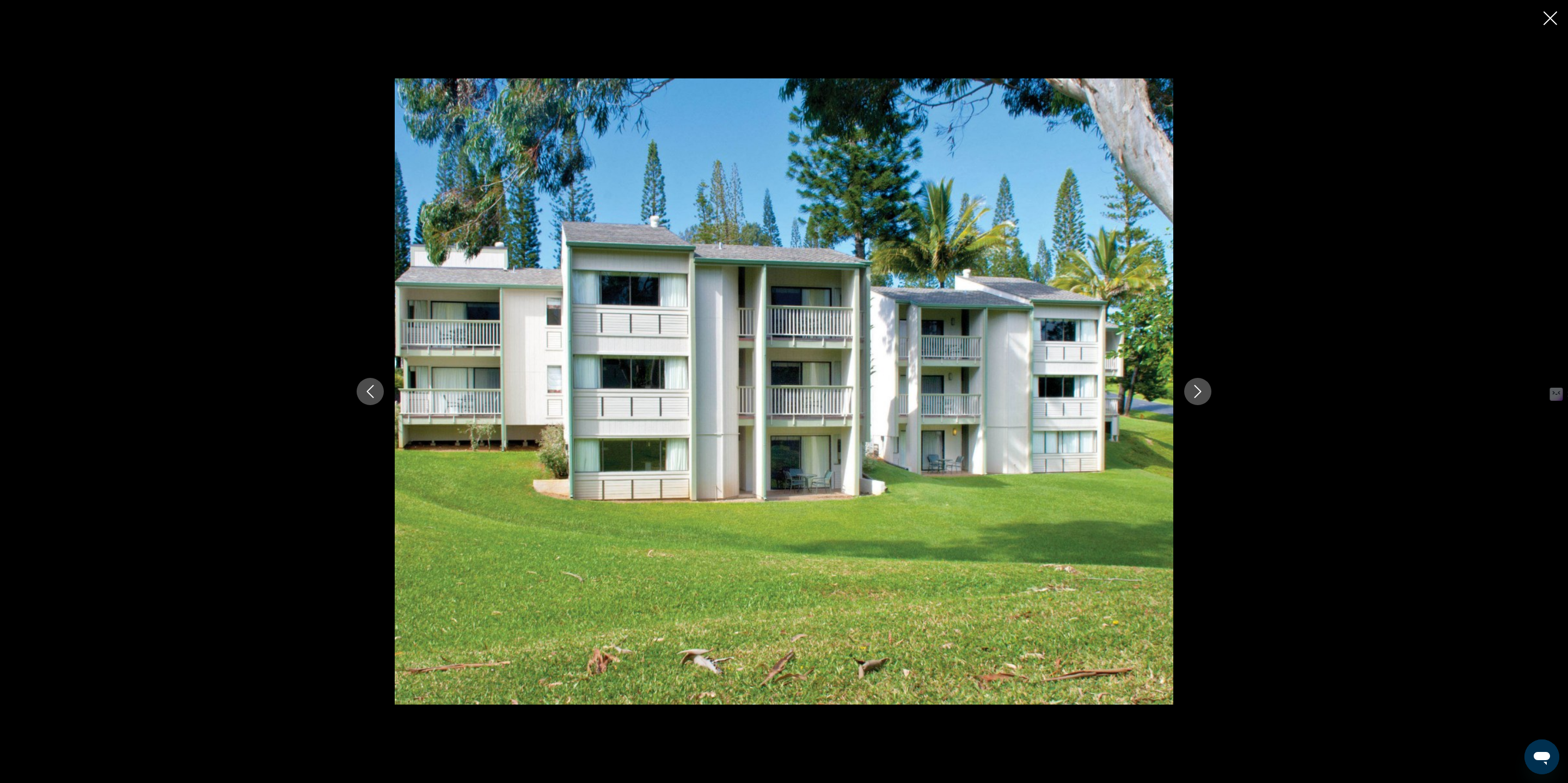
click at [1204, 384] on button "Next image" at bounding box center [1197, 392] width 27 height 27
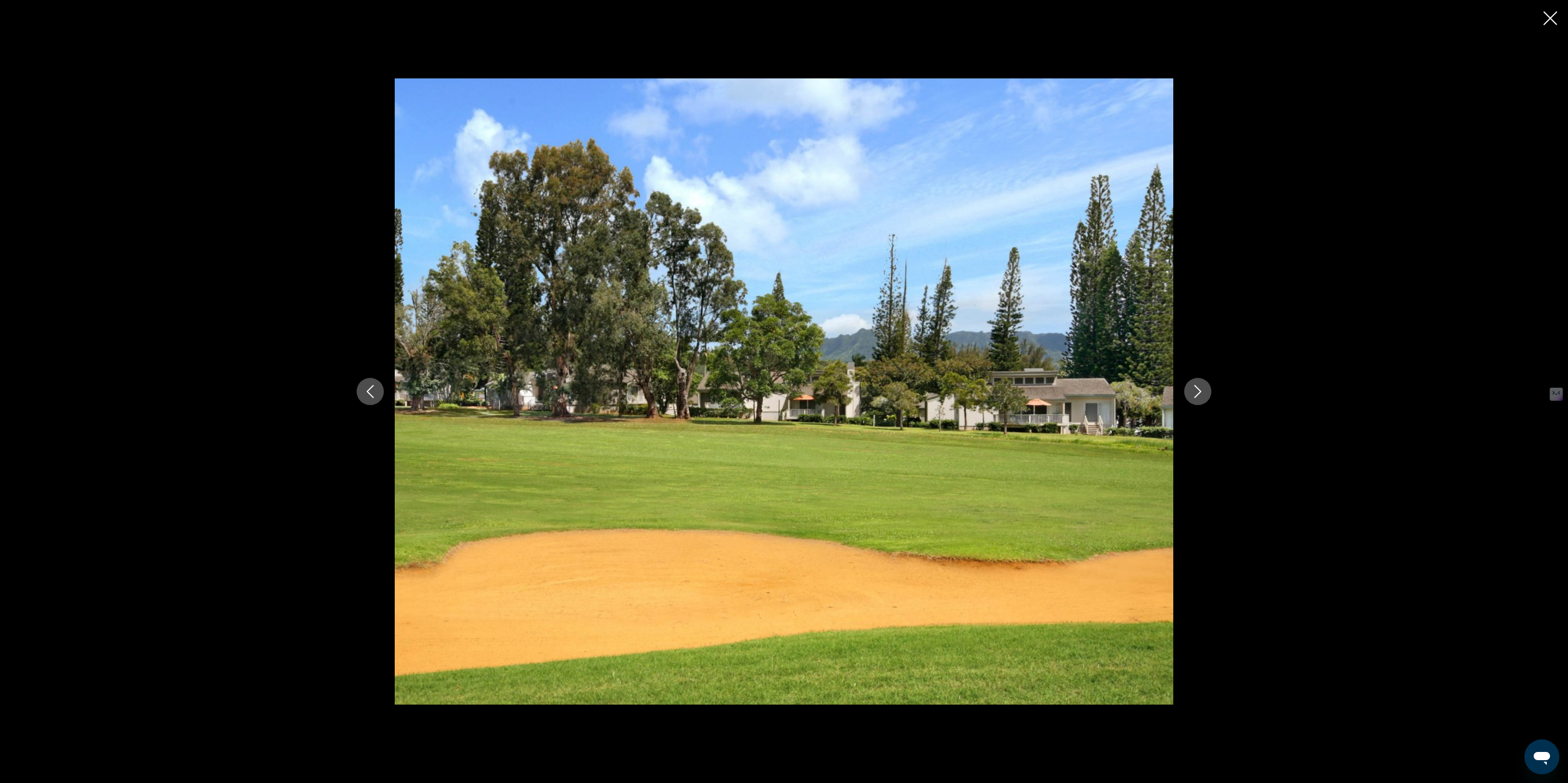
click at [1204, 384] on button "Next image" at bounding box center [1197, 392] width 27 height 27
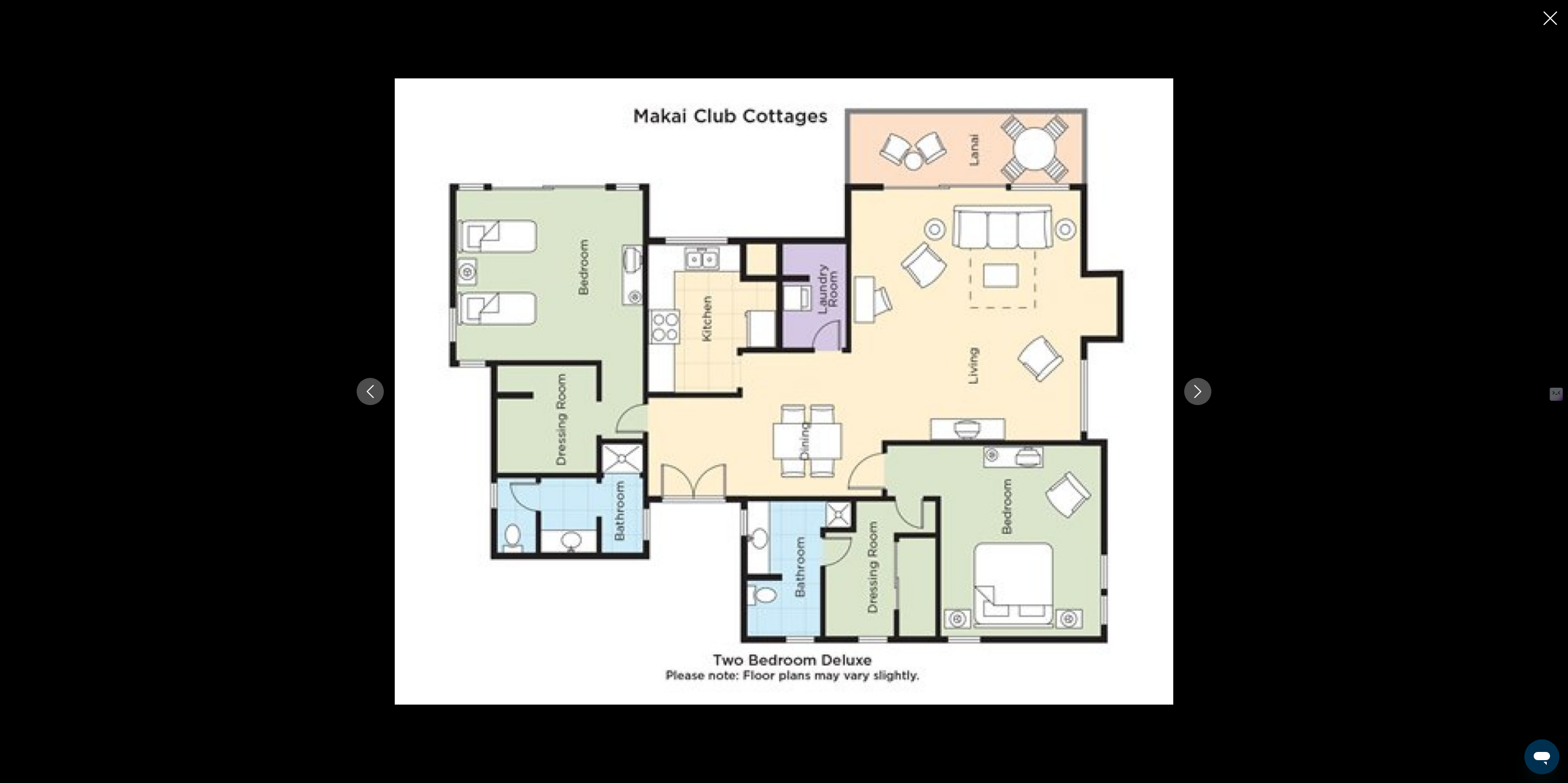
click at [1550, 10] on div "prev next" at bounding box center [784, 392] width 1568 height 783
click at [1186, 397] on button "Next image" at bounding box center [1197, 392] width 27 height 27
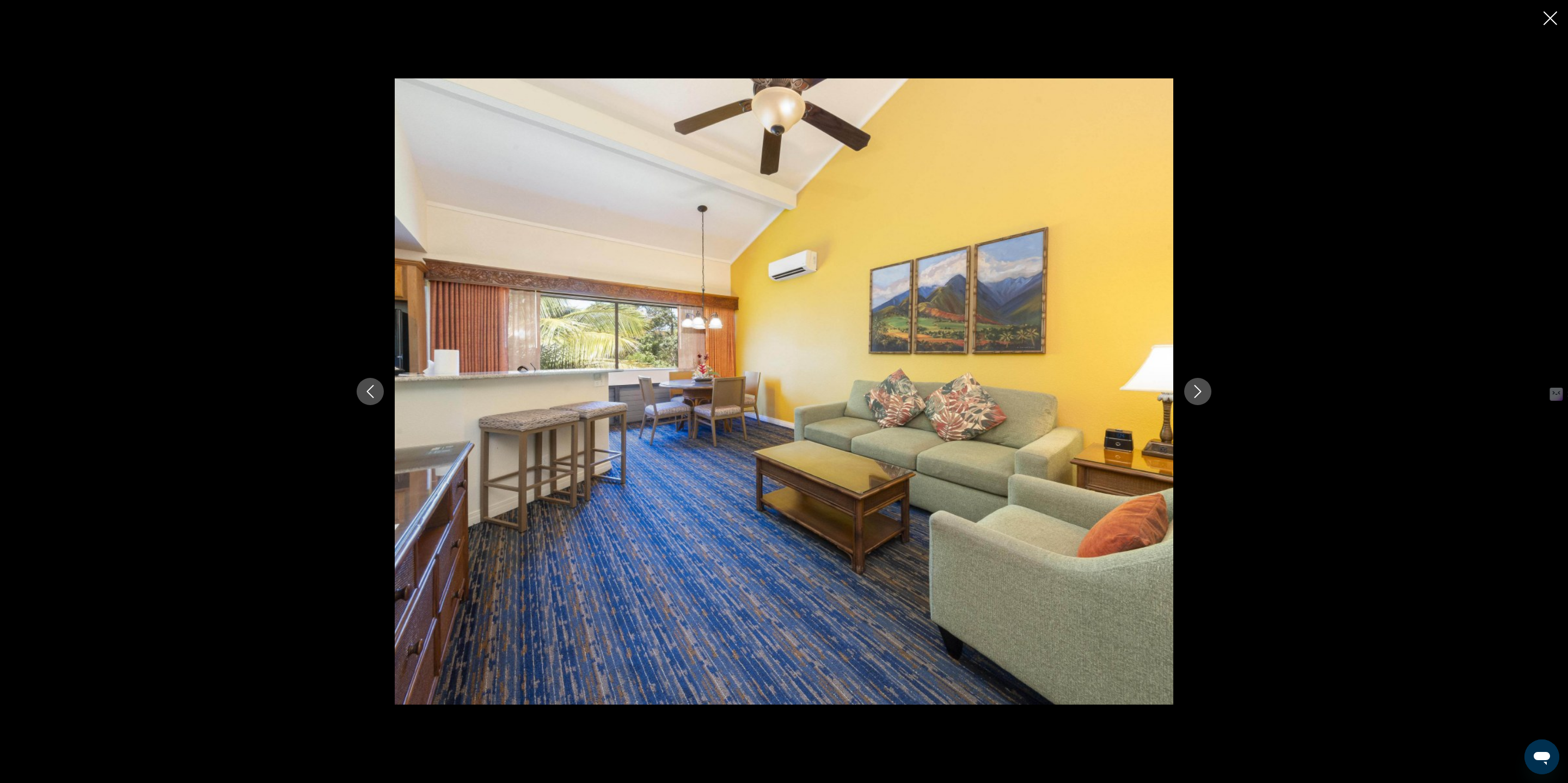
click at [1188, 396] on button "Next image" at bounding box center [1197, 392] width 27 height 27
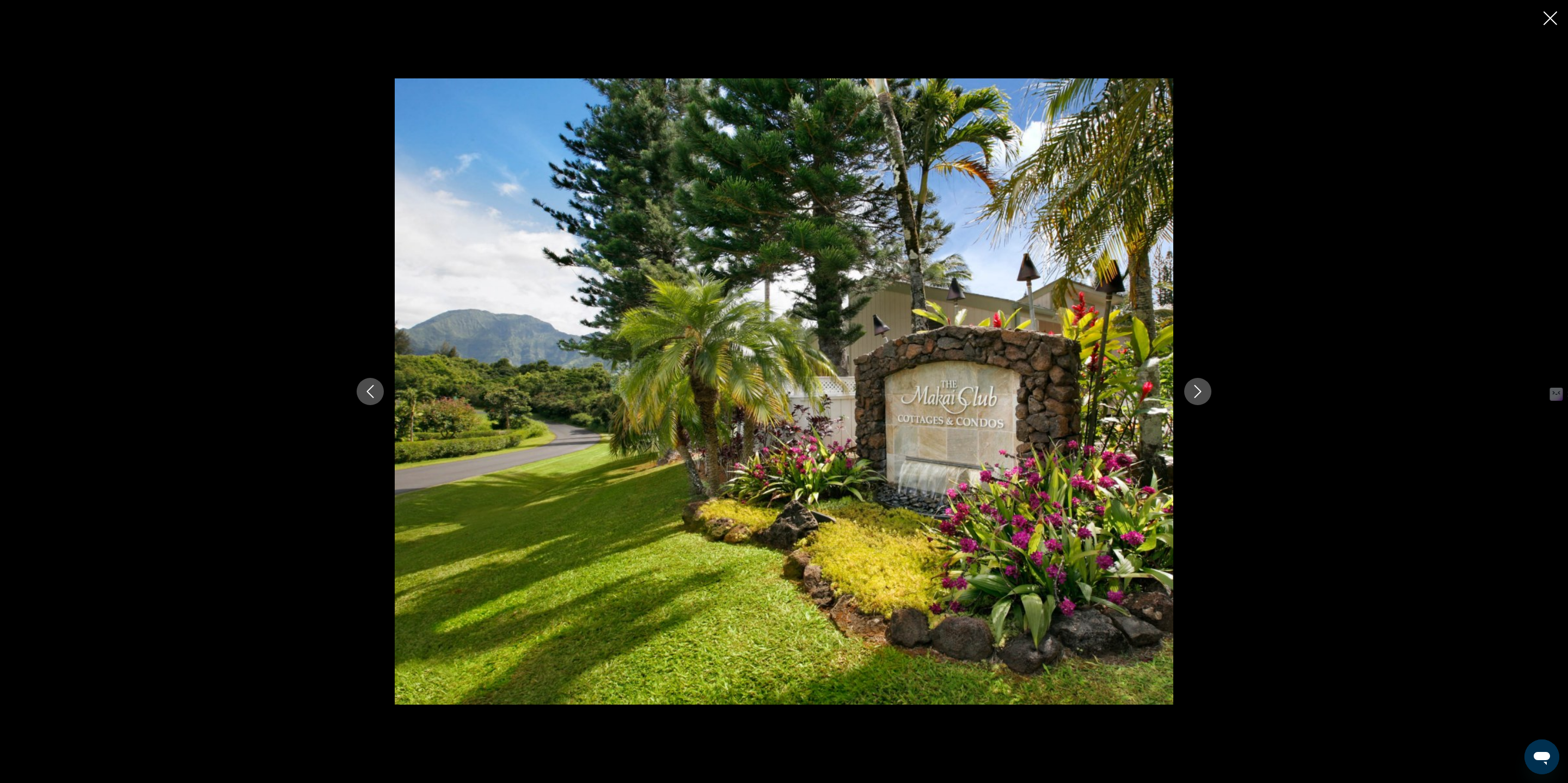
click at [1549, 18] on icon "Close slideshow" at bounding box center [1550, 18] width 13 height 13
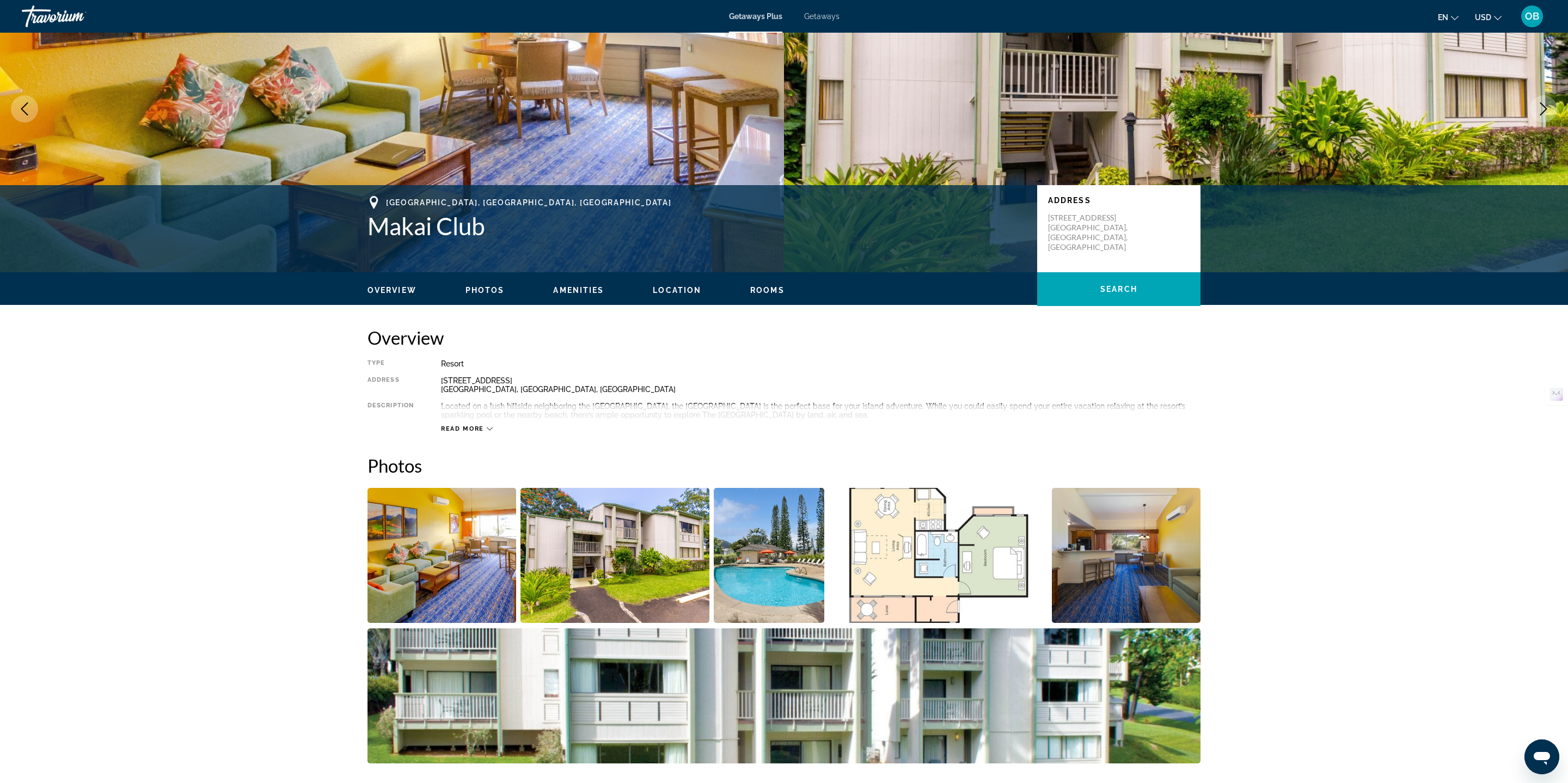
click at [467, 427] on span "Read more" at bounding box center [462, 429] width 43 height 7
drag, startPoint x: 442, startPoint y: 384, endPoint x: 564, endPoint y: 393, distance: 122.3
click at [565, 394] on div "Type Resort All-Inclusive No All-Inclusive Address 4180 Lei O Papa Road Princev…" at bounding box center [784, 396] width 833 height 74
copy div "4180 Lei O Papa Road Princeville, HI, USA"
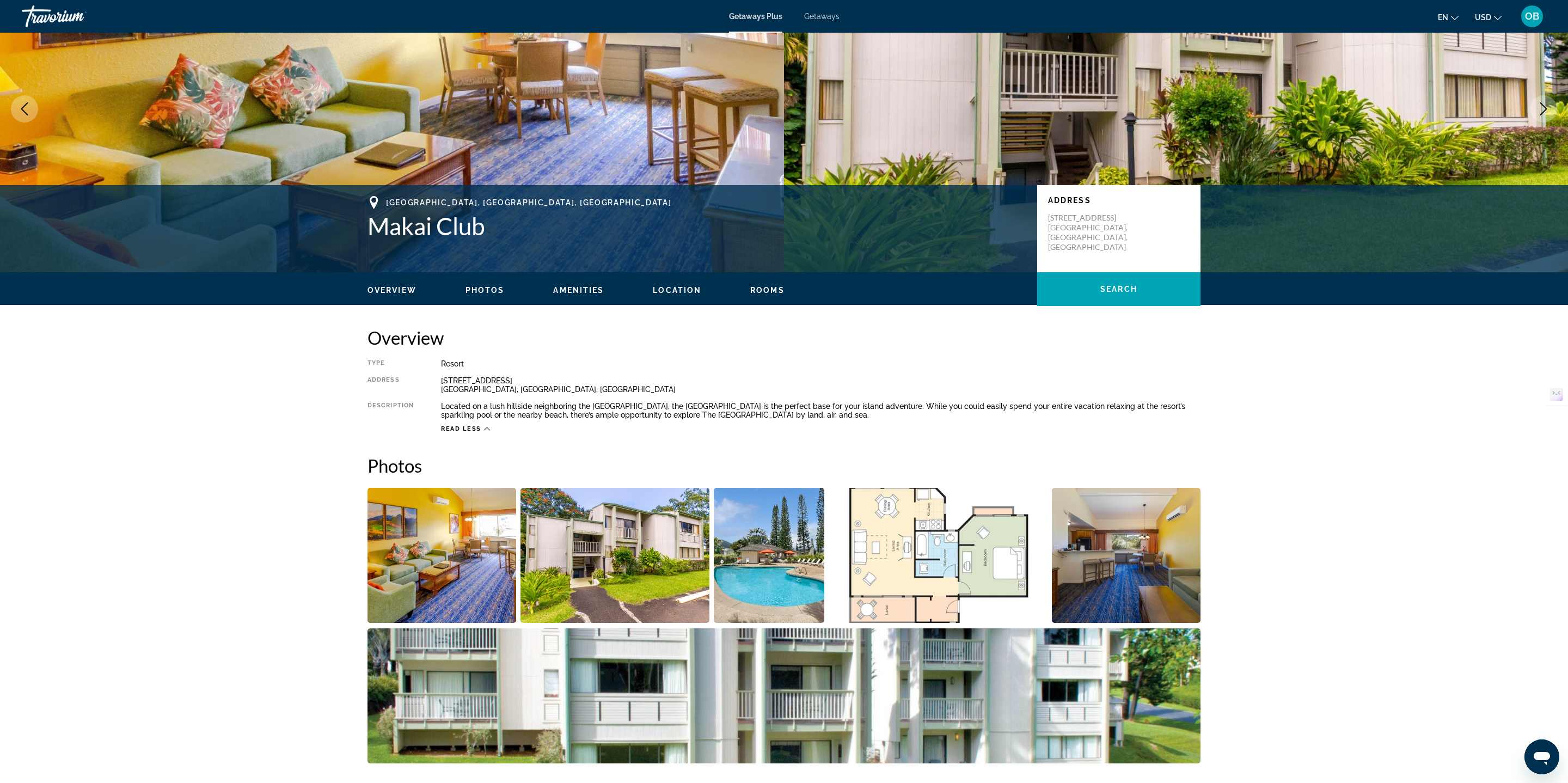
scroll to position [0, 0]
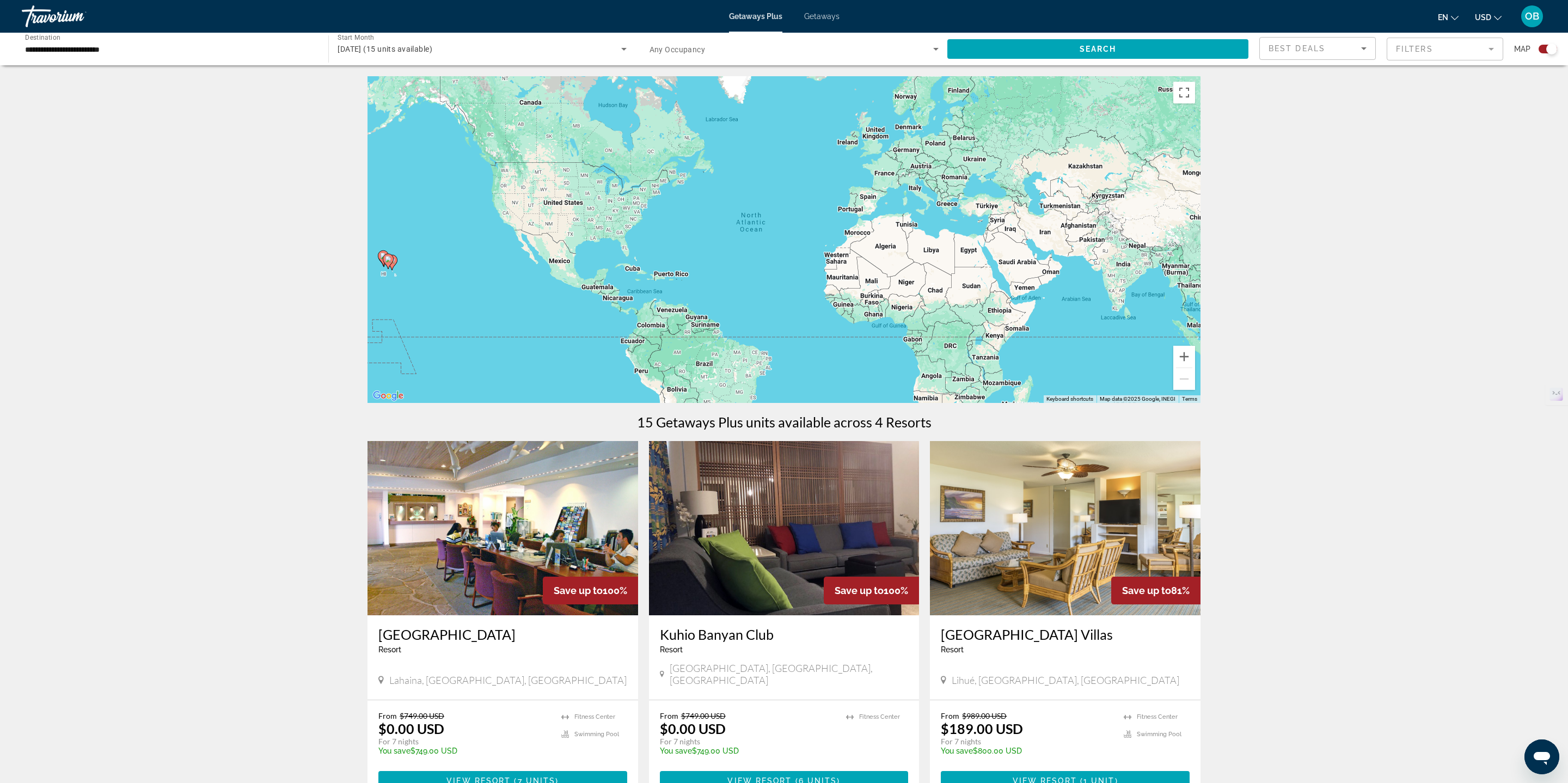
click at [399, 44] on span "November 2025 (15 units available)" at bounding box center [385, 49] width 95 height 9
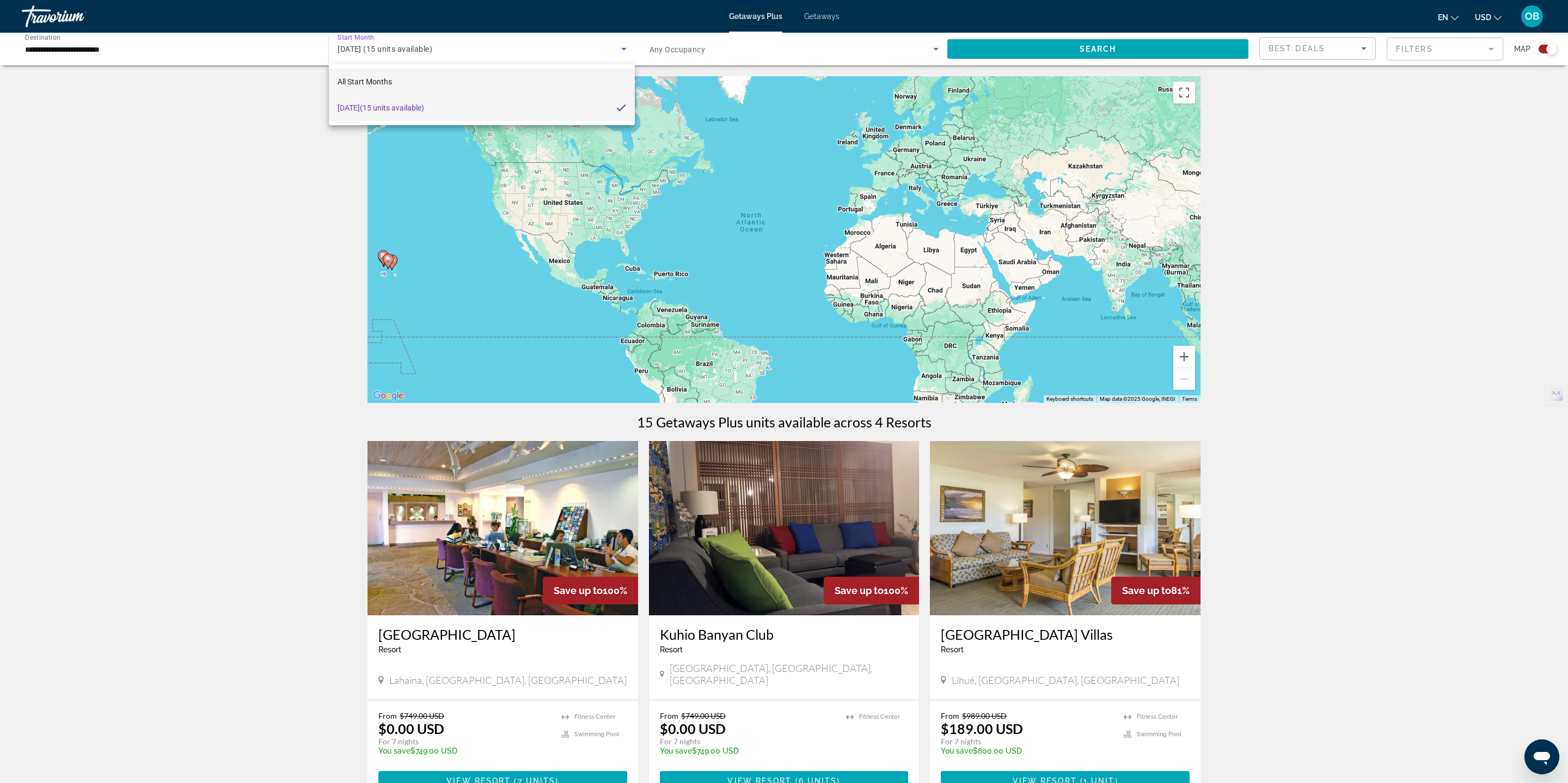
click at [385, 71] on mat-option "All Start Months" at bounding box center [481, 82] width 306 height 26
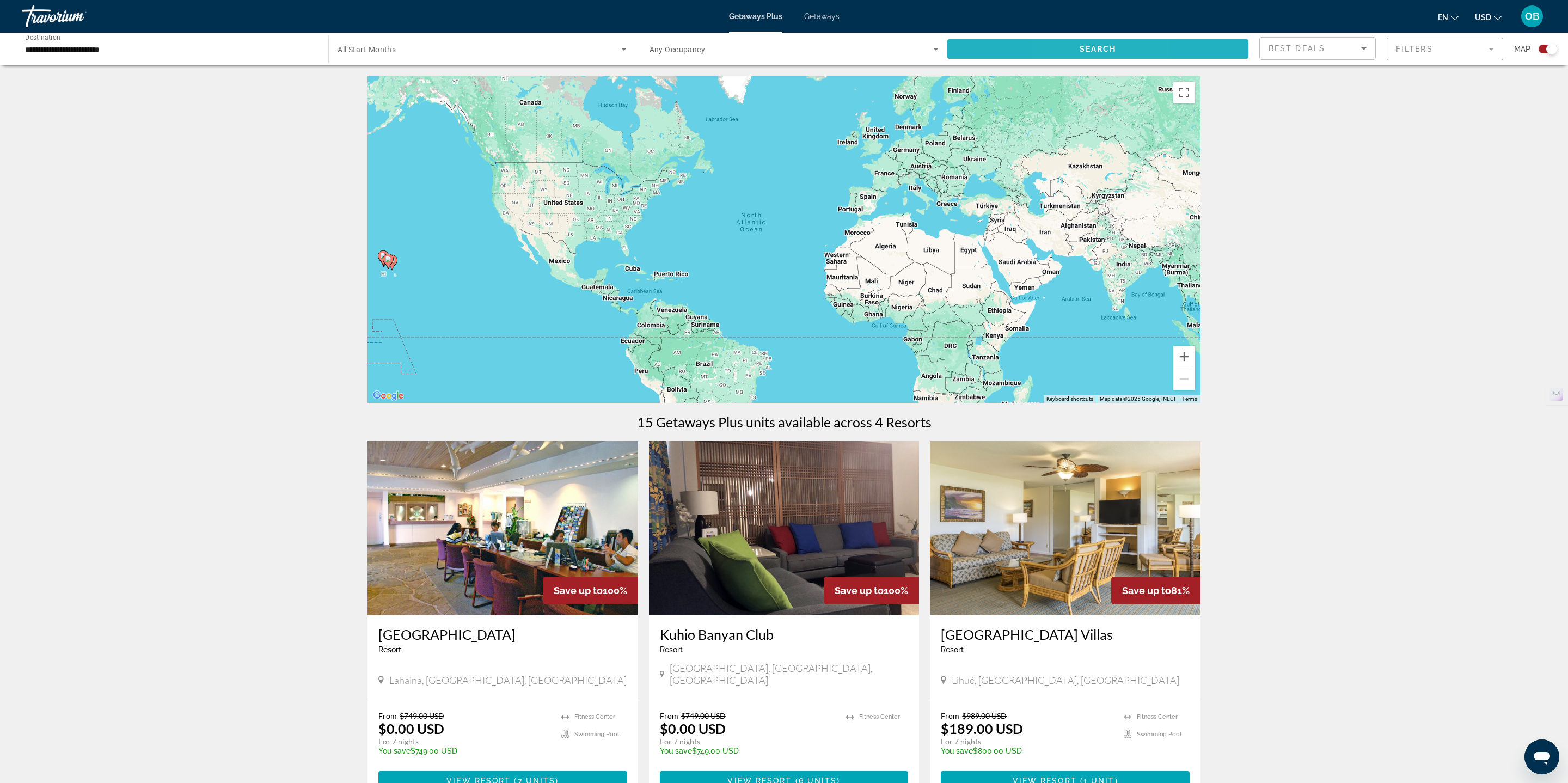
click at [1071, 40] on span "Search widget" at bounding box center [1097, 49] width 301 height 26
